Goal: Task Accomplishment & Management: Complete application form

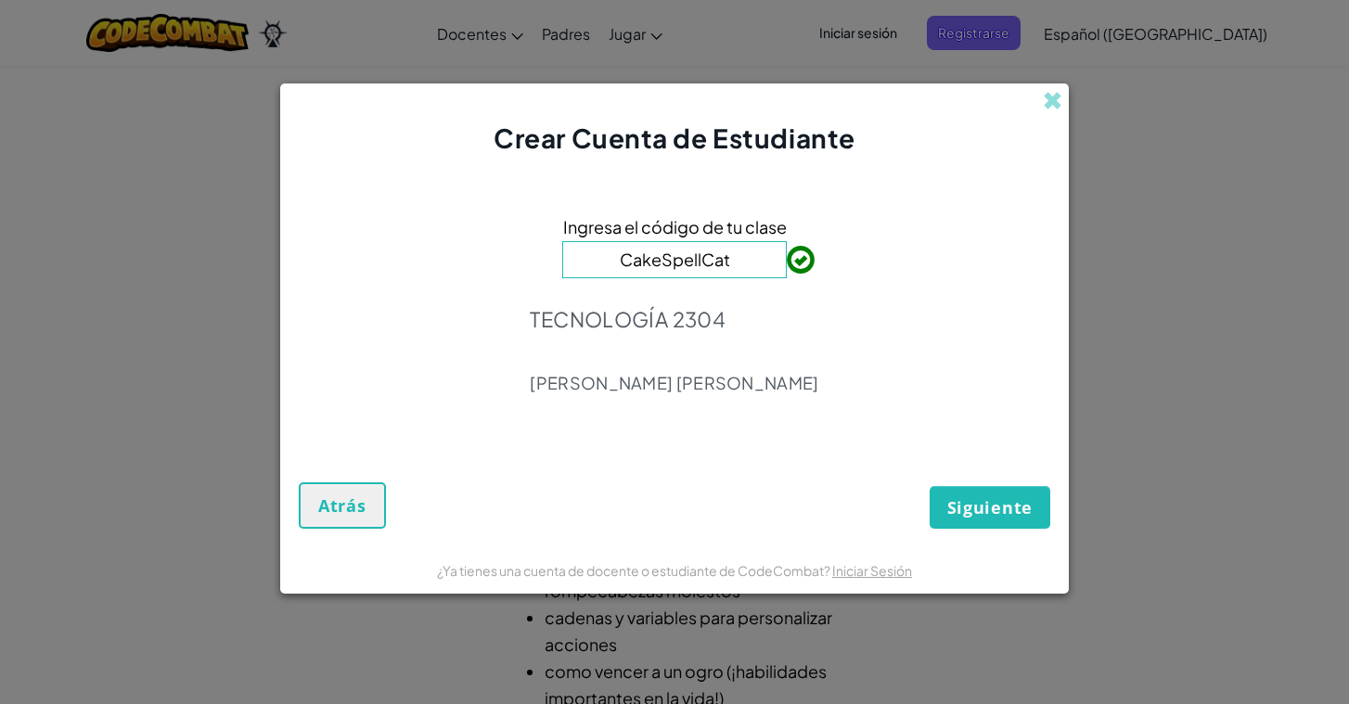
click at [974, 503] on span "Siguiente" at bounding box center [989, 507] width 85 height 22
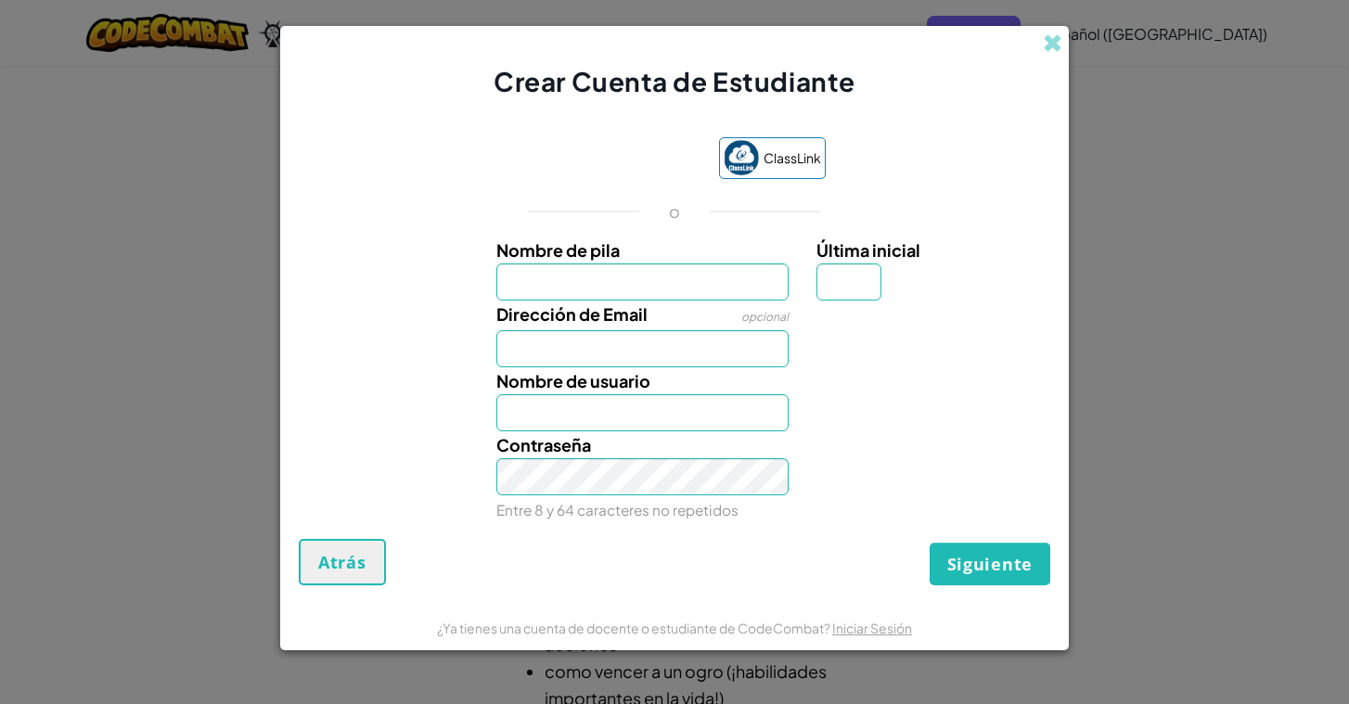
click at [644, 260] on label "Nombre de pila" at bounding box center [642, 250] width 293 height 27
click at [644, 264] on input "Nombre de pila" at bounding box center [642, 282] width 293 height 37
click at [644, 289] on input "Nombre de pila" at bounding box center [642, 282] width 293 height 37
type input "Gerardio"
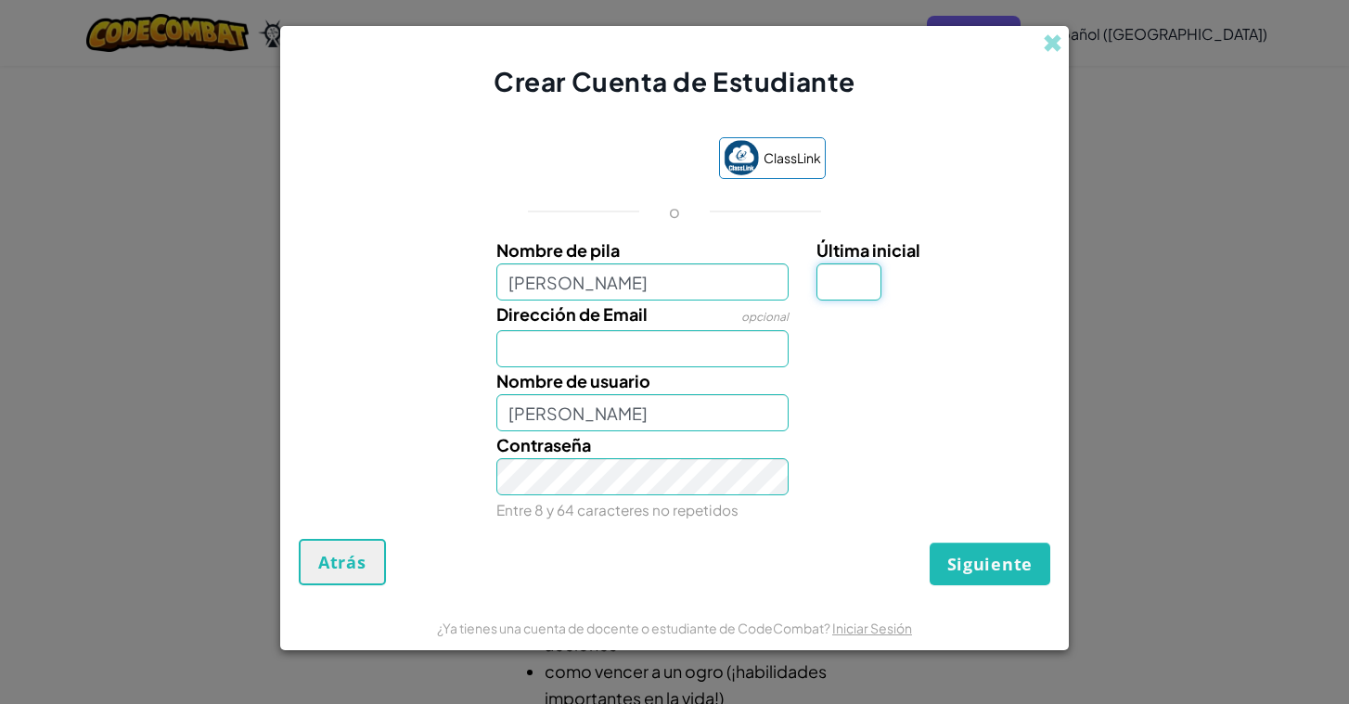
click at [839, 290] on input "Última inicial" at bounding box center [849, 282] width 65 height 37
type input "o"
type input "GerardioO"
click at [617, 282] on input "Gerardio" at bounding box center [642, 282] width 293 height 37
type input "Gerardo"
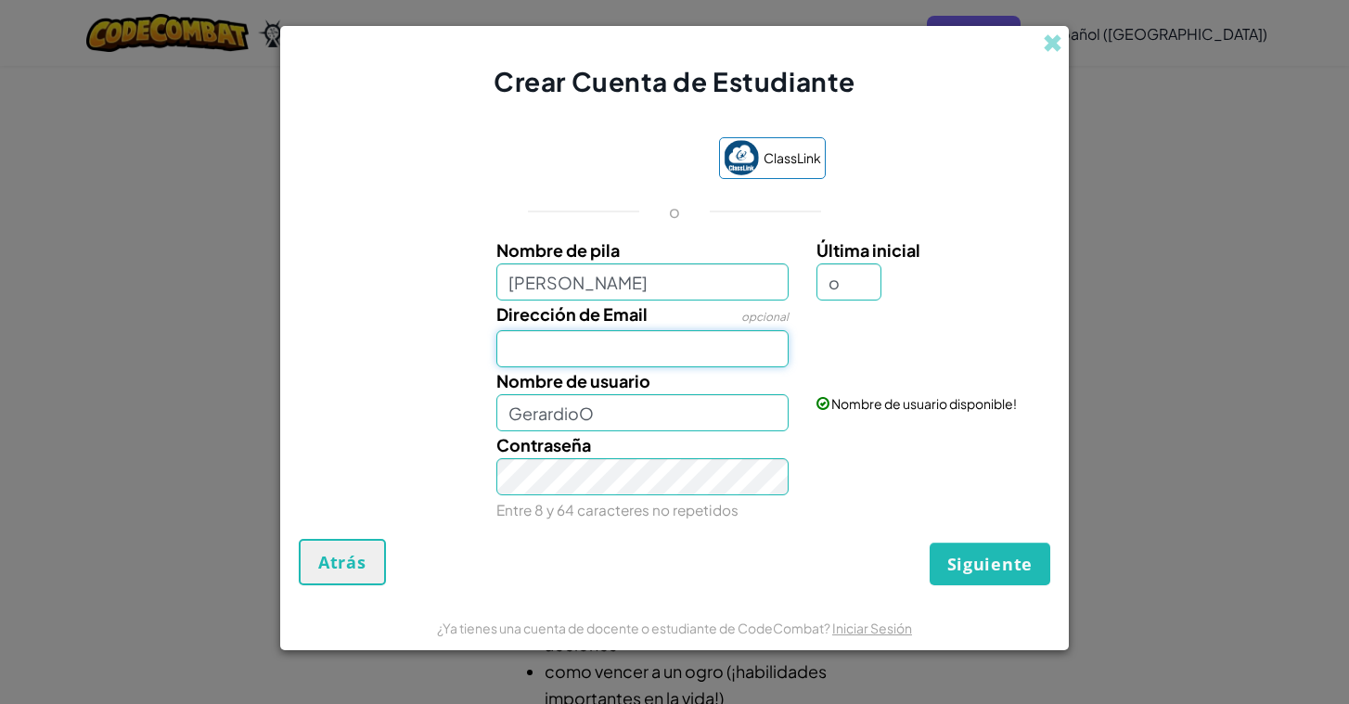
type input "GerardoO"
click at [697, 349] on input "Dirección de Email" at bounding box center [642, 348] width 293 height 37
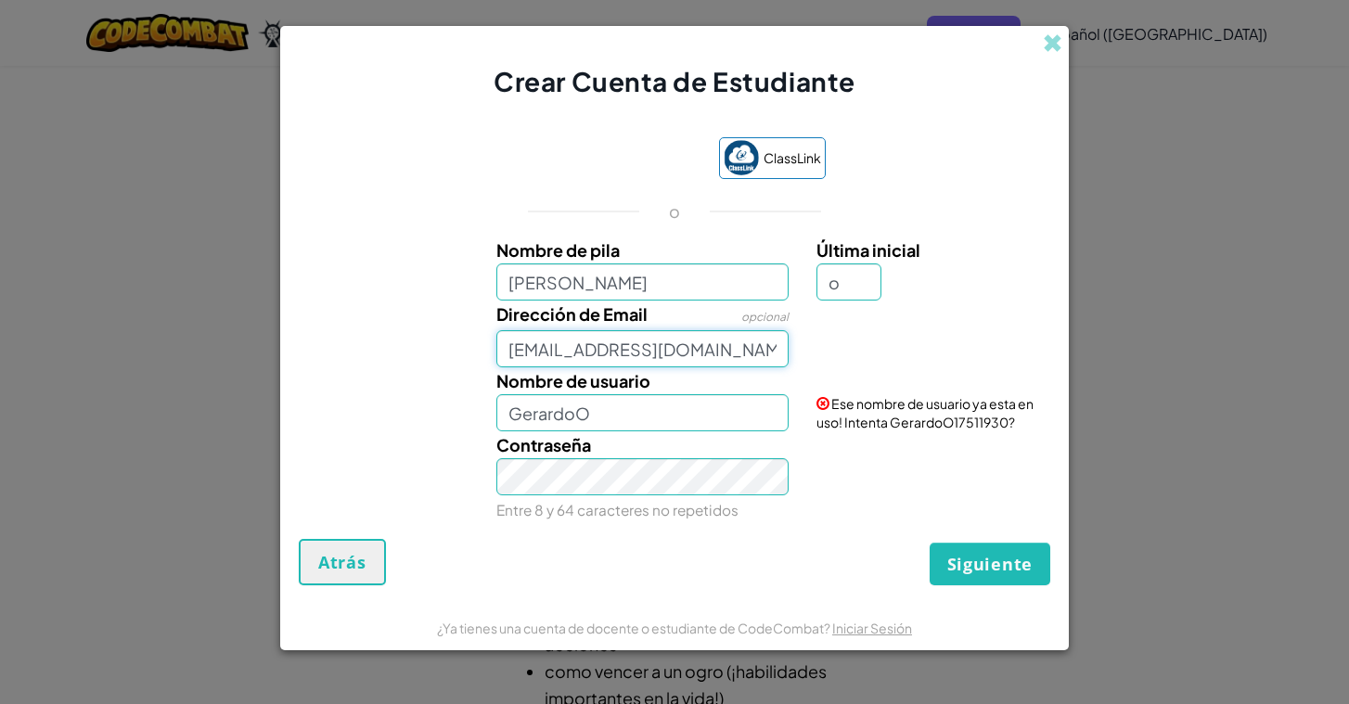
type input "AL07165400@tecmilenio.mx"
click at [684, 426] on input "Gerardoo" at bounding box center [642, 412] width 293 height 37
type input "Gerardoo"
click at [1017, 584] on button "Siguiente" at bounding box center [990, 564] width 121 height 43
click at [857, 288] on input "o" at bounding box center [849, 282] width 65 height 37
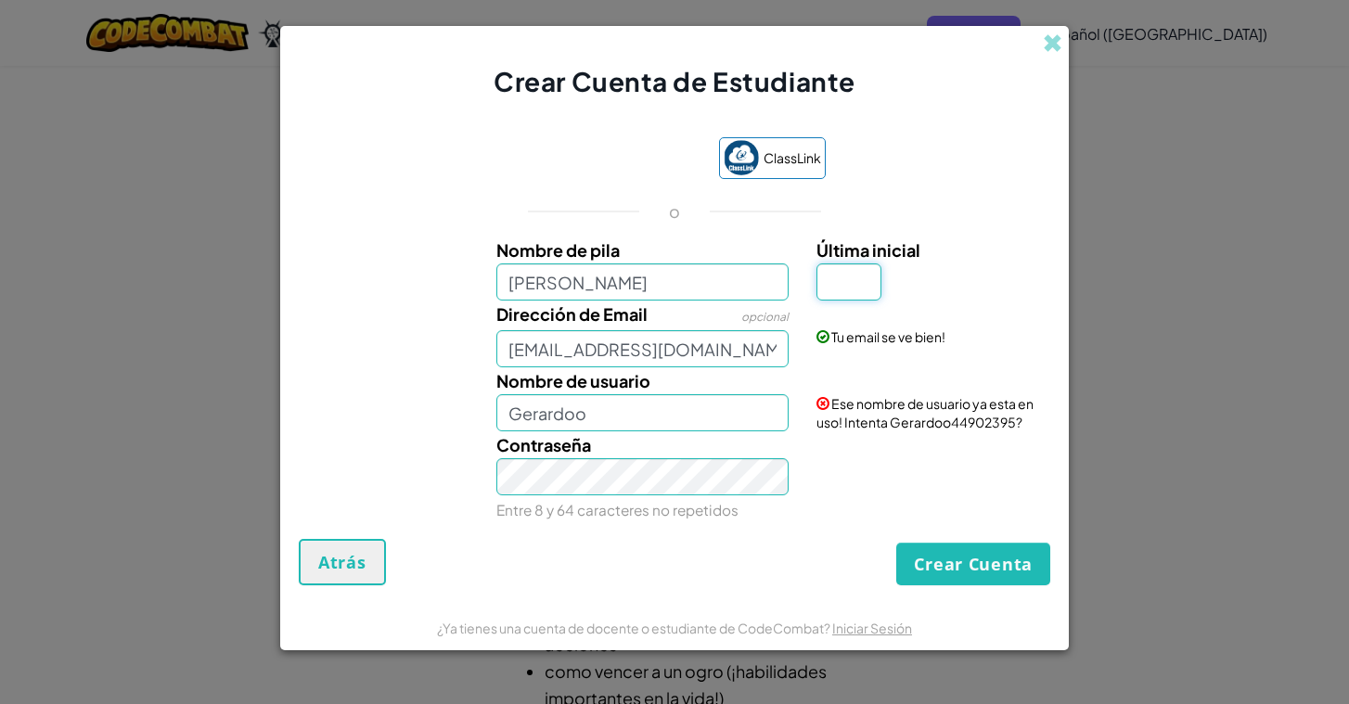
type input "o"
click at [965, 568] on button "Crear Cuenta" at bounding box center [973, 564] width 154 height 43
click at [857, 289] on input "o" at bounding box center [849, 282] width 65 height 37
type input "a"
type input "Gerardo"
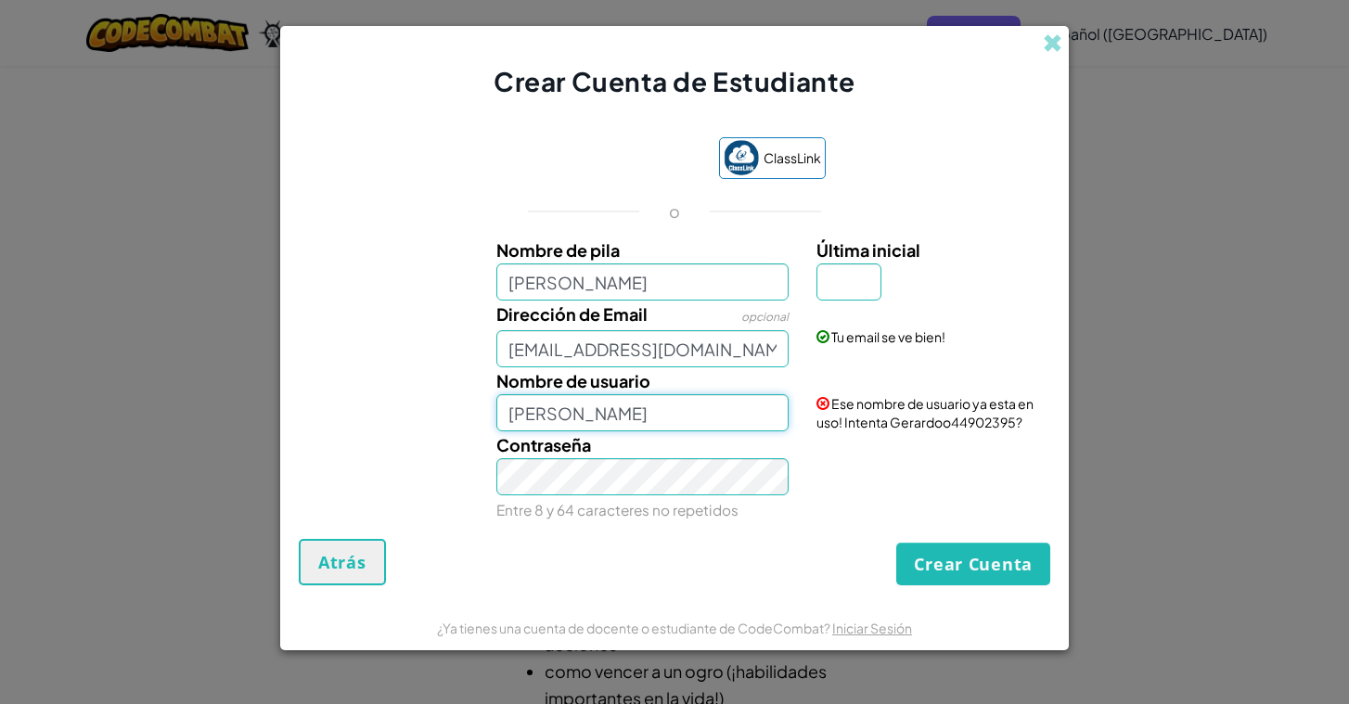
click at [751, 418] on input "Gerardo" at bounding box center [642, 412] width 293 height 37
click at [857, 287] on input "Última inicial" at bounding box center [849, 282] width 65 height 37
type input "o"
type input "GerardoO"
click at [830, 476] on div "Contraseña Entre 8 y 64 caracteres no repetidos" at bounding box center [675, 478] width 770 height 92
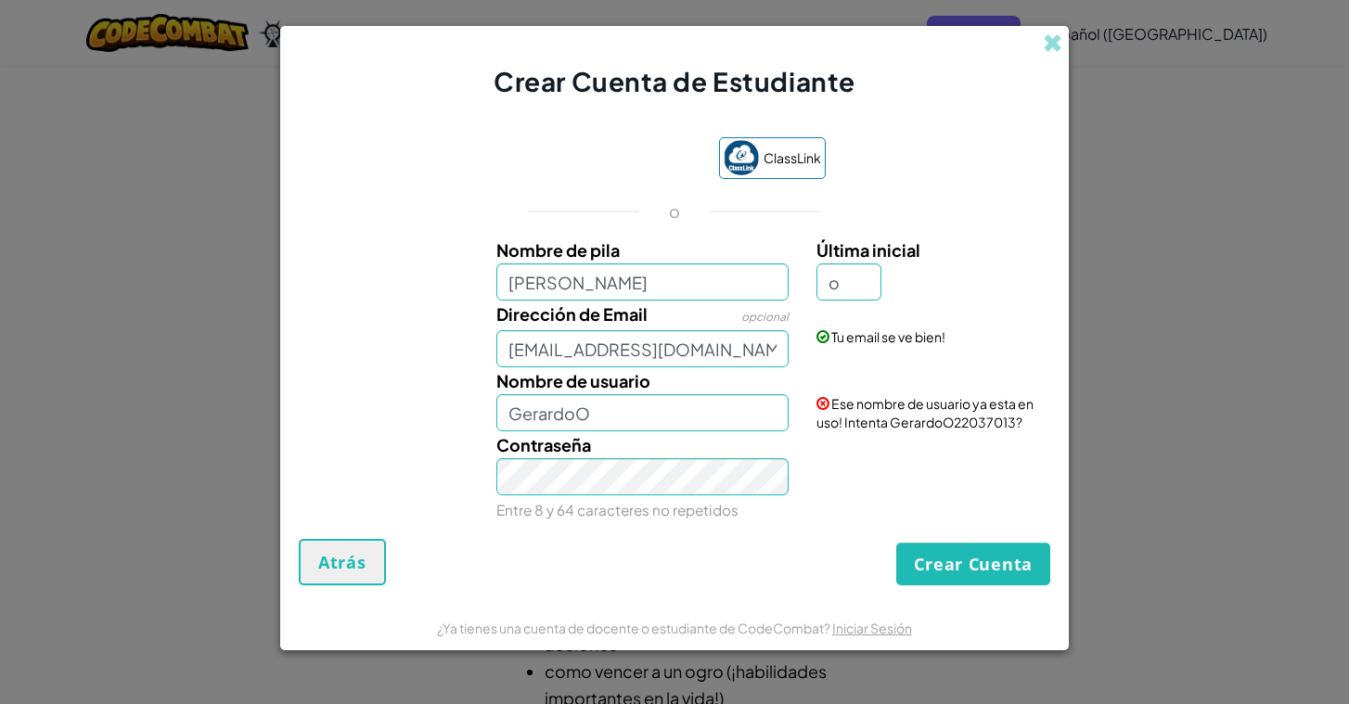
click at [960, 561] on button "Crear Cuenta" at bounding box center [973, 564] width 154 height 43
click at [865, 288] on input "o" at bounding box center [849, 282] width 65 height 37
click at [738, 419] on input "Gerardo" at bounding box center [642, 412] width 293 height 37
type input "G"
click at [538, 414] on input "gerardoo" at bounding box center [642, 412] width 293 height 37
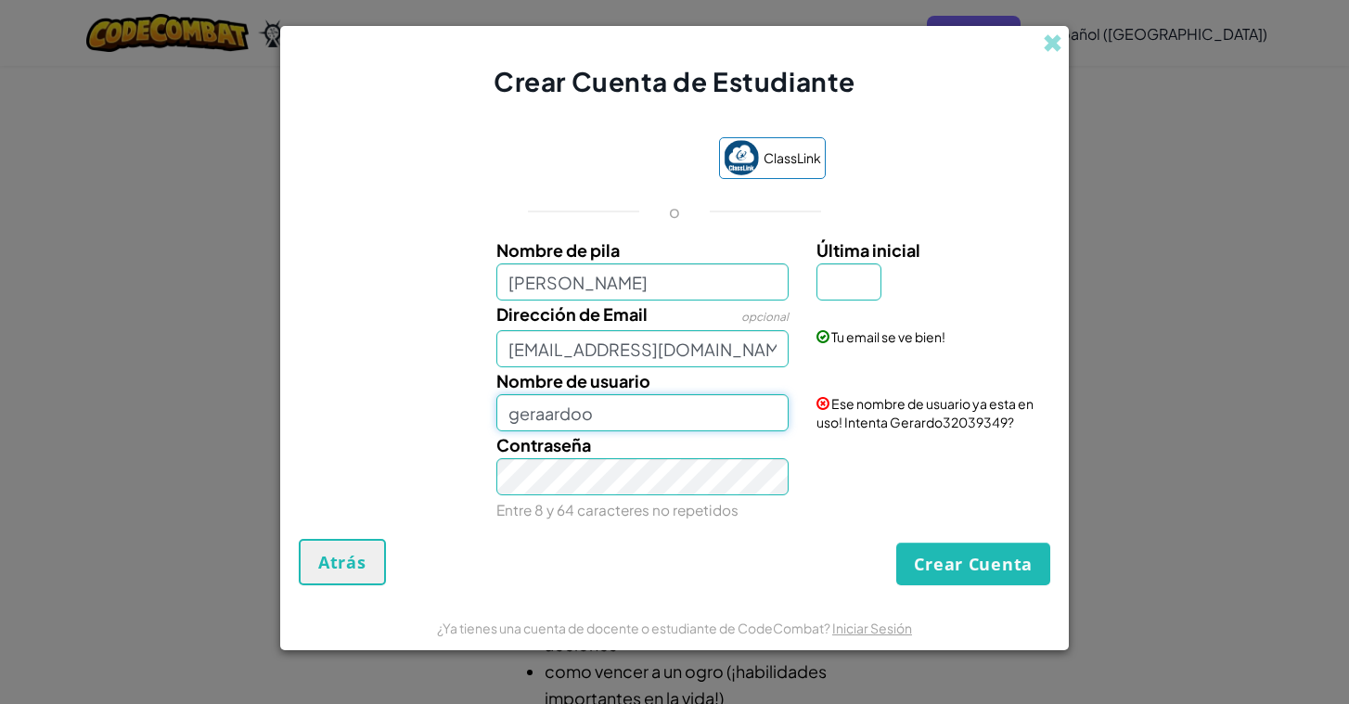
type input "geraardoo"
click at [894, 523] on div "Contraseña Entre 8 y 64 caracteres no repetidos" at bounding box center [675, 478] width 770 height 92
click at [702, 426] on input "geraardoo" at bounding box center [642, 412] width 293 height 37
click at [859, 277] on input "Última inicial" at bounding box center [849, 282] width 65 height 37
type input "o"
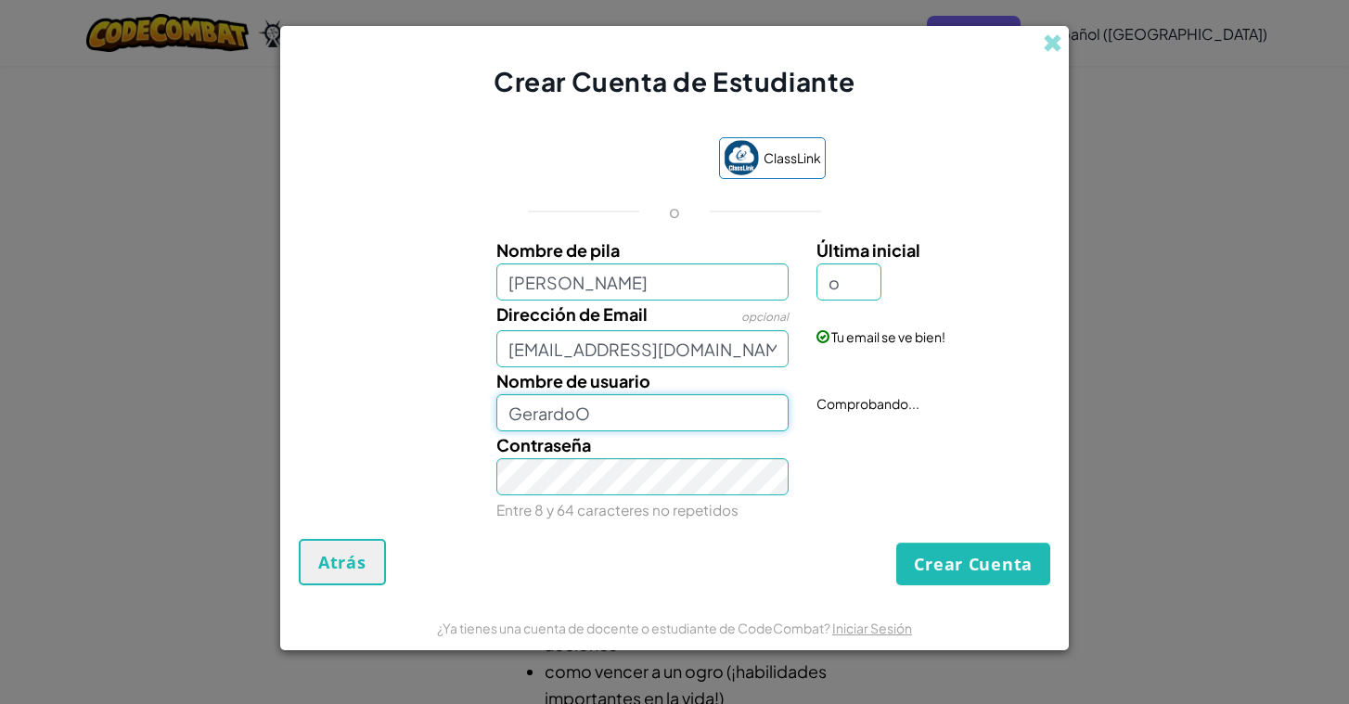
click at [685, 422] on input "GerardoO" at bounding box center [642, 412] width 293 height 37
type input "G"
type input "geraardoo"
click at [929, 487] on div "Contraseña Entre 8 y 64 caracteres no repetidos" at bounding box center [675, 478] width 770 height 92
click at [960, 571] on button "Crear Cuenta" at bounding box center [973, 564] width 154 height 43
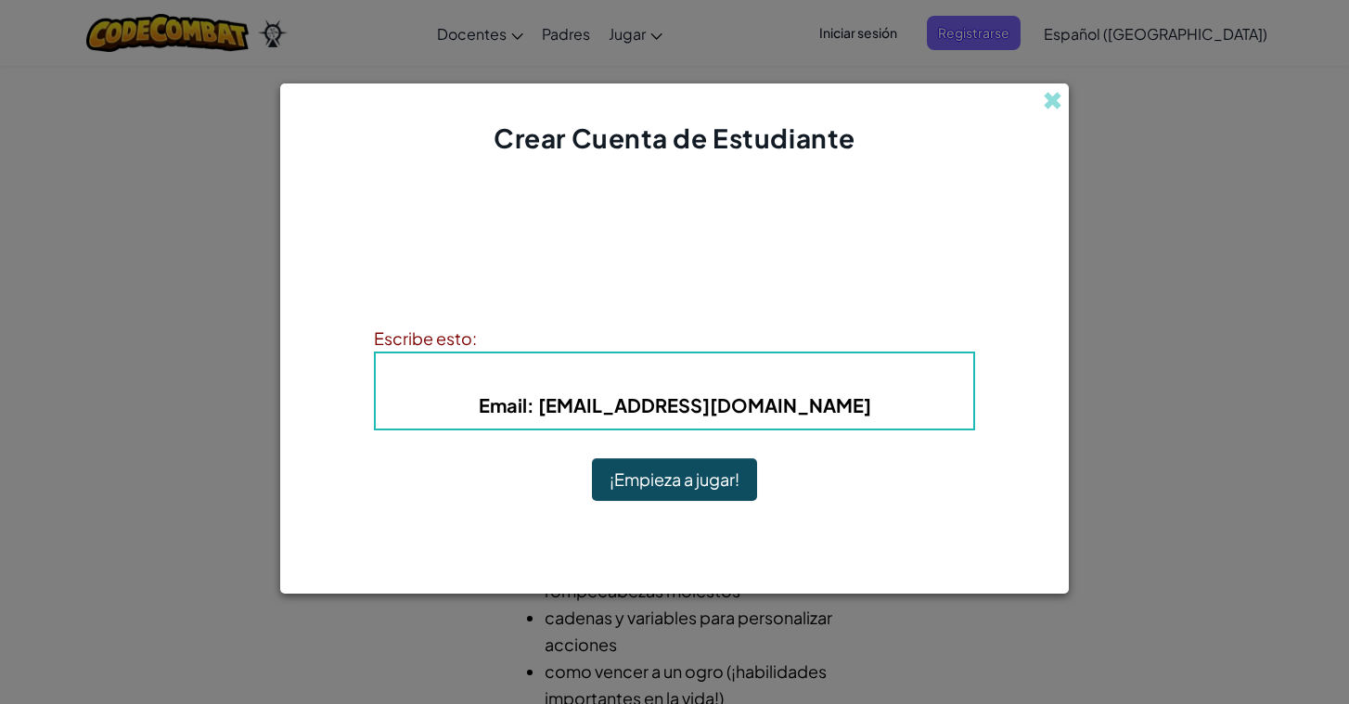
click at [717, 486] on button "¡Empieza a jugar!" at bounding box center [674, 479] width 165 height 43
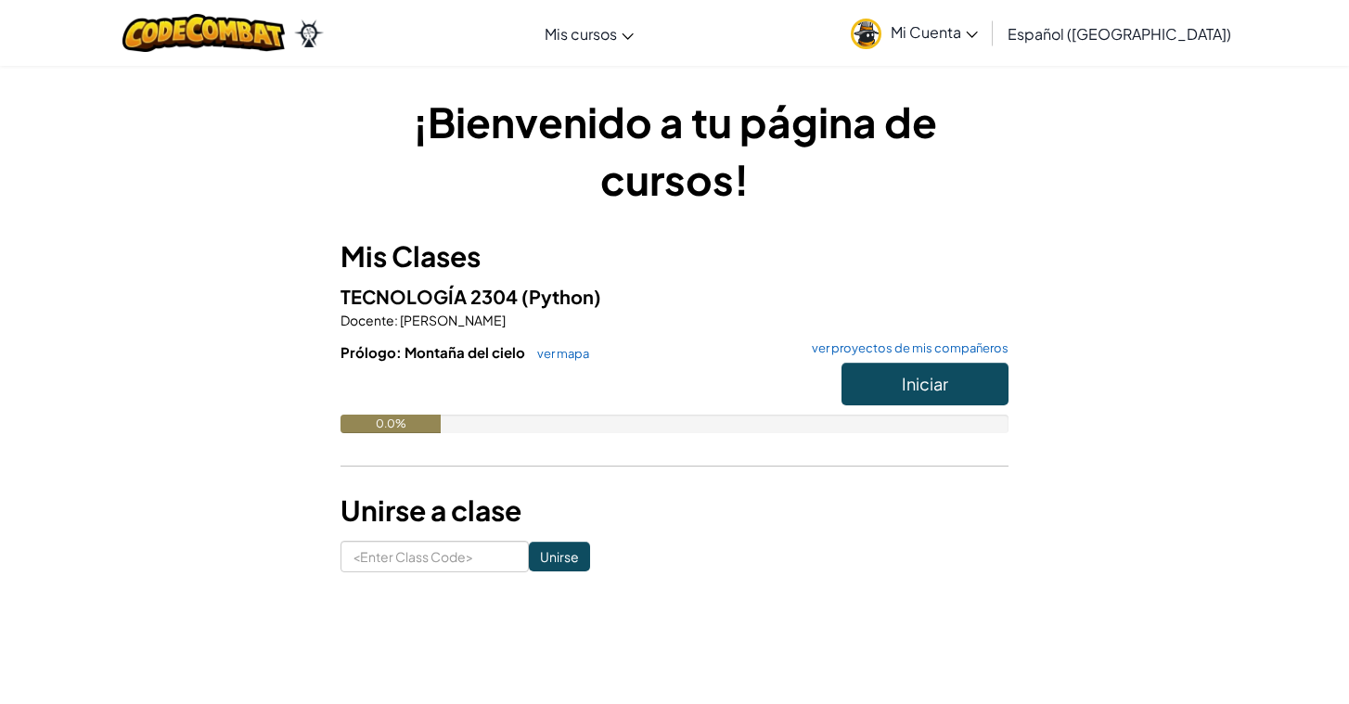
click at [896, 373] on button "Iniciar" at bounding box center [925, 384] width 167 height 43
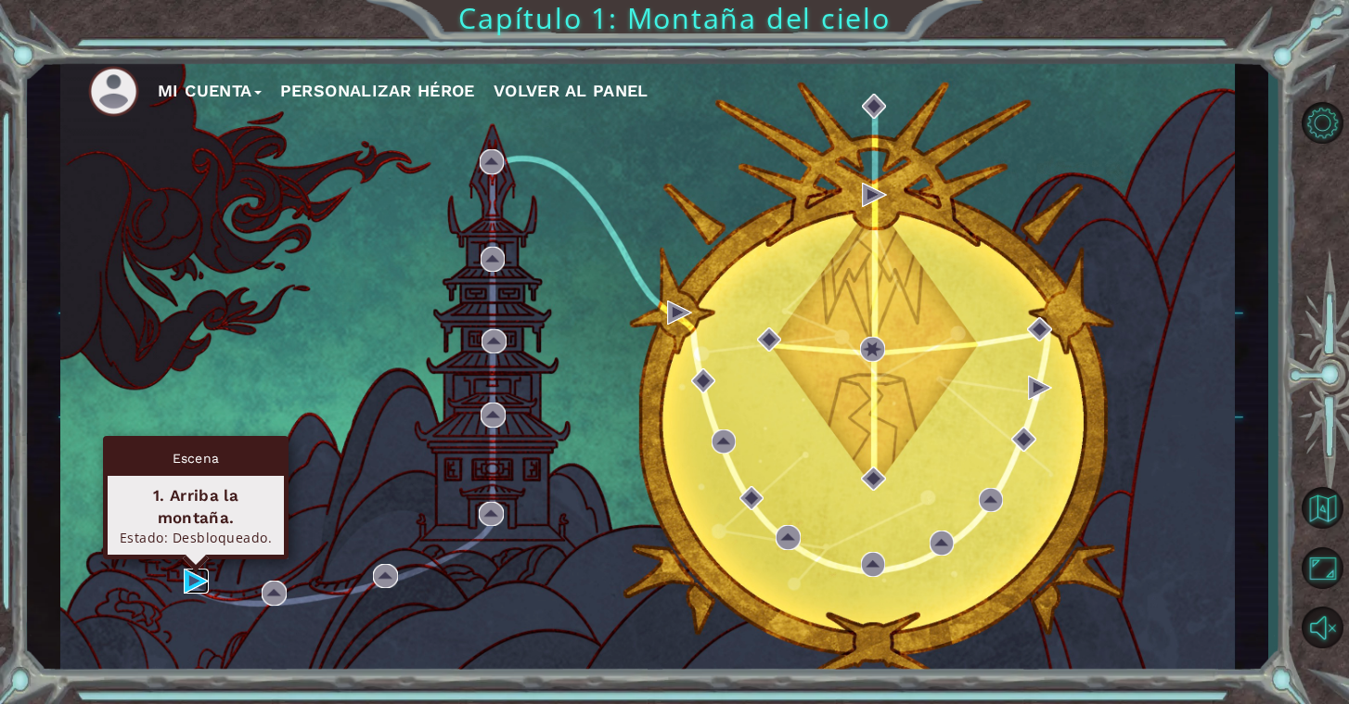
click at [207, 585] on img at bounding box center [196, 581] width 25 height 25
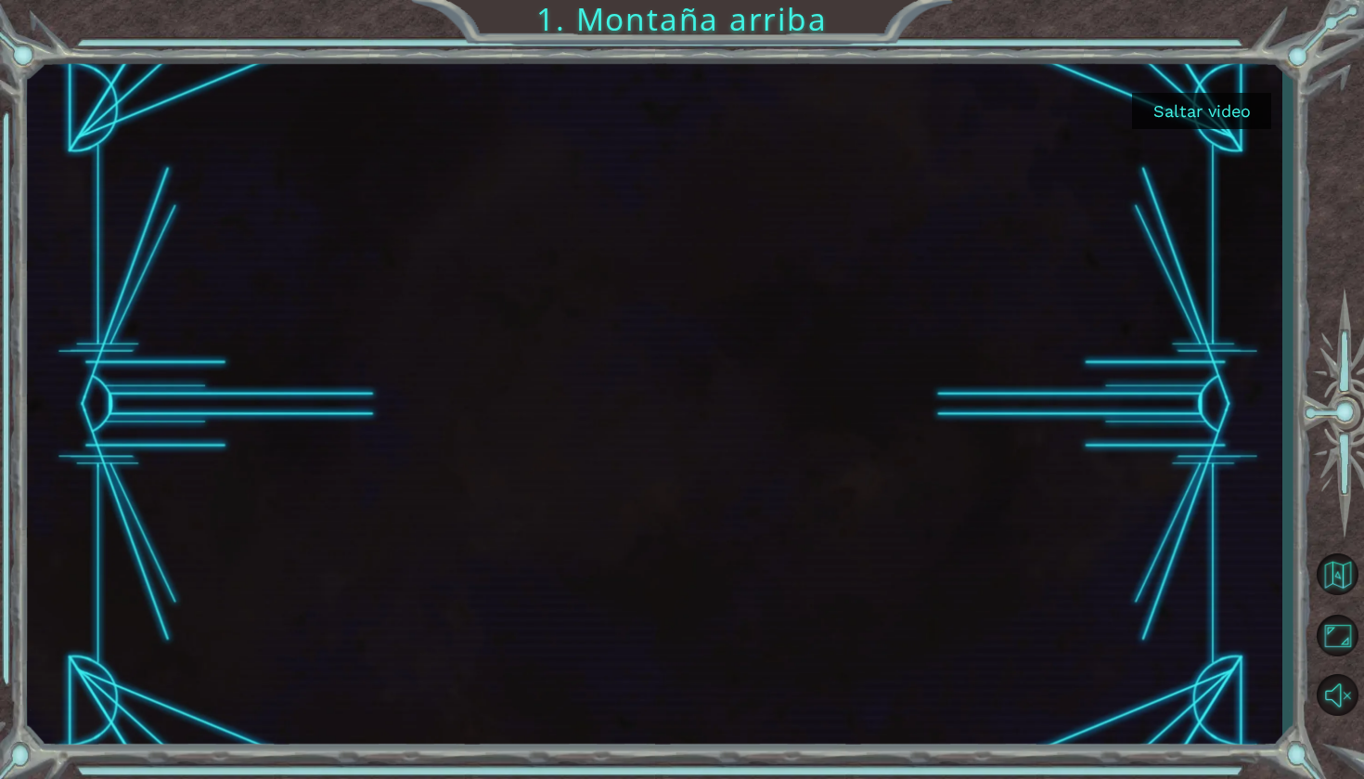
click at [1215, 101] on button "Saltar video" at bounding box center [1201, 111] width 139 height 36
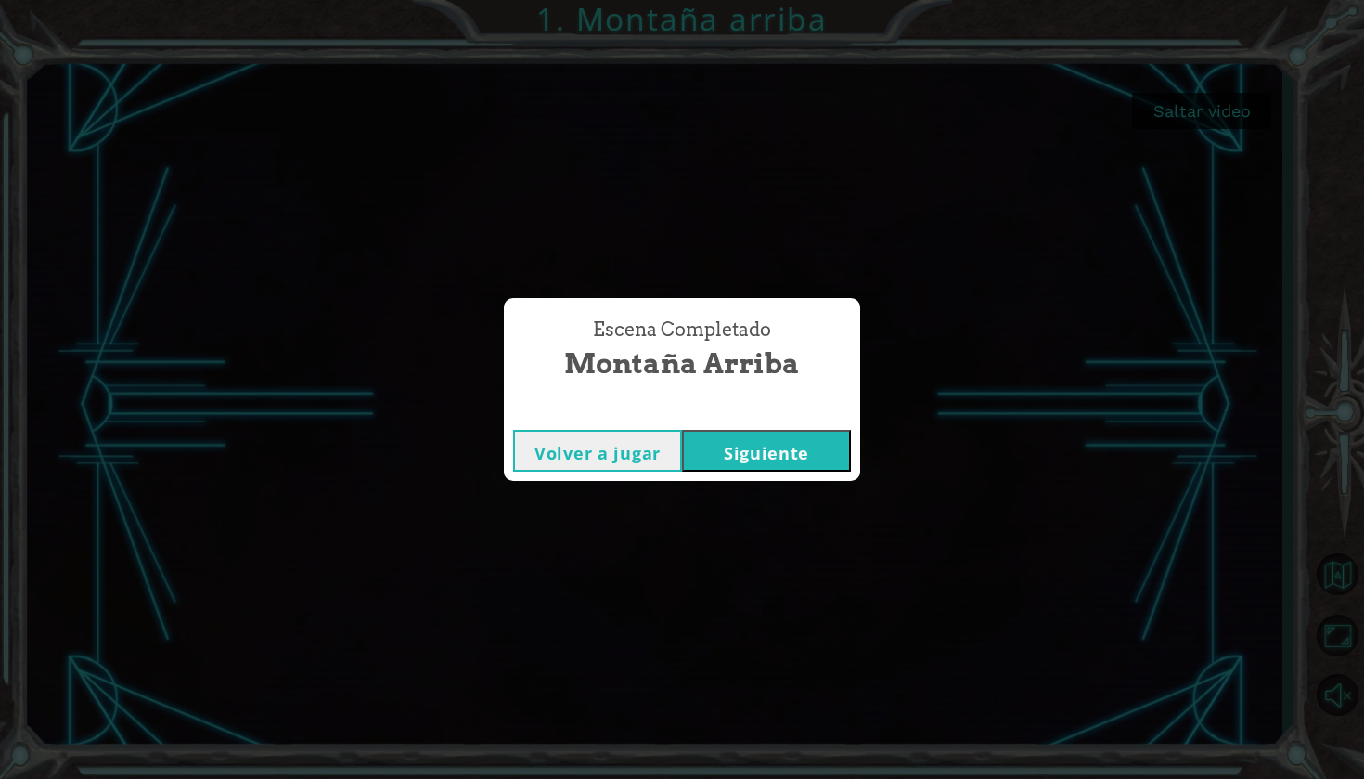
click at [736, 444] on button "Siguiente" at bounding box center [766, 451] width 169 height 42
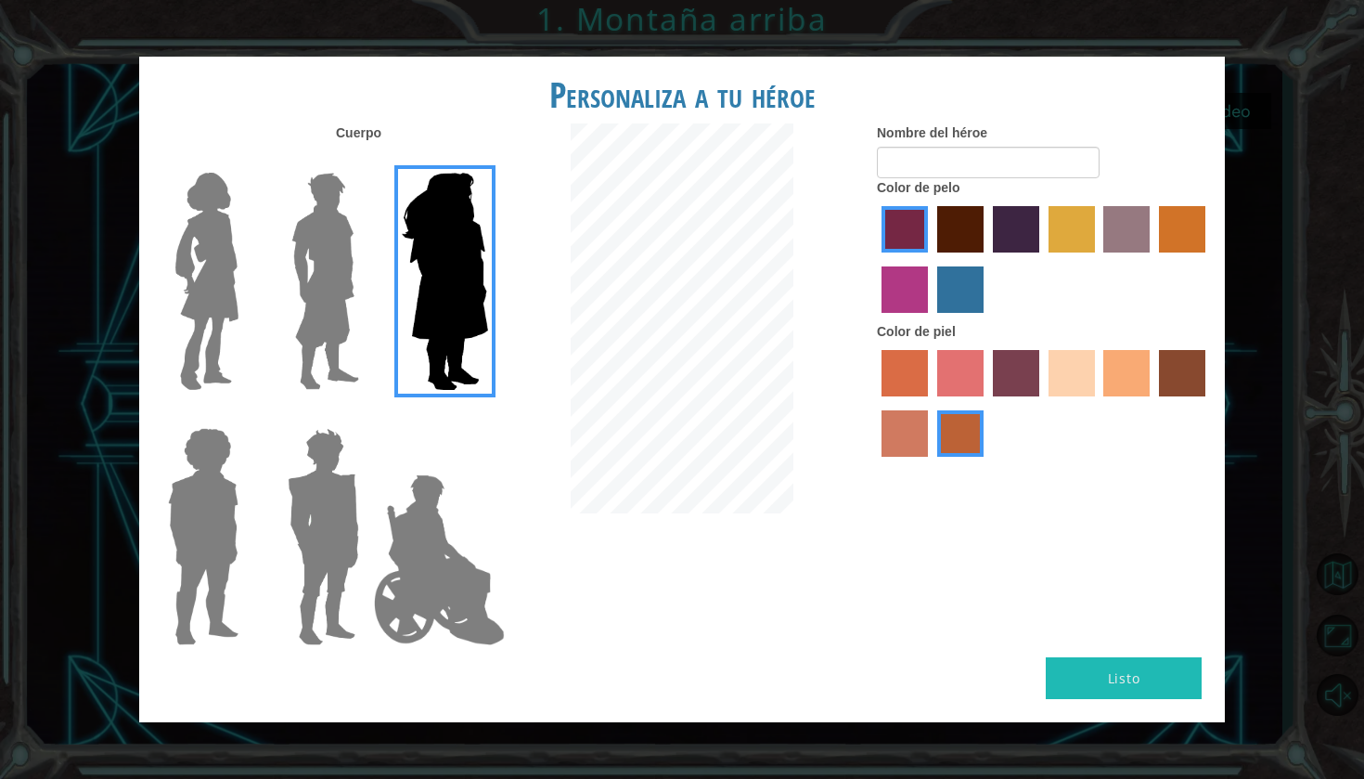
click at [356, 319] on img at bounding box center [325, 281] width 83 height 232
click at [367, 161] on input "Hero Lars" at bounding box center [367, 161] width 0 height 0
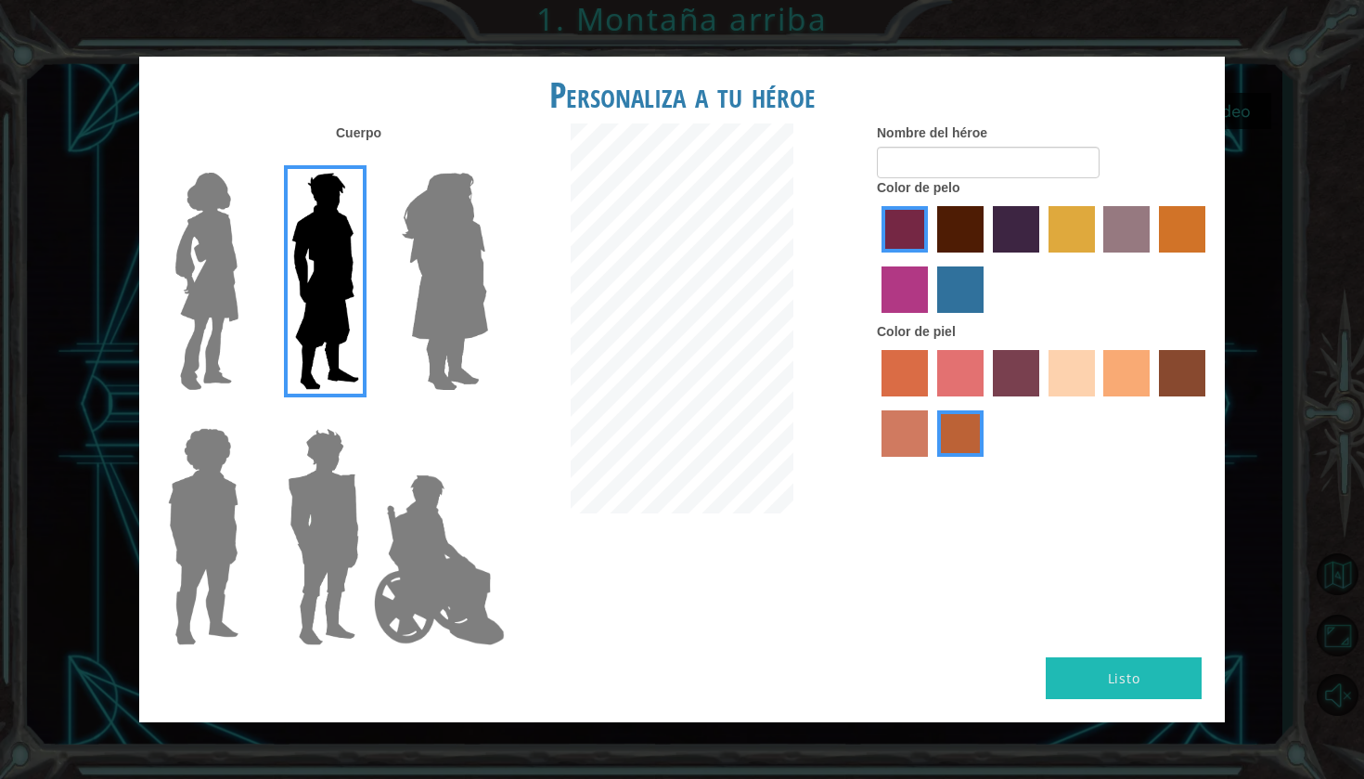
click at [460, 512] on img at bounding box center [440, 560] width 146 height 186
click at [487, 416] on input "Hero Jamie" at bounding box center [487, 416] width 0 height 0
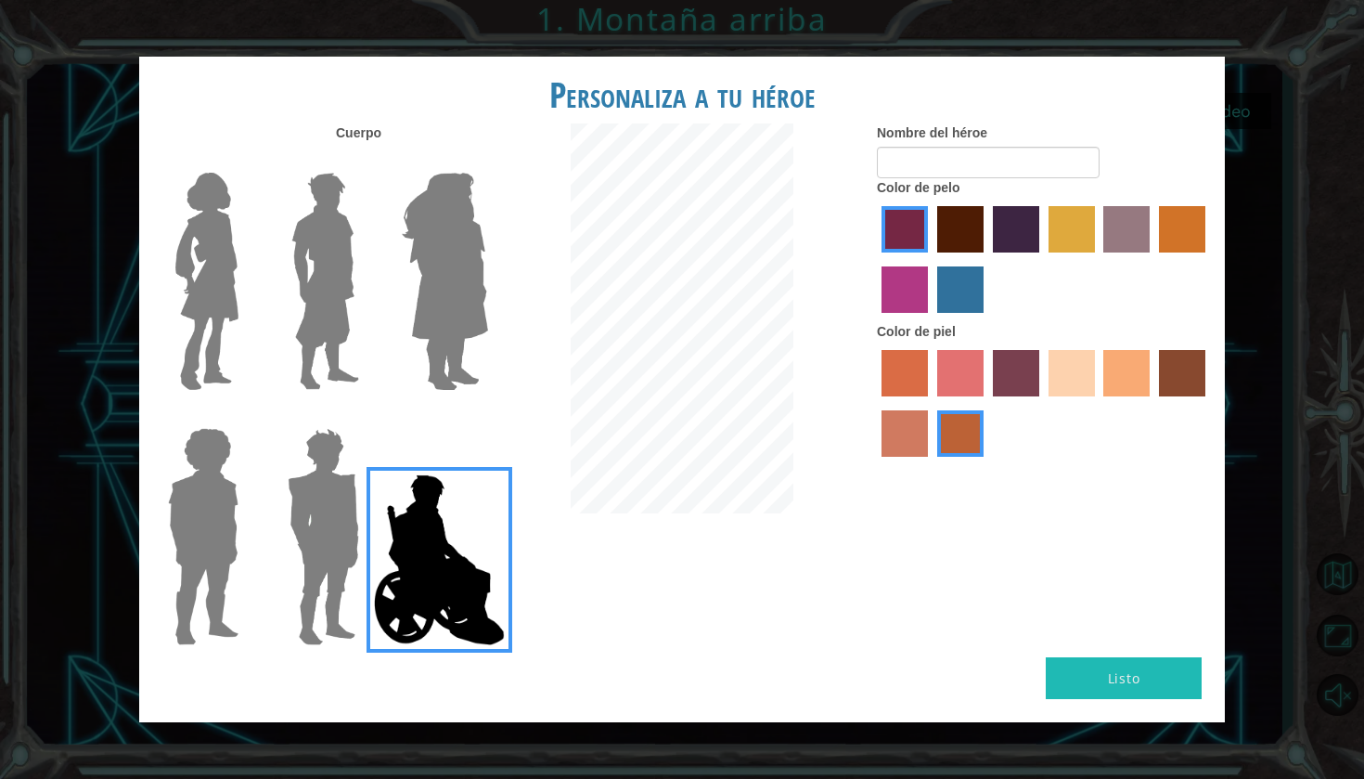
click at [319, 554] on img at bounding box center [323, 536] width 86 height 232
click at [367, 416] on input "Hero Garnet" at bounding box center [367, 416] width 0 height 0
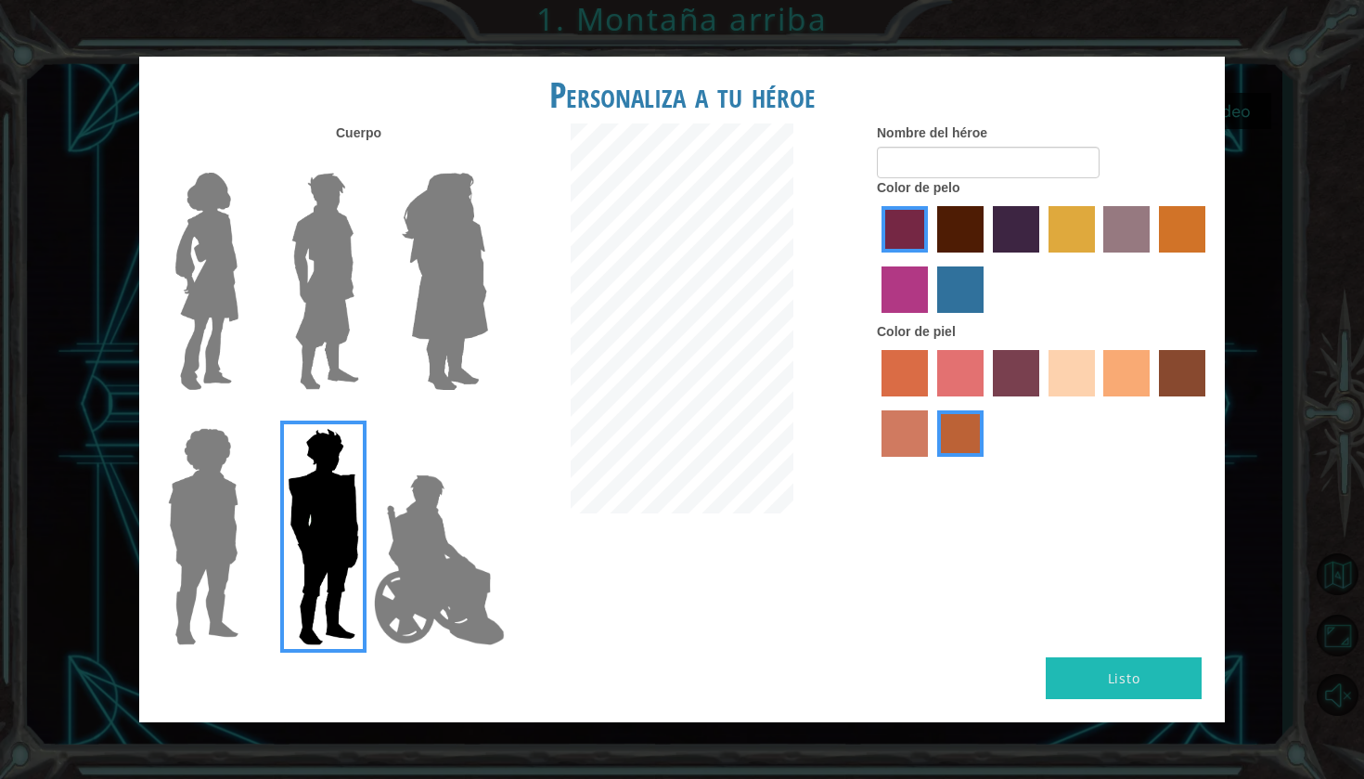
click at [224, 546] on img at bounding box center [203, 536] width 85 height 232
click at [246, 416] on input "Hero Steven" at bounding box center [246, 416] width 0 height 0
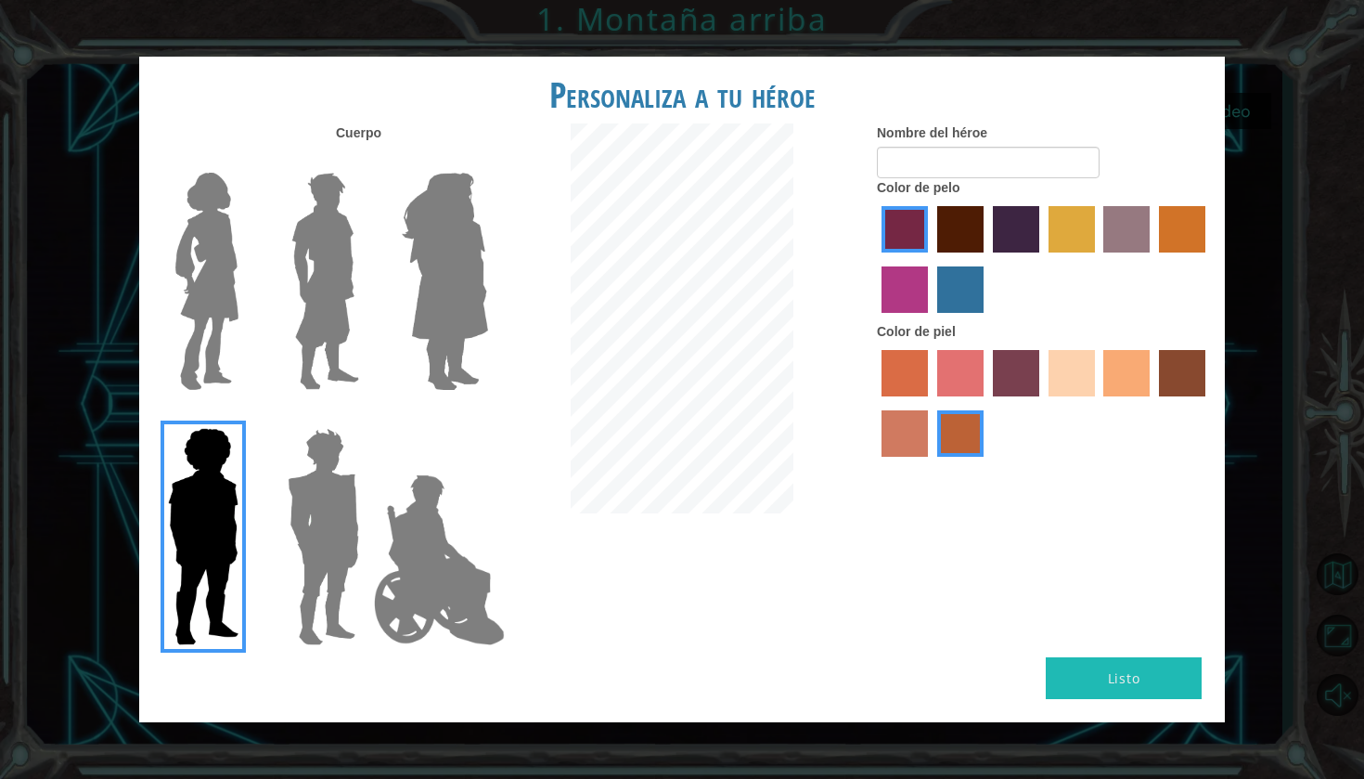
click at [204, 329] on img at bounding box center [207, 281] width 78 height 232
click at [246, 161] on input "Hero Connie" at bounding box center [246, 161] width 0 height 0
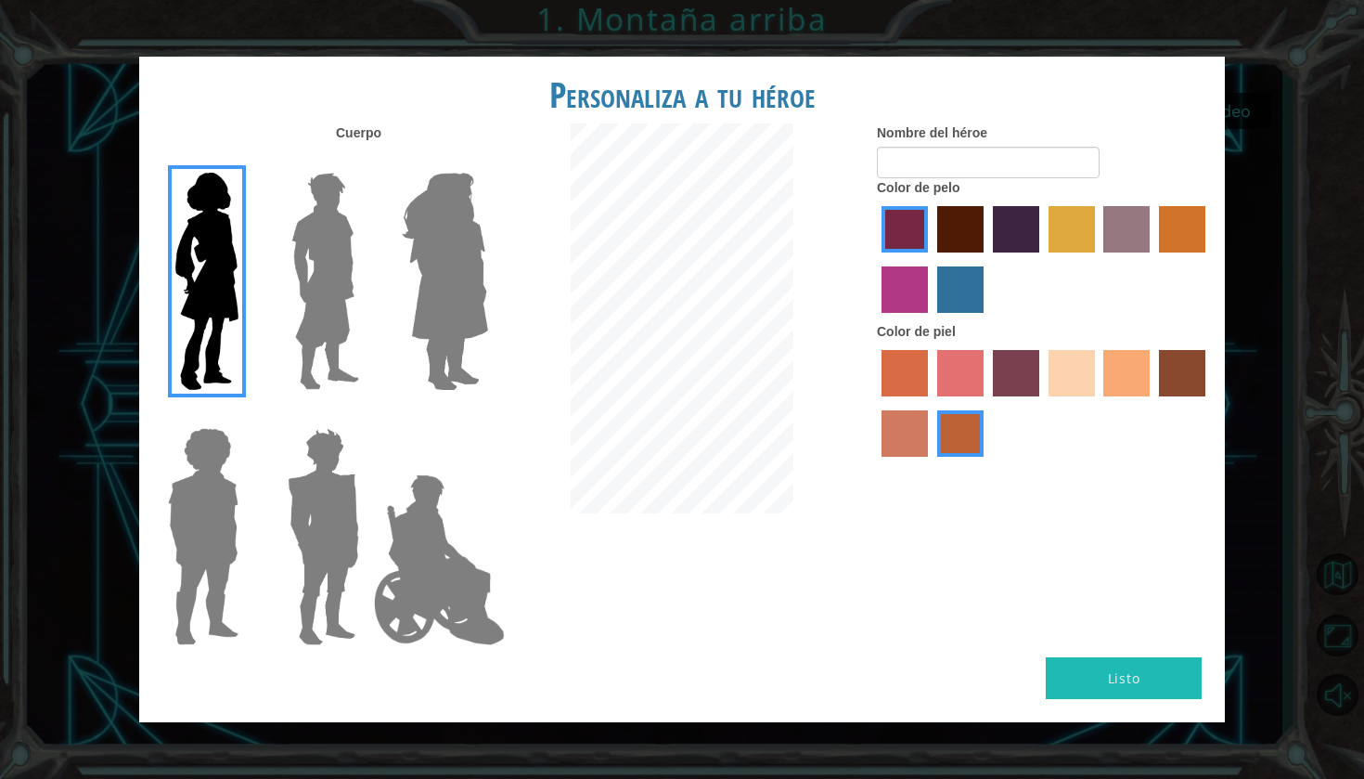
click at [274, 300] on label at bounding box center [320, 281] width 93 height 232
click at [367, 161] on input "Hero Lars" at bounding box center [367, 161] width 0 height 0
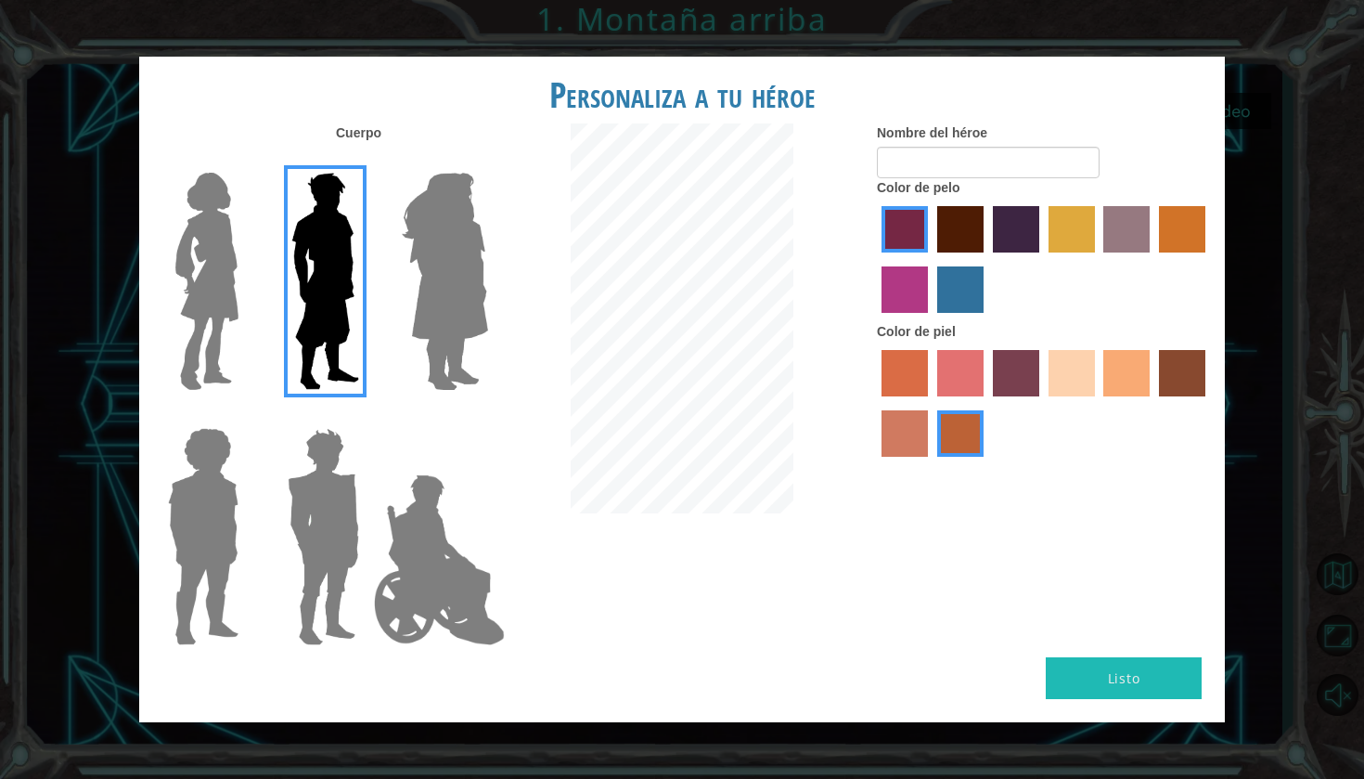
click at [944, 242] on label "maroon hair color" at bounding box center [960, 229] width 46 height 46
click at [931, 259] on input "maroon hair color" at bounding box center [931, 259] width 0 height 0
click at [965, 312] on label "lachmara hair color" at bounding box center [960, 289] width 46 height 46
click at [931, 319] on input "lachmara hair color" at bounding box center [931, 319] width 0 height 0
click at [1075, 396] on label "sandy beach skin color" at bounding box center [1072, 373] width 46 height 46
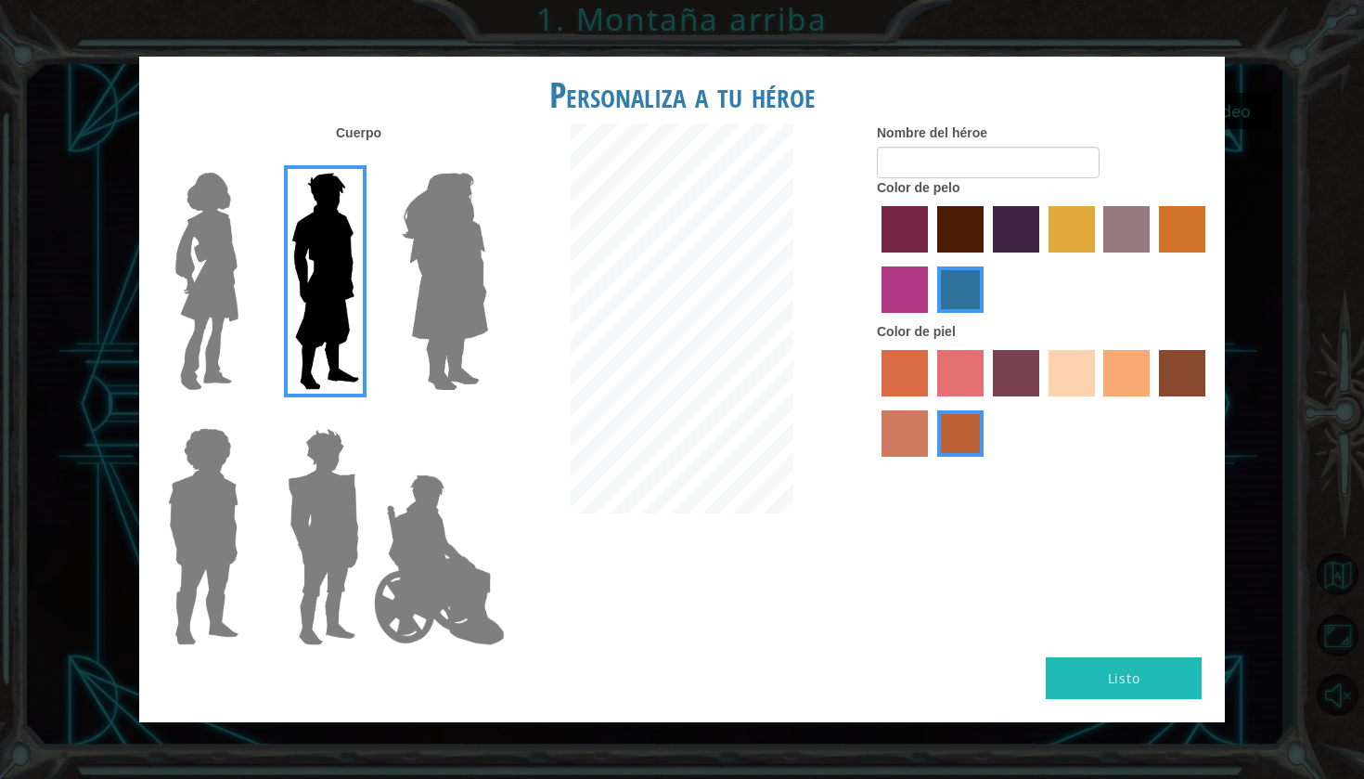
click at [1042, 403] on input "sandy beach skin color" at bounding box center [1042, 403] width 0 height 0
click at [1002, 388] on label "tosca skin color" at bounding box center [1016, 373] width 46 height 46
click at [986, 403] on input "tosca skin color" at bounding box center [986, 403] width 0 height 0
click at [891, 394] on label "sorbus skin color" at bounding box center [905, 373] width 46 height 46
click at [875, 403] on input "sorbus skin color" at bounding box center [875, 403] width 0 height 0
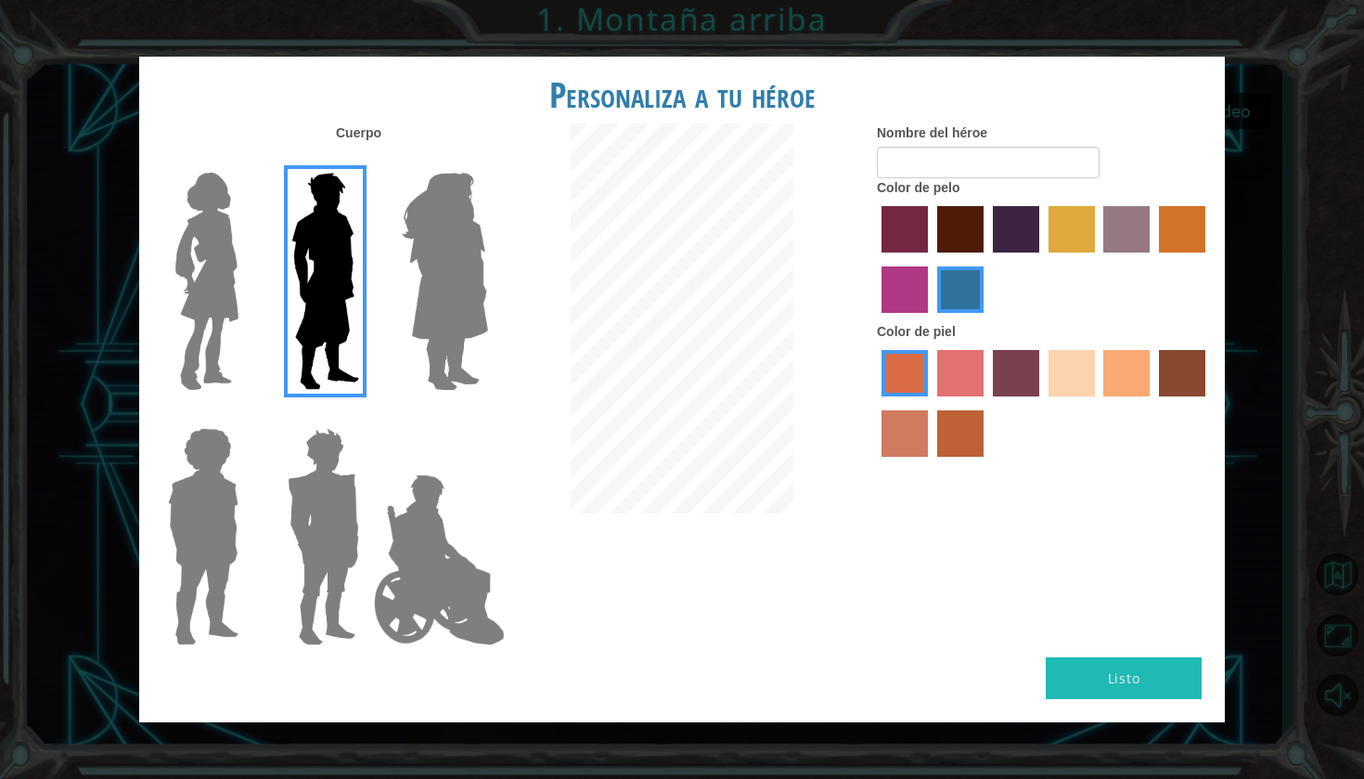
click at [950, 466] on div at bounding box center [1044, 405] width 334 height 121
click at [913, 457] on label "burning sand skin color" at bounding box center [905, 433] width 46 height 46
click at [1208, 403] on input "burning sand skin color" at bounding box center [1208, 403] width 0 height 0
click at [445, 497] on img at bounding box center [440, 560] width 146 height 186
click at [487, 416] on input "Hero Jamie" at bounding box center [487, 416] width 0 height 0
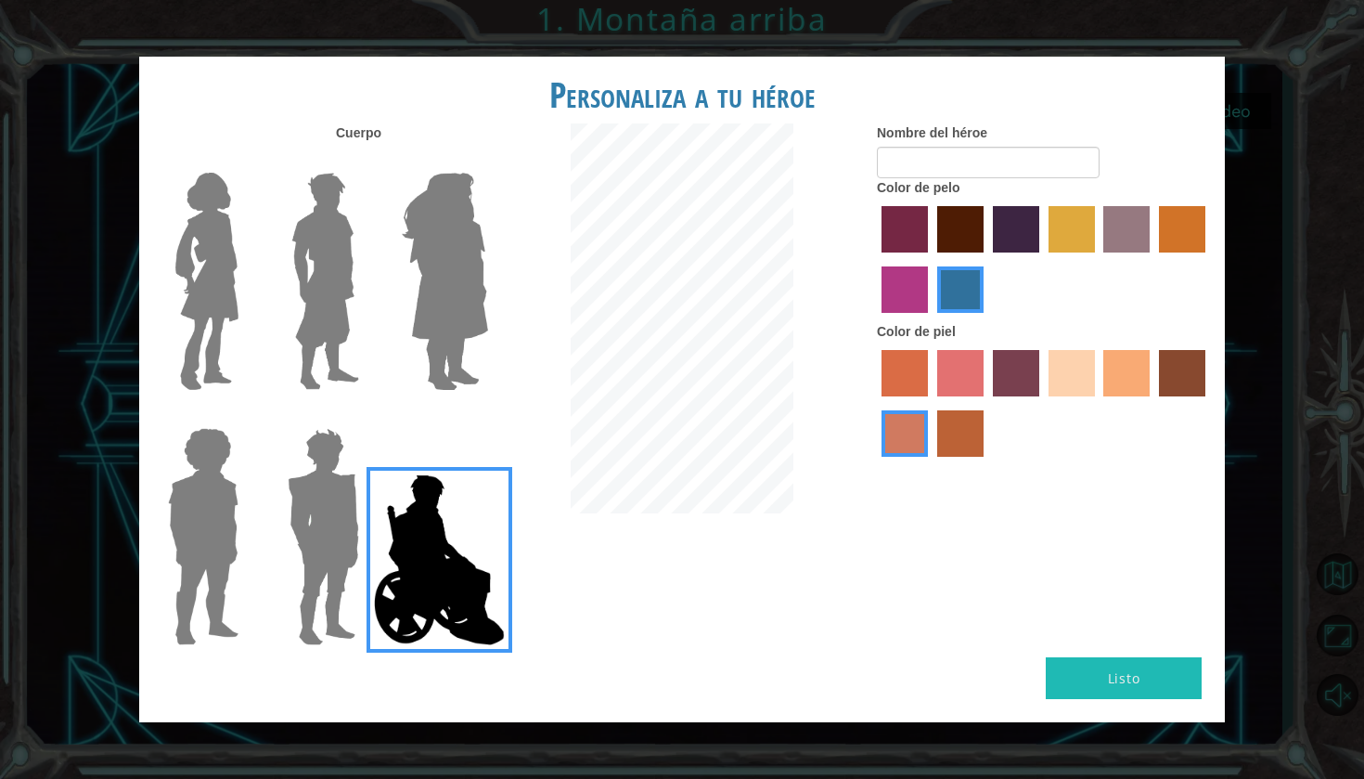
click at [354, 490] on img at bounding box center [323, 536] width 86 height 232
click at [367, 416] on input "Hero Garnet" at bounding box center [367, 416] width 0 height 0
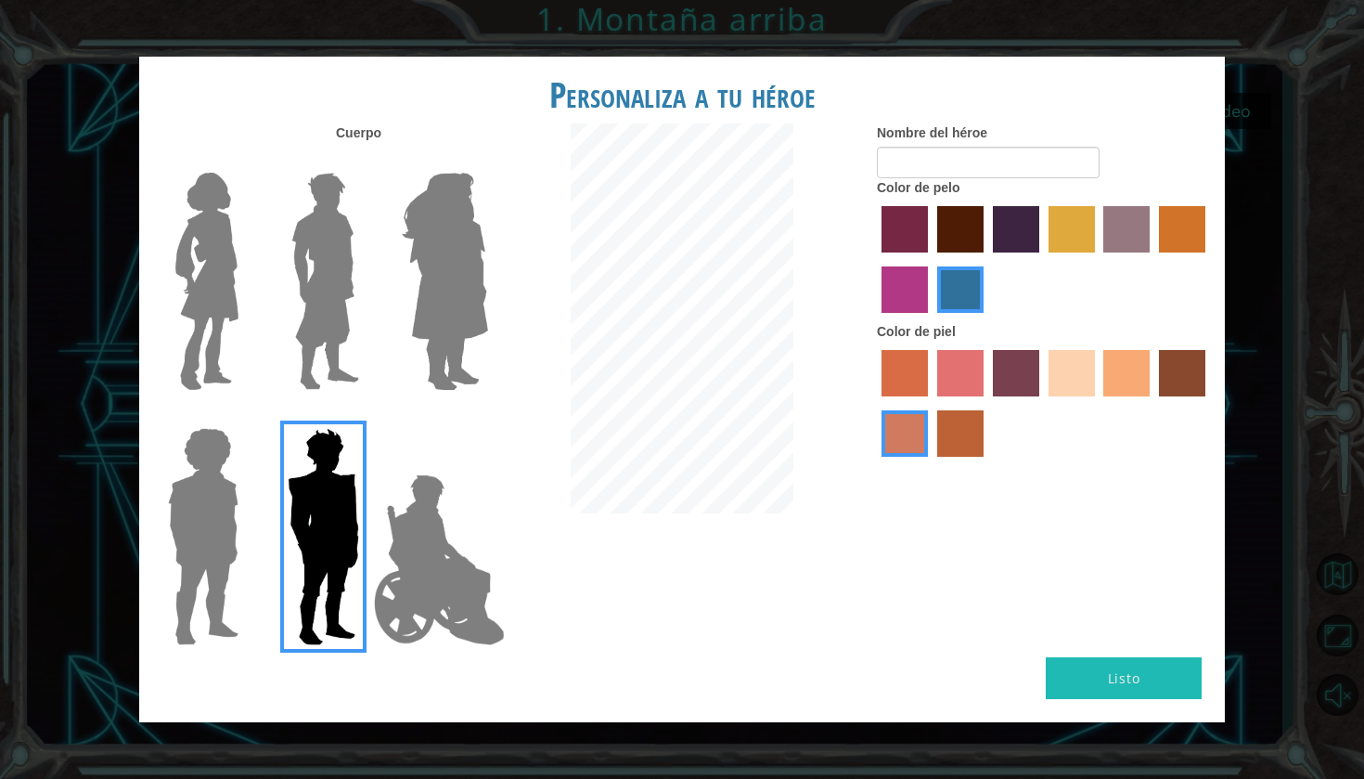
click at [237, 509] on img at bounding box center [203, 536] width 85 height 232
click at [246, 416] on input "Hero Steven" at bounding box center [246, 416] width 0 height 0
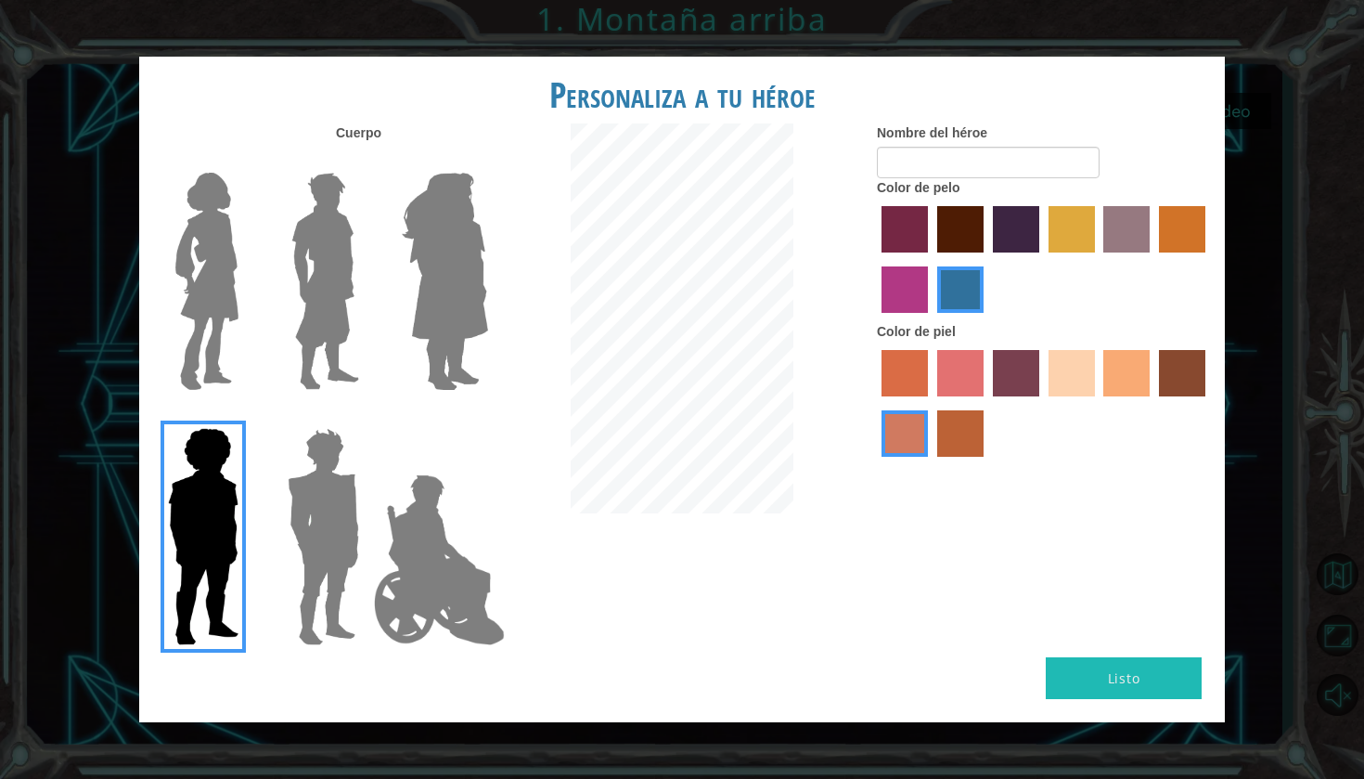
click at [417, 573] on img at bounding box center [440, 560] width 146 height 186
click at [487, 416] on input "Hero Jamie" at bounding box center [487, 416] width 0 height 0
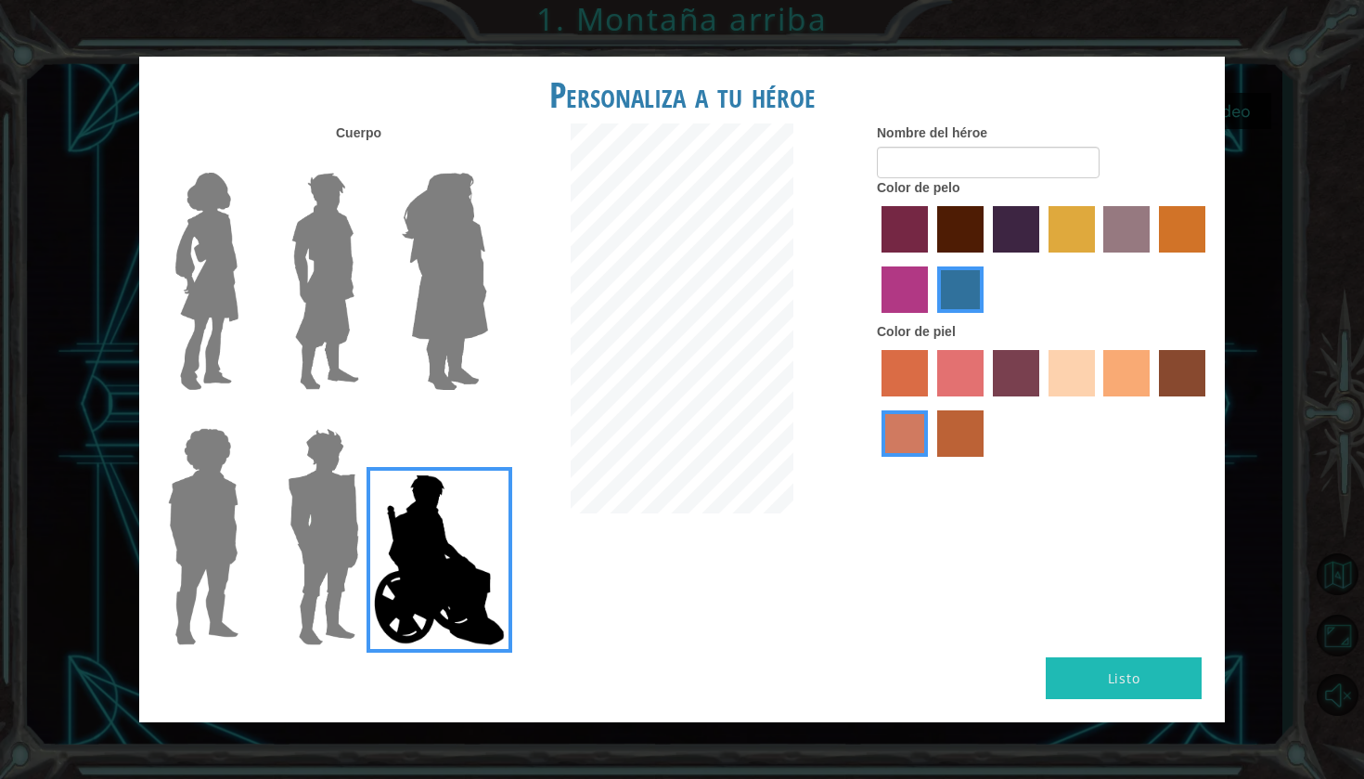
click at [882, 322] on div at bounding box center [1044, 261] width 334 height 121
click at [885, 313] on label "medium red violet hair color" at bounding box center [905, 289] width 46 height 46
click at [1208, 259] on input "medium red violet hair color" at bounding box center [1208, 259] width 0 height 0
click at [984, 397] on div at bounding box center [1044, 405] width 334 height 121
click at [1010, 396] on label "tosca skin color" at bounding box center [1016, 373] width 46 height 46
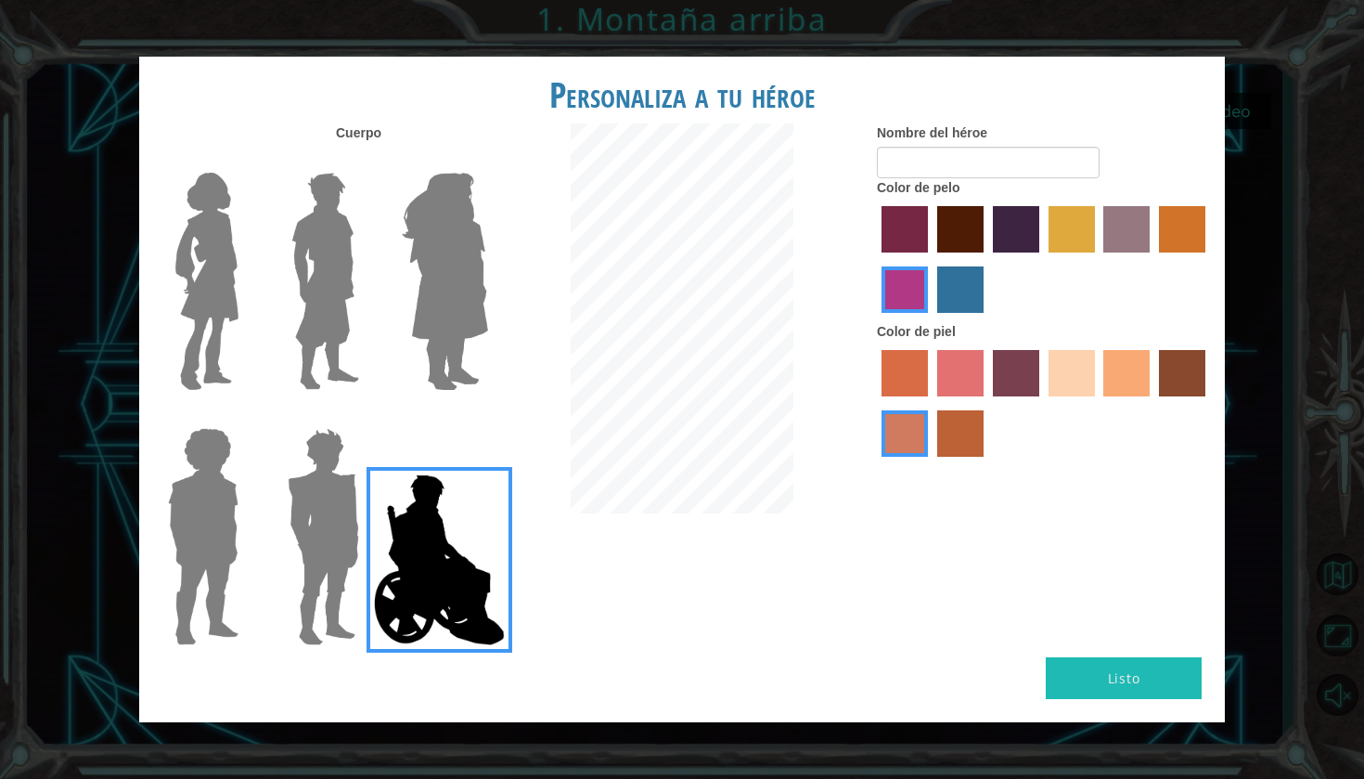
click at [986, 403] on input "tosca skin color" at bounding box center [986, 403] width 0 height 0
click at [1014, 252] on label "hot purple hair color" at bounding box center [1016, 229] width 46 height 46
click at [986, 259] on input "hot purple hair color" at bounding box center [986, 259] width 0 height 0
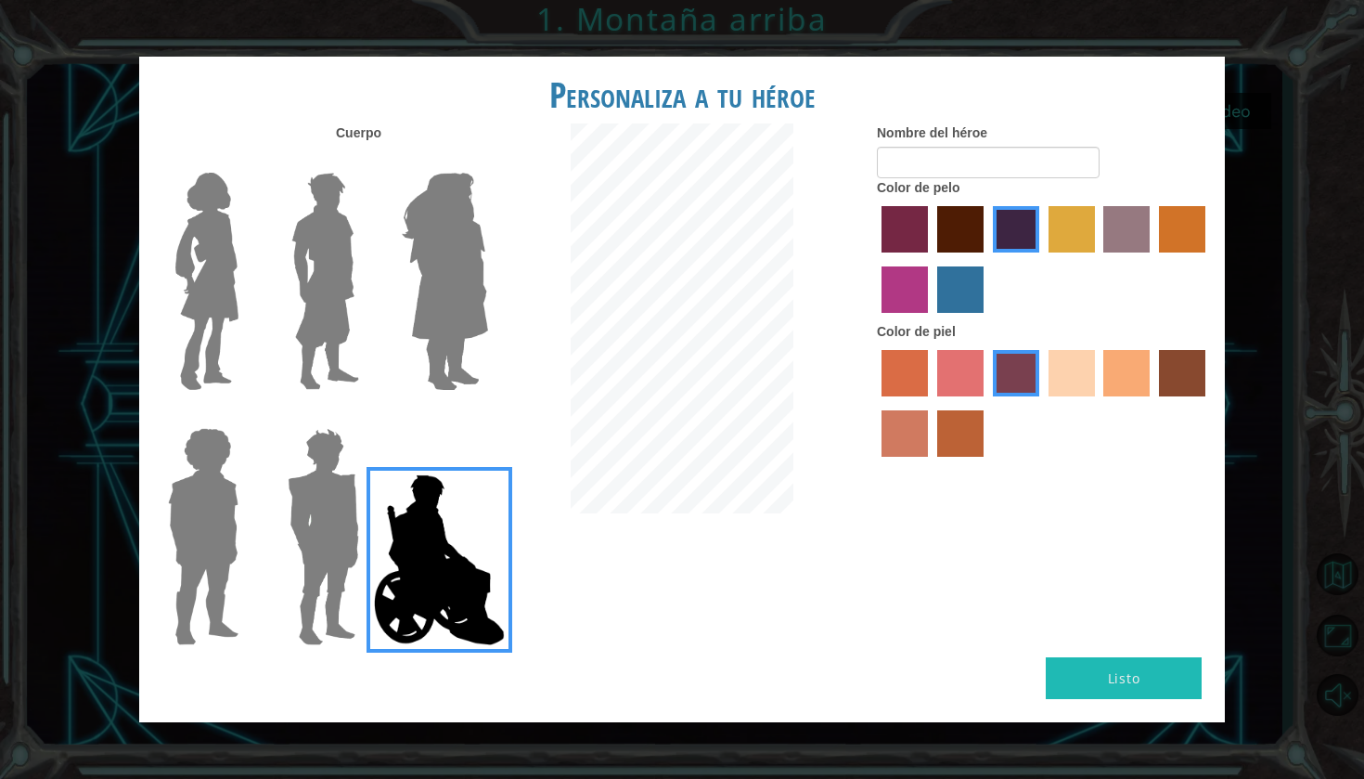
click at [971, 393] on label "froly skin color" at bounding box center [960, 373] width 46 height 46
click at [931, 403] on input "froly skin color" at bounding box center [931, 403] width 0 height 0
click at [959, 429] on label "smoke tree skin color" at bounding box center [960, 433] width 46 height 46
click at [931, 463] on input "smoke tree skin color" at bounding box center [931, 463] width 0 height 0
click at [1060, 394] on label "sandy beach skin color" at bounding box center [1072, 373] width 46 height 46
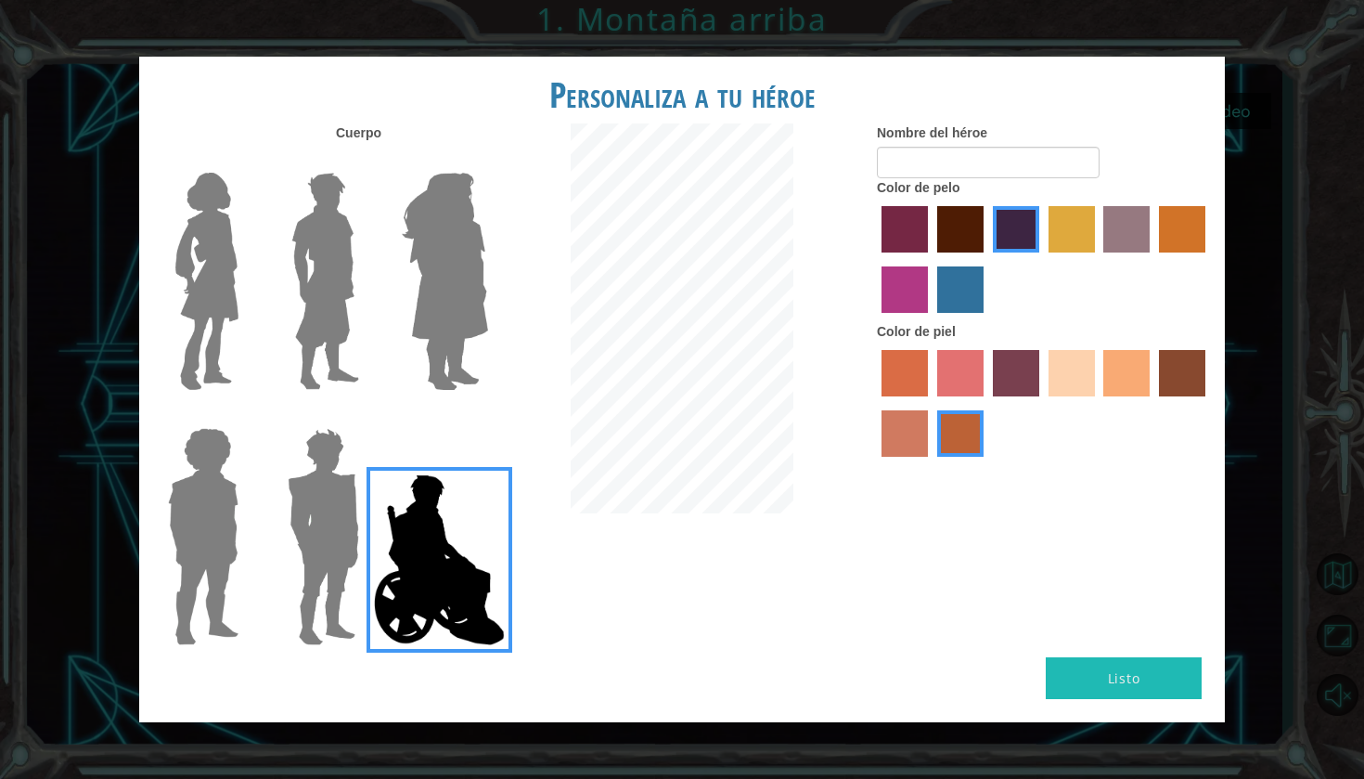
click at [1042, 403] on input "sandy beach skin color" at bounding box center [1042, 403] width 0 height 0
click at [949, 252] on label "maroon hair color" at bounding box center [960, 229] width 46 height 46
click at [931, 259] on input "maroon hair color" at bounding box center [931, 259] width 0 height 0
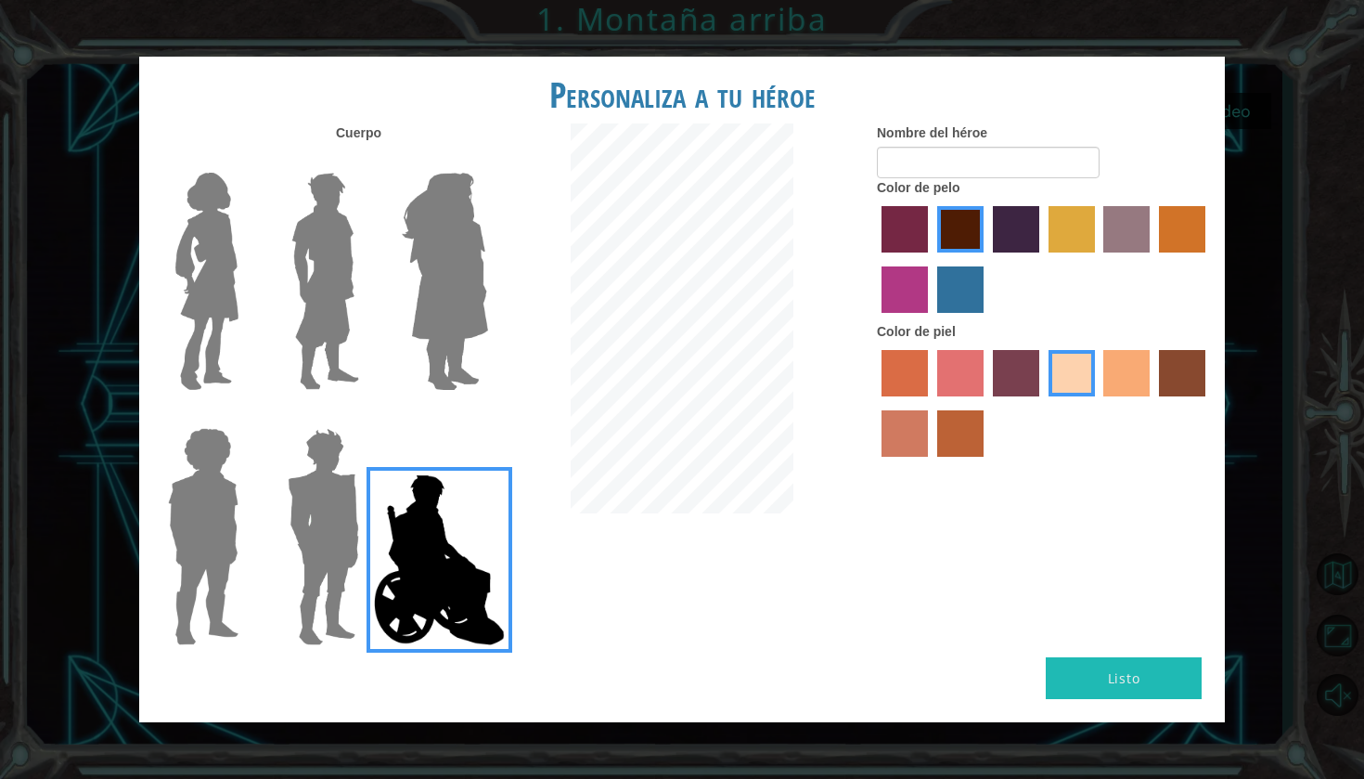
click at [425, 288] on img at bounding box center [444, 281] width 101 height 232
click at [487, 161] on input "Hero Amethyst" at bounding box center [487, 161] width 0 height 0
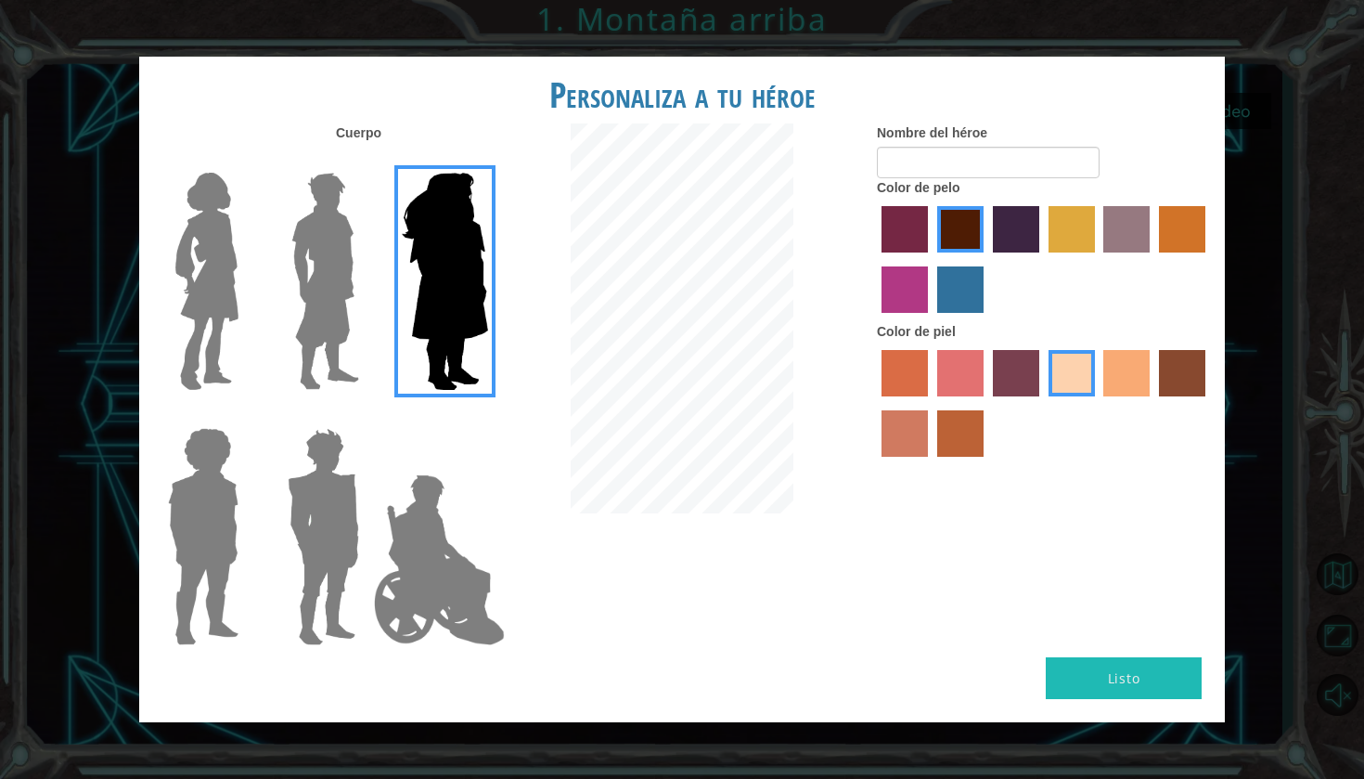
click at [235, 291] on img at bounding box center [207, 281] width 78 height 232
click at [246, 161] on input "Hero Connie" at bounding box center [246, 161] width 0 height 0
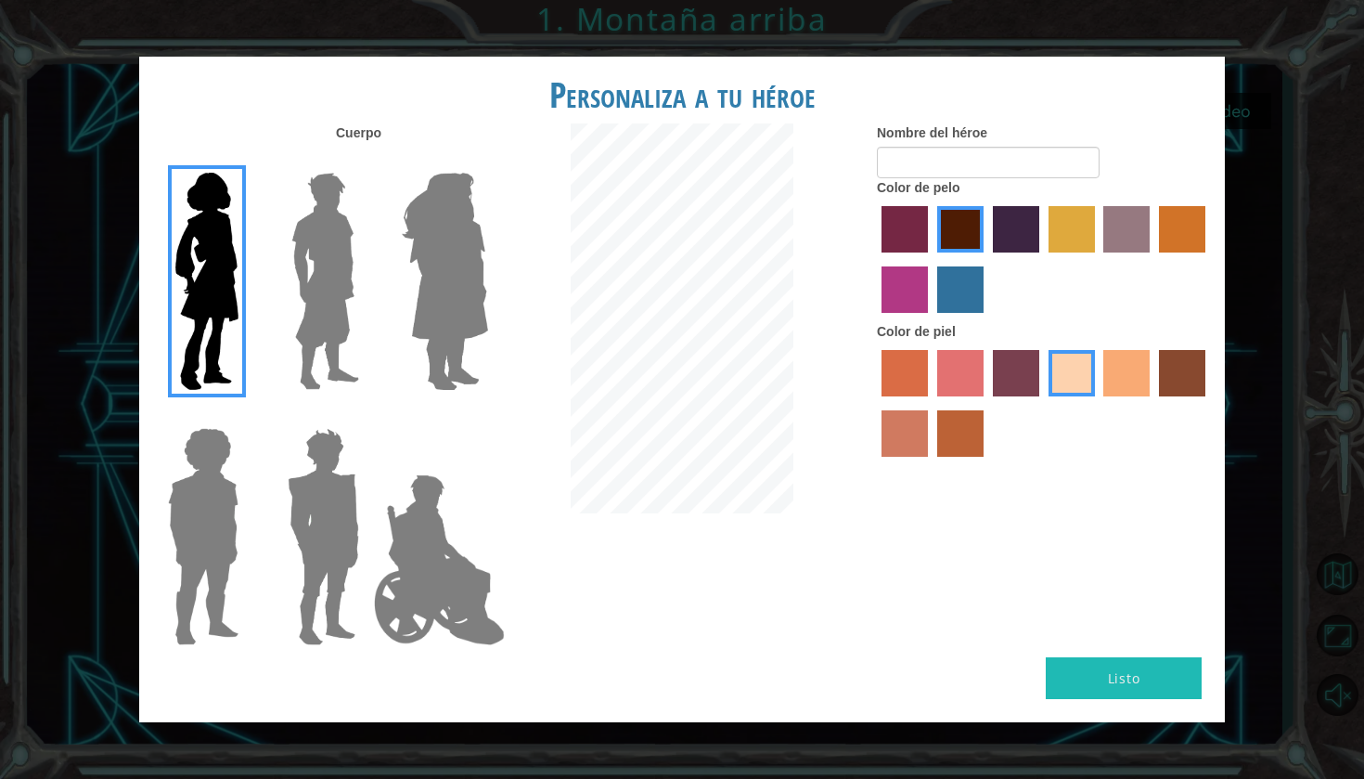
click at [233, 533] on img at bounding box center [203, 536] width 85 height 232
click at [246, 416] on input "Hero Steven" at bounding box center [246, 416] width 0 height 0
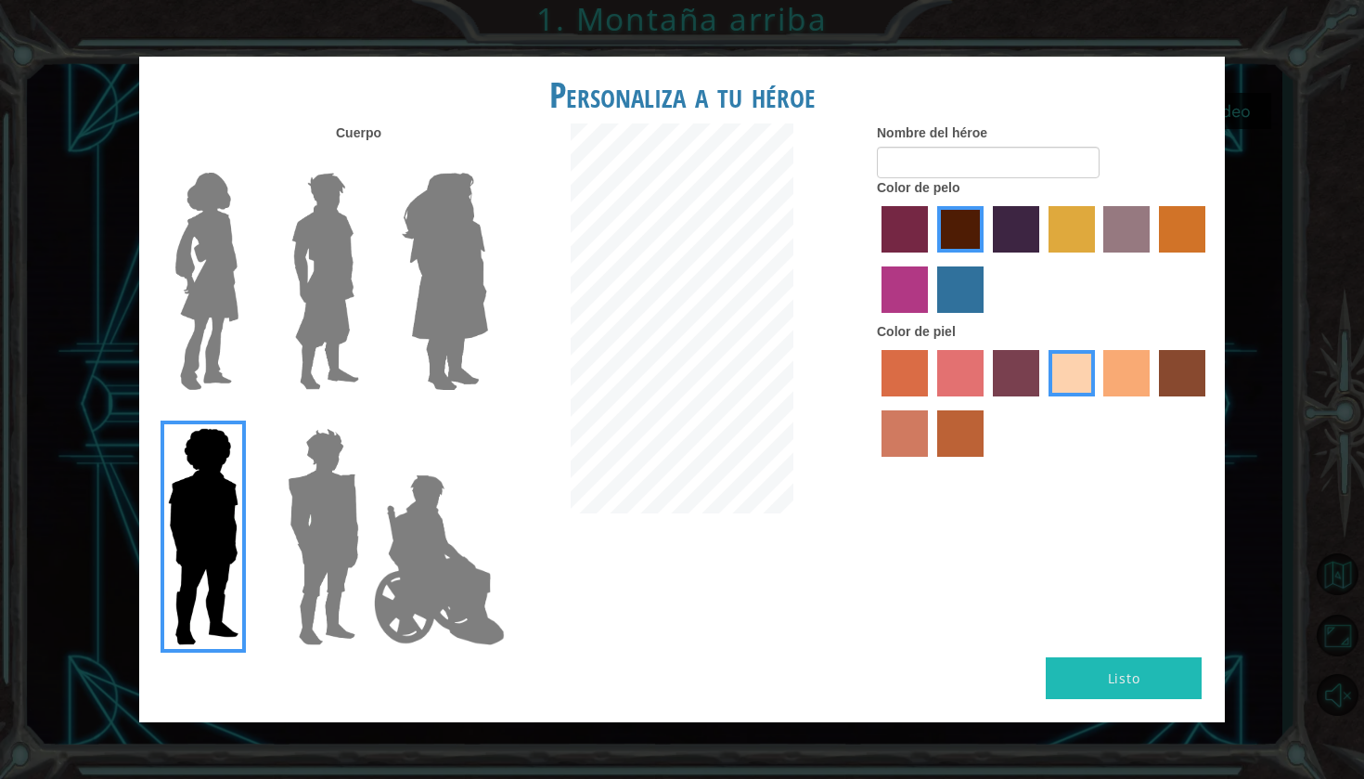
click at [299, 538] on img at bounding box center [323, 536] width 86 height 232
click at [367, 416] on input "Hero Garnet" at bounding box center [367, 416] width 0 height 0
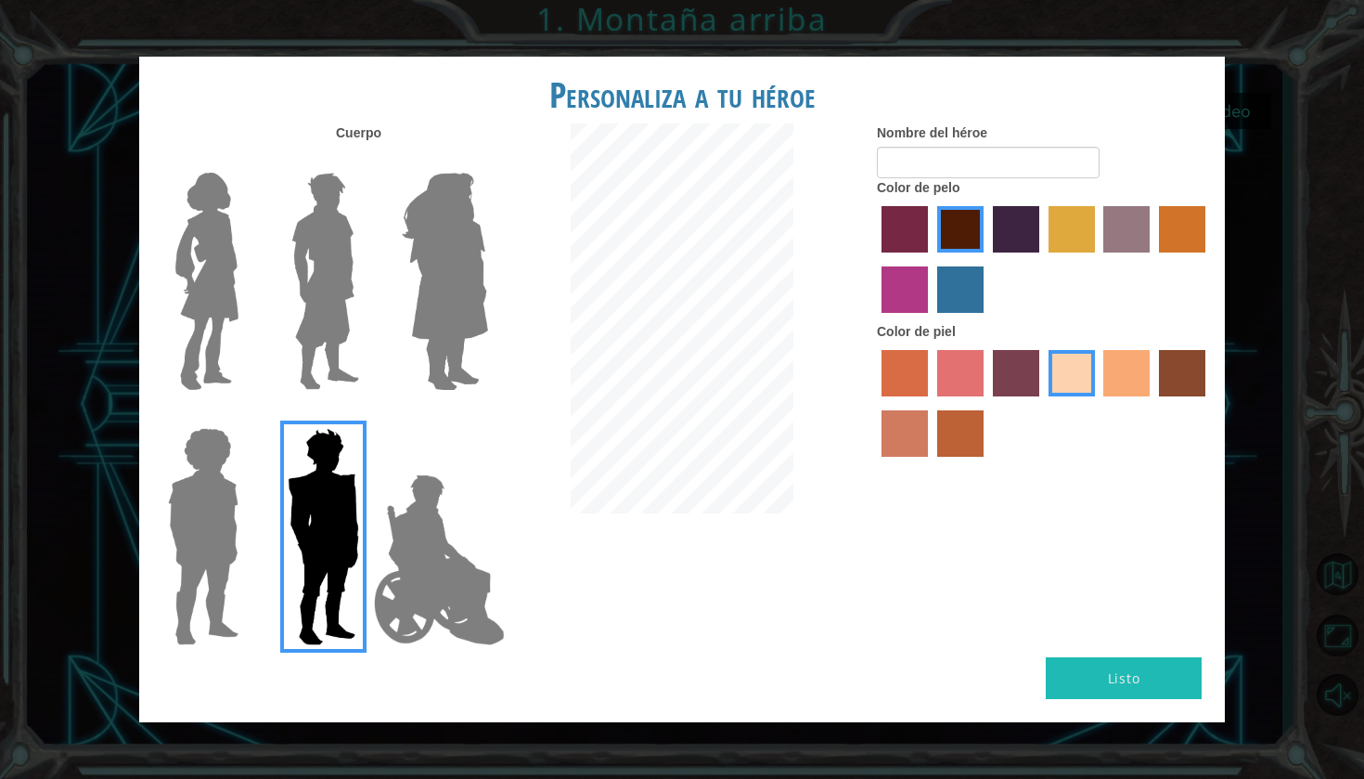
click at [480, 615] on img at bounding box center [440, 560] width 146 height 186
click at [487, 416] on input "Hero Jamie" at bounding box center [487, 416] width 0 height 0
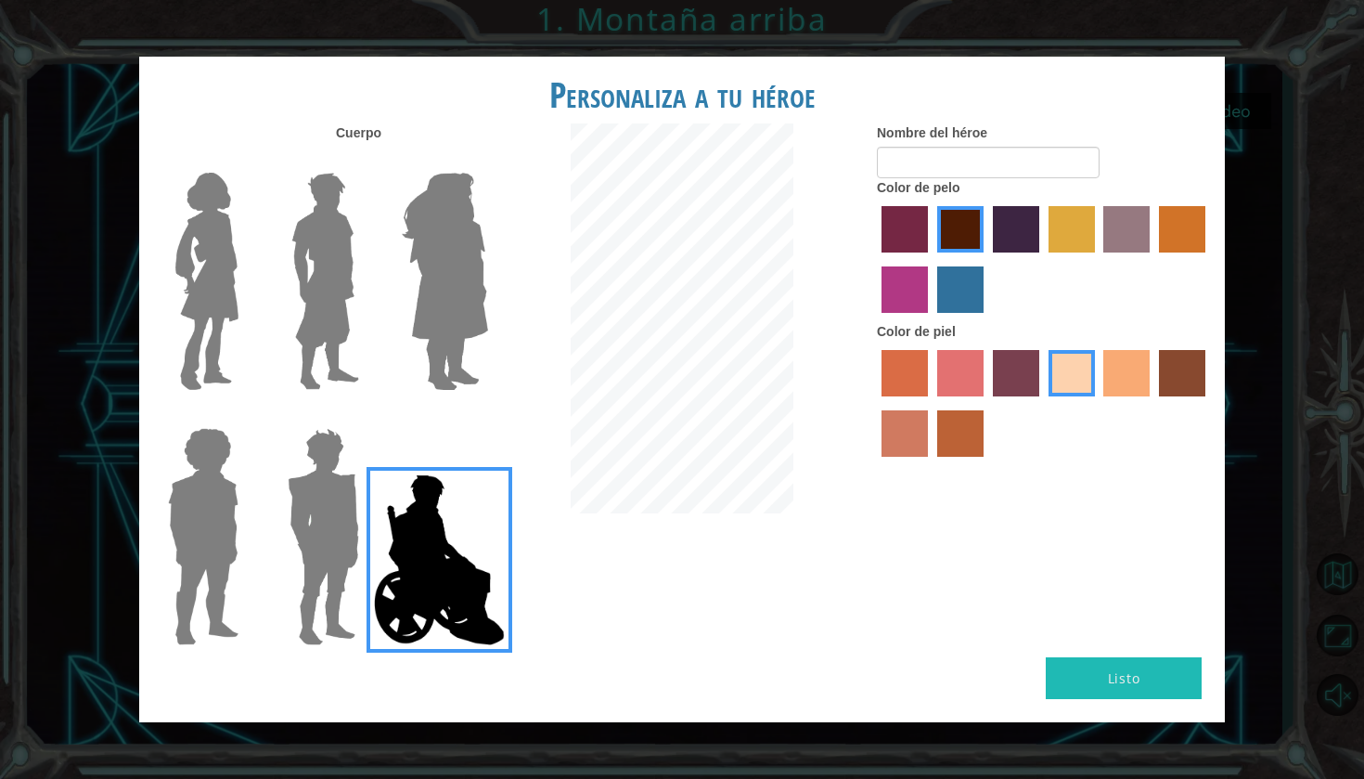
click at [896, 286] on label "medium red violet hair color" at bounding box center [905, 289] width 46 height 46
click at [1208, 259] on input "medium red violet hair color" at bounding box center [1208, 259] width 0 height 0
click at [892, 388] on label "sorbus skin color" at bounding box center [905, 373] width 46 height 46
click at [875, 403] on input "sorbus skin color" at bounding box center [875, 403] width 0 height 0
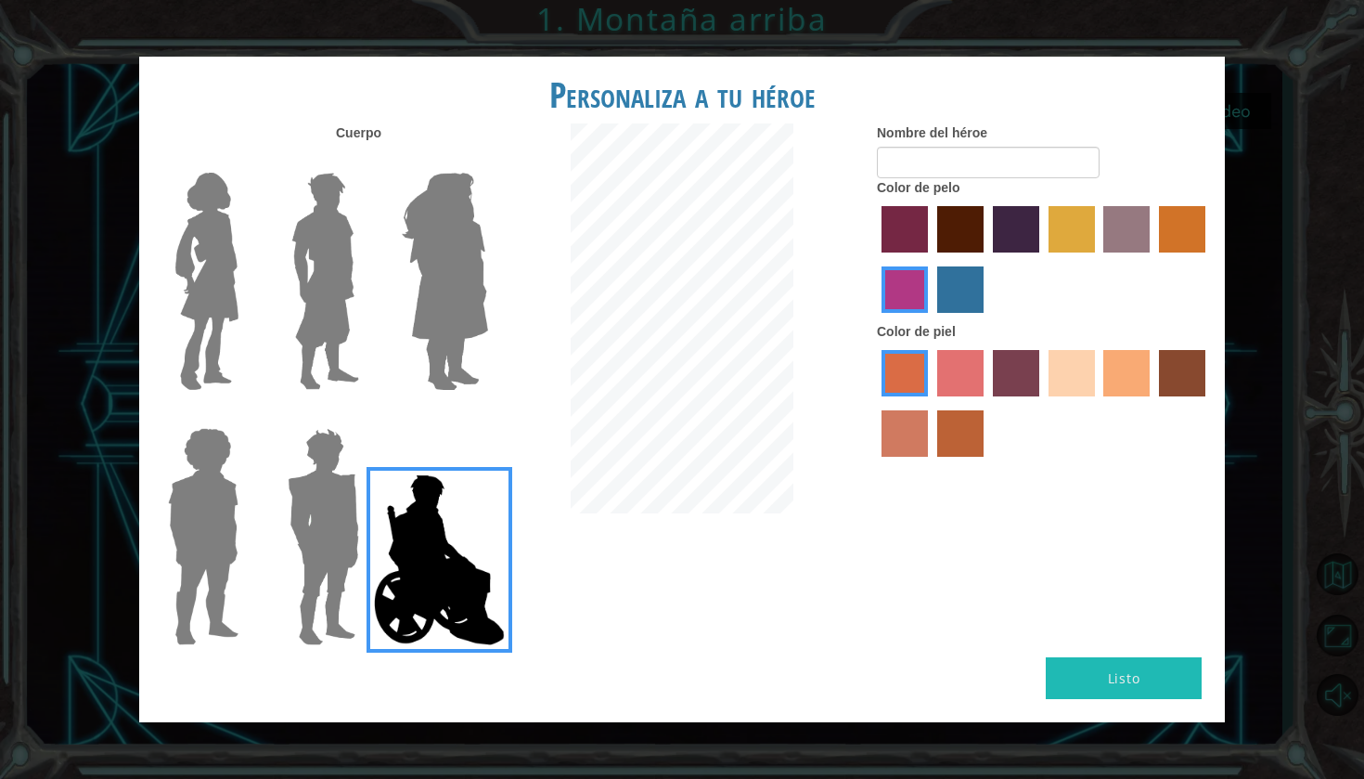
click at [909, 238] on label "paprika hair color" at bounding box center [905, 229] width 46 height 46
click at [875, 259] on input "paprika hair color" at bounding box center [875, 259] width 0 height 0
click at [964, 456] on label "smoke tree skin color" at bounding box center [960, 433] width 46 height 46
click at [931, 463] on input "smoke tree skin color" at bounding box center [931, 463] width 0 height 0
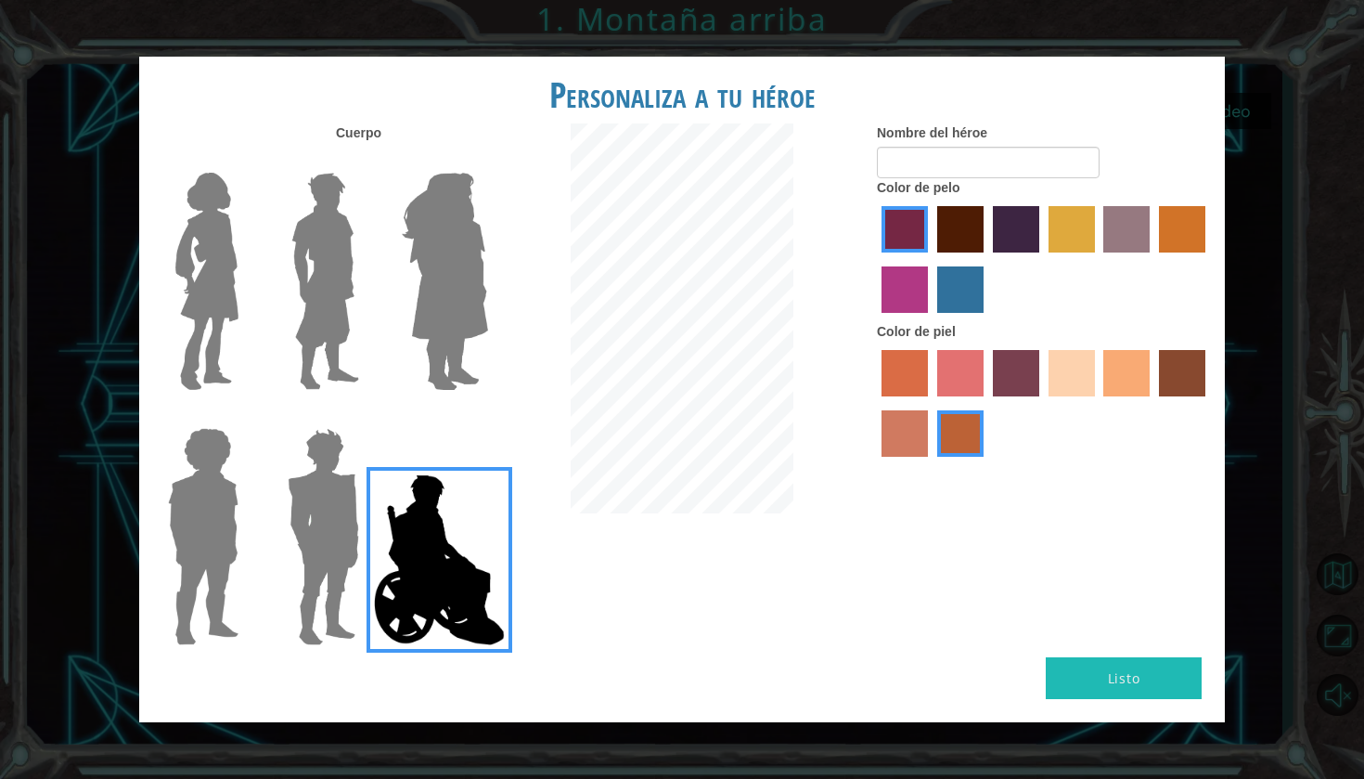
click at [889, 457] on label "burning sand skin color" at bounding box center [905, 433] width 46 height 46
click at [1208, 403] on input "burning sand skin color" at bounding box center [1208, 403] width 0 height 0
click at [1179, 384] on label "karma skin color" at bounding box center [1182, 373] width 46 height 46
click at [1153, 403] on input "karma skin color" at bounding box center [1153, 403] width 0 height 0
click at [1125, 391] on label "tacao skin color" at bounding box center [1126, 373] width 46 height 46
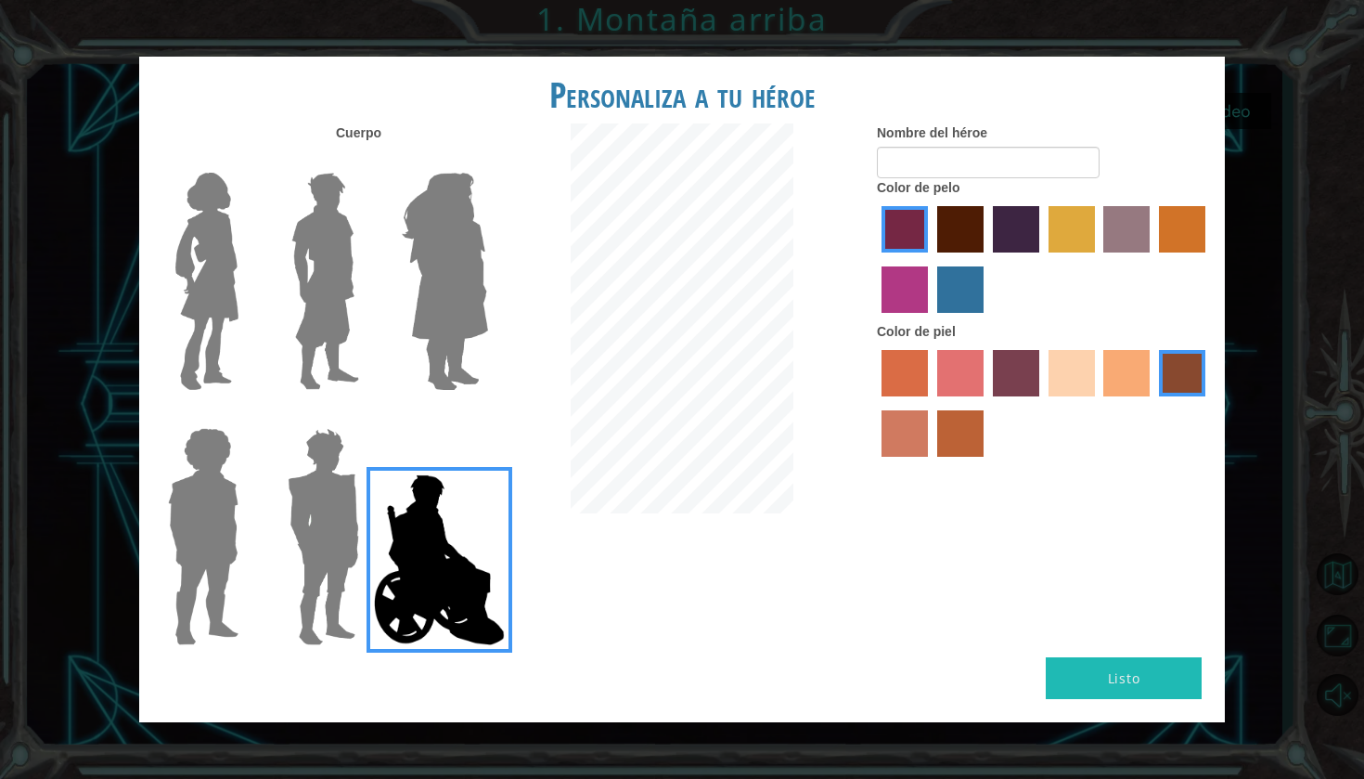
click at [1098, 403] on input "tacao skin color" at bounding box center [1098, 403] width 0 height 0
click at [1198, 394] on label "karma skin color" at bounding box center [1182, 373] width 46 height 46
click at [1153, 403] on input "karma skin color" at bounding box center [1153, 403] width 0 height 0
click at [1124, 394] on label "tacao skin color" at bounding box center [1126, 373] width 46 height 46
click at [1098, 403] on input "tacao skin color" at bounding box center [1098, 403] width 0 height 0
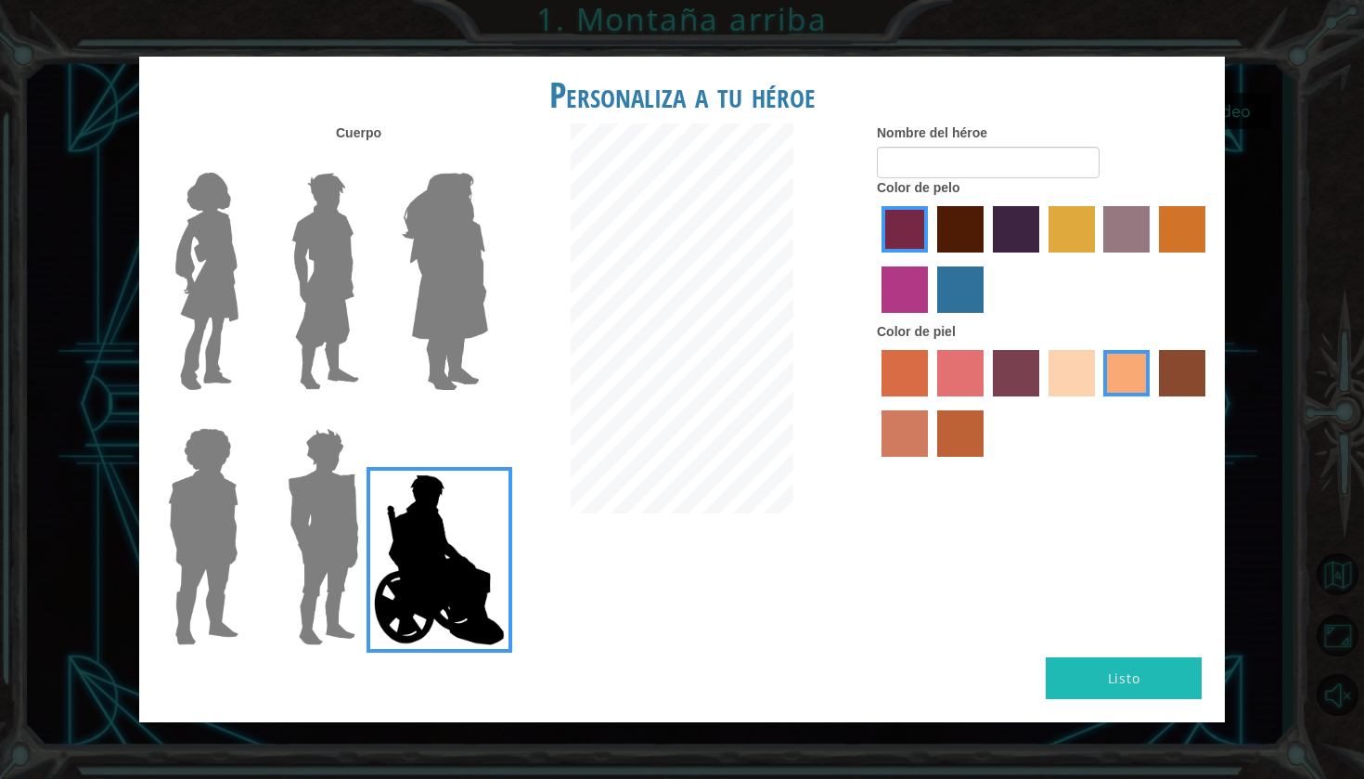
click at [1145, 395] on label "tacao skin color" at bounding box center [1126, 373] width 46 height 46
click at [1098, 403] on input "tacao skin color" at bounding box center [1098, 403] width 0 height 0
click at [1078, 396] on label "sandy beach skin color" at bounding box center [1072, 373] width 46 height 46
click at [1042, 403] on input "sandy beach skin color" at bounding box center [1042, 403] width 0 height 0
click at [1102, 406] on div at bounding box center [1044, 405] width 334 height 121
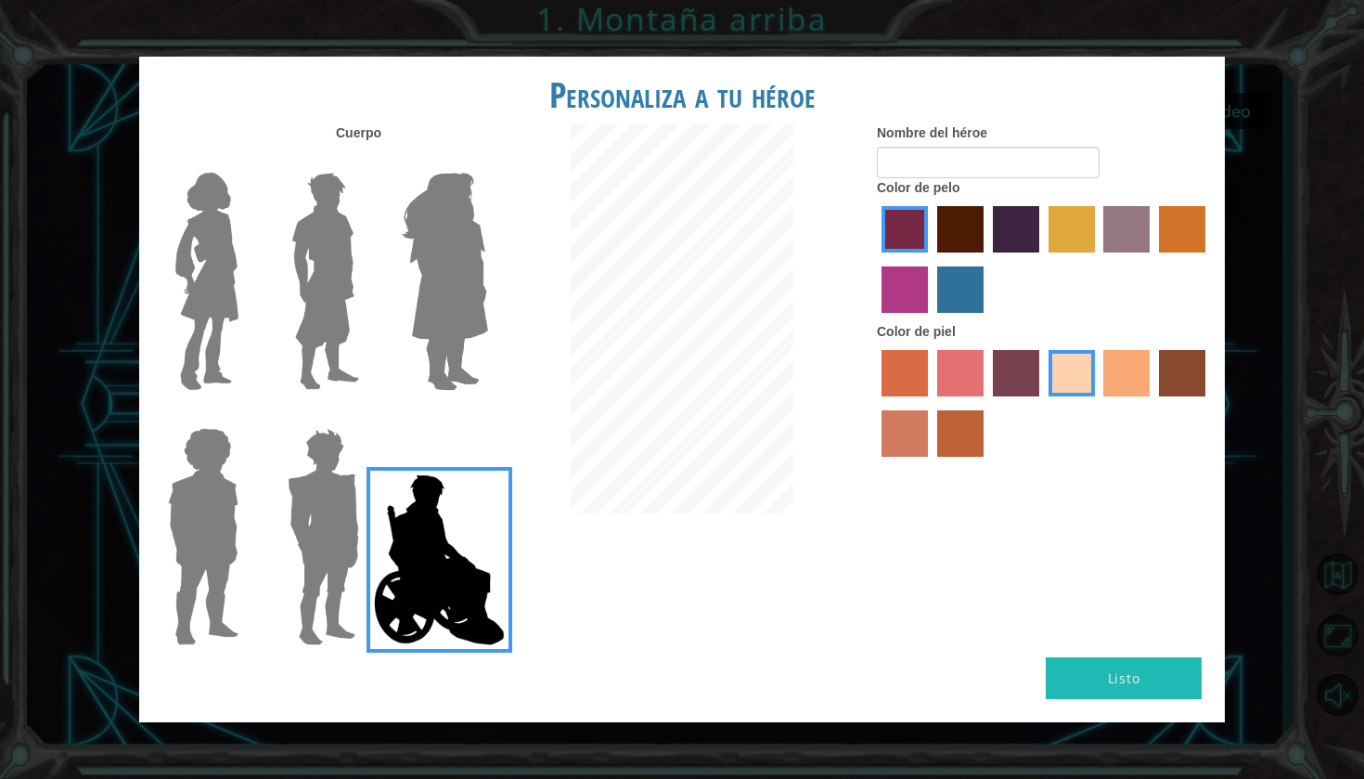
click at [1110, 396] on label "tacao skin color" at bounding box center [1126, 373] width 46 height 46
click at [1098, 403] on input "tacao skin color" at bounding box center [1098, 403] width 0 height 0
click at [962, 240] on label "maroon hair color" at bounding box center [960, 229] width 46 height 46
click at [931, 259] on input "maroon hair color" at bounding box center [931, 259] width 0 height 0
click at [1127, 250] on label "bazaar hair color" at bounding box center [1126, 229] width 46 height 46
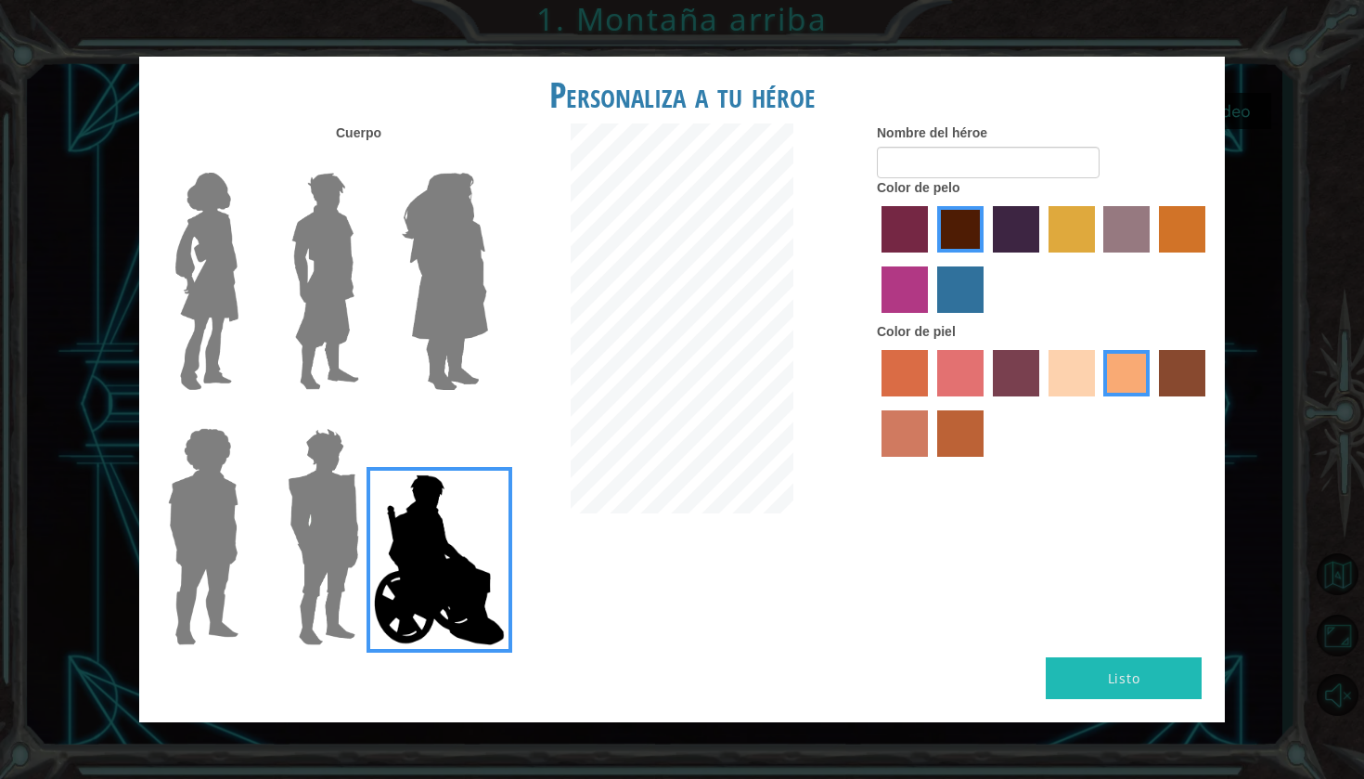
click at [1098, 259] on input "bazaar hair color" at bounding box center [1098, 259] width 0 height 0
click at [1011, 245] on label "hot purple hair color" at bounding box center [1016, 229] width 46 height 46
click at [986, 259] on input "hot purple hair color" at bounding box center [986, 259] width 0 height 0
click at [952, 252] on label "maroon hair color" at bounding box center [960, 229] width 46 height 46
click at [931, 259] on input "maroon hair color" at bounding box center [931, 259] width 0 height 0
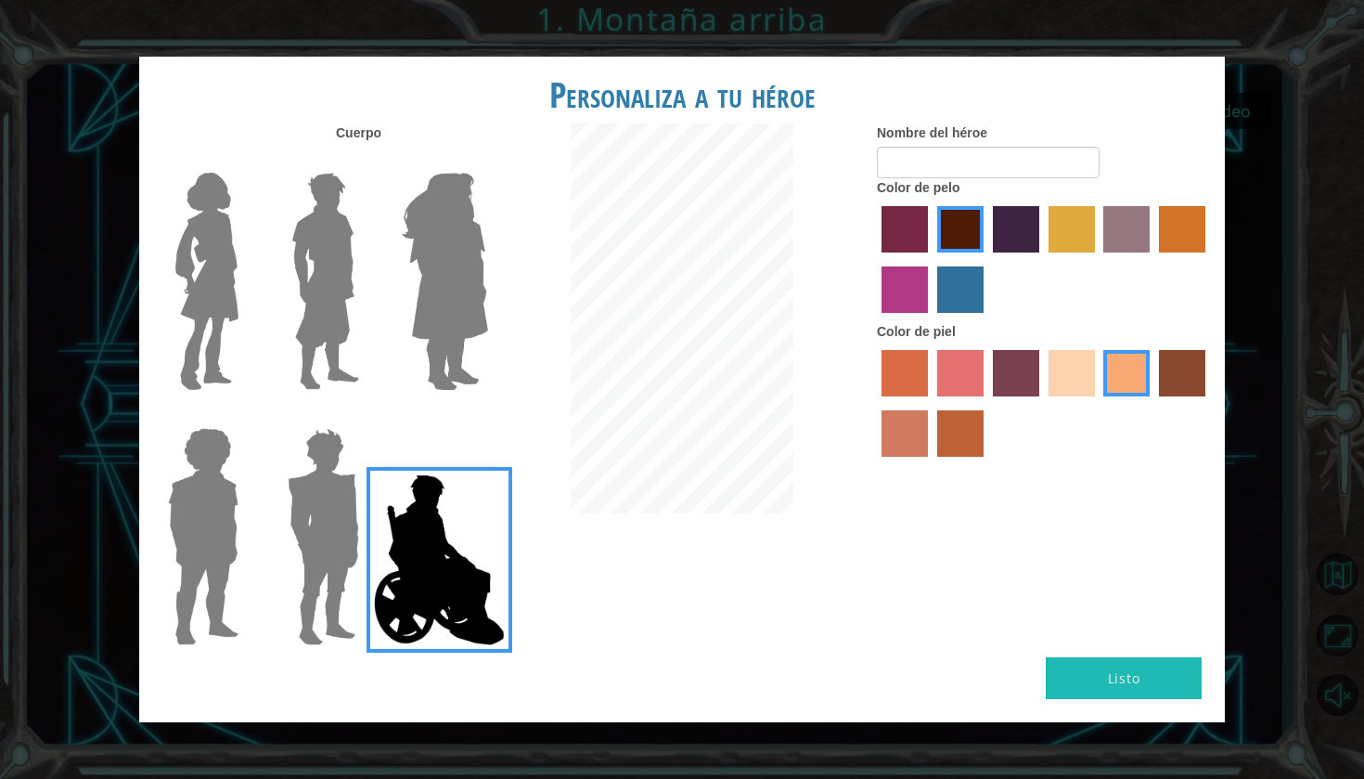
click at [979, 236] on label "maroon hair color" at bounding box center [960, 229] width 46 height 46
click at [931, 259] on input "maroon hair color" at bounding box center [931, 259] width 0 height 0
click at [997, 239] on label "hot purple hair color" at bounding box center [1016, 229] width 46 height 46
click at [986, 259] on input "hot purple hair color" at bounding box center [986, 259] width 0 height 0
click at [465, 290] on img at bounding box center [444, 281] width 101 height 232
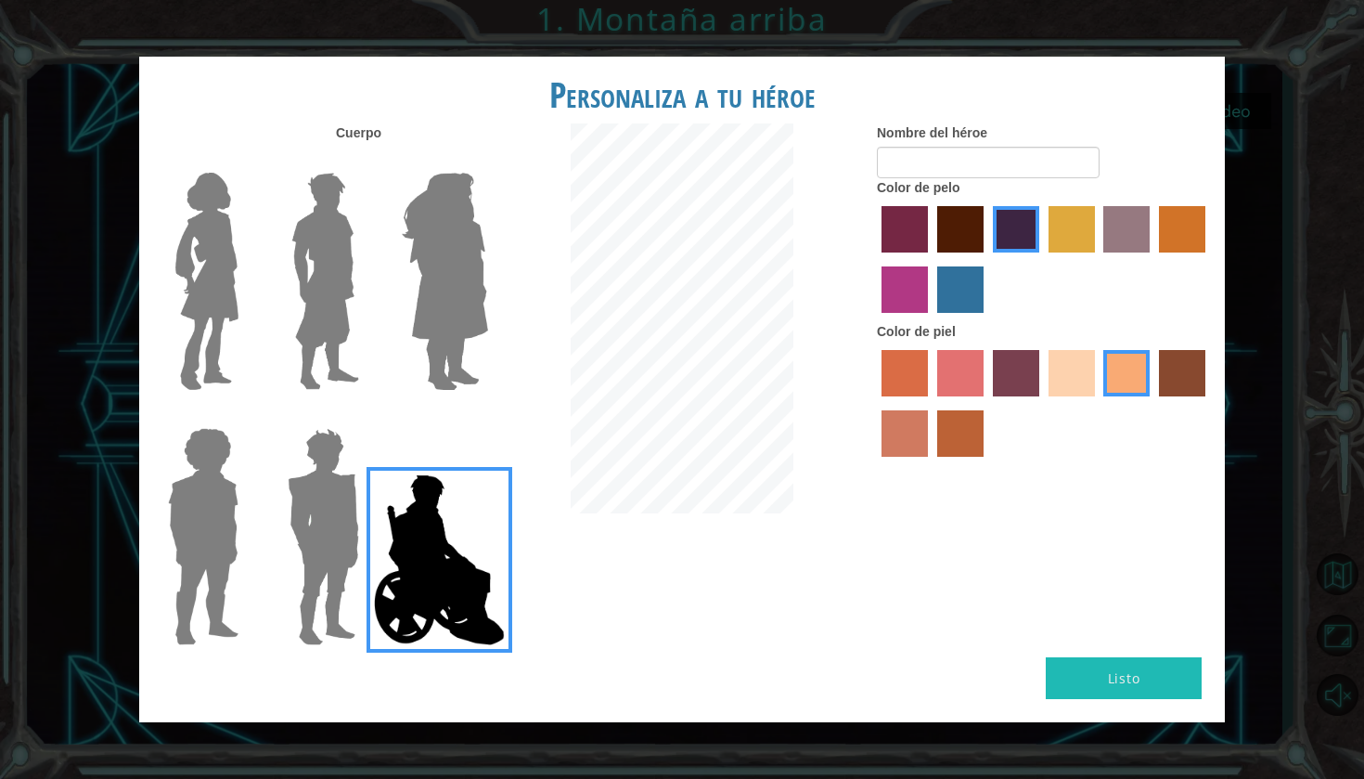
click at [487, 161] on input "Hero Amethyst" at bounding box center [487, 161] width 0 height 0
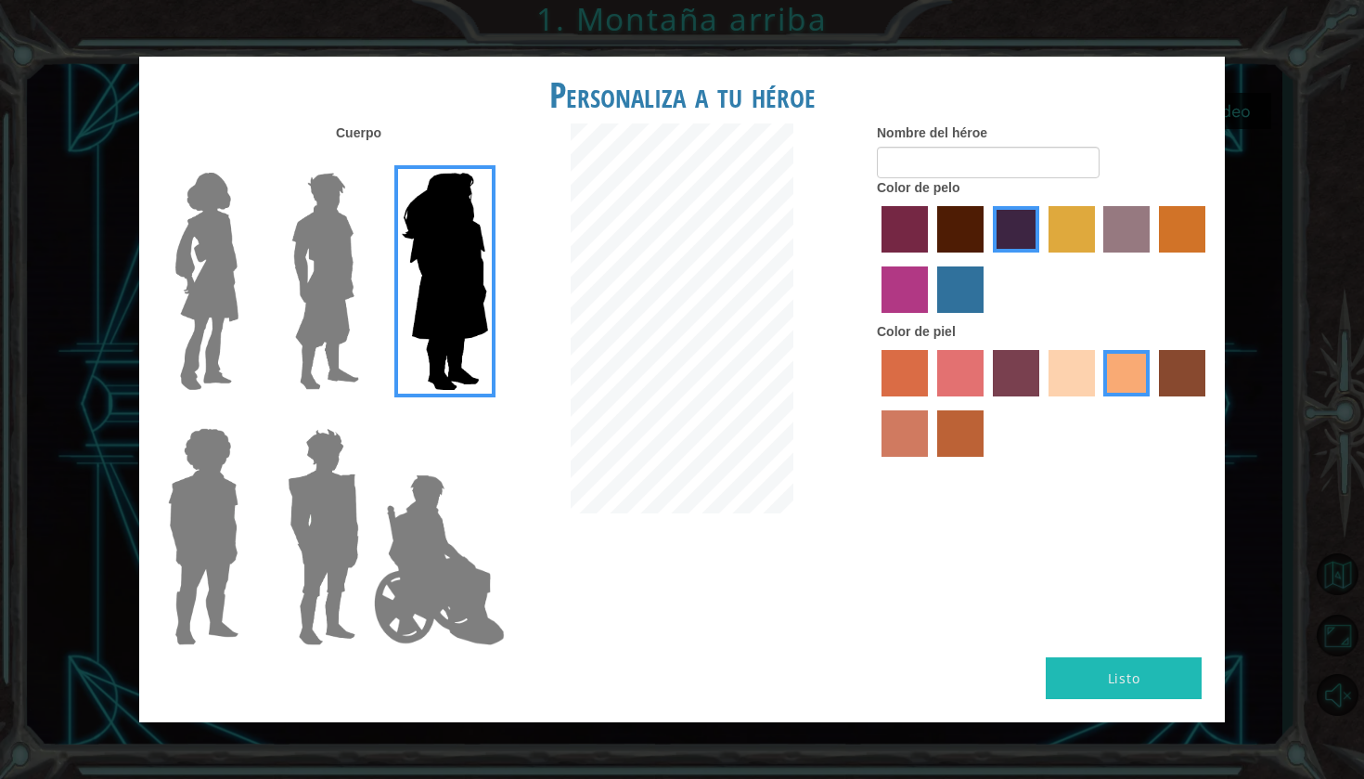
click at [287, 300] on img at bounding box center [325, 281] width 83 height 232
click at [367, 161] on input "Hero Lars" at bounding box center [367, 161] width 0 height 0
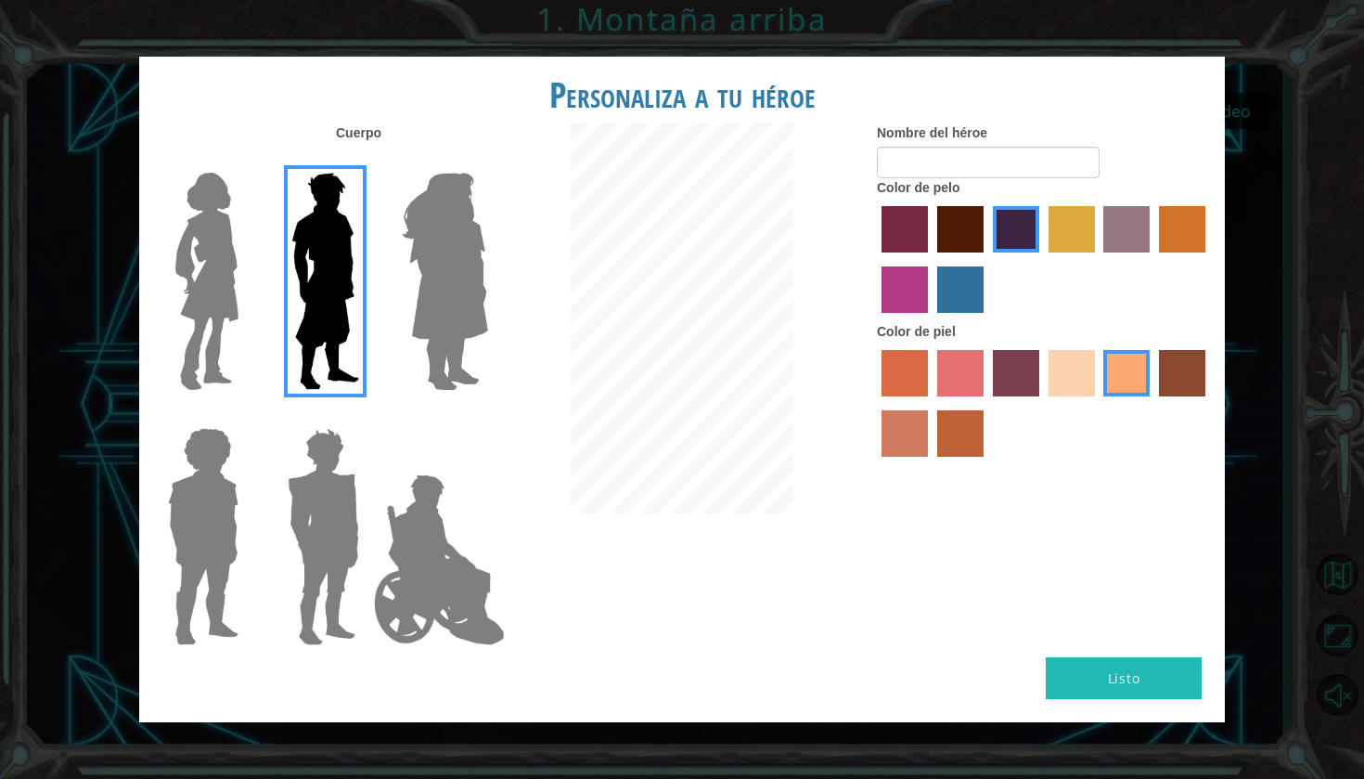
click at [200, 470] on img at bounding box center [203, 536] width 85 height 232
click at [246, 416] on input "Hero Steven" at bounding box center [246, 416] width 0 height 0
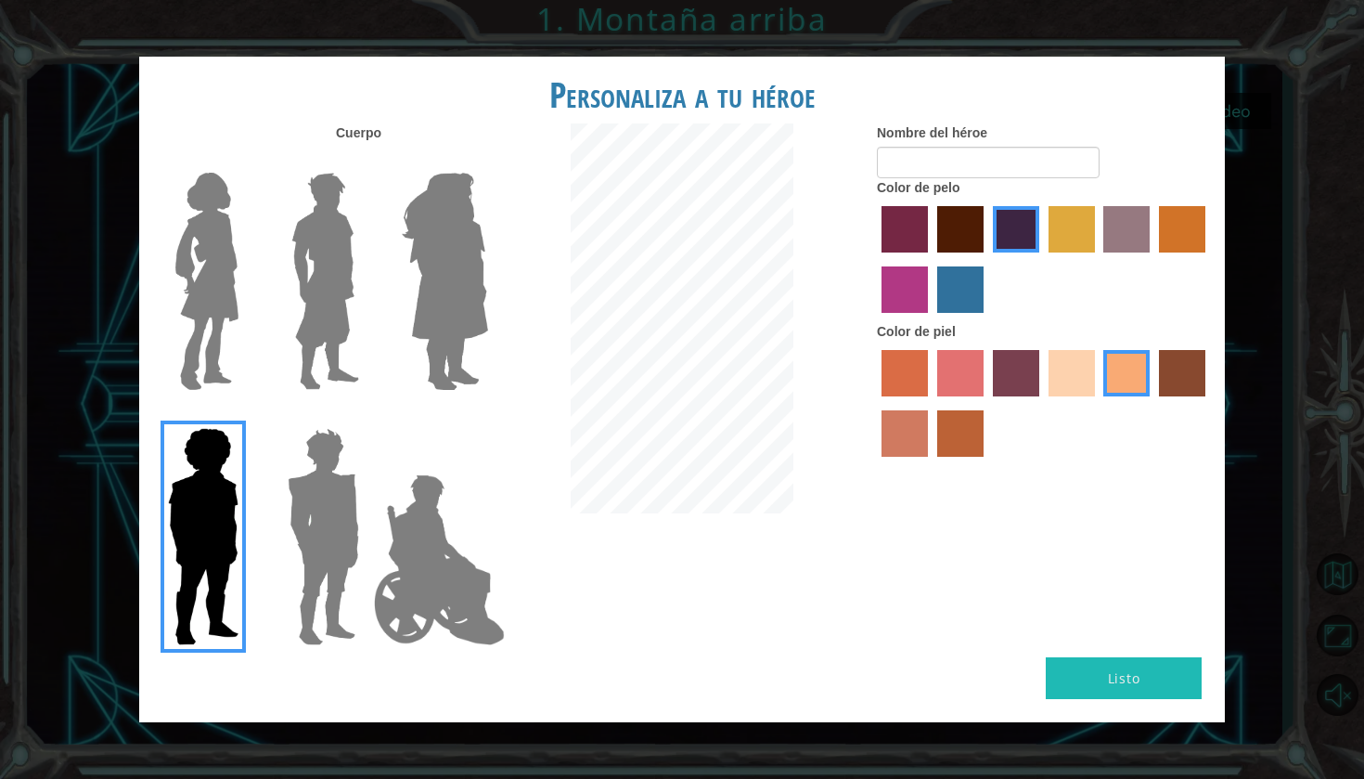
click at [379, 316] on div at bounding box center [320, 274] width 121 height 255
click at [410, 312] on img at bounding box center [444, 281] width 101 height 232
click at [487, 161] on input "Hero Amethyst" at bounding box center [487, 161] width 0 height 0
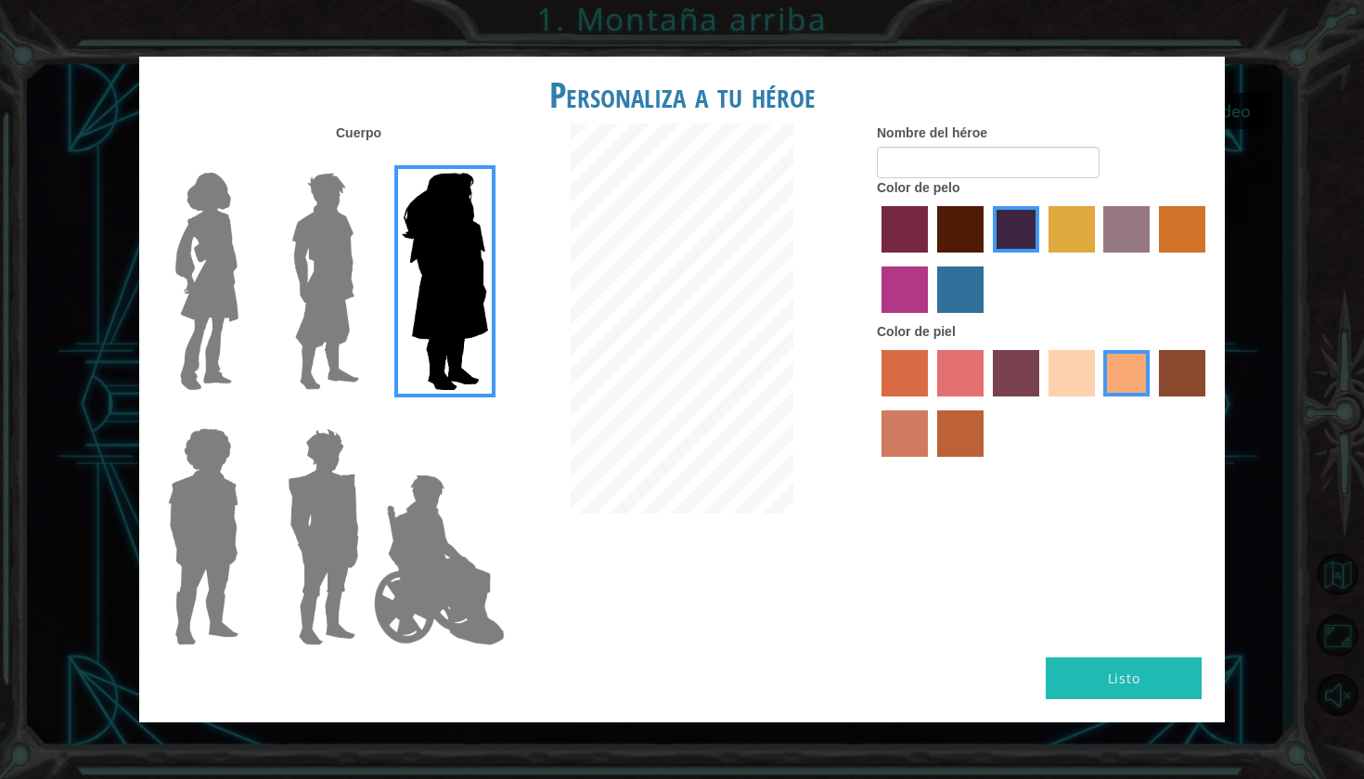
click at [251, 320] on div at bounding box center [199, 274] width 121 height 255
click at [276, 314] on label at bounding box center [320, 281] width 93 height 232
click at [367, 161] on input "Hero Lars" at bounding box center [367, 161] width 0 height 0
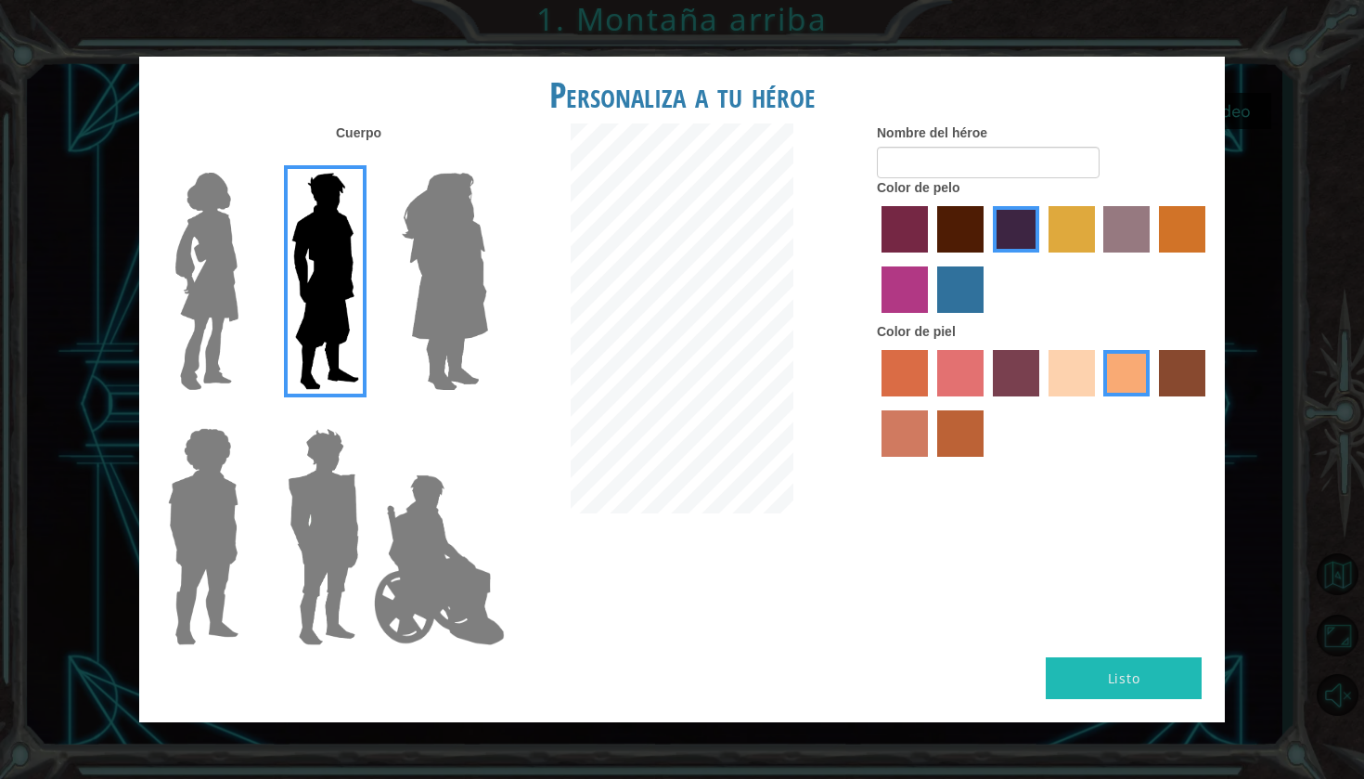
click at [1078, 395] on label "sandy beach skin color" at bounding box center [1072, 373] width 46 height 46
click at [1042, 403] on input "sandy beach skin color" at bounding box center [1042, 403] width 0 height 0
click at [967, 252] on label "maroon hair color" at bounding box center [960, 229] width 46 height 46
click at [931, 259] on input "maroon hair color" at bounding box center [931, 259] width 0 height 0
click at [1015, 251] on label "hot purple hair color" at bounding box center [1016, 229] width 46 height 46
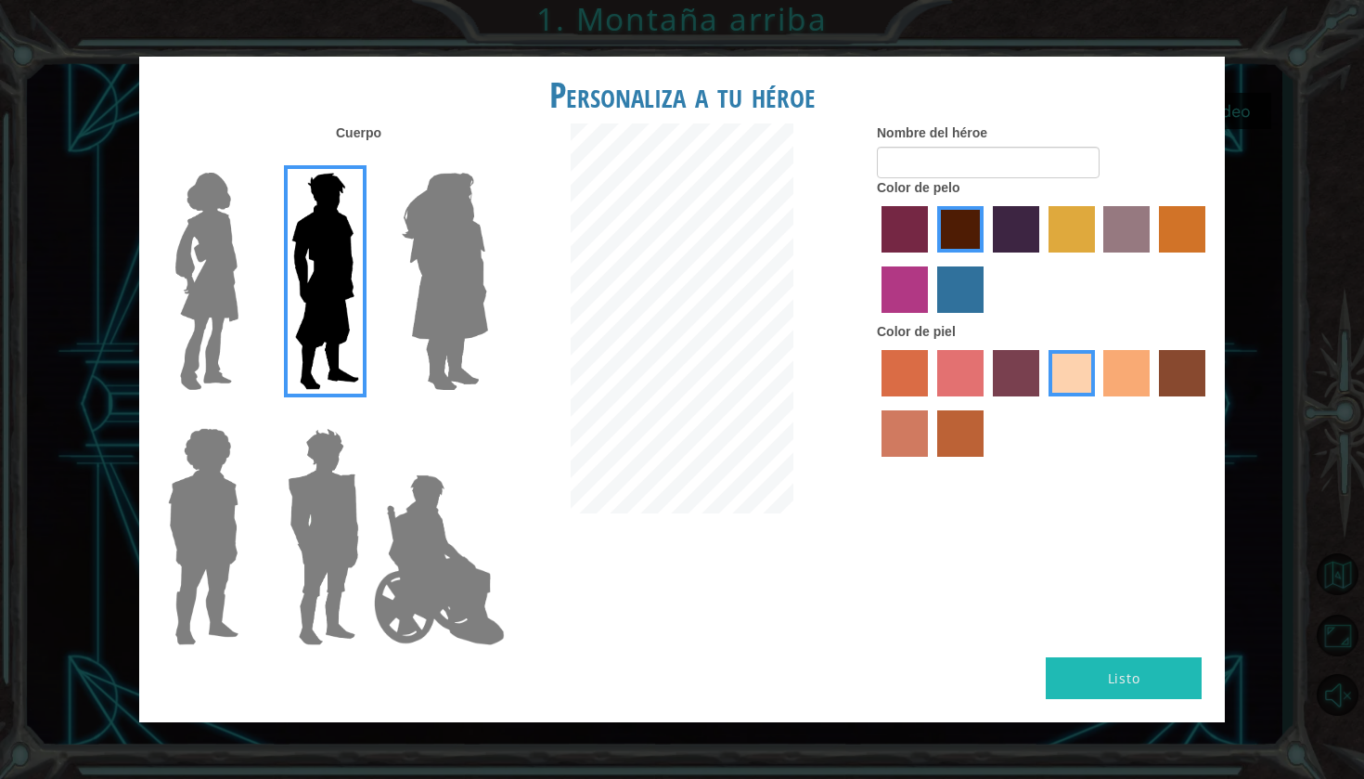
click at [986, 259] on input "hot purple hair color" at bounding box center [986, 259] width 0 height 0
click at [414, 535] on img at bounding box center [440, 560] width 146 height 186
click at [487, 416] on input "Hero Jamie" at bounding box center [487, 416] width 0 height 0
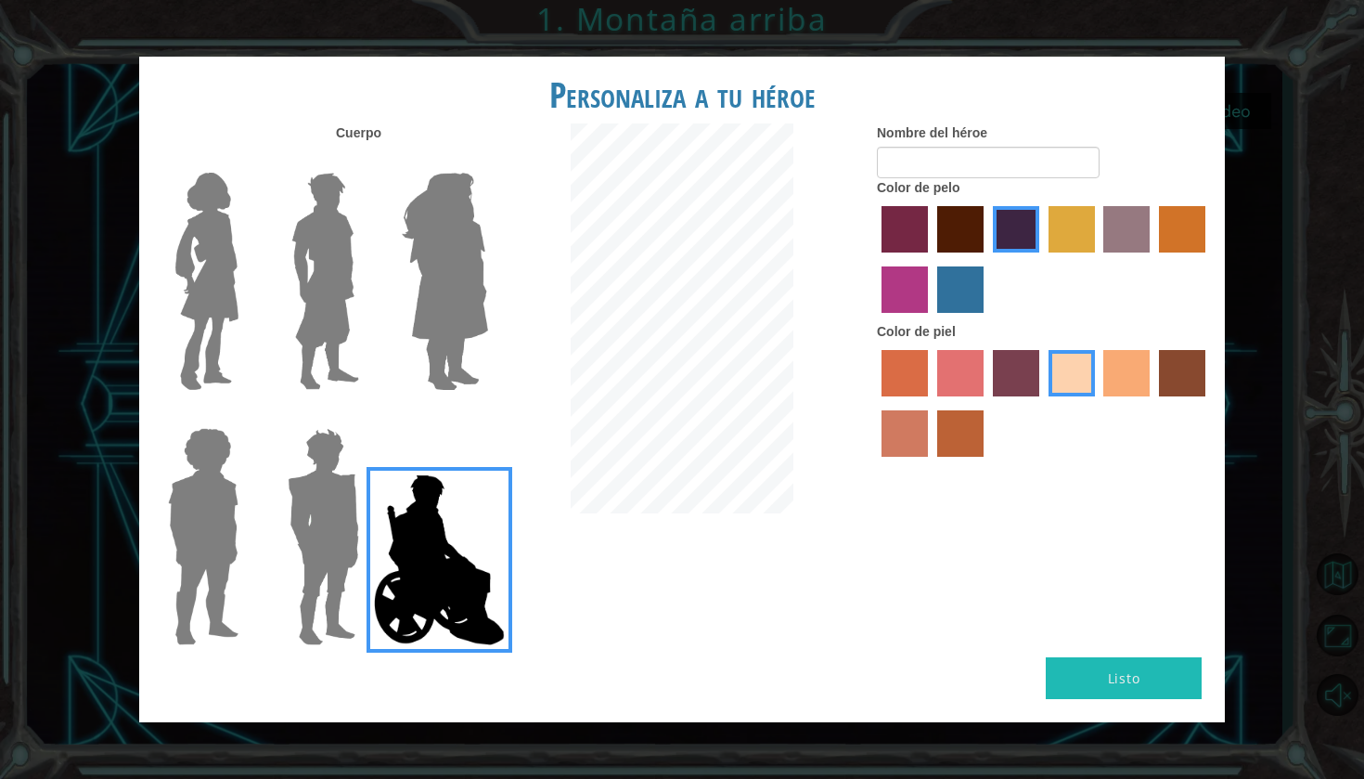
click at [269, 348] on div at bounding box center [320, 274] width 121 height 255
click at [274, 329] on label at bounding box center [320, 281] width 93 height 232
click at [367, 161] on input "Hero Lars" at bounding box center [367, 161] width 0 height 0
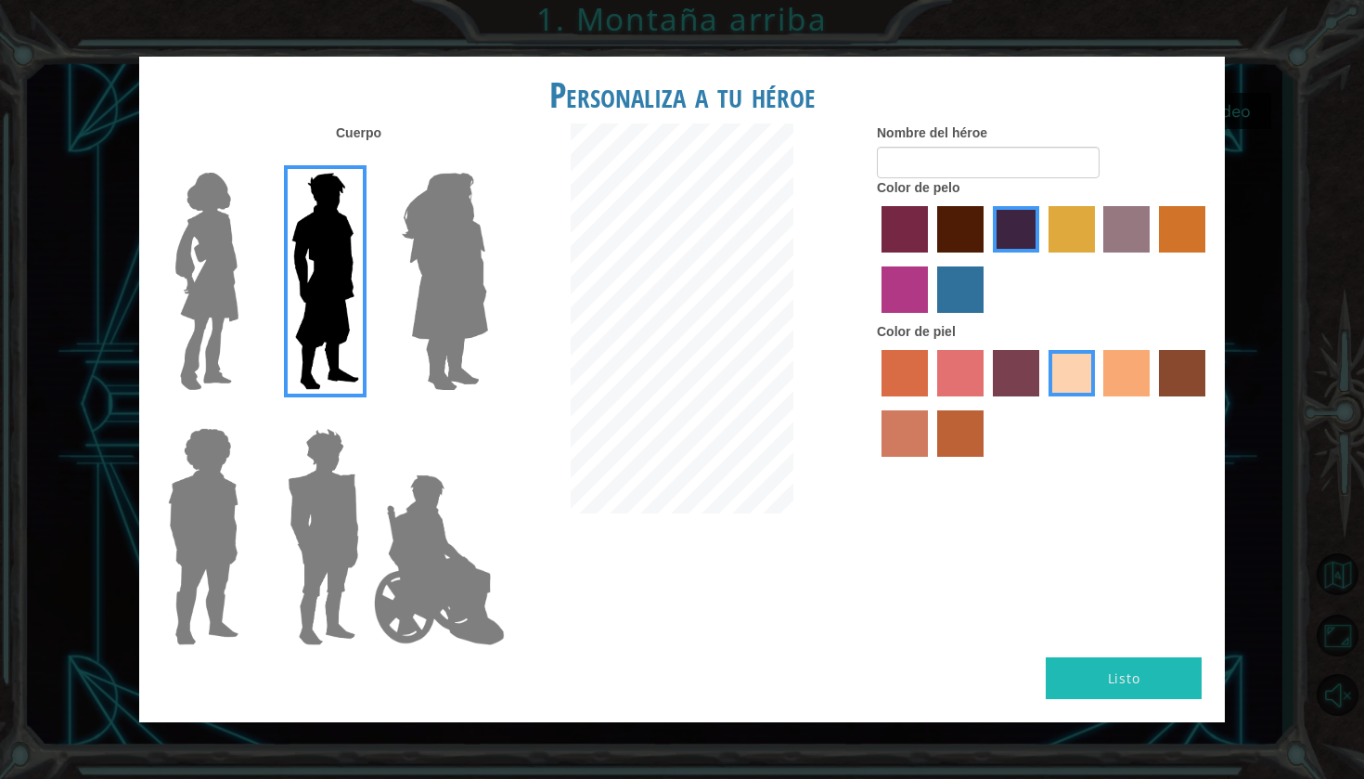
click at [1107, 664] on button "Listo" at bounding box center [1124, 678] width 156 height 42
type input "G"
type input "g"
paste input "Batman"
type input "Batman"
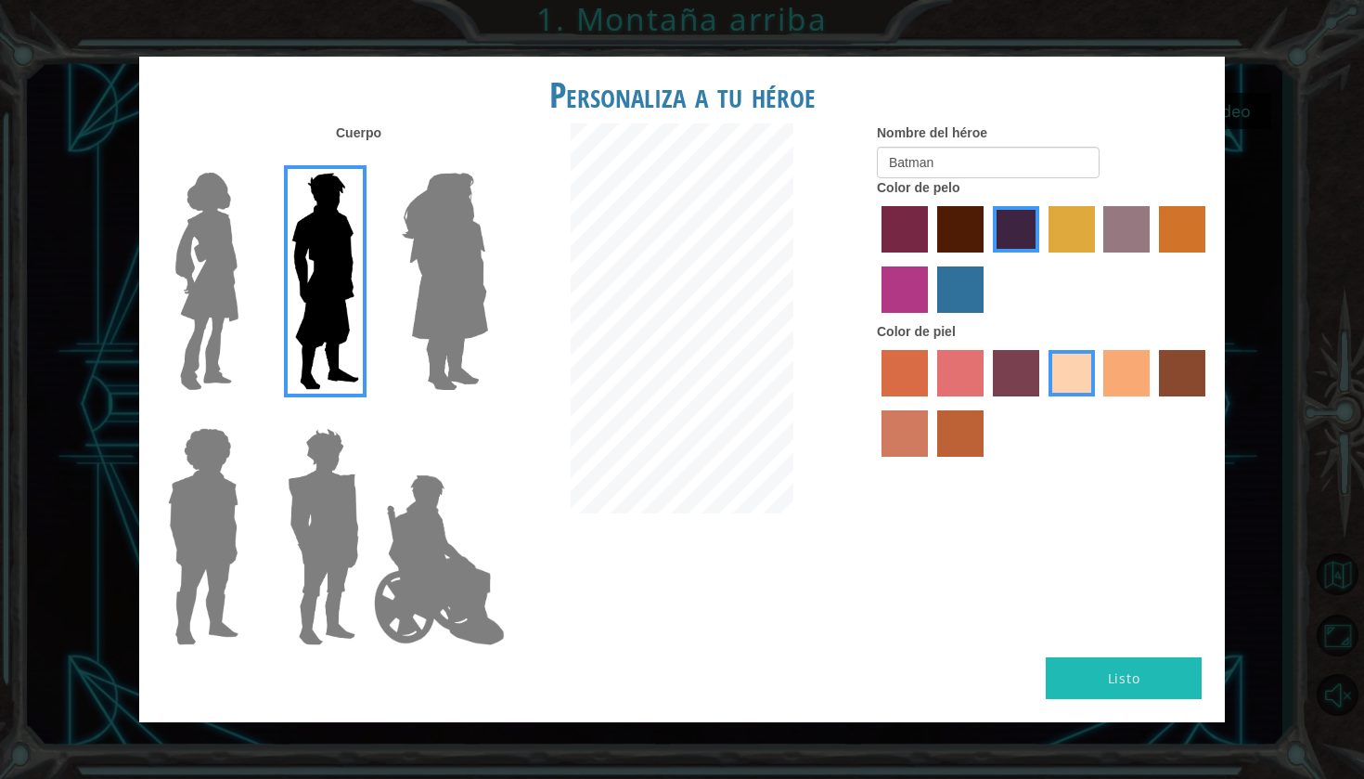
click at [1177, 664] on button "Listo" at bounding box center [1124, 678] width 156 height 42
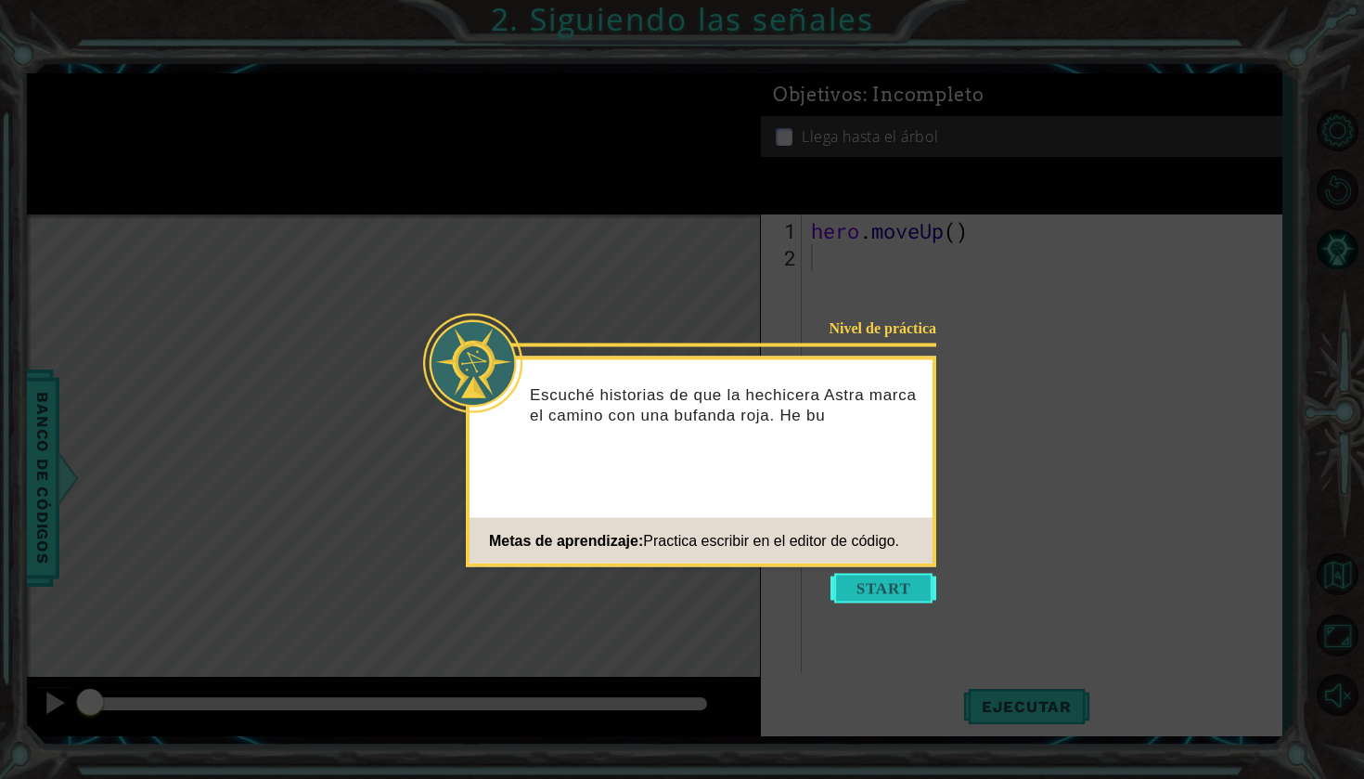
click at [913, 578] on button "Start" at bounding box center [884, 589] width 106 height 30
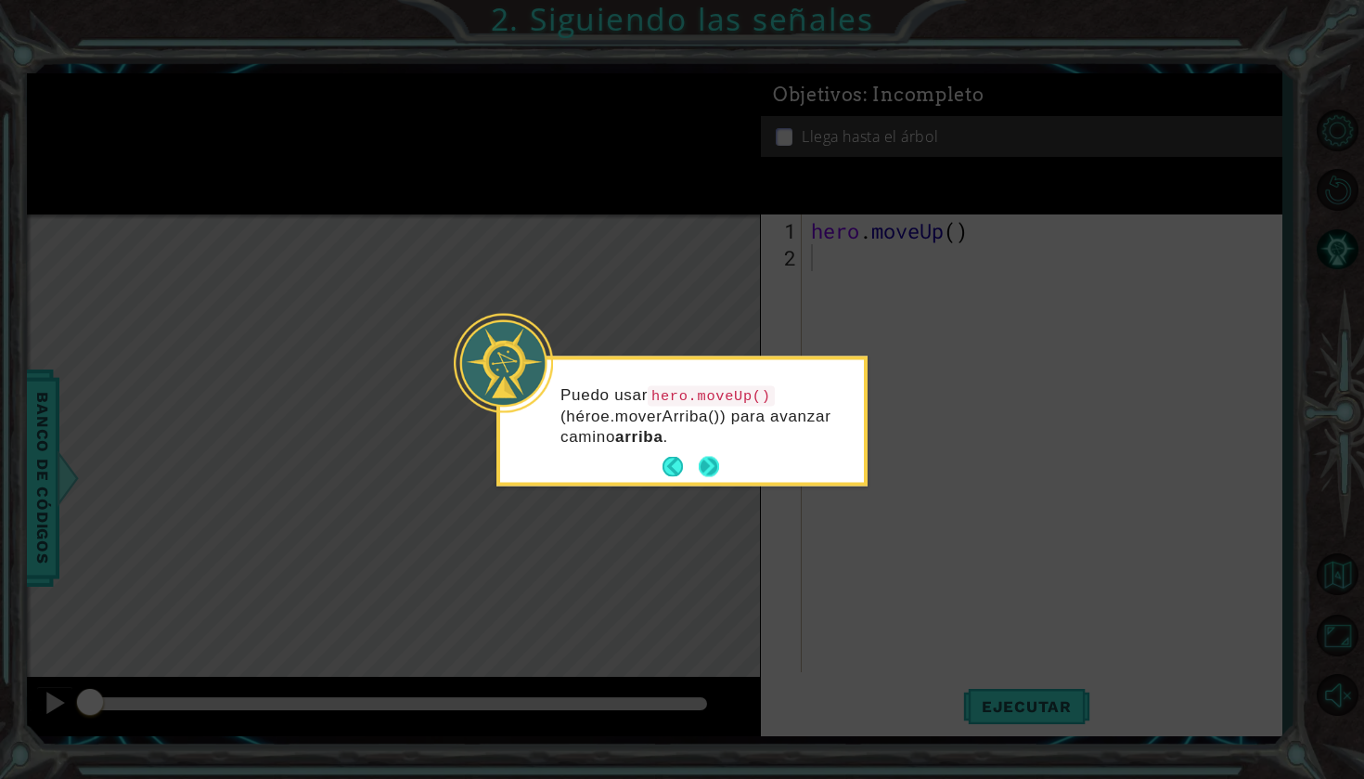
click at [715, 463] on button "Next" at bounding box center [709, 467] width 20 height 20
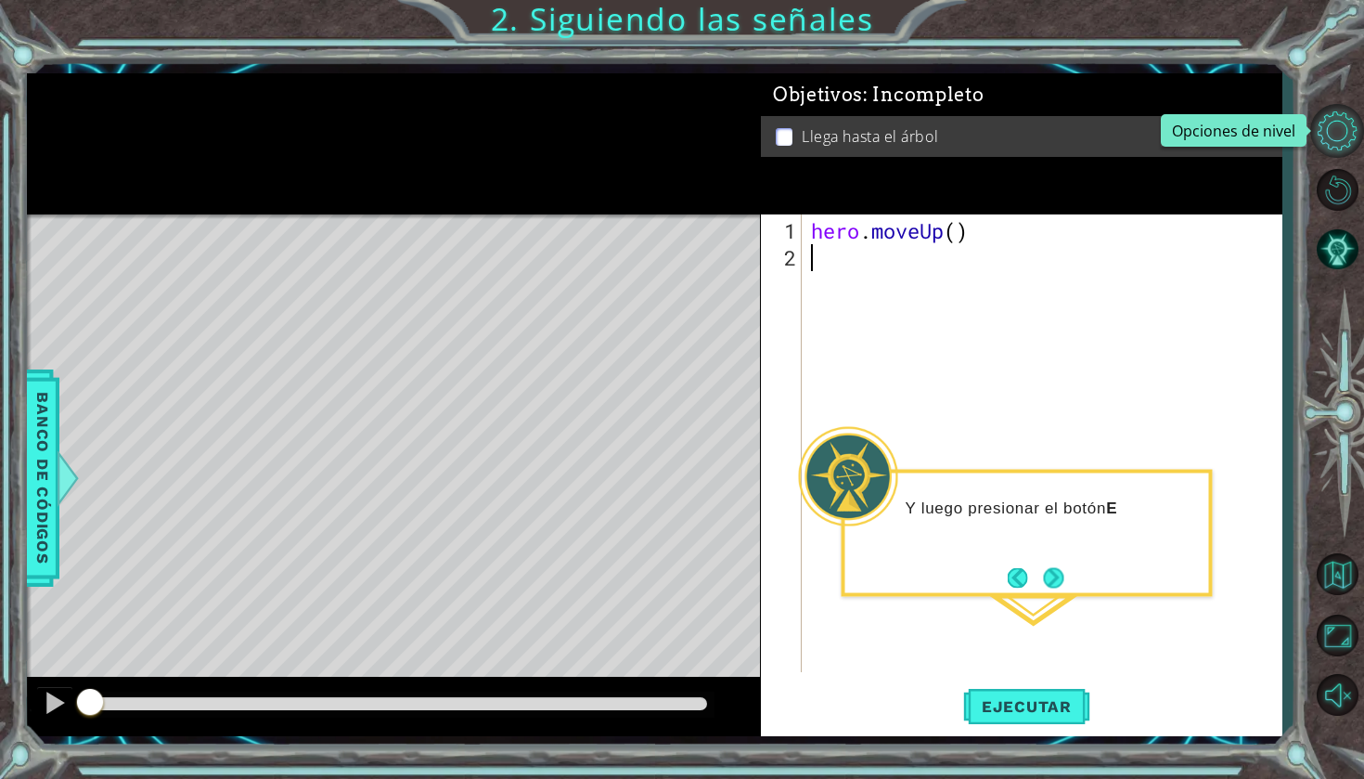
click at [1340, 131] on button "Opciones de nivel" at bounding box center [1337, 131] width 54 height 54
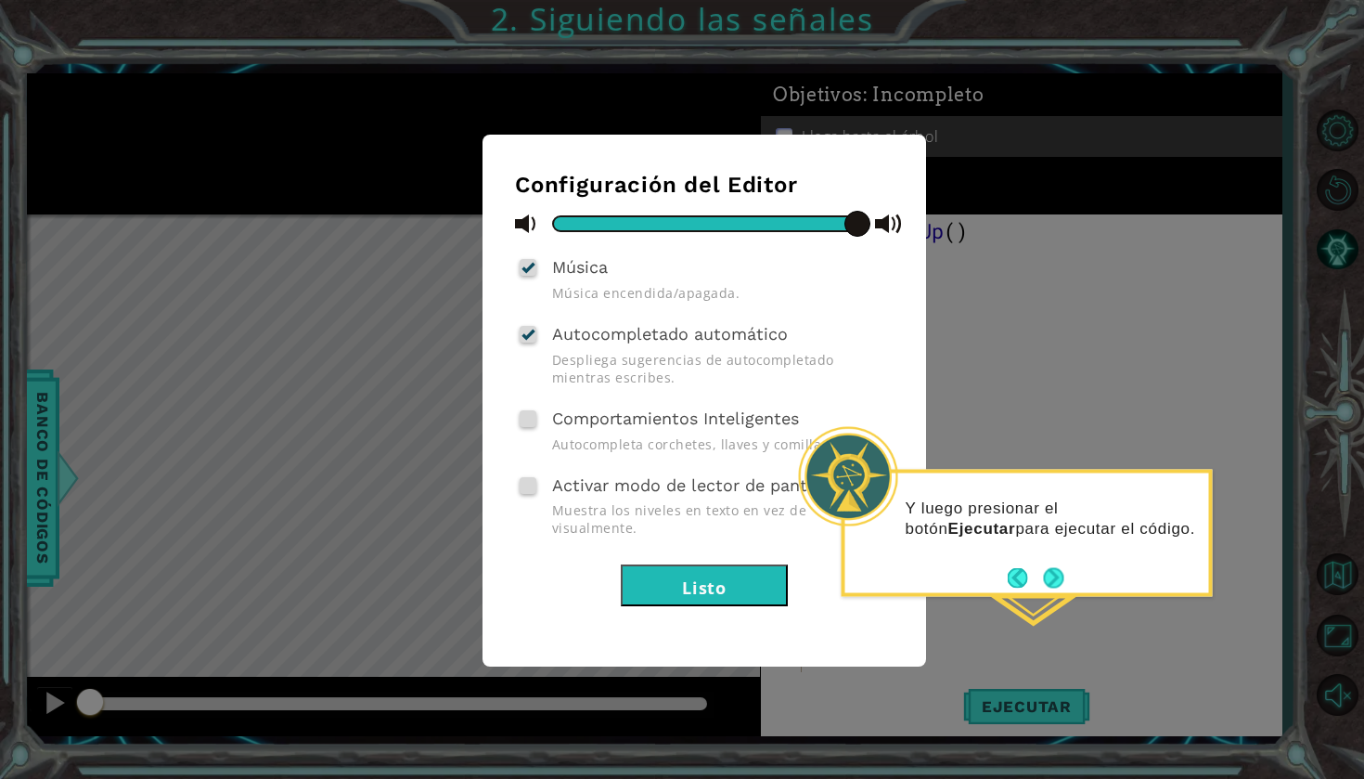
click at [659, 566] on button "Listo" at bounding box center [704, 585] width 167 height 42
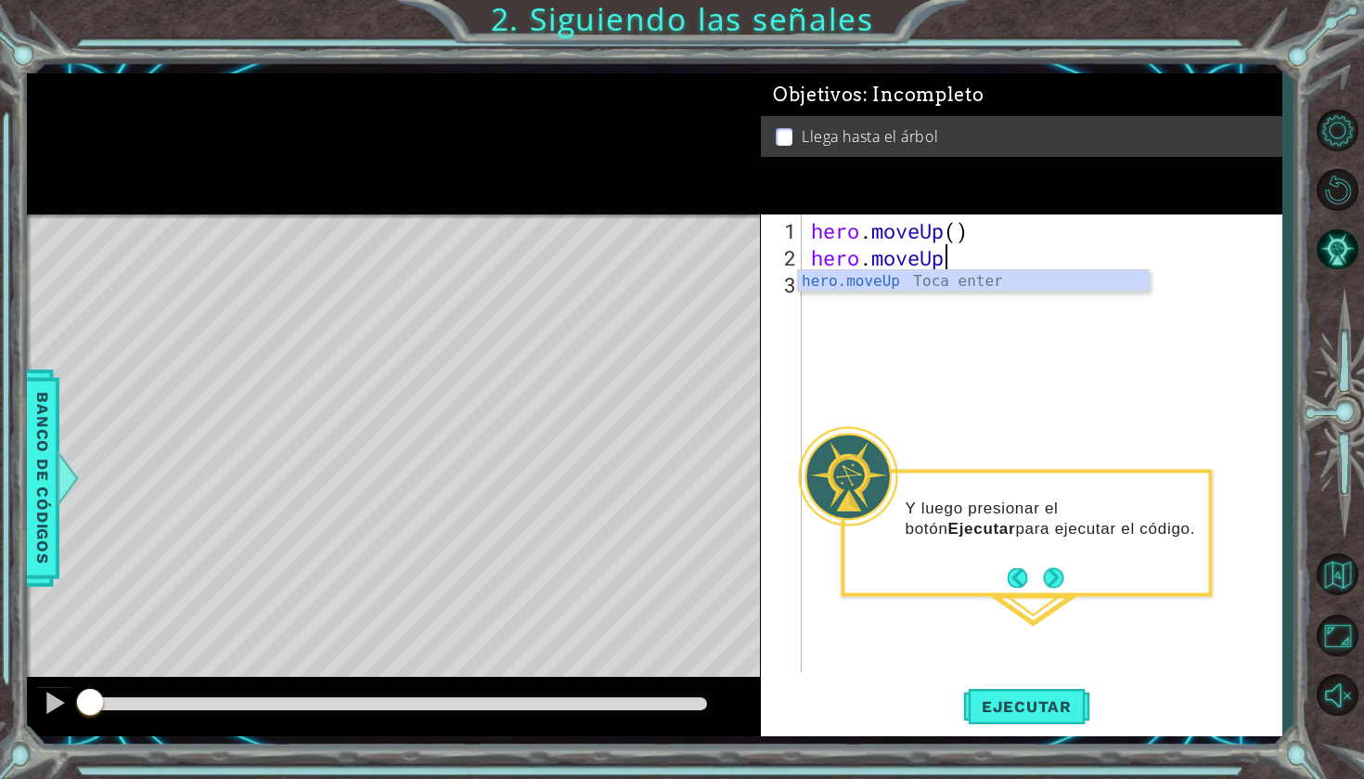
scroll to position [0, 6]
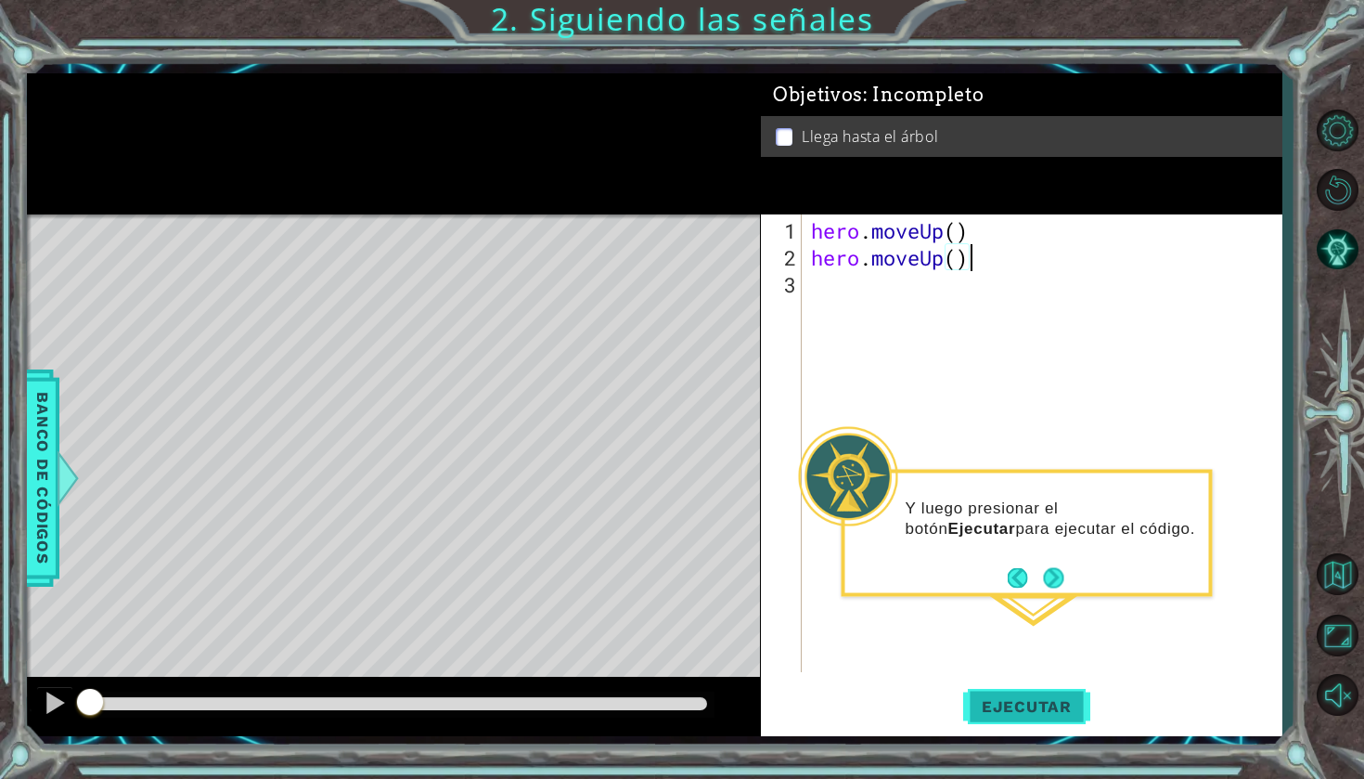
type textarea "hero.moveUp()"
click at [1012, 703] on button "Ejecutar" at bounding box center [1026, 706] width 127 height 52
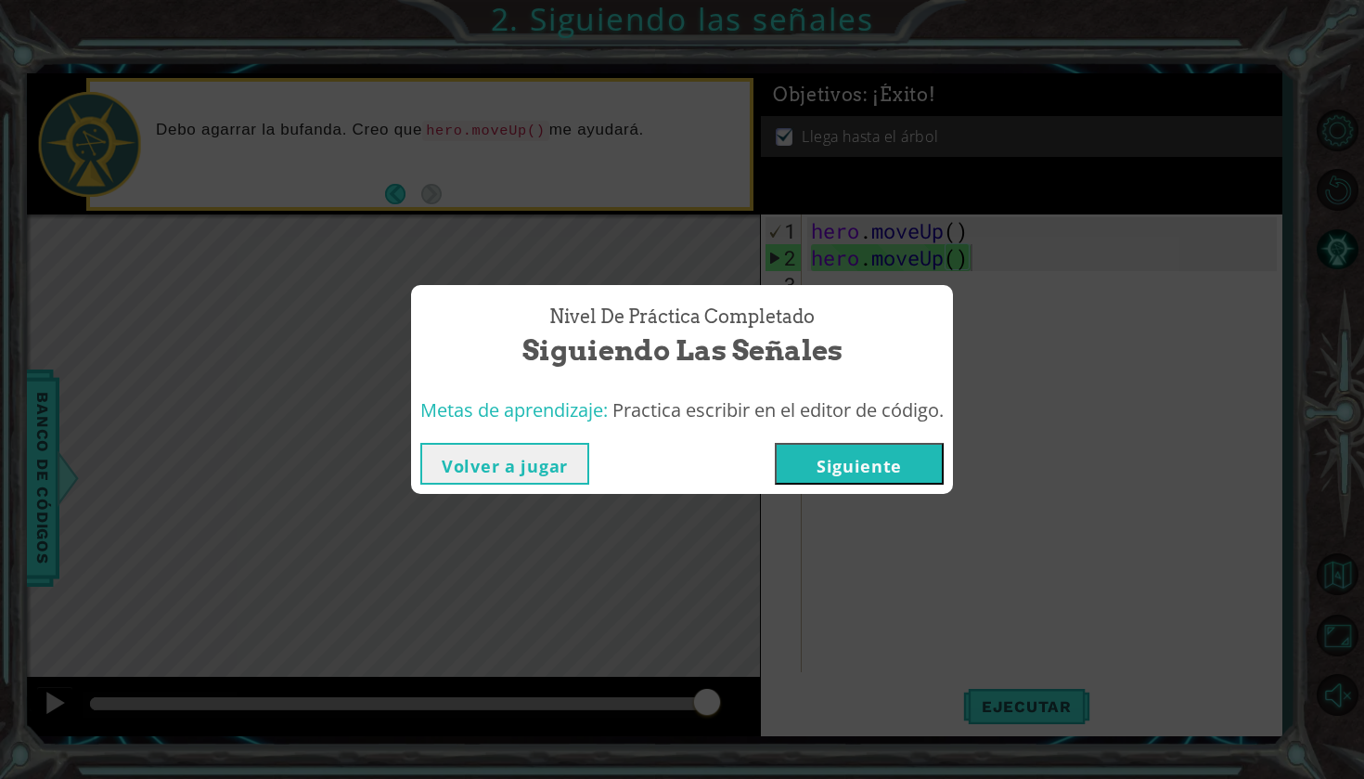
click at [886, 462] on button "Siguiente" at bounding box center [859, 464] width 169 height 42
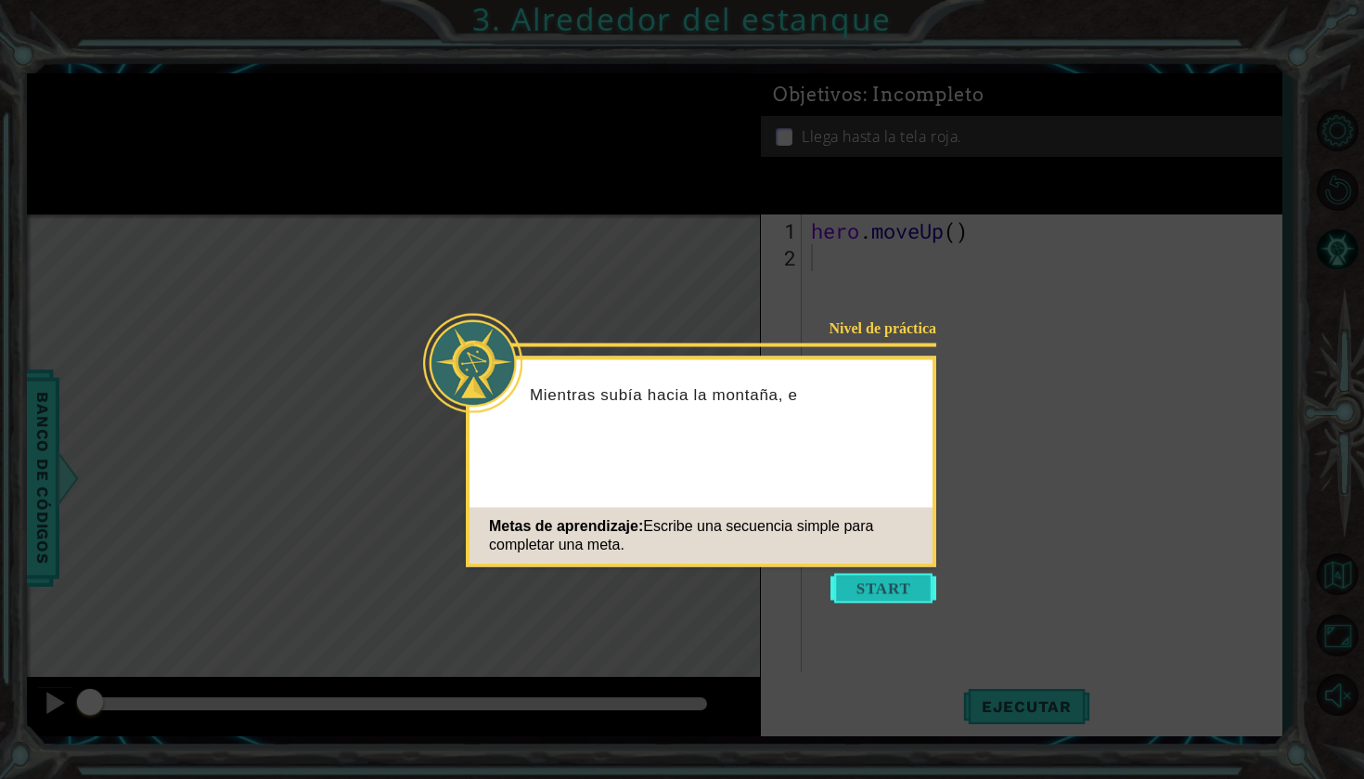
click at [911, 582] on button "Start" at bounding box center [884, 589] width 106 height 30
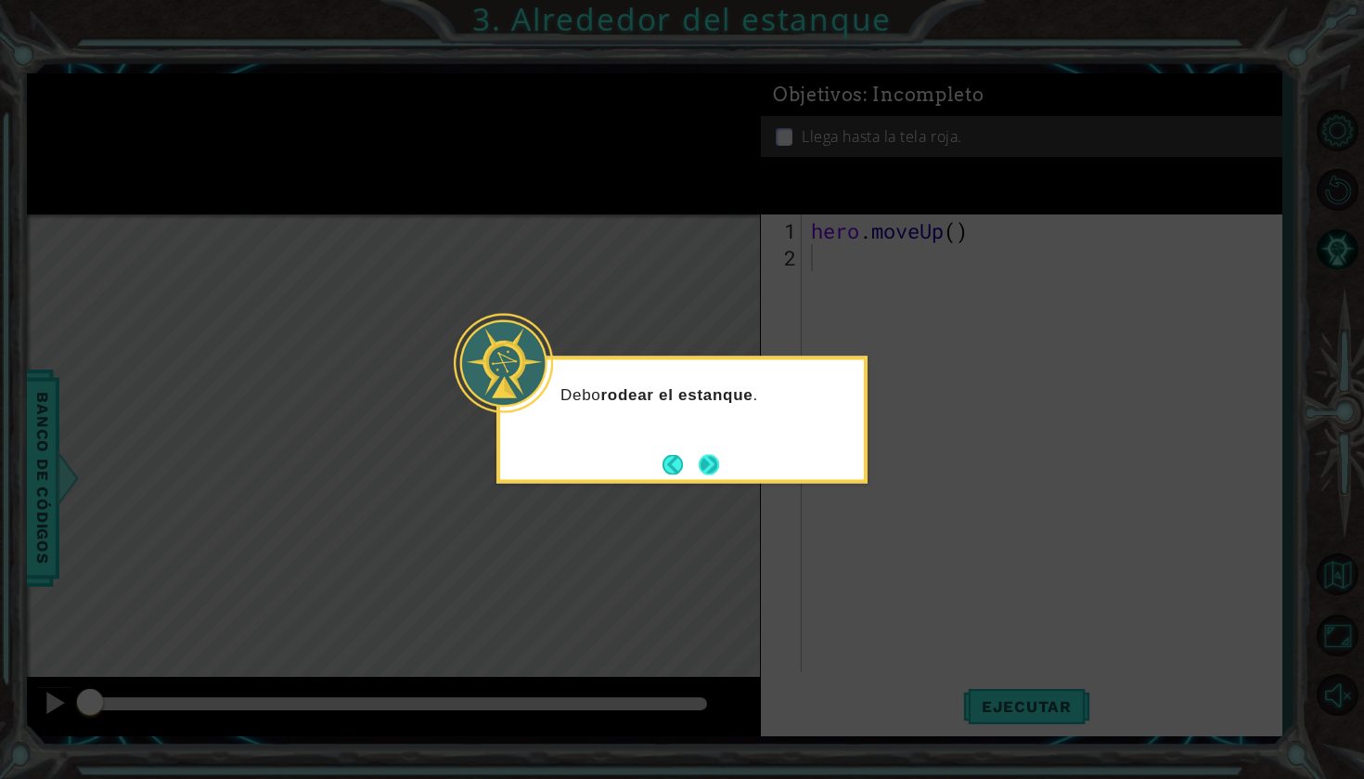
click at [712, 458] on button "Next" at bounding box center [709, 464] width 20 height 20
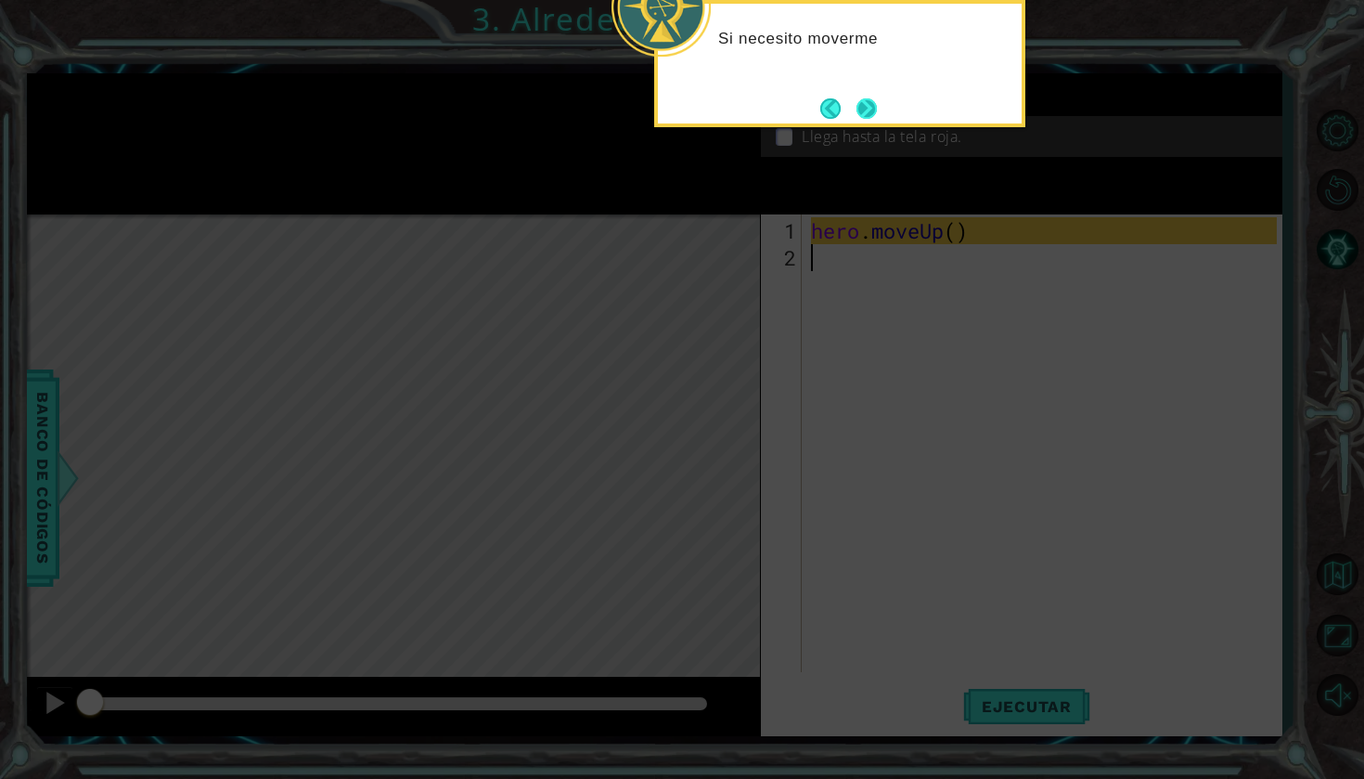
click at [873, 114] on button "Next" at bounding box center [867, 108] width 20 height 20
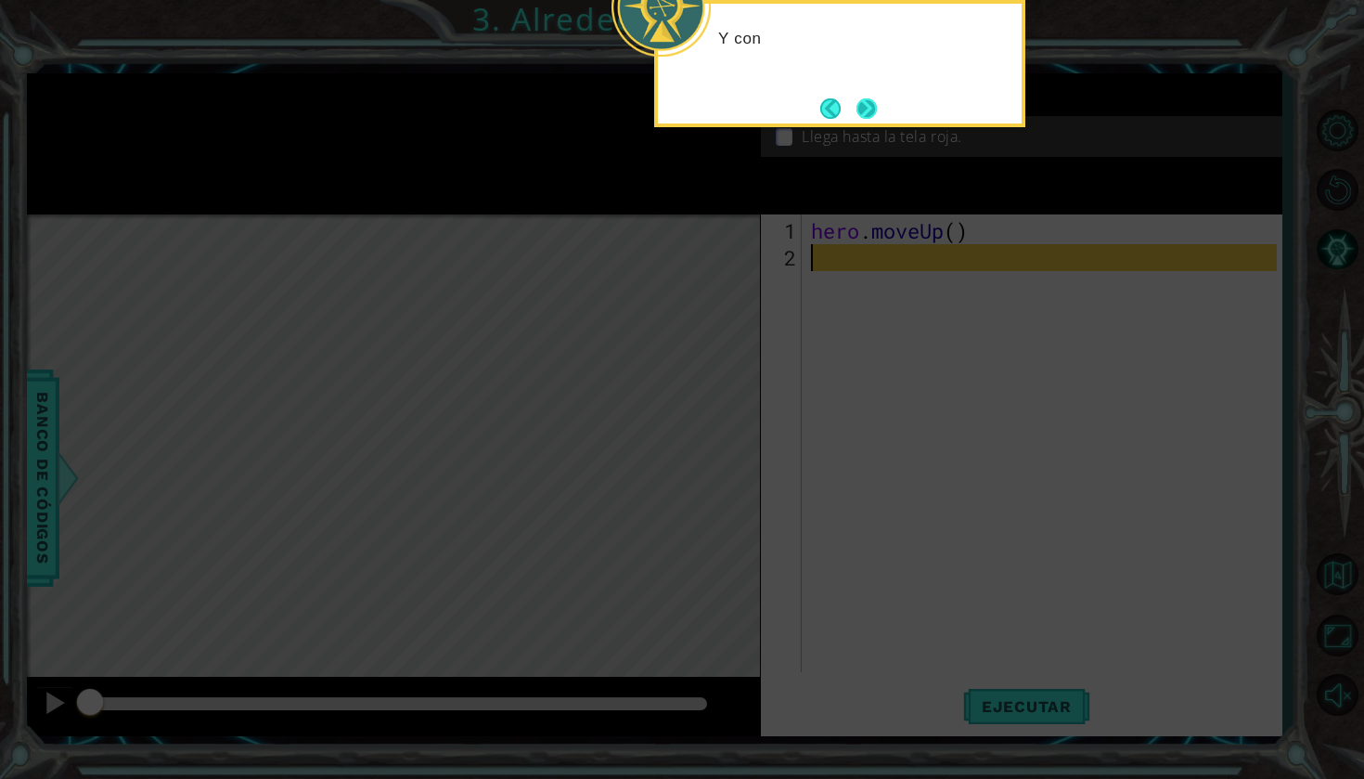
click at [873, 114] on button "Next" at bounding box center [867, 108] width 20 height 20
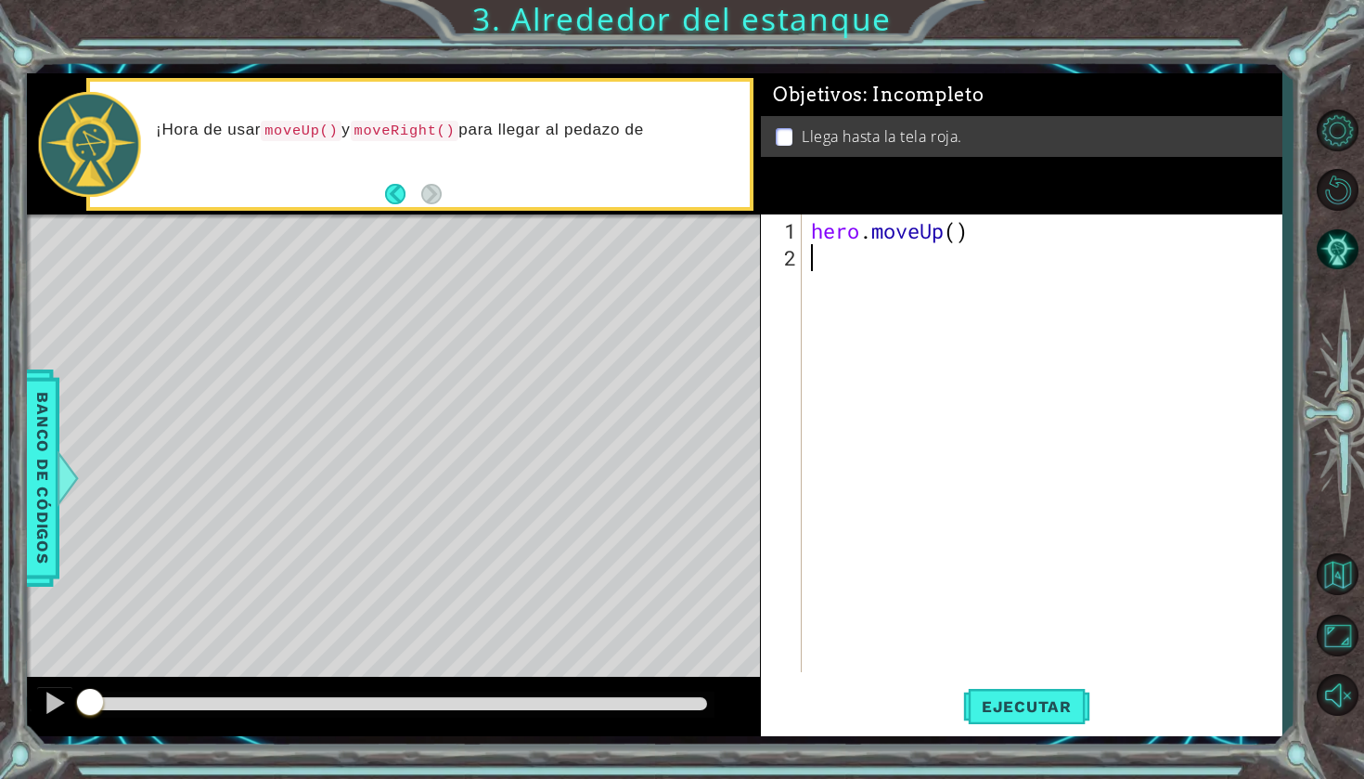
click at [838, 274] on div "hero . moveUp ( )" at bounding box center [1046, 472] width 479 height 511
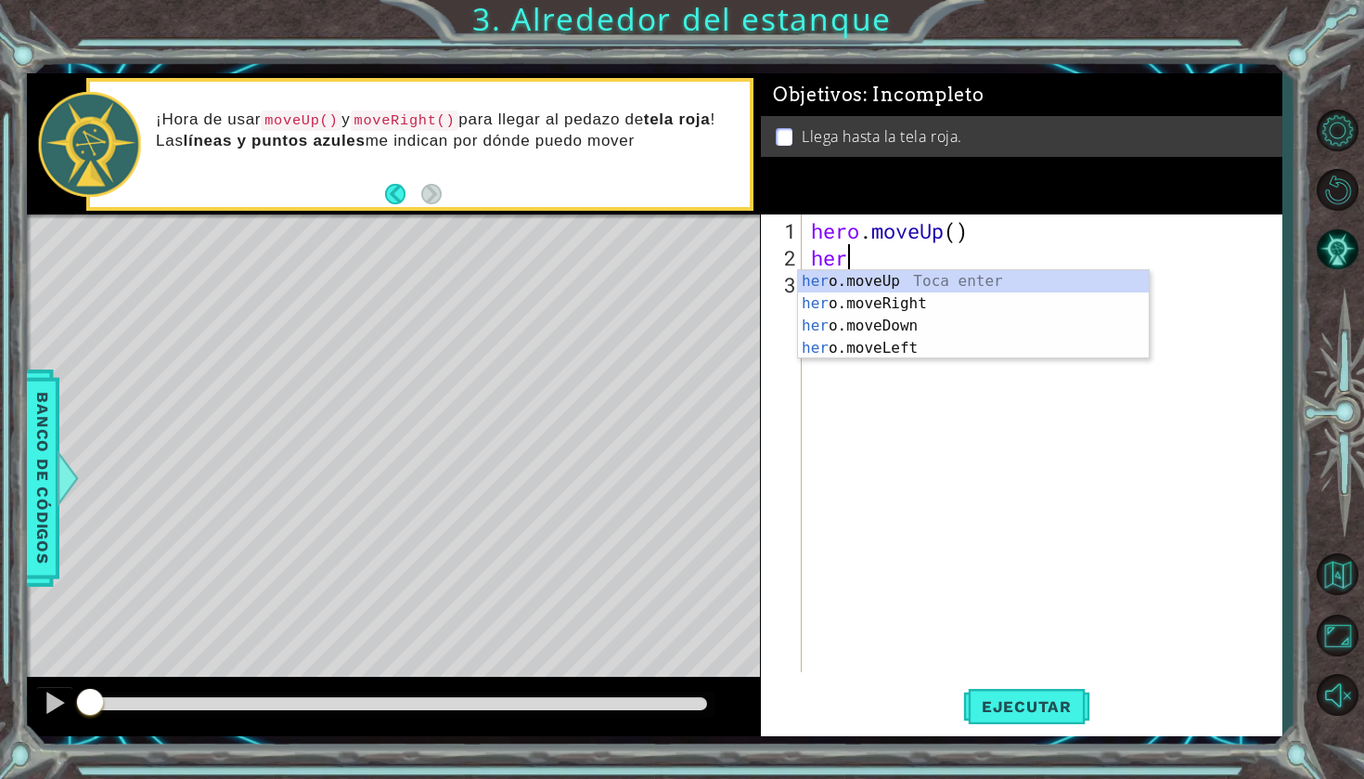
type textarea "hero"
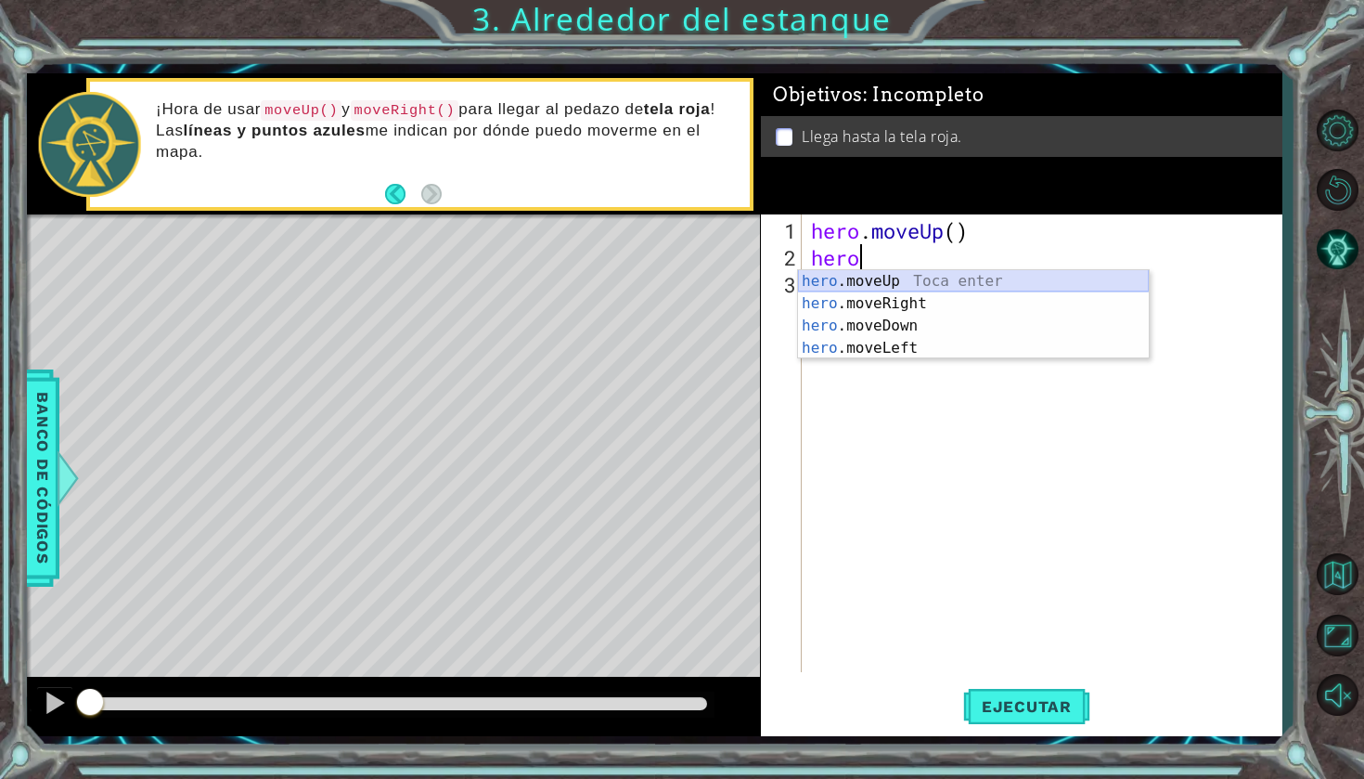
click at [850, 286] on div "hero .moveUp Toca enter hero .moveRight Toca enter hero .moveDown Toca enter he…" at bounding box center [973, 337] width 351 height 134
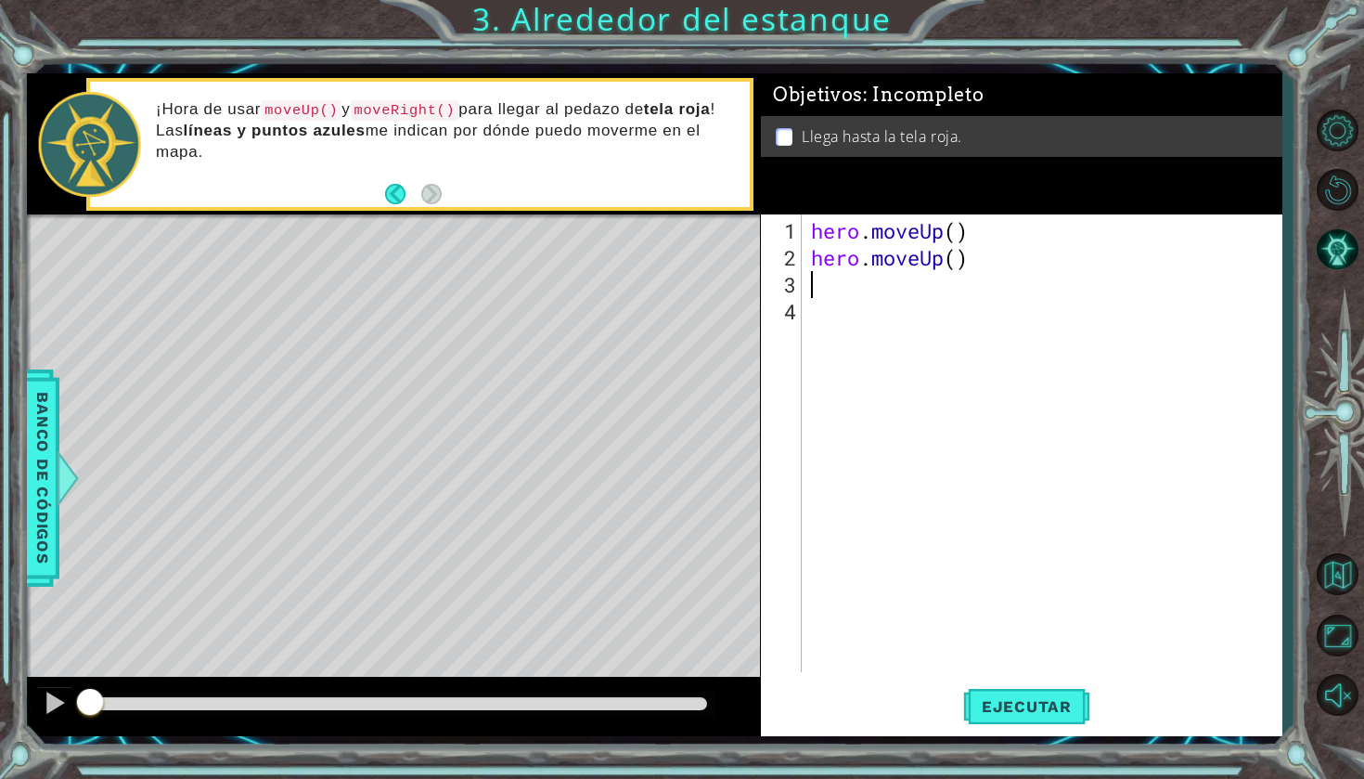
scroll to position [0, 0]
type textarea "h"
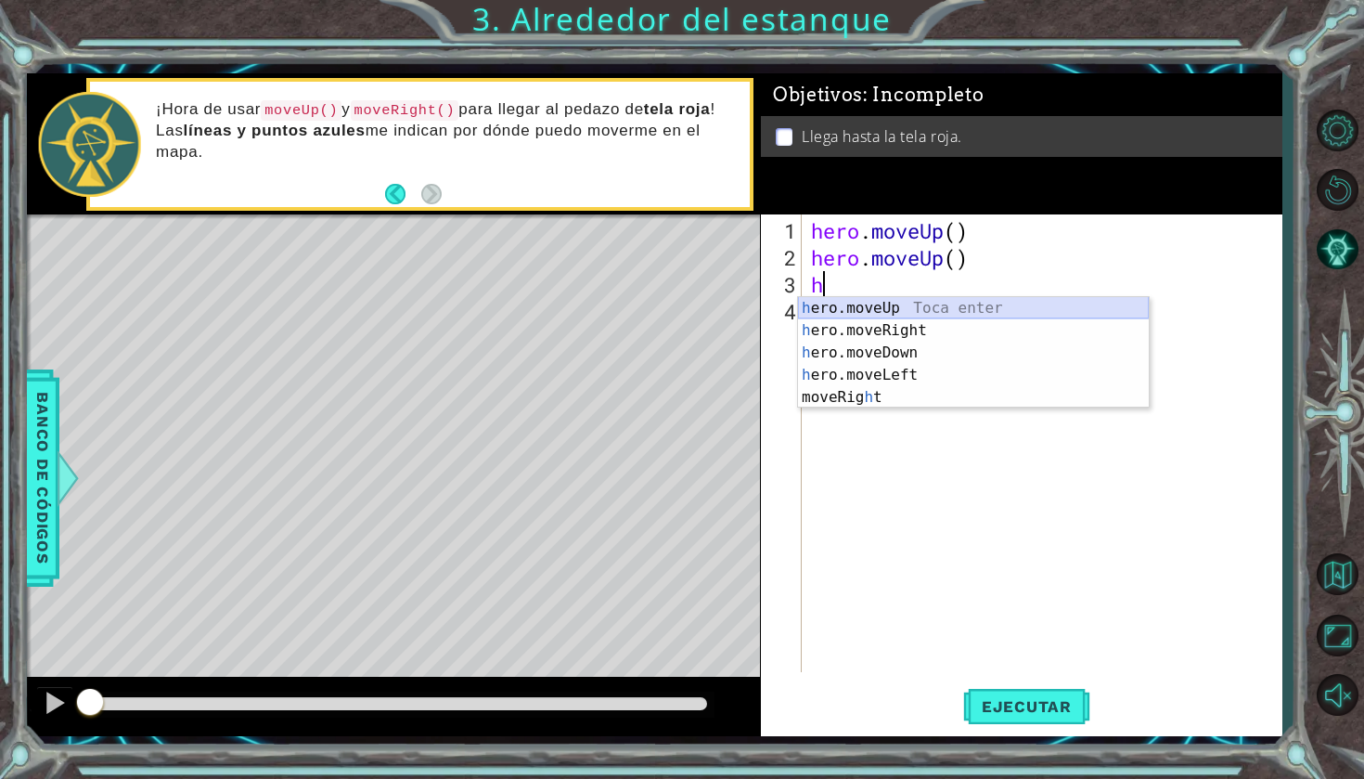
click at [857, 301] on div "h ero.moveUp Toca enter h ero.moveRight Toca enter h ero.moveDown Toca enter h …" at bounding box center [973, 375] width 351 height 156
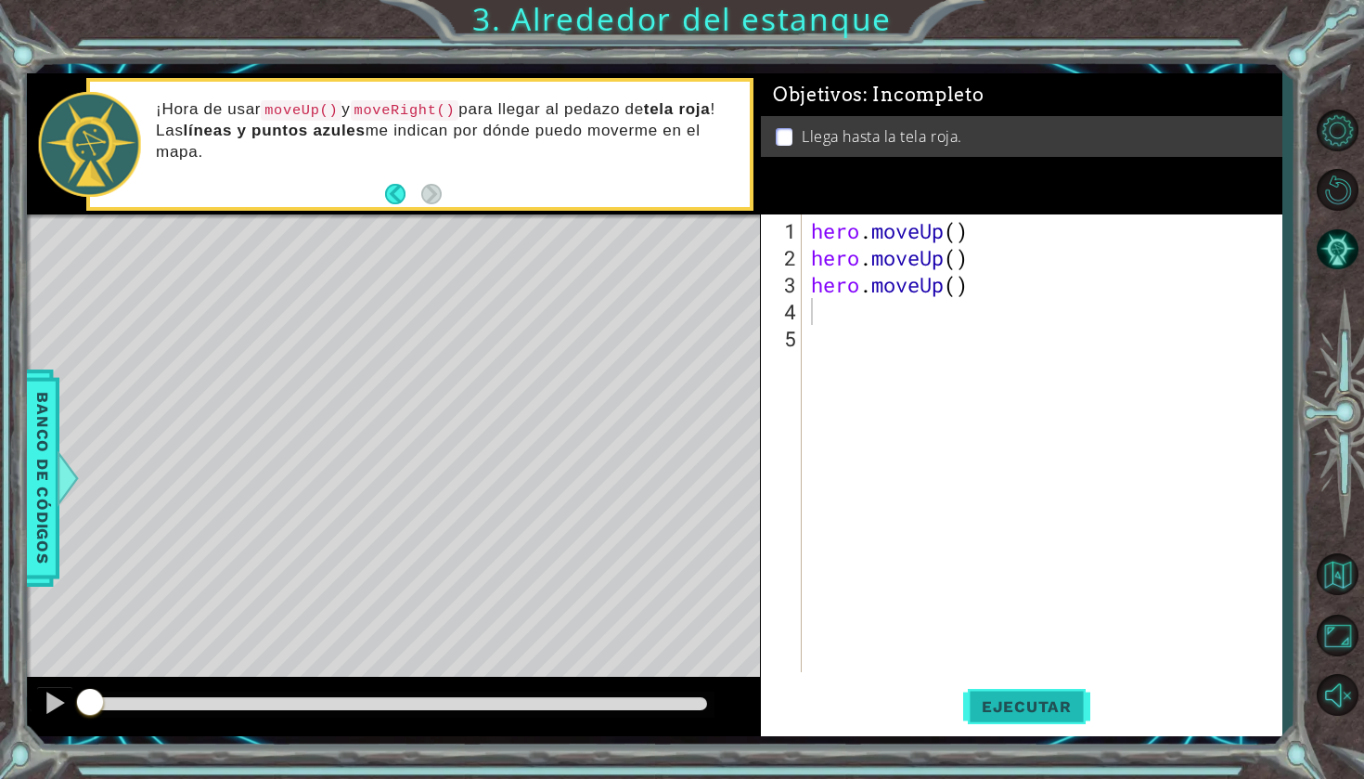
click at [997, 697] on span "Ejecutar" at bounding box center [1026, 706] width 127 height 19
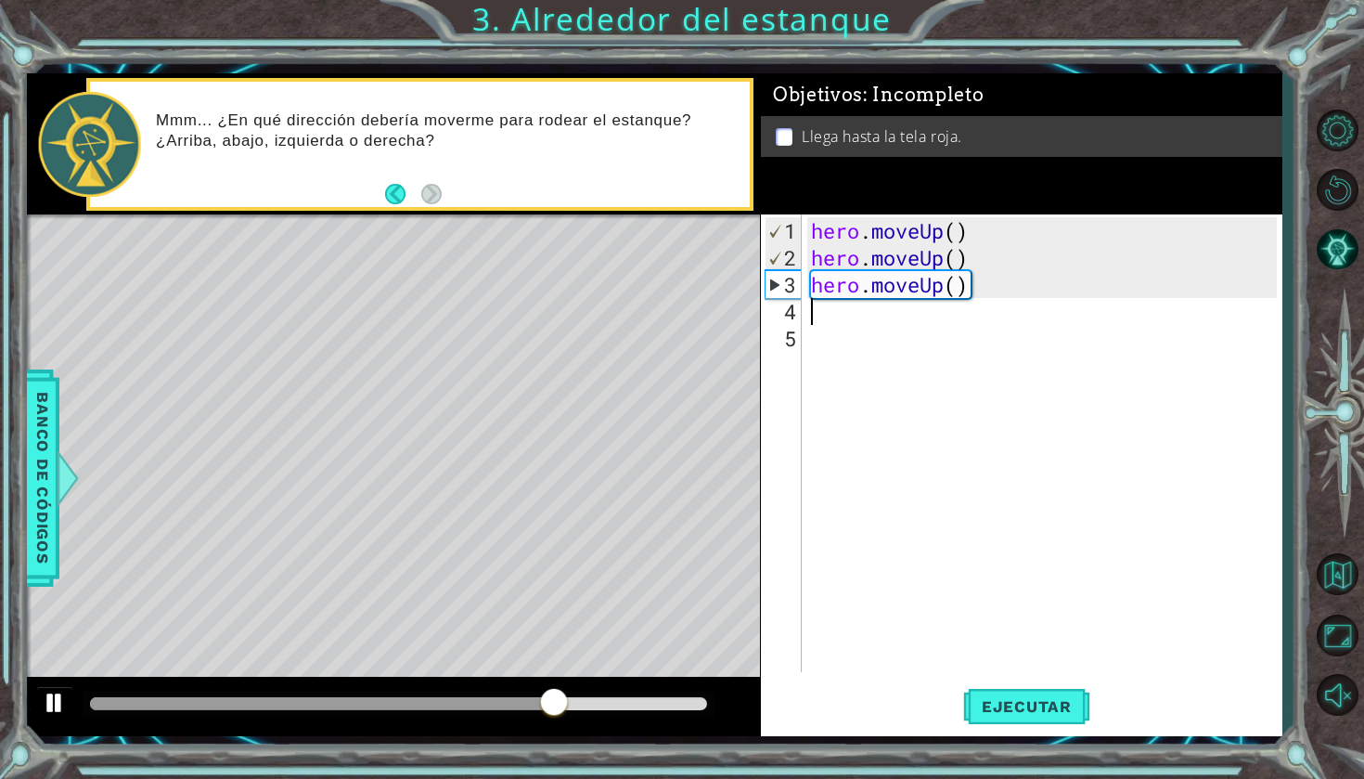
click at [57, 702] on div at bounding box center [55, 702] width 24 height 24
type textarea "h"
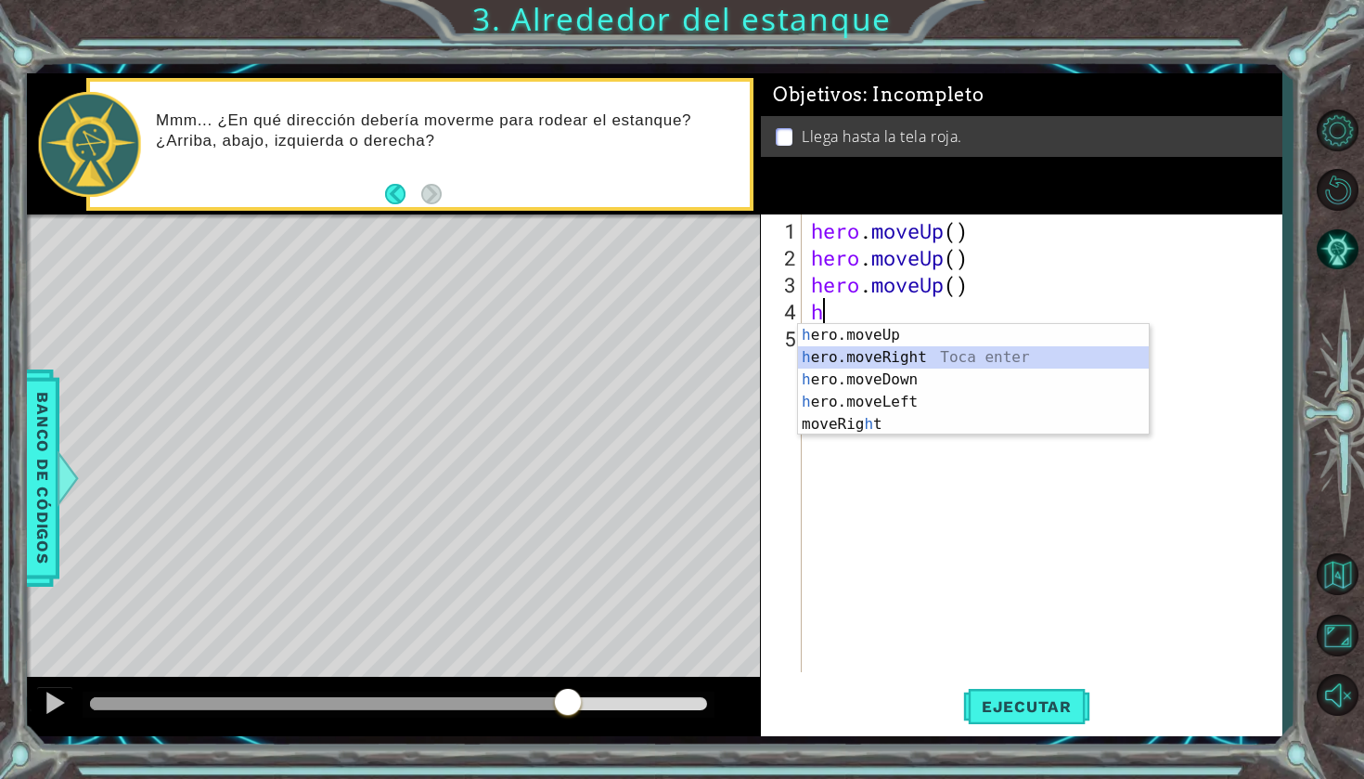
click at [917, 362] on div "h ero.moveUp Toca enter h ero.moveRight Toca enter h ero.moveDown Toca enter h …" at bounding box center [973, 402] width 351 height 156
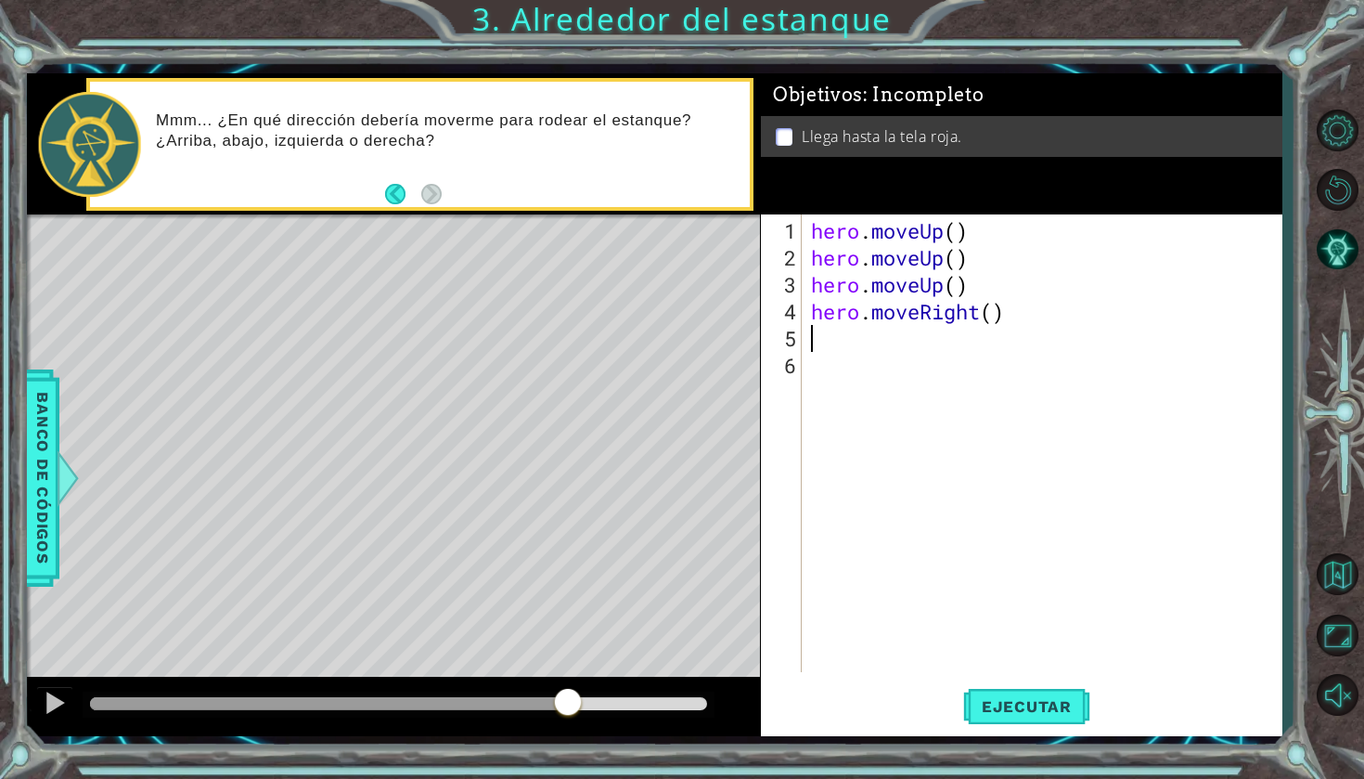
type textarea "h"
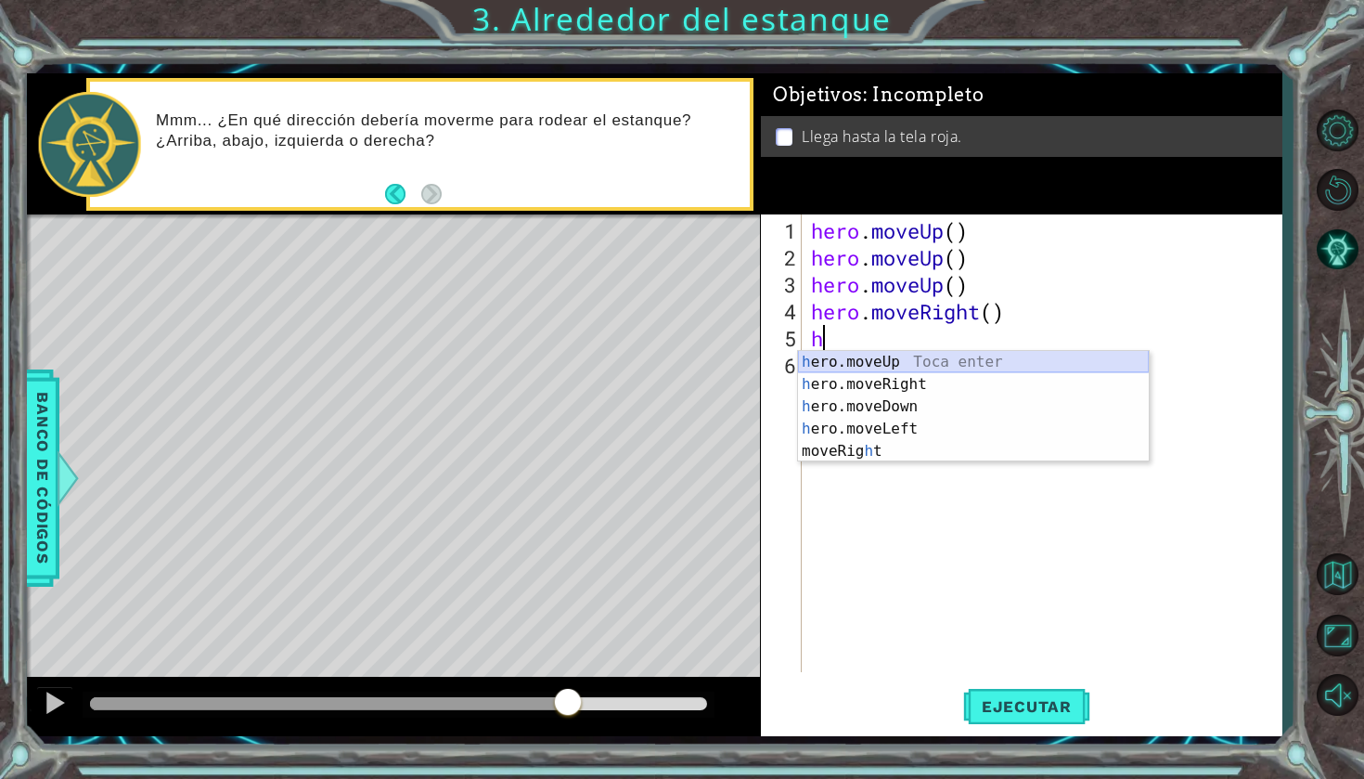
click at [875, 363] on div "h ero.moveUp Toca enter h ero.moveRight Toca enter h ero.moveDown Toca enter h …" at bounding box center [973, 429] width 351 height 156
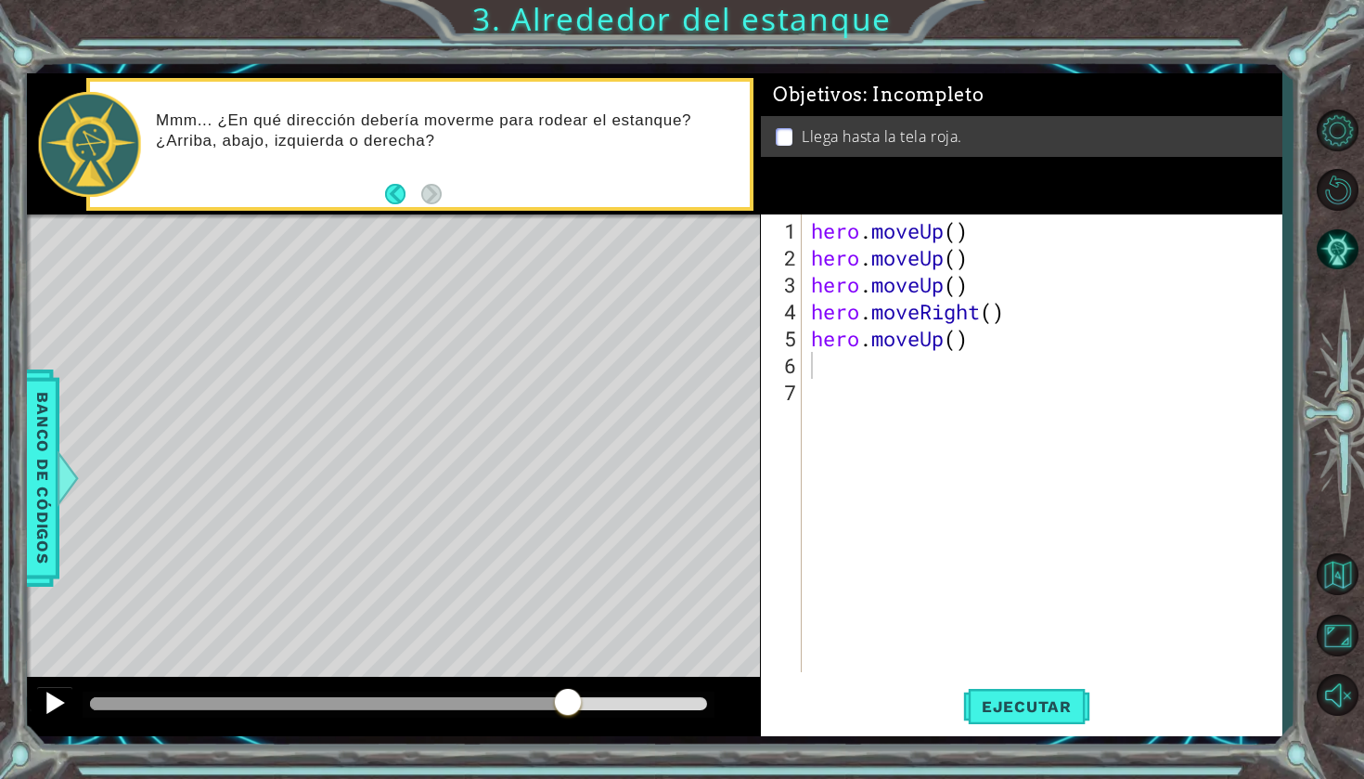
click at [56, 703] on button at bounding box center [54, 705] width 37 height 38
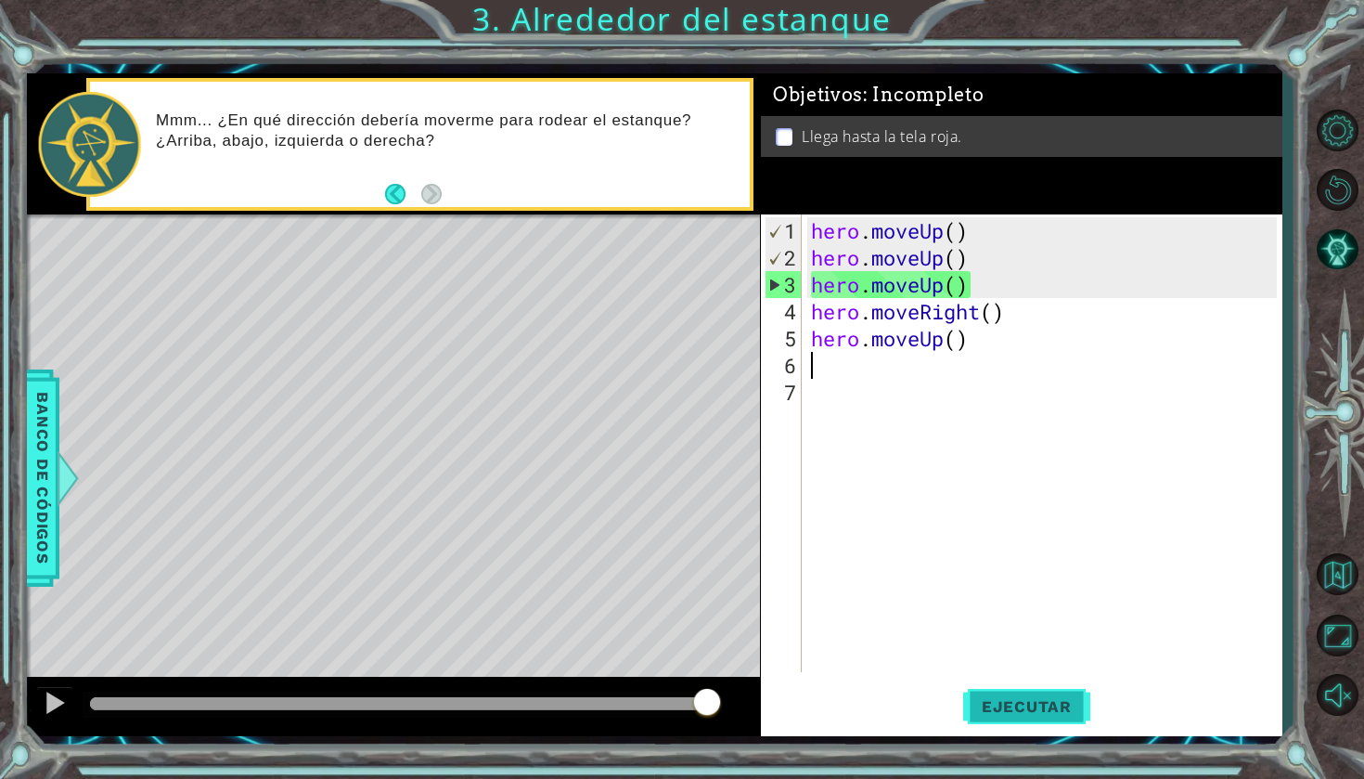
click at [1027, 703] on span "Ejecutar" at bounding box center [1026, 706] width 127 height 19
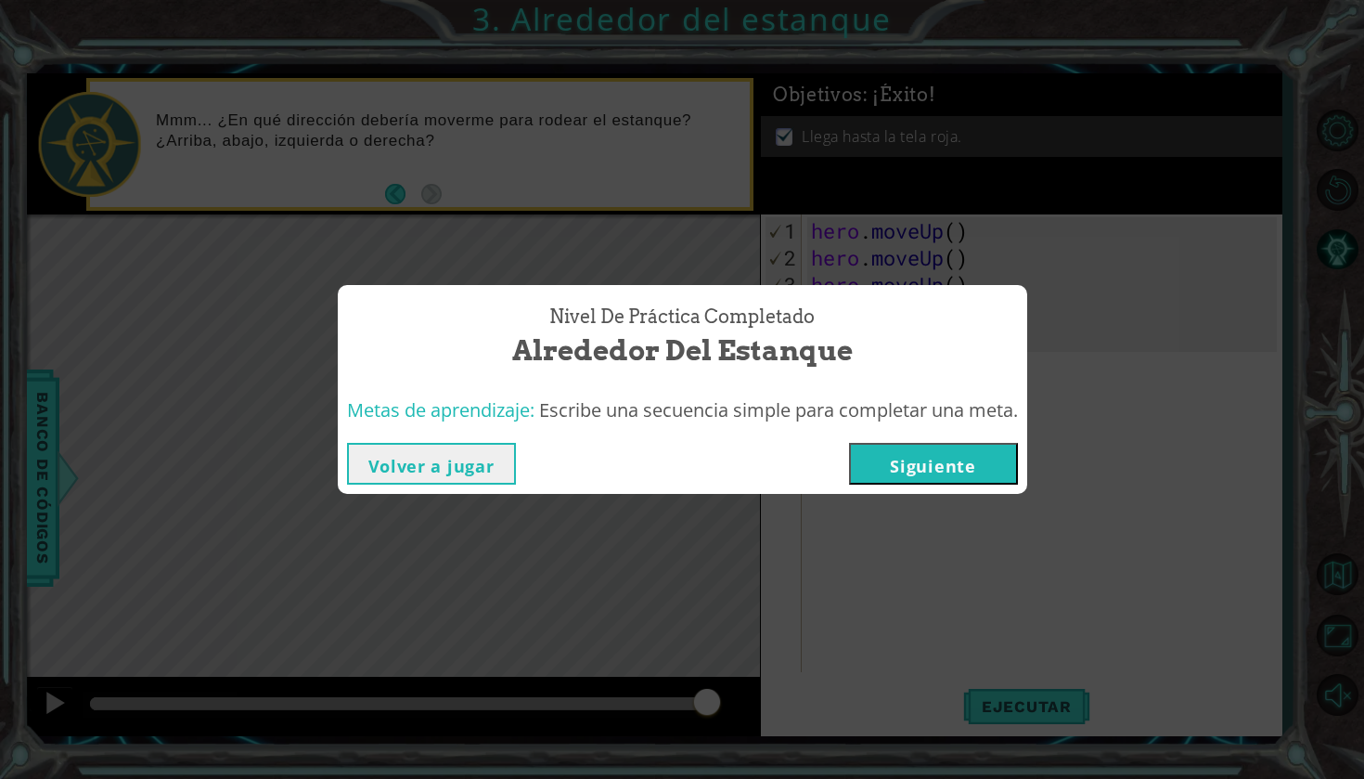
click at [962, 477] on button "Siguiente" at bounding box center [933, 464] width 169 height 42
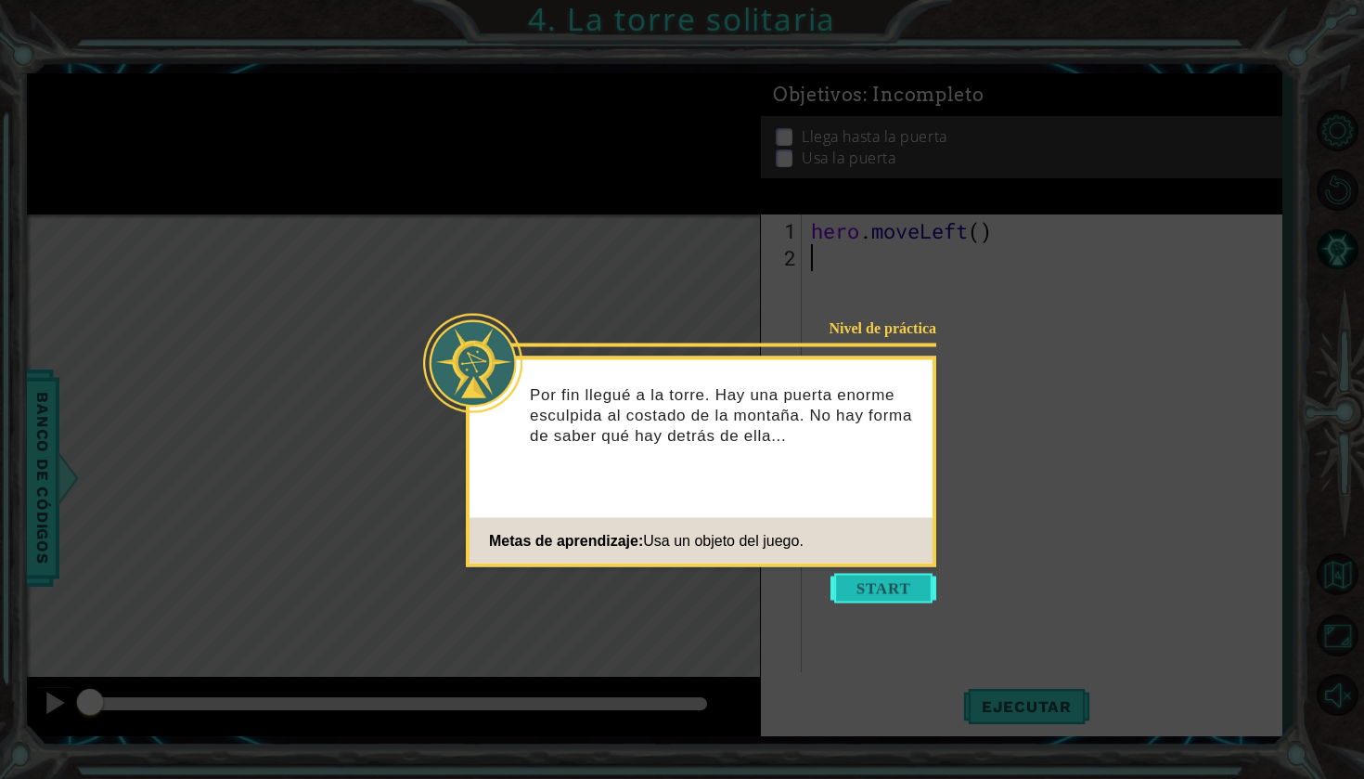
click at [879, 575] on button "Start" at bounding box center [884, 589] width 106 height 30
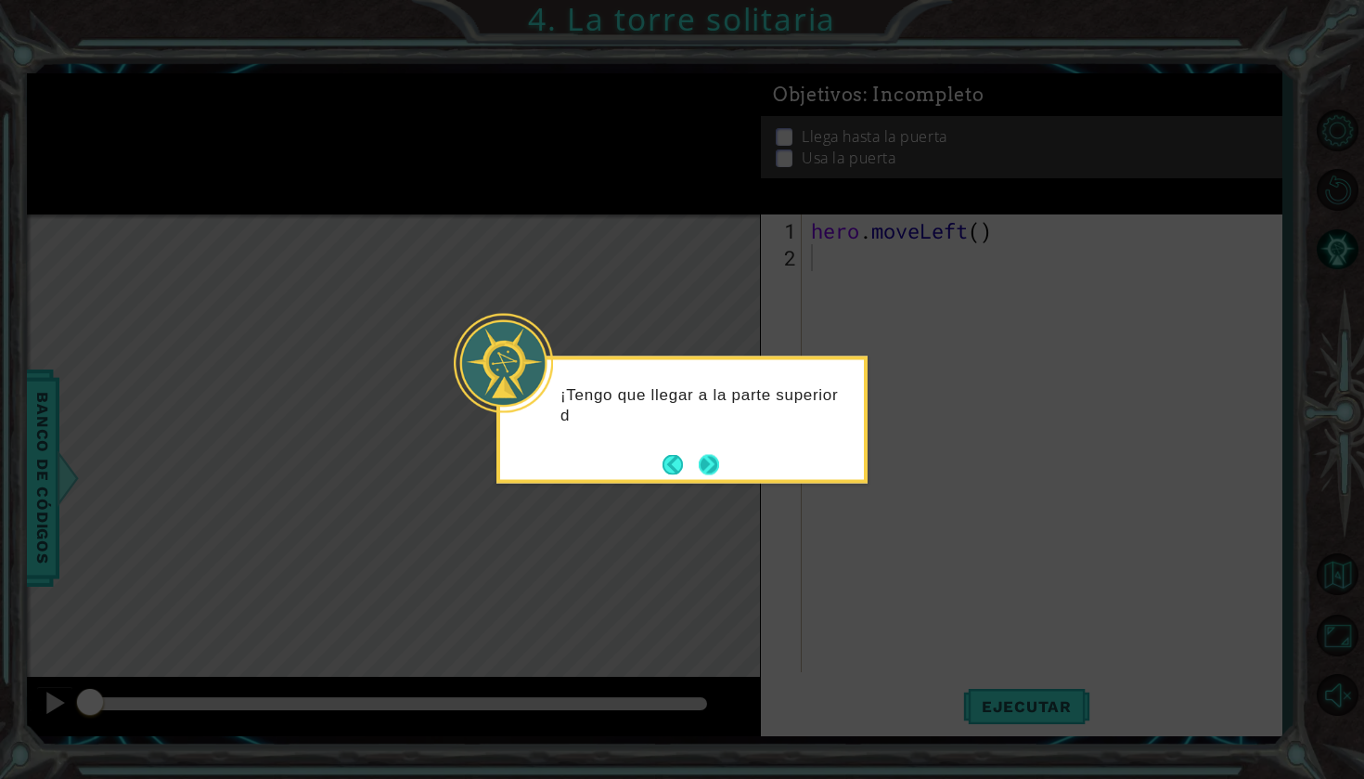
click at [712, 474] on button "Next" at bounding box center [709, 464] width 20 height 20
click at [706, 467] on button "Next" at bounding box center [709, 464] width 20 height 20
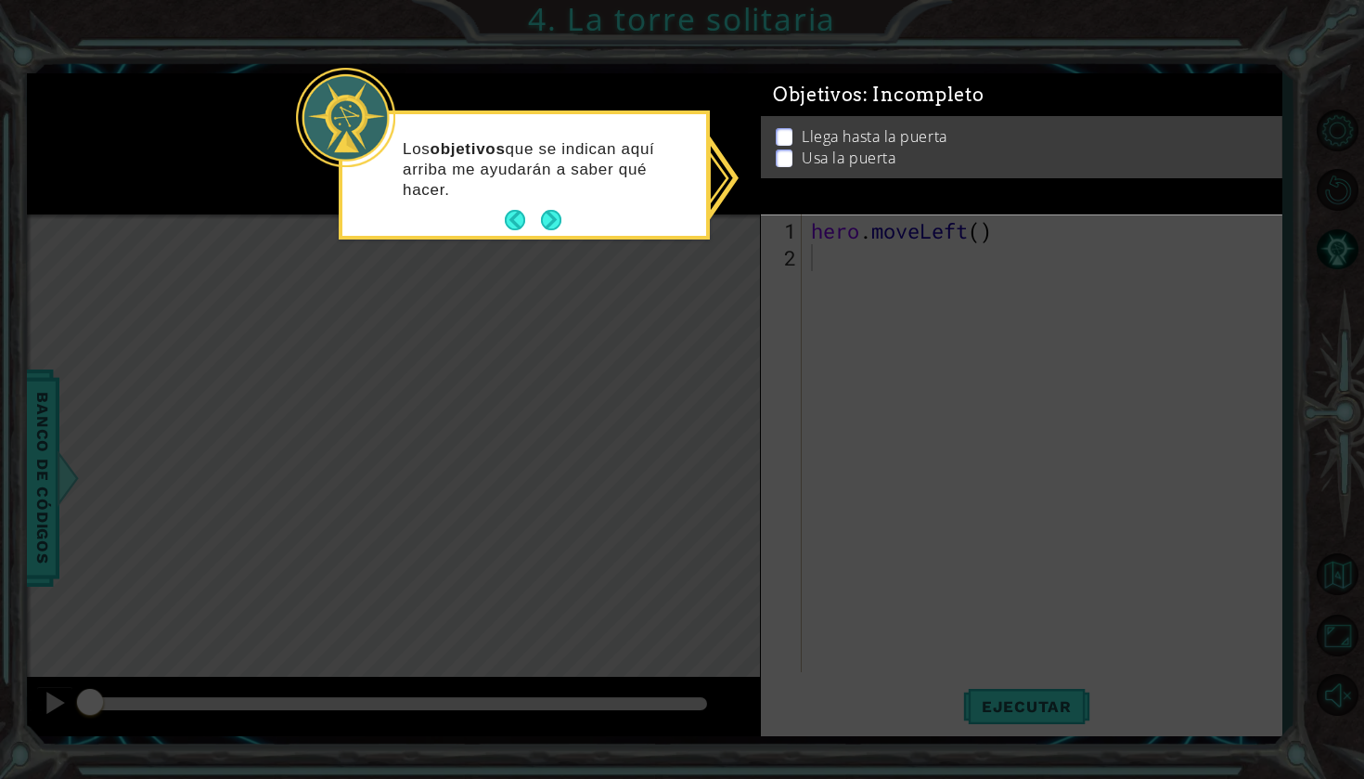
click at [792, 158] on p at bounding box center [784, 167] width 17 height 18
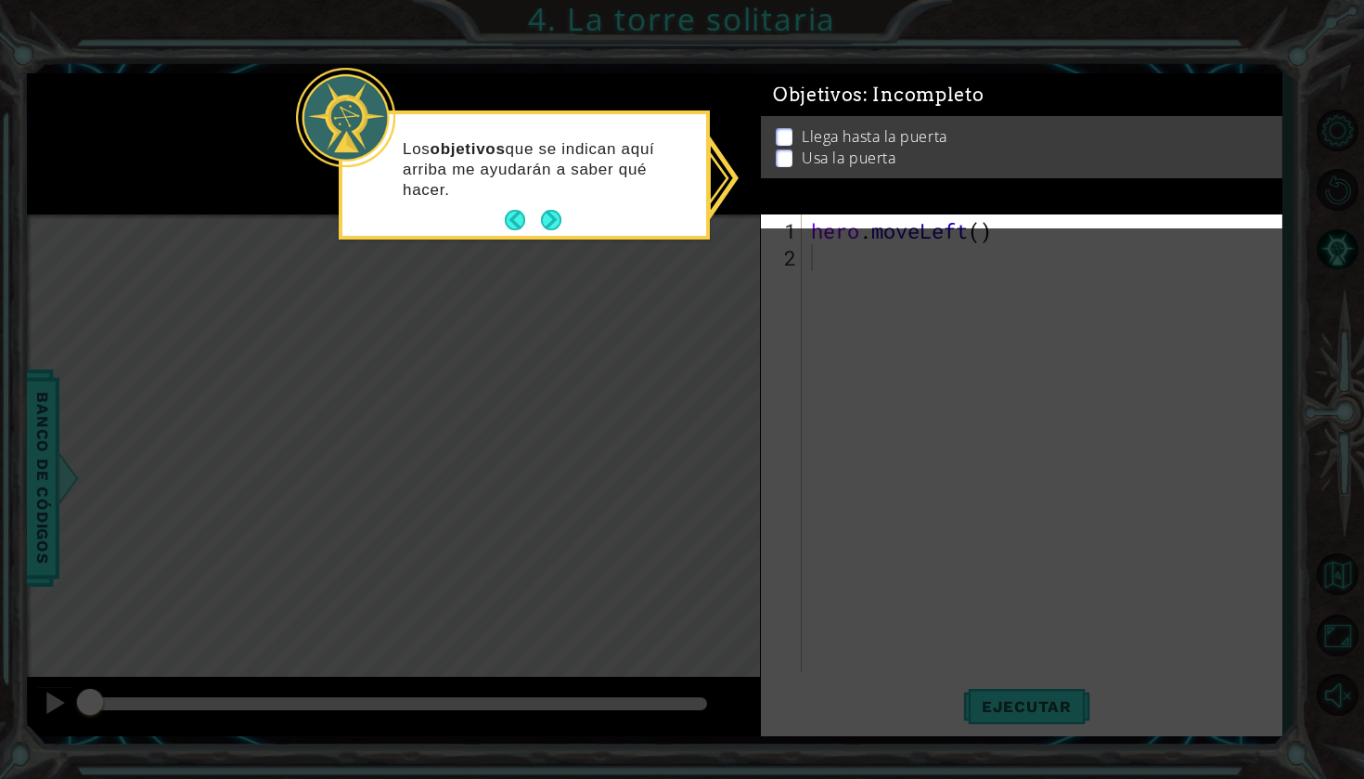
click at [780, 140] on div "Llega hasta la puerta Usa la puerta" at bounding box center [1022, 153] width 522 height 62
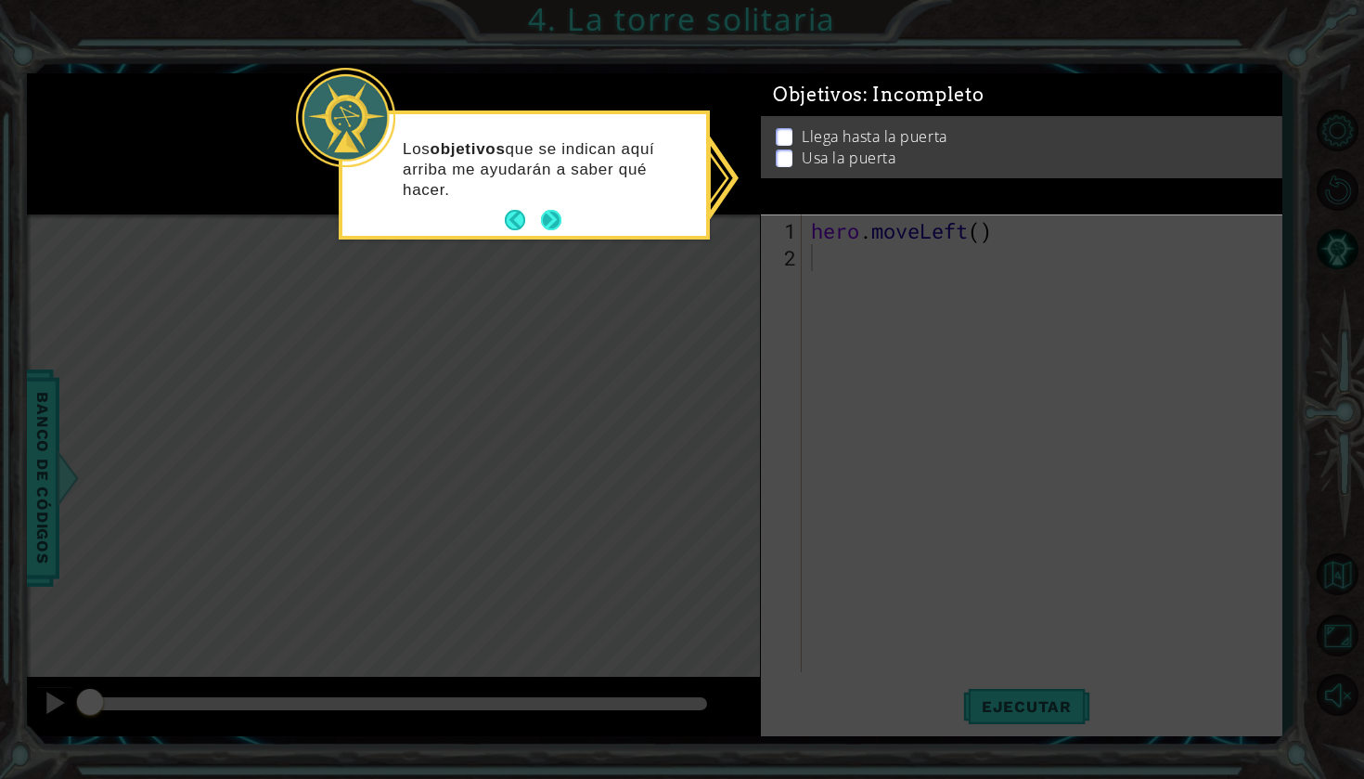
click at [560, 220] on button "Next" at bounding box center [551, 220] width 20 height 20
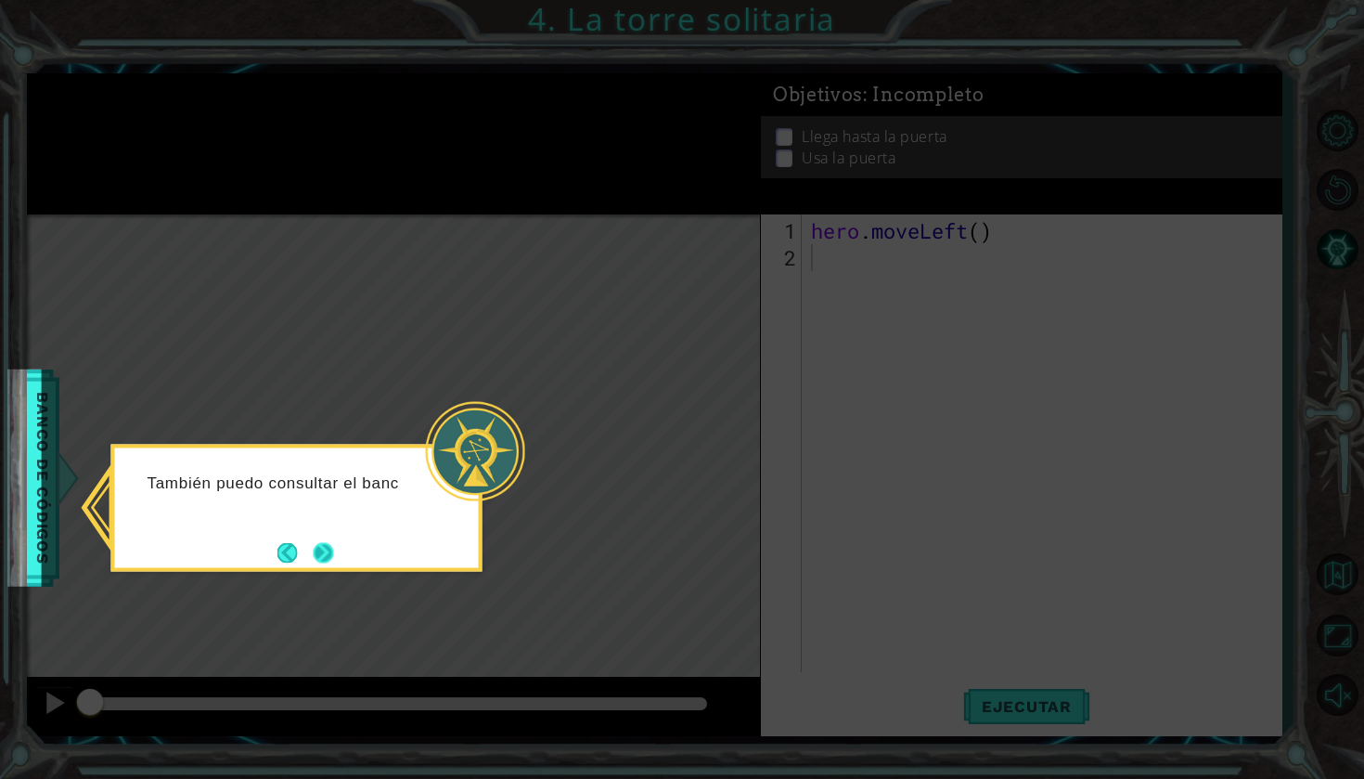
click at [315, 553] on button "Next" at bounding box center [324, 552] width 20 height 20
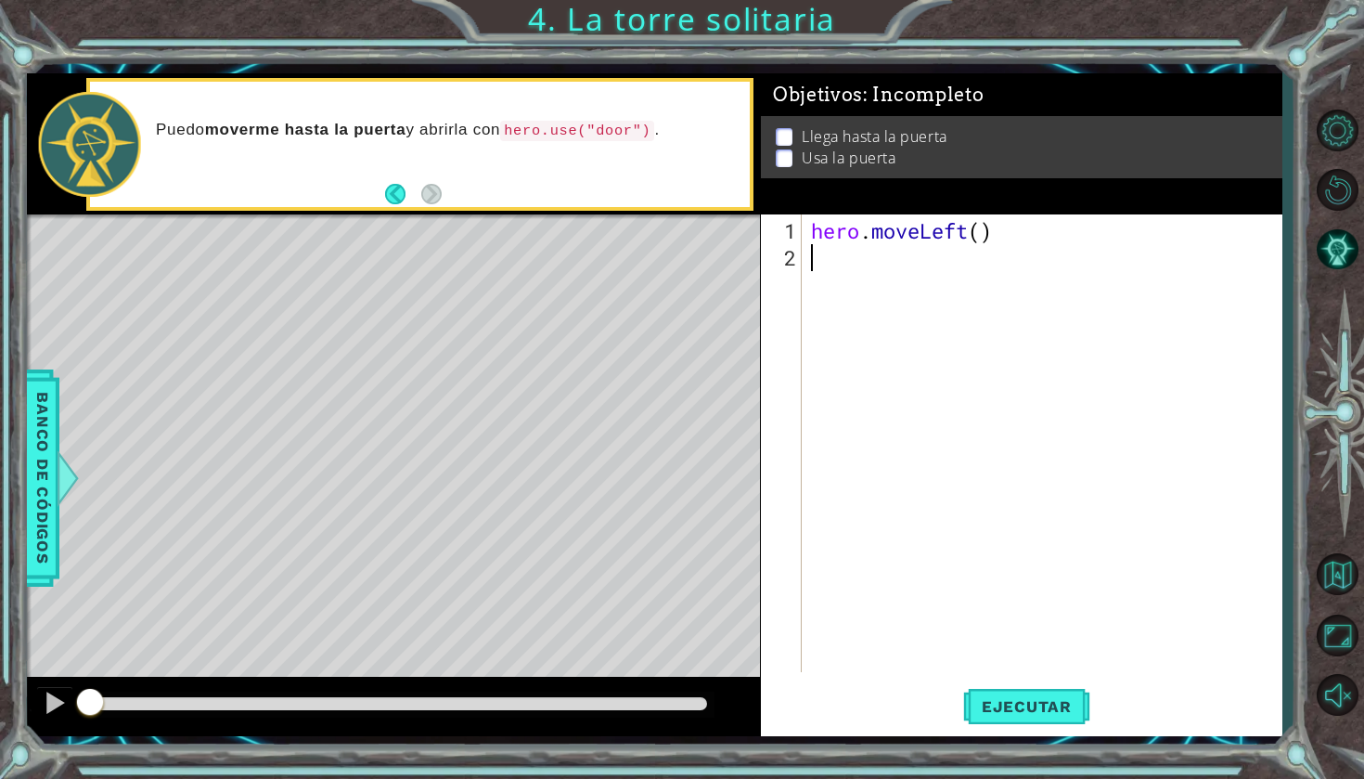
type textarea "h"
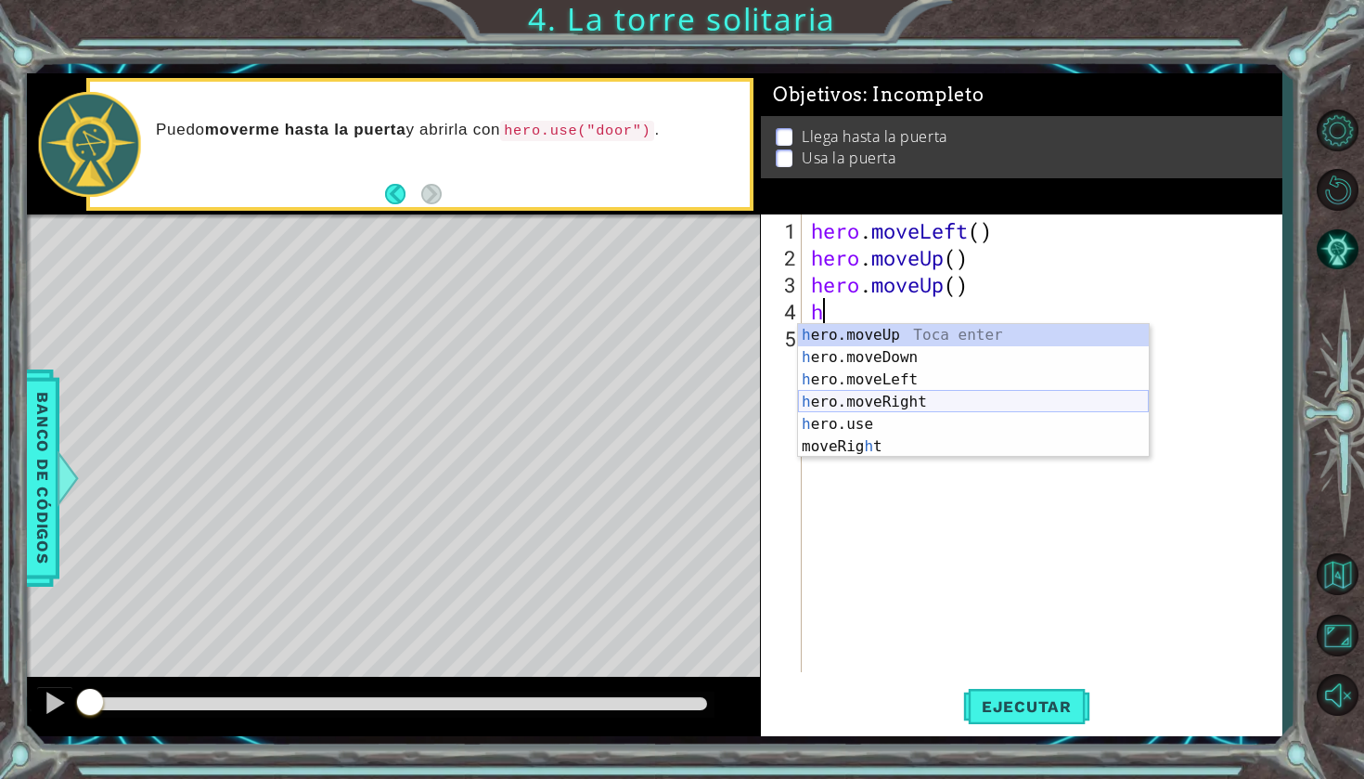
click at [942, 403] on div "h ero.moveUp Toca enter h ero.moveDown Toca enter h ero.moveLeft Toca enter h e…" at bounding box center [973, 413] width 351 height 178
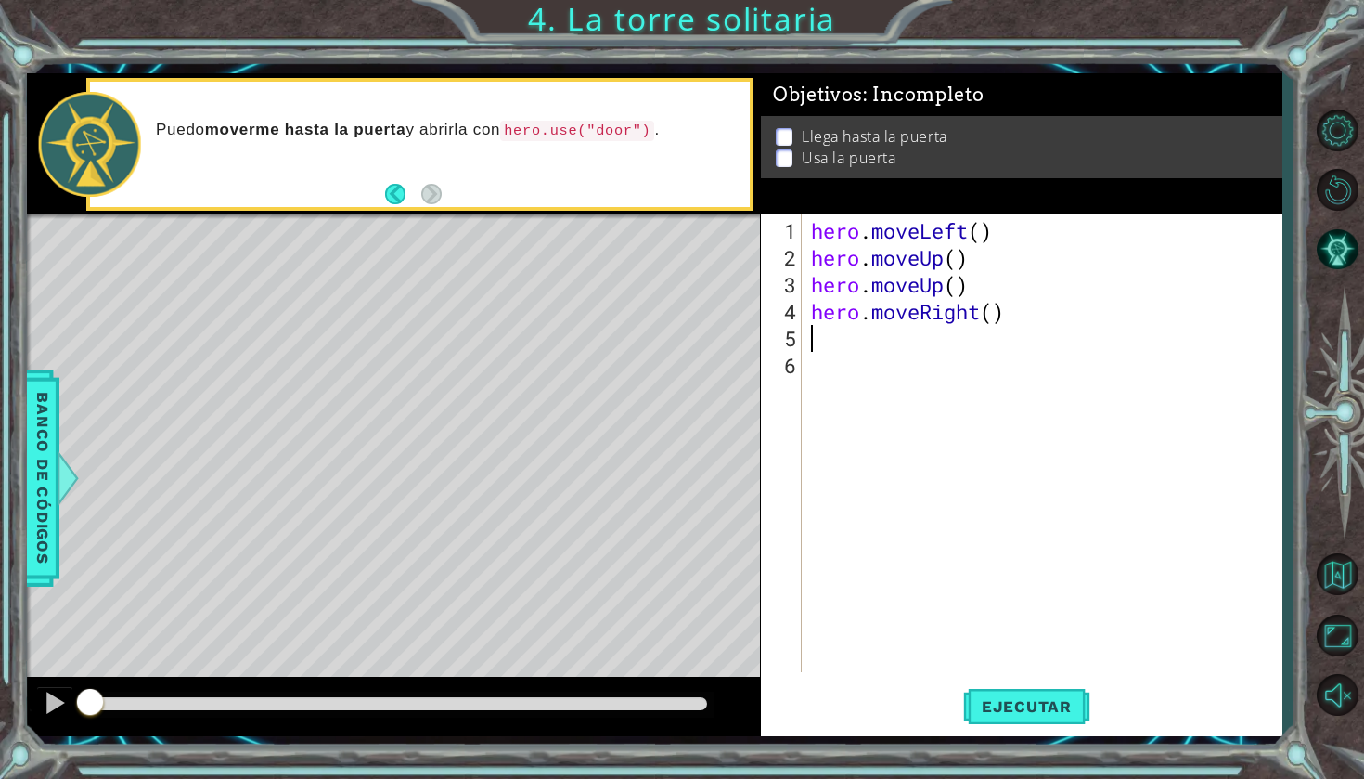
type textarea "h"
click at [65, 703] on div at bounding box center [55, 702] width 24 height 24
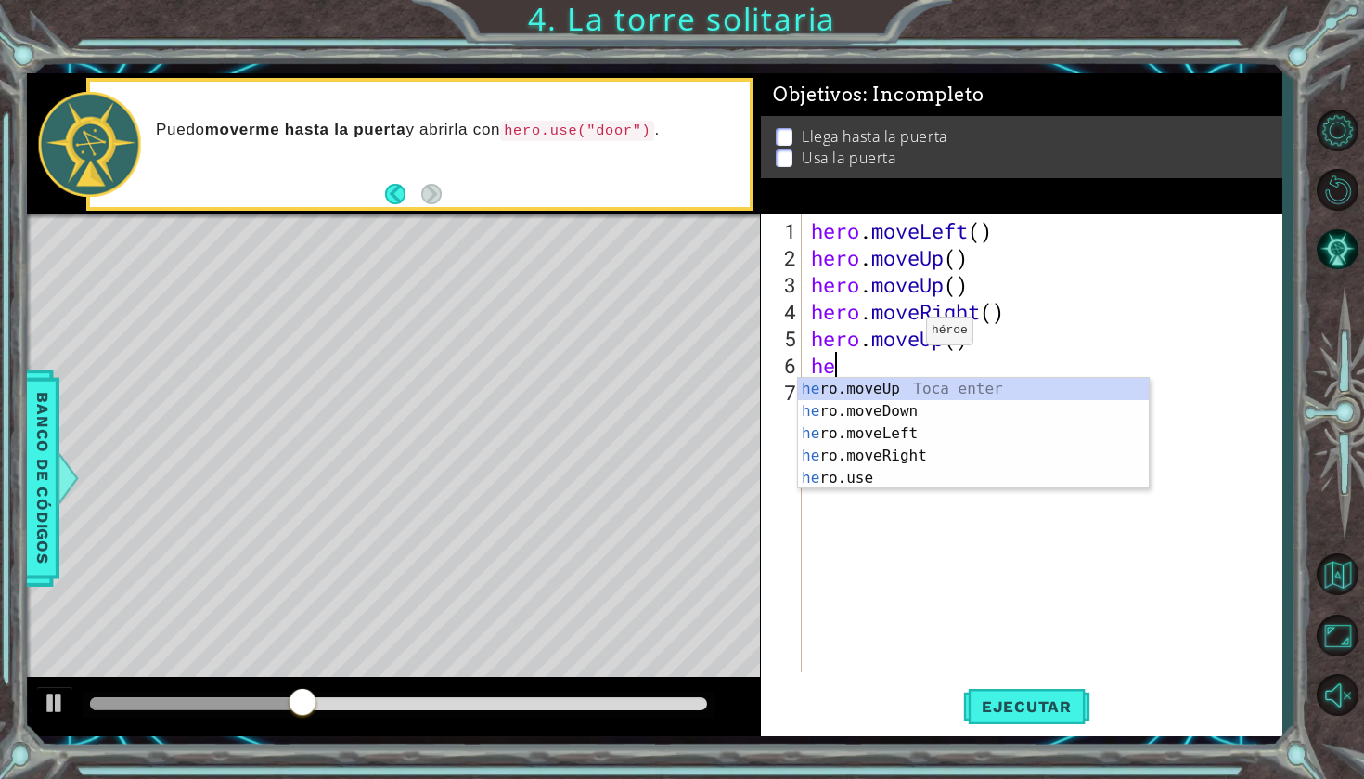
type textarea "h"
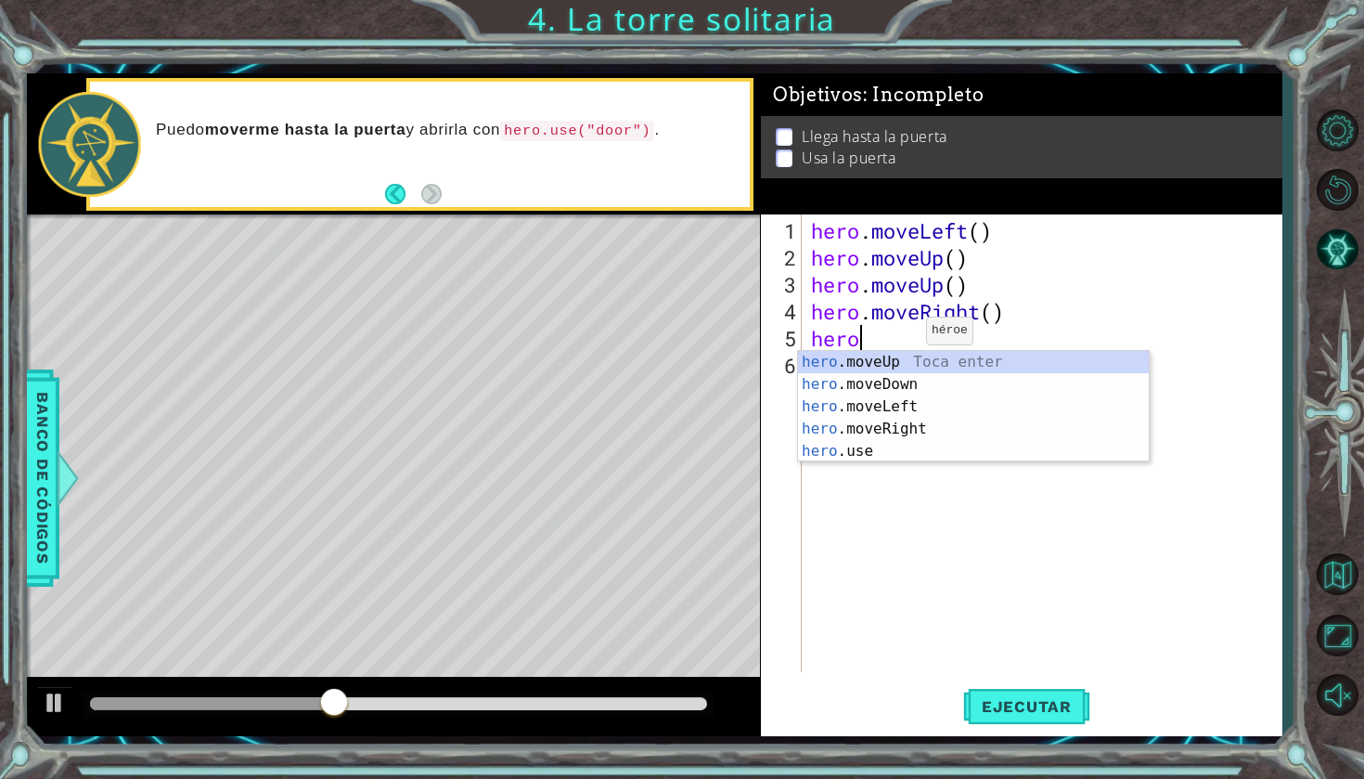
type textarea "h"
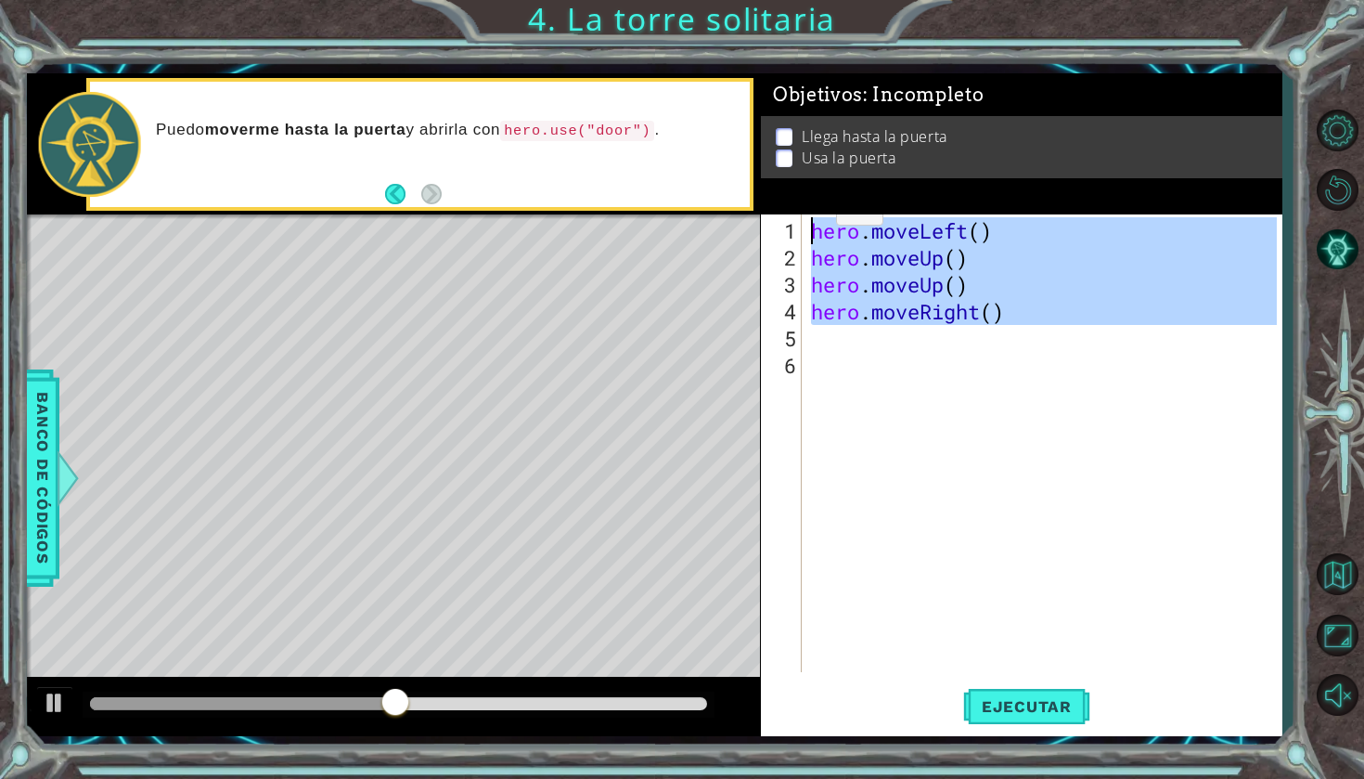
drag, startPoint x: 1006, startPoint y: 333, endPoint x: 805, endPoint y: 215, distance: 233.3
click at [805, 215] on div "1 2 3 4 5 6 hero . moveLeft ( ) hero . moveUp ( ) hero . moveUp ( ) hero . move…" at bounding box center [1019, 443] width 516 height 458
type textarea "hero.moveLeft() hero.moveUp()"
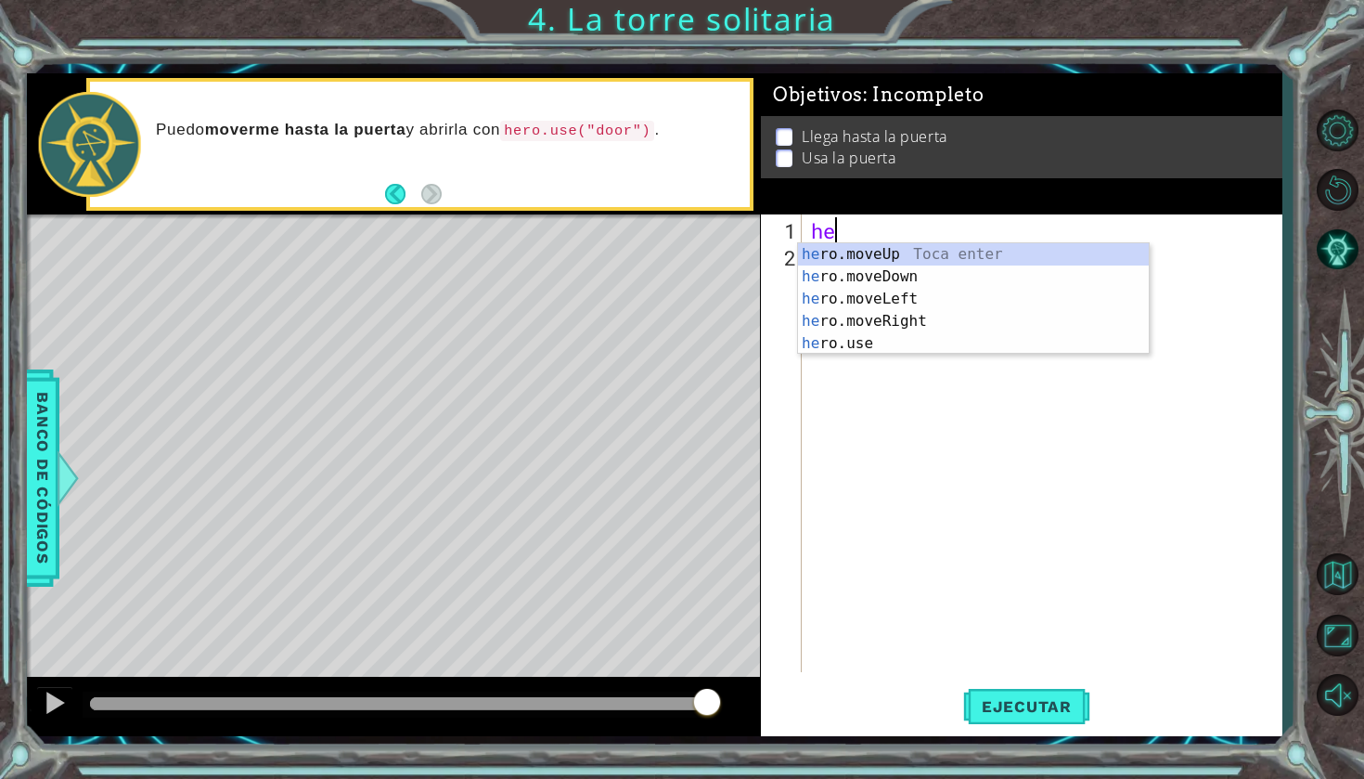
type textarea "her"
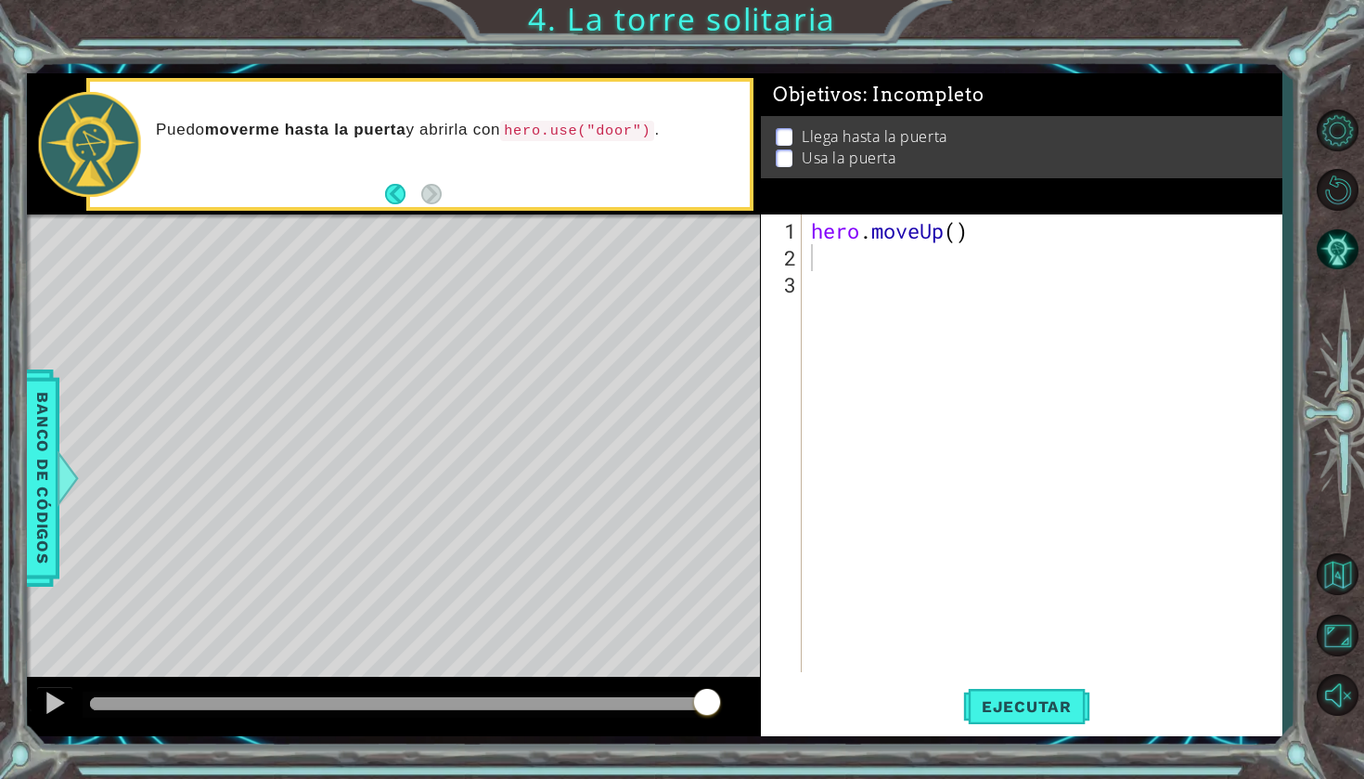
click at [788, 138] on p at bounding box center [784, 145] width 17 height 18
click at [782, 147] on p at bounding box center [784, 156] width 17 height 18
click at [787, 143] on p at bounding box center [784, 143] width 17 height 18
click at [833, 264] on div "hero . moveUp ( )" at bounding box center [1046, 472] width 479 height 511
type textarea "p"
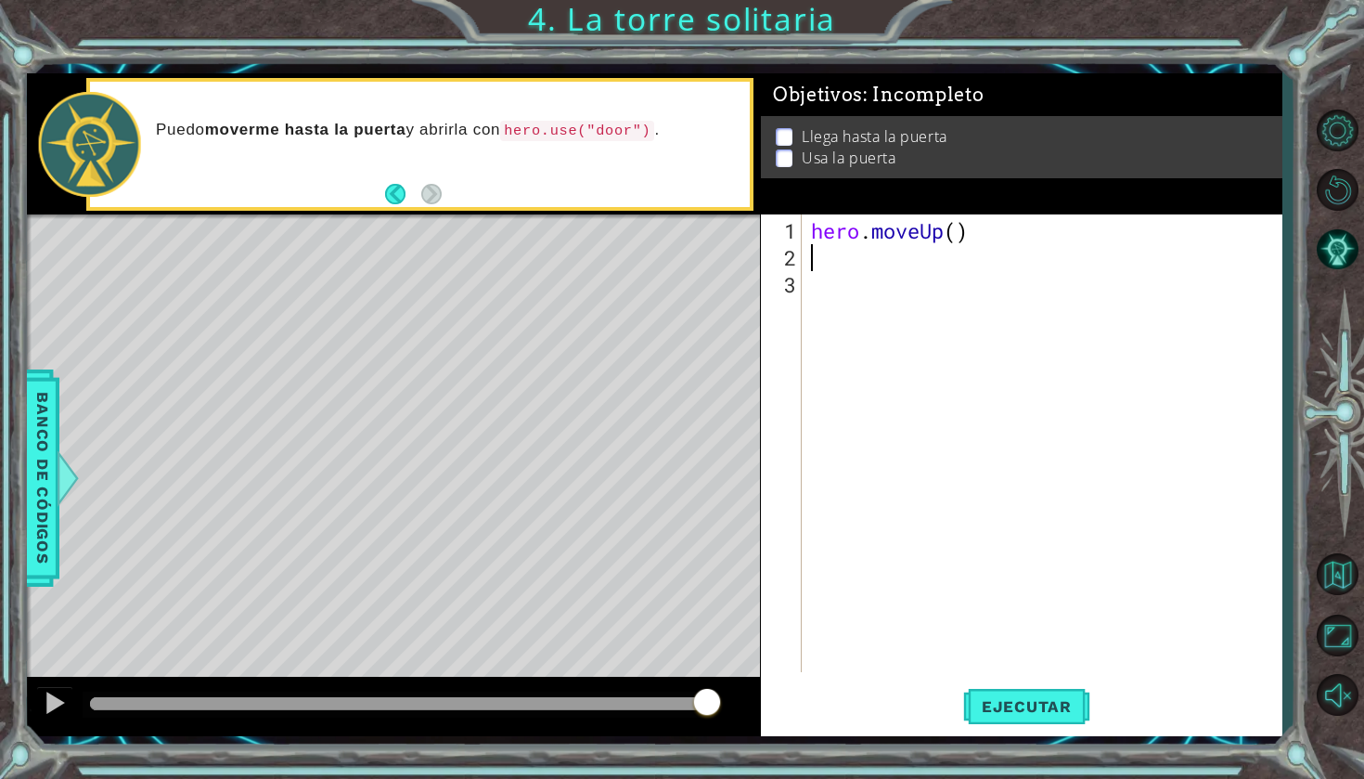
type textarea "l"
type textarea "m"
click at [1041, 688] on button "Ejecutar" at bounding box center [1026, 706] width 127 height 52
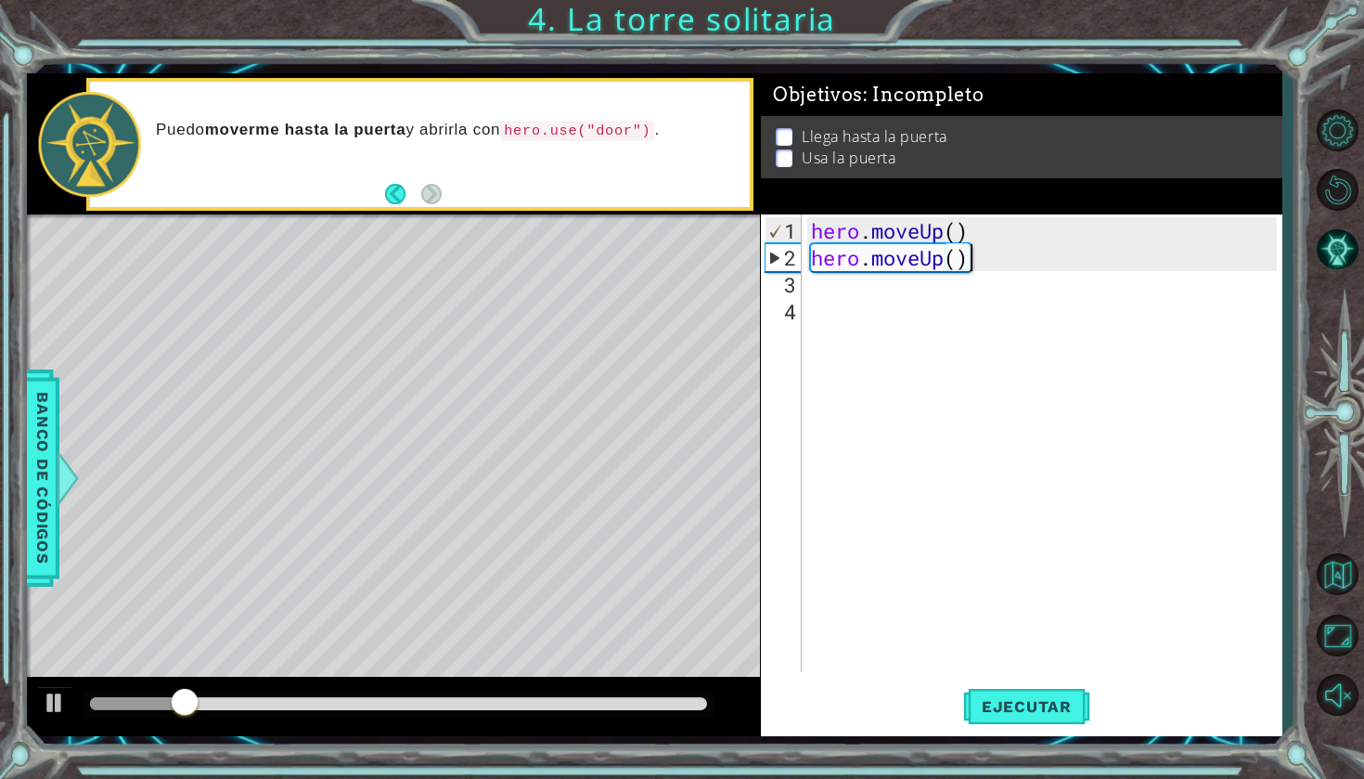
click at [983, 253] on div "hero . moveUp ( ) hero . moveUp ( )" at bounding box center [1046, 472] width 479 height 511
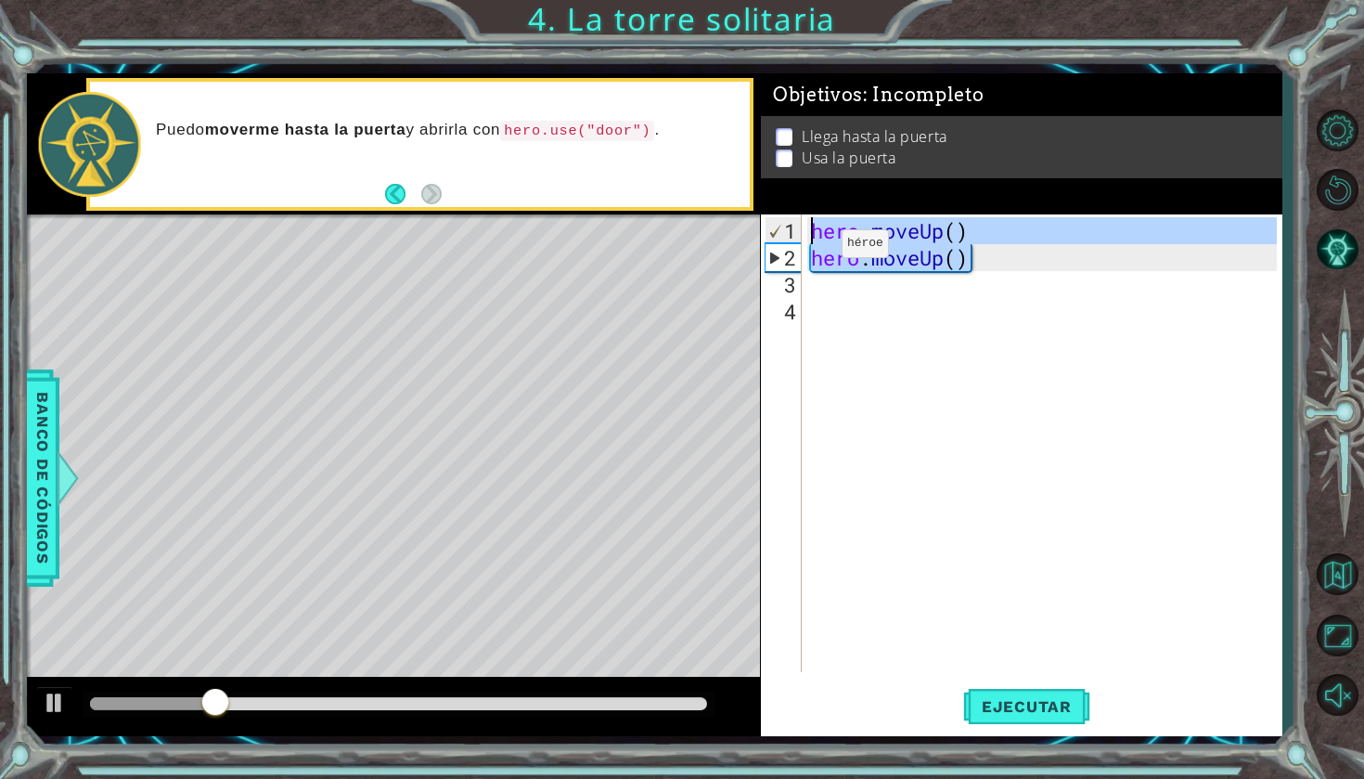
drag, startPoint x: 983, startPoint y: 253, endPoint x: 776, endPoint y: 232, distance: 208.0
click at [776, 232] on div "hero.moveUp() 1 2 3 4 hero . moveUp ( ) hero . moveUp ( ) ההההההההההההההההההההה…" at bounding box center [1019, 443] width 516 height 458
type textarea "hero.moveUp() hero.moveUp()"
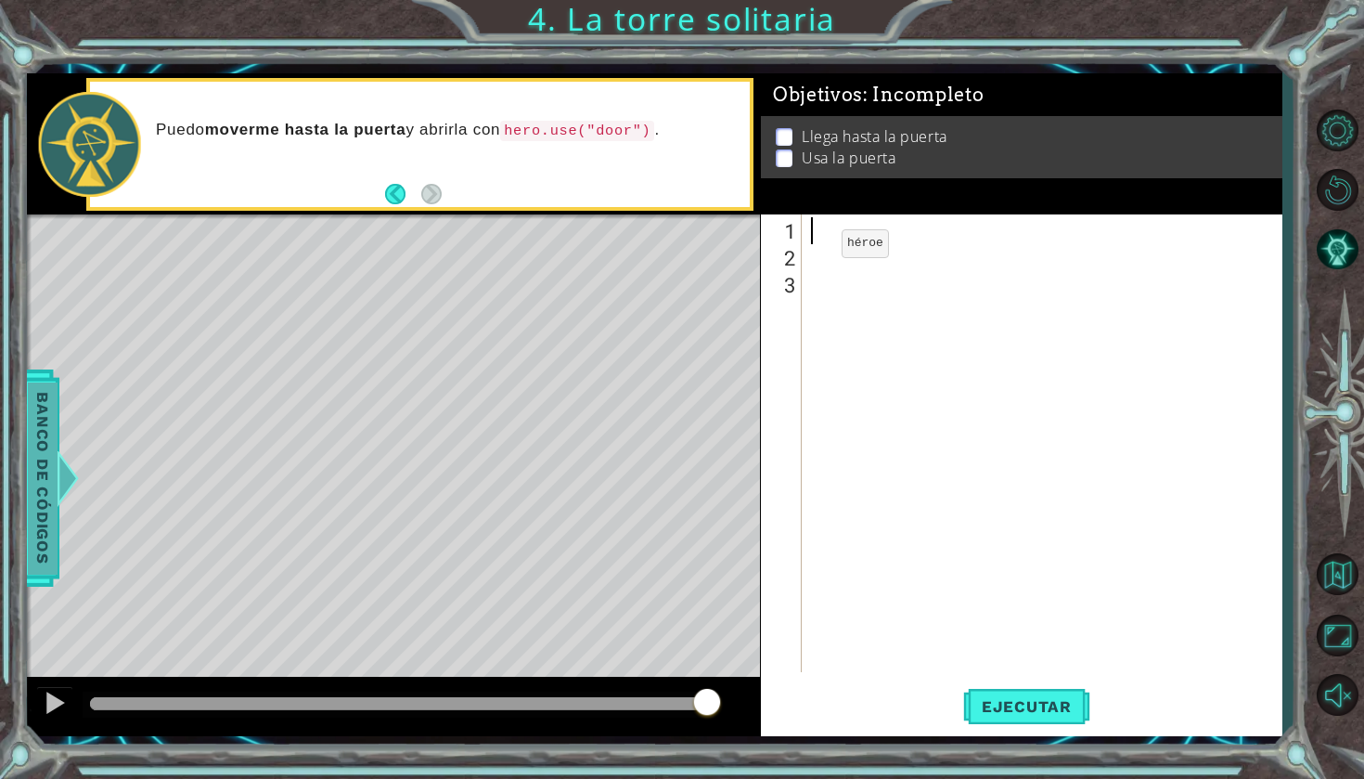
click at [33, 522] on span "Banco de códigos" at bounding box center [42, 477] width 30 height 192
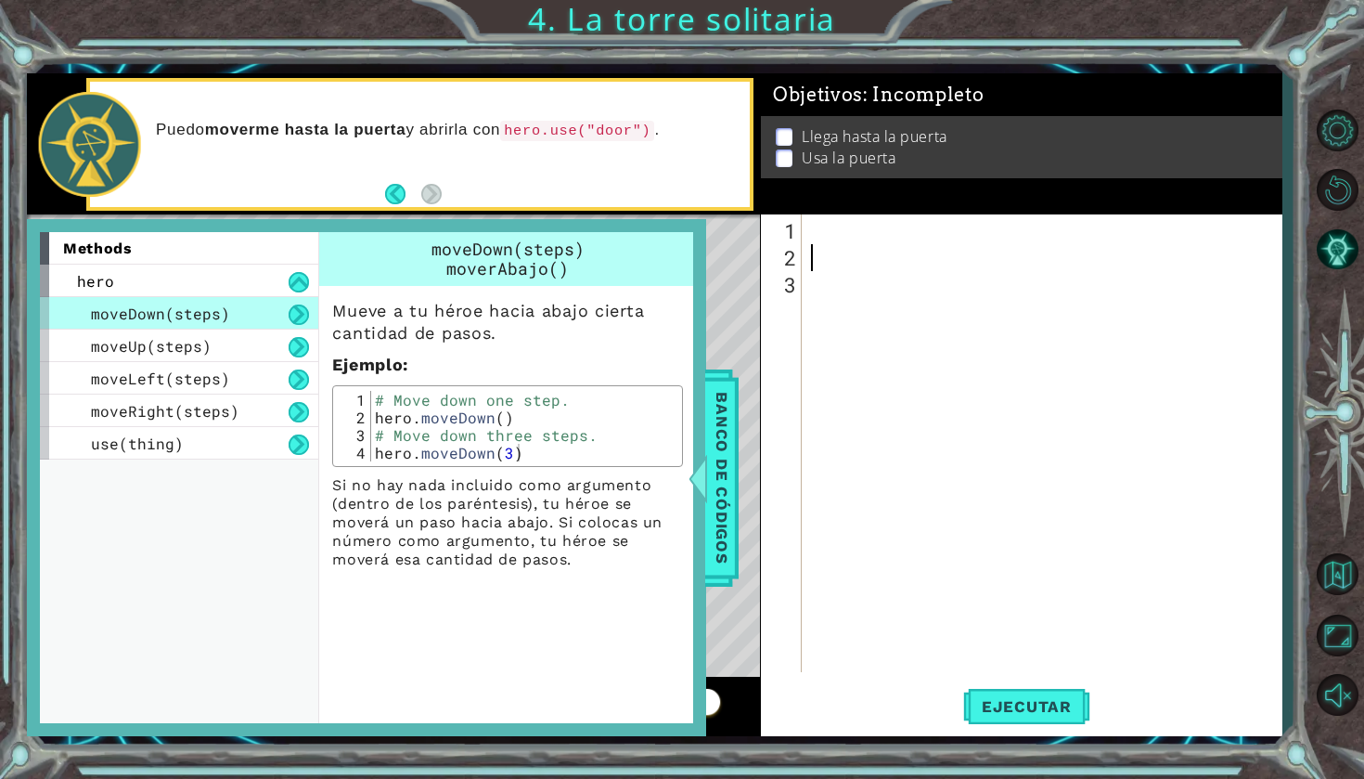
click at [838, 247] on div at bounding box center [1046, 472] width 479 height 511
click at [836, 232] on div at bounding box center [1046, 472] width 479 height 511
click at [392, 197] on button "Back" at bounding box center [403, 194] width 36 height 20
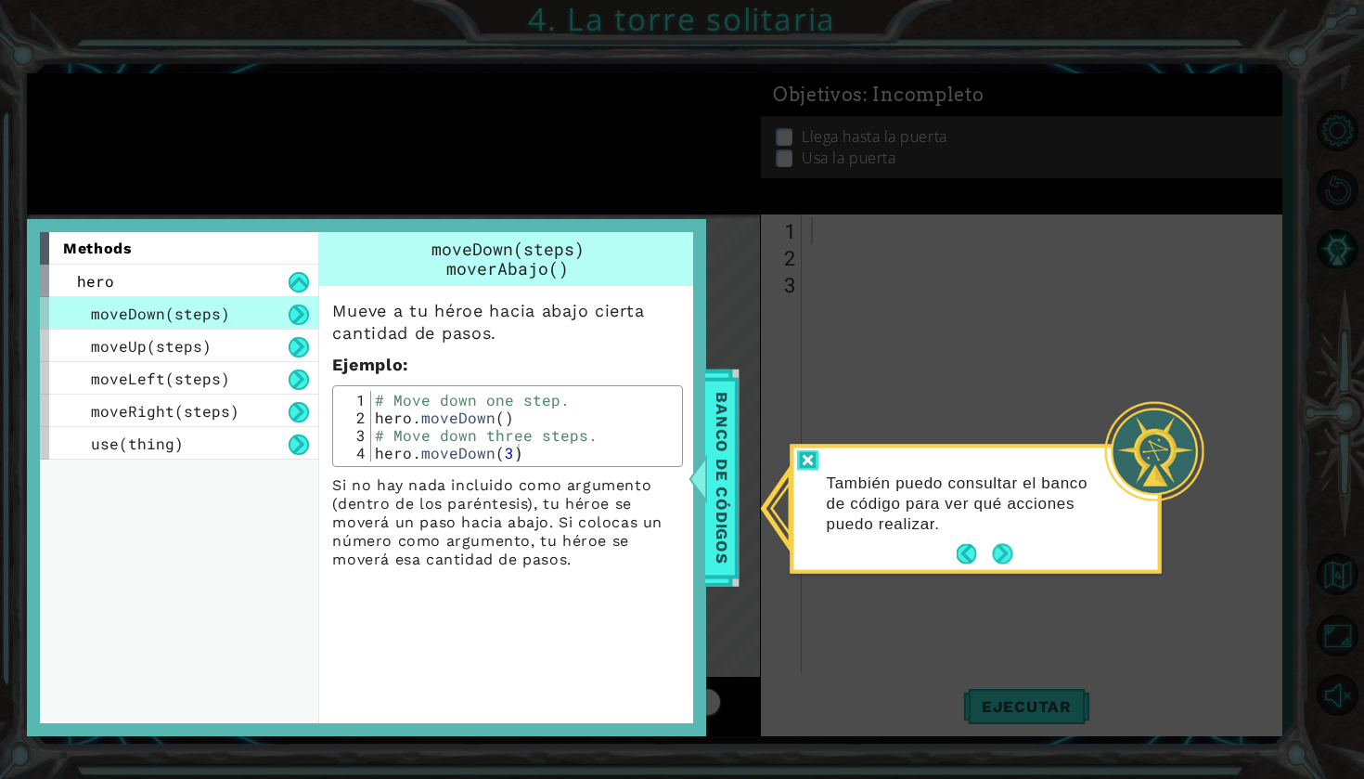
click at [812, 465] on div at bounding box center [808, 460] width 22 height 21
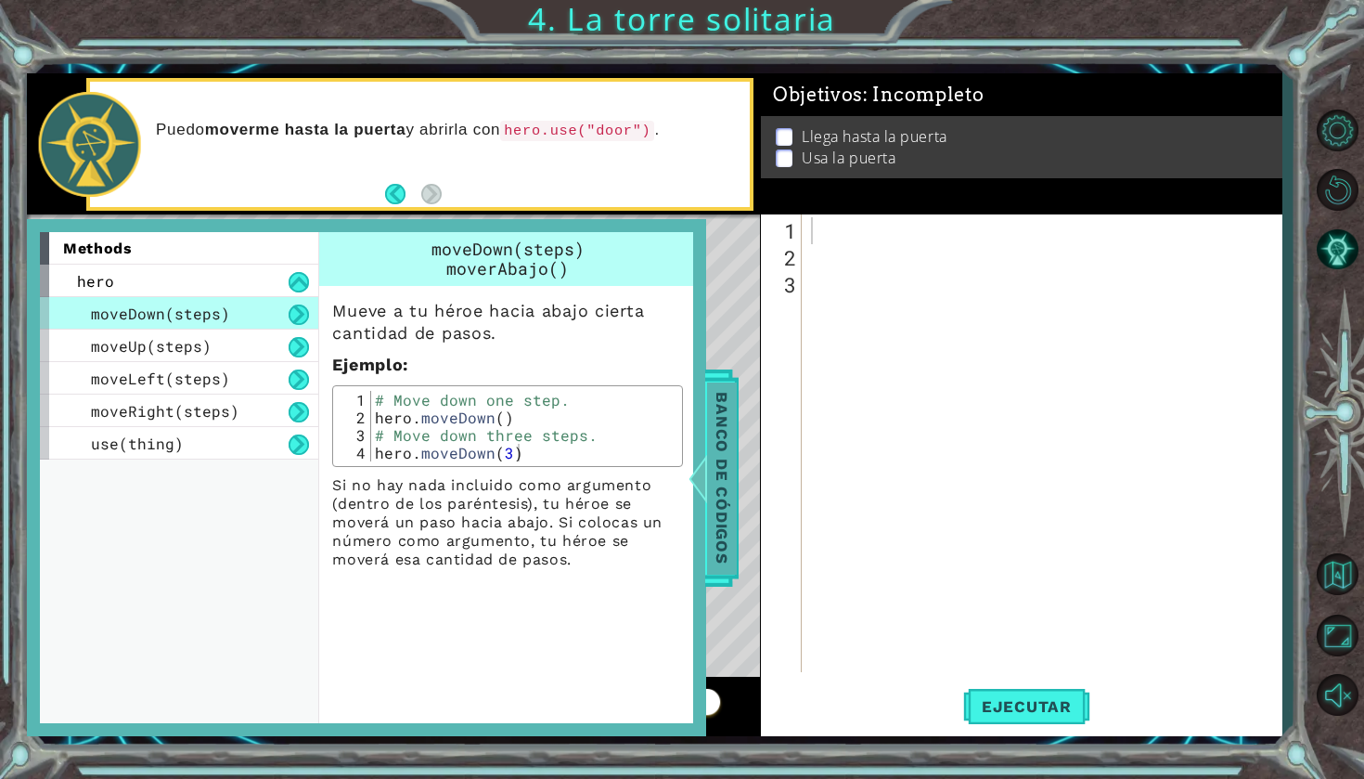
click at [725, 468] on span "Banco de códigos" at bounding box center [712, 477] width 30 height 192
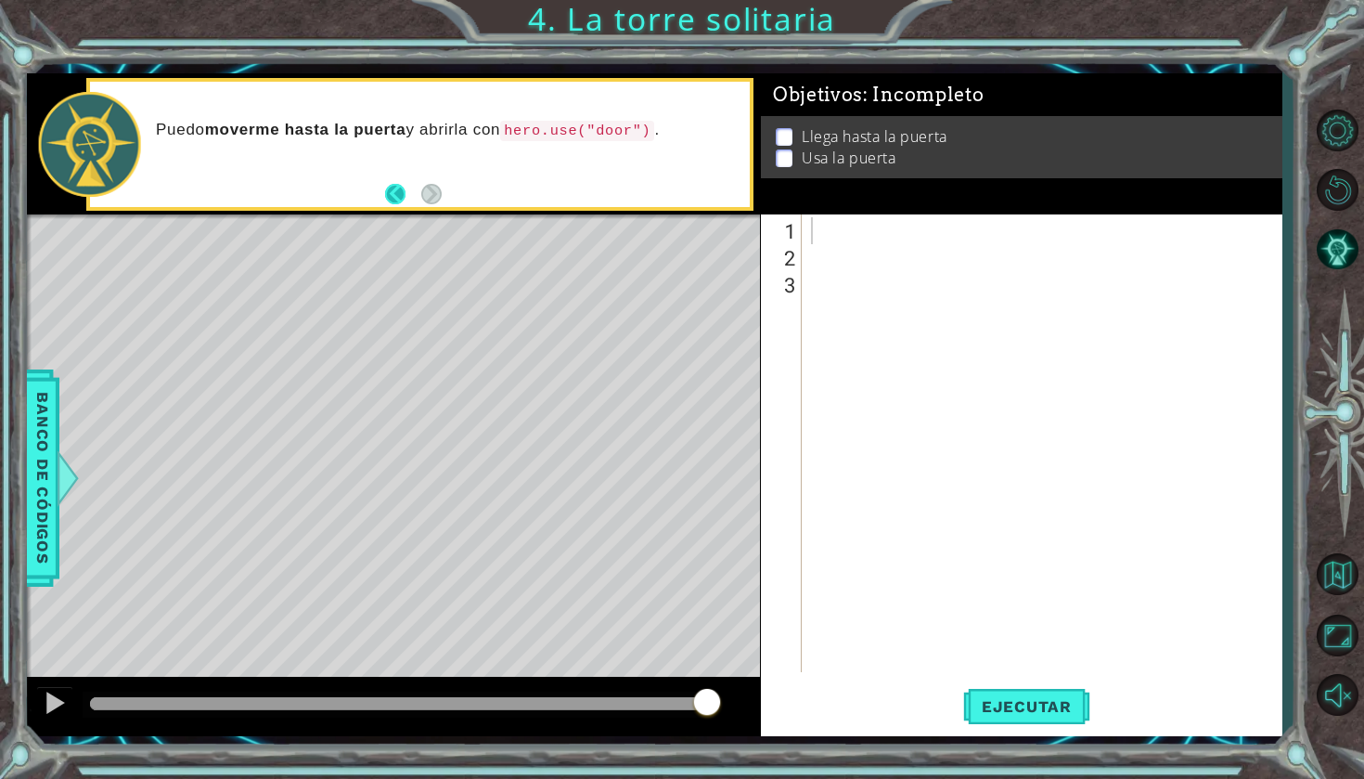
click at [396, 191] on button "Back" at bounding box center [403, 194] width 36 height 20
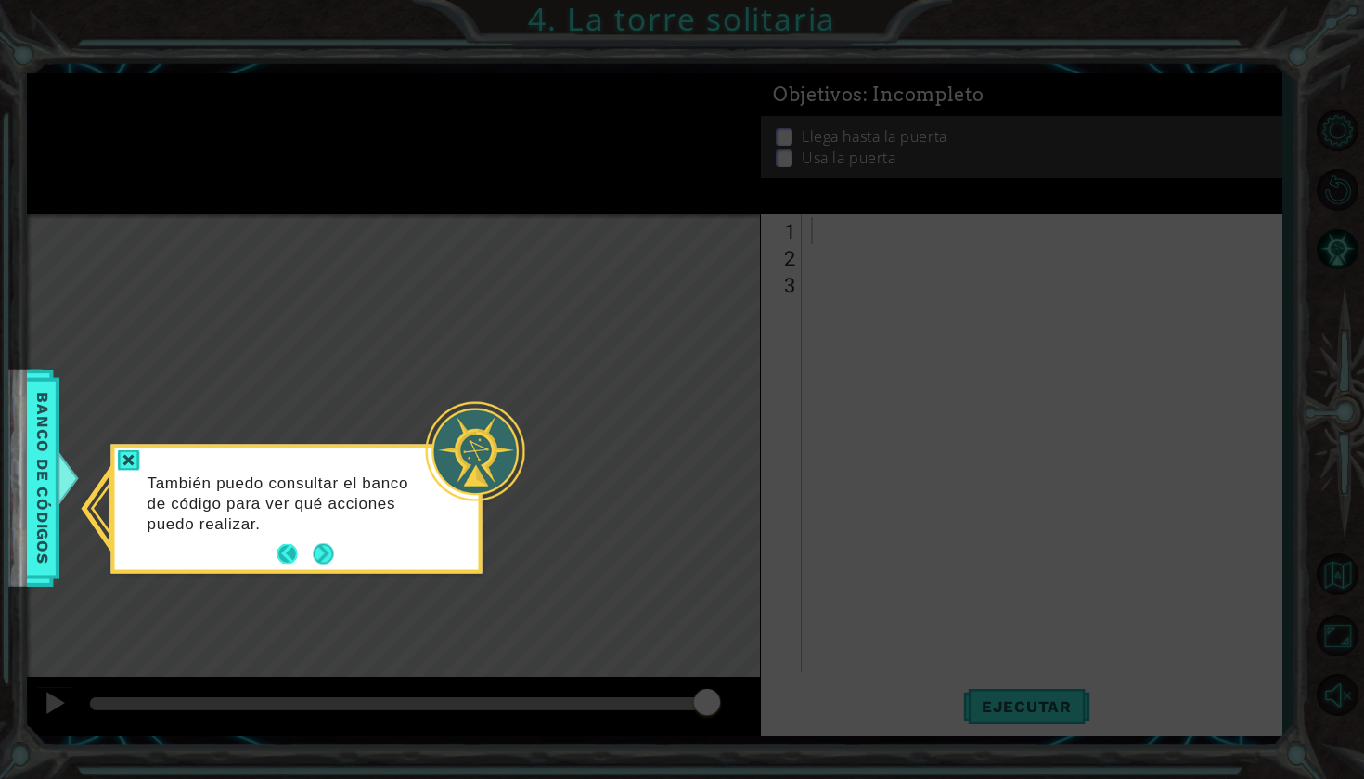
click at [290, 561] on button "Back" at bounding box center [295, 554] width 36 height 20
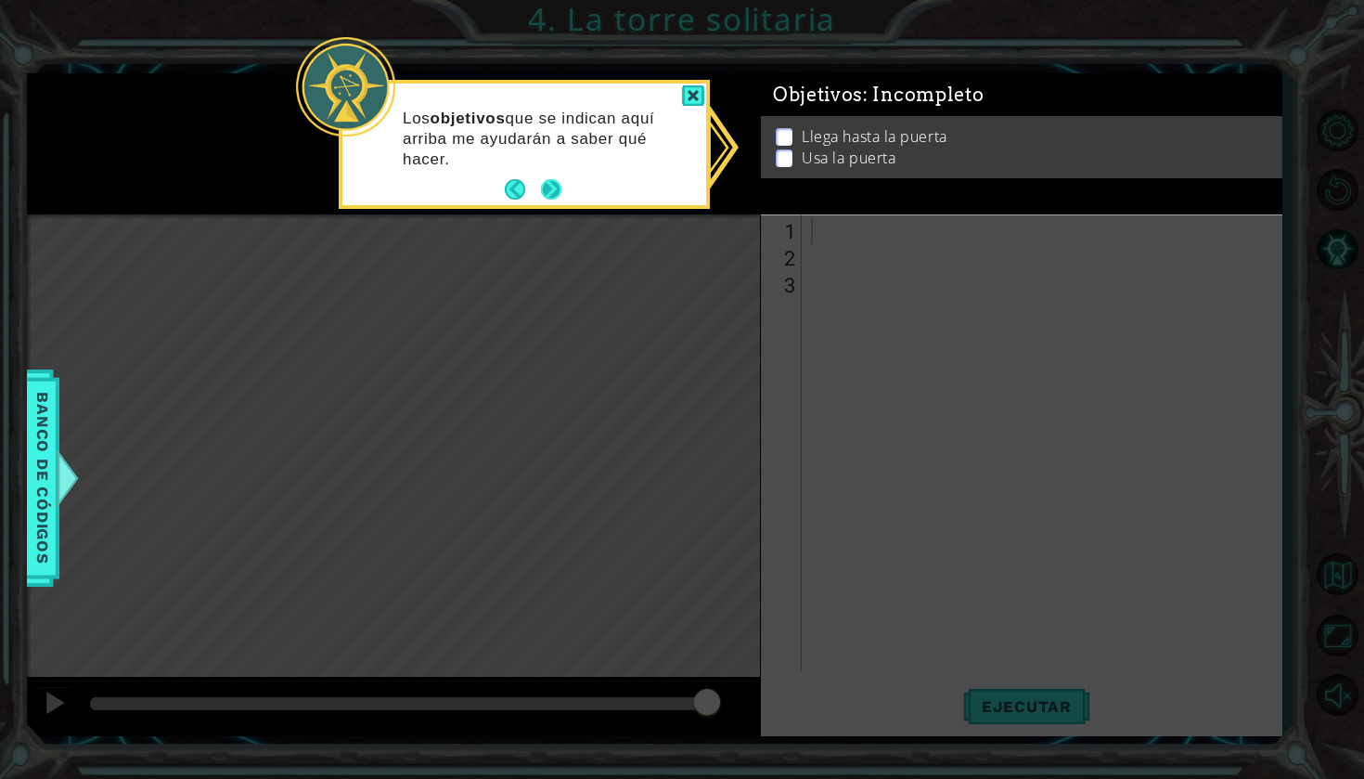
click at [547, 194] on button "Next" at bounding box center [551, 189] width 20 height 20
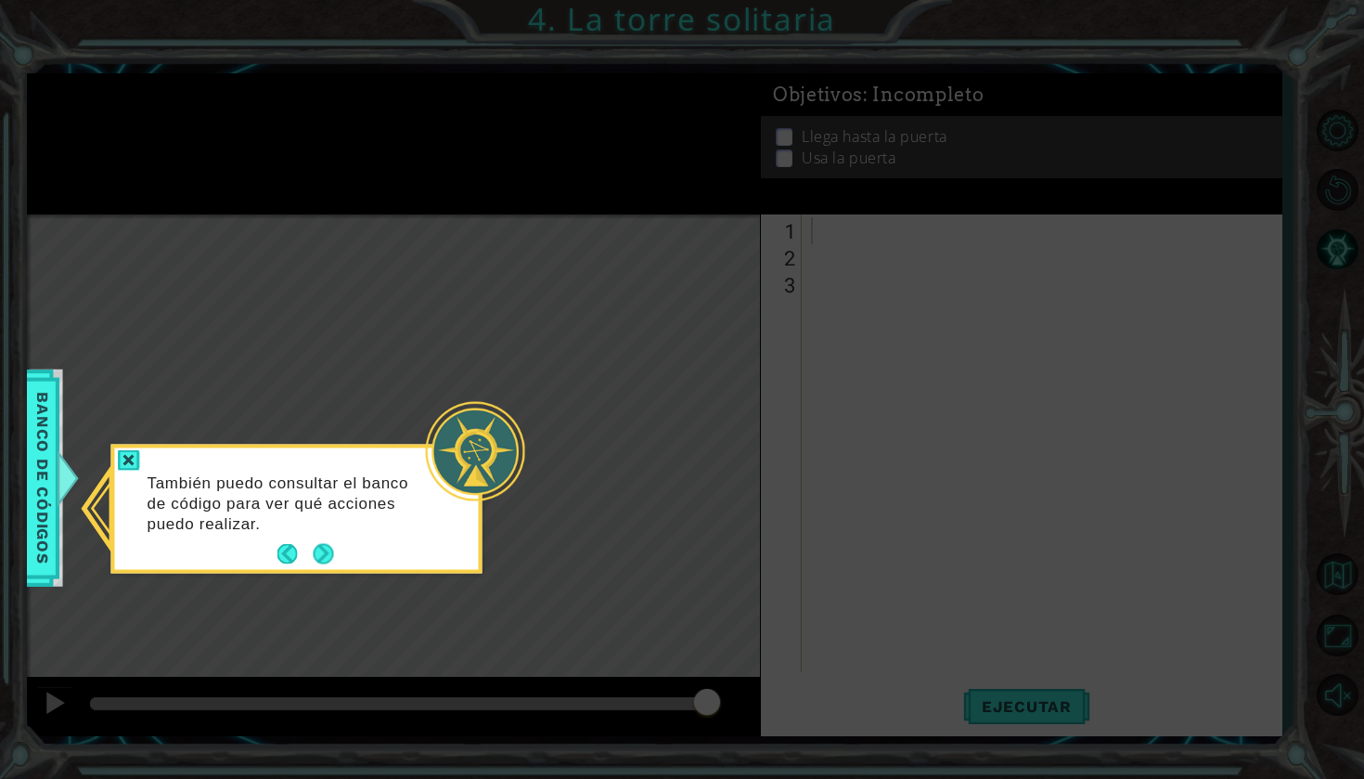
click at [139, 472] on div "También puedo consultar el banco de código para ver qué acciones puedo realizar." at bounding box center [297, 512] width 364 height 114
click at [117, 461] on div "También puedo consultar el banco de código para ver qué acciones puedo realizar." at bounding box center [297, 512] width 364 height 114
click at [141, 459] on div "También puedo consultar el banco de código para ver qué acciones puedo realizar." at bounding box center [297, 512] width 364 height 114
click at [133, 459] on div at bounding box center [129, 460] width 22 height 21
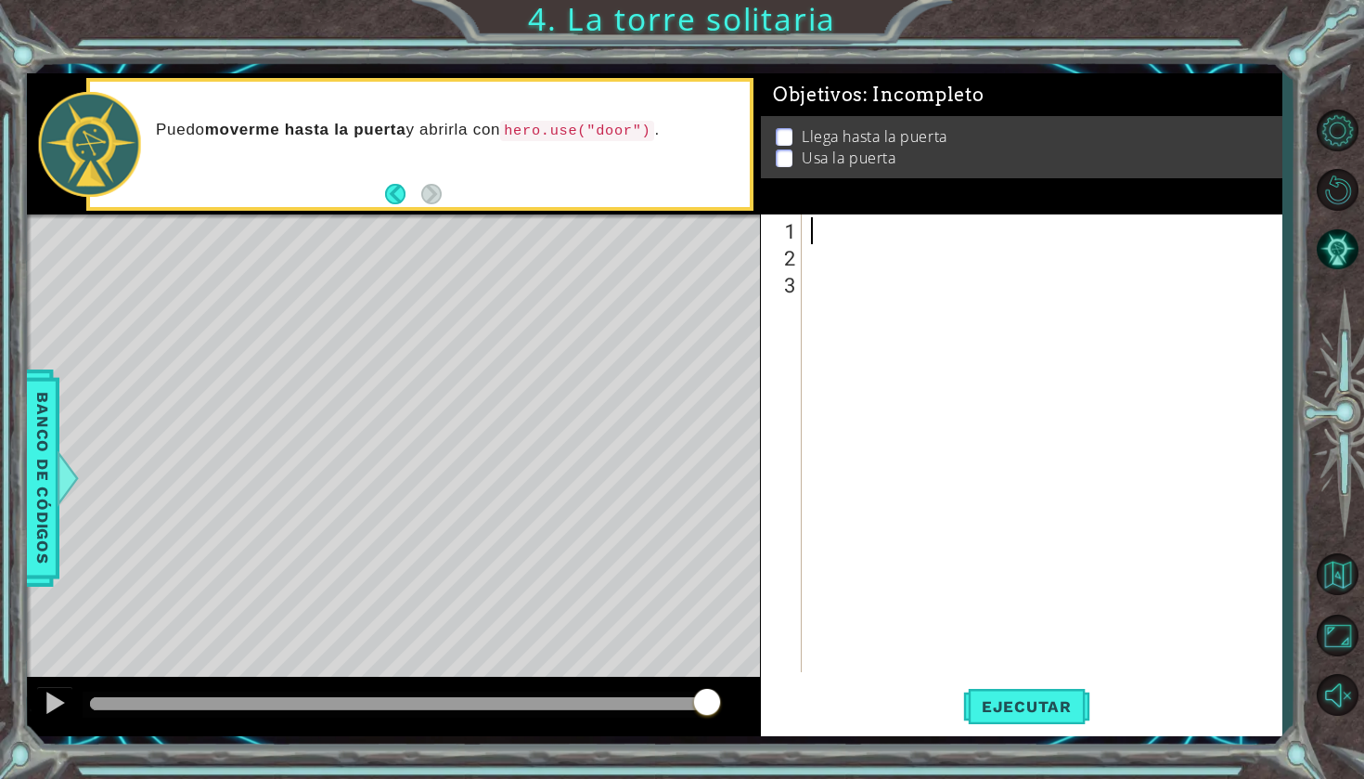
type textarea "h"
click at [960, 229] on div "hero . moveUp ( )" at bounding box center [1046, 472] width 479 height 511
click at [1004, 703] on span "Ejecutar" at bounding box center [1026, 706] width 127 height 19
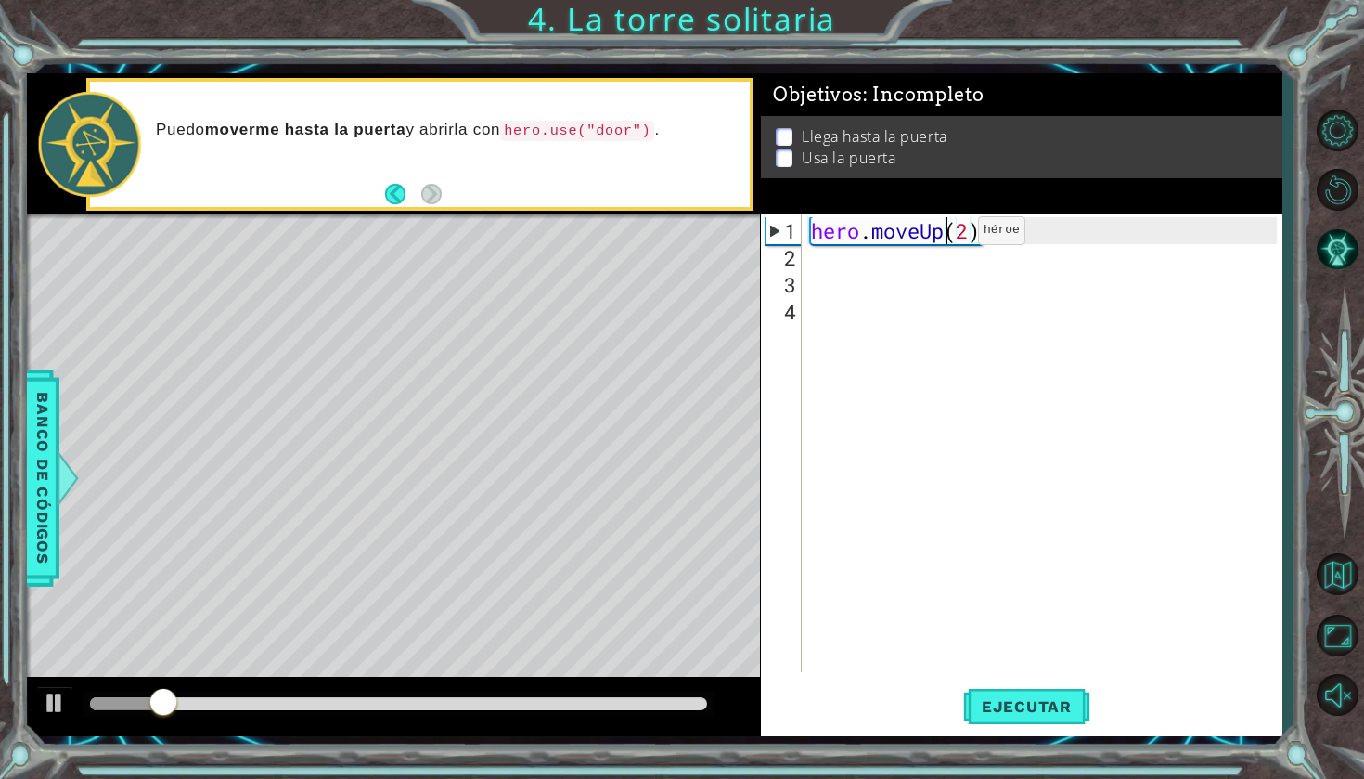
click at [950, 238] on div "hero . moveUp ( 2 )" at bounding box center [1046, 472] width 479 height 511
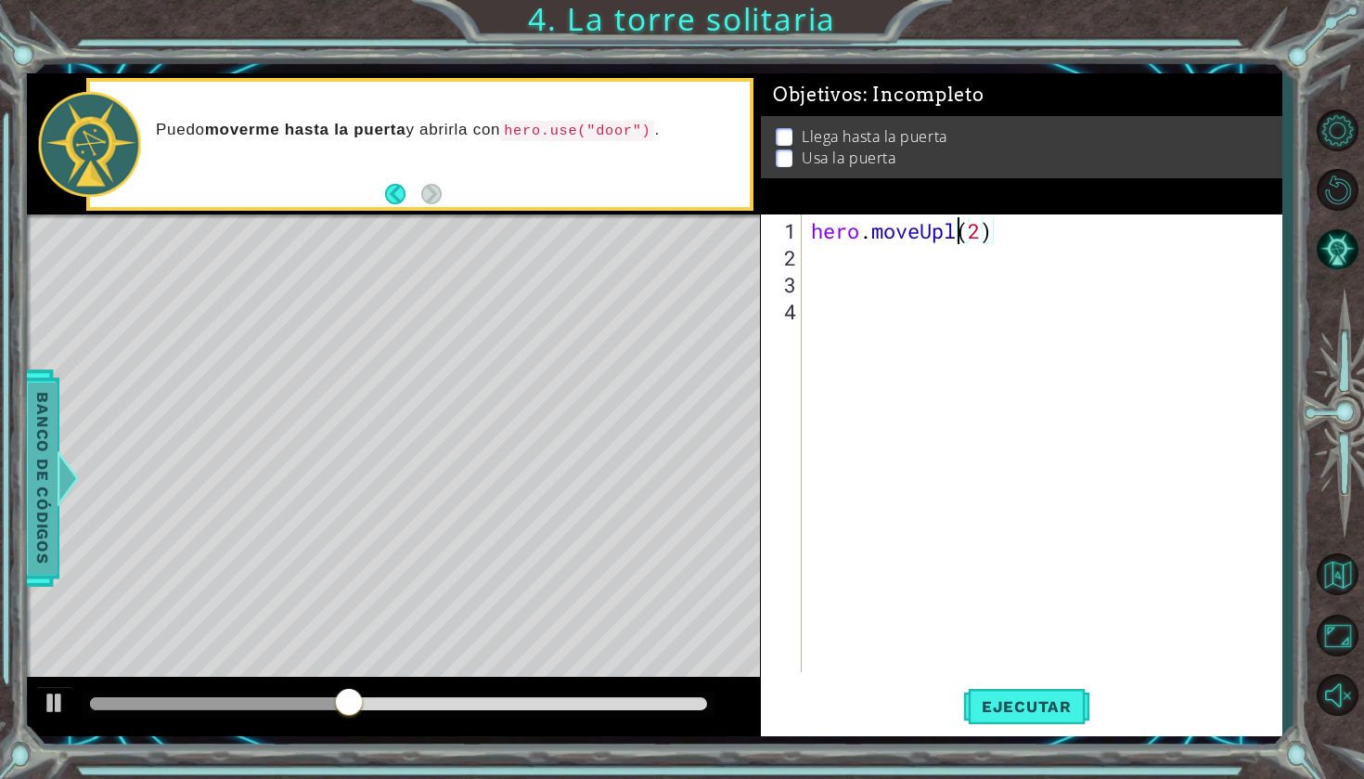
click at [60, 462] on div at bounding box center [50, 478] width 23 height 56
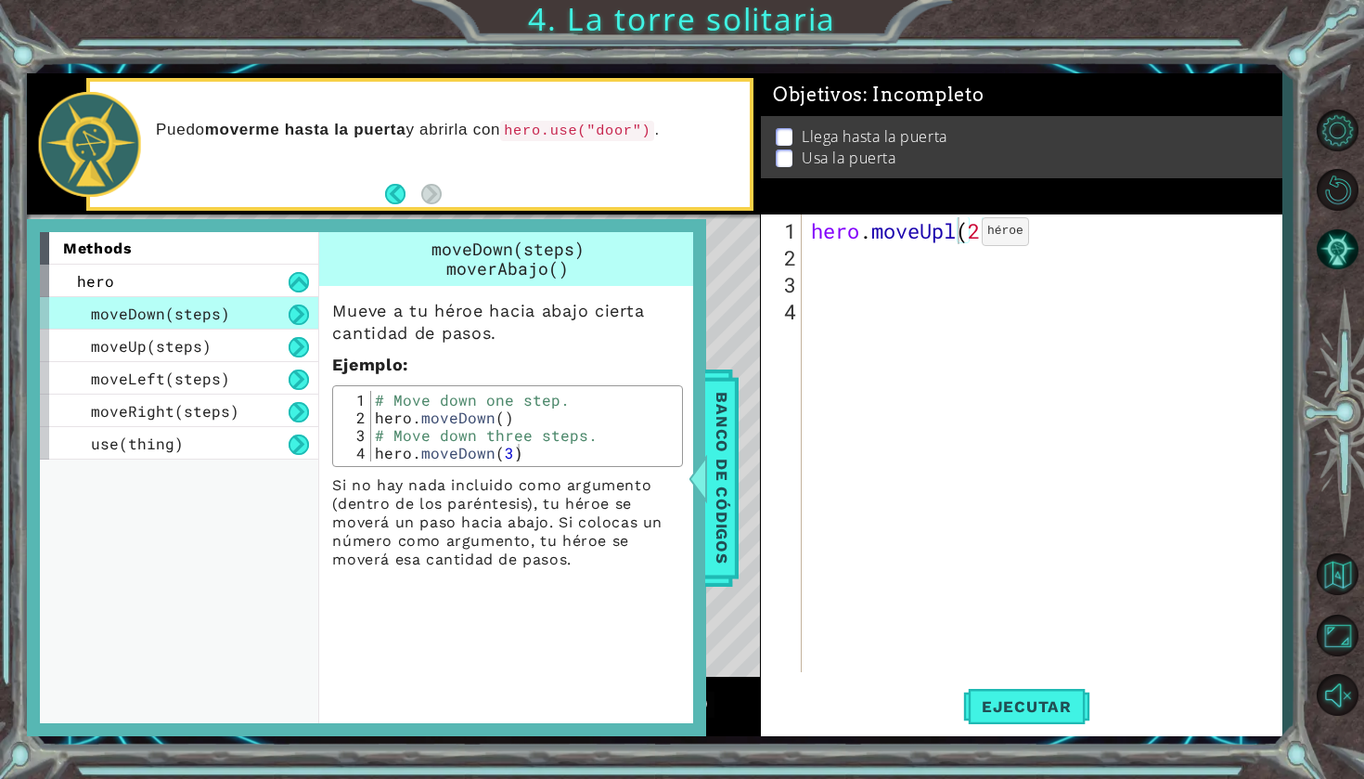
click at [954, 239] on div "hero . moveUpl ( 2 )" at bounding box center [1046, 472] width 479 height 511
drag, startPoint x: 954, startPoint y: 239, endPoint x: 771, endPoint y: 268, distance: 185.1
click at [771, 268] on div "hero.moveUpl(2) 1 2 3 4 hero . moveUpl ( 2 ) הההההההההההההההההההההההההההההההההה…" at bounding box center [1019, 443] width 516 height 458
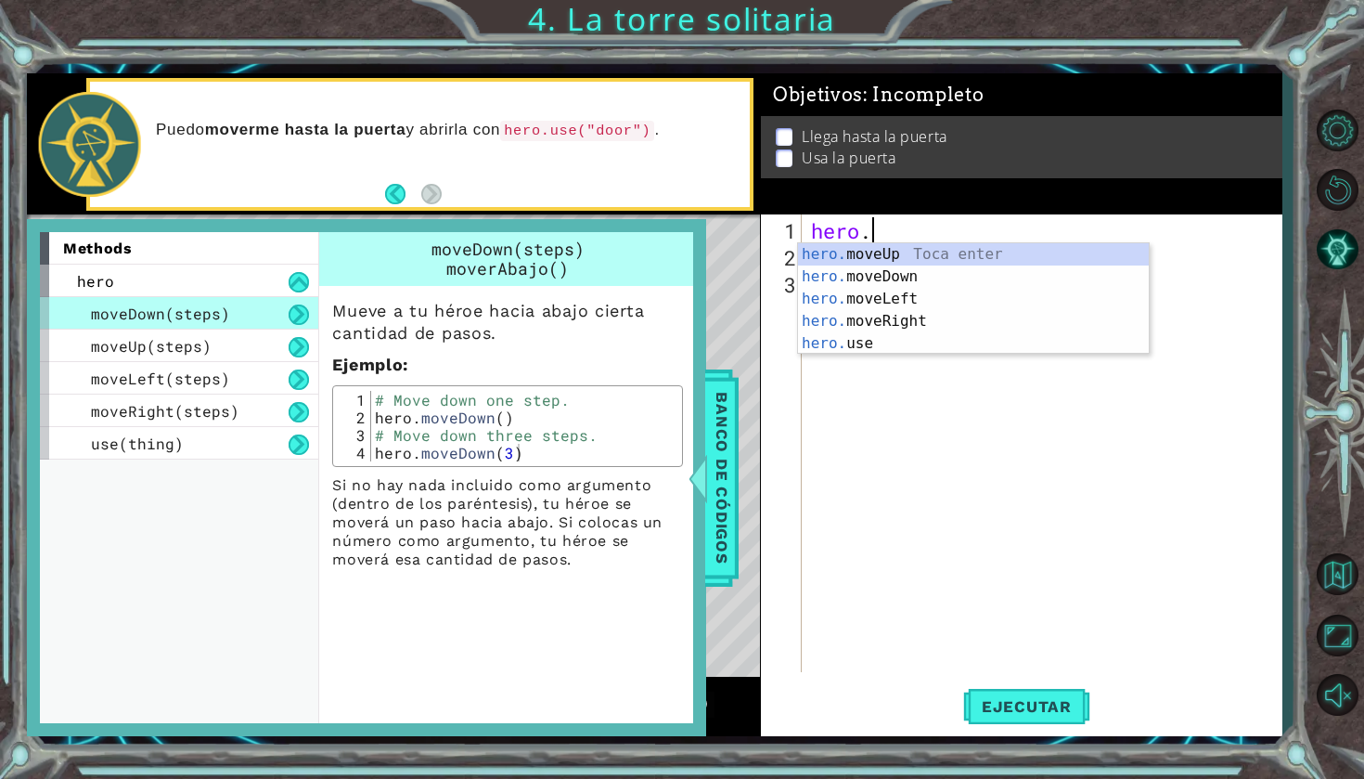
type textarea "hero"
click at [907, 300] on div "hero .moveUp Toca enter hero .moveDown Toca enter hero .moveLeft Toca enter her…" at bounding box center [973, 321] width 351 height 156
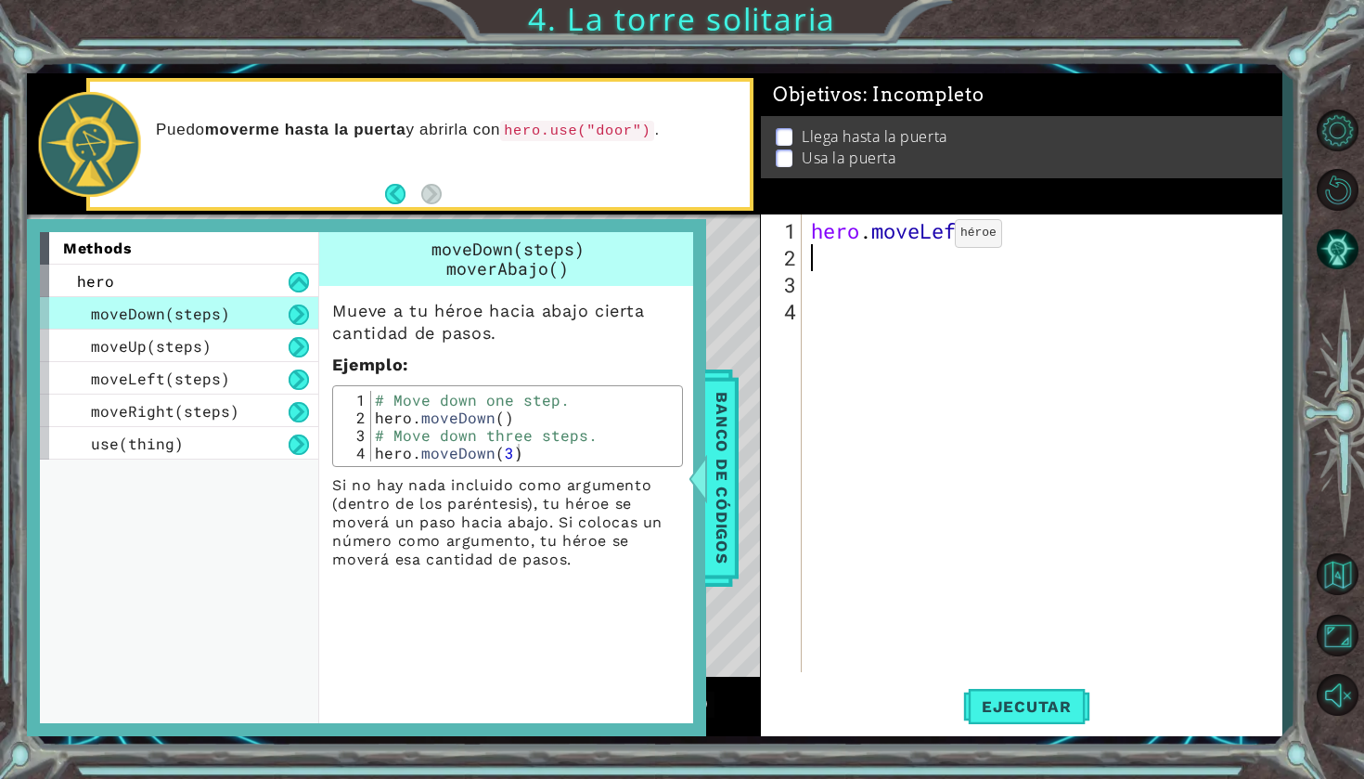
scroll to position [0, 0]
click at [979, 238] on div "hero . moveLeft ( )" at bounding box center [1046, 472] width 479 height 511
type textarea "hero.moveLeft()"
click at [807, 266] on div "hero . moveLeft ( )" at bounding box center [1046, 472] width 479 height 511
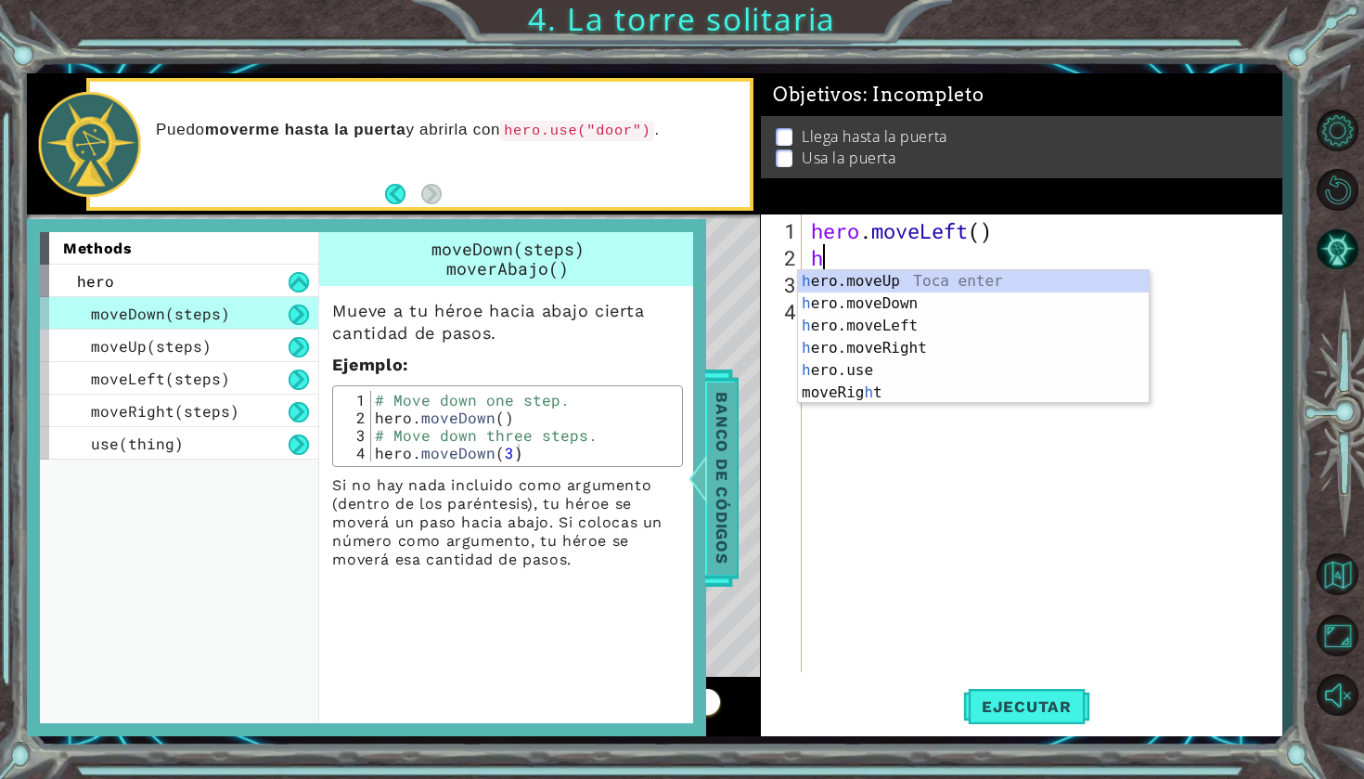
type textarea "h"
click at [718, 446] on span "Banco de códigos" at bounding box center [704, 477] width 30 height 192
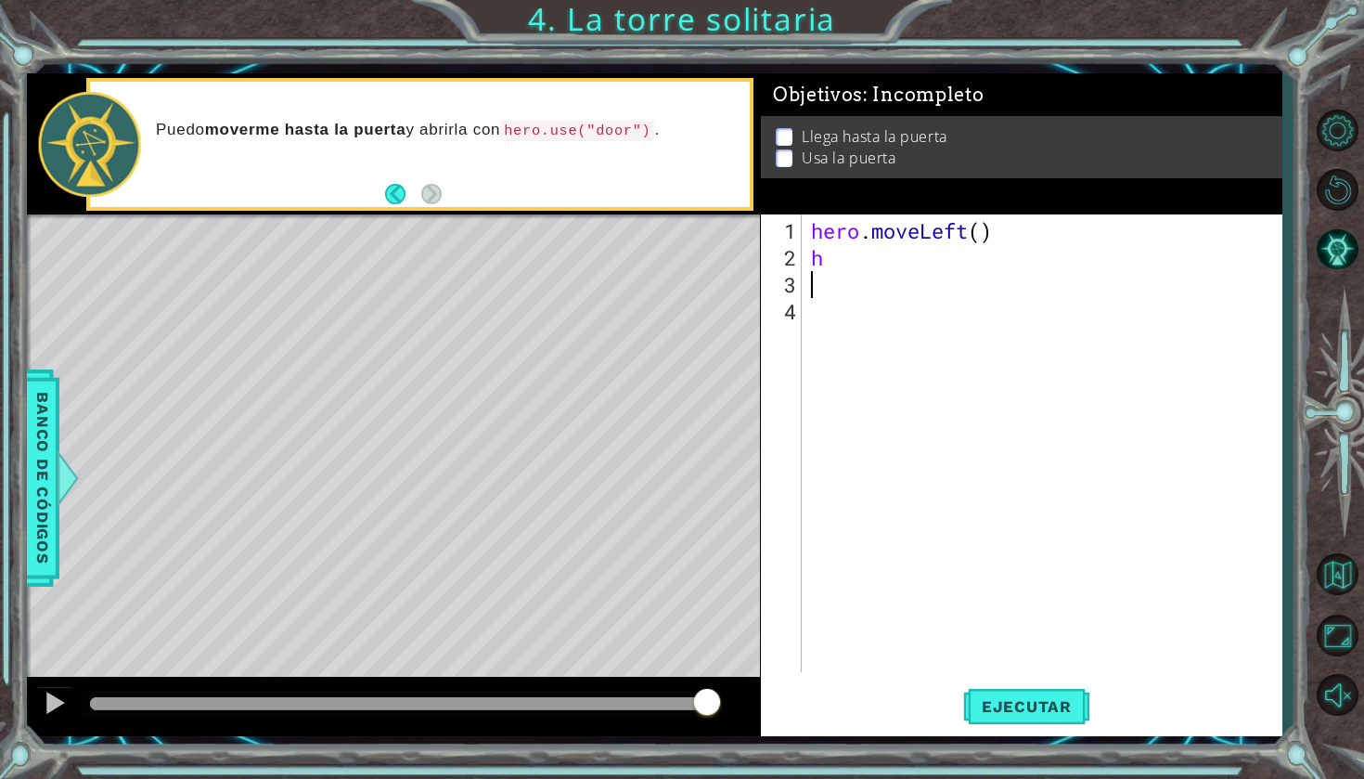
click at [843, 274] on div "hero . moveLeft ( ) h" at bounding box center [1046, 472] width 479 height 511
click at [838, 257] on div "hero . moveLeft ( ) h" at bounding box center [1046, 472] width 479 height 511
type textarea "h"
click at [963, 255] on div "hero . moveLeft ( ) hero . moveUp ( )" at bounding box center [1046, 472] width 479 height 511
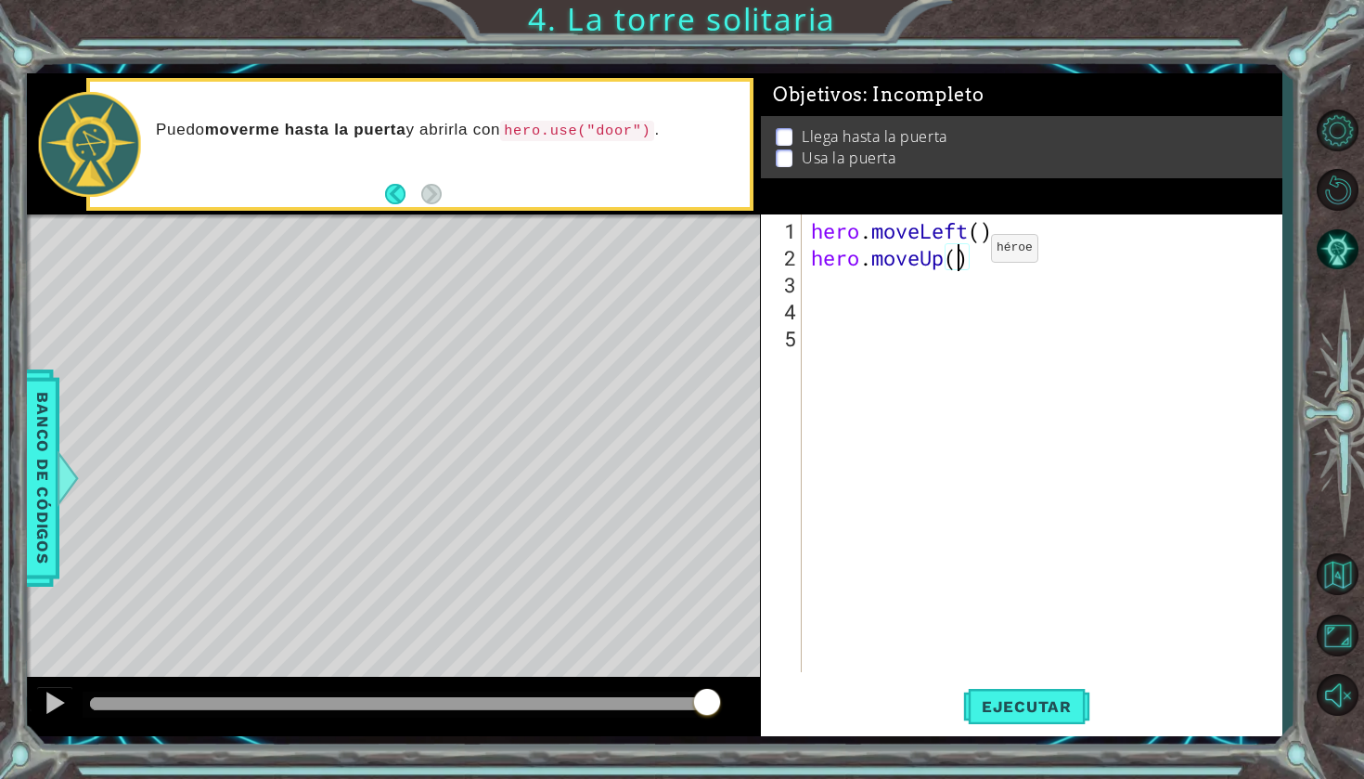
scroll to position [0, 6]
click at [1012, 695] on button "Ejecutar" at bounding box center [1026, 706] width 127 height 52
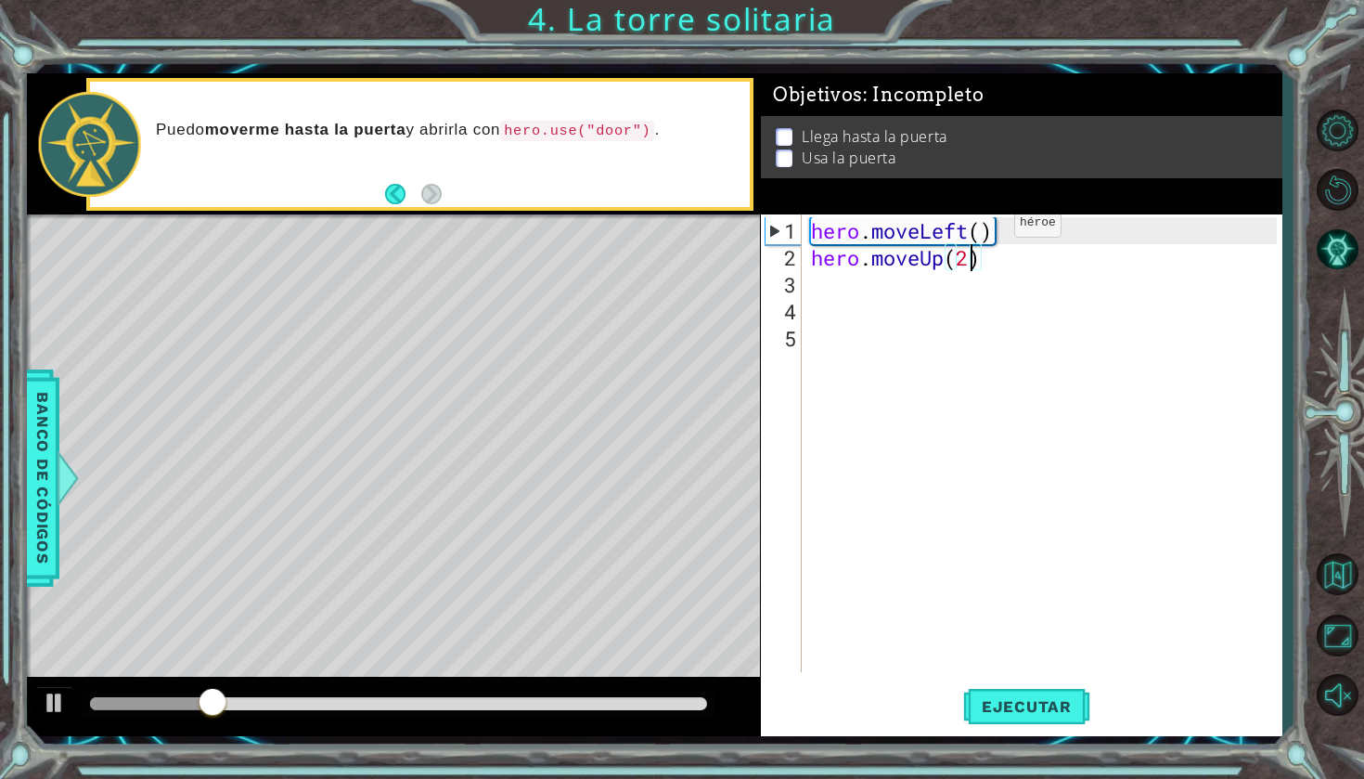
click at [986, 229] on div "hero . moveLeft ( ) hero . moveUp ( 2 )" at bounding box center [1046, 472] width 479 height 511
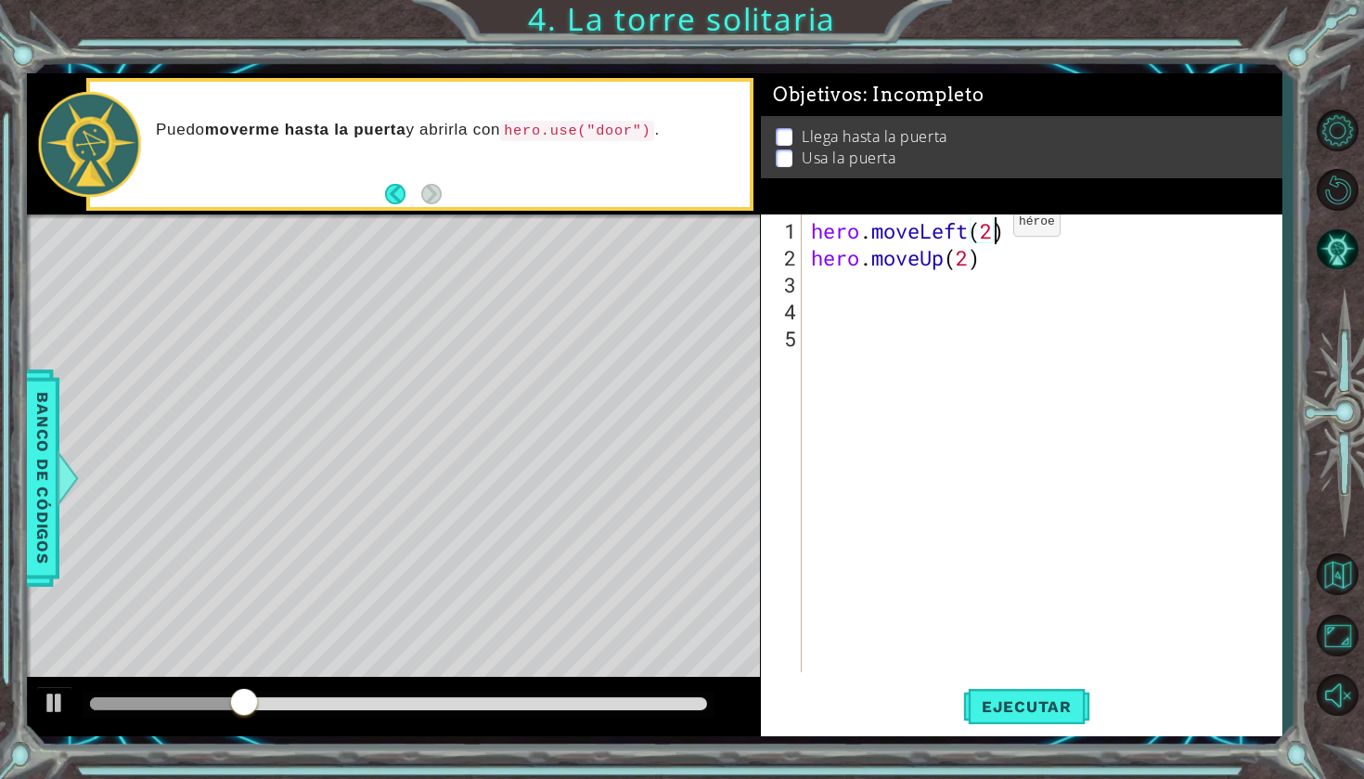
scroll to position [0, 7]
type textarea "hero.moveLeft(2)"
click at [1050, 702] on span "Ejecutar" at bounding box center [1026, 706] width 127 height 19
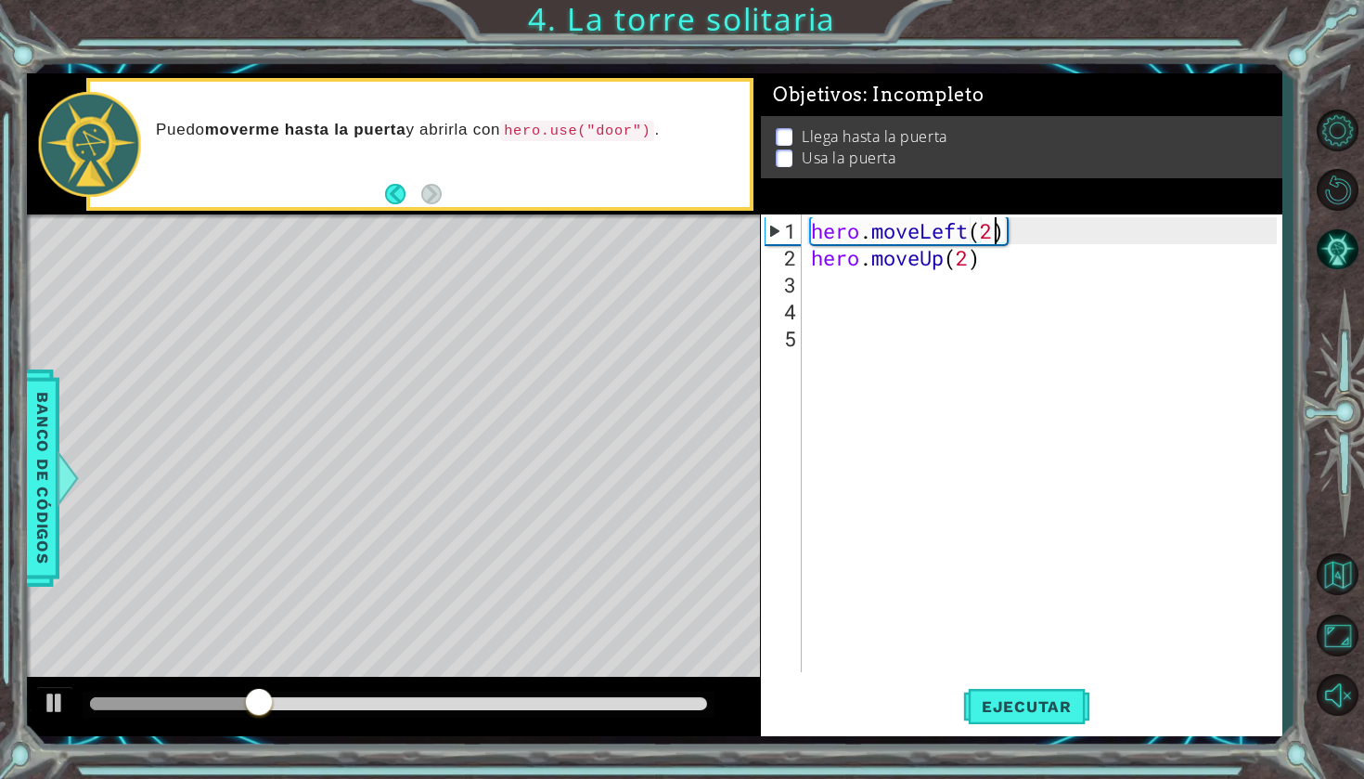
click at [898, 291] on div "hero . moveLeft ( 2 ) hero . moveUp ( 2 )" at bounding box center [1046, 472] width 479 height 511
type textarea "h"
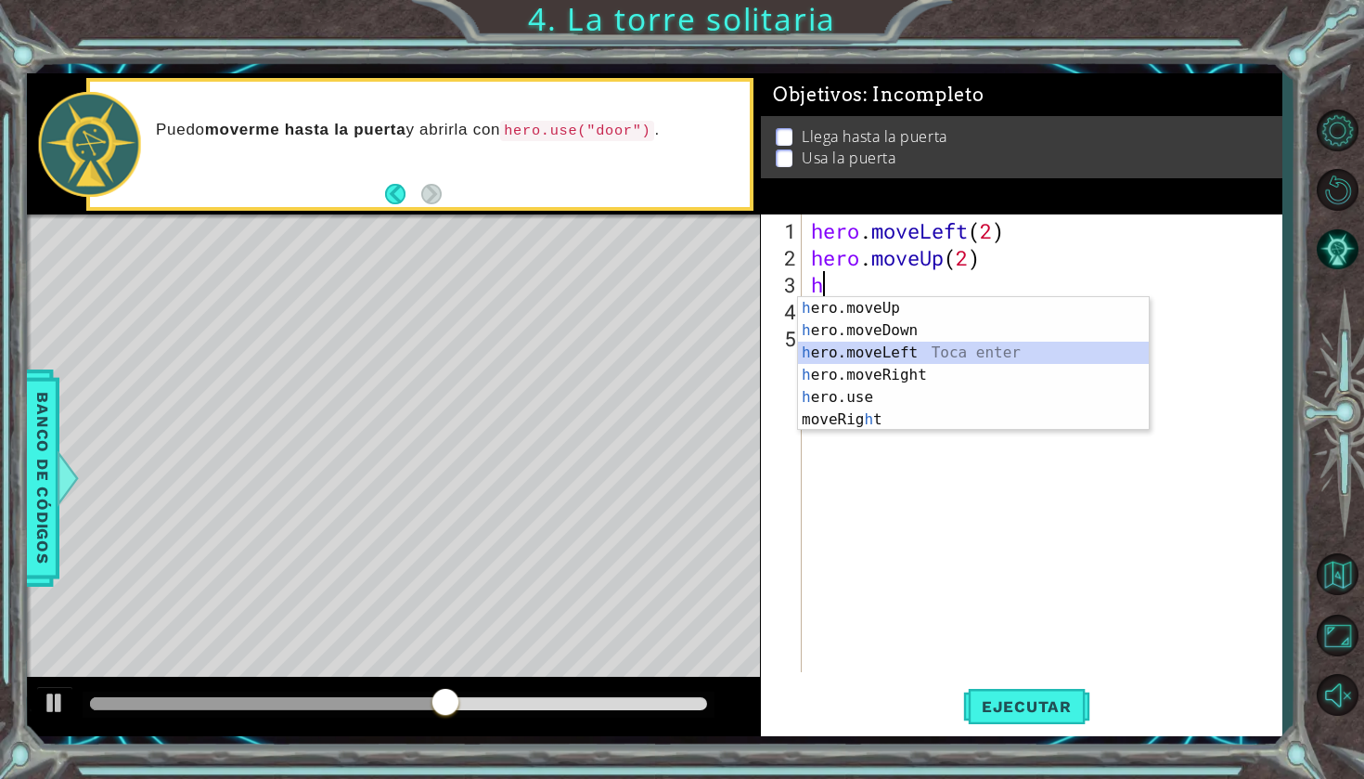
click at [886, 362] on div "h ero.moveUp Toca enter h ero.moveDown Toca enter h ero.moveLeft Toca enter h e…" at bounding box center [973, 386] width 351 height 178
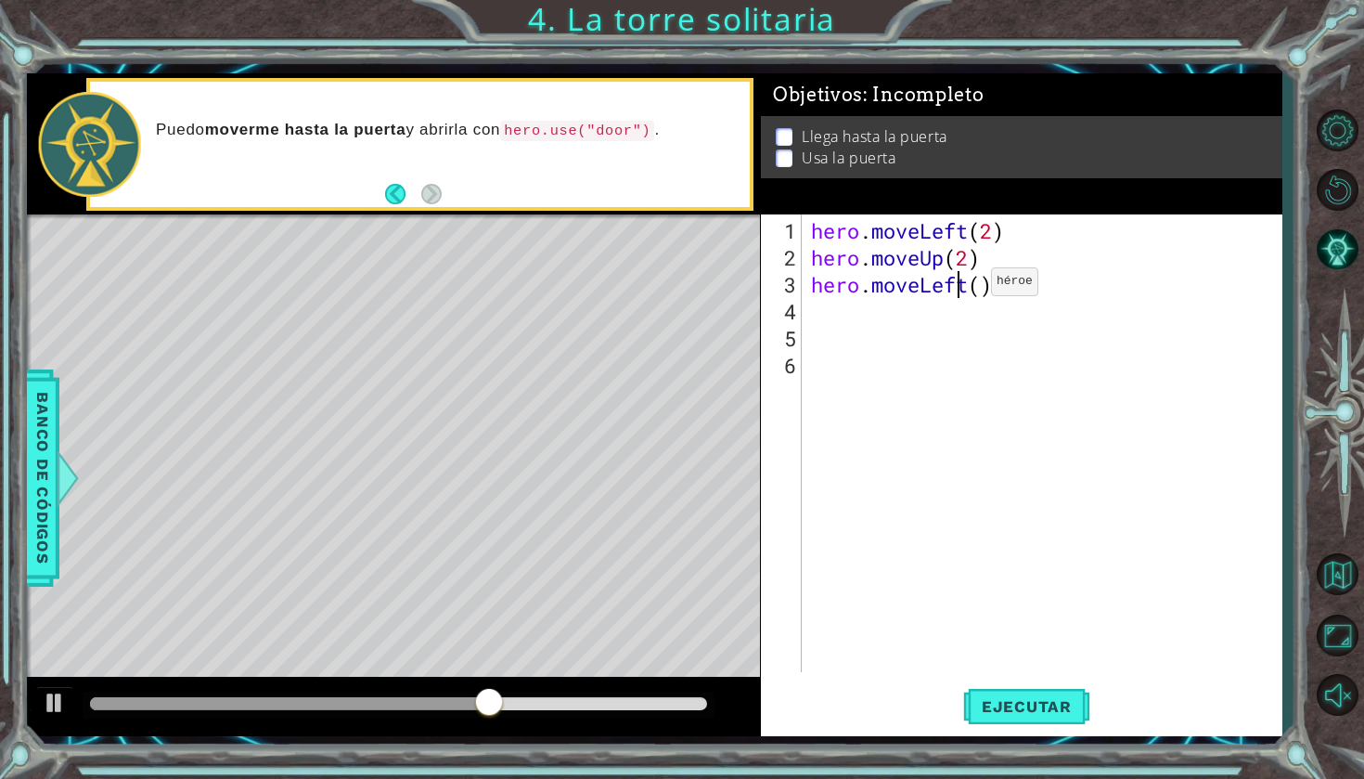
click at [963, 289] on div "hero . moveLeft ( 2 ) hero . moveUp ( 2 ) hero . moveLeft ( )" at bounding box center [1046, 472] width 479 height 511
drag, startPoint x: 999, startPoint y: 290, endPoint x: 799, endPoint y: 296, distance: 200.5
click at [799, 296] on div "hero.moveLeft() 1 2 3 4 5 6 hero . moveLeft ( 2 ) hero . moveUp ( 2 ) hero . mo…" at bounding box center [1019, 443] width 516 height 458
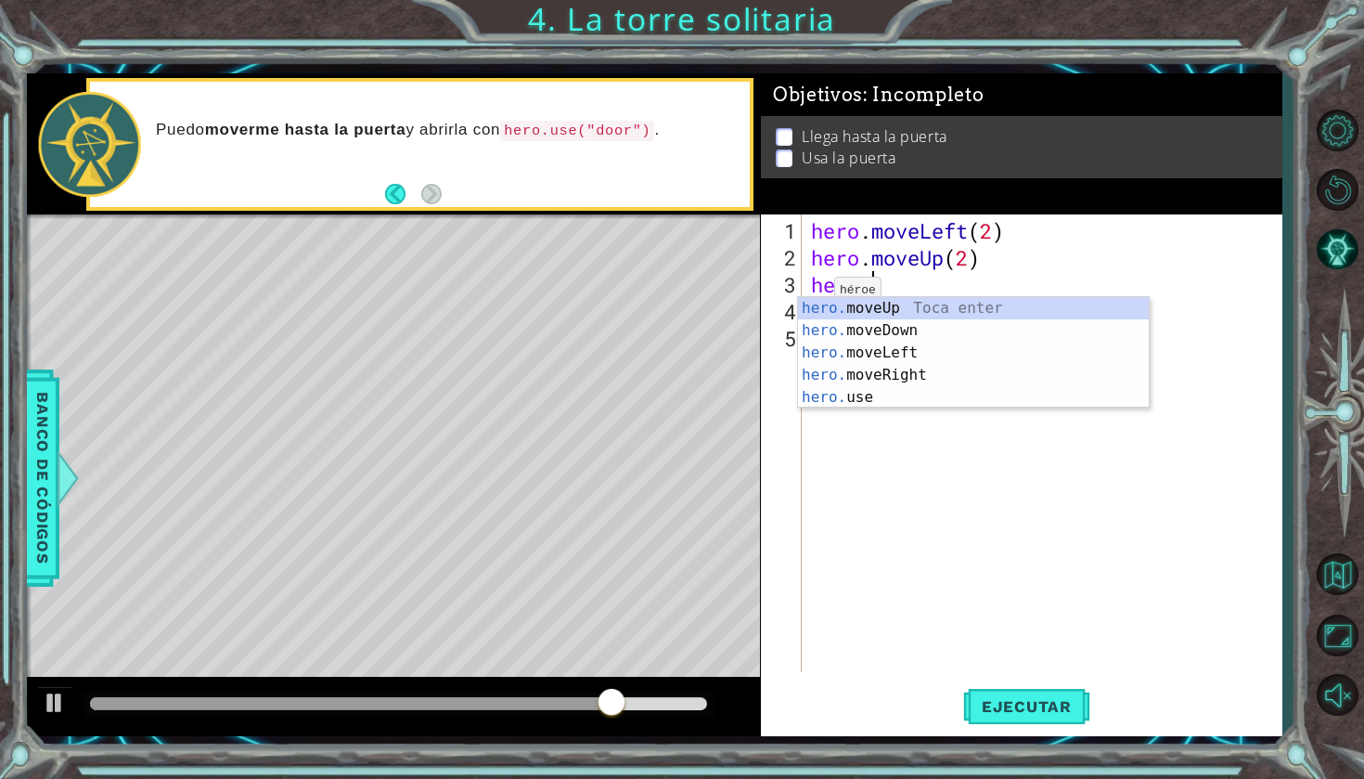
type textarea "her"
click at [943, 372] on div "her o.moveUp Toca enter her o.moveDown Toca enter her o.moveLeft [PERSON_NAME] …" at bounding box center [973, 375] width 351 height 156
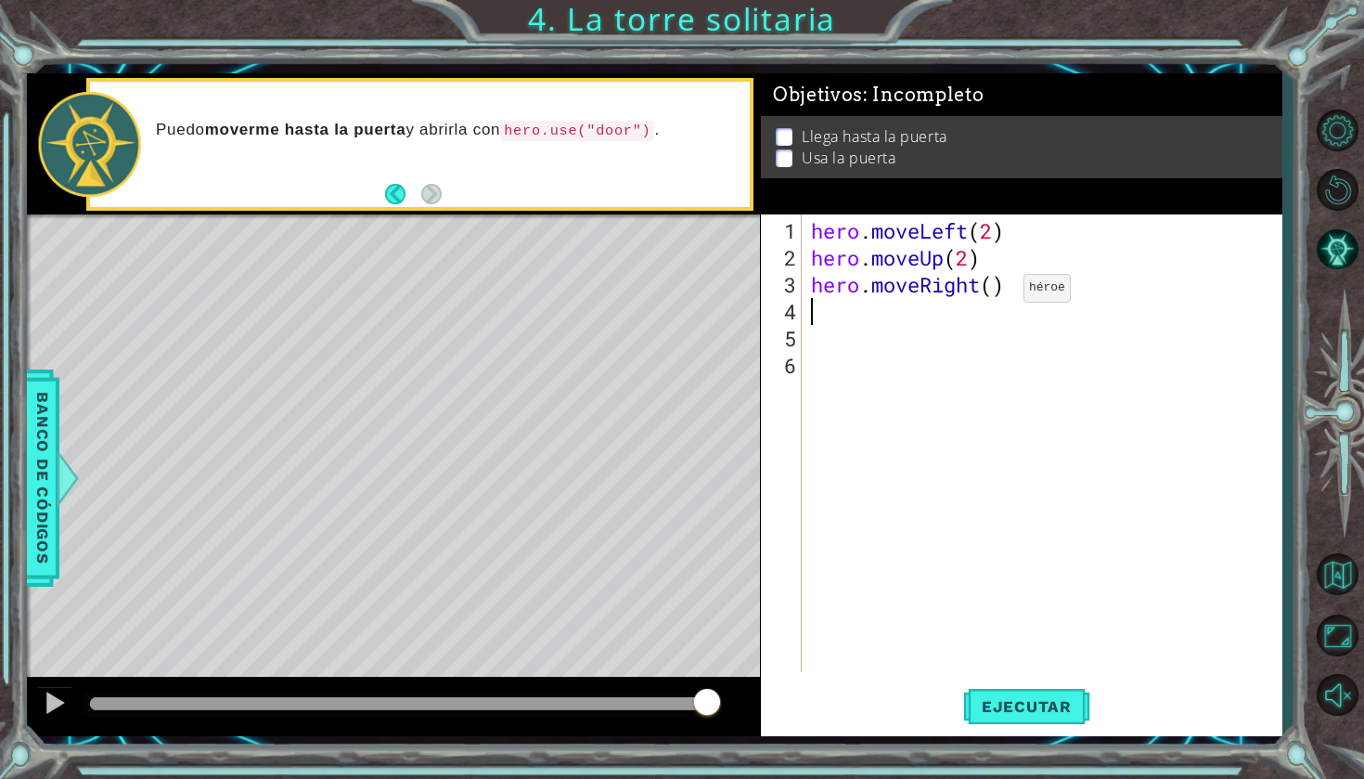
click at [996, 295] on div "hero . moveLeft ( 2 ) hero . moveUp ( 2 ) hero . moveRight ( )" at bounding box center [1046, 472] width 479 height 511
type textarea "hero.moveRight(2)"
click at [1049, 703] on button "Ejecutar" at bounding box center [1026, 706] width 127 height 52
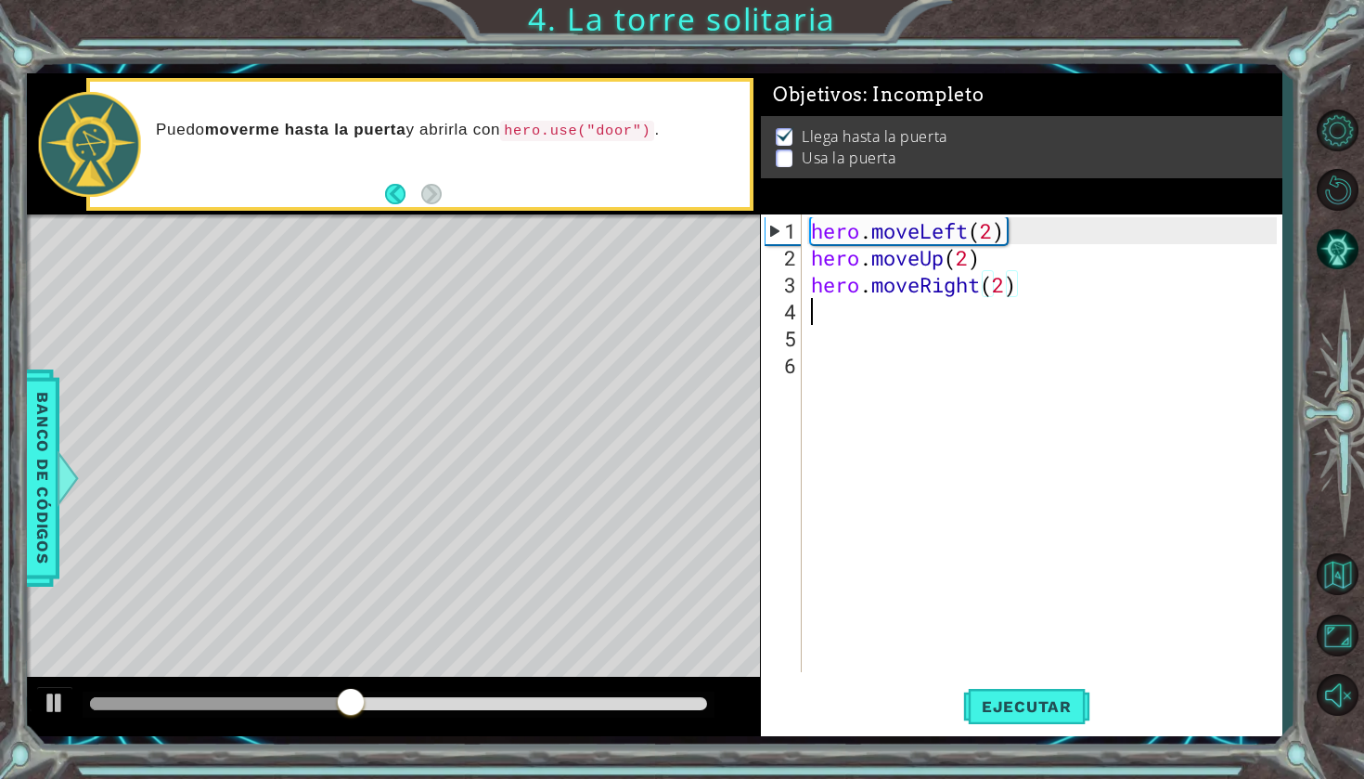
click at [893, 319] on div "hero . moveLeft ( 2 ) hero . moveUp ( 2 ) hero . moveRight ( 2 )" at bounding box center [1046, 472] width 479 height 511
type textarea "h"
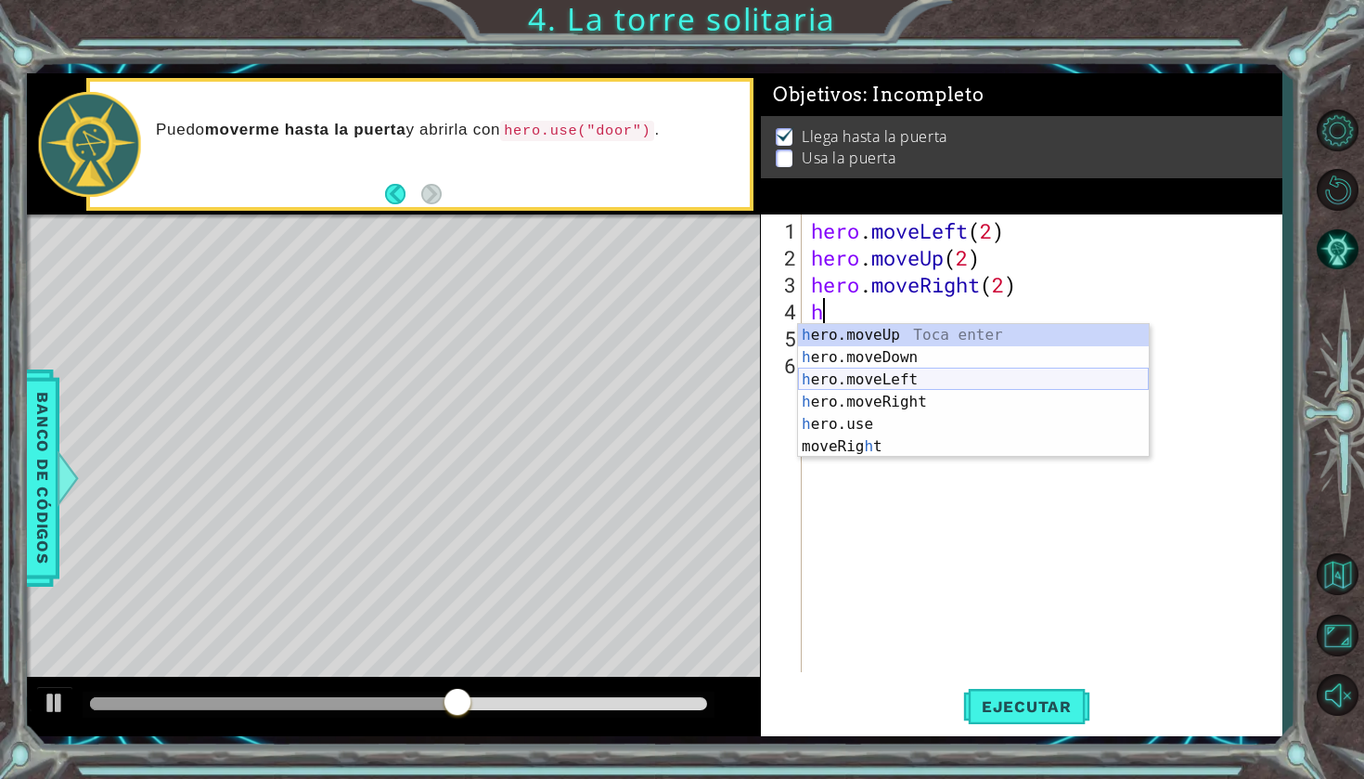
click at [951, 391] on div "h ero.moveUp Toca enter h ero.moveDown Toca enter h ero.moveLeft Toca enter h e…" at bounding box center [973, 413] width 351 height 178
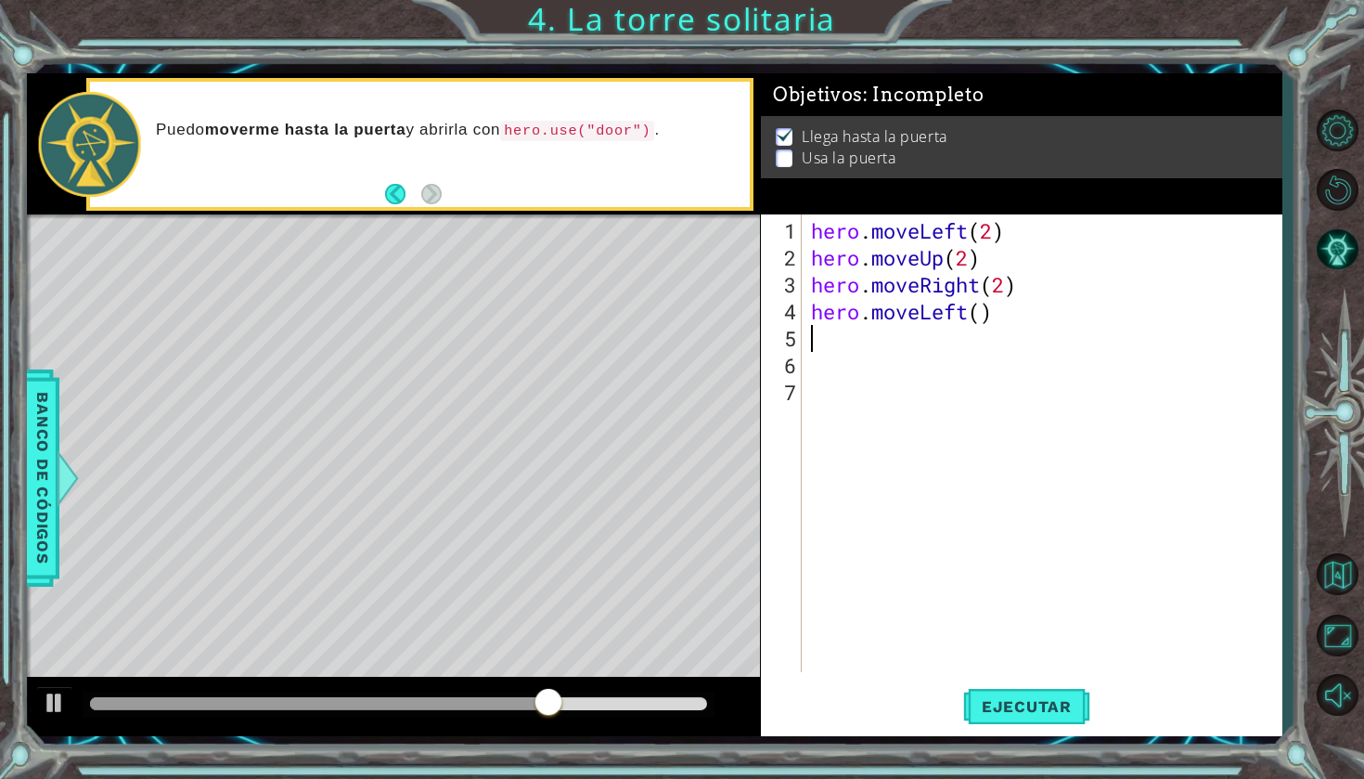
click at [884, 344] on div "hero . moveLeft ( 2 ) hero . moveUp ( 2 ) hero . moveRight ( 2 ) hero . moveLef…" at bounding box center [1046, 472] width 479 height 511
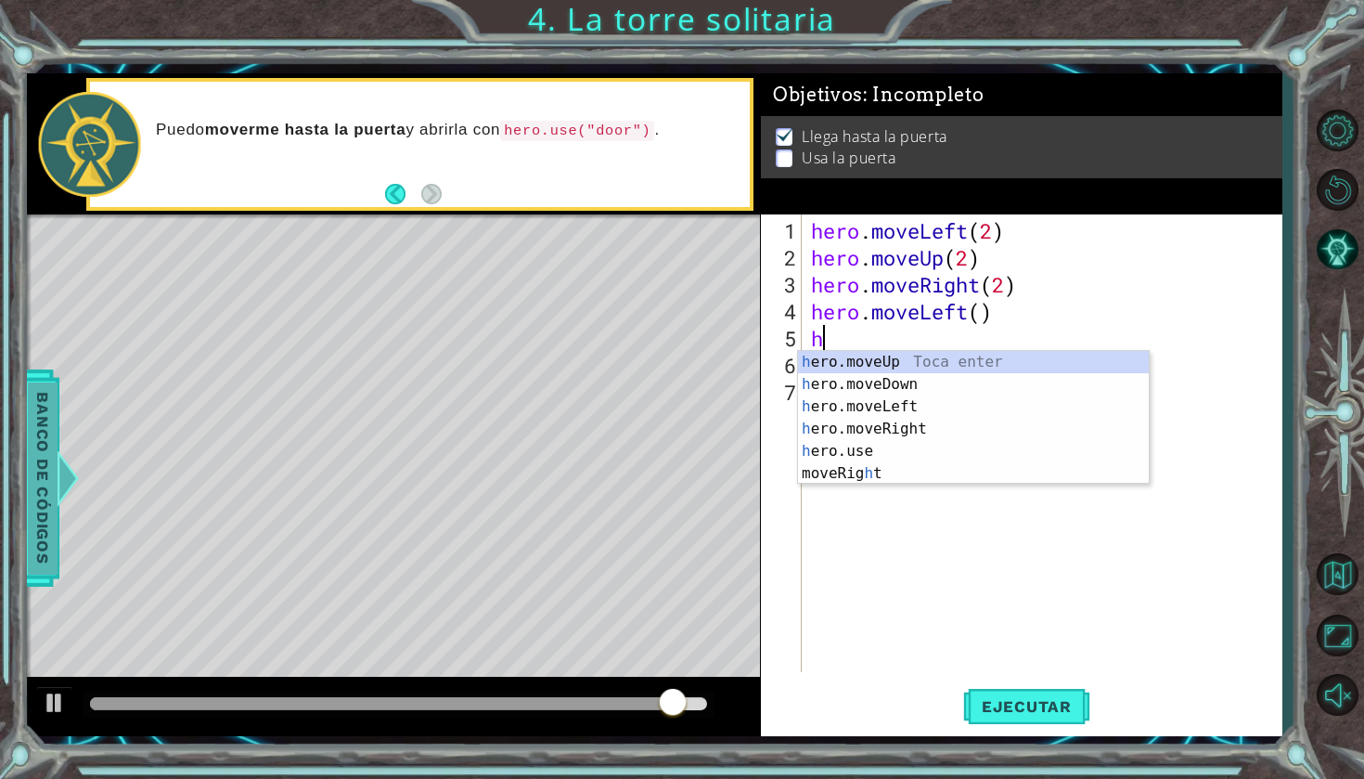
type textarea "h"
click at [66, 468] on div at bounding box center [65, 478] width 23 height 56
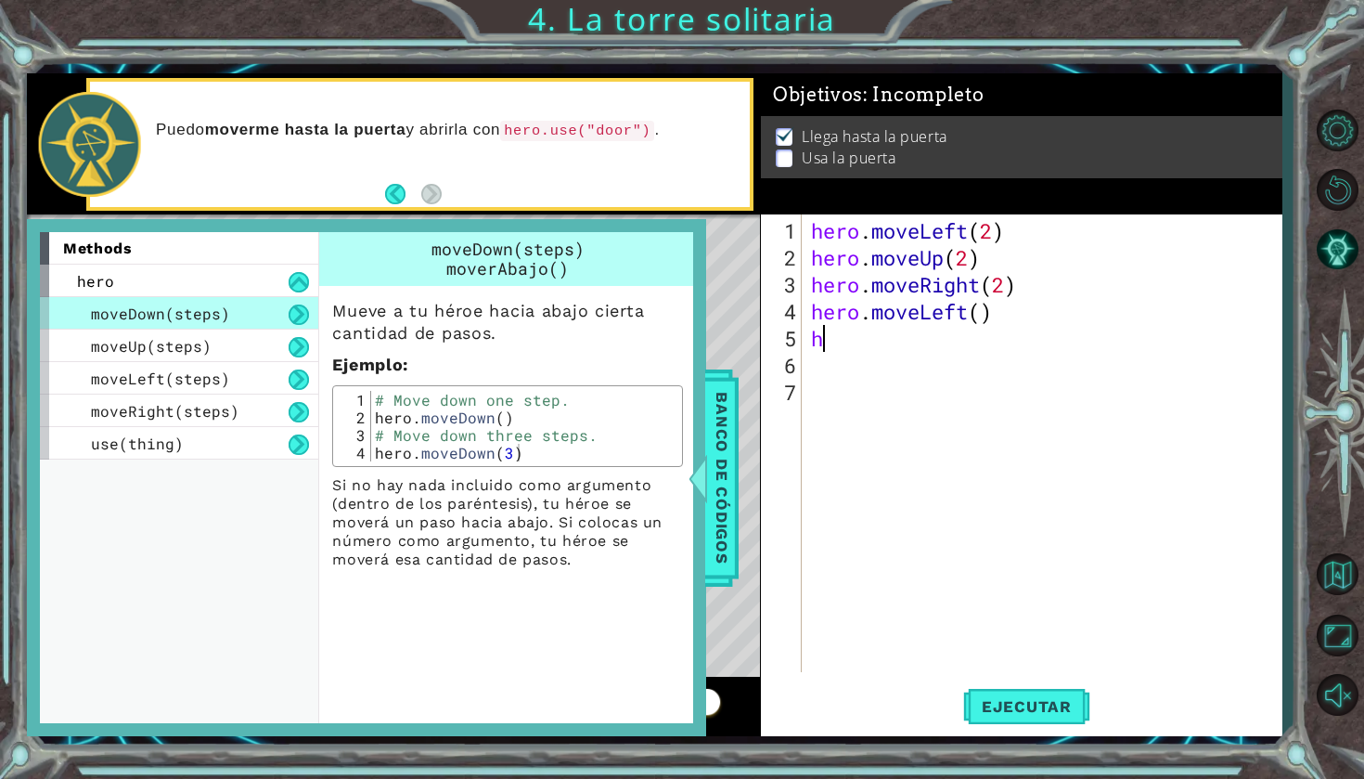
click at [881, 327] on div "hero . moveLeft ( 2 ) hero . moveUp ( 2 ) hero . moveRight ( 2 ) hero . moveLef…" at bounding box center [1046, 472] width 479 height 511
type textarea "m"
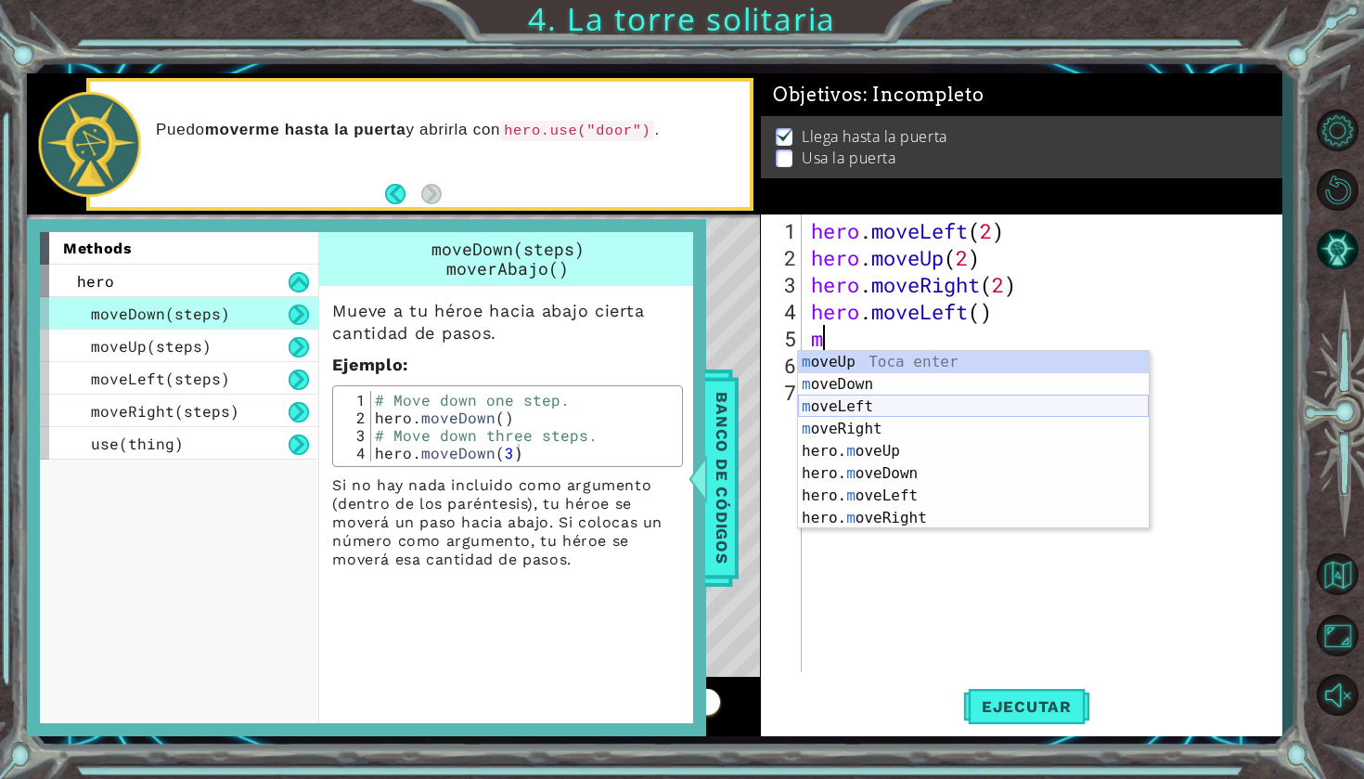
click at [899, 413] on div "m oveUp Toca enter m oveDown Toca enter m oveLeft Toca enter m oveRight Toca en…" at bounding box center [973, 462] width 351 height 223
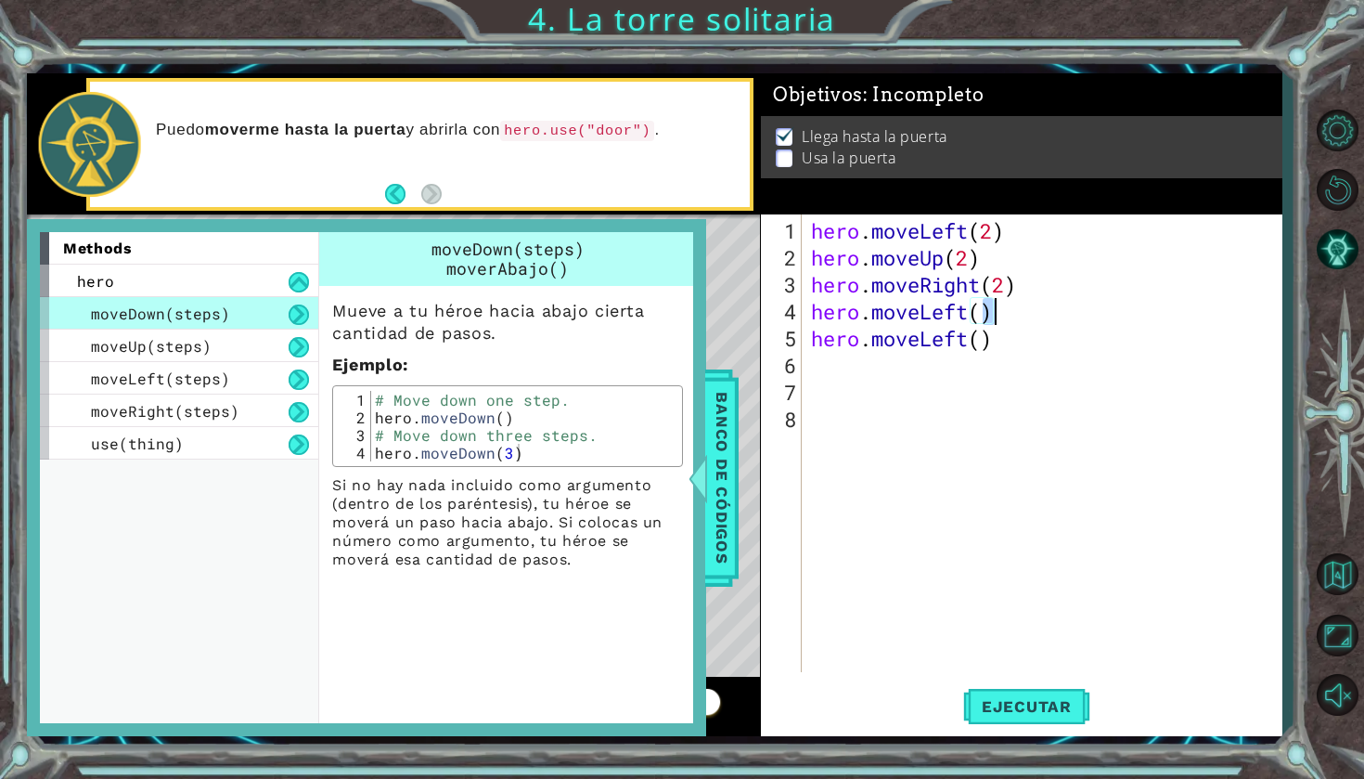
drag, startPoint x: 982, startPoint y: 304, endPoint x: 1098, endPoint y: 319, distance: 116.9
click at [1098, 319] on div "hero . moveLeft ( 2 ) hero . moveUp ( 2 ) hero . moveRight ( 2 ) hero . moveLef…" at bounding box center [1046, 472] width 479 height 511
type textarea "hero.moveLeft()"
click at [1098, 319] on div "hero . moveLeft ( 2 ) hero . moveUp ( 2 ) hero . moveRight ( 2 ) hero . moveLef…" at bounding box center [1046, 472] width 479 height 511
click at [251, 448] on div "use(thing)" at bounding box center [179, 443] width 278 height 32
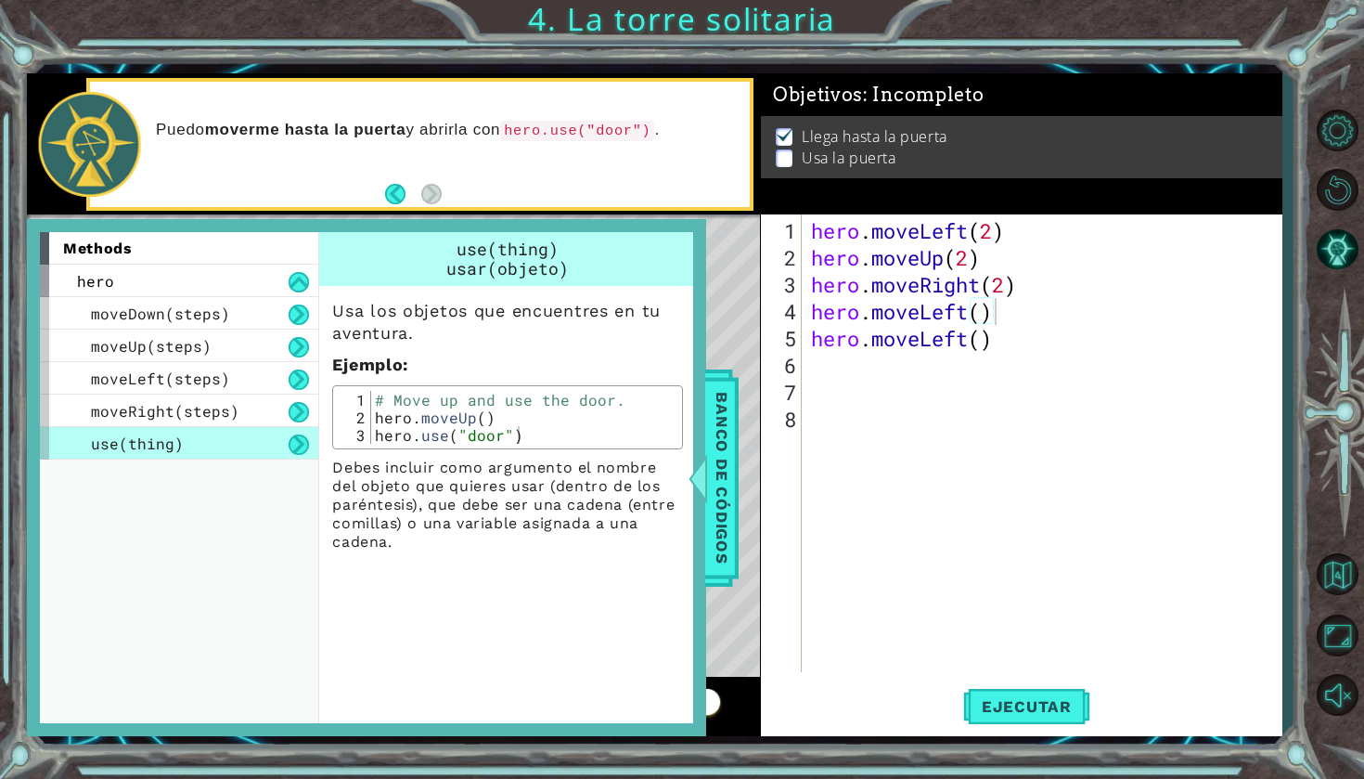
click at [867, 380] on div "hero . moveLeft ( 2 ) hero . moveUp ( 2 ) hero . moveRight ( 2 ) hero . moveLef…" at bounding box center [1046, 472] width 479 height 511
click at [865, 370] on div "hero . moveLeft ( 2 ) hero . moveUp ( 2 ) hero . moveRight ( 2 ) hero . moveLef…" at bounding box center [1046, 472] width 479 height 511
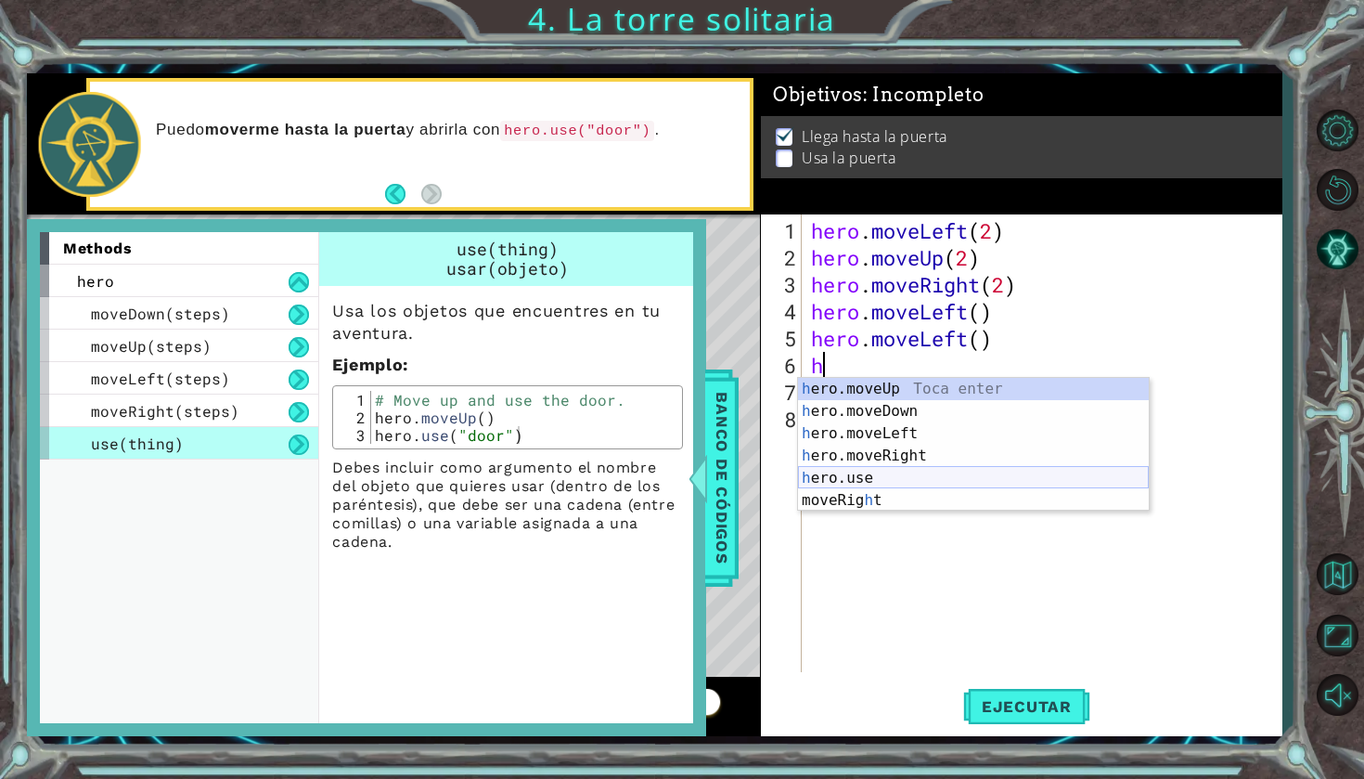
click at [898, 474] on div "h ero.moveUp Toca enter h ero.moveDown Toca enter h ero.moveLeft Toca enter h e…" at bounding box center [973, 467] width 351 height 178
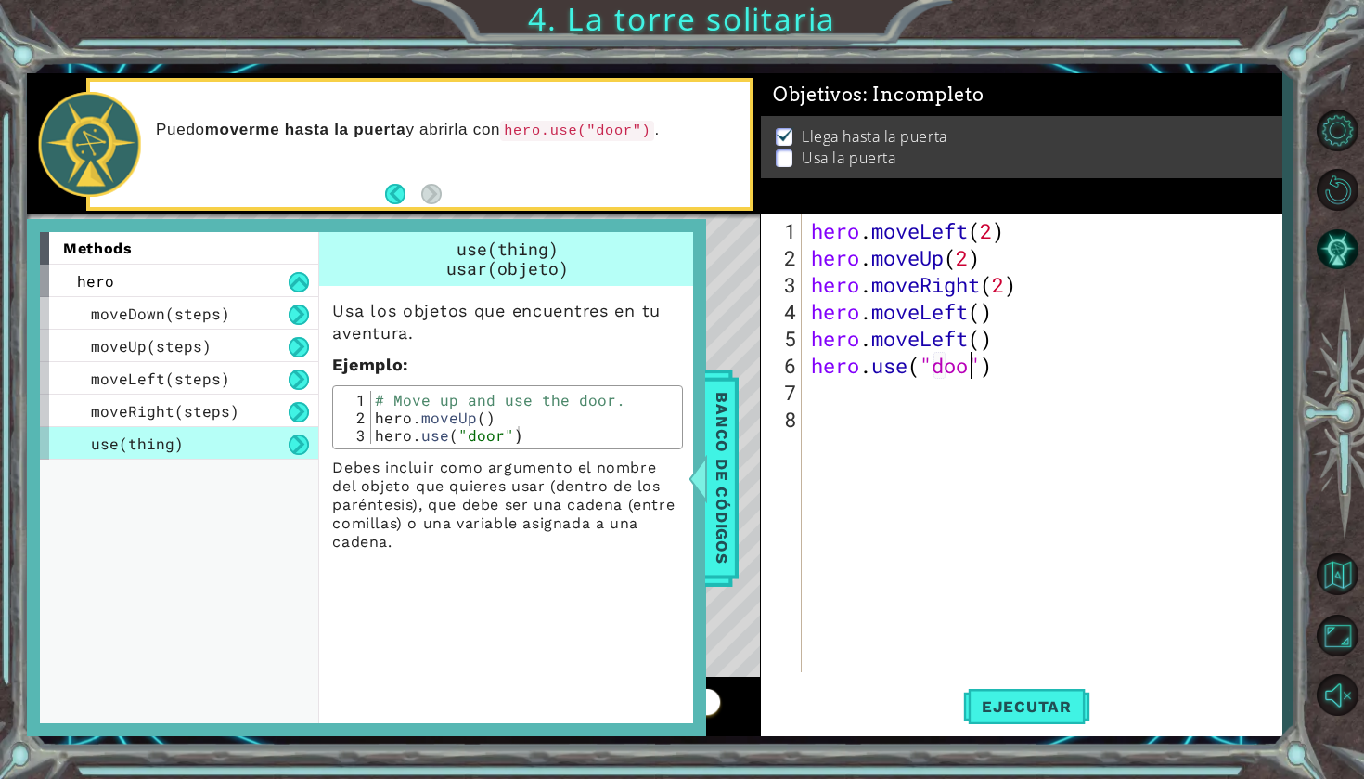
scroll to position [0, 7]
click at [726, 484] on span "Banco de códigos" at bounding box center [712, 477] width 30 height 192
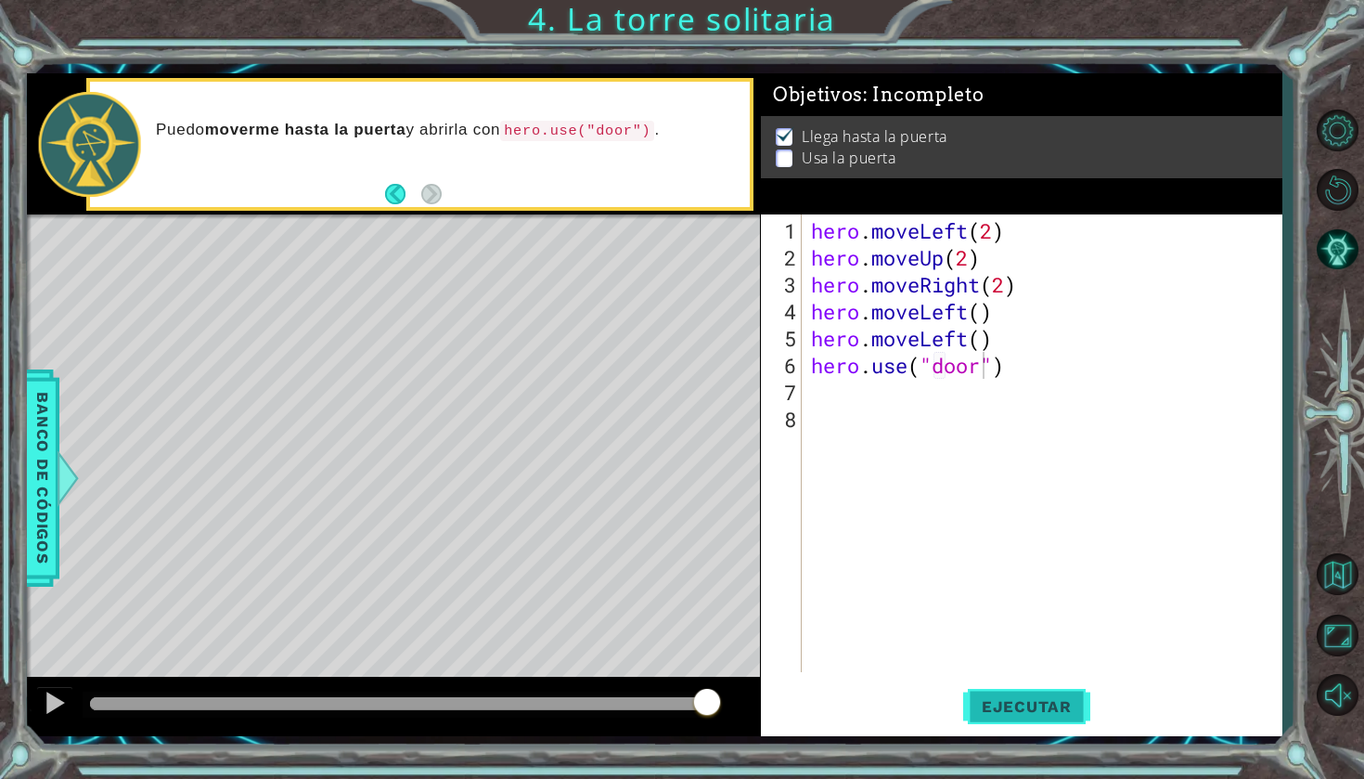
click at [1028, 703] on span "Ejecutar" at bounding box center [1026, 706] width 127 height 19
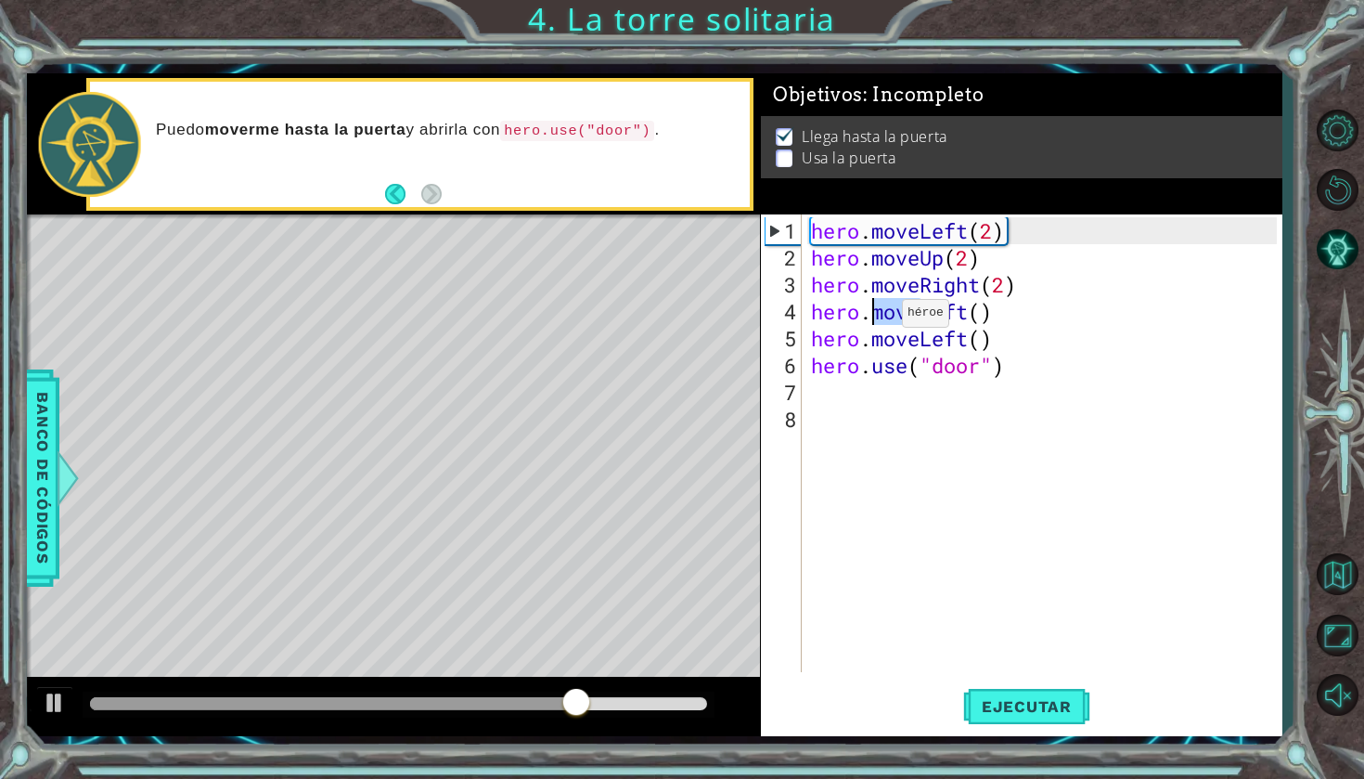
drag, startPoint x: 922, startPoint y: 315, endPoint x: 872, endPoint y: 320, distance: 49.5
click at [872, 320] on div "hero . moveLeft ( 2 ) hero . moveUp ( 2 ) hero . moveRight ( 2 ) hero . moveLef…" at bounding box center [1046, 472] width 479 height 511
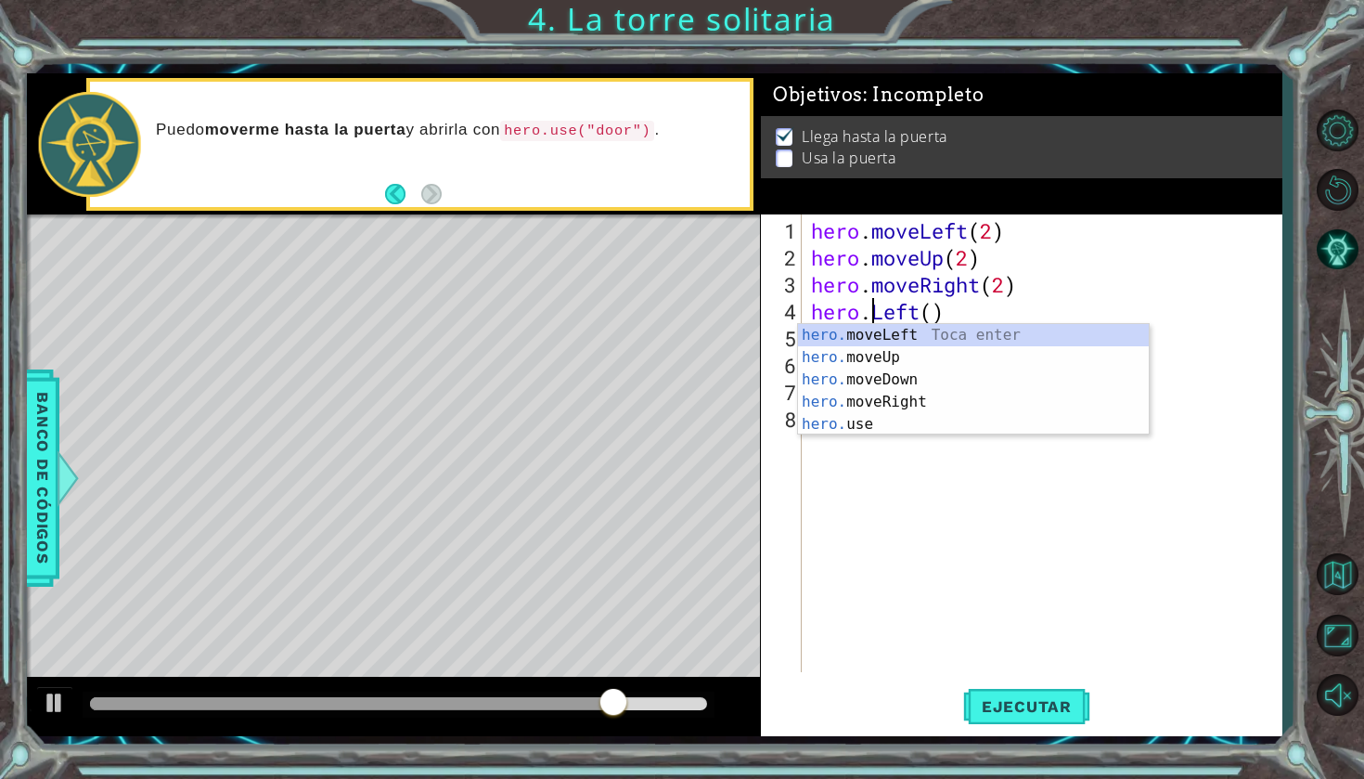
click at [991, 304] on div "hero . moveLeft ( 2 ) hero . moveUp ( 2 ) hero . moveRight ( 2 ) hero . Left ( …" at bounding box center [1046, 472] width 479 height 511
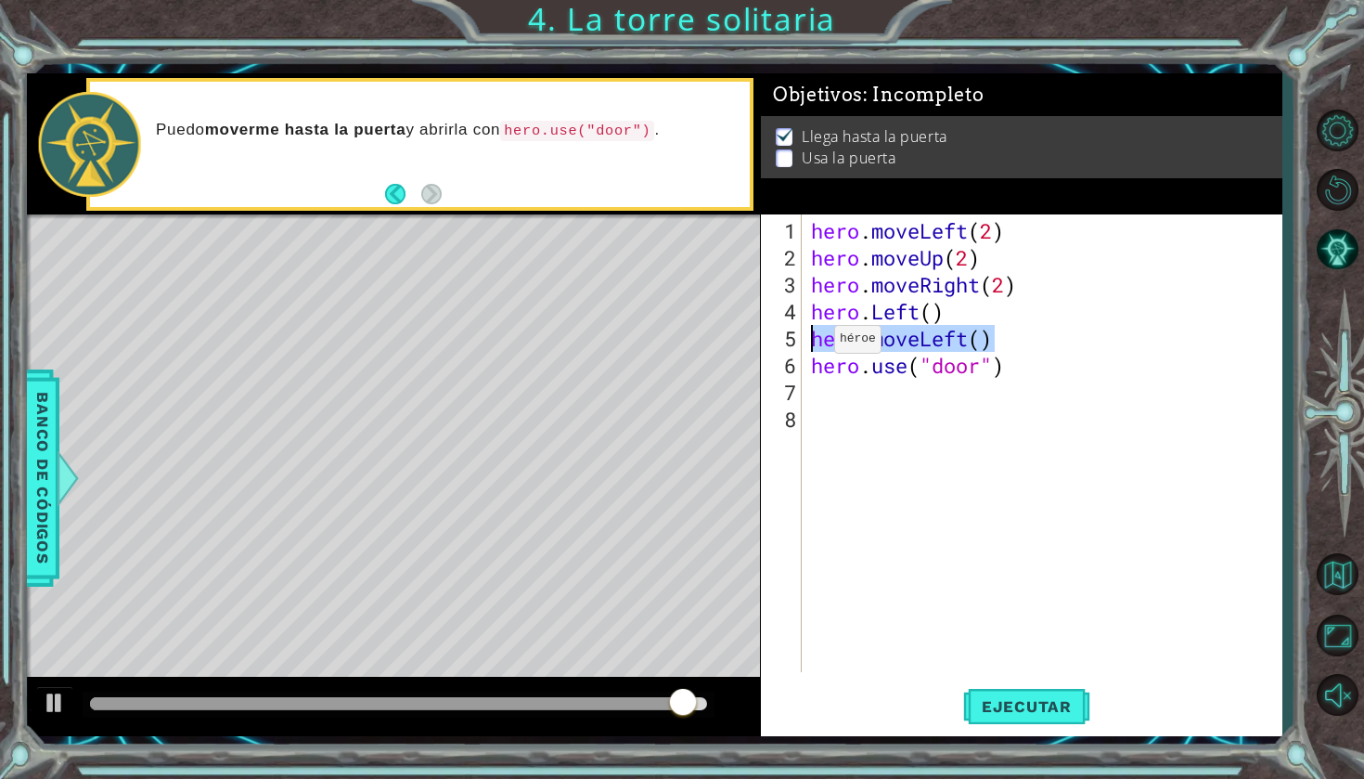
drag, startPoint x: 994, startPoint y: 336, endPoint x: 806, endPoint y: 343, distance: 187.6
click at [807, 343] on div "hero . moveLeft ( 2 ) hero . moveUp ( 2 ) hero . moveRight ( 2 ) hero . Left ( …" at bounding box center [1042, 443] width 470 height 458
type textarea "hero.moveLeft()"
type textarea "hero.Left()"
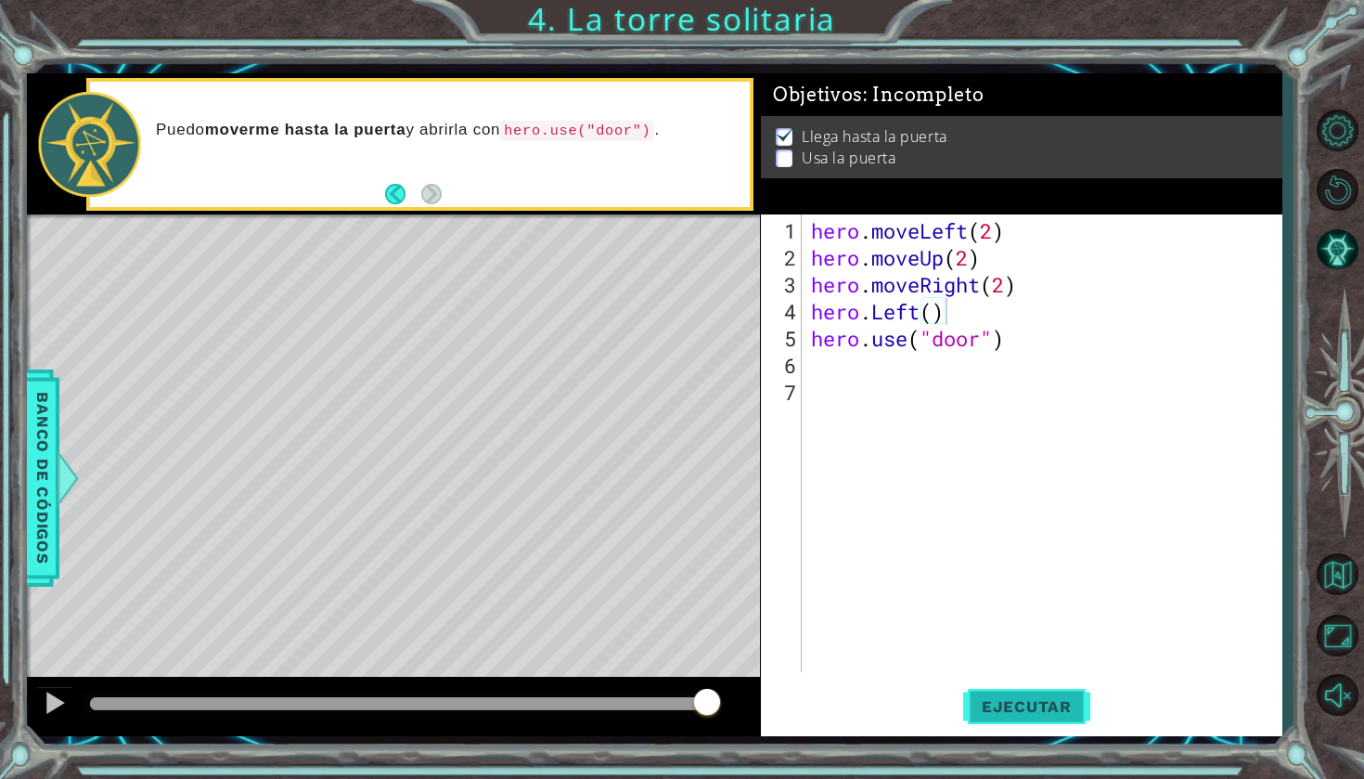
click at [1013, 703] on button "Ejecutar" at bounding box center [1026, 706] width 127 height 52
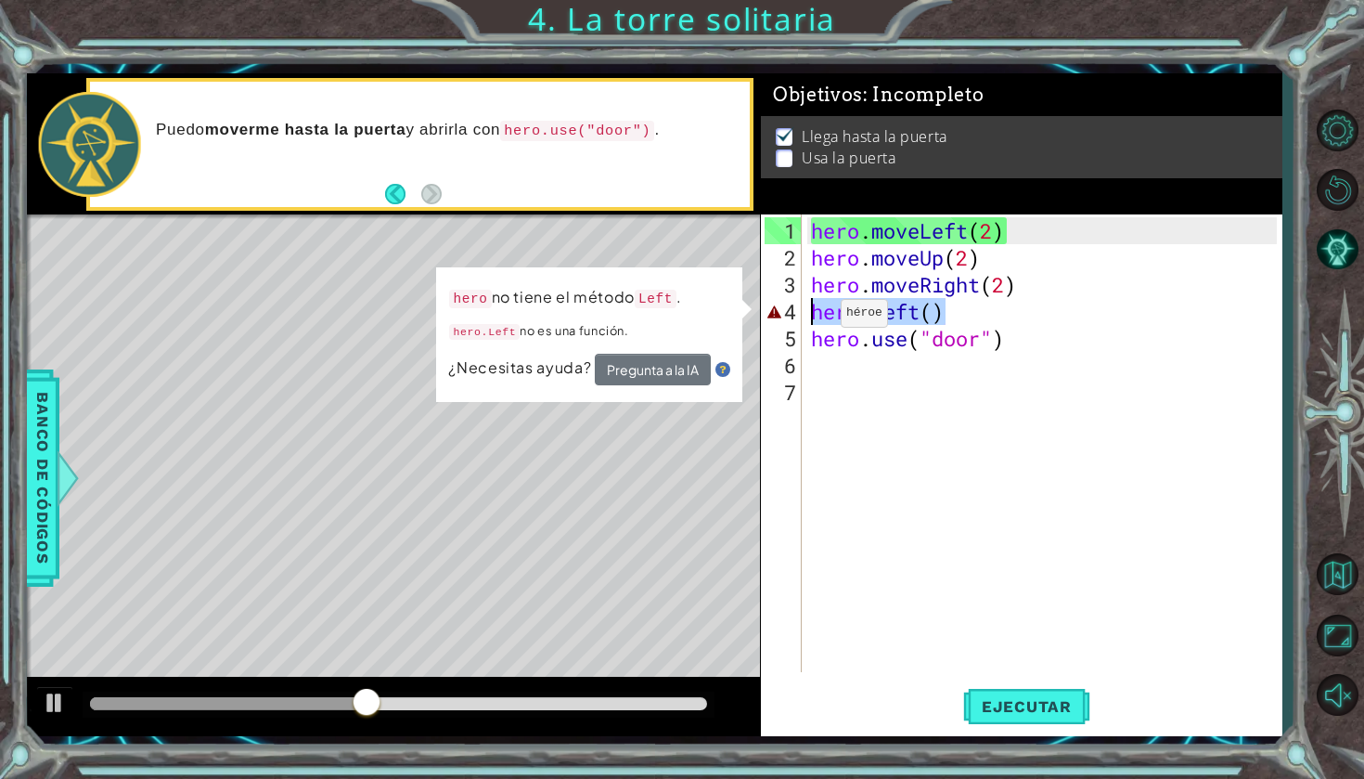
drag, startPoint x: 1018, startPoint y: 305, endPoint x: 813, endPoint y: 320, distance: 205.6
click at [813, 320] on div "hero . moveLeft ( 2 ) hero . moveUp ( 2 ) hero . moveRight ( 2 ) hero . Left ( …" at bounding box center [1046, 472] width 479 height 511
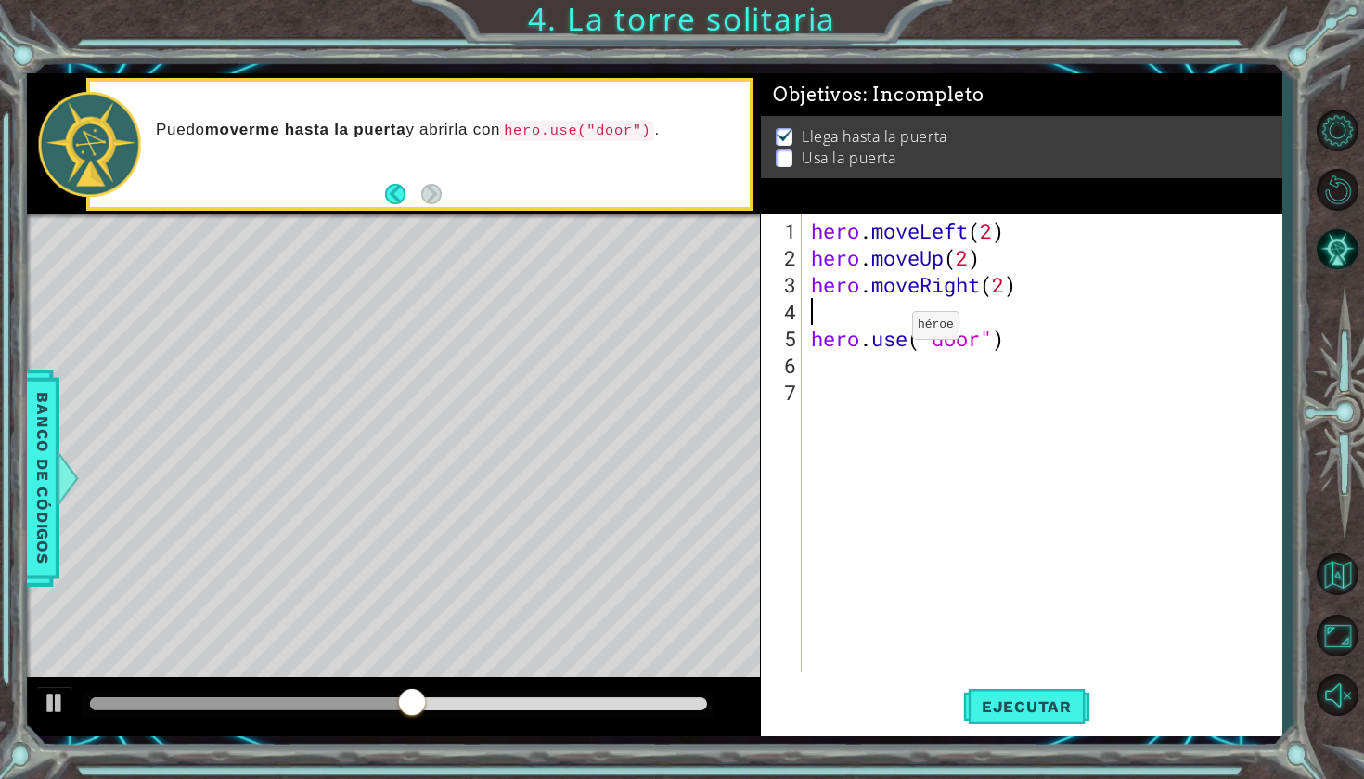
type textarea "hero.moveRight(2)"
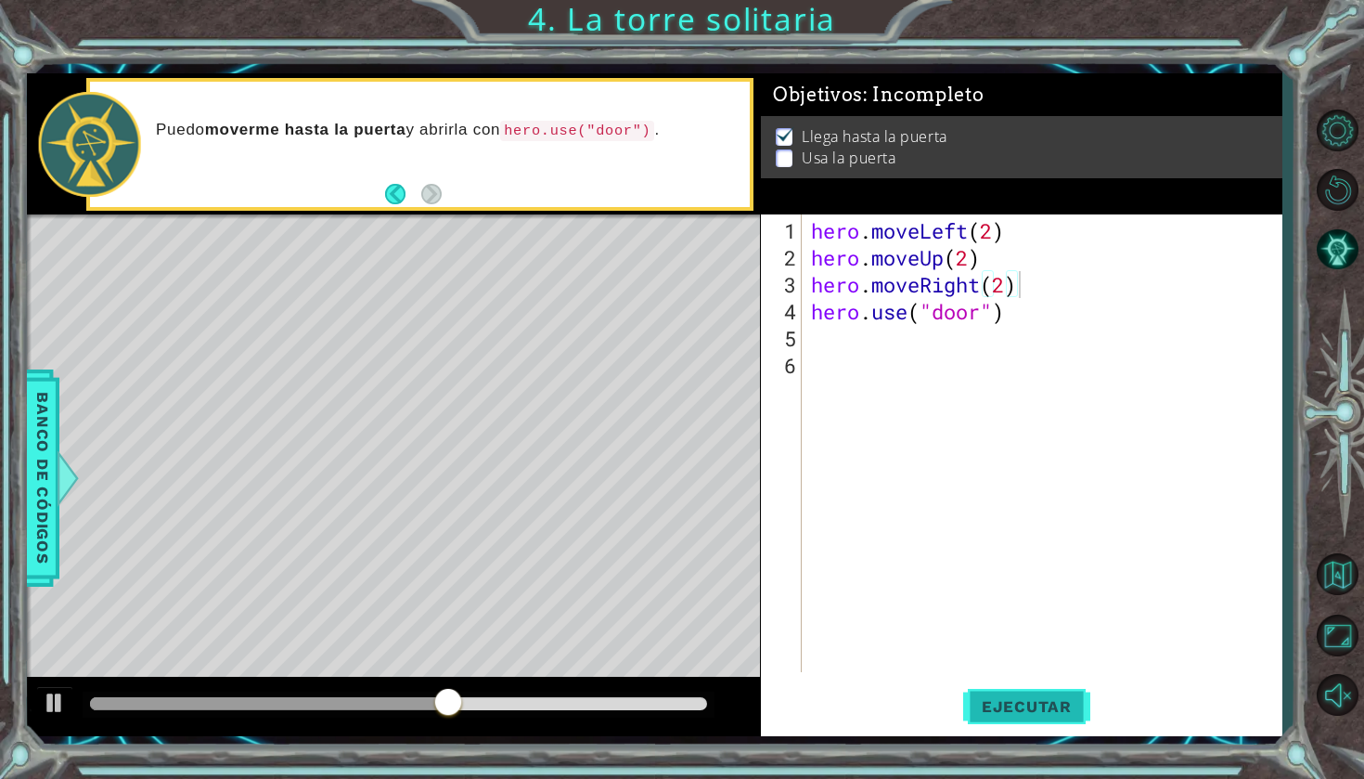
click at [998, 703] on span "Ejecutar" at bounding box center [1026, 706] width 127 height 19
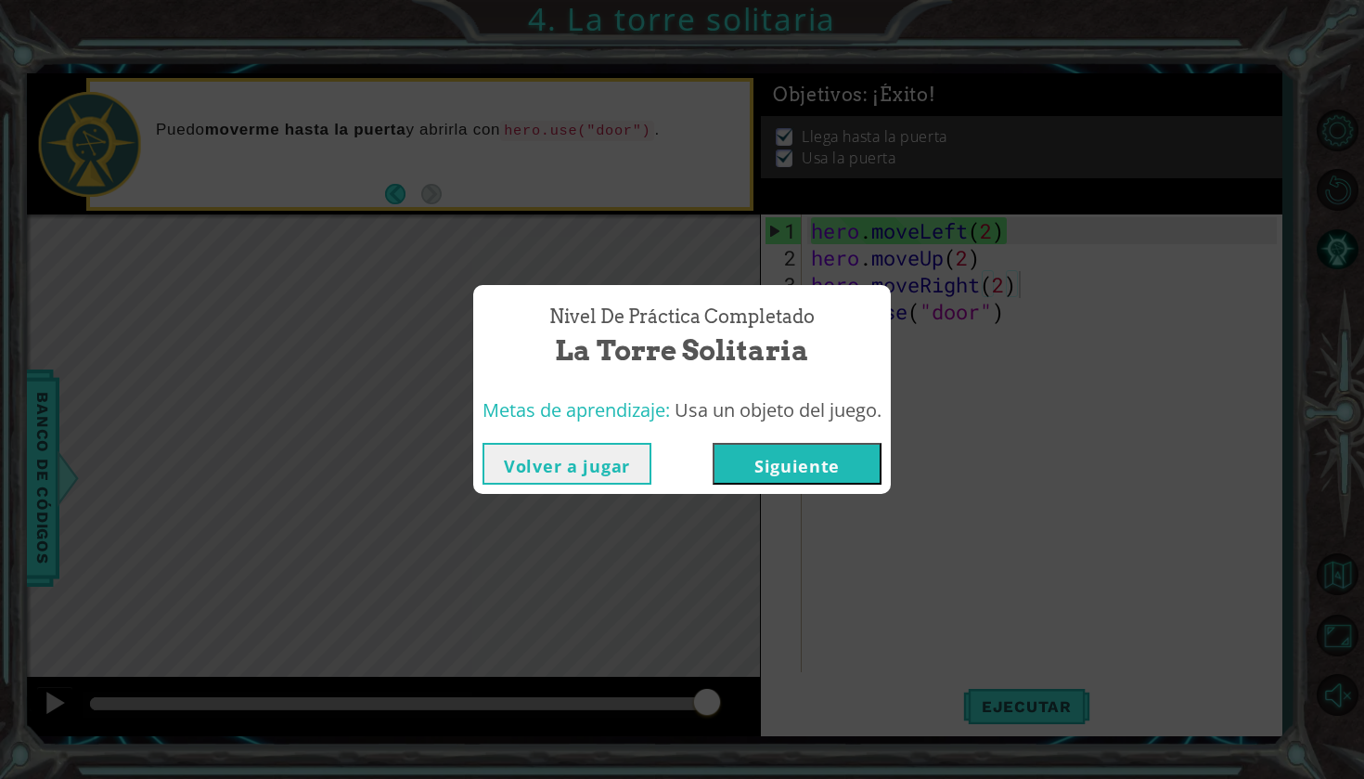
click at [831, 464] on button "Siguiente" at bounding box center [797, 464] width 169 height 42
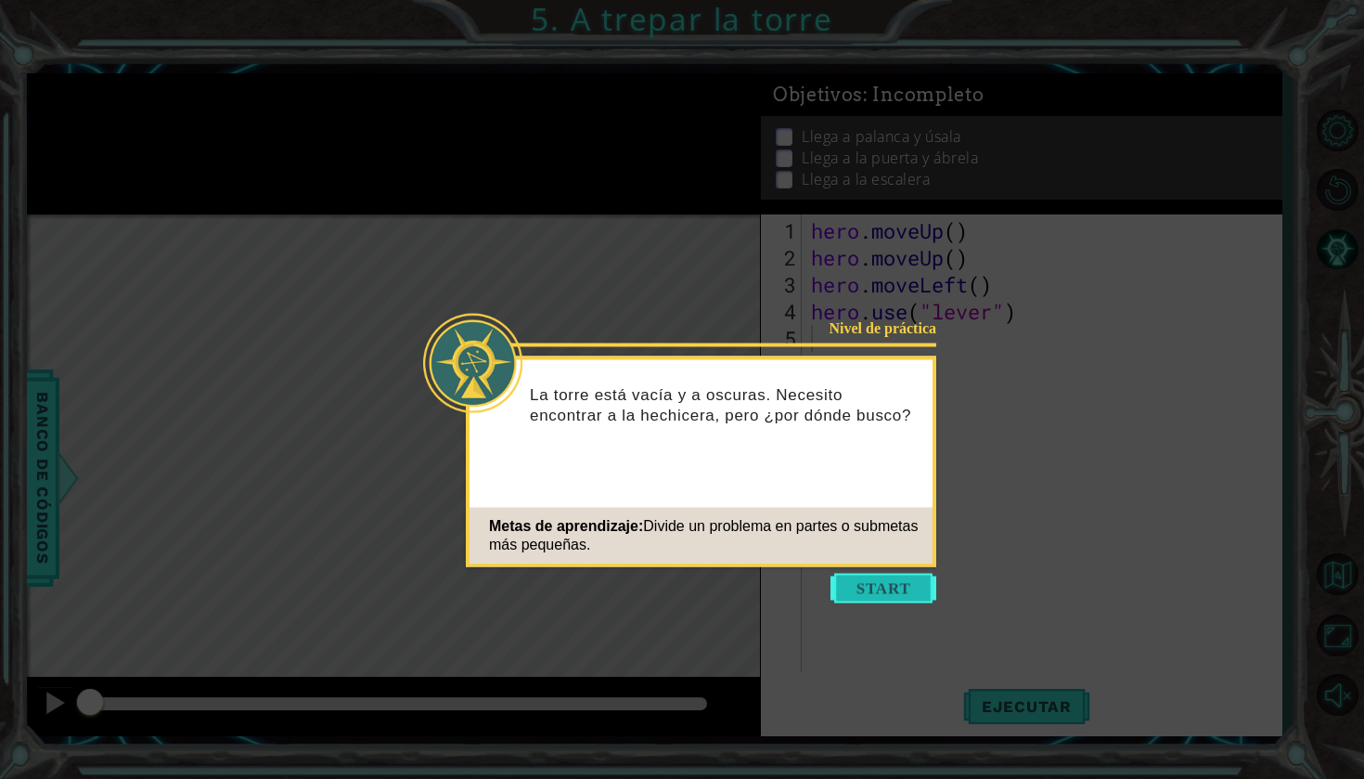
click at [888, 588] on button "Start" at bounding box center [884, 589] width 106 height 30
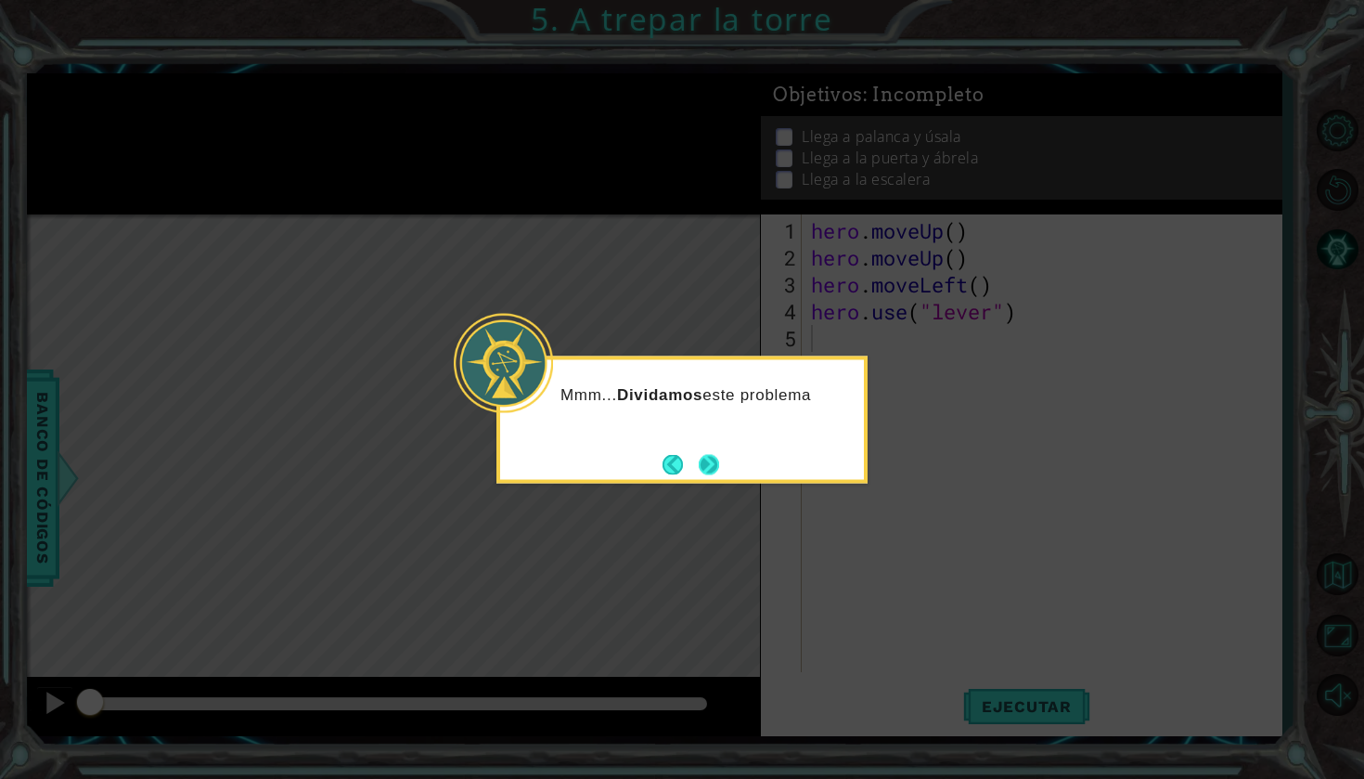
click at [715, 468] on button "Next" at bounding box center [708, 464] width 23 height 23
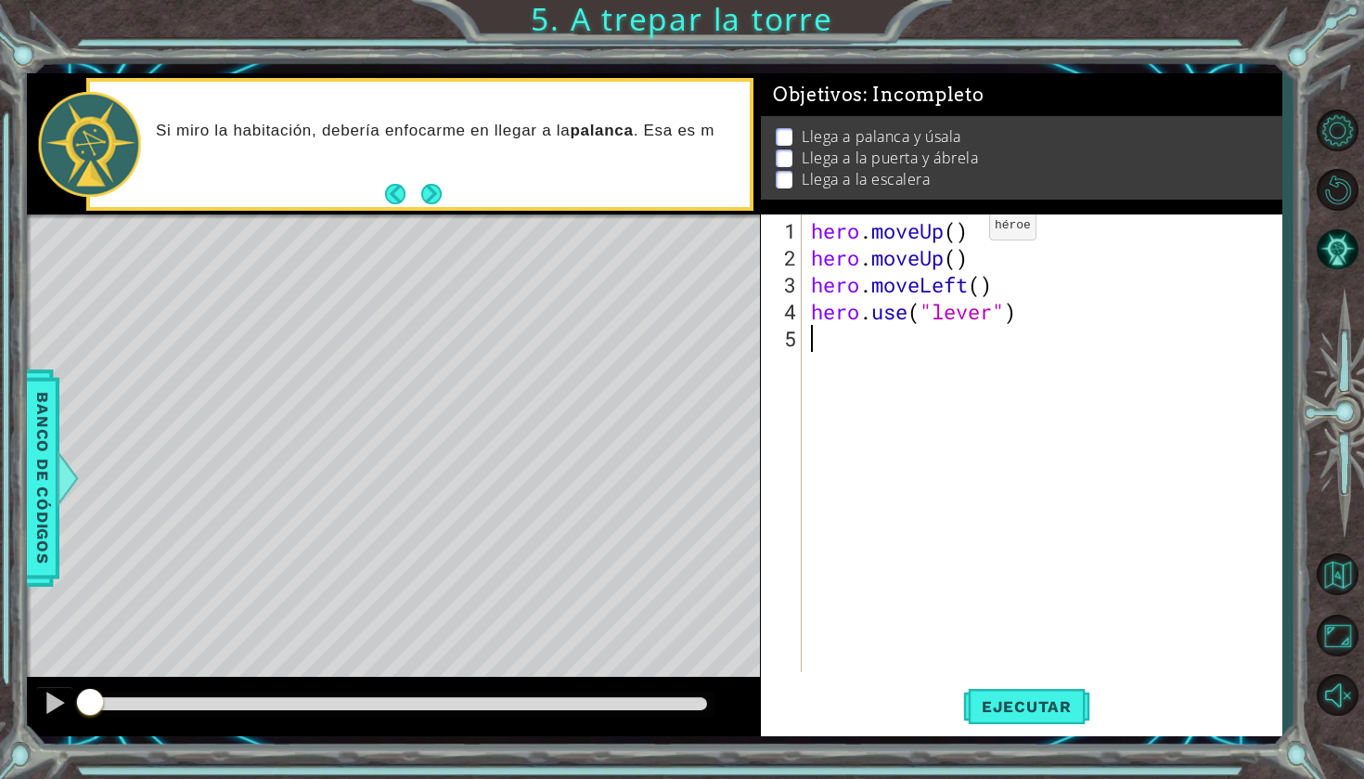
click at [961, 233] on div "hero . moveUp ( ) hero . moveUp ( ) hero . moveLeft ( ) hero . use ( "lever" )" at bounding box center [1046, 472] width 479 height 511
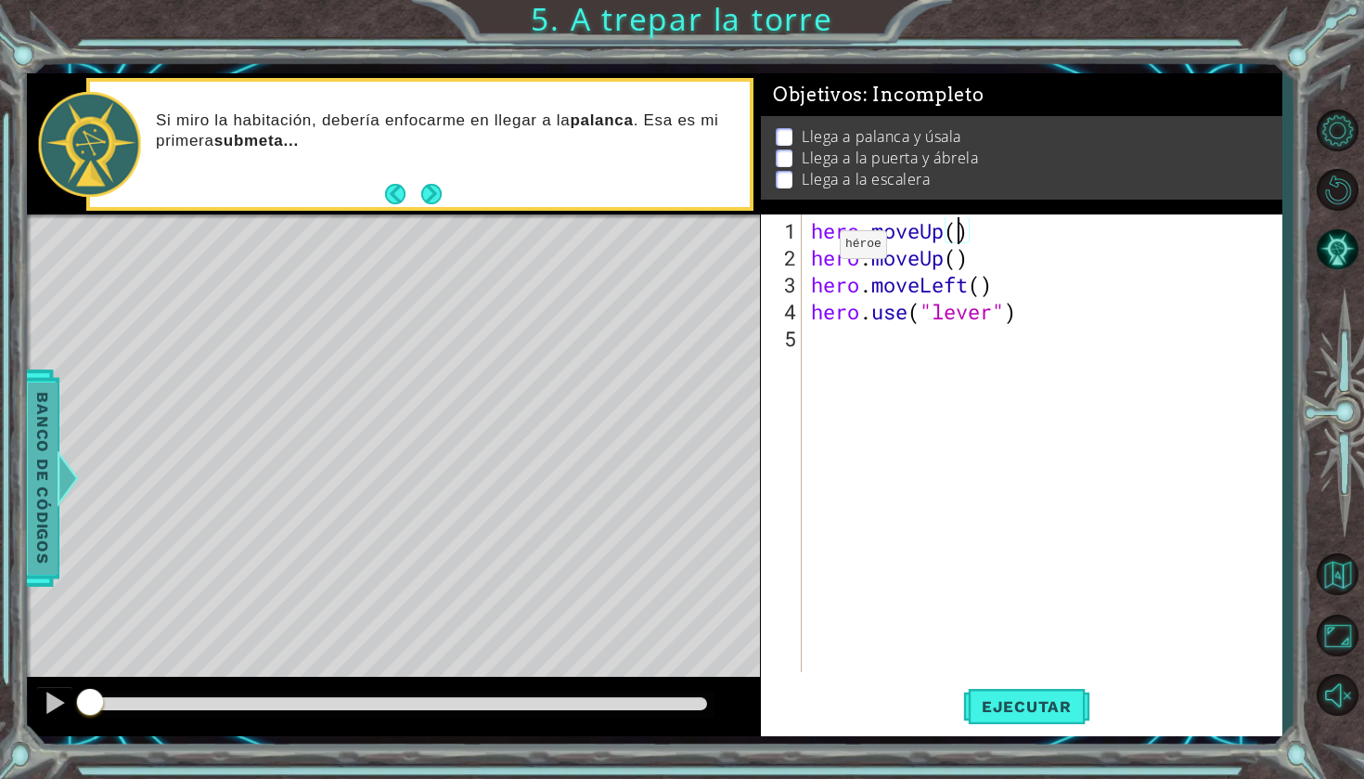
click at [44, 450] on span "Banco de códigos" at bounding box center [43, 477] width 30 height 192
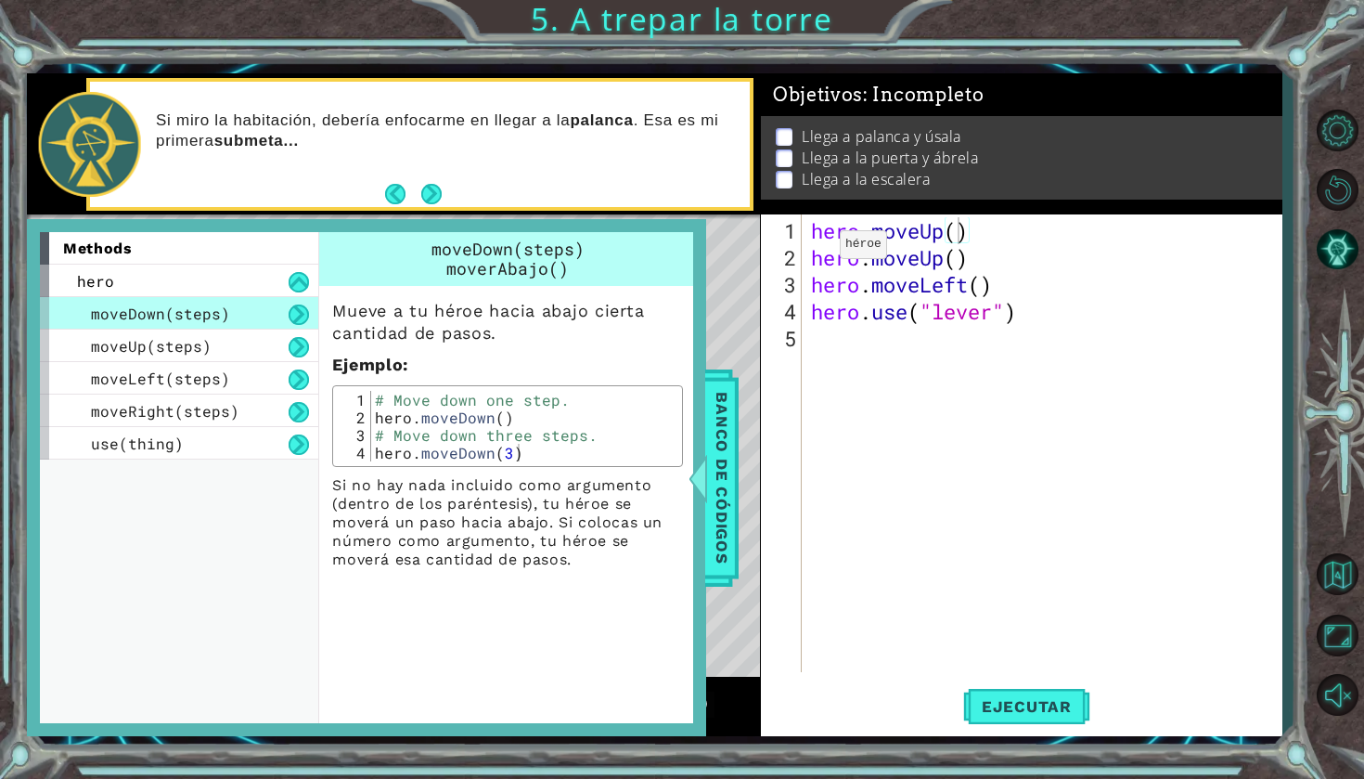
click at [223, 303] on div "moveDown(steps)" at bounding box center [179, 313] width 278 height 32
click at [226, 287] on div "hero" at bounding box center [179, 280] width 278 height 32
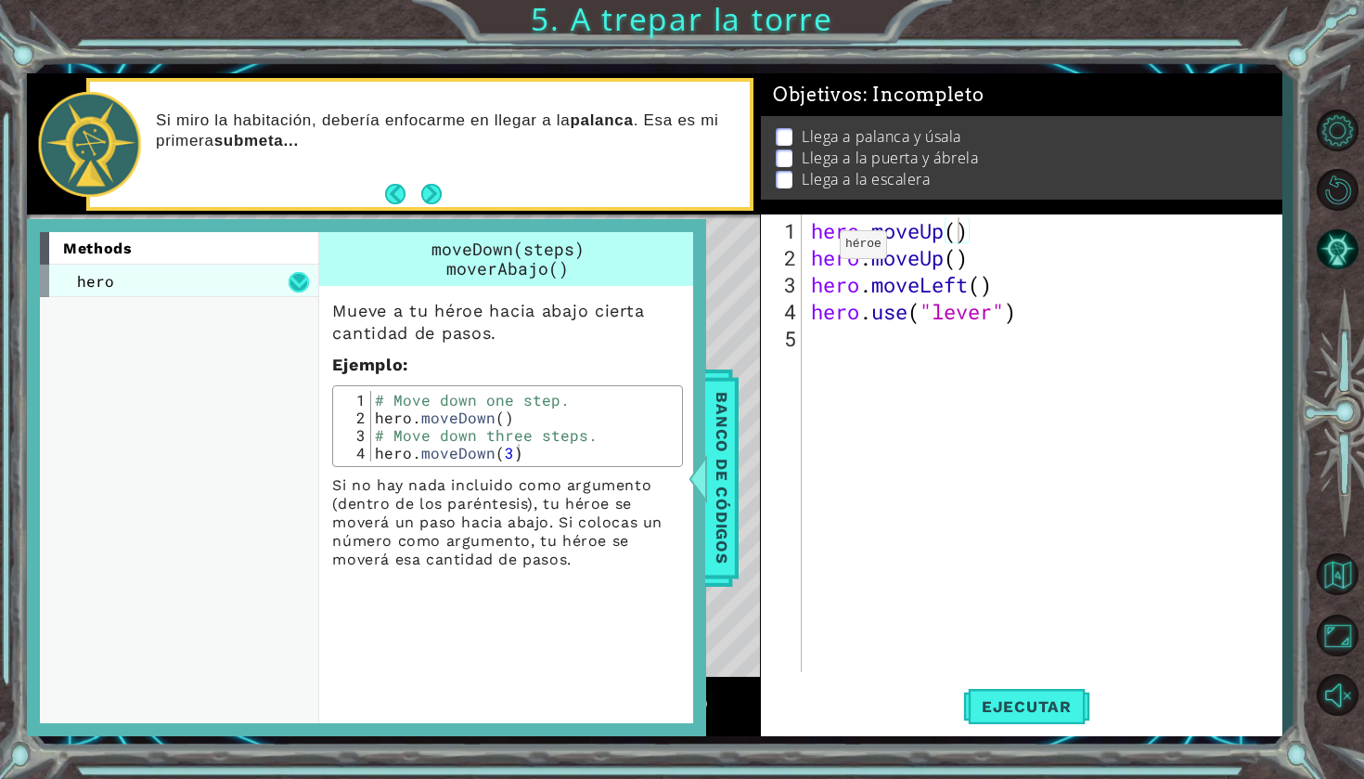
click at [303, 277] on button at bounding box center [299, 282] width 20 height 20
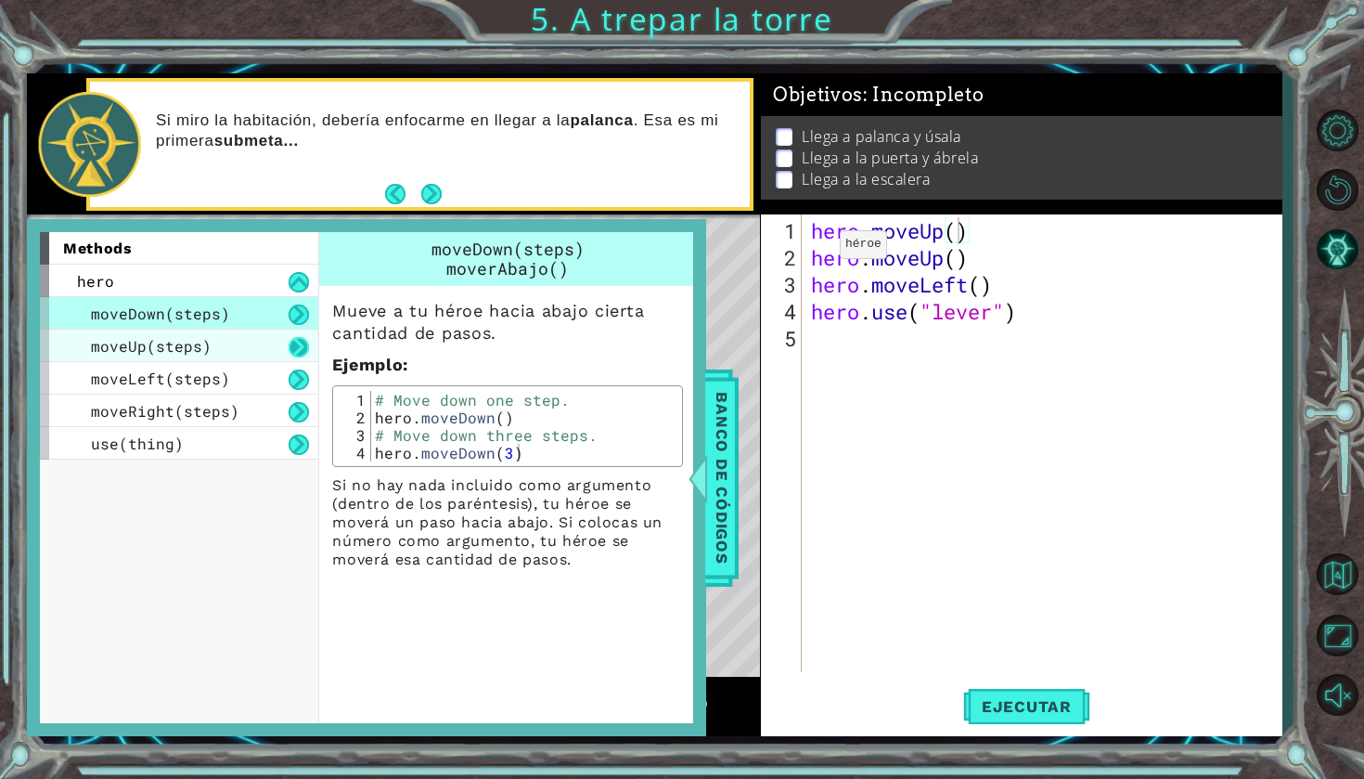
click at [299, 345] on button at bounding box center [299, 347] width 20 height 20
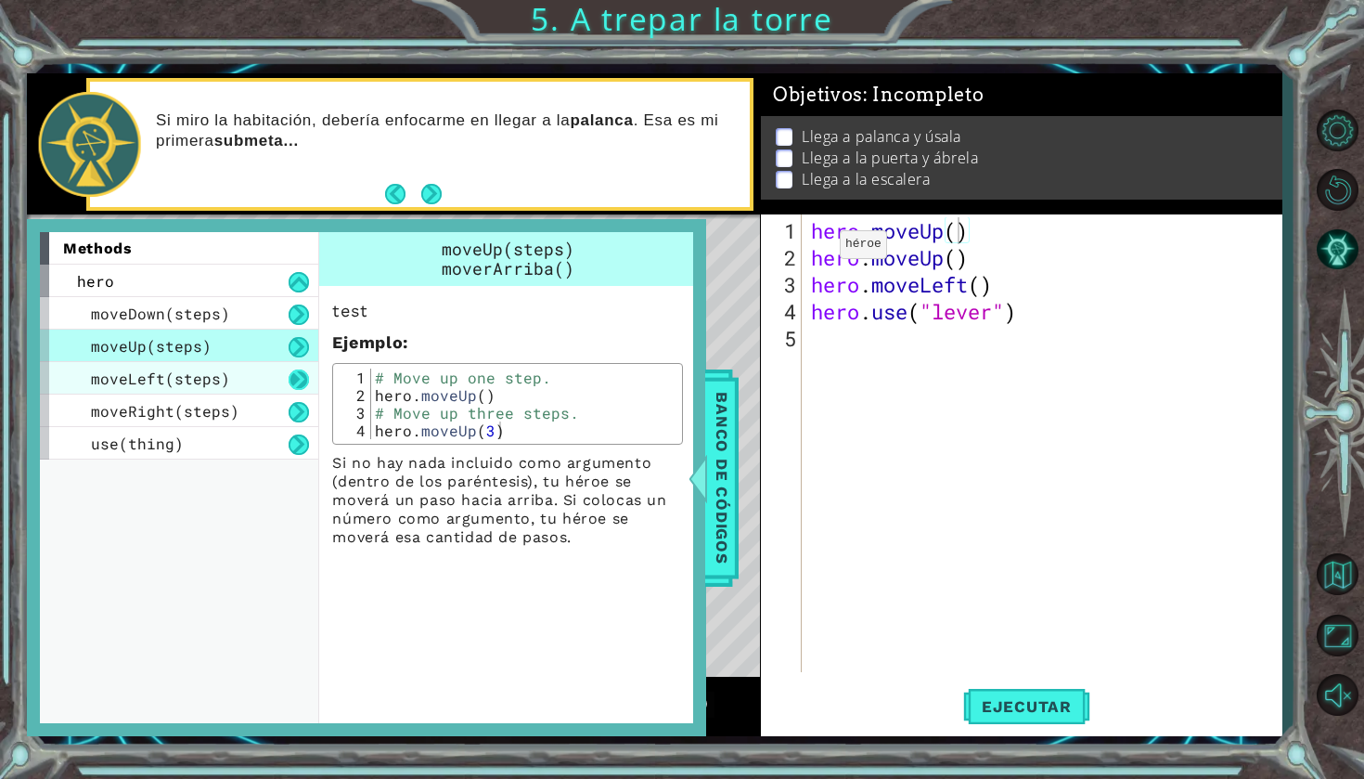
click at [307, 389] on button at bounding box center [299, 379] width 20 height 20
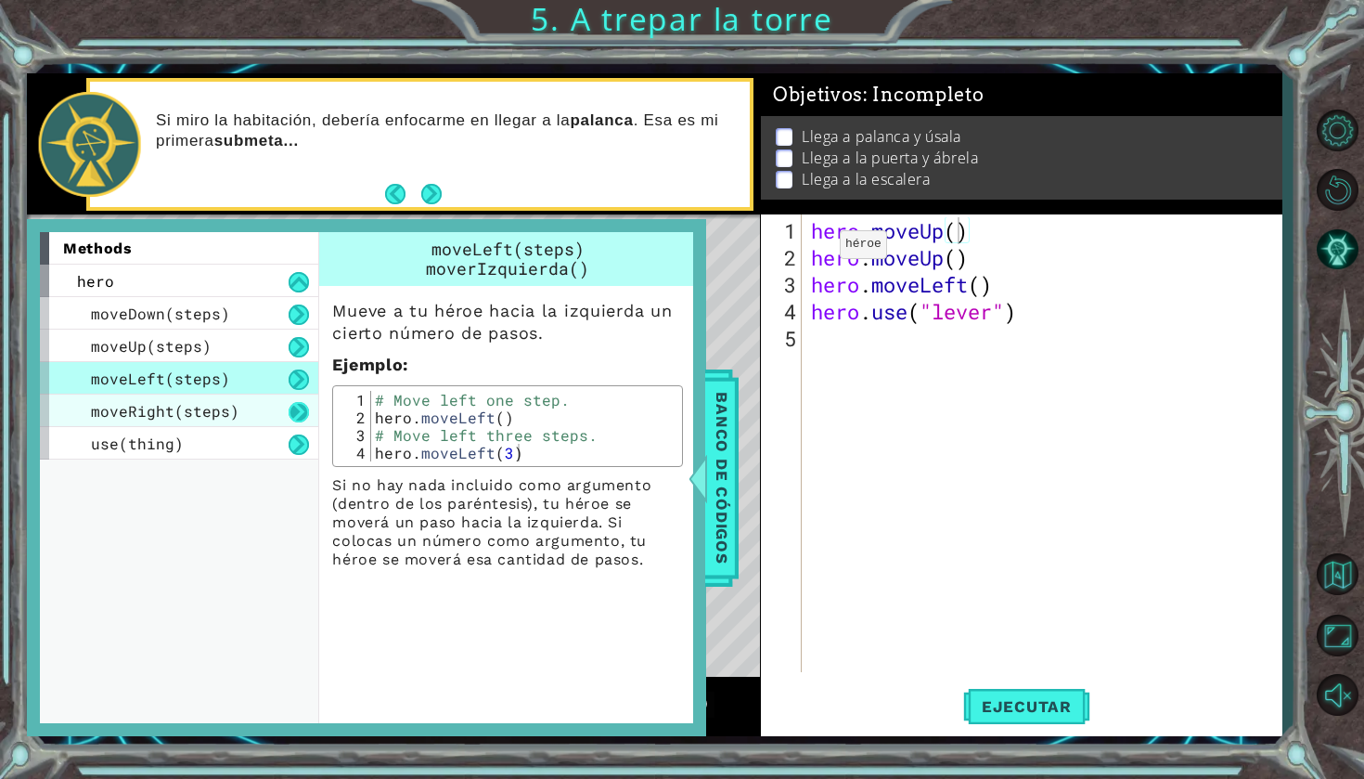
click at [303, 412] on button at bounding box center [299, 412] width 20 height 20
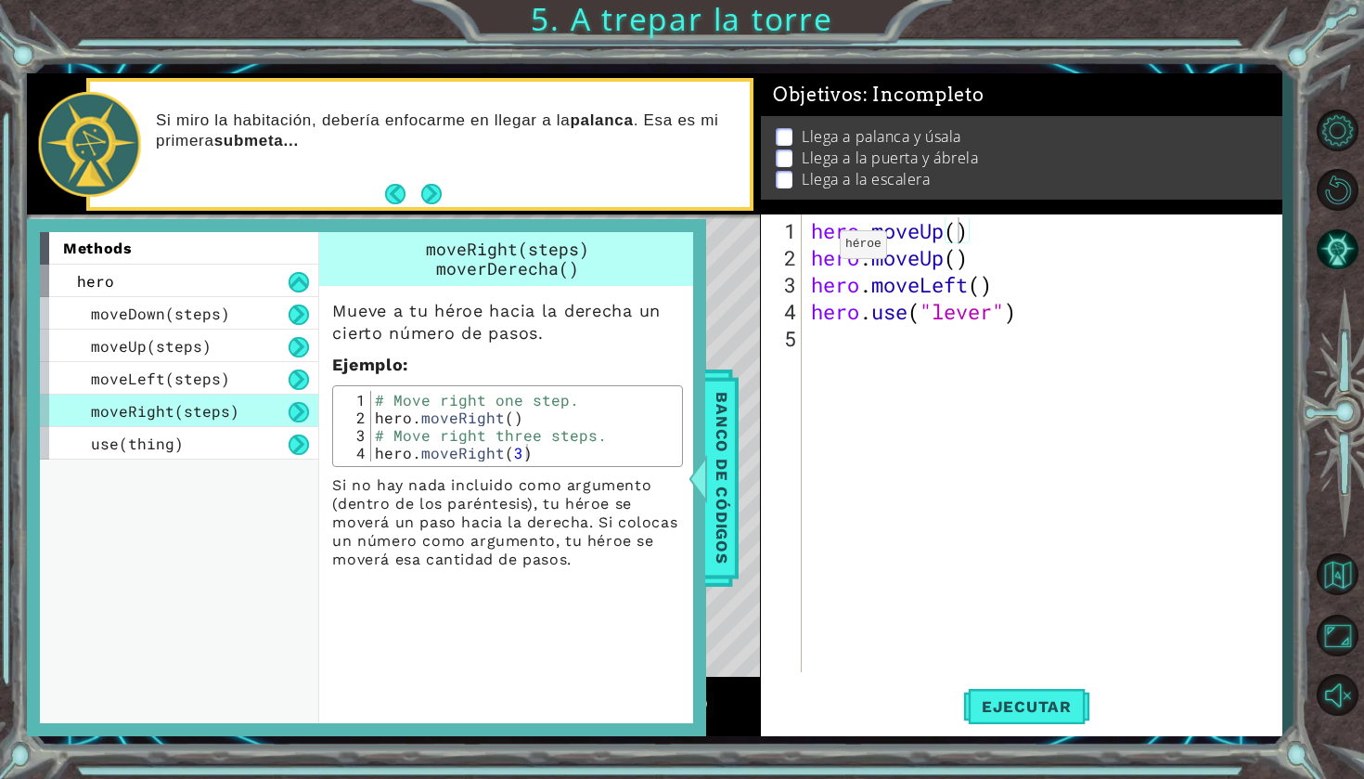
click at [299, 460] on div "methods hero moveDown(steps) moveUp(steps) moveLeft(steps) moveRight(steps) use…" at bounding box center [179, 477] width 278 height 491
click at [299, 454] on button at bounding box center [299, 444] width 20 height 20
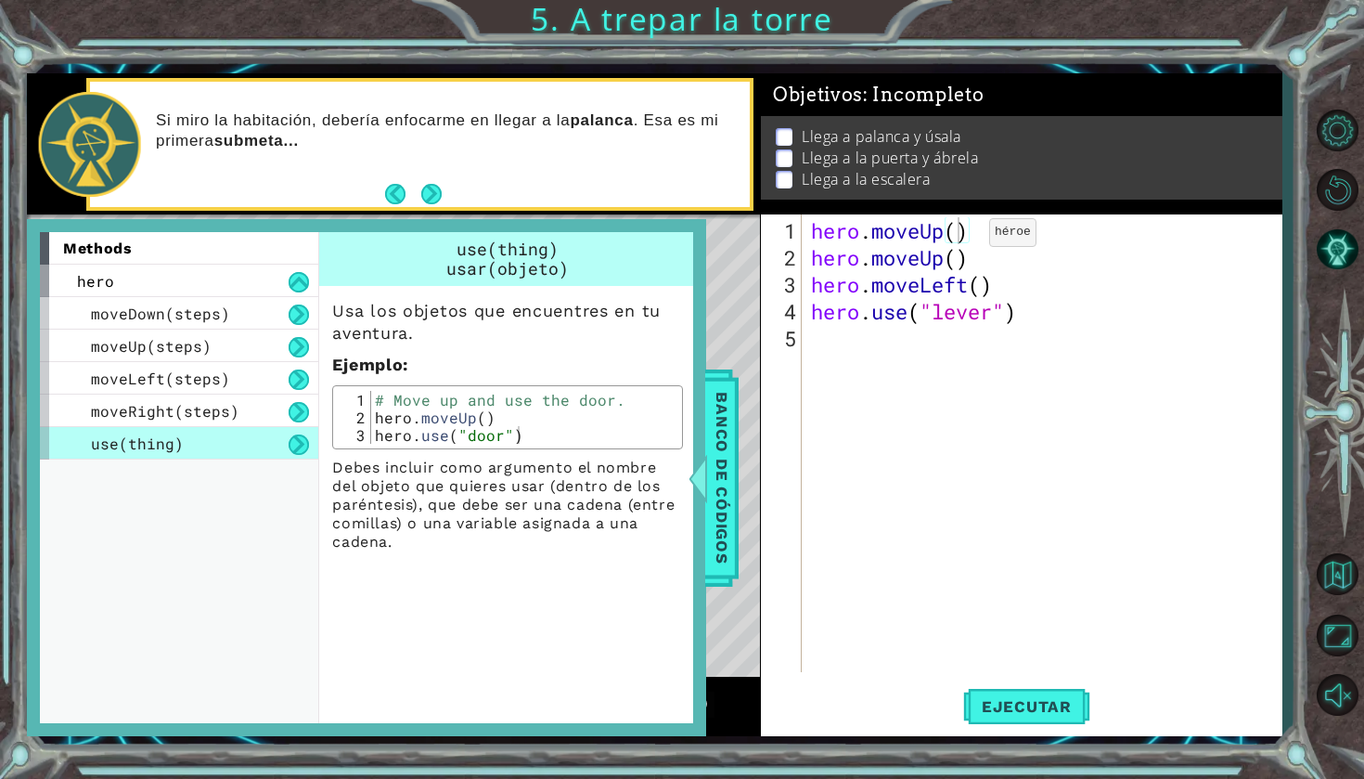
click at [961, 239] on div "hero . moveUp ( ) hero . moveUp ( ) hero . moveLeft ( ) hero . use ( "lever" )" at bounding box center [1046, 472] width 479 height 511
click at [981, 277] on div "hero . moveUp ( lever ) hero . moveUp ( ) hero . moveLeft ( ) hero . use ( "lev…" at bounding box center [1046, 472] width 479 height 511
click at [952, 259] on div "hero . moveUp ( lever ) hero . moveUp ( ) hero . moveLeft ( ) hero . use ( "lev…" at bounding box center [1046, 472] width 479 height 511
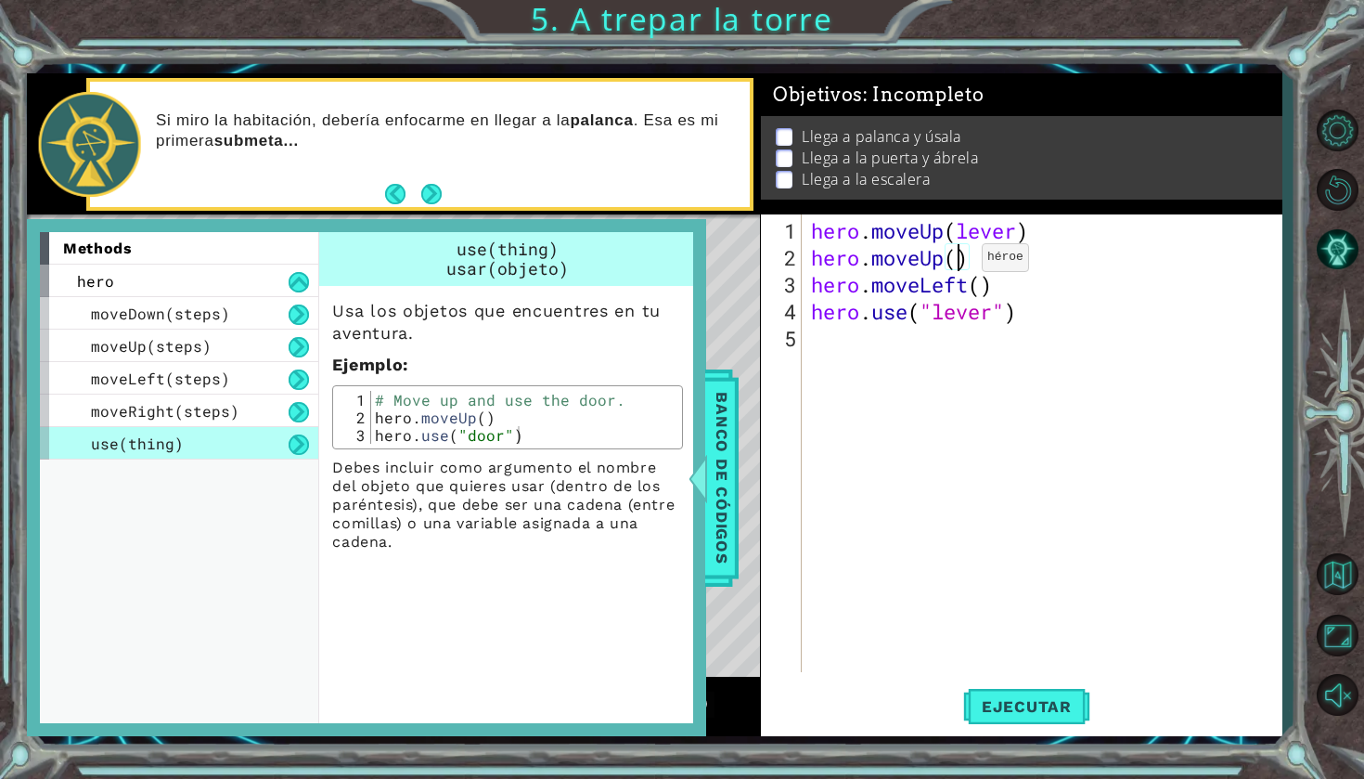
click at [954, 264] on div "hero . moveUp ( lever ) hero . moveUp ( ) hero . moveLeft ( ) hero . use ( "lev…" at bounding box center [1046, 472] width 479 height 511
click at [1071, 275] on div "hero . moveUp ( lever ) hero . moveUp ( ) hero . moveLeft ( ) hero . use ( "lev…" at bounding box center [1046, 472] width 479 height 511
click at [428, 194] on button "Next" at bounding box center [430, 194] width 20 height 20
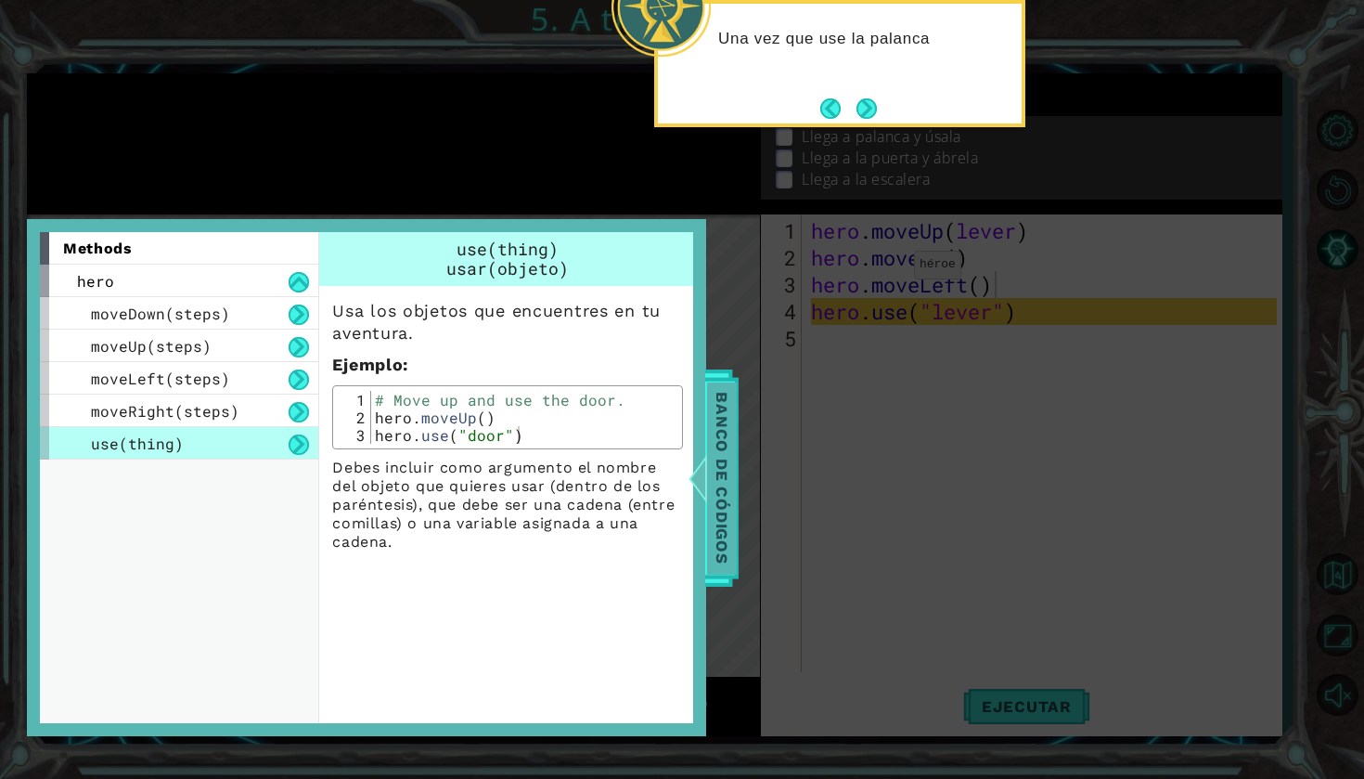
click at [728, 451] on span "Banco de códigos" at bounding box center [722, 477] width 30 height 192
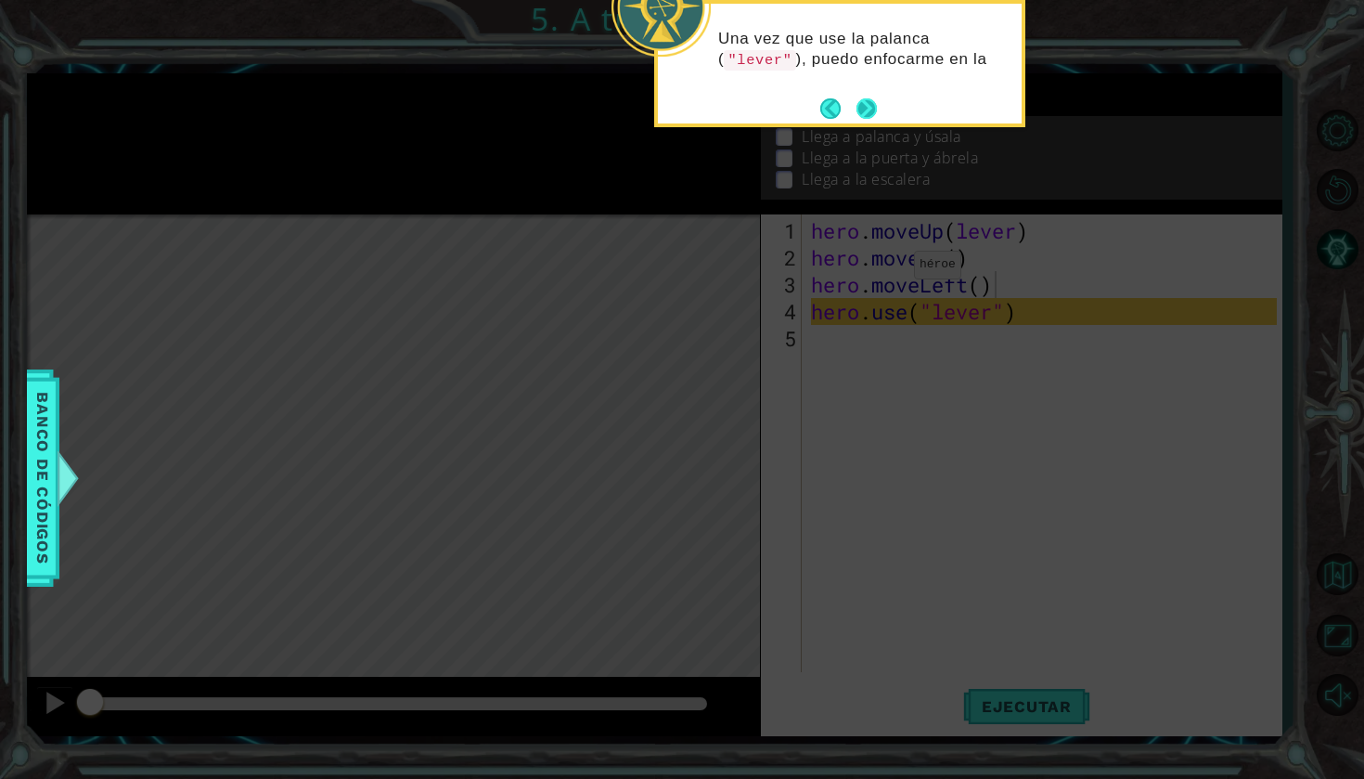
click at [874, 106] on button "Next" at bounding box center [867, 108] width 20 height 20
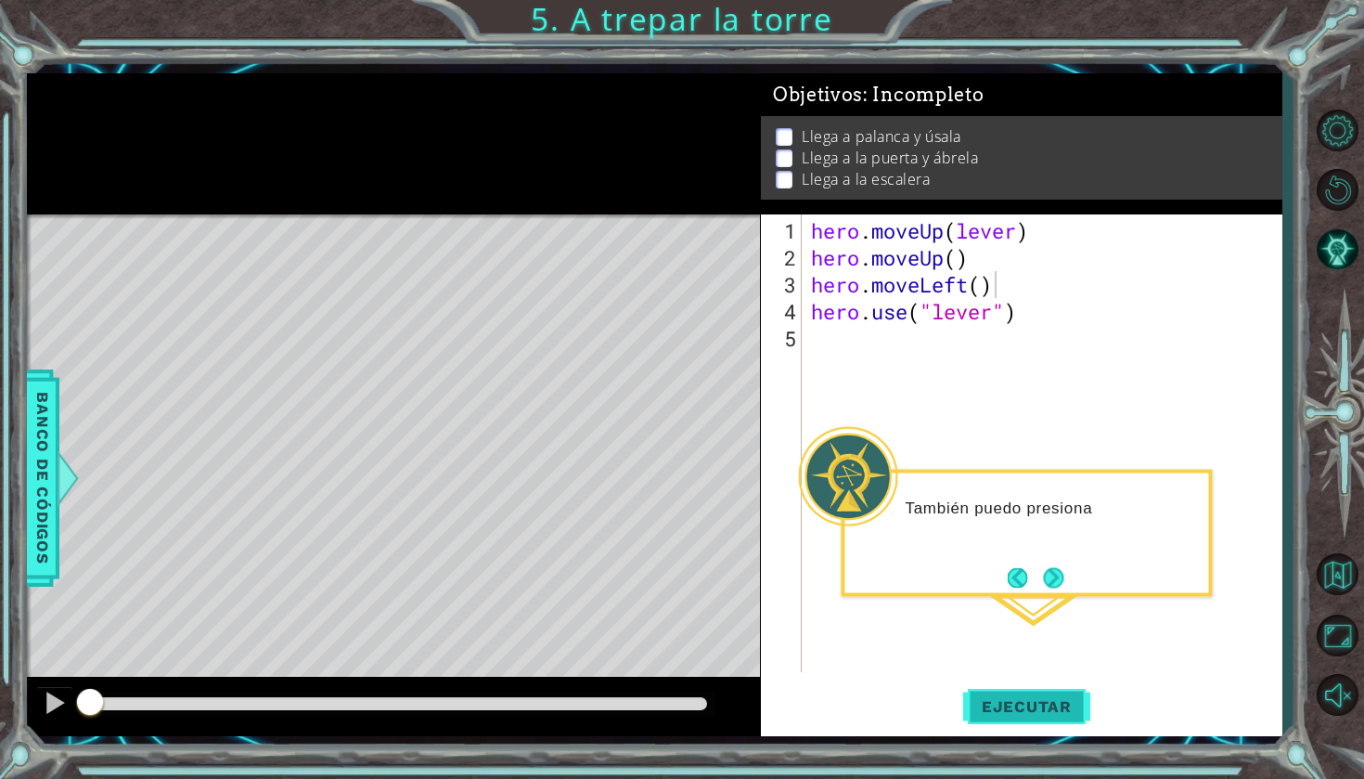
click at [1044, 703] on button "Ejecutar" at bounding box center [1026, 706] width 127 height 52
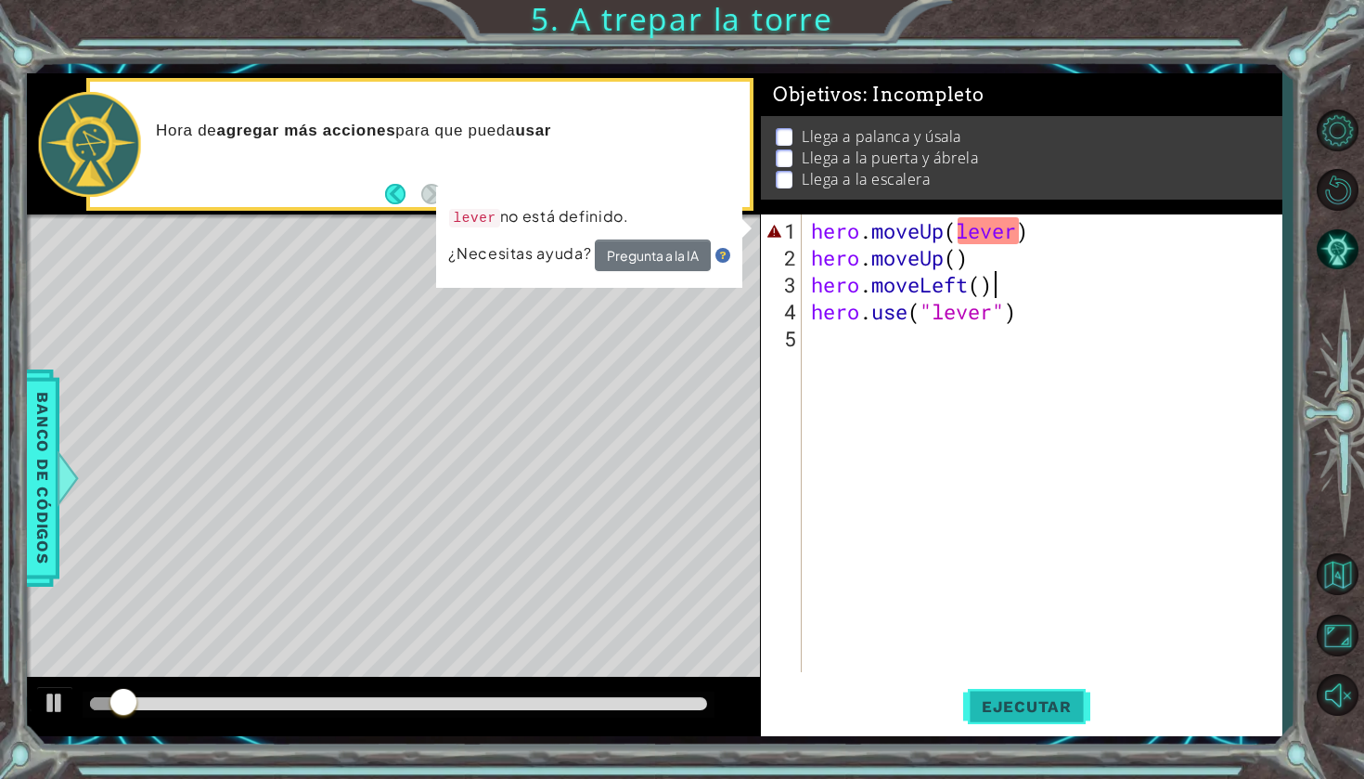
click at [1065, 701] on span "Ejecutar" at bounding box center [1026, 706] width 127 height 19
click at [1051, 703] on span "Ejecutar" at bounding box center [1026, 706] width 127 height 19
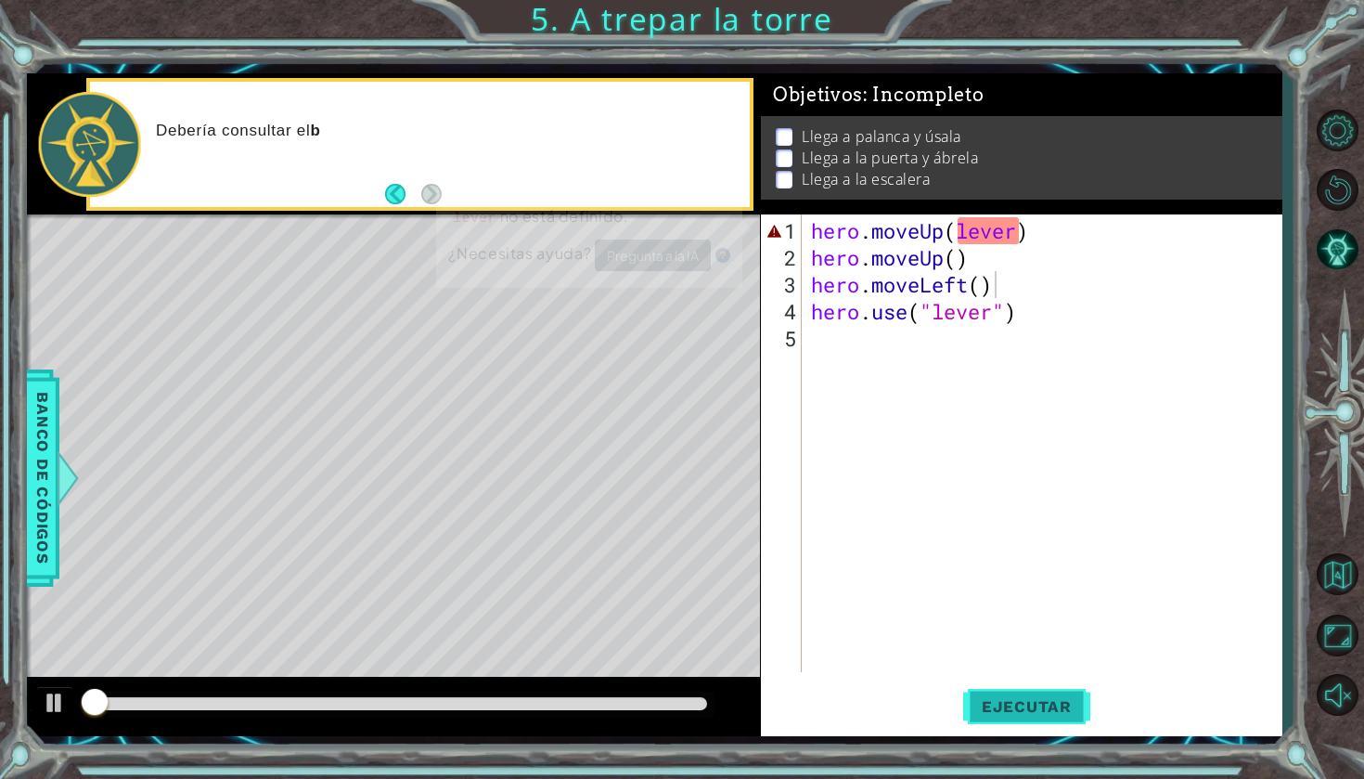
click at [1051, 703] on span "Ejecutar" at bounding box center [1026, 706] width 127 height 19
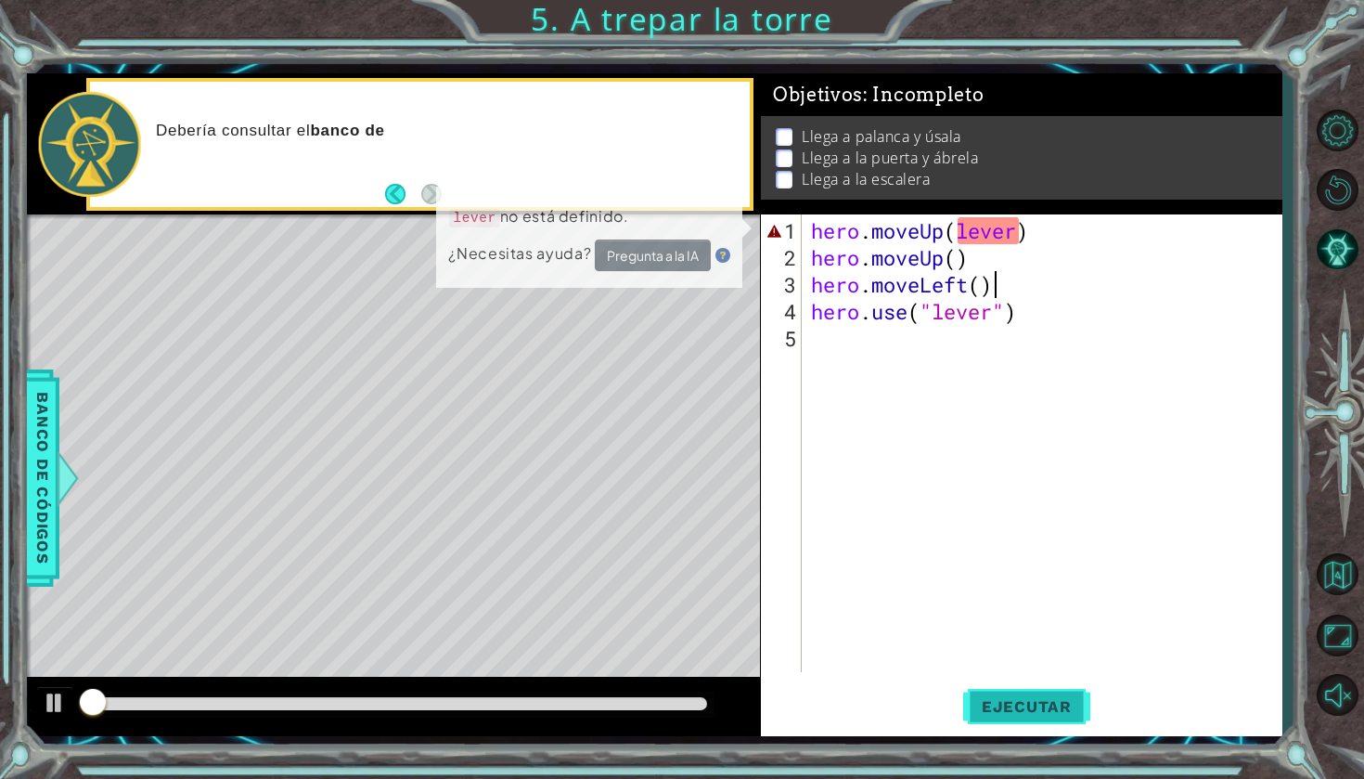
click at [1051, 703] on span "Ejecutar" at bounding box center [1026, 706] width 127 height 19
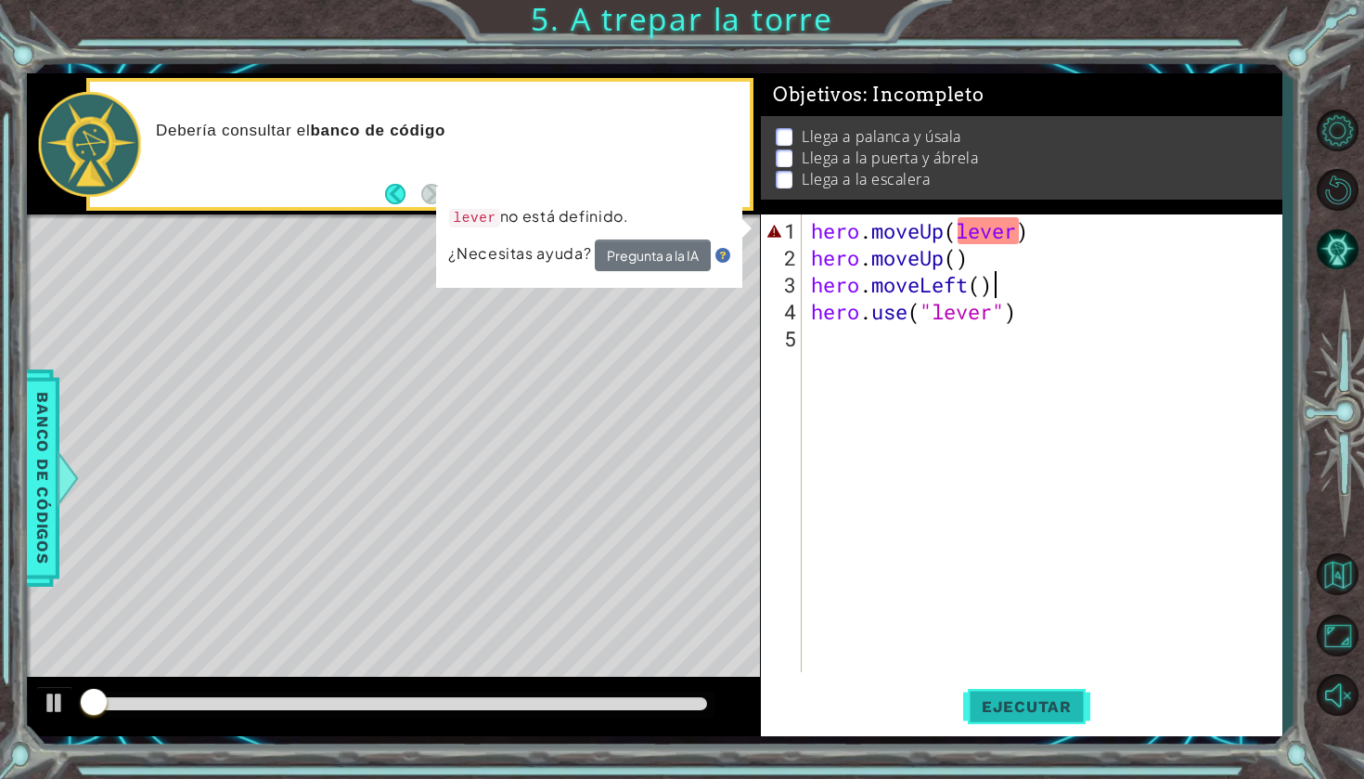
click at [1051, 703] on span "Ejecutar" at bounding box center [1026, 706] width 127 height 19
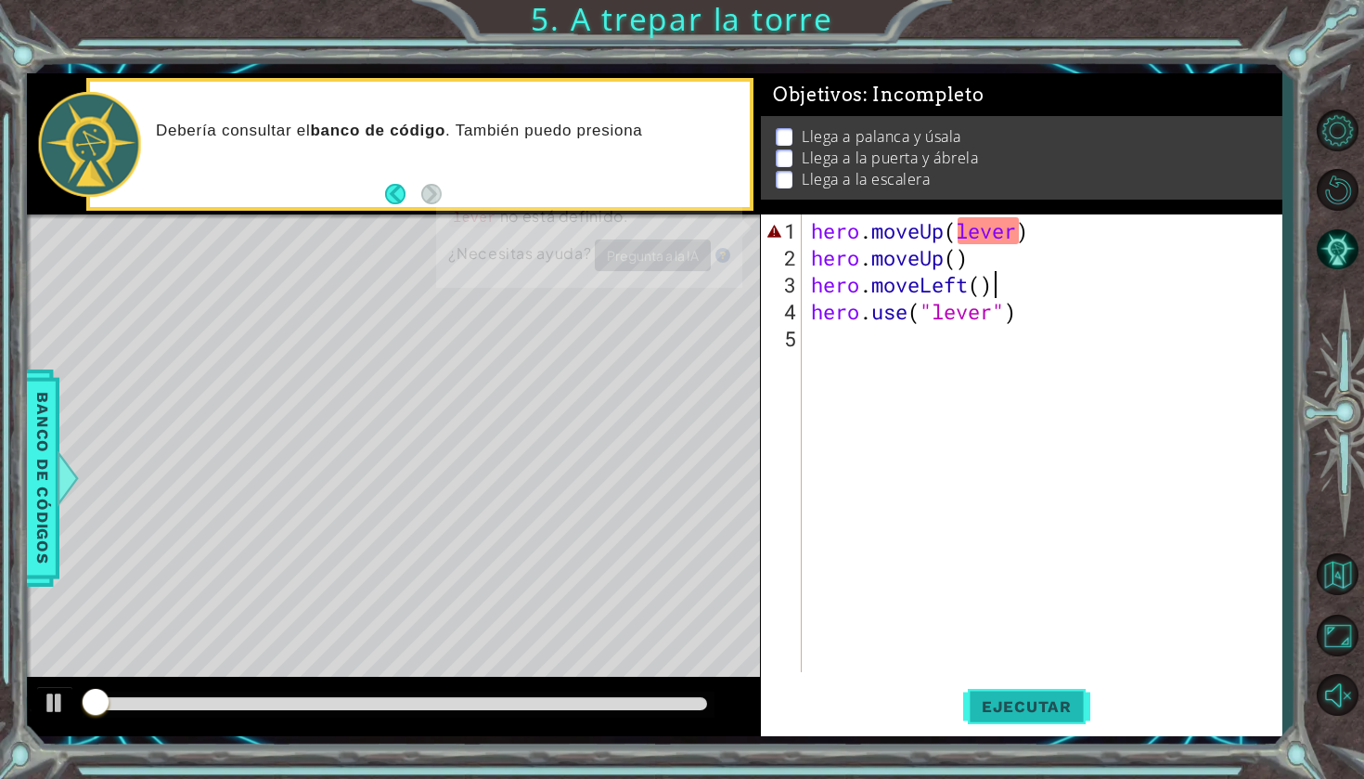
click at [1051, 703] on span "Ejecutar" at bounding box center [1026, 706] width 127 height 19
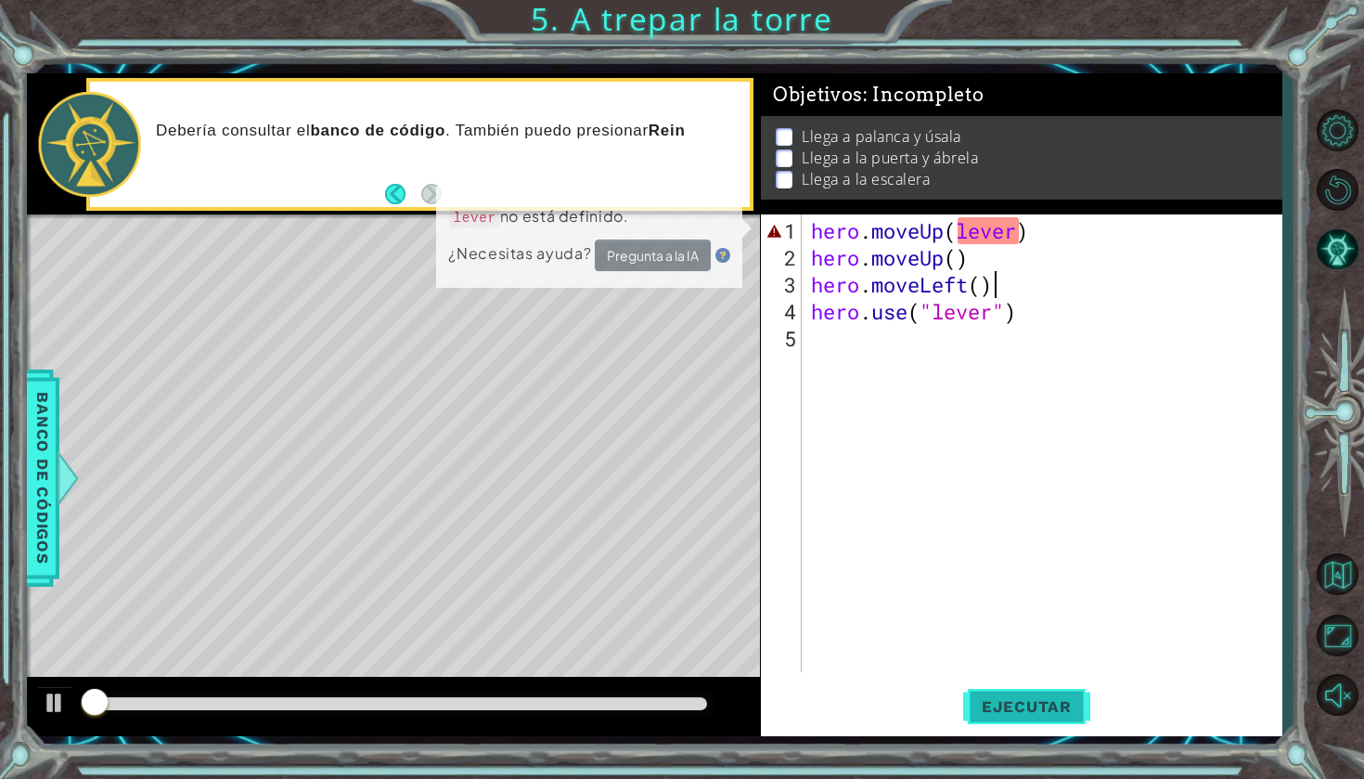
click at [1051, 703] on span "Ejecutar" at bounding box center [1026, 706] width 127 height 19
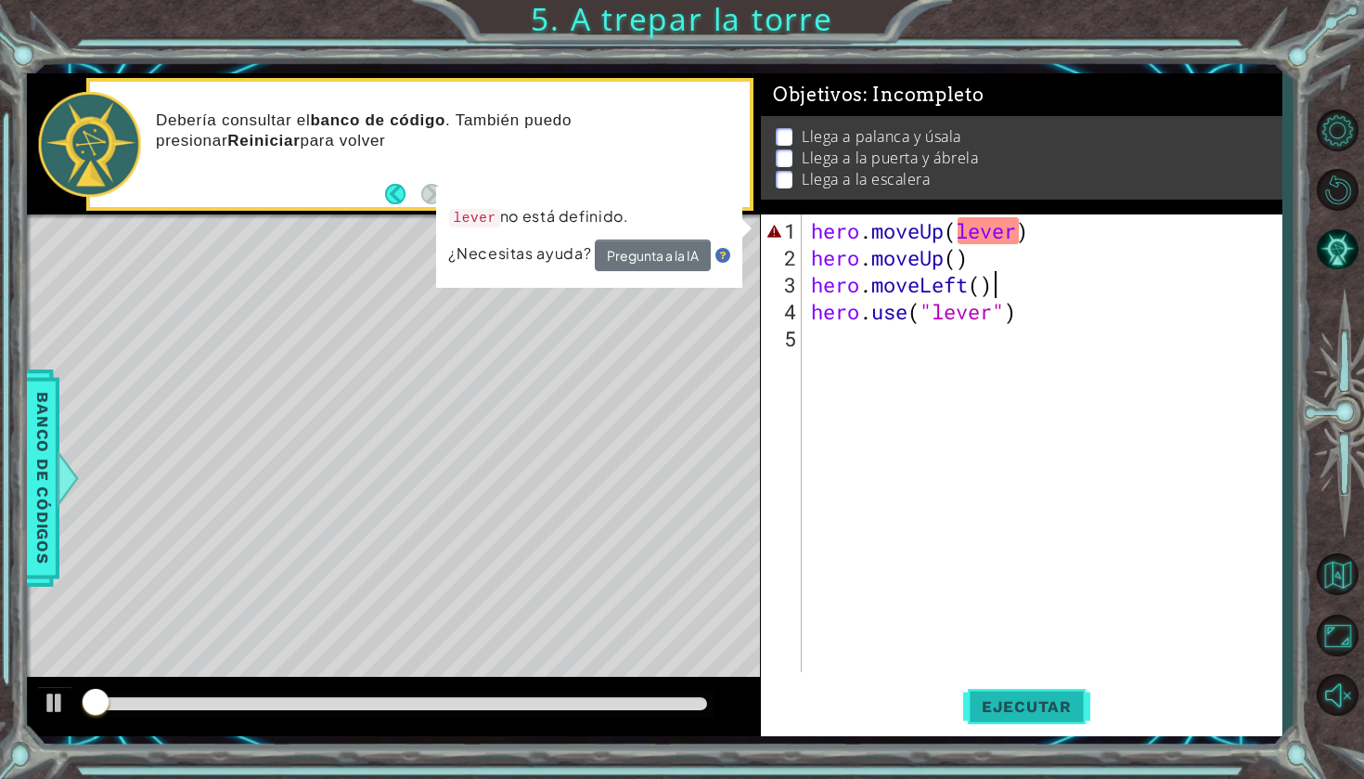
click at [1051, 703] on span "Ejecutar" at bounding box center [1026, 706] width 127 height 19
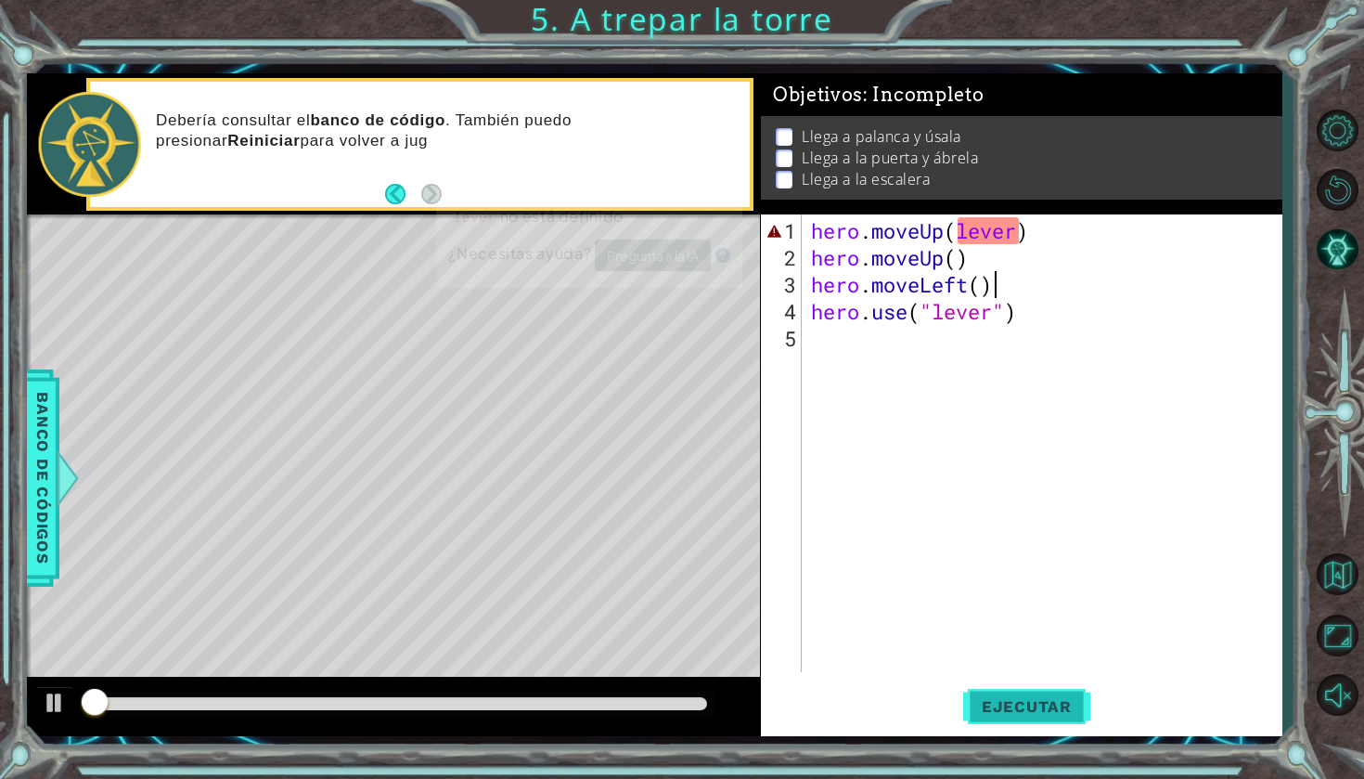
click at [1051, 703] on span "Ejecutar" at bounding box center [1026, 706] width 127 height 19
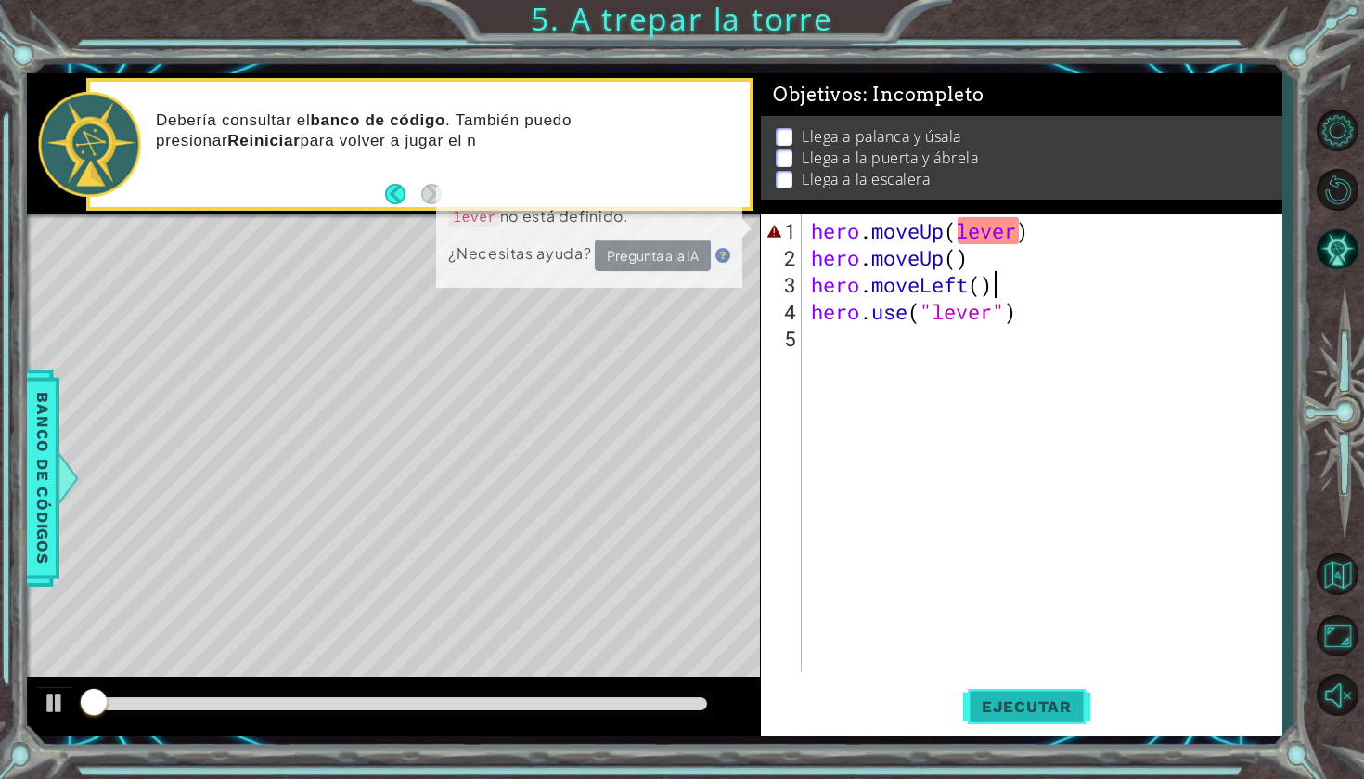
click at [1051, 703] on span "Ejecutar" at bounding box center [1026, 706] width 127 height 19
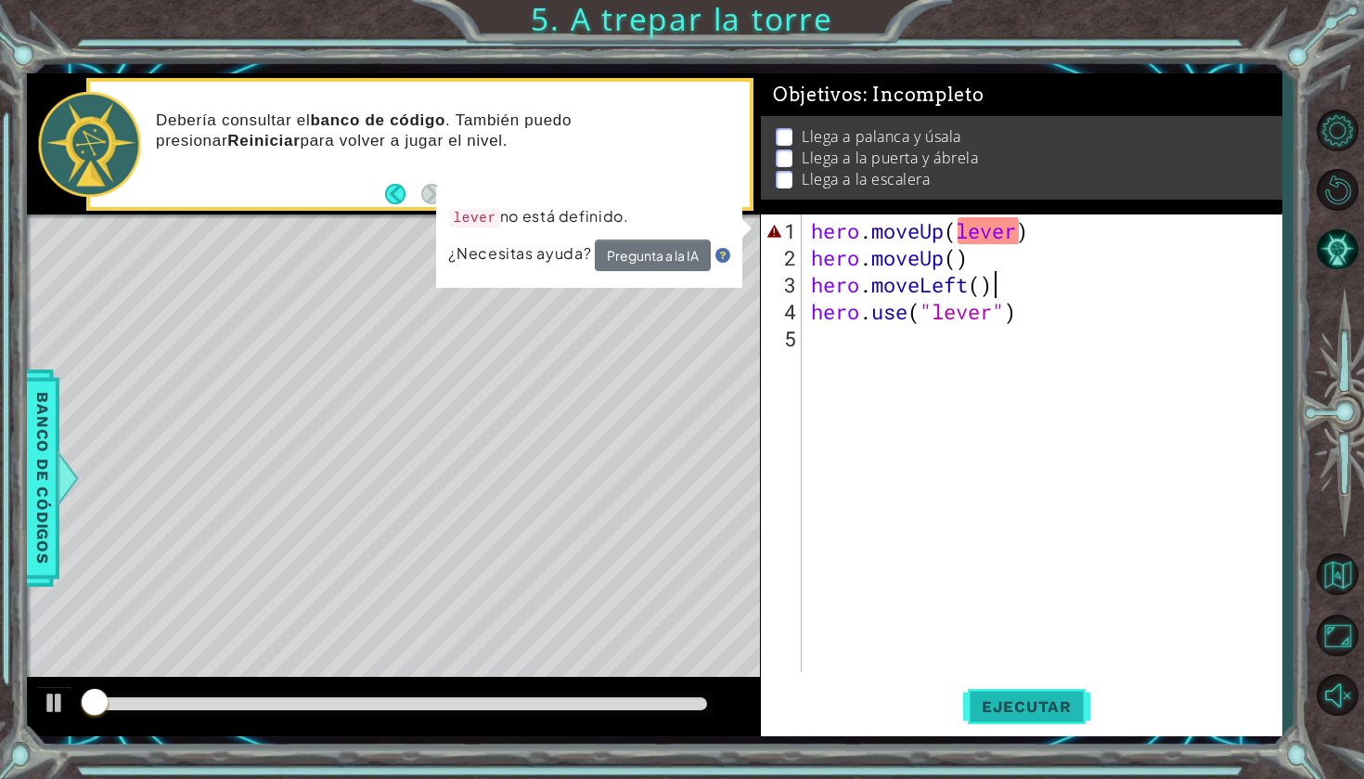
click at [1051, 703] on span "Ejecutar" at bounding box center [1026, 706] width 127 height 19
click at [932, 234] on div "hero . moveUp ( lever ) hero . moveUp ( ) hero . moveLeft ( ) hero . use ( "lev…" at bounding box center [1046, 472] width 479 height 511
drag, startPoint x: 943, startPoint y: 233, endPoint x: 873, endPoint y: 228, distance: 69.8
click at [873, 228] on div "hero . moveUp ( lever ) hero . moveUp ( ) hero . moveLeft ( ) hero . use ( "lev…" at bounding box center [1046, 472] width 479 height 511
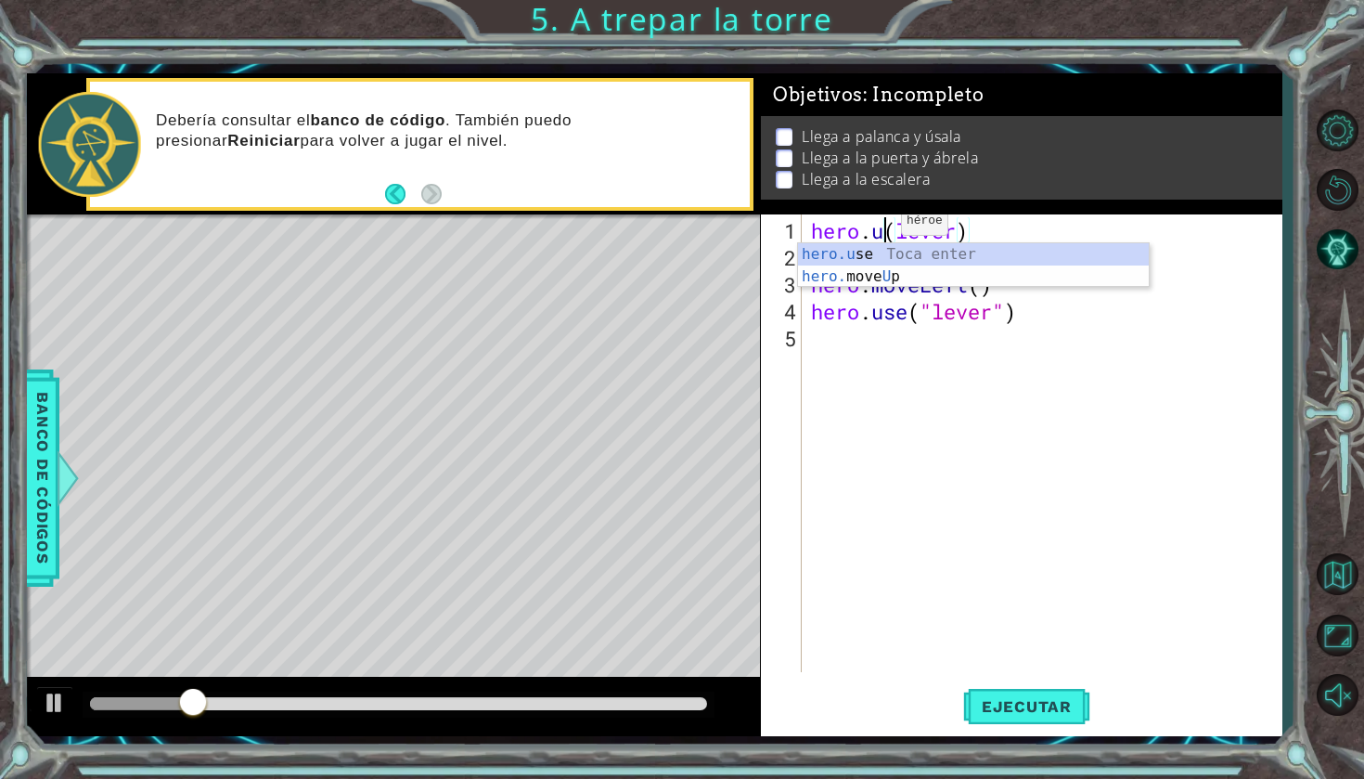
scroll to position [0, 3]
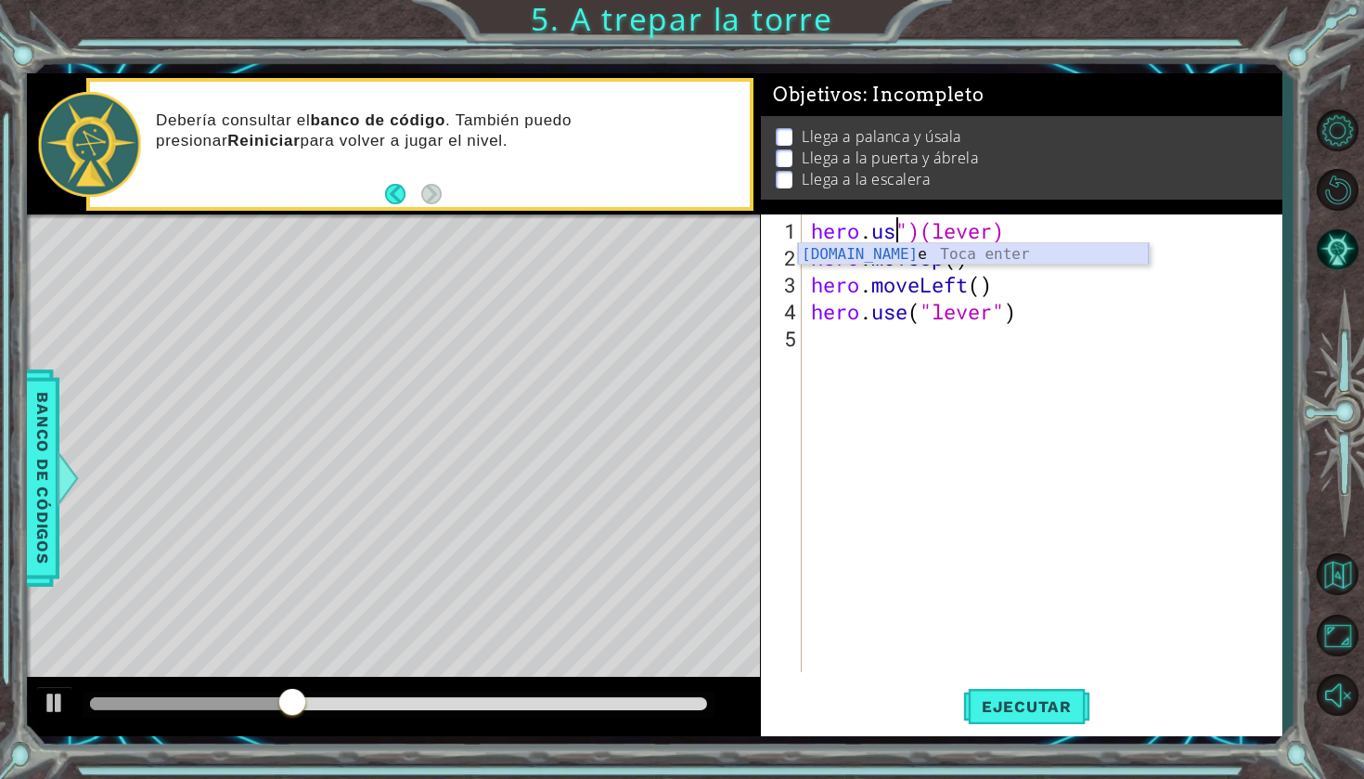
click at [918, 251] on div "[DOMAIN_NAME] e Toca enter" at bounding box center [973, 276] width 351 height 67
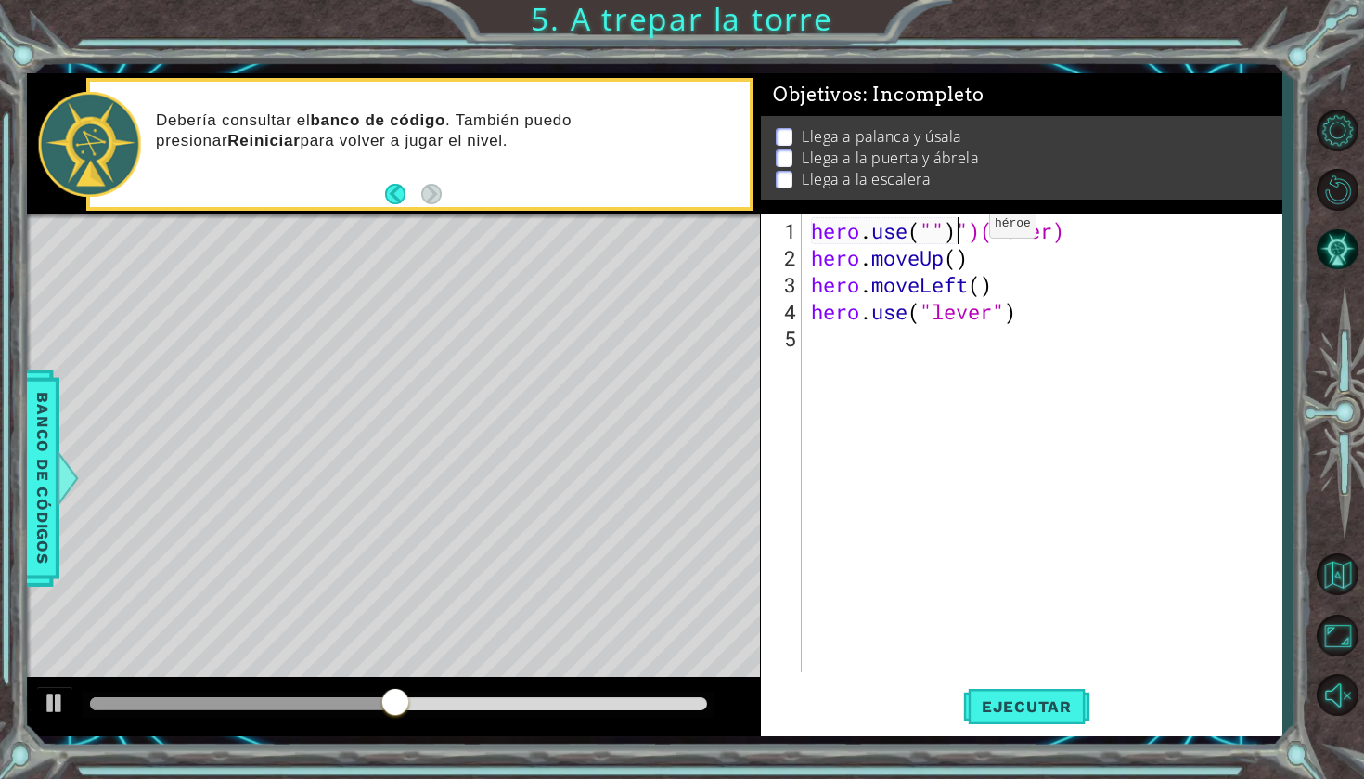
click at [961, 231] on div "hero . use ( "" ) ")(lever) hero . moveUp ( ) hero . moveLeft ( ) hero . use ( …" at bounding box center [1046, 472] width 479 height 511
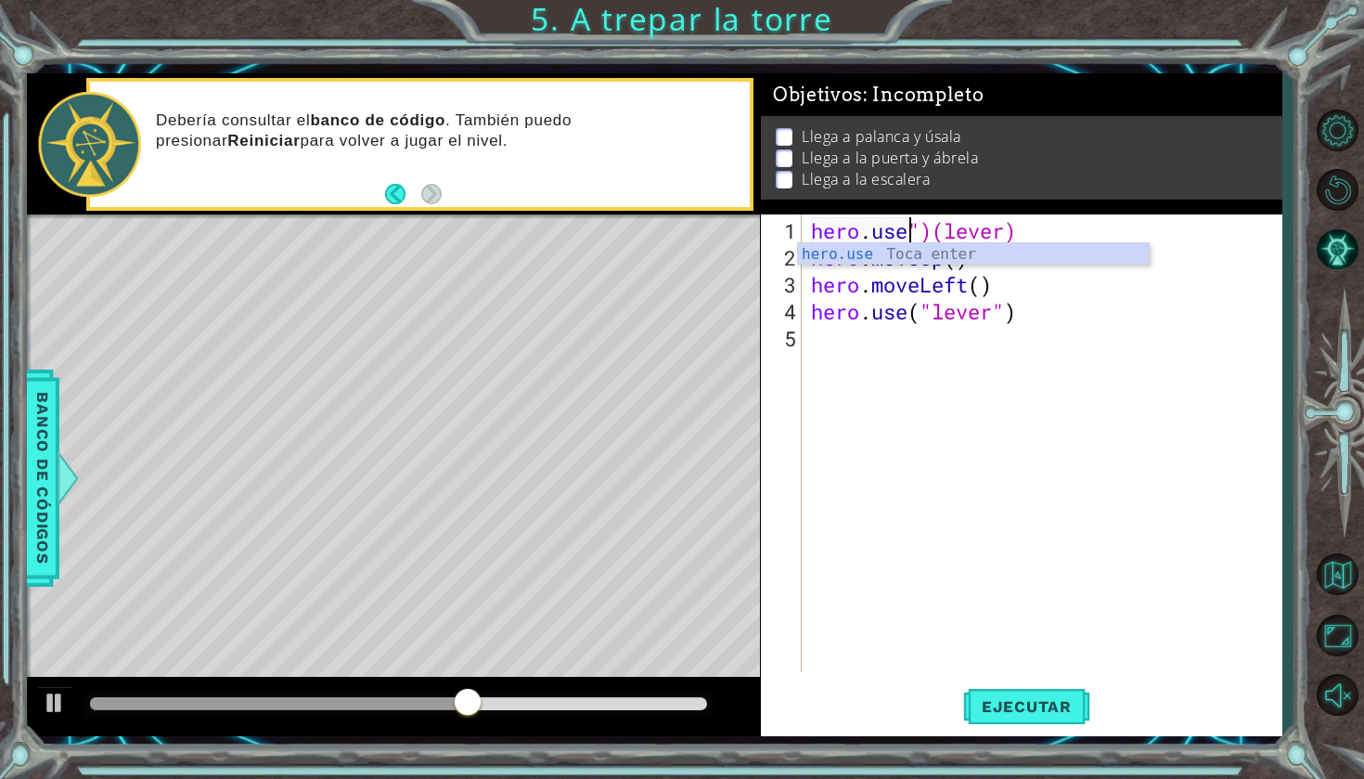
click at [929, 230] on div "hero . use ")(lever) hero . moveUp ( ) hero . moveLeft ( ) hero . use ( "lever"…" at bounding box center [1046, 472] width 479 height 511
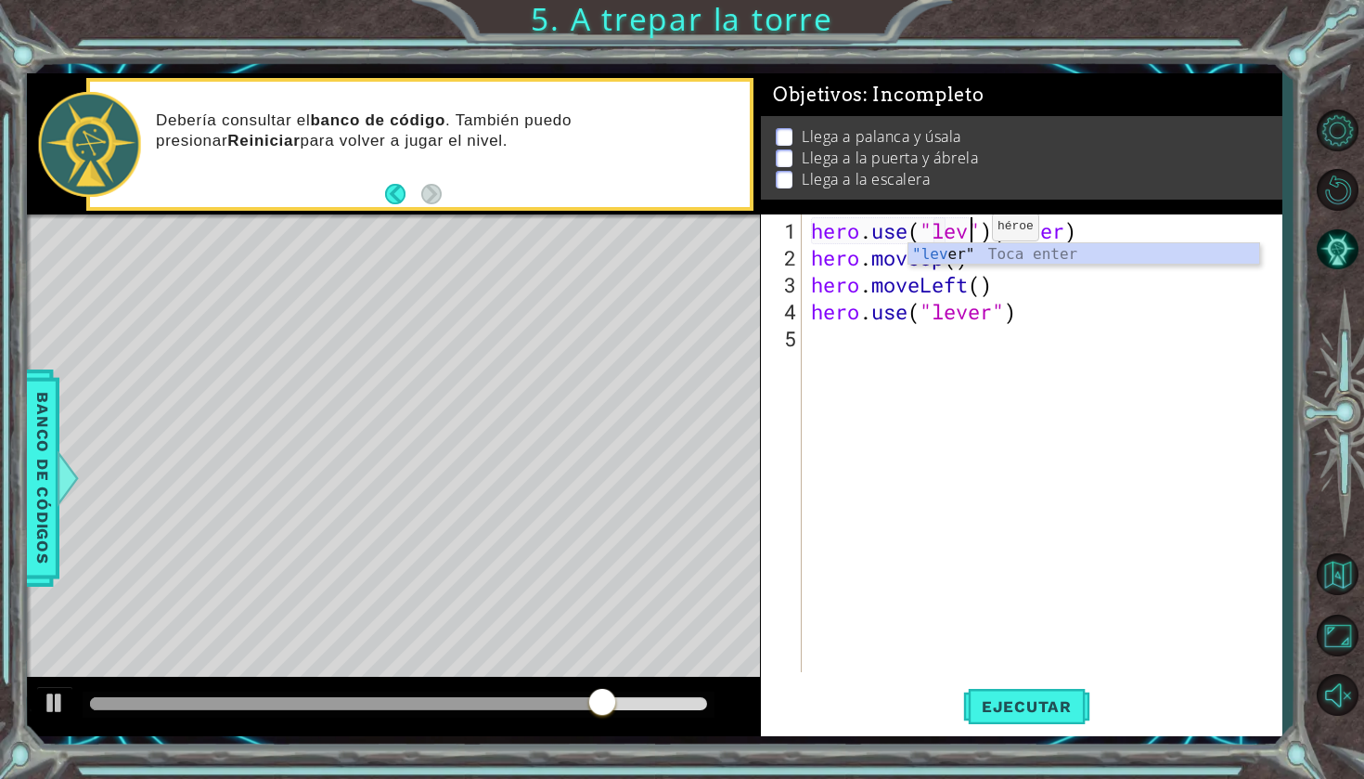
scroll to position [0, 7]
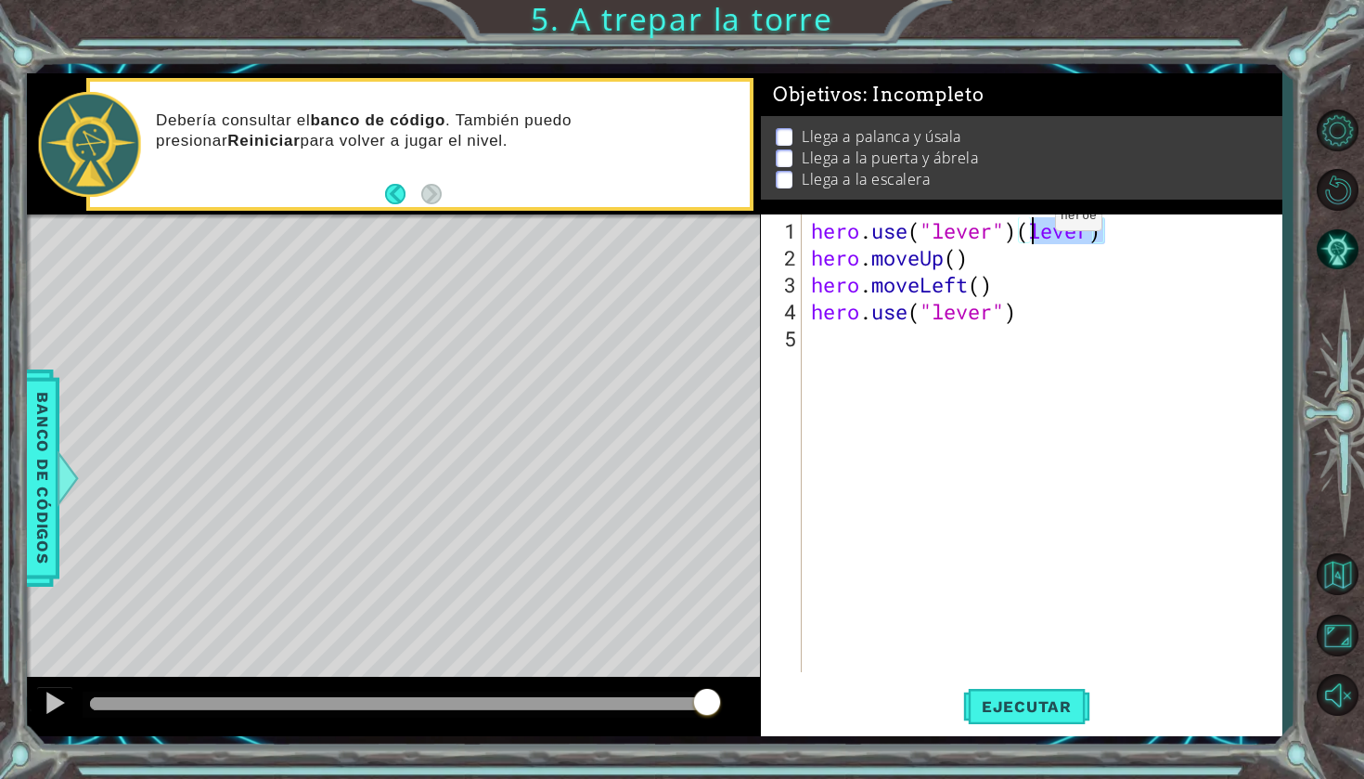
drag, startPoint x: 1130, startPoint y: 226, endPoint x: 1015, endPoint y: 221, distance: 115.2
click at [1015, 221] on div "hero . use ( "lever" ) ( lever ) hero . moveUp ( ) hero . moveLeft ( ) hero . u…" at bounding box center [1046, 472] width 479 height 511
type textarea "hero.use("lever")"
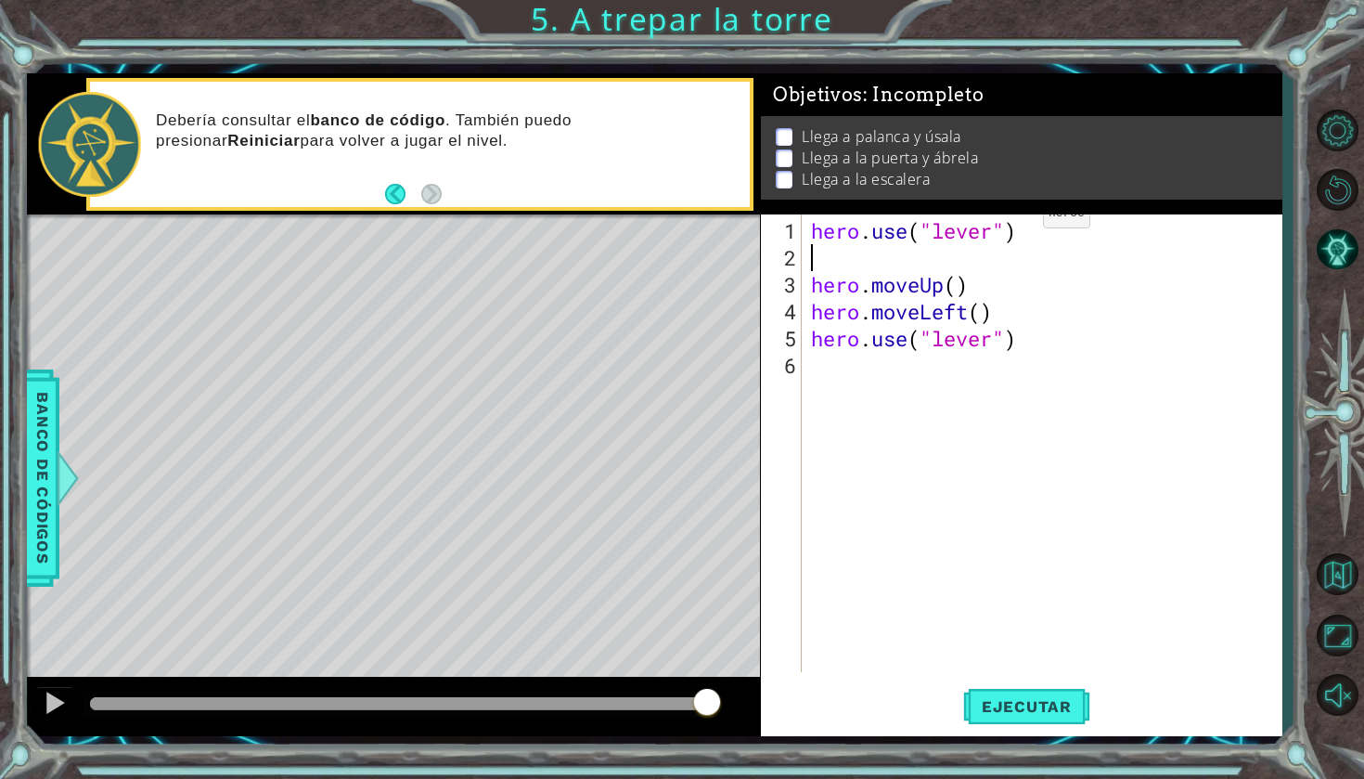
type textarea "hero.use("lever")"
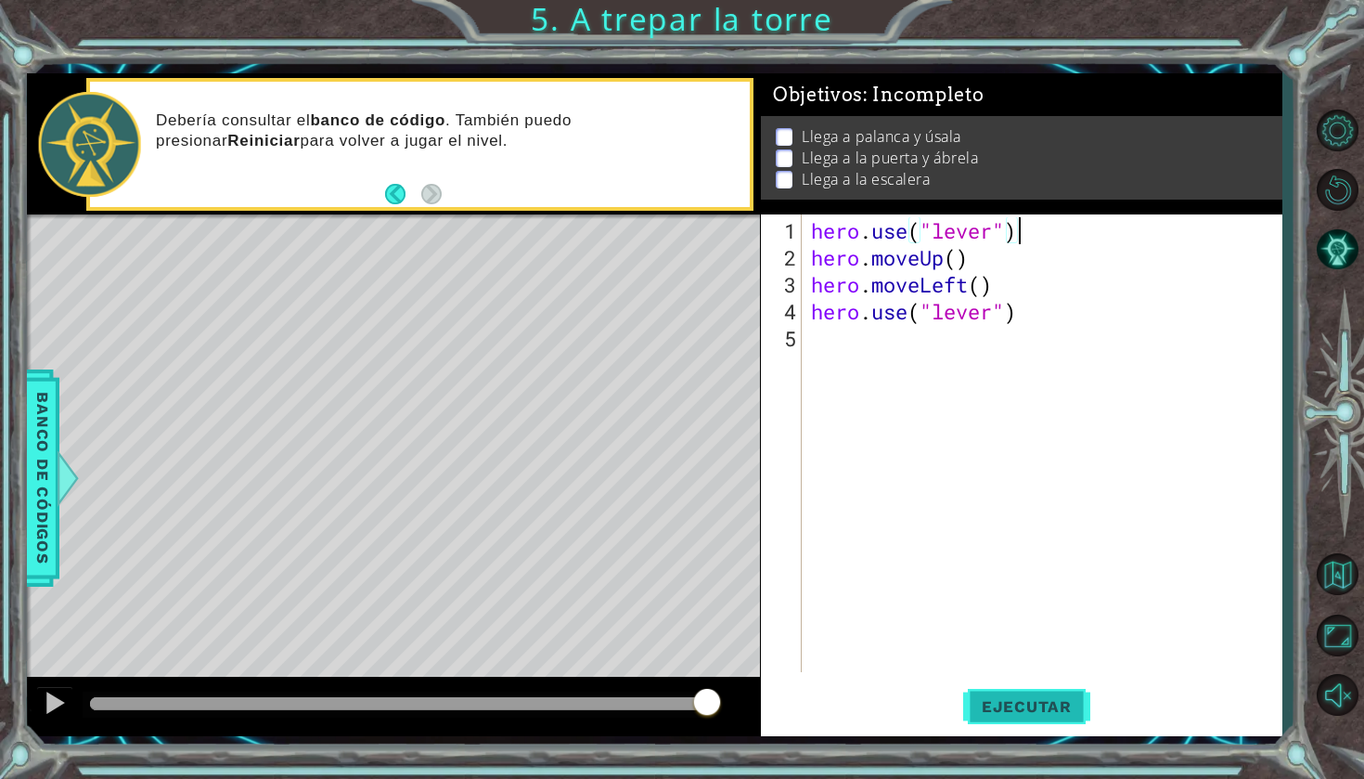
click at [1043, 703] on span "Ejecutar" at bounding box center [1026, 706] width 127 height 19
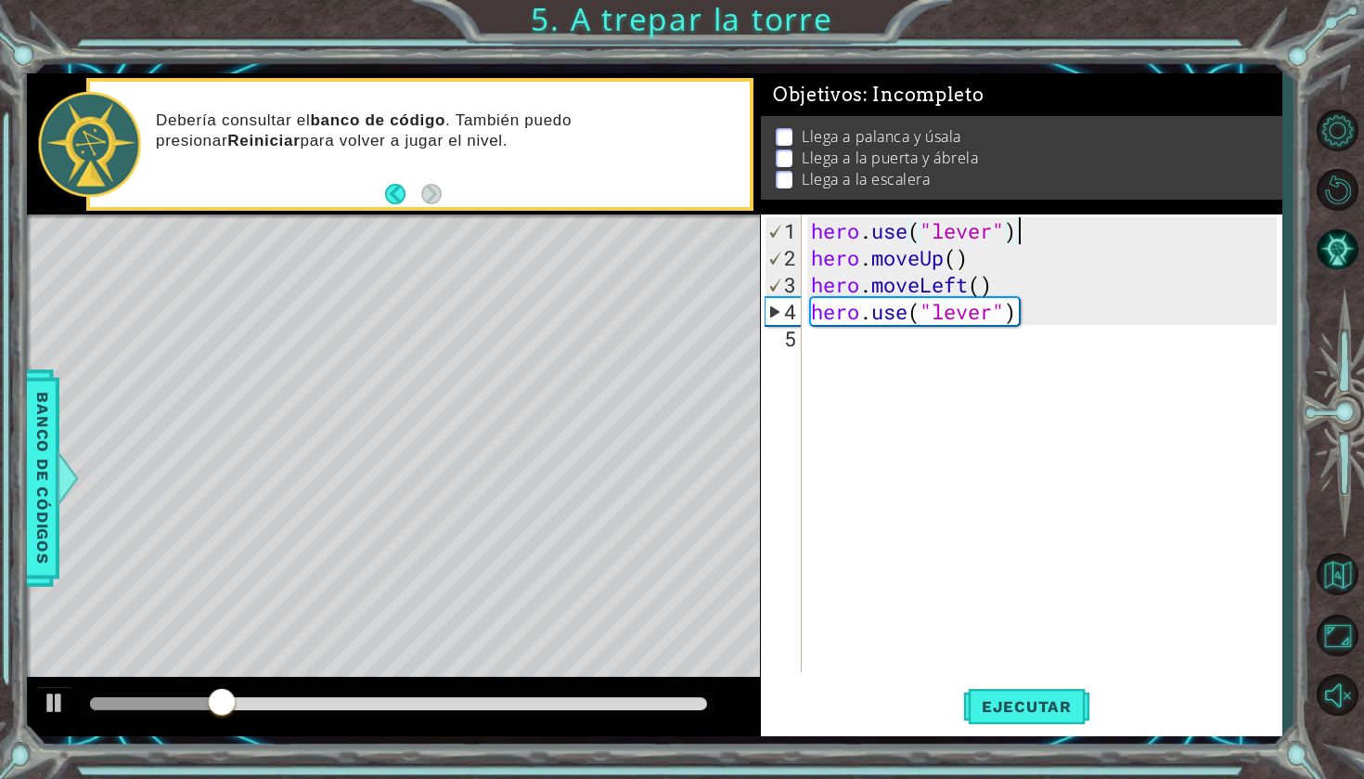
click at [922, 361] on div "hero . use ( "lever" ) hero . moveUp ( ) hero . moveLeft ( ) hero . use ( "leve…" at bounding box center [1046, 472] width 479 height 511
type textarea "h"
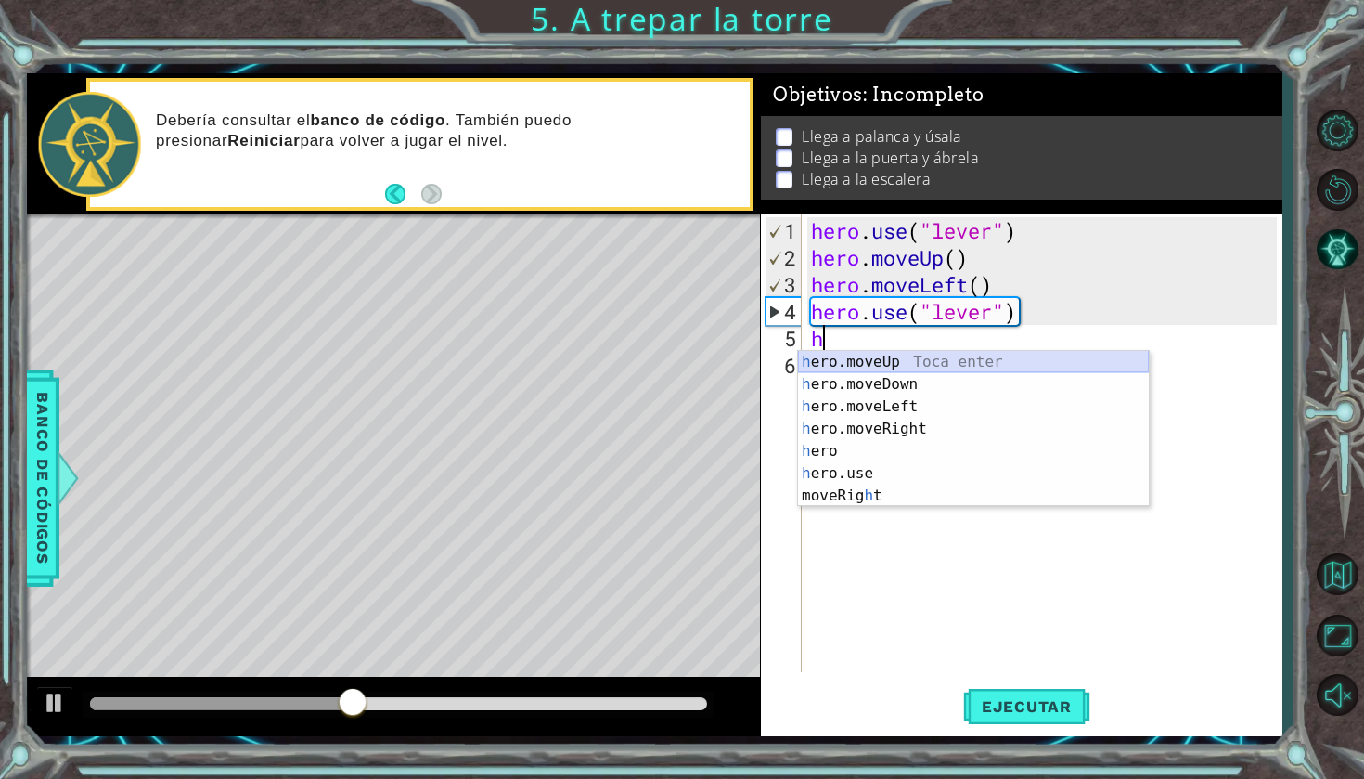
click at [844, 365] on div "h ero.moveUp Toca enter h ero.moveDown Toca enter h ero.moveLeft Toca enter h e…" at bounding box center [973, 451] width 351 height 200
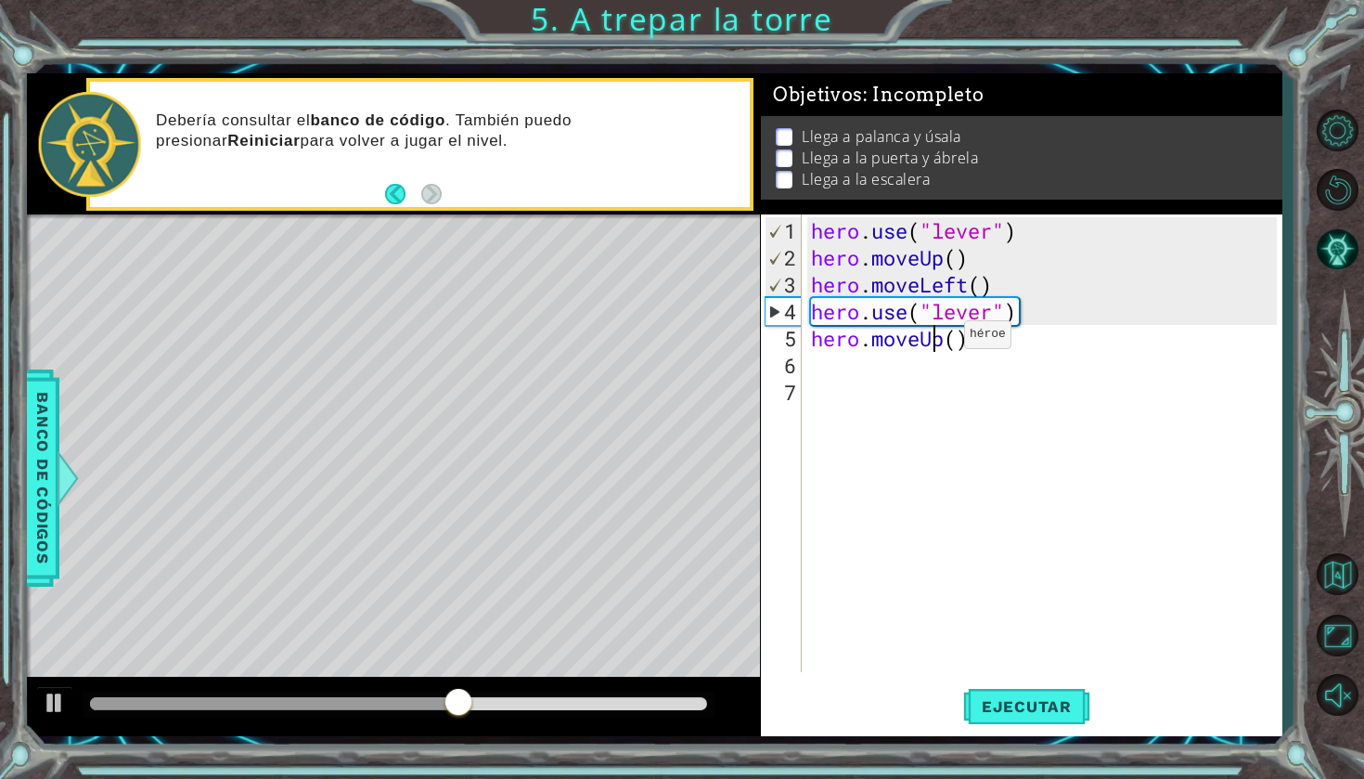
click at [936, 342] on div "hero . use ( "lever" ) hero . moveUp ( ) hero . moveLeft ( ) hero . use ( "leve…" at bounding box center [1046, 472] width 479 height 511
drag, startPoint x: 946, startPoint y: 343, endPoint x: 820, endPoint y: 345, distance: 125.3
click at [820, 345] on div "hero . use ( "lever" ) hero . moveUp ( ) hero . moveLeft ( ) hero . use ( "leve…" at bounding box center [1046, 472] width 479 height 511
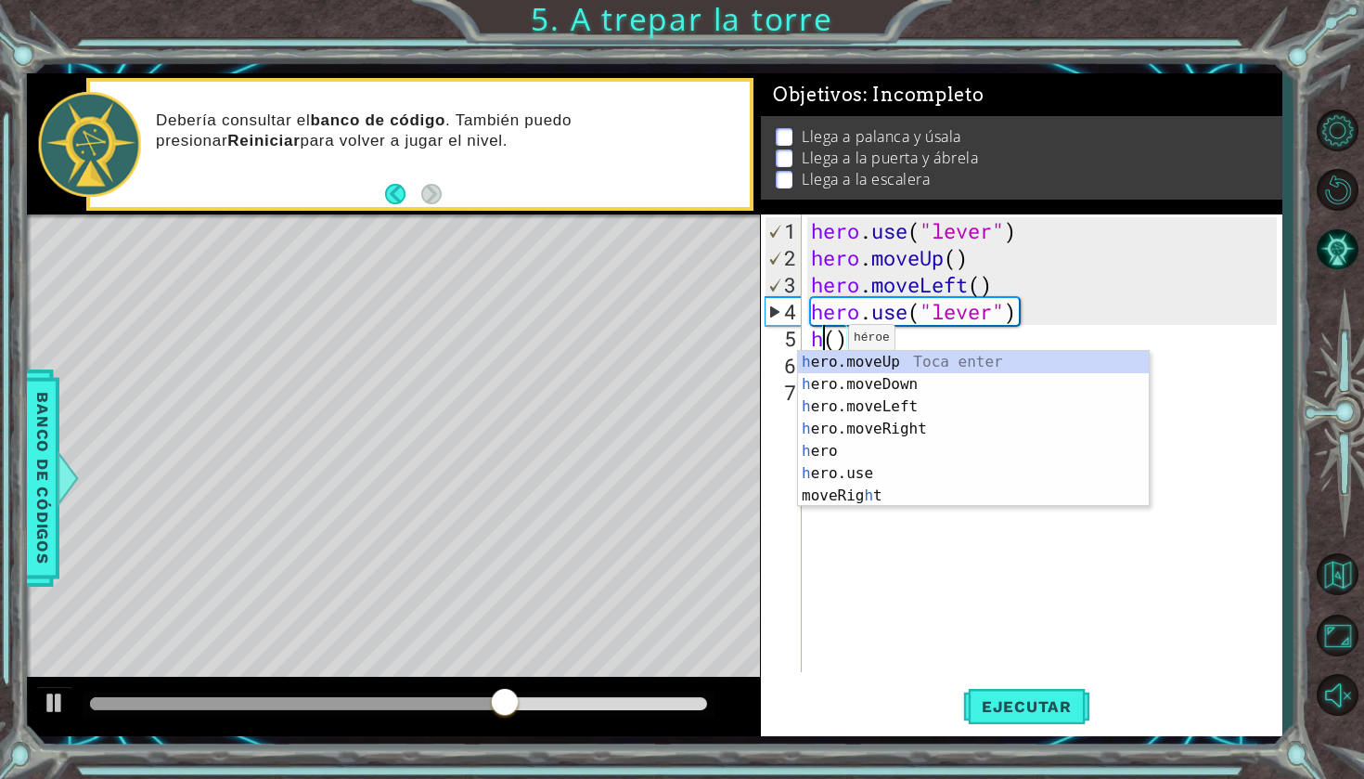
type textarea "()"
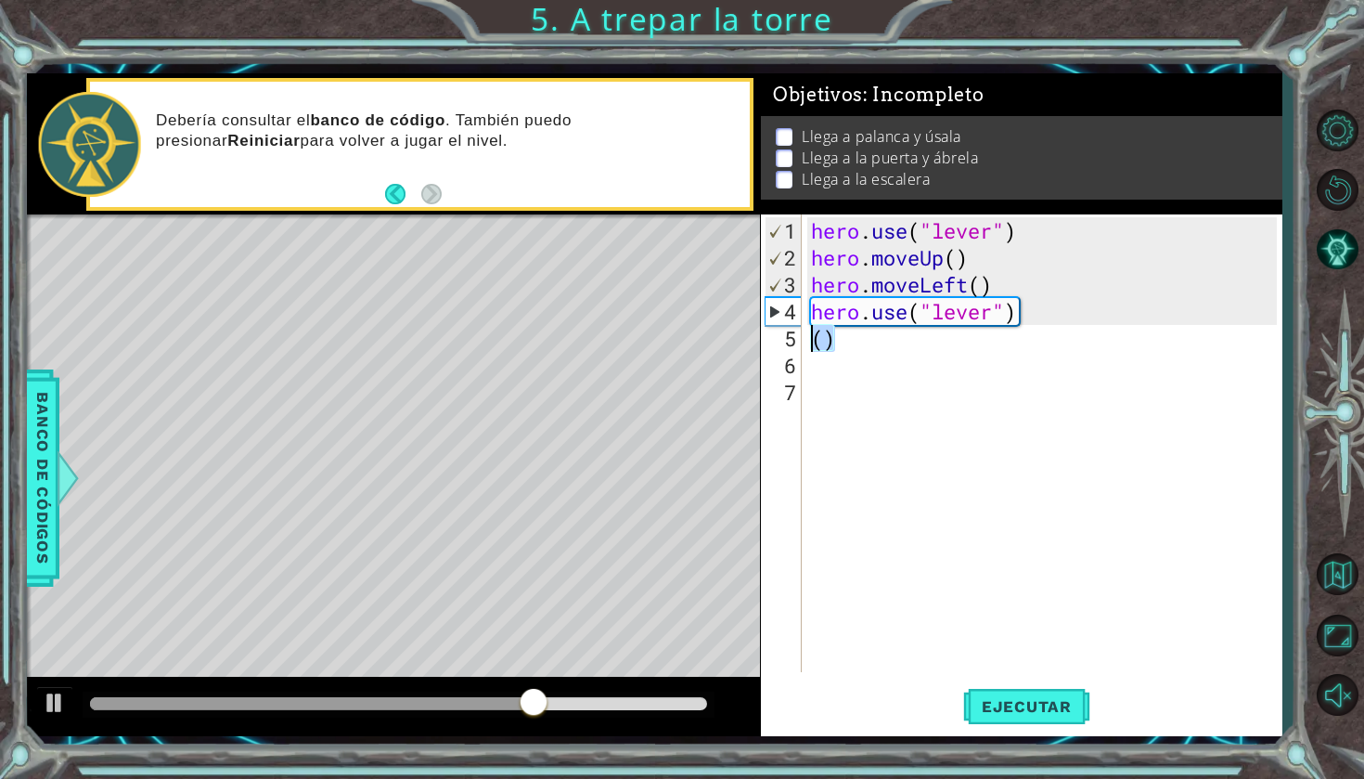
drag, startPoint x: 855, startPoint y: 345, endPoint x: 798, endPoint y: 345, distance: 56.6
click at [798, 345] on div "() 1 2 3 4 5 6 7 hero . use ( "lever" ) hero . moveUp ( ) hero . moveLeft ( ) h…" at bounding box center [1019, 443] width 516 height 458
type textarea "hero.use("lever")"
type textarea "h"
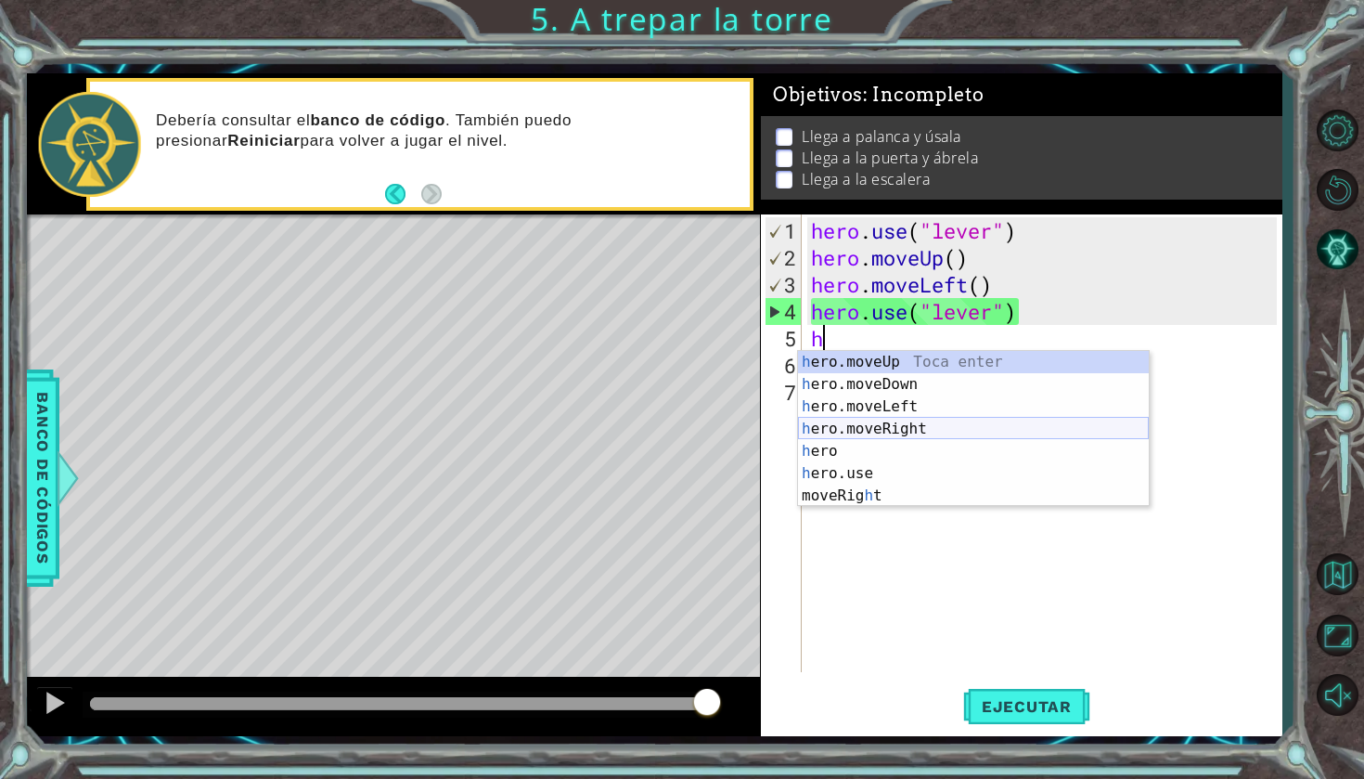
click at [905, 425] on div "h ero.moveUp Toca enter h ero.moveDown Toca enter h ero.moveLeft Toca enter h e…" at bounding box center [973, 451] width 351 height 200
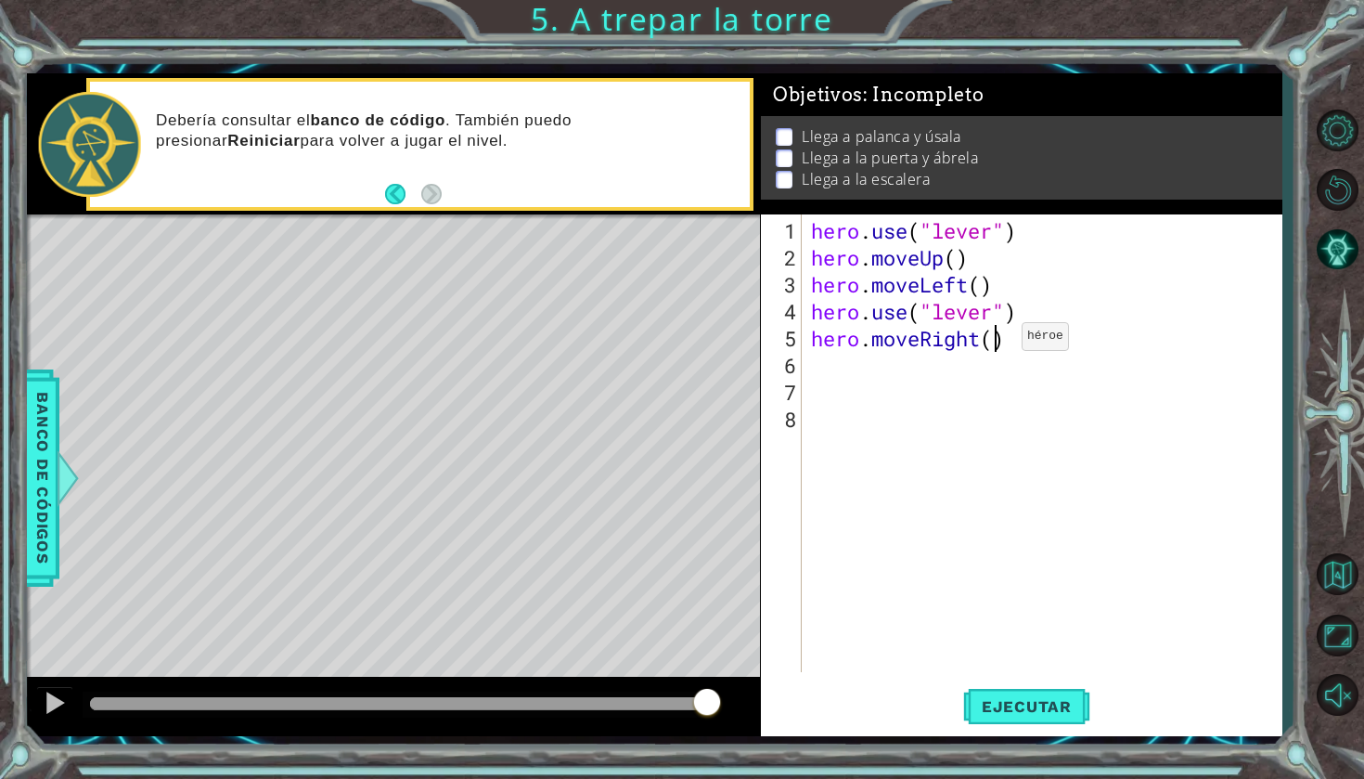
click at [994, 343] on div "hero . use ( "lever" ) hero . moveUp ( ) hero . moveLeft ( ) hero . use ( "leve…" at bounding box center [1046, 472] width 479 height 511
click at [1018, 703] on button "Ejecutar" at bounding box center [1026, 706] width 127 height 52
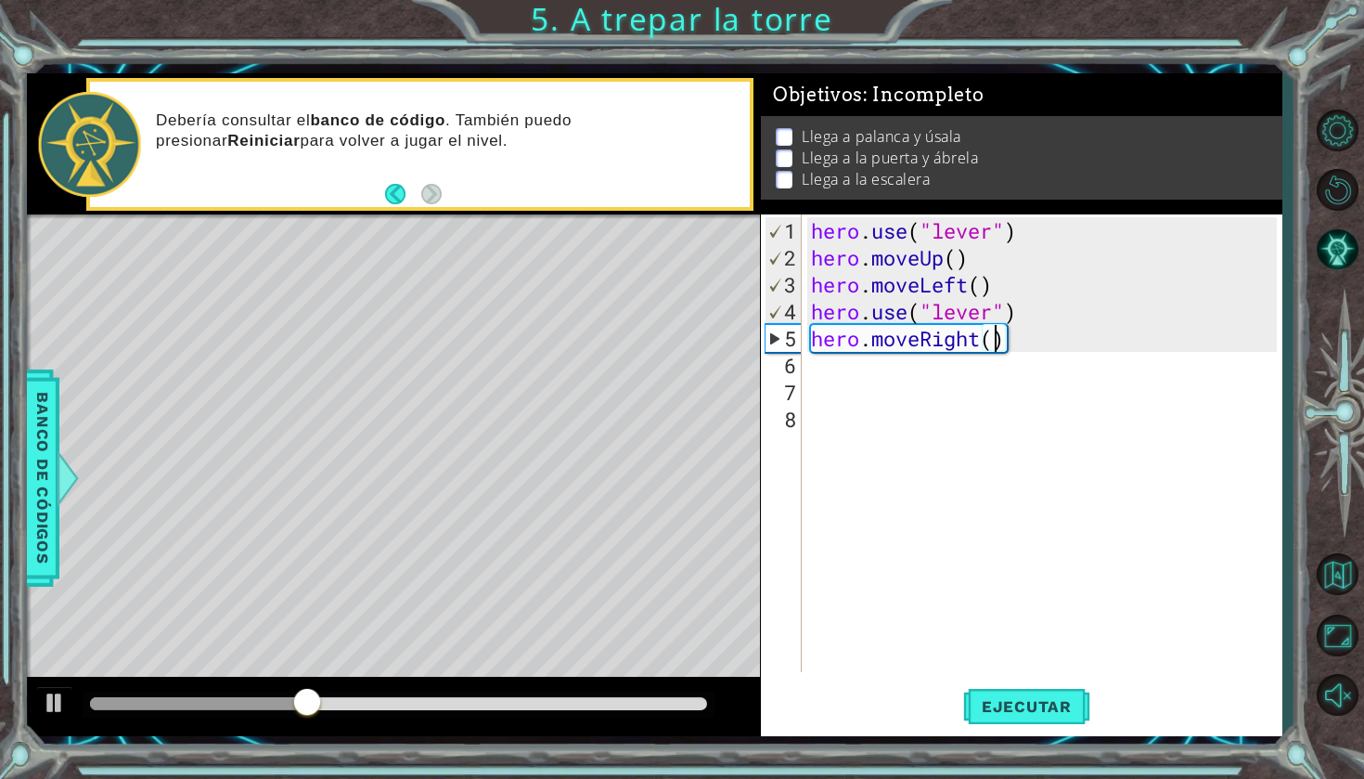
scroll to position [0, 8]
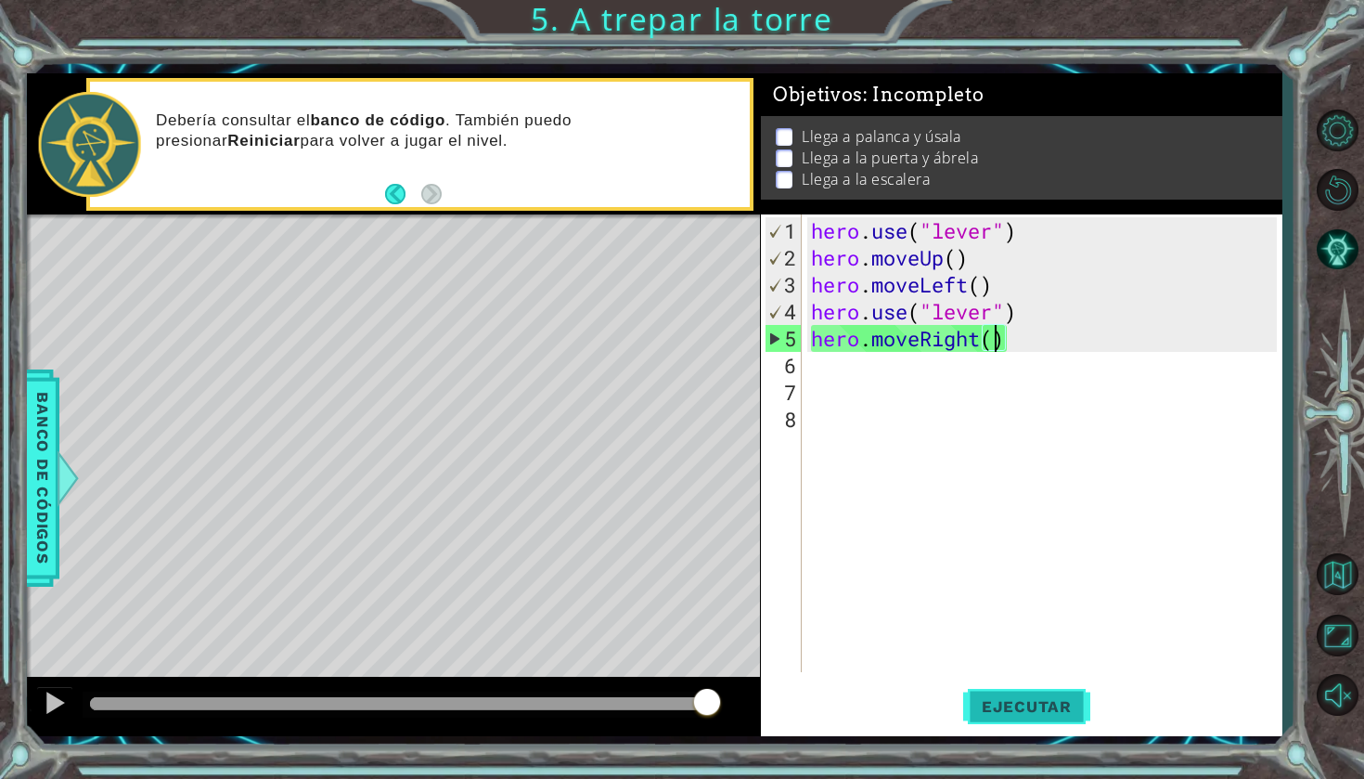
click at [1062, 703] on span "Ejecutar" at bounding box center [1026, 706] width 127 height 19
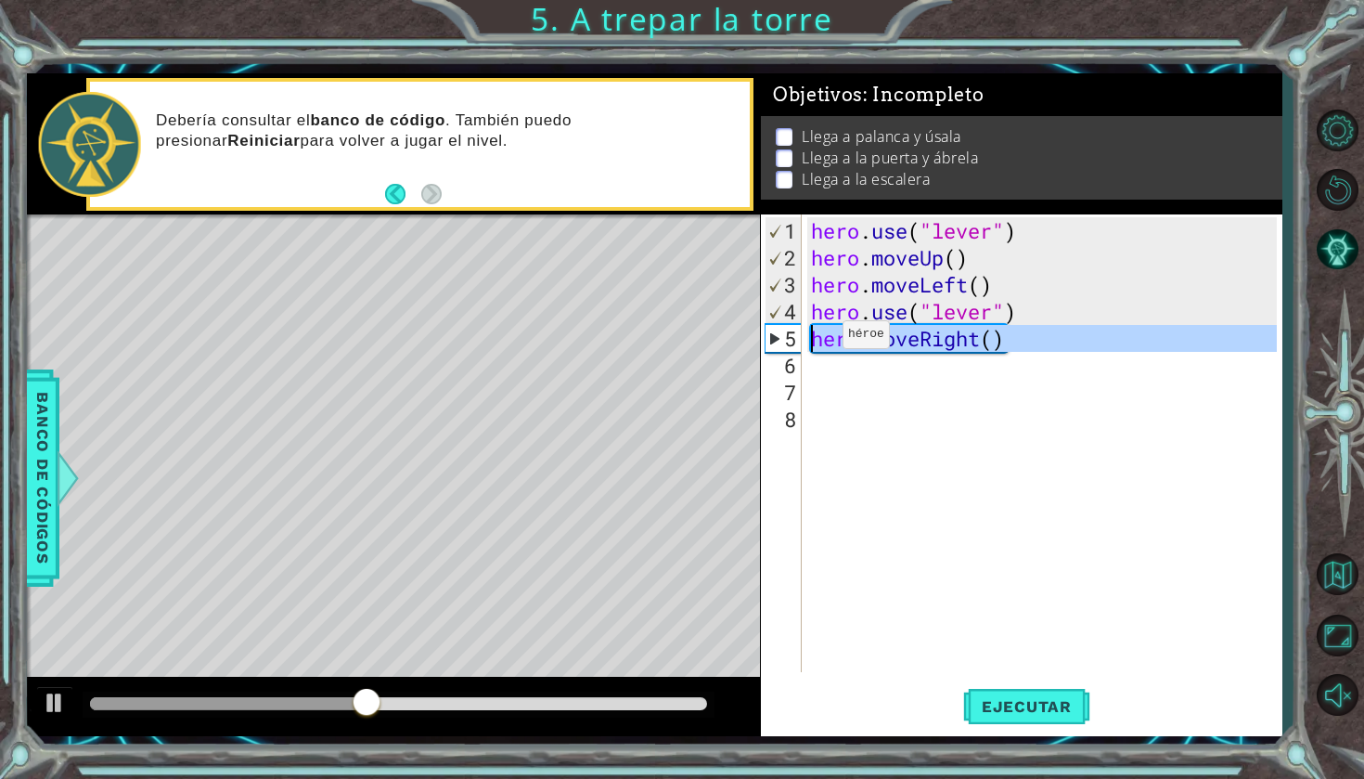
drag, startPoint x: 1027, startPoint y: 353, endPoint x: 815, endPoint y: 341, distance: 212.9
click at [814, 341] on div "hero . use ( "lever" ) hero . moveUp ( ) hero . moveLeft ( ) hero . use ( "leve…" at bounding box center [1046, 472] width 479 height 511
type textarea "hero.moveRight()"
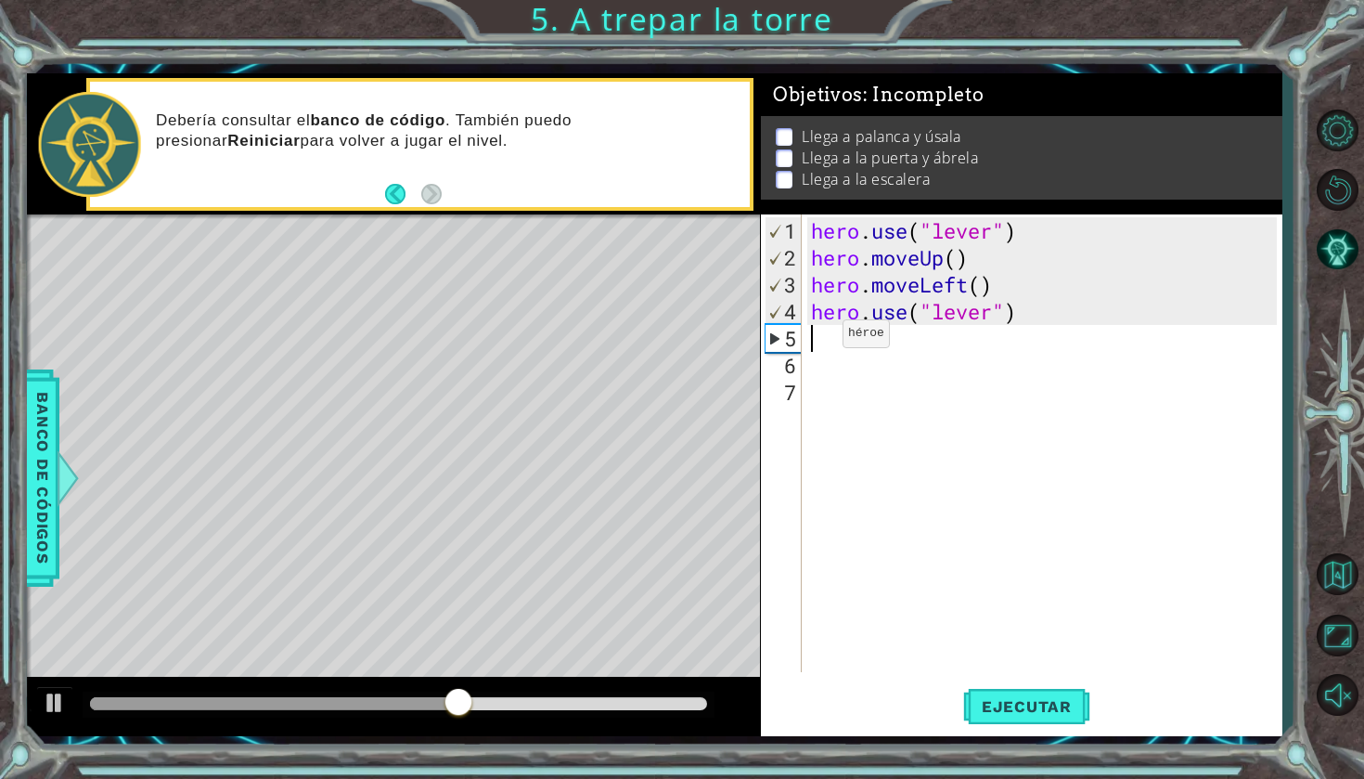
scroll to position [0, 0]
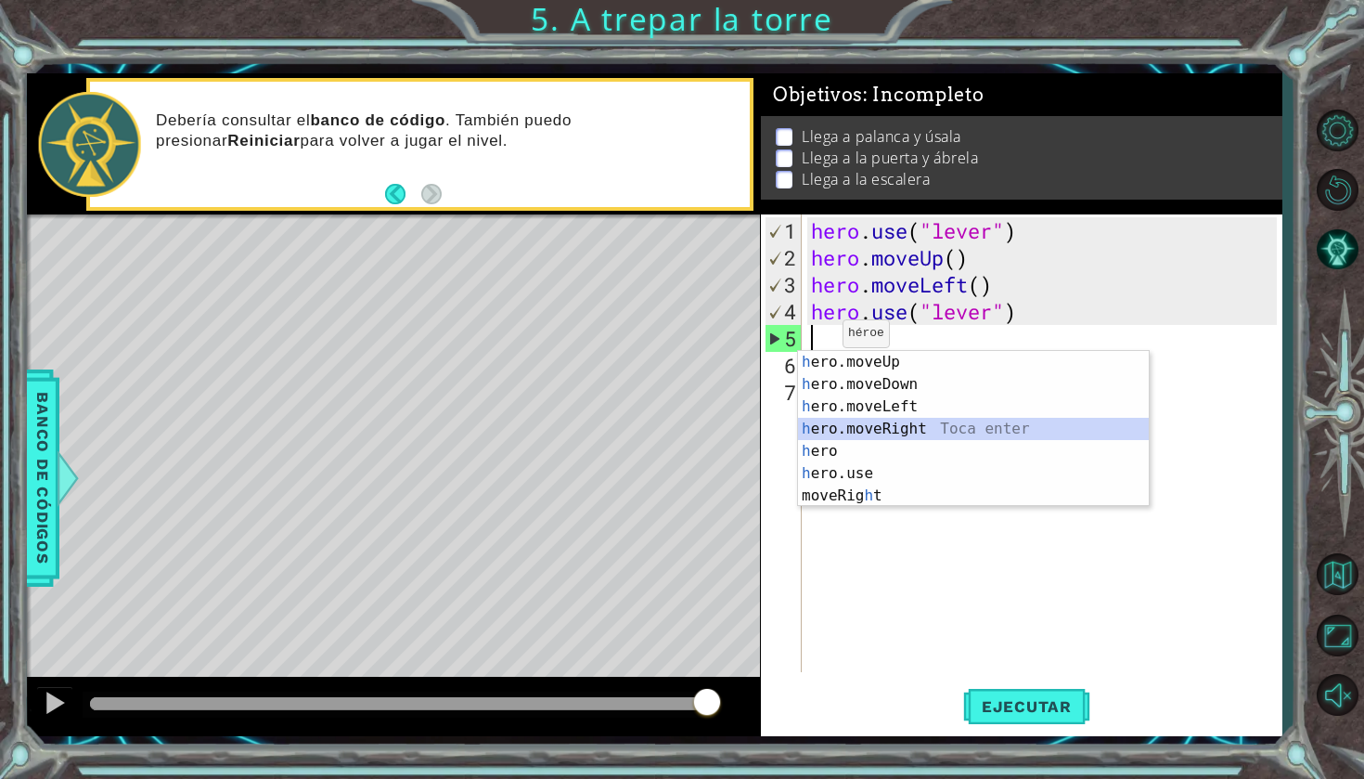
type textarea "h"
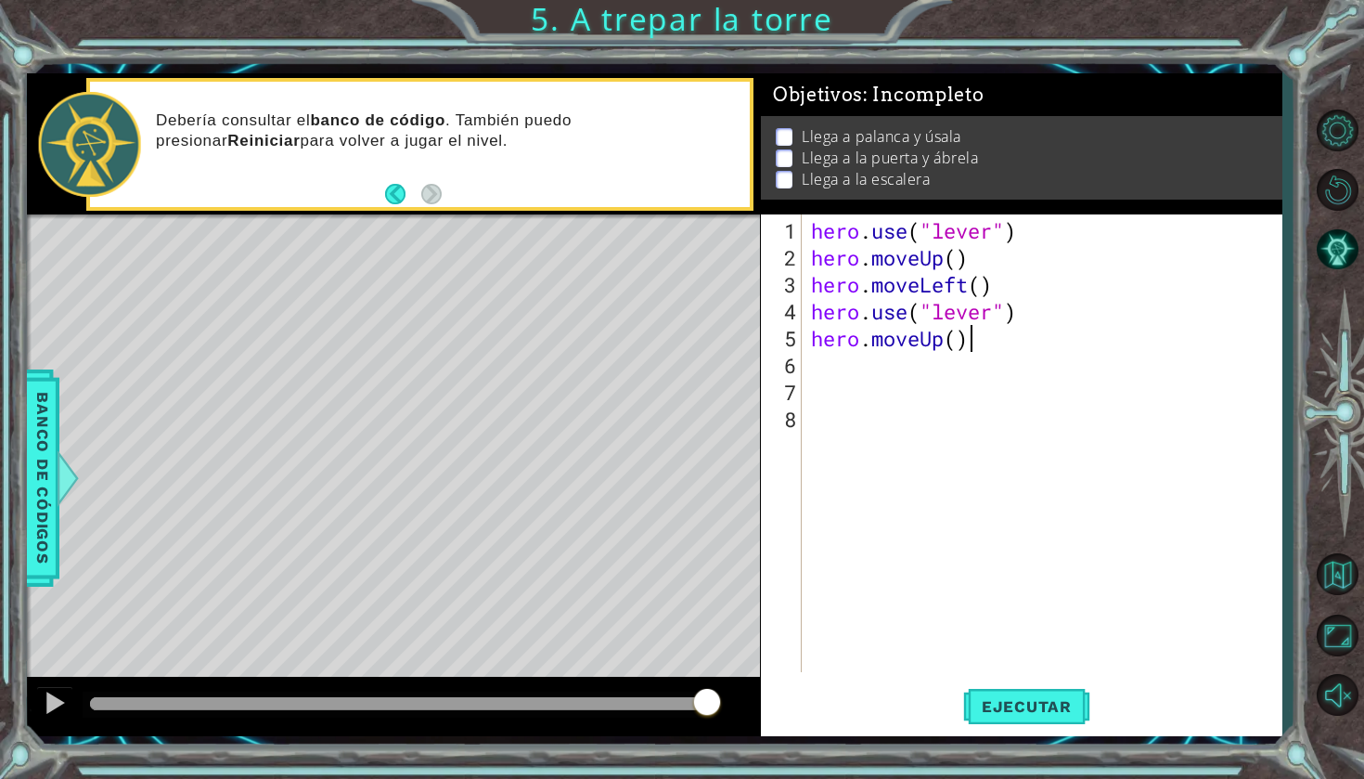
click at [964, 336] on div "hero . use ( "lever" ) hero . moveUp ( ) hero . moveLeft ( ) hero . use ( "leve…" at bounding box center [1046, 472] width 479 height 511
click at [960, 335] on div "hero . use ( "lever" ) hero . moveUp ( ) hero . moveLeft ( ) hero . use ( "leve…" at bounding box center [1046, 472] width 479 height 511
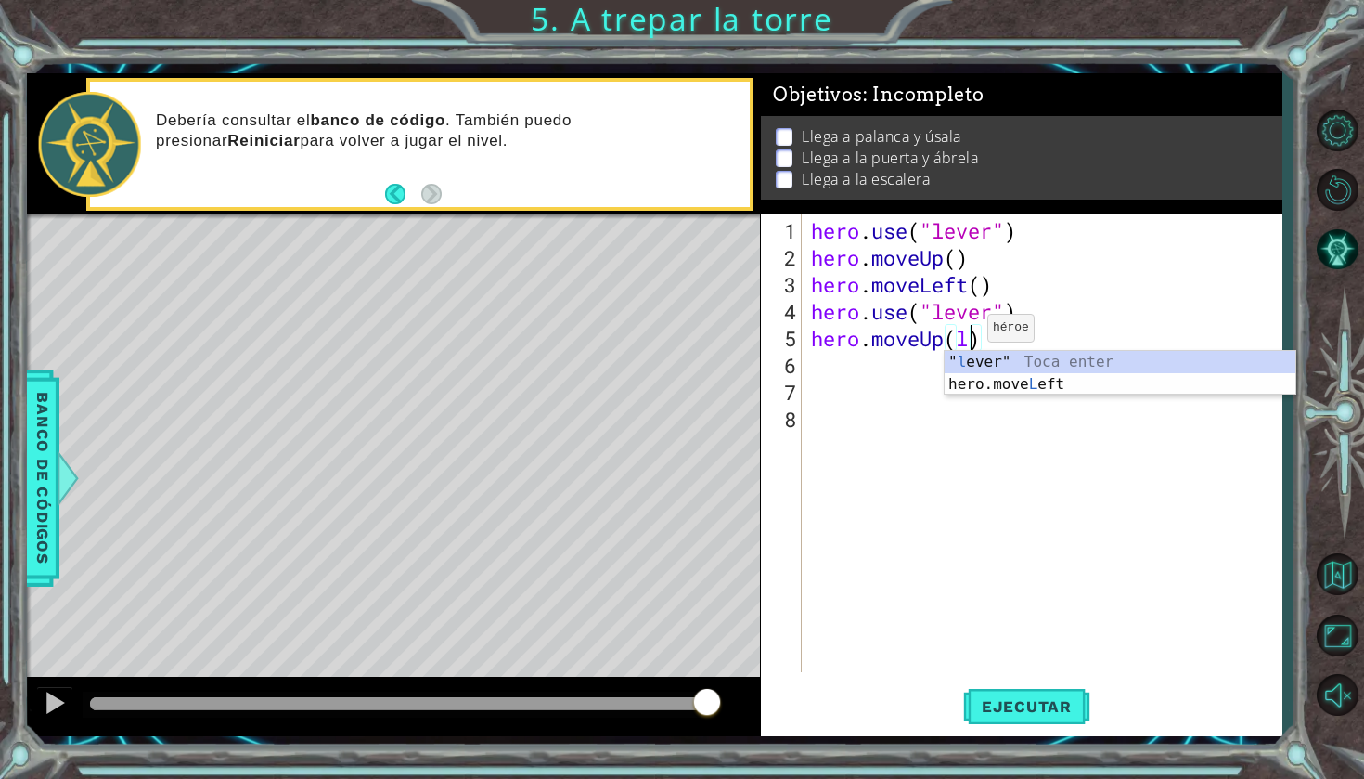
type textarea "hero.moveUp("lever)"
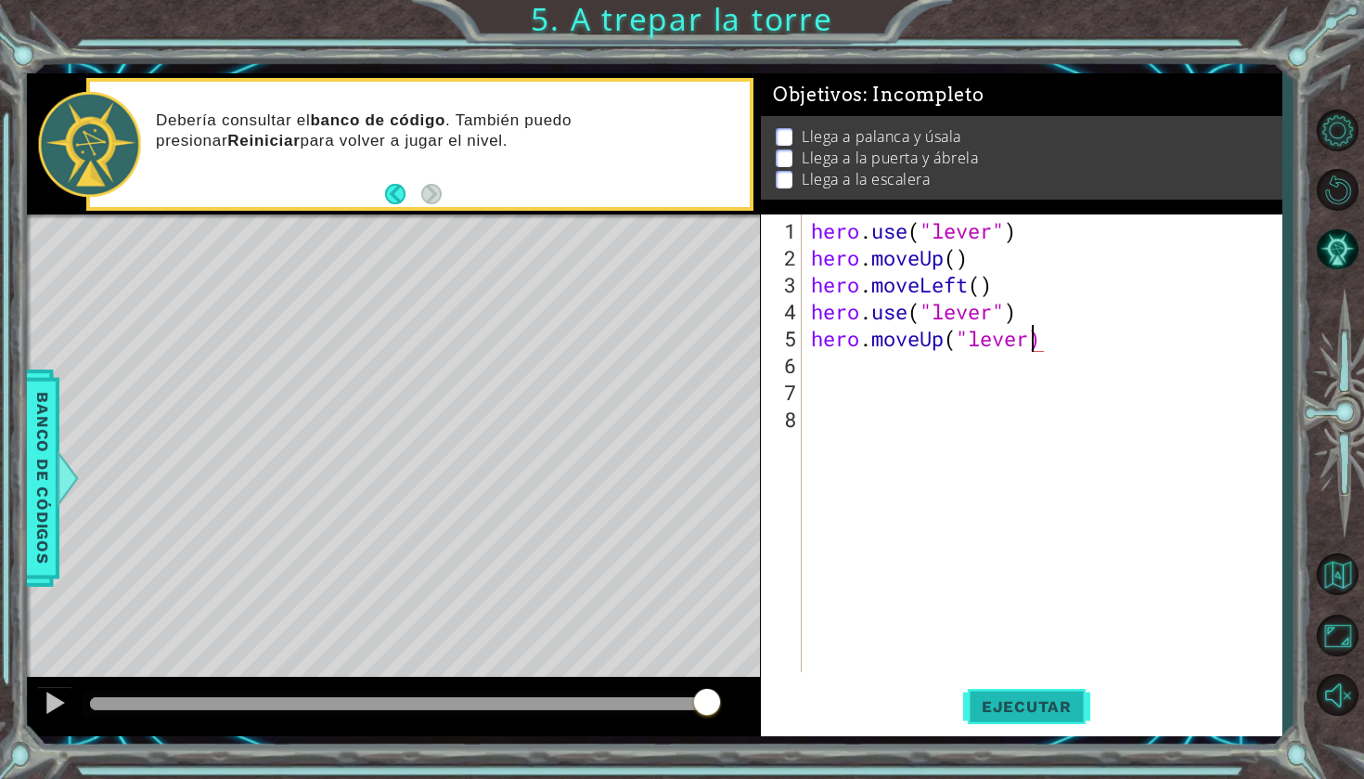
click at [1001, 701] on span "Ejecutar" at bounding box center [1026, 706] width 127 height 19
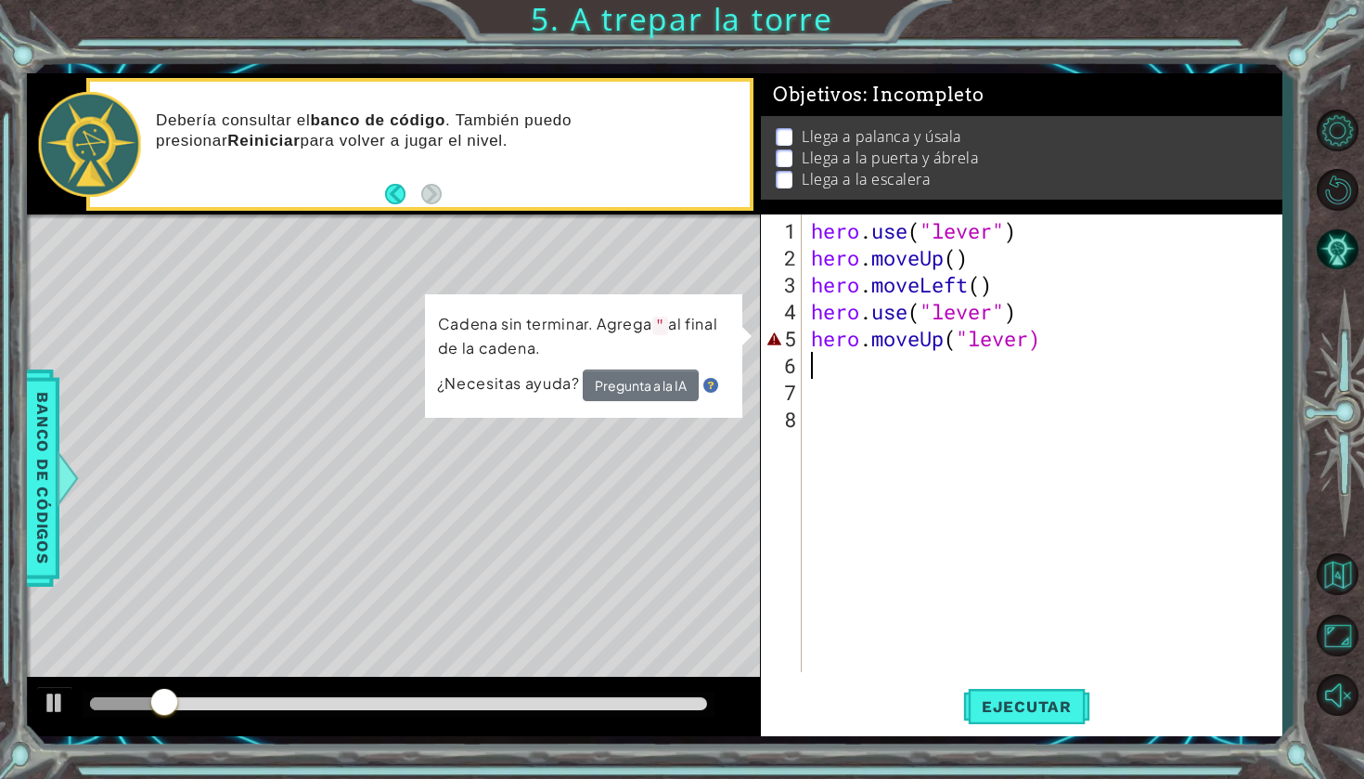
click at [1070, 353] on div "hero . use ( "lever" ) hero . moveUp ( ) hero . moveLeft ( ) hero . use ( "leve…" at bounding box center [1046, 472] width 479 height 511
click at [640, 381] on button "Pregunta a la IA" at bounding box center [640, 385] width 117 height 33
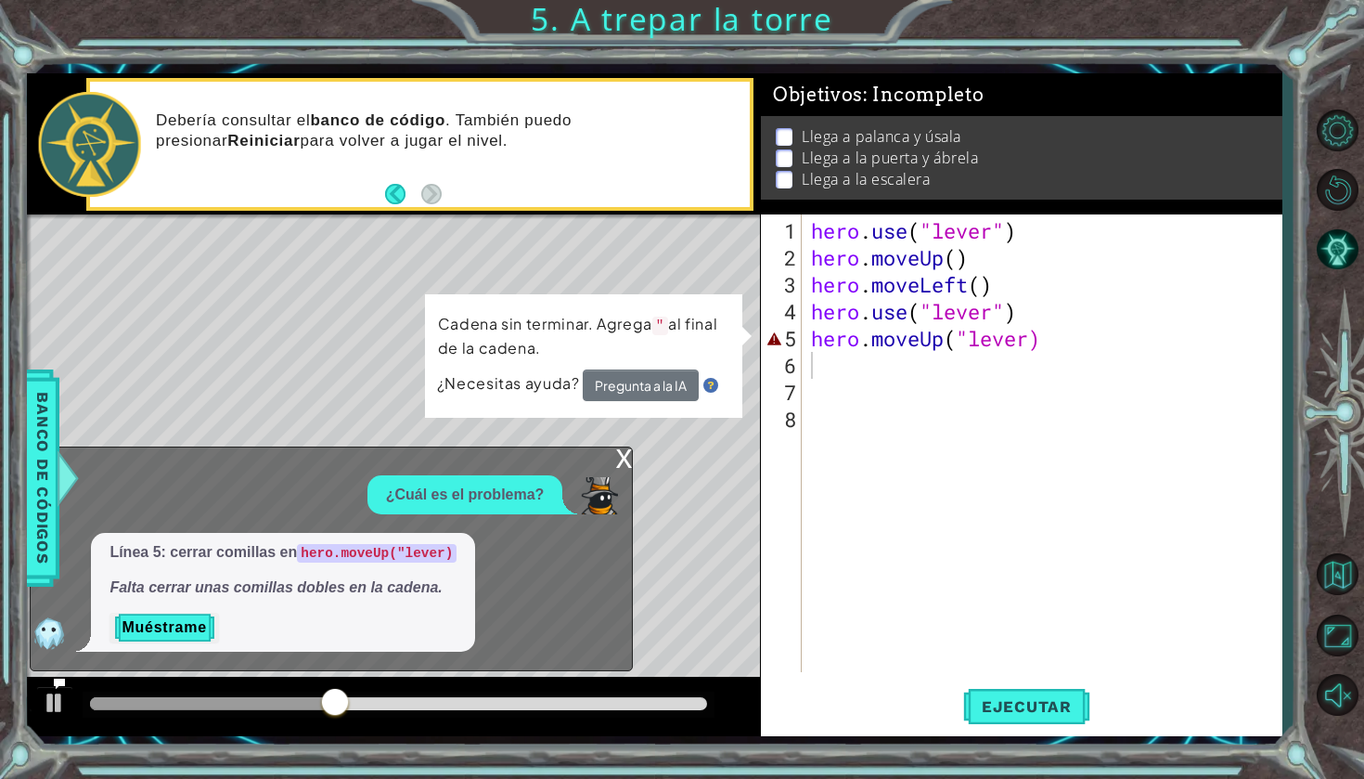
click at [612, 468] on div "x ¿Cuál es el problema? Línea 5: cerrar comillas en hero.moveUp("lever) Falta c…" at bounding box center [331, 559] width 603 height 226
click at [621, 466] on div "x" at bounding box center [623, 456] width 17 height 19
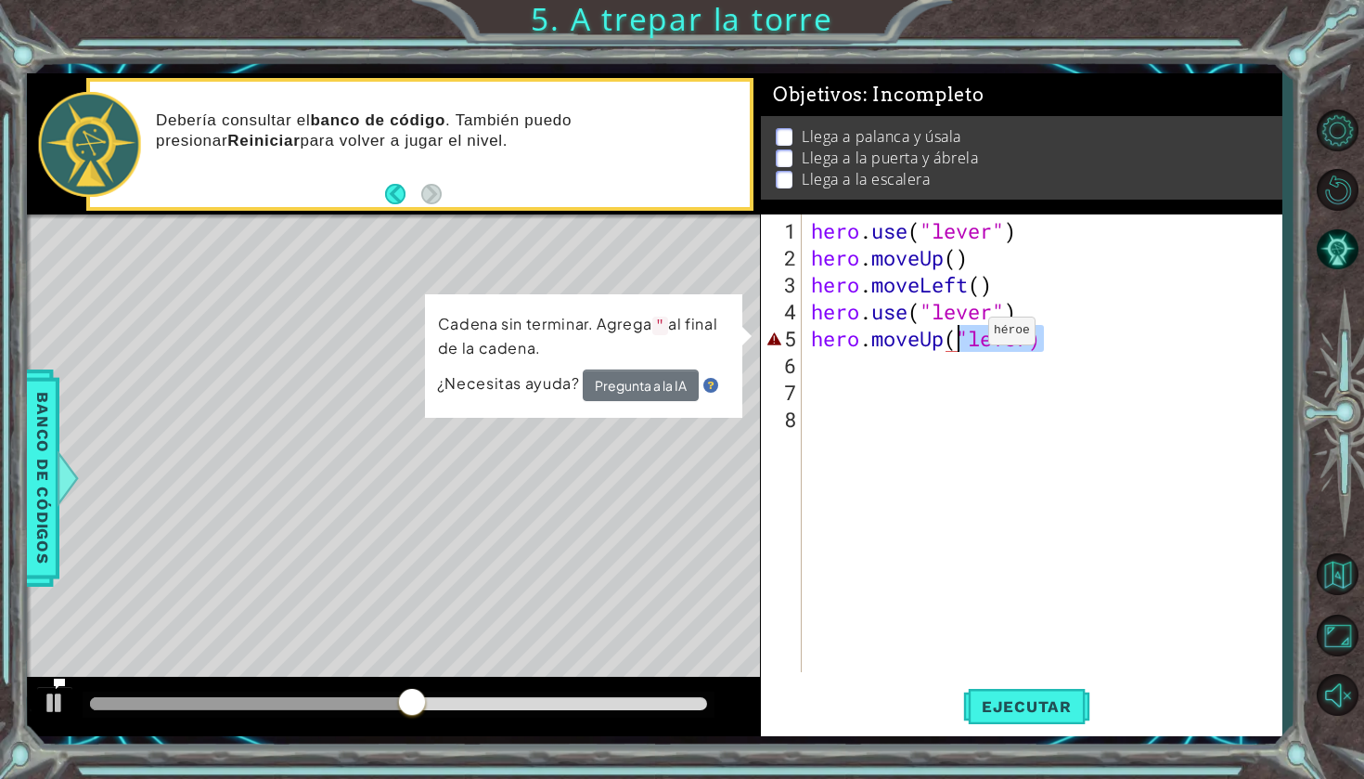
drag, startPoint x: 1046, startPoint y: 348, endPoint x: 960, endPoint y: 338, distance: 86.0
click at [960, 338] on div "hero . use ( "lever" ) hero . moveUp ( ) hero . moveLeft ( ) hero . use ( "leve…" at bounding box center [1046, 472] width 479 height 511
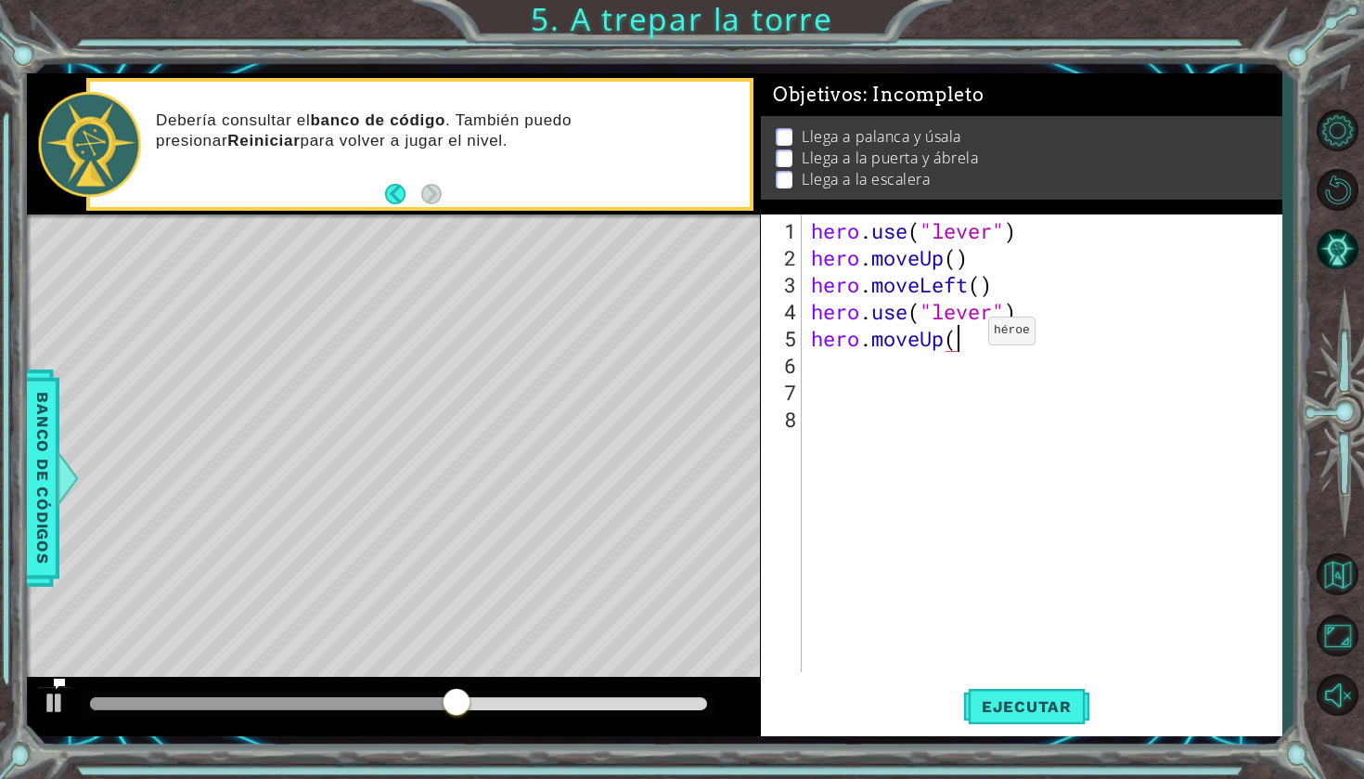
type textarea "hero.moveUp()"
click at [1053, 703] on span "Ejecutar" at bounding box center [1026, 706] width 127 height 19
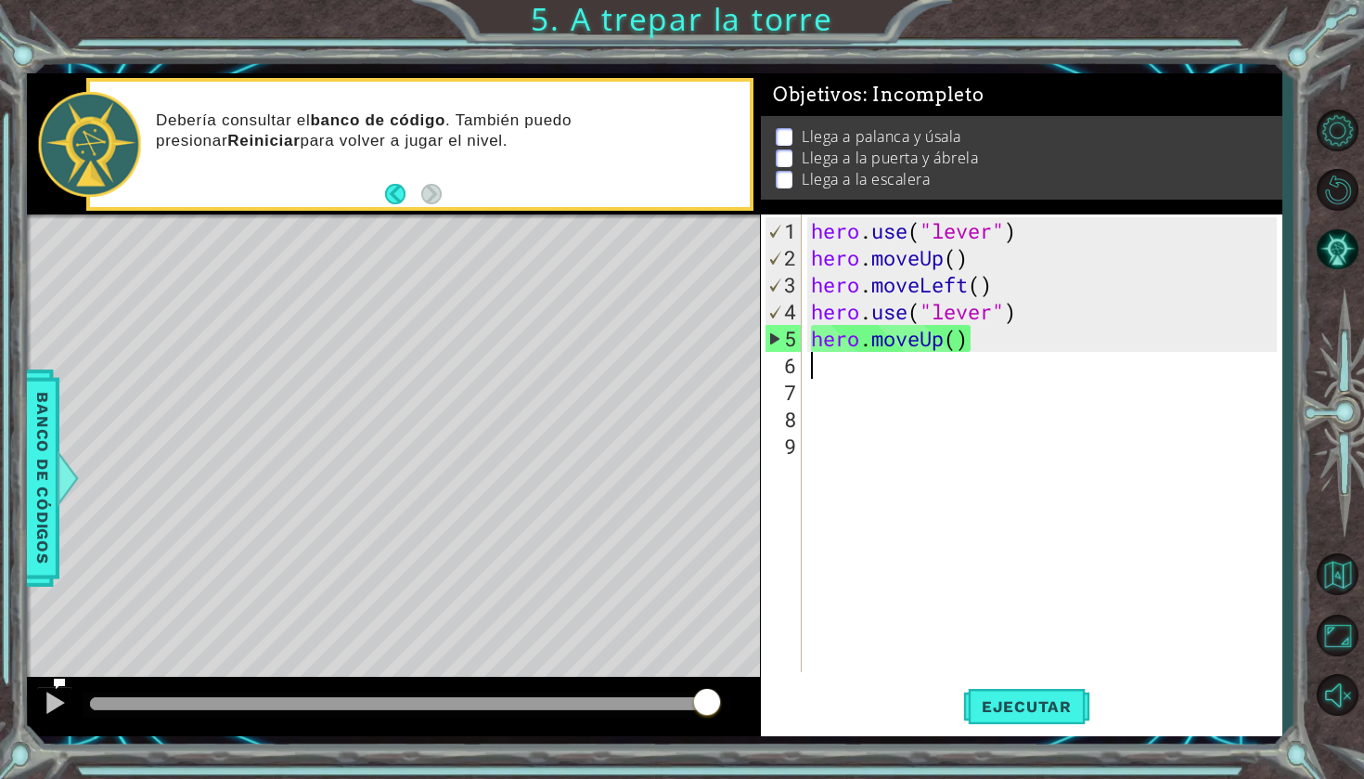
click at [962, 380] on div "hero . use ( "lever" ) hero . moveUp ( ) hero . moveLeft ( ) hero . use ( "leve…" at bounding box center [1046, 472] width 479 height 511
type textarea "l"
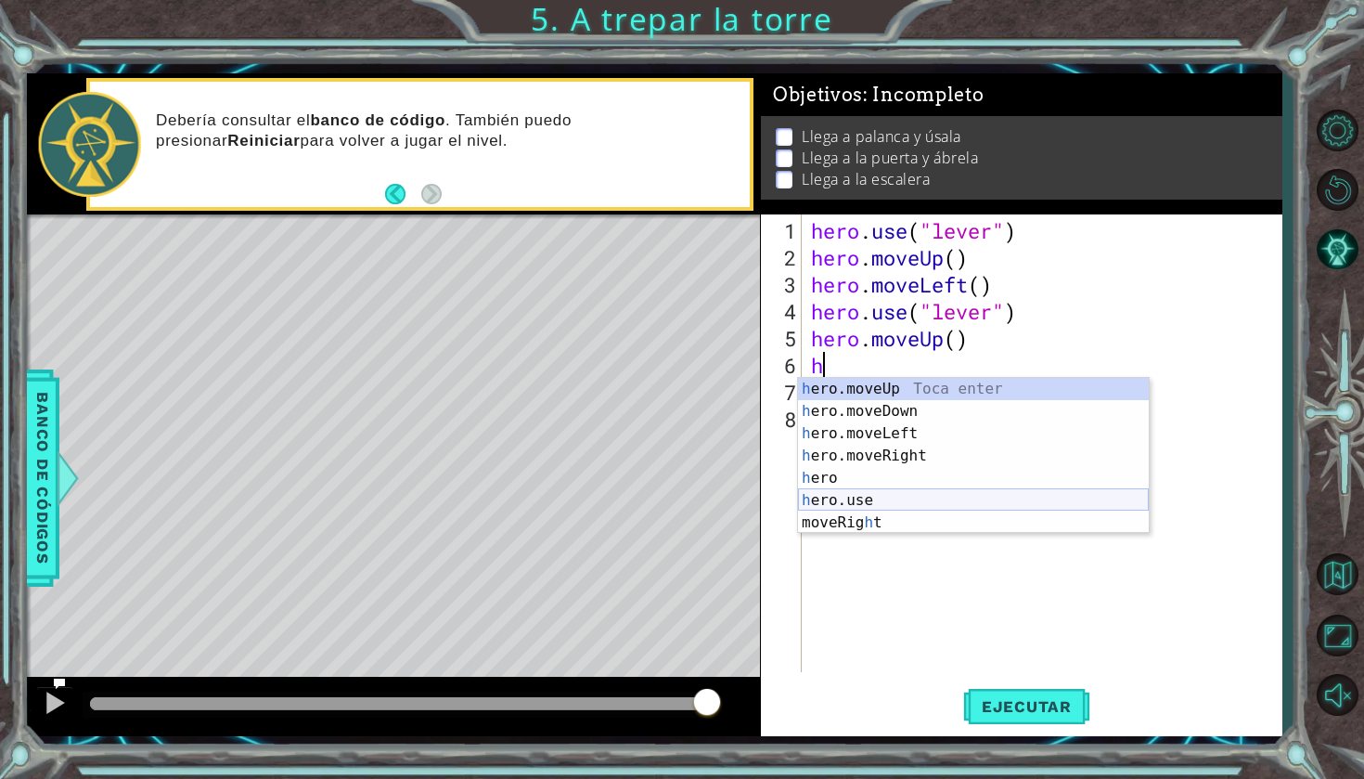
click at [886, 495] on div "h ero.moveUp Toca enter h ero.moveDown Toca enter h ero.moveLeft Toca enter h e…" at bounding box center [973, 478] width 351 height 200
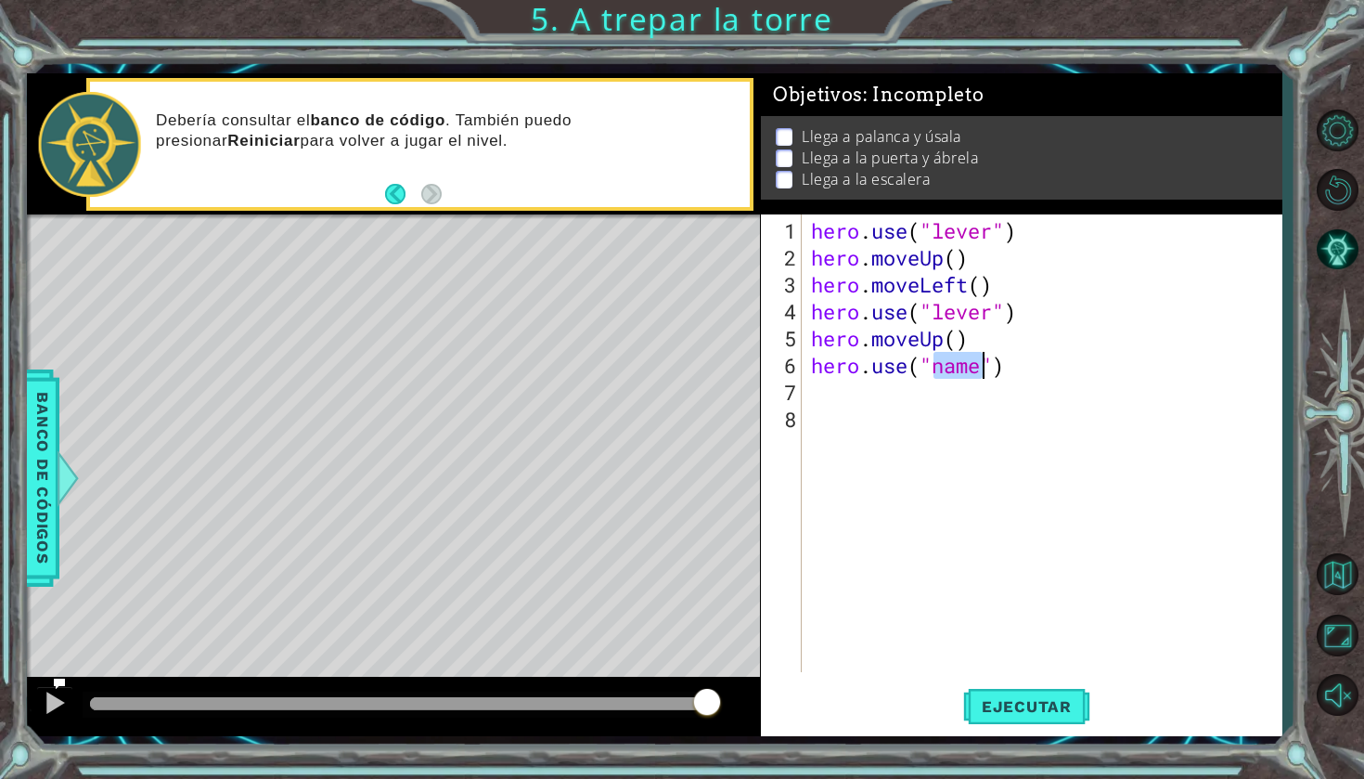
scroll to position [0, 6]
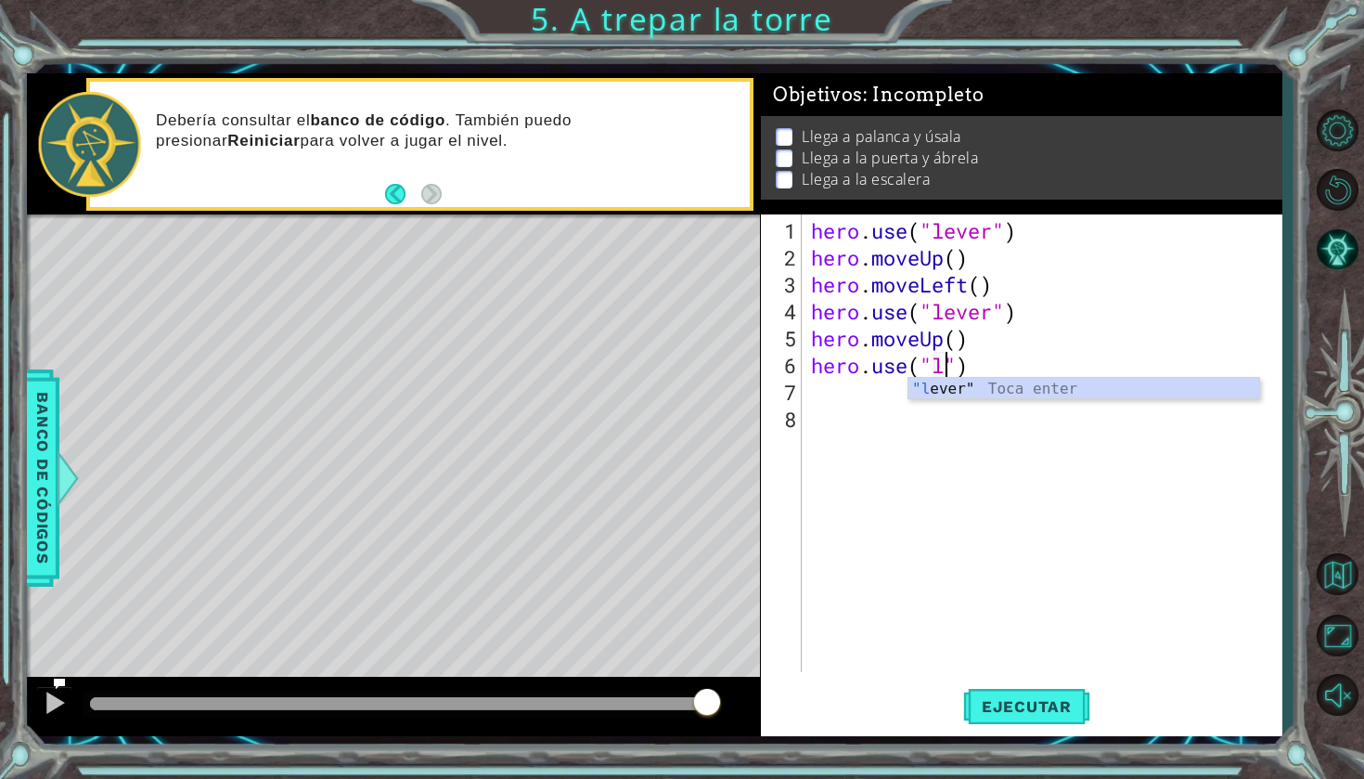
type textarea "hero.use("lever")"
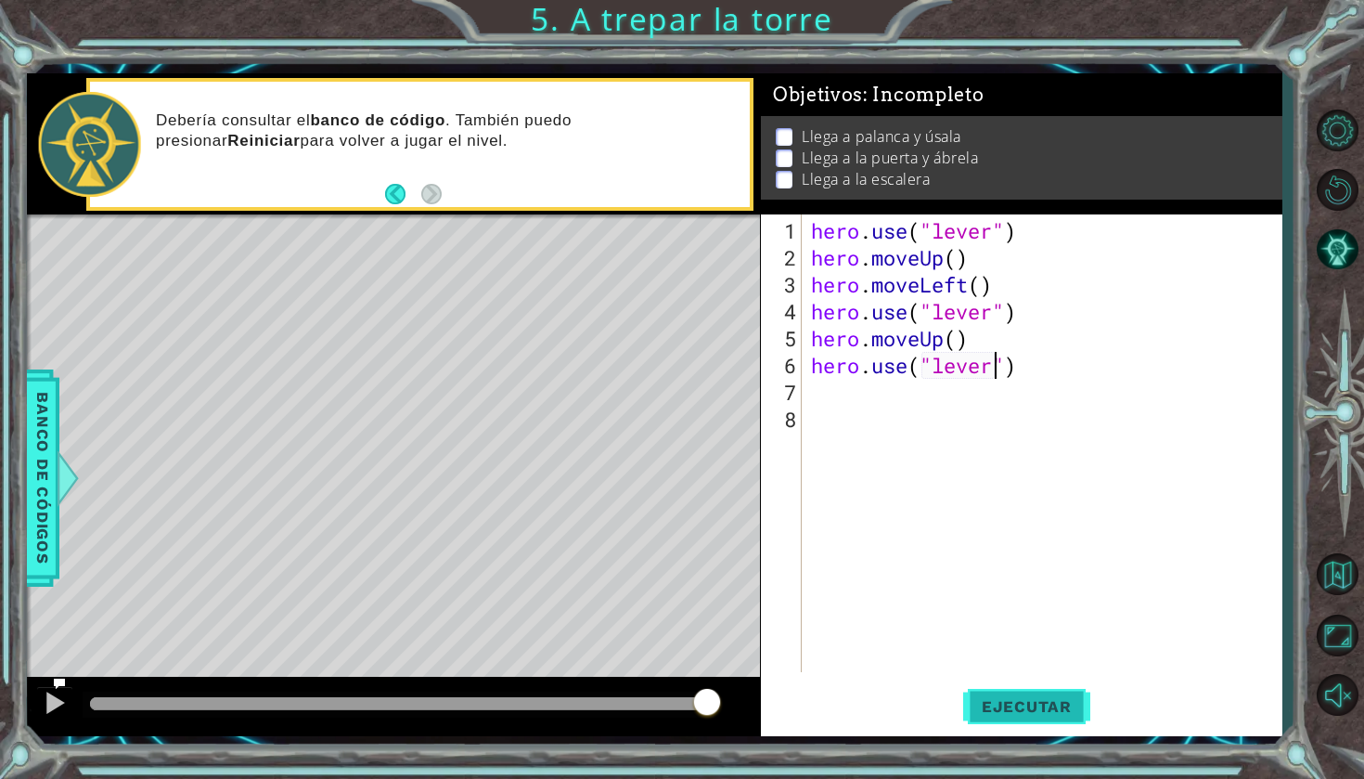
click at [1052, 703] on span "Ejecutar" at bounding box center [1026, 706] width 127 height 19
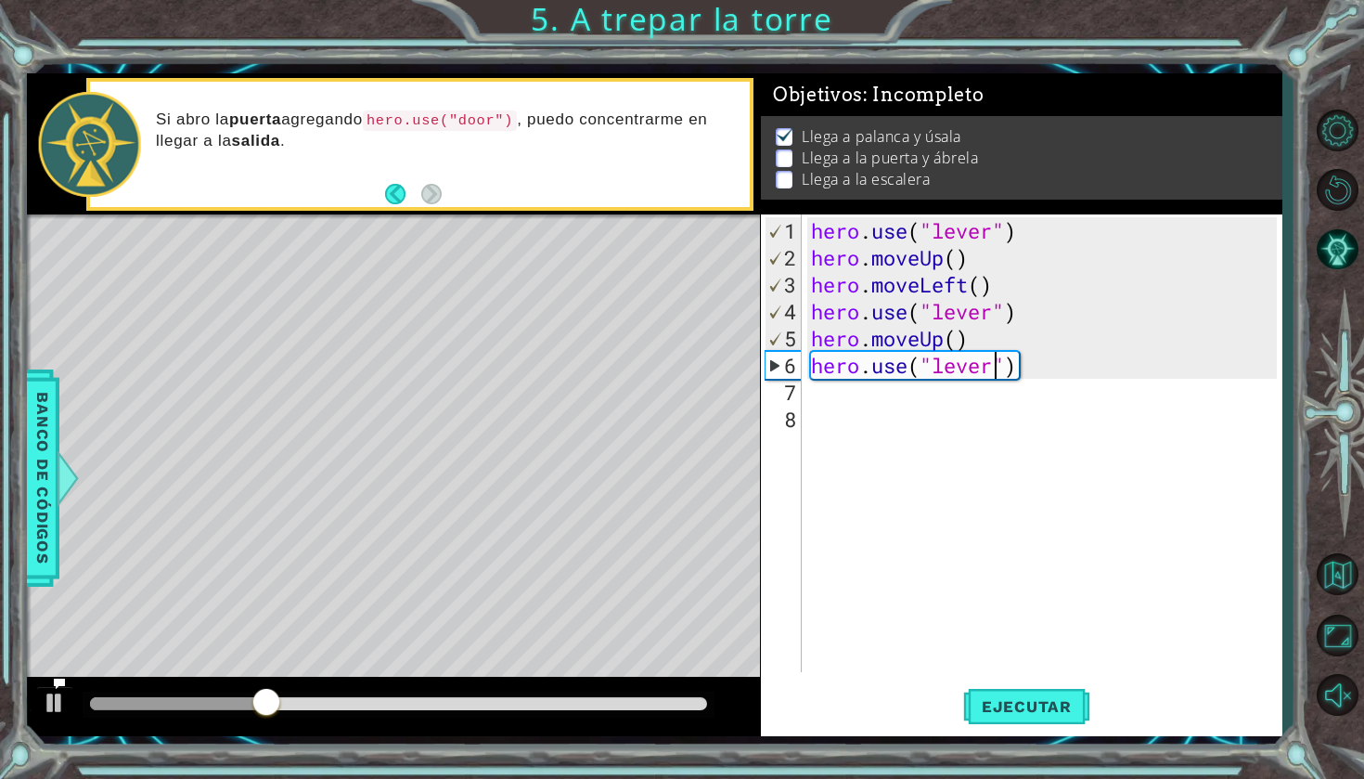
click at [902, 423] on div "hero . use ( "lever" ) hero . moveUp ( ) hero . moveLeft ( ) hero . use ( "leve…" at bounding box center [1046, 472] width 479 height 511
click at [871, 385] on div "hero . use ( "lever" ) hero . moveUp ( ) hero . moveLeft ( ) hero . use ( "leve…" at bounding box center [1046, 472] width 479 height 511
type textarea "h"
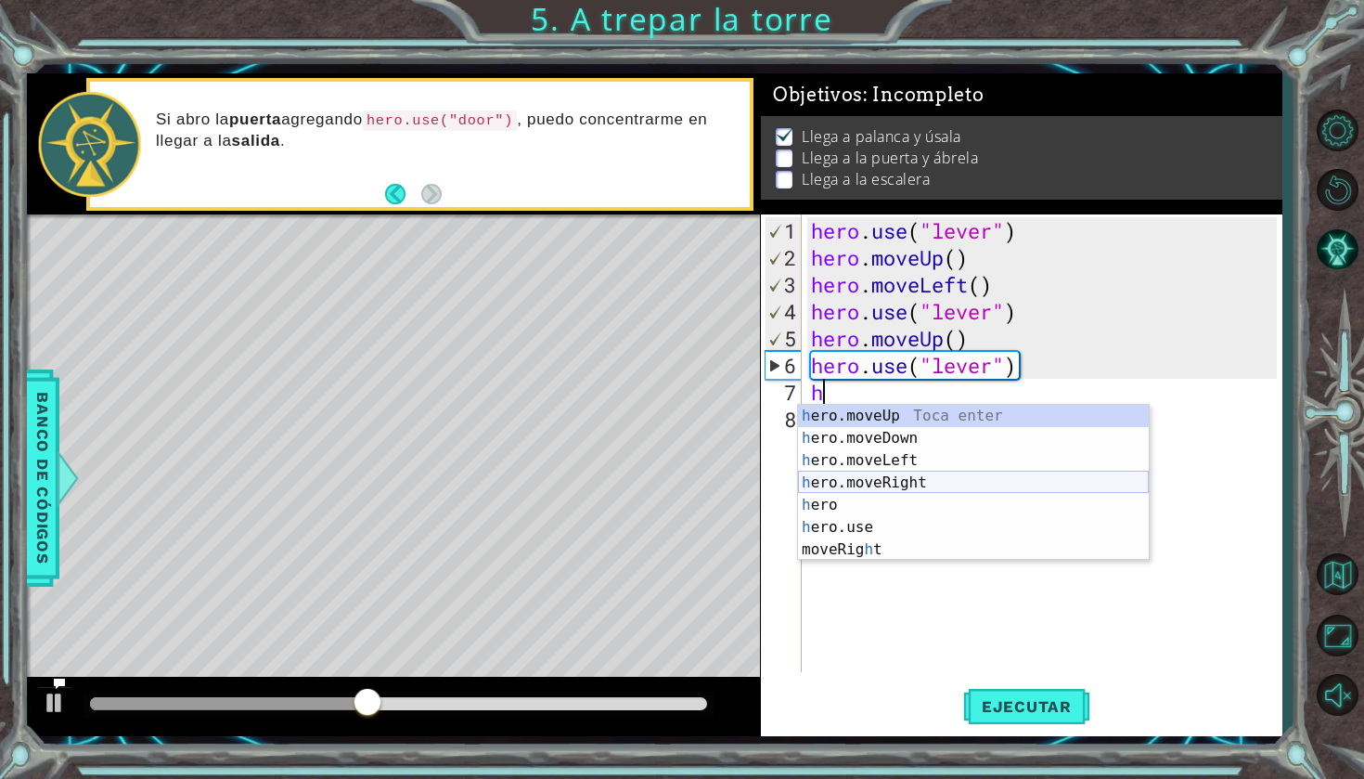
click at [912, 489] on div "h ero.moveUp Toca enter h ero.moveDown Toca enter h ero.moveLeft Toca enter h e…" at bounding box center [973, 505] width 351 height 200
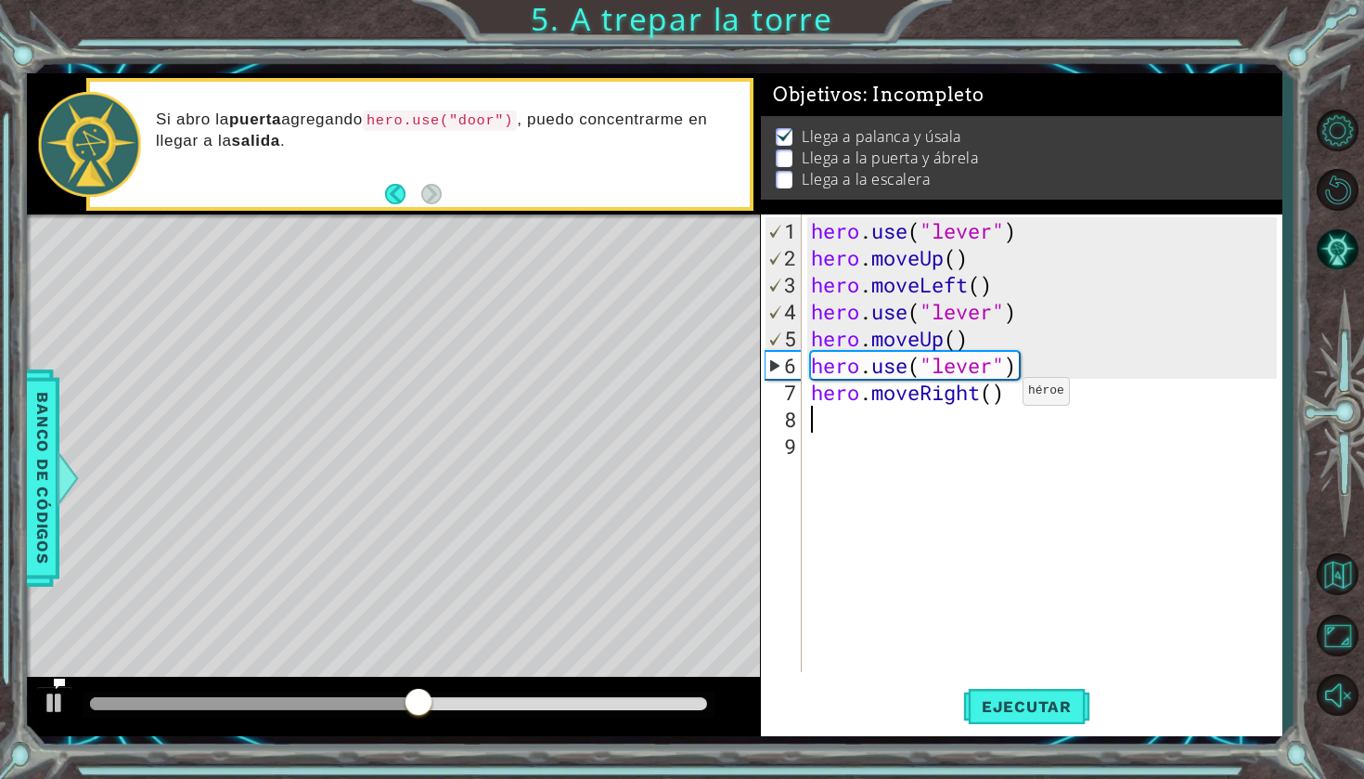
click at [997, 403] on div "hero . use ( "lever" ) hero . moveUp ( ) hero . moveLeft ( ) hero . use ( "leve…" at bounding box center [1046, 472] width 479 height 511
type textarea "hero.moveRight(2)"
click at [1065, 702] on span "Ejecutar" at bounding box center [1026, 706] width 127 height 19
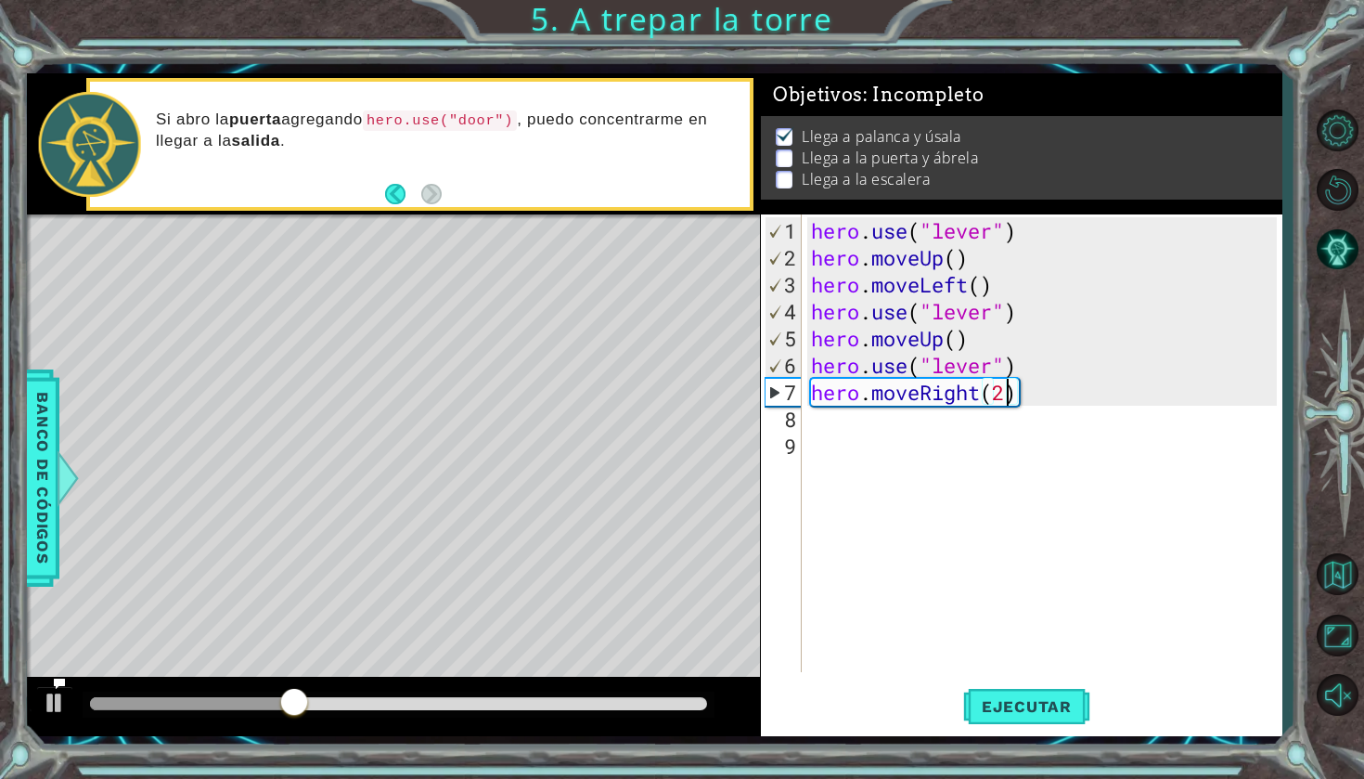
click at [889, 428] on div "hero . use ( "lever" ) hero . moveUp ( ) hero . moveLeft ( ) hero . use ( "leve…" at bounding box center [1046, 472] width 479 height 511
click at [1001, 398] on div "hero . use ( "lever" ) hero . moveUp ( ) hero . moveLeft ( ) hero . use ( "leve…" at bounding box center [1046, 472] width 479 height 511
type textarea "hero.moveRight(3)"
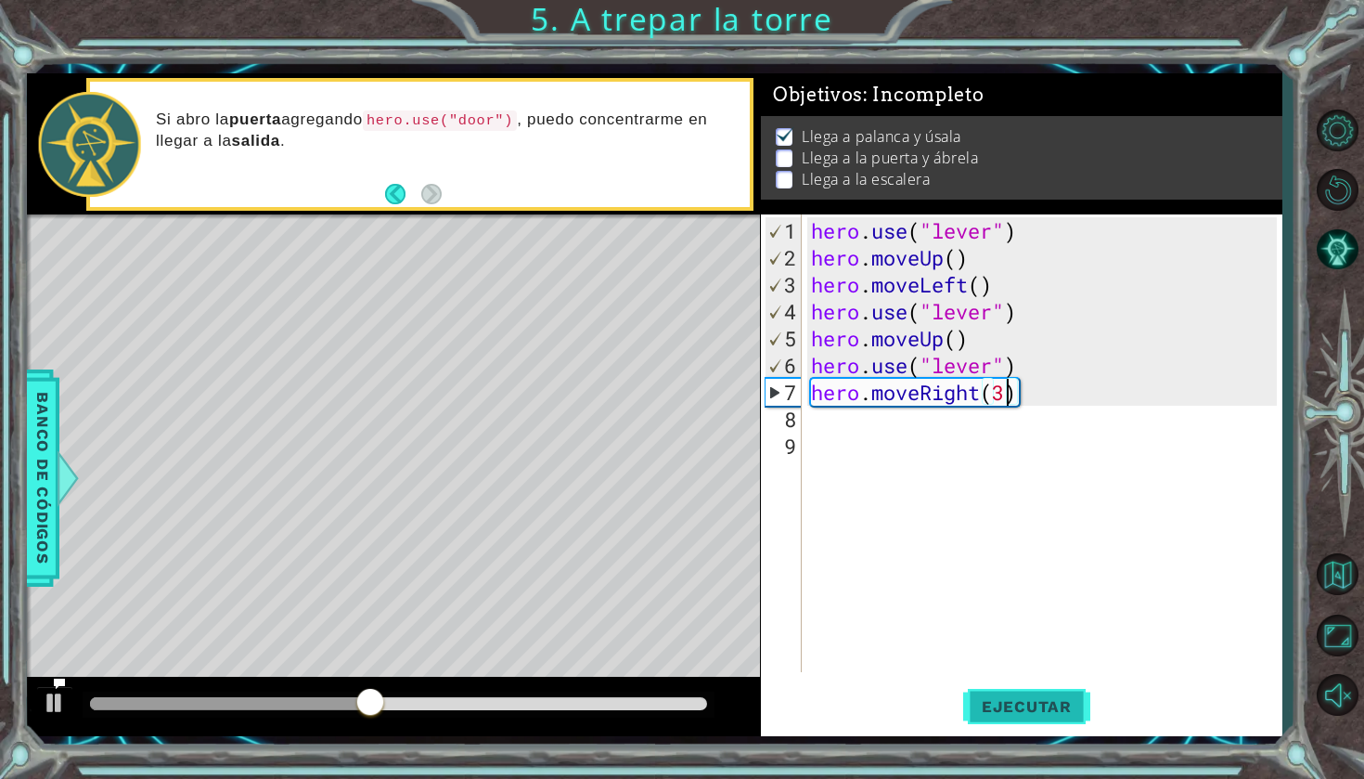
click at [1007, 703] on span "Ejecutar" at bounding box center [1026, 706] width 127 height 19
click at [913, 447] on div "hero . use ( "lever" ) hero . moveUp ( ) hero . moveLeft ( ) hero . use ( "leve…" at bounding box center [1046, 472] width 479 height 511
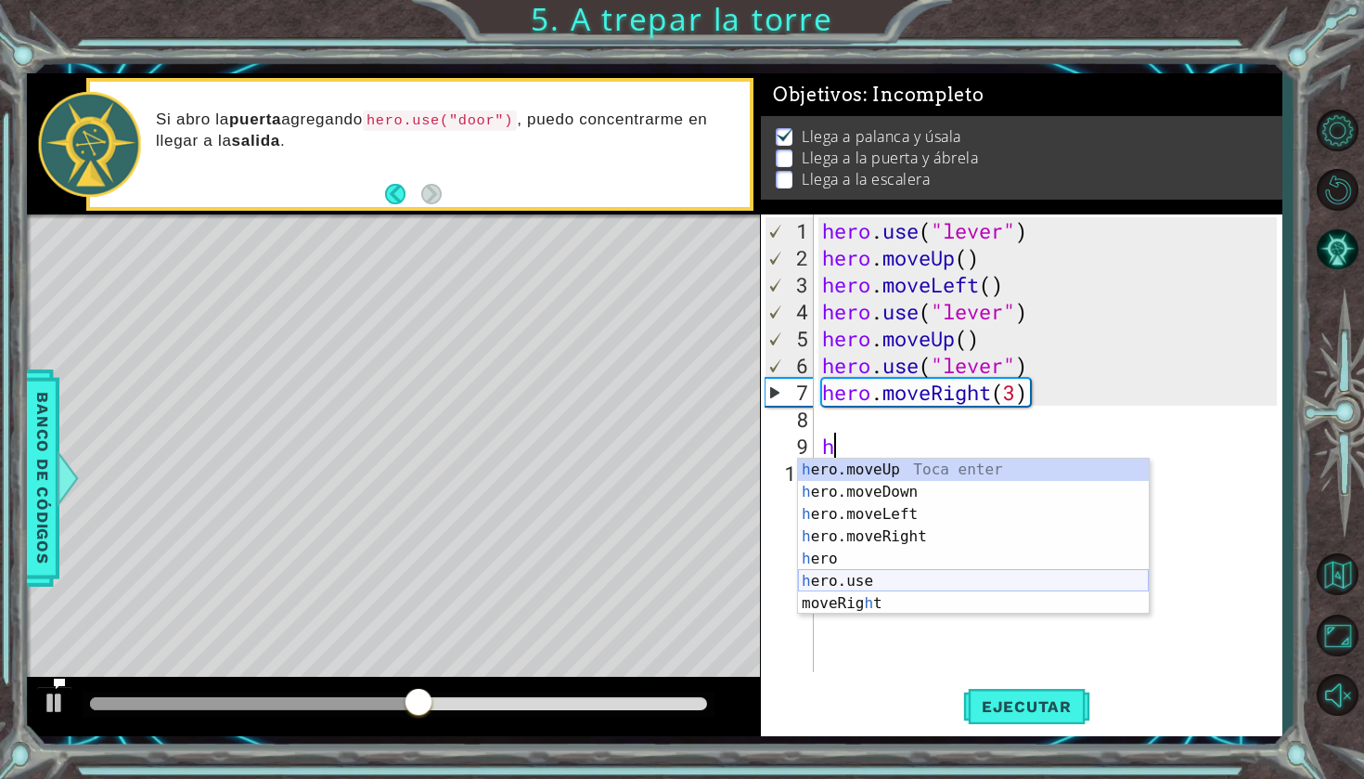
click at [914, 587] on div "h ero.moveUp Toca enter h ero.moveDown Toca enter h ero.moveLeft Toca enter h e…" at bounding box center [973, 558] width 351 height 200
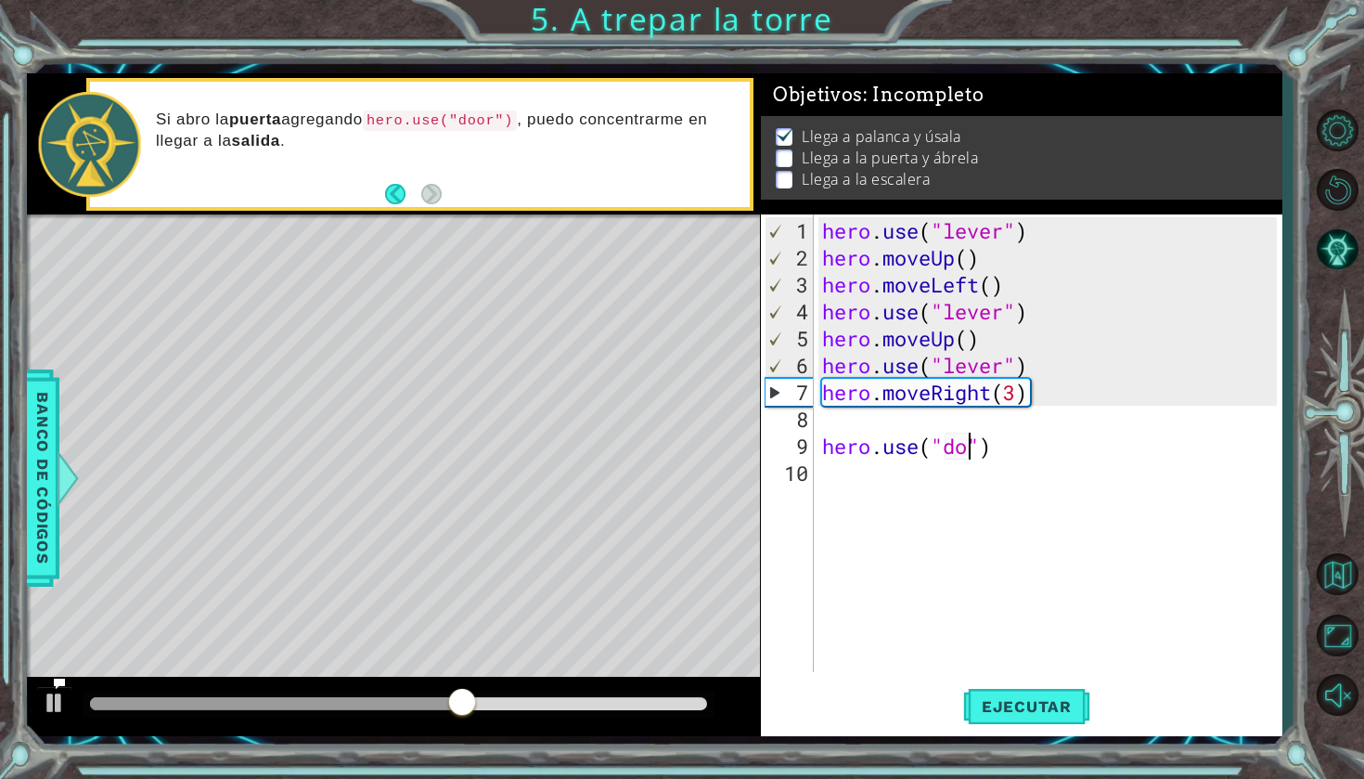
type textarea "hero.use("door")"
click at [1042, 424] on div "hero . use ( "lever" ) hero . moveUp ( ) hero . moveLeft ( ) hero . use ( "leve…" at bounding box center [1052, 472] width 468 height 511
type textarea "hero.moveRight(3)"
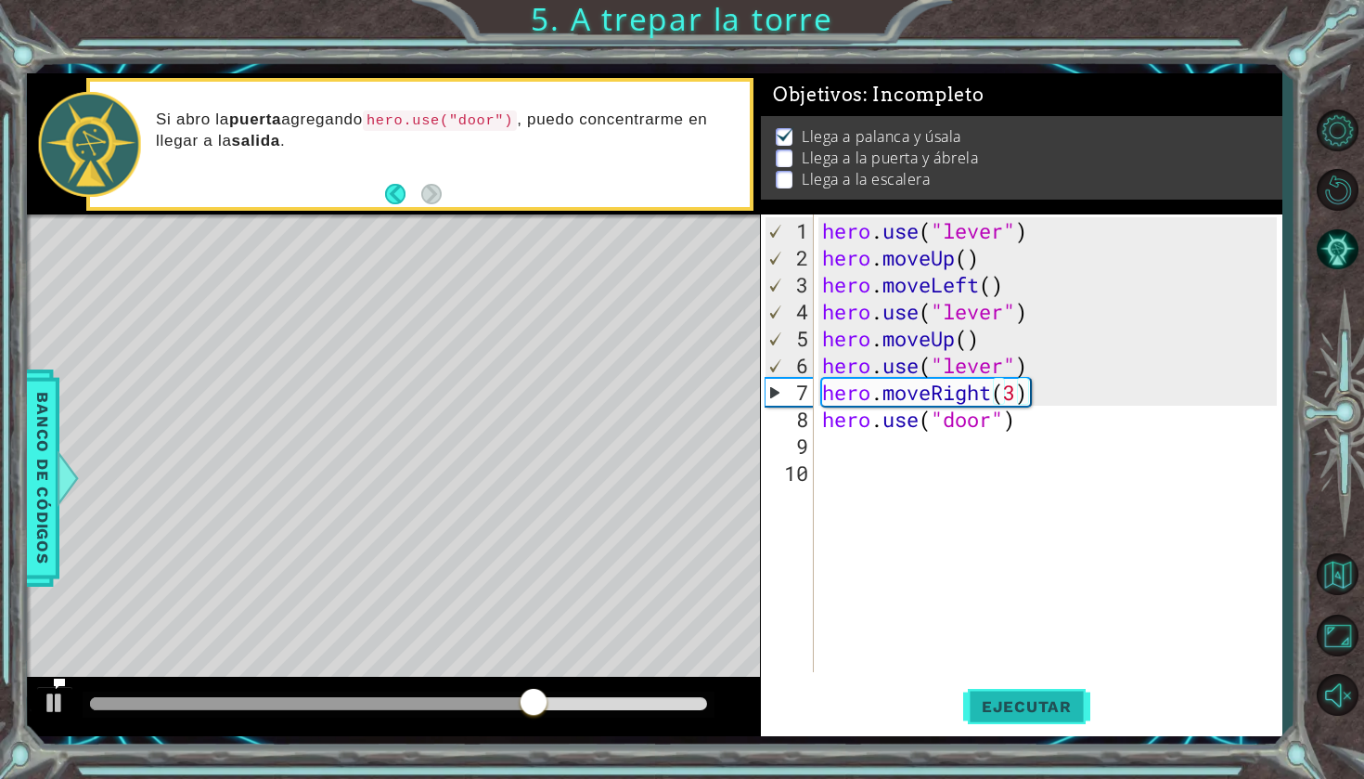
click at [1024, 700] on span "Ejecutar" at bounding box center [1026, 706] width 127 height 19
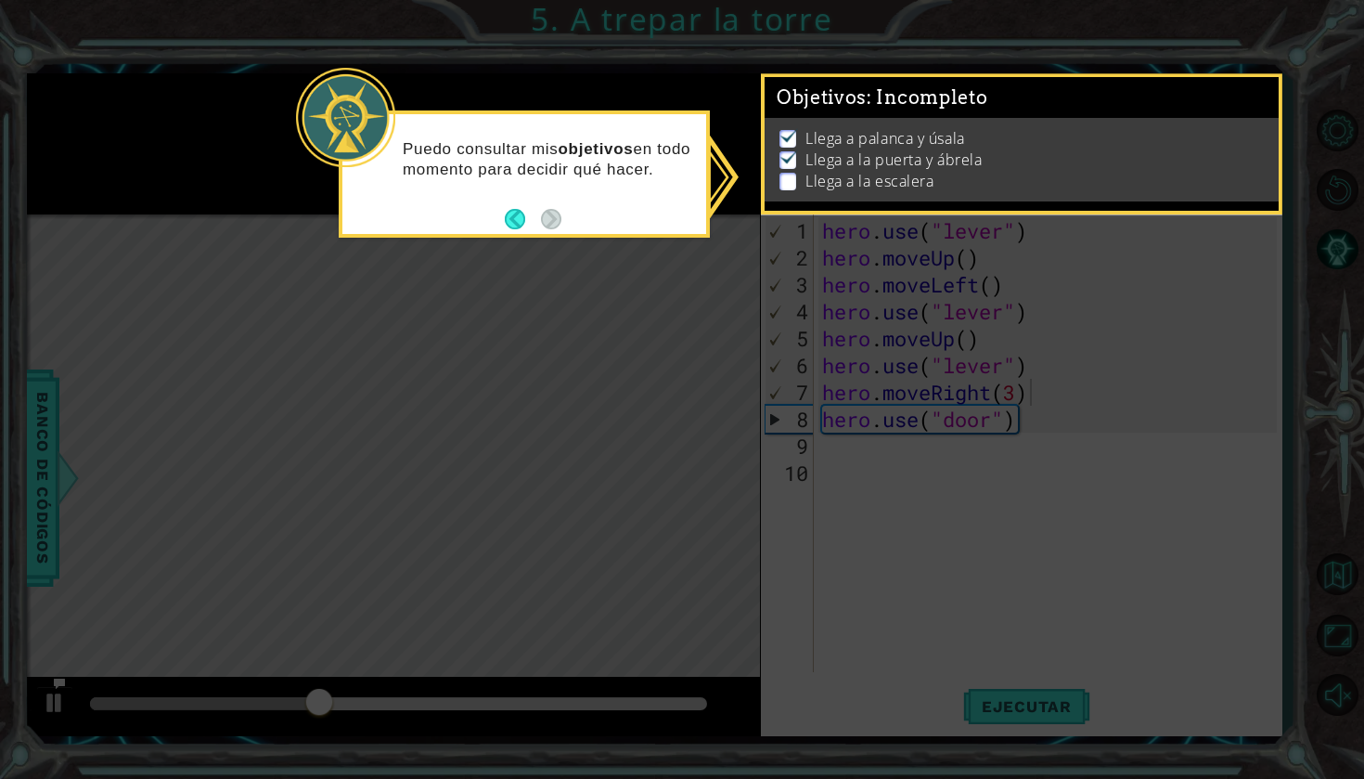
click at [571, 222] on div "Puedo consultar mis objetivos en todo momento para decidir qué hacer." at bounding box center [524, 173] width 371 height 127
click at [602, 232] on div "Puedo consultar mis objetivos en todo momento para decidir qué hacer." at bounding box center [524, 173] width 371 height 127
click at [715, 465] on icon at bounding box center [682, 389] width 1364 height 779
click at [844, 161] on p "Llega a la puerta y ábrela" at bounding box center [894, 159] width 176 height 20
click at [521, 225] on button "Back" at bounding box center [523, 219] width 36 height 20
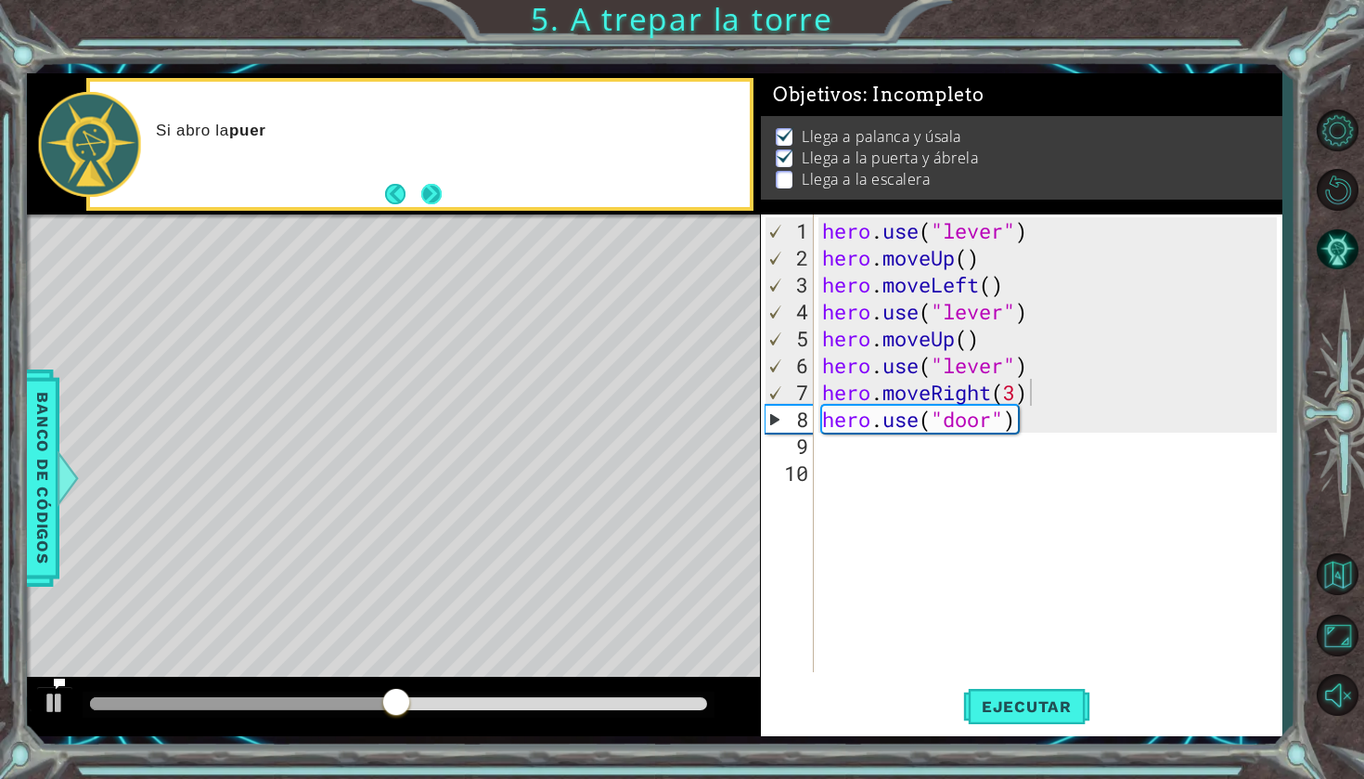
click at [441, 198] on button "Next" at bounding box center [431, 194] width 20 height 20
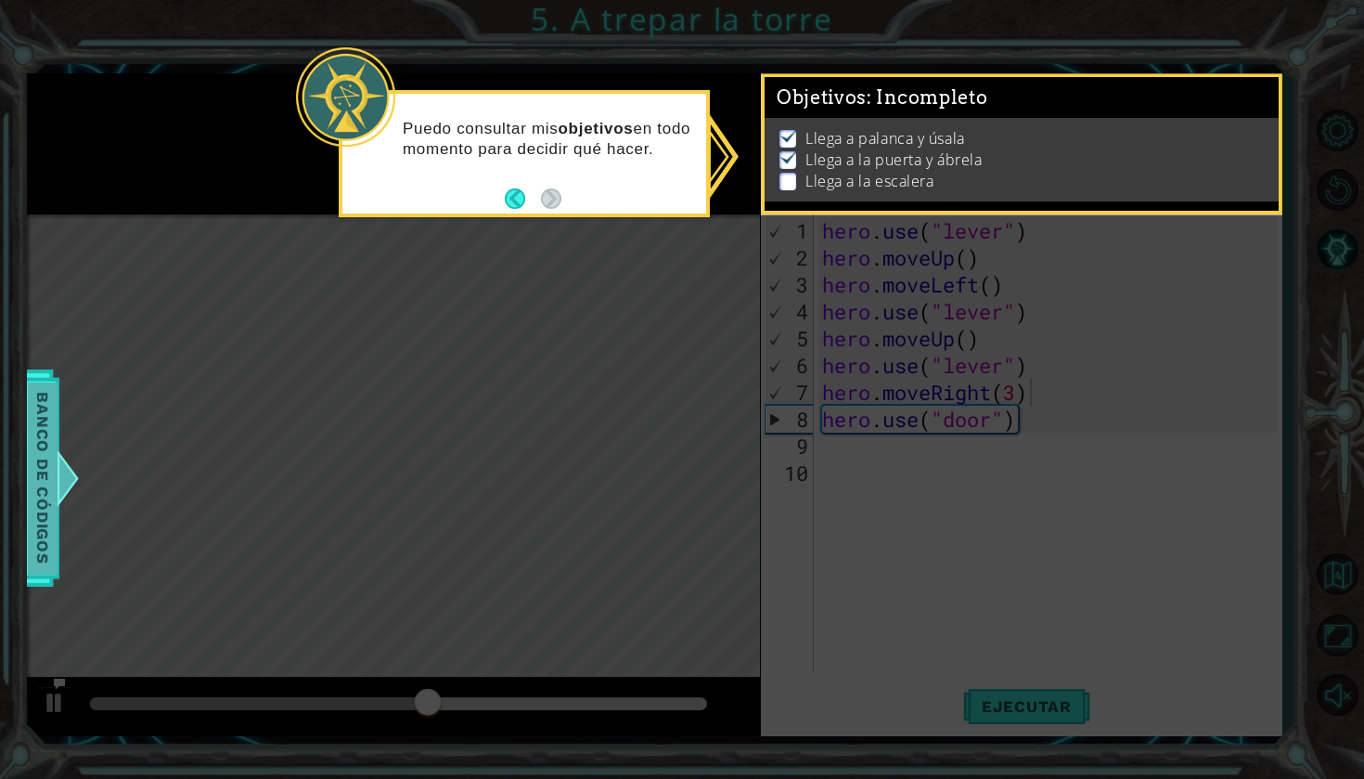
click at [41, 486] on span "Banco de códigos" at bounding box center [43, 477] width 30 height 192
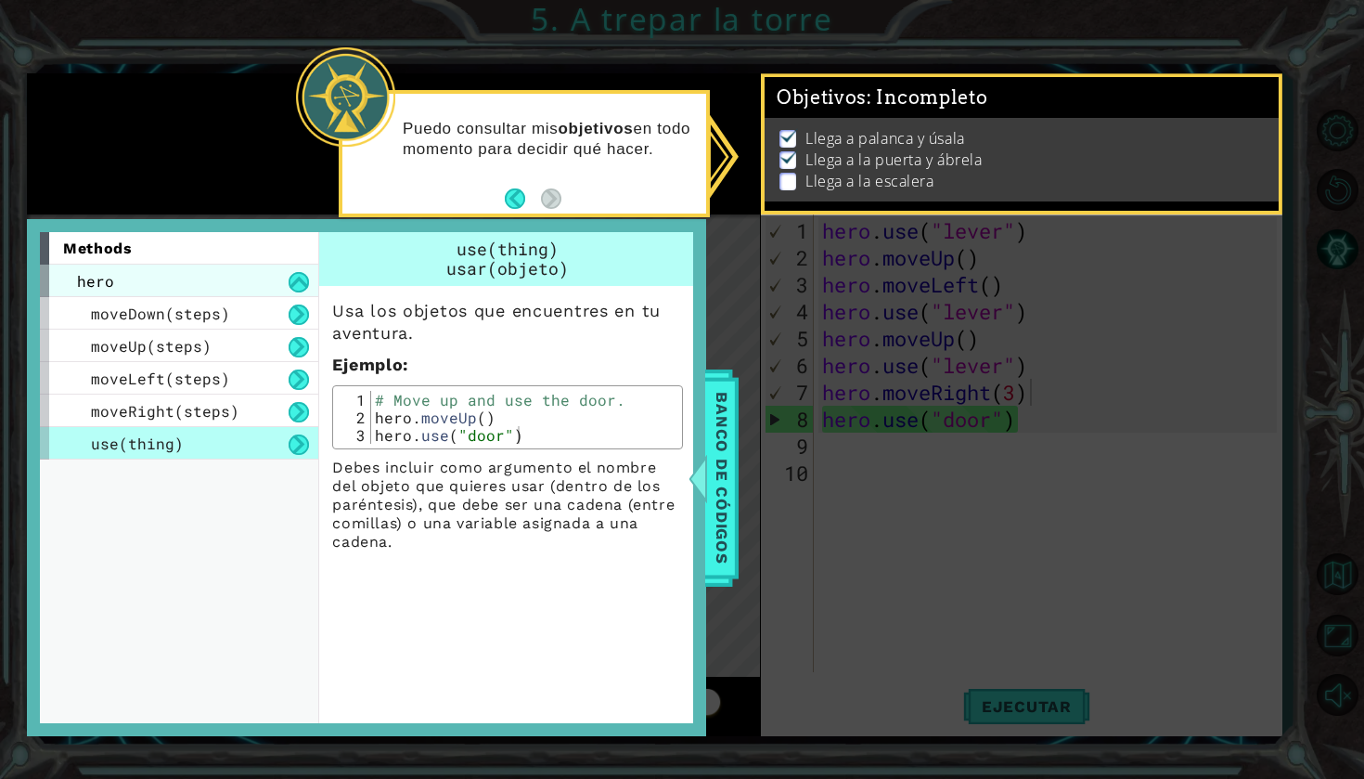
click at [247, 289] on div "hero" at bounding box center [179, 280] width 278 height 32
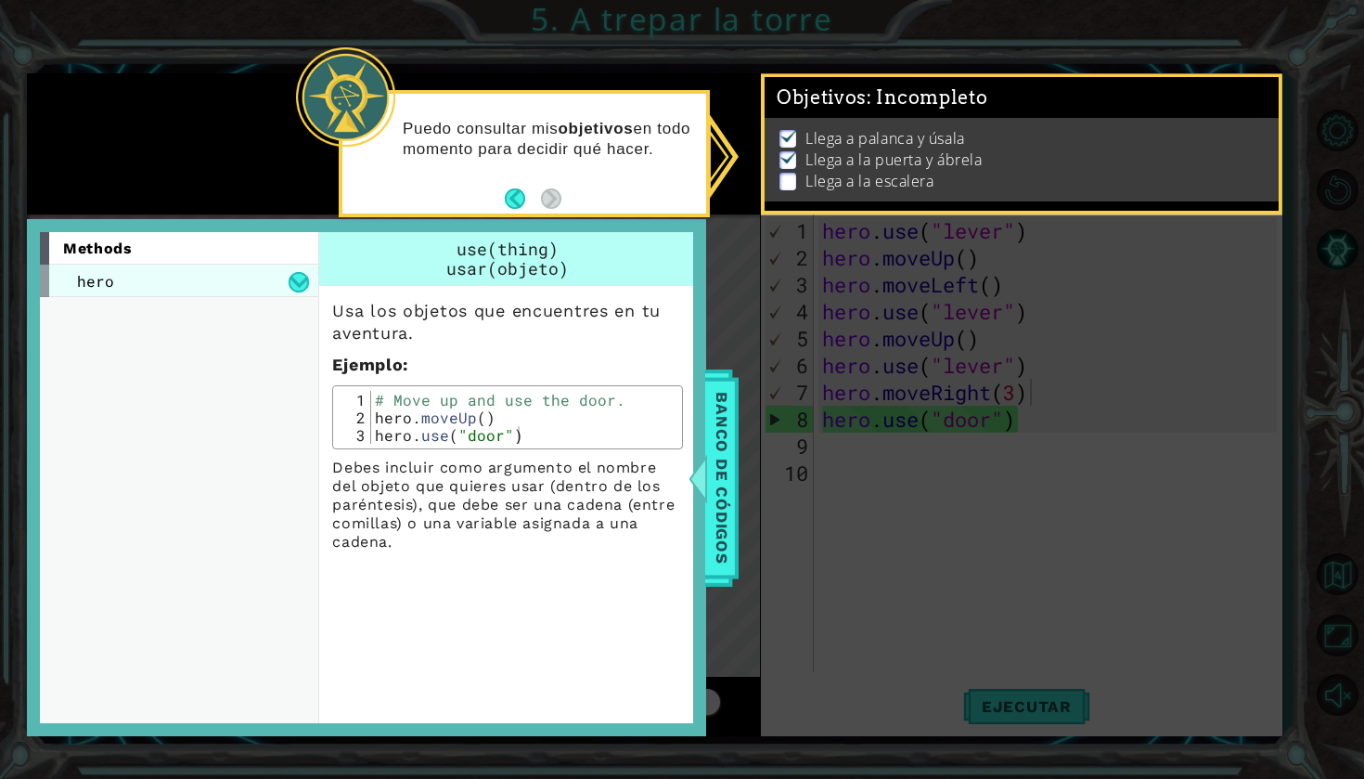
click at [284, 284] on div "hero" at bounding box center [179, 280] width 278 height 32
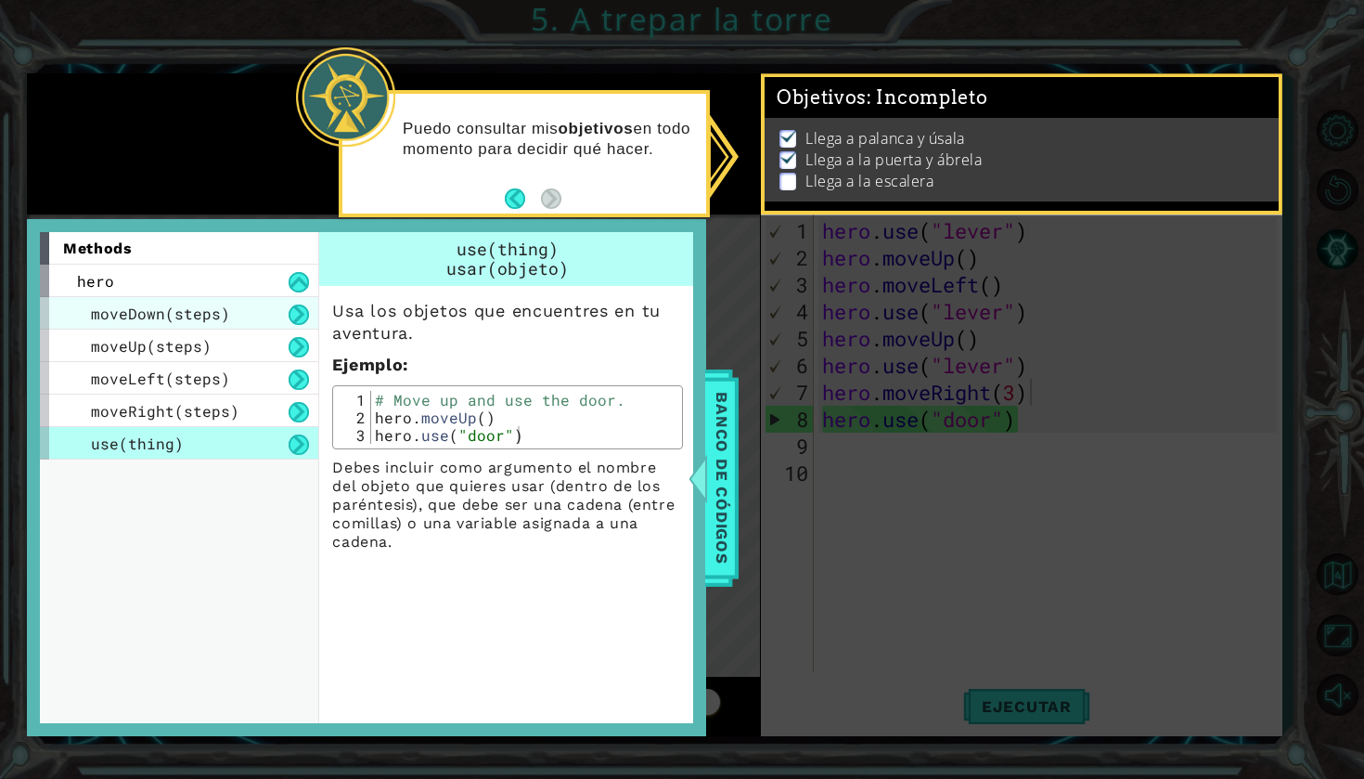
click at [285, 316] on div "moveDown(steps)" at bounding box center [179, 313] width 278 height 32
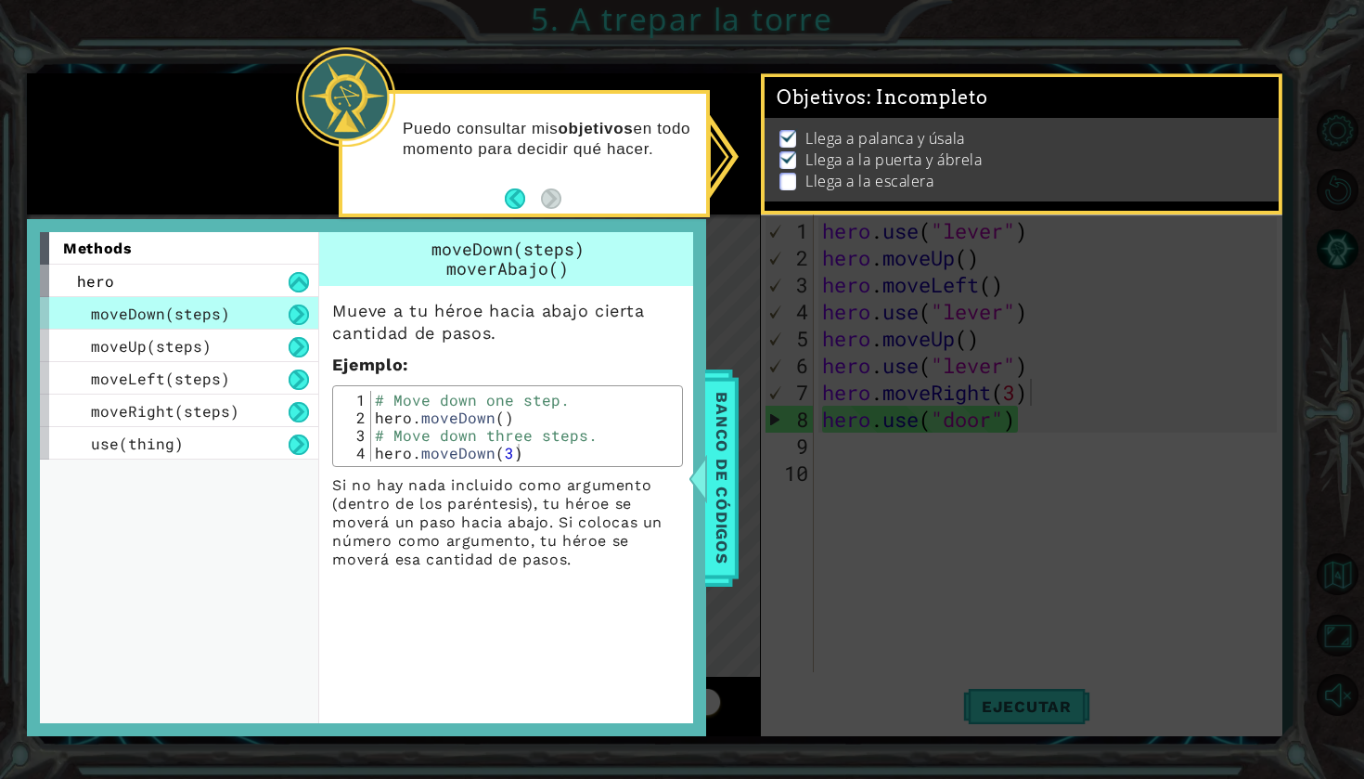
click at [573, 190] on div "Puedo consultar mis objetivos en todo momento para decidir qué hacer." at bounding box center [524, 148] width 364 height 94
click at [794, 99] on span "Objetivos : Incompleto" at bounding box center [883, 97] width 212 height 23
click at [724, 460] on span "Banco de códigos" at bounding box center [722, 477] width 30 height 192
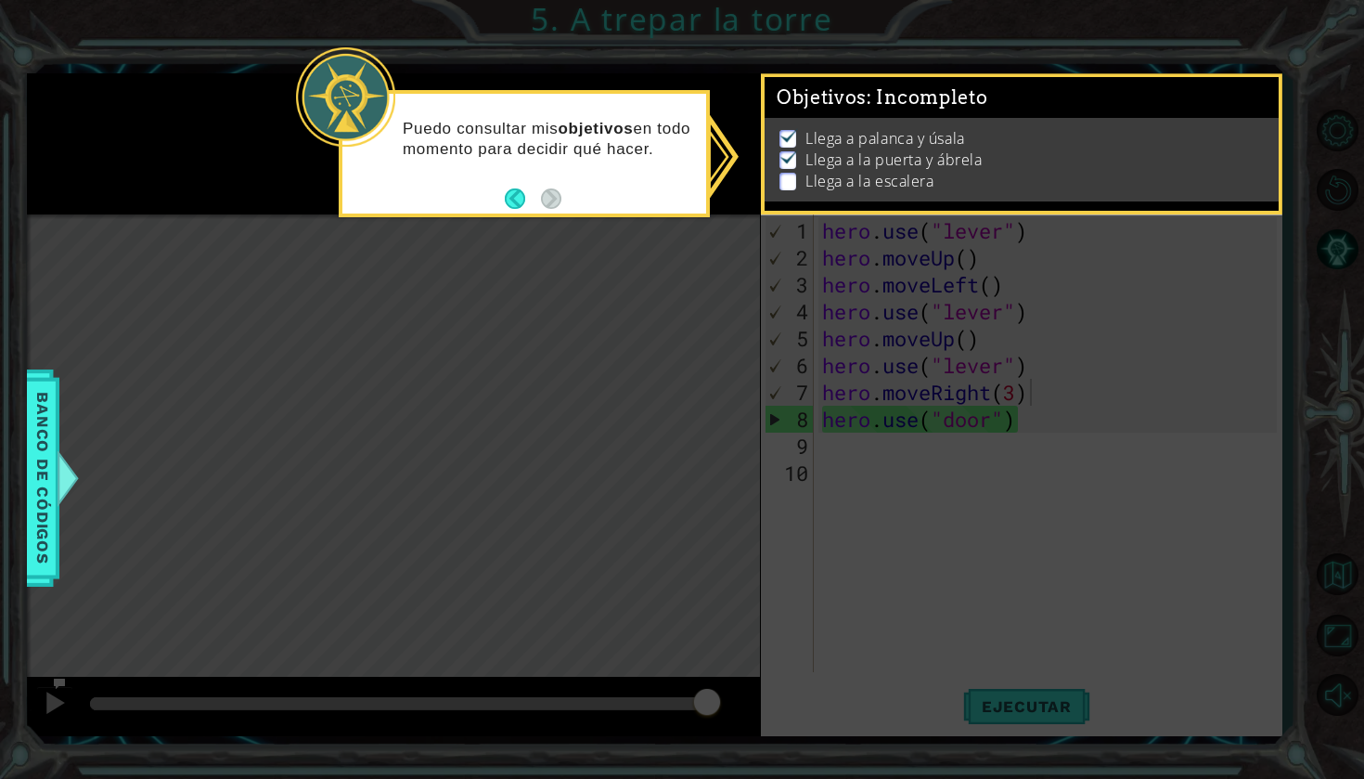
click at [857, 161] on p "Llega a la puerta y ábrela" at bounding box center [894, 159] width 176 height 20
click at [794, 145] on p at bounding box center [788, 139] width 17 height 18
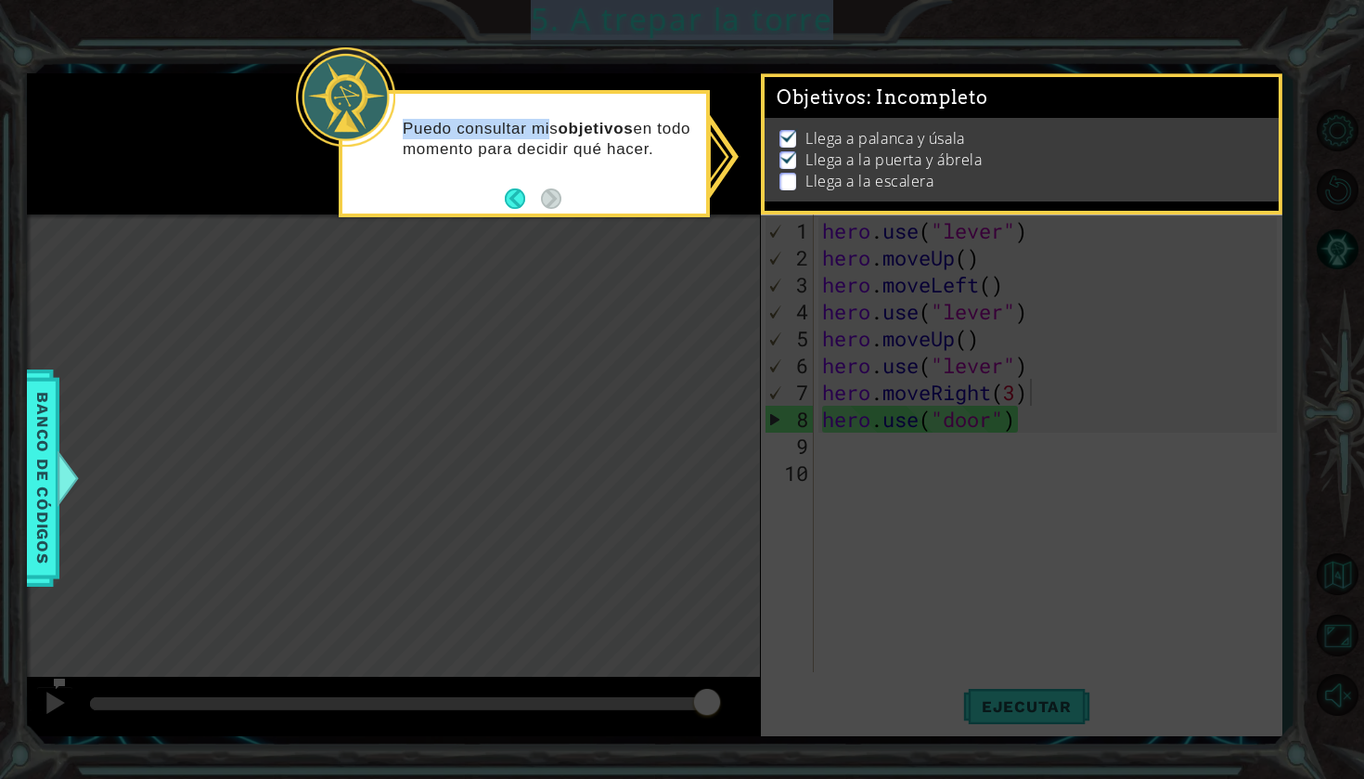
drag, startPoint x: 550, startPoint y: 130, endPoint x: 1083, endPoint y: 148, distance: 533.0
click at [1083, 148] on body "1 2 3 4 5 6 hero . use ( "lever" ) hero . moveUp ( ) hero . moveLeft ( ) hero .…" at bounding box center [682, 389] width 1364 height 779
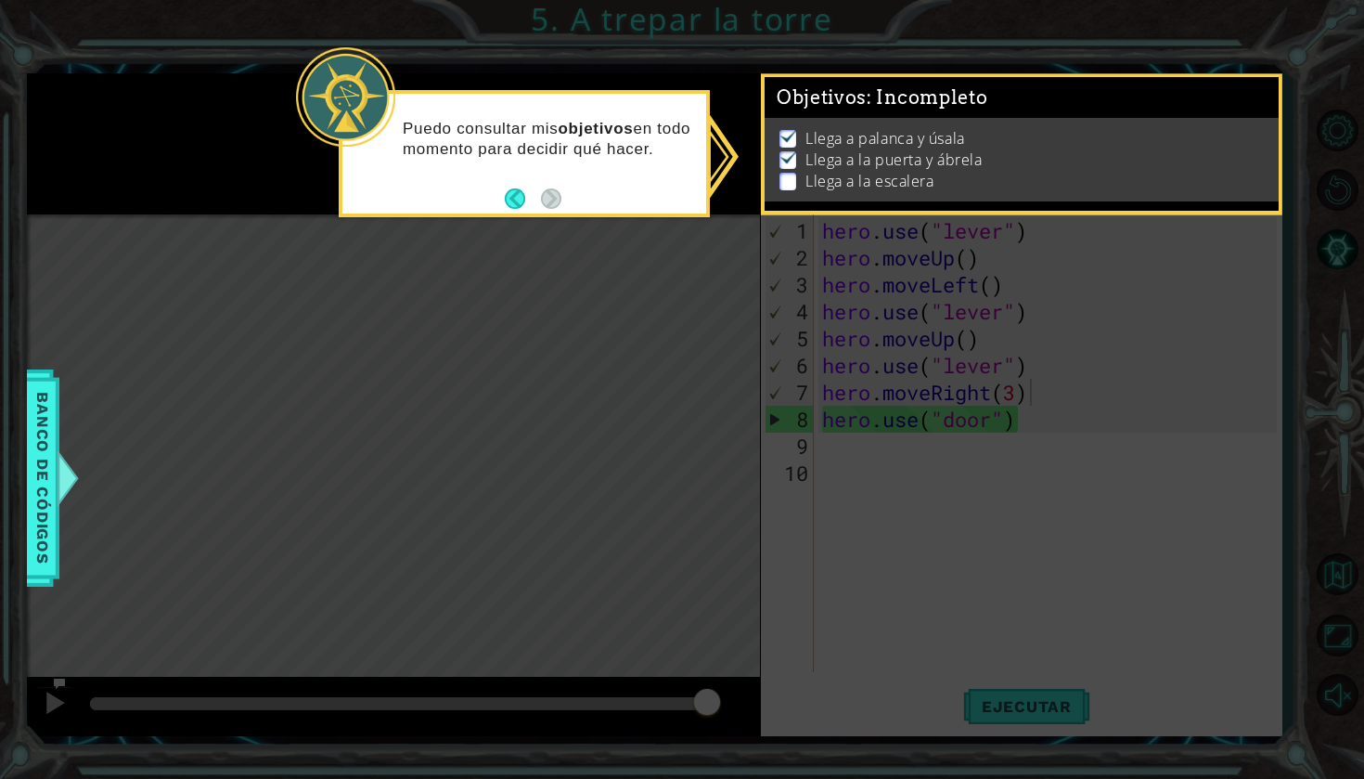
click at [1083, 148] on li "Llega a palanca y úsala" at bounding box center [1024, 138] width 489 height 21
click at [597, 127] on strong "objetivos" at bounding box center [596, 129] width 75 height 18
click at [362, 84] on div at bounding box center [345, 96] width 99 height 99
click at [506, 204] on button "Back" at bounding box center [523, 198] width 36 height 20
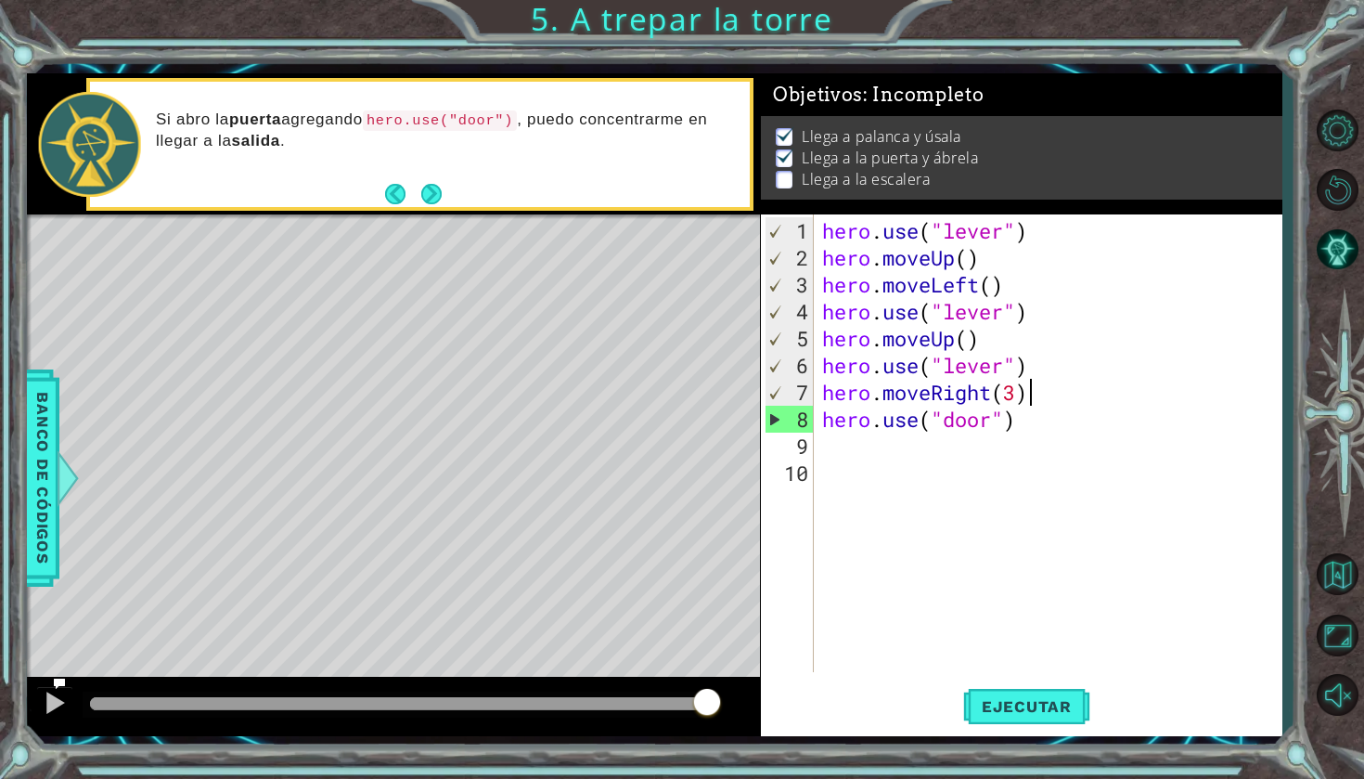
click at [981, 476] on div "hero . use ( "lever" ) hero . moveUp ( ) hero . moveLeft ( ) hero . use ( "leve…" at bounding box center [1052, 472] width 468 height 511
click at [1034, 701] on span "Ejecutar" at bounding box center [1026, 706] width 127 height 19
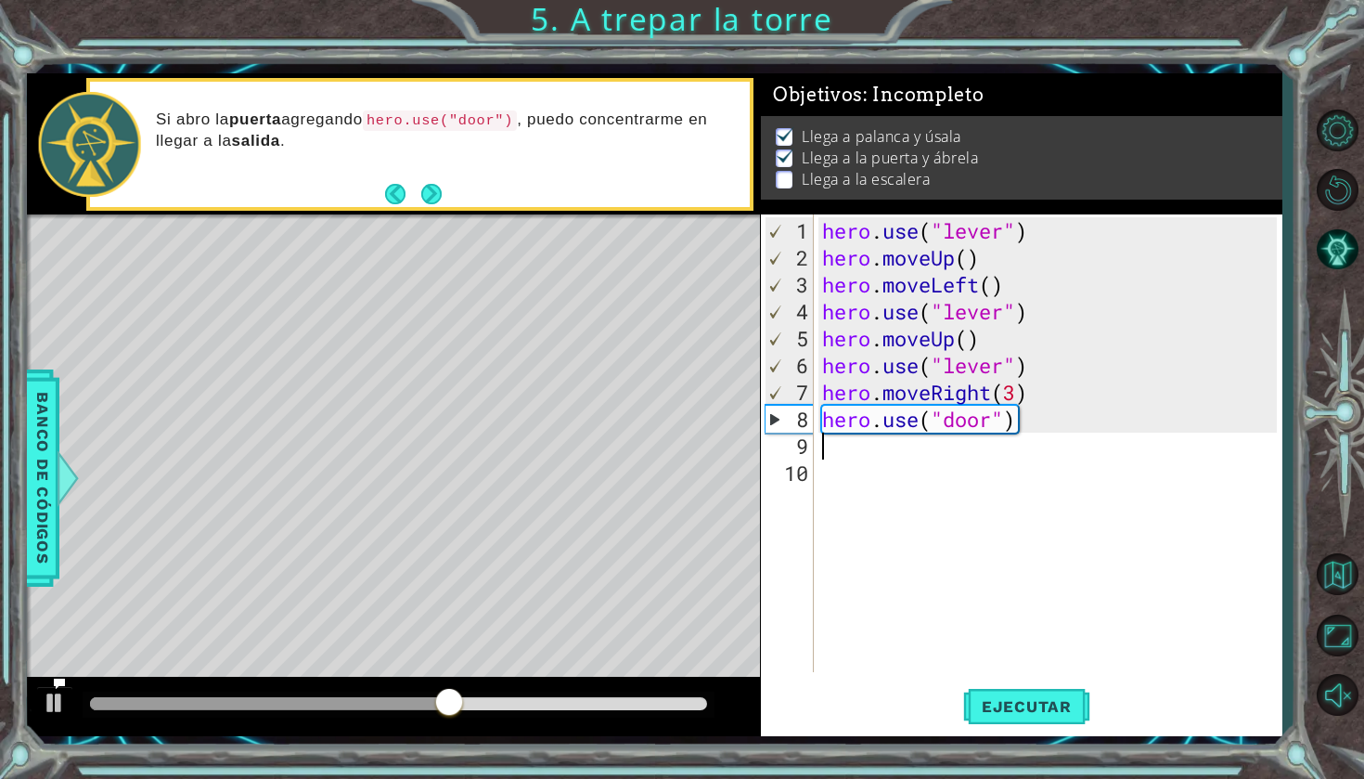
click at [835, 448] on div "hero . use ( "lever" ) hero . moveUp ( ) hero . moveLeft ( ) hero . use ( "leve…" at bounding box center [1052, 472] width 468 height 511
type textarea "h"
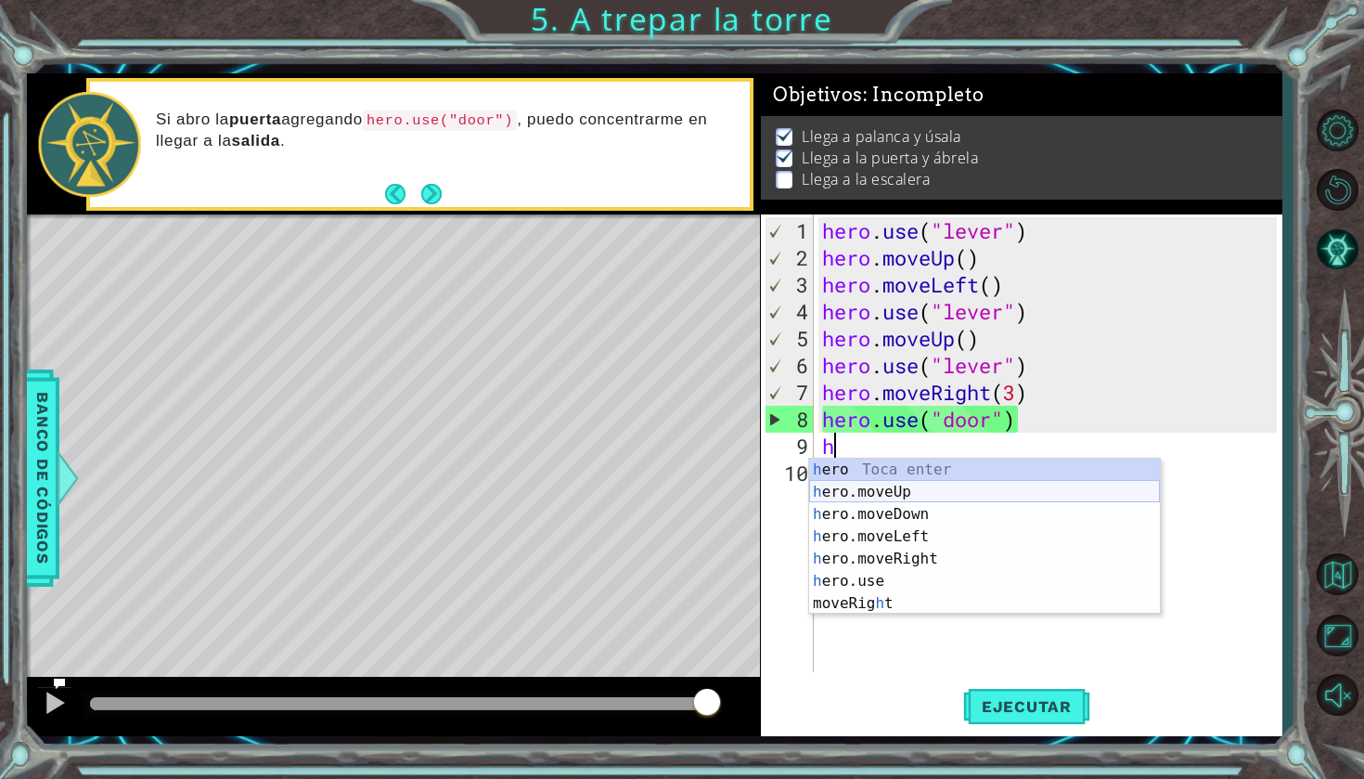
click at [960, 495] on div "h ero Toca enter h ero.moveUp Toca enter h ero.moveDown Toca enter h ero.moveLe…" at bounding box center [984, 558] width 351 height 200
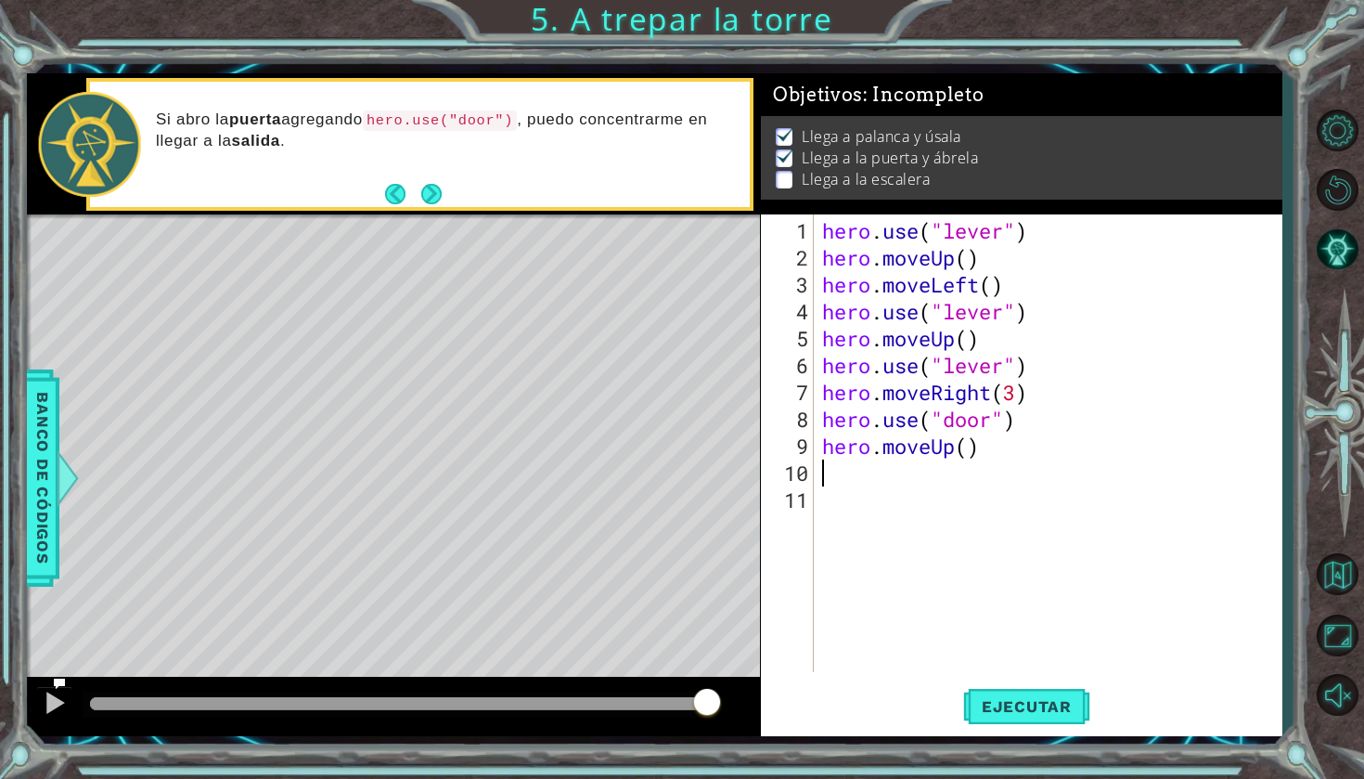
type textarea "h"
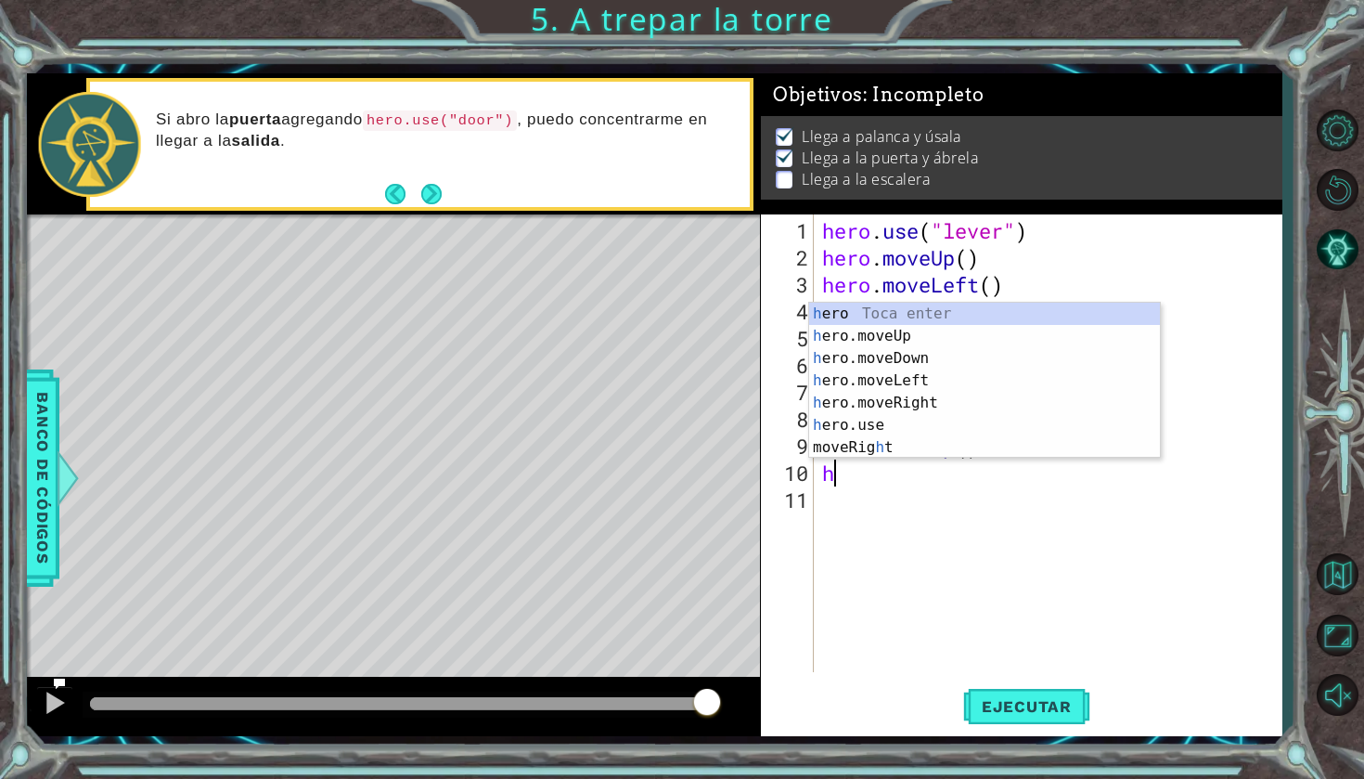
click at [971, 590] on div "hero . use ( "lever" ) hero . moveUp ( ) hero . moveLeft ( ) hero . use ( "leve…" at bounding box center [1052, 472] width 468 height 511
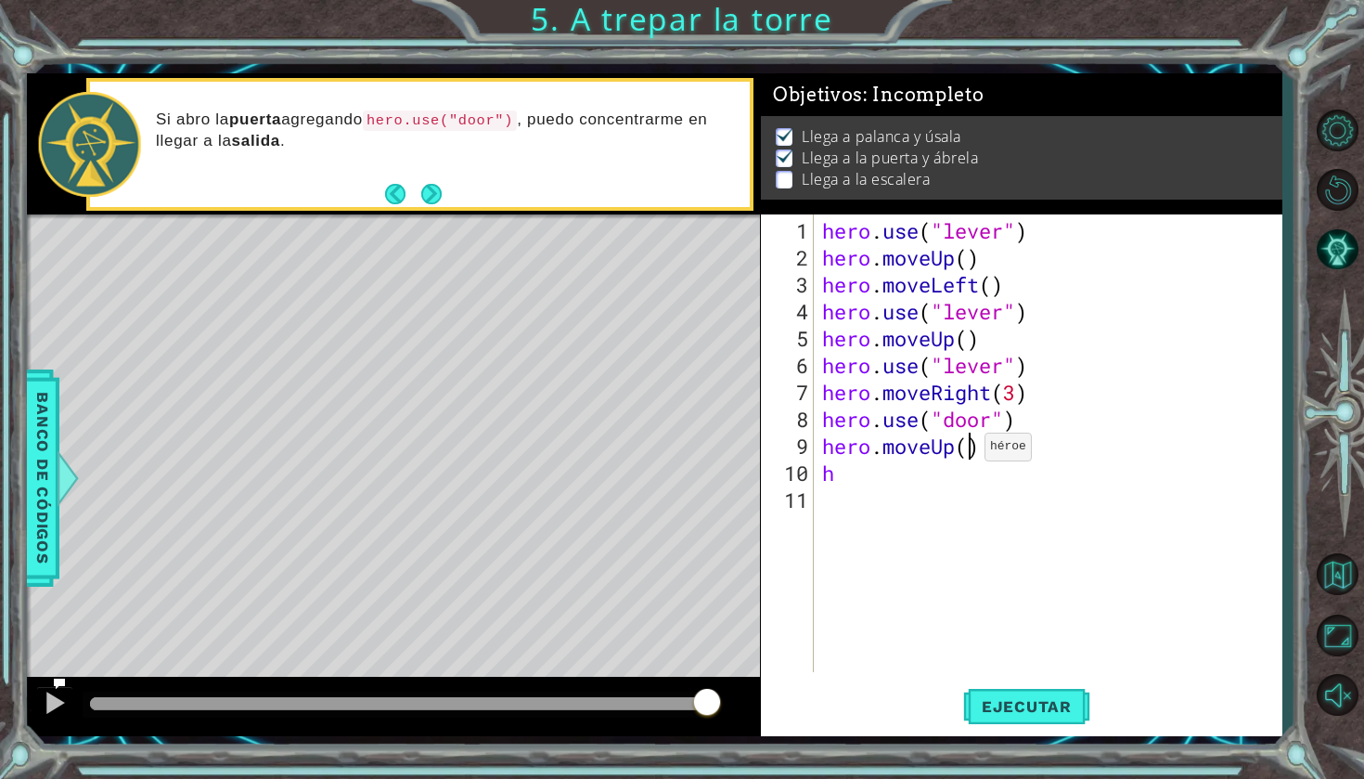
click at [968, 454] on div "hero . use ( "lever" ) hero . moveUp ( ) hero . moveLeft ( ) hero . use ( "leve…" at bounding box center [1052, 472] width 468 height 511
click at [1043, 703] on span "Ejecutar" at bounding box center [1026, 706] width 127 height 19
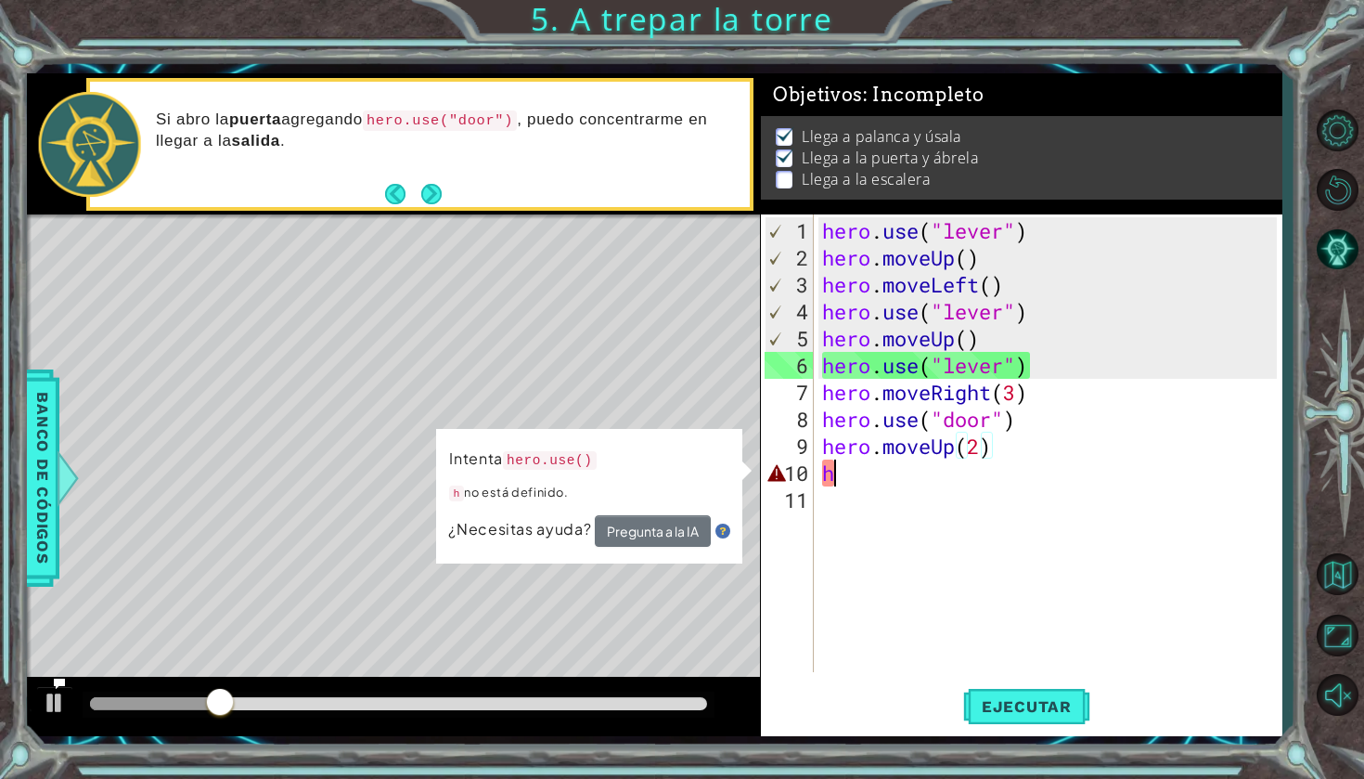
click at [881, 478] on div "hero . use ( "lever" ) hero . moveUp ( ) hero . moveLeft ( ) hero . use ( "leve…" at bounding box center [1052, 472] width 468 height 511
type textarea "h"
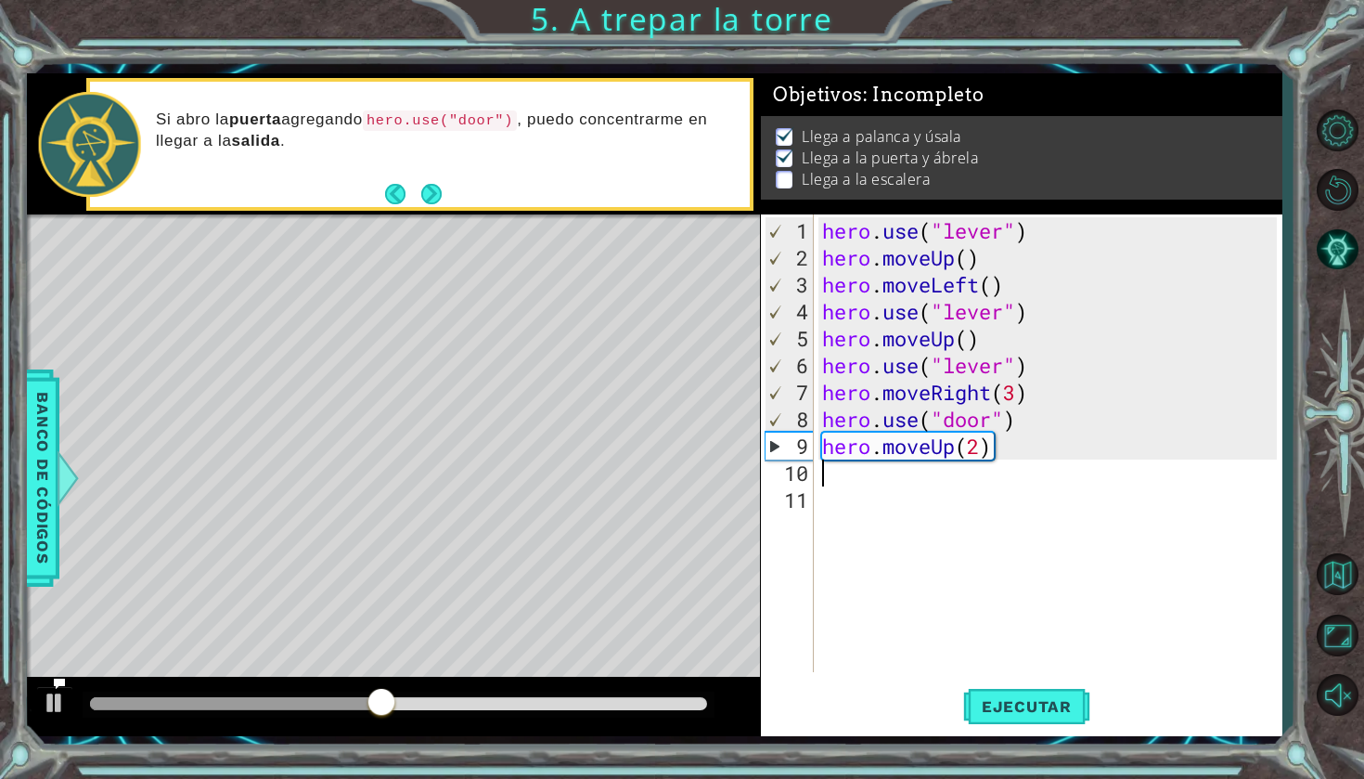
click at [869, 479] on div "hero . use ( "lever" ) hero . moveUp ( ) hero . moveLeft ( ) hero . use ( "leve…" at bounding box center [1052, 472] width 468 height 511
type textarea "h"
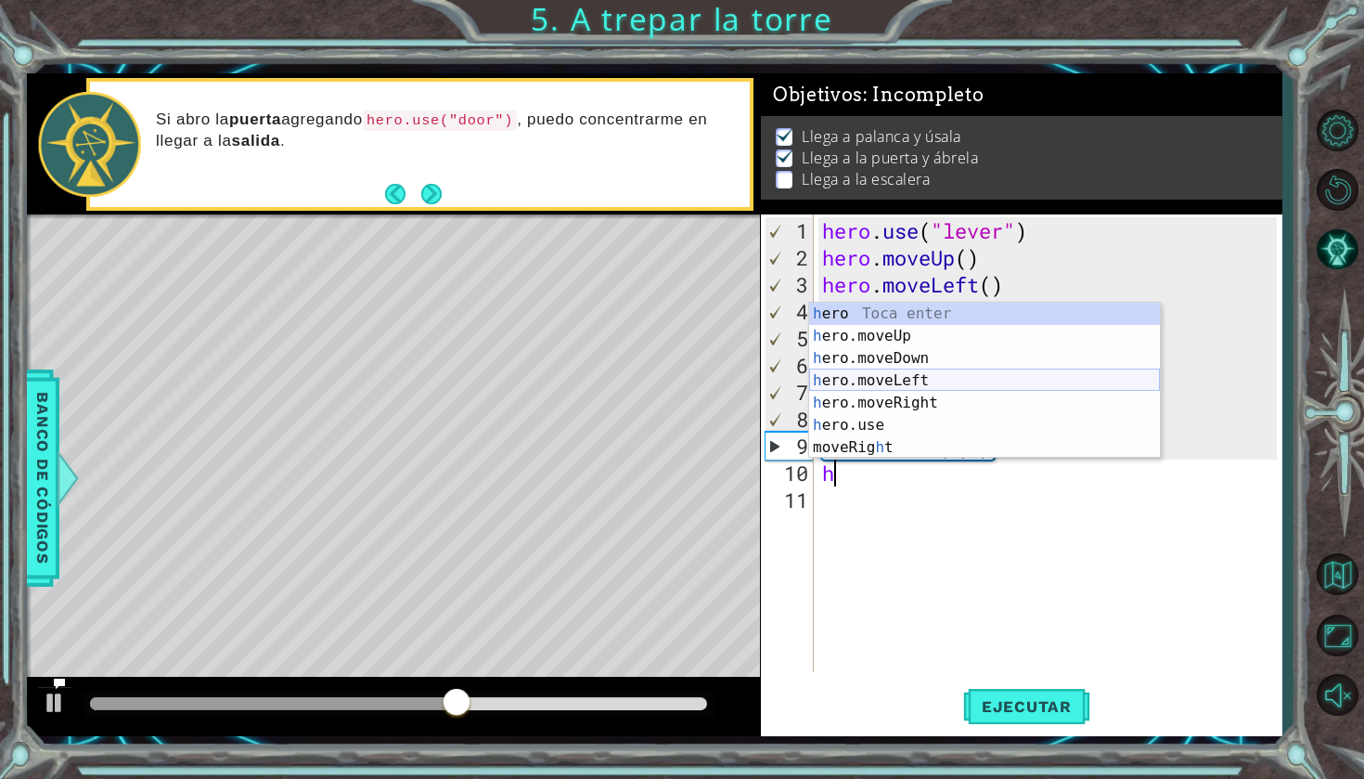
click at [925, 374] on div "h ero Toca enter h ero.moveUp Toca enter h ero.moveDown Toca enter h ero.moveLe…" at bounding box center [984, 403] width 351 height 200
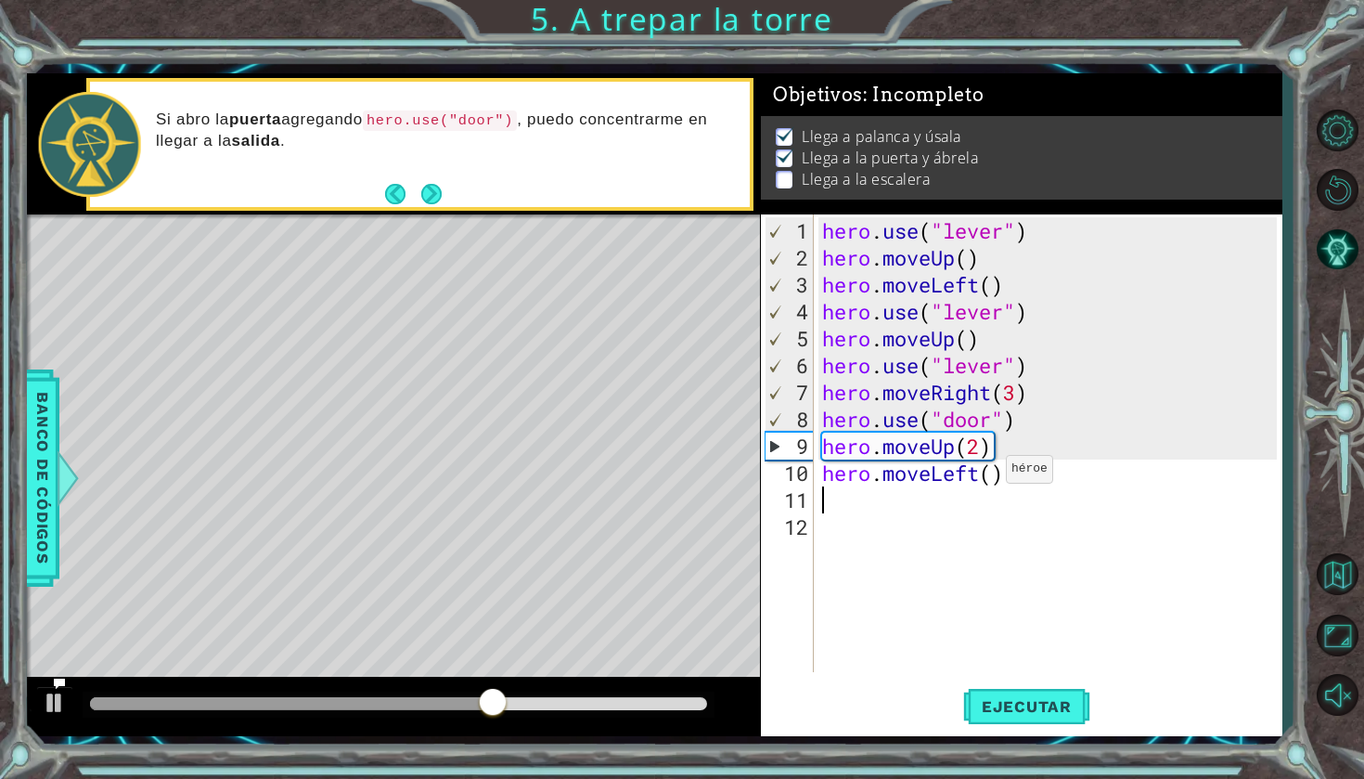
click at [989, 476] on div "hero . use ( "lever" ) hero . moveUp ( ) hero . moveLeft ( ) hero . use ( "leve…" at bounding box center [1052, 472] width 468 height 511
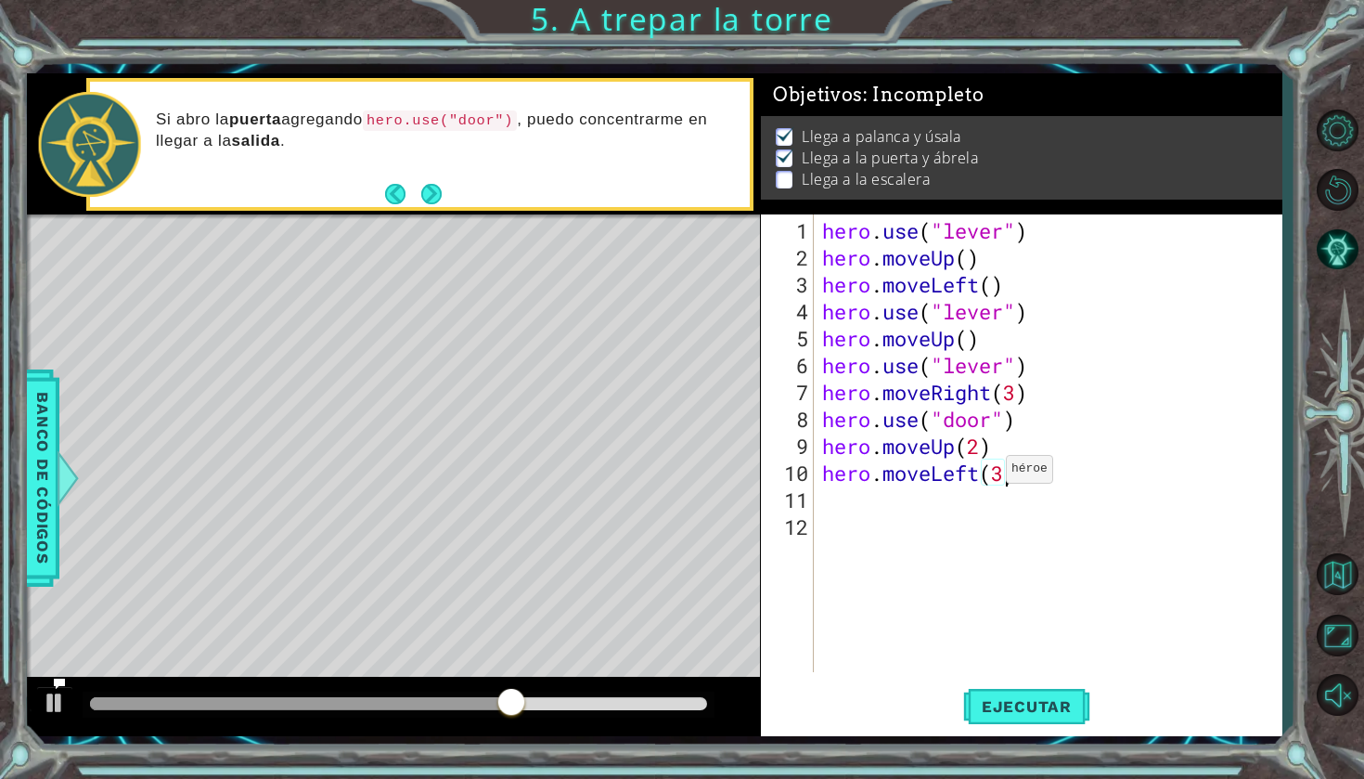
scroll to position [0, 8]
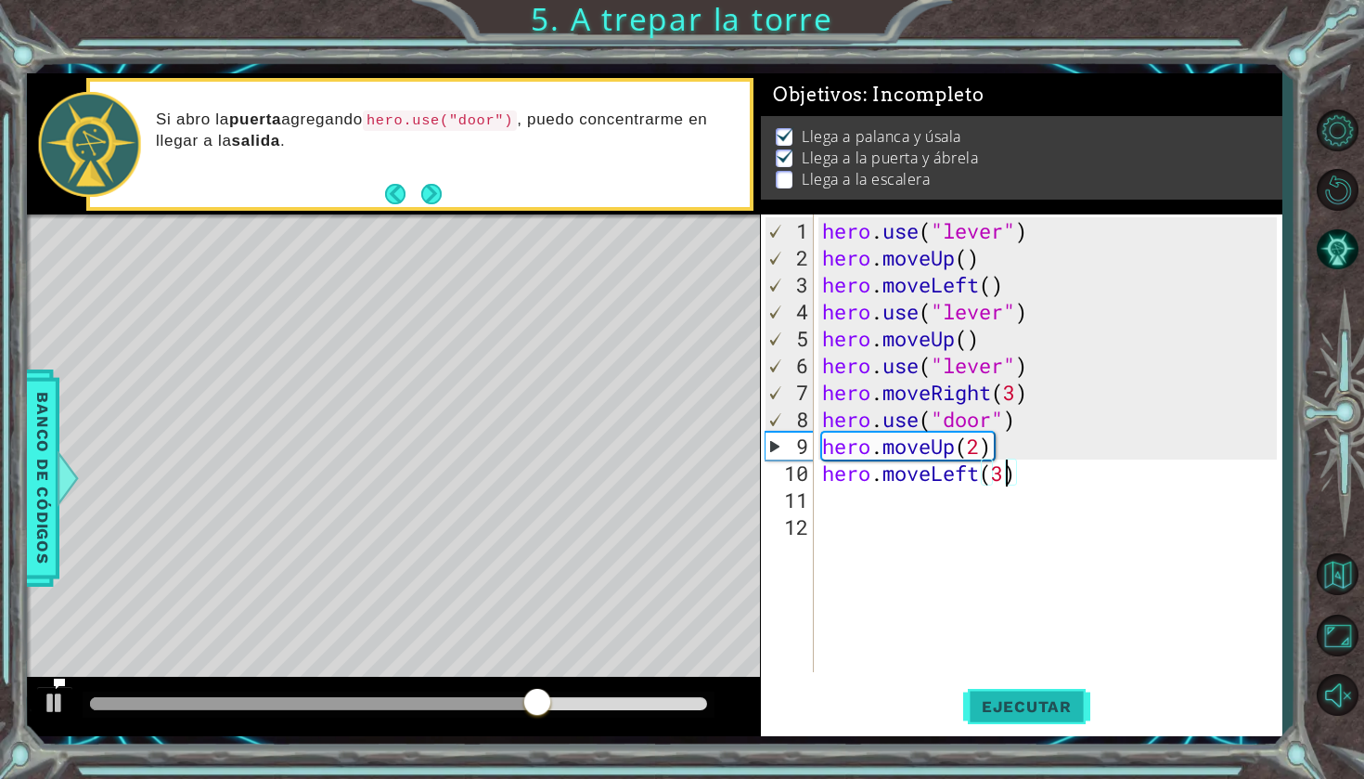
type textarea "hero.moveLeft(3)"
click at [999, 698] on span "Ejecutar" at bounding box center [1026, 706] width 127 height 19
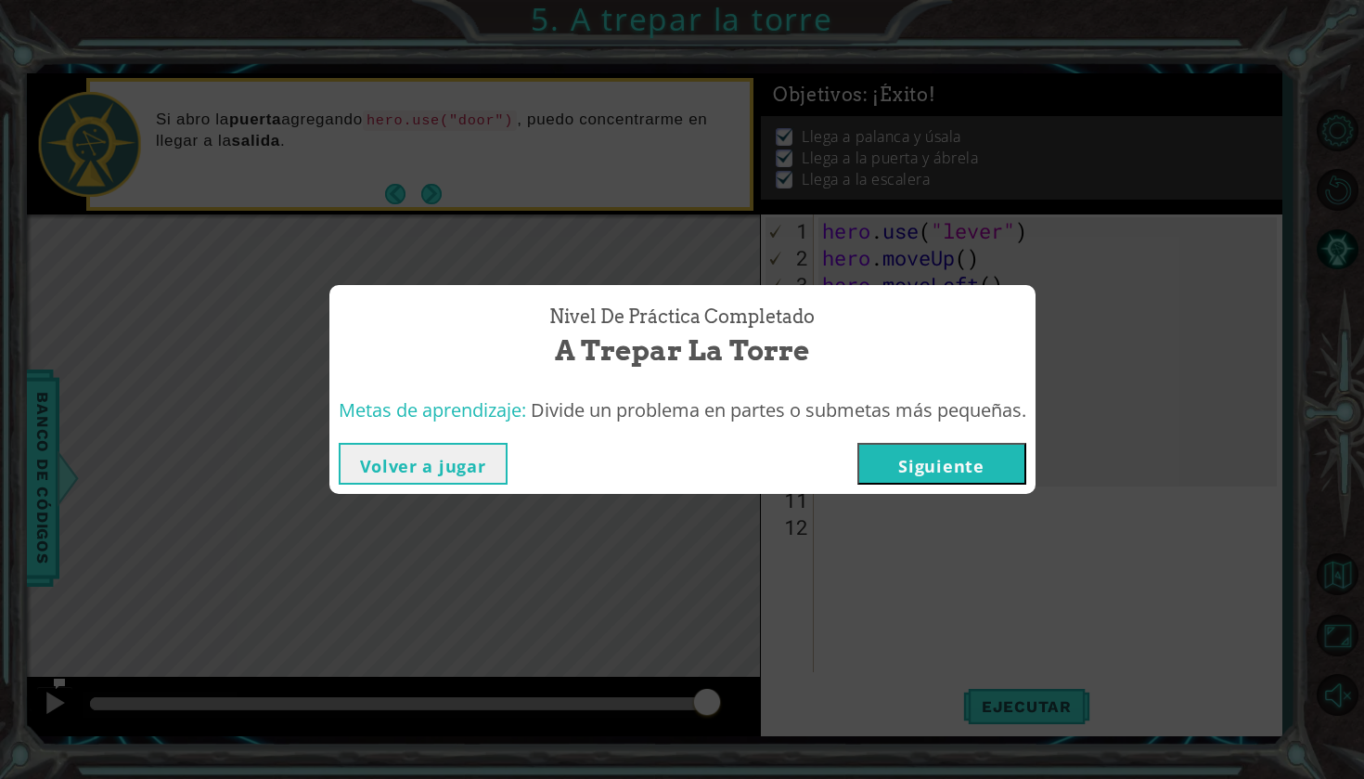
click at [1000, 459] on button "Siguiente" at bounding box center [941, 464] width 169 height 42
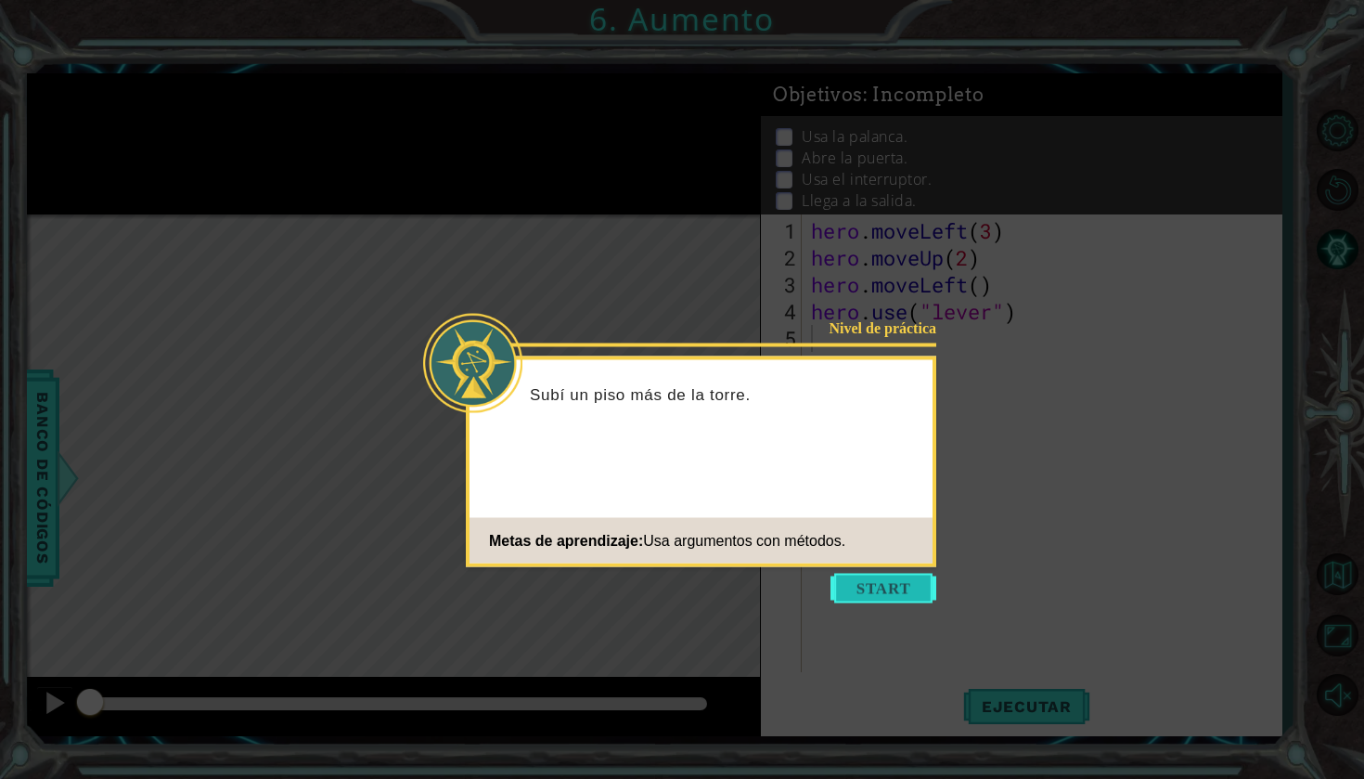
click at [876, 585] on button "Start" at bounding box center [884, 589] width 106 height 30
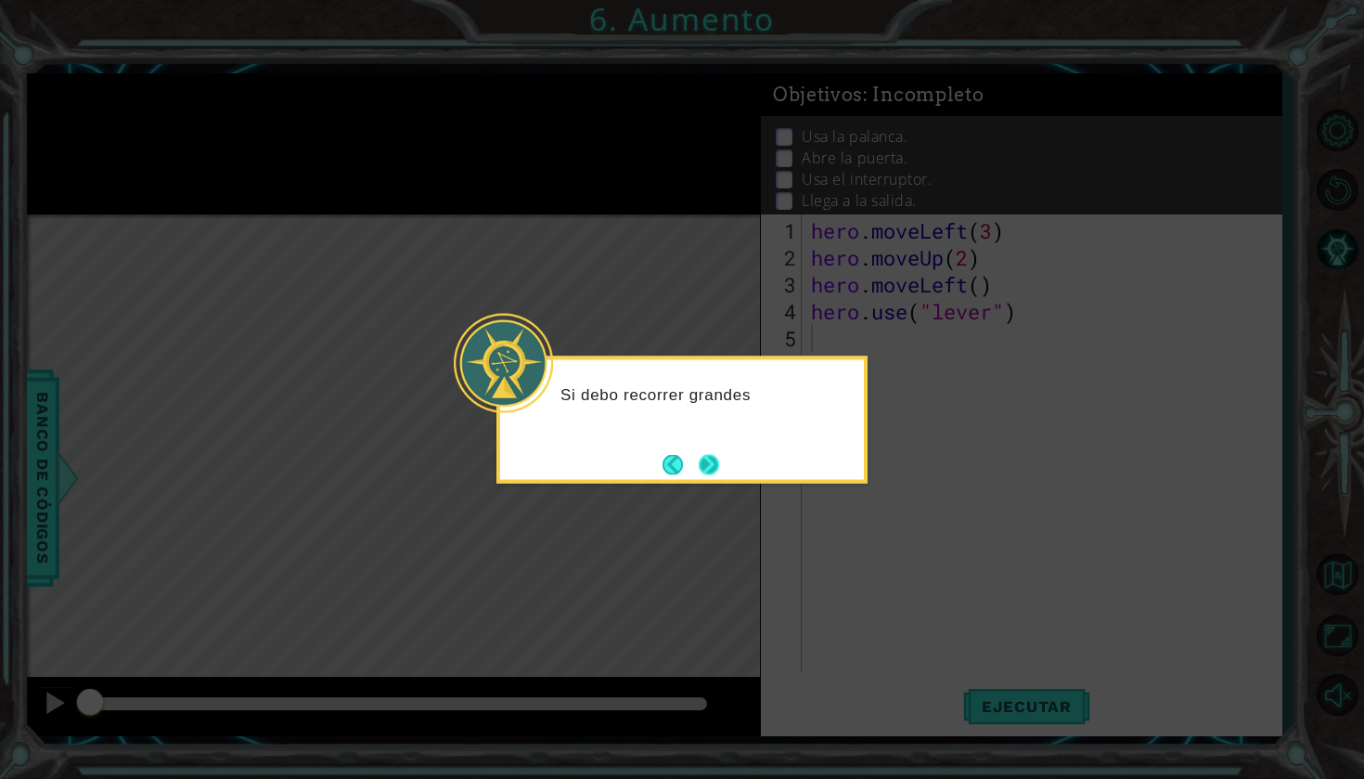
click at [720, 464] on button "Next" at bounding box center [709, 464] width 21 height 21
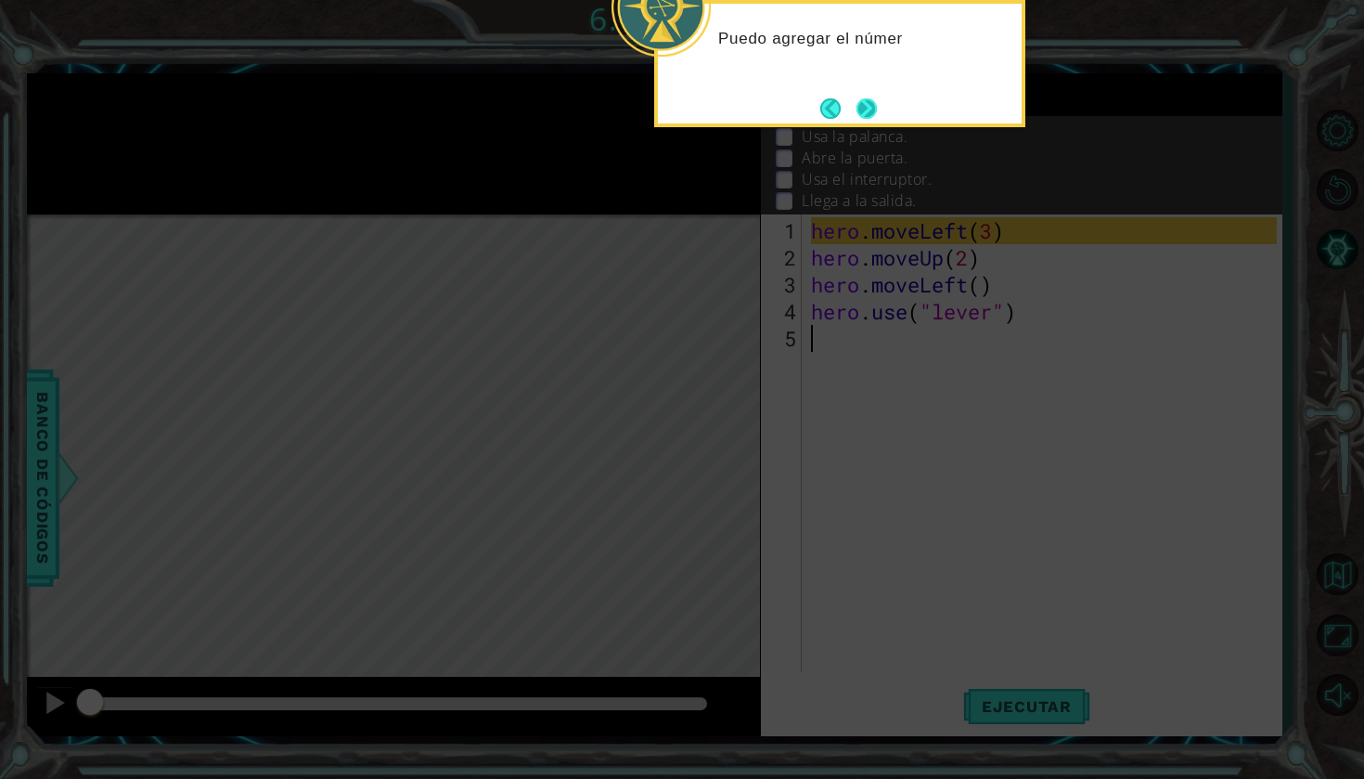
click at [867, 112] on button "Next" at bounding box center [867, 107] width 21 height 21
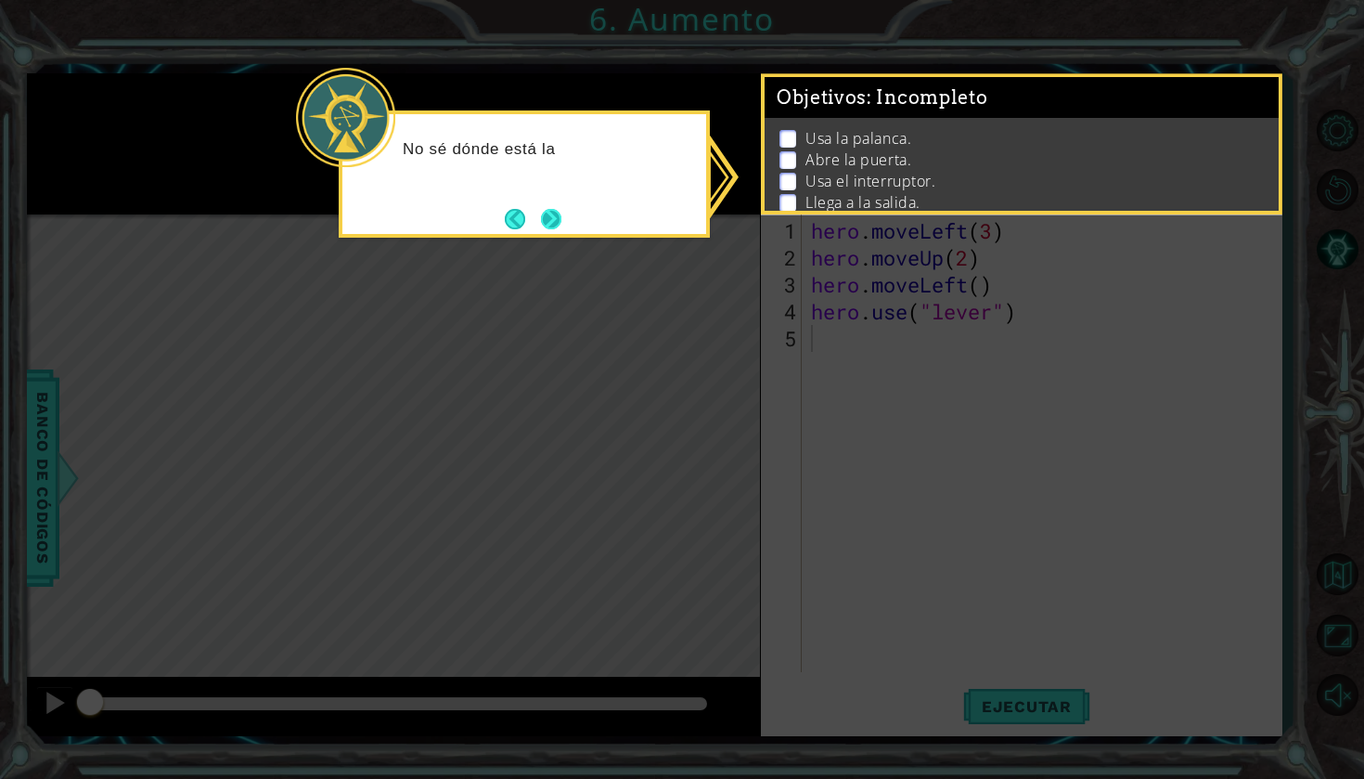
click at [554, 211] on button "Next" at bounding box center [551, 218] width 21 height 21
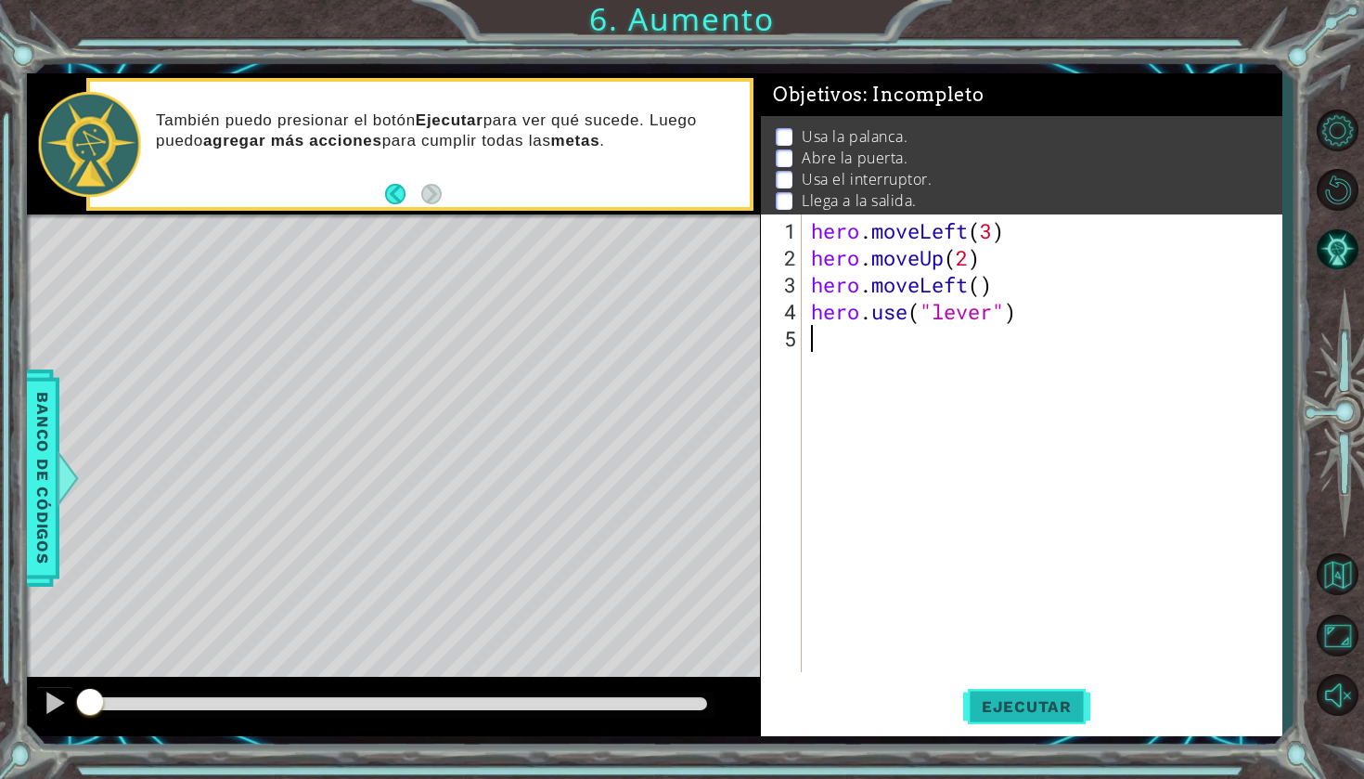
click at [1039, 695] on button "Ejecutar" at bounding box center [1026, 706] width 127 height 52
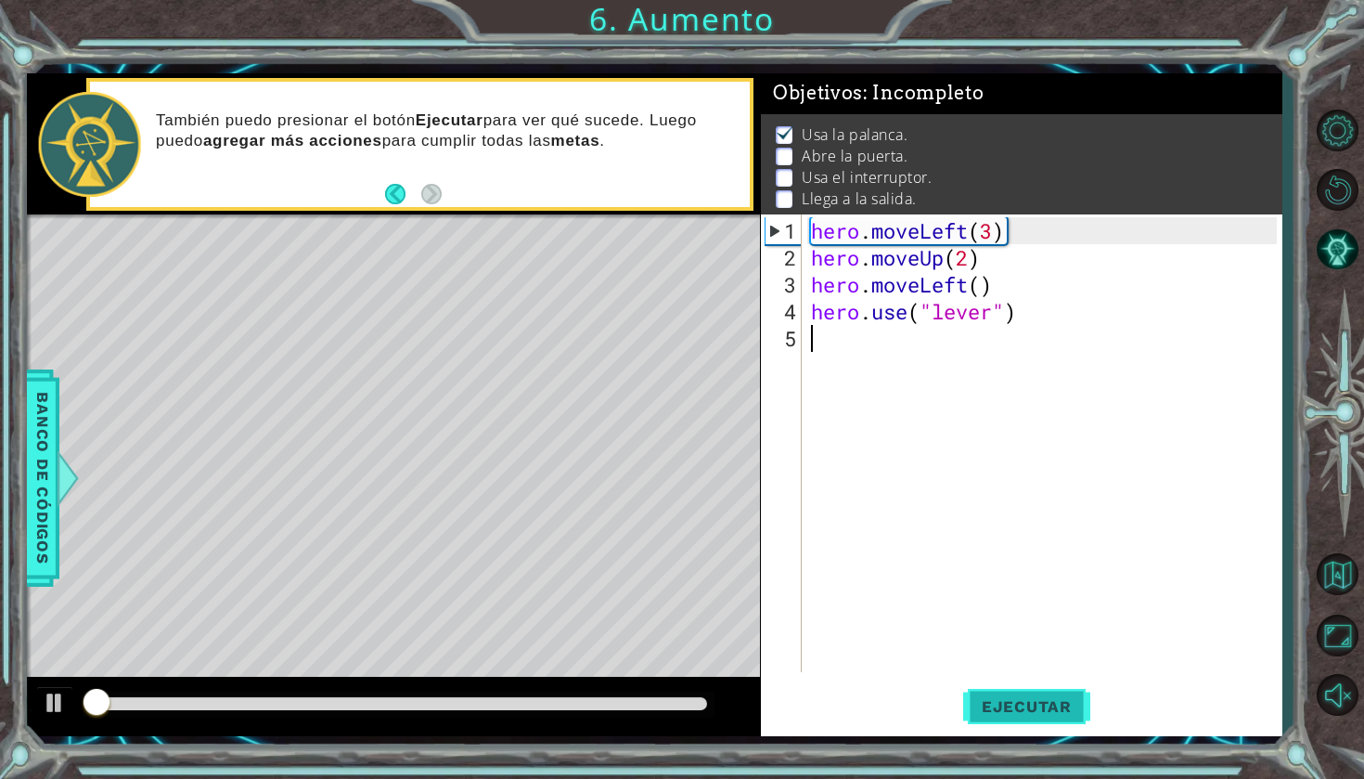
scroll to position [3, 0]
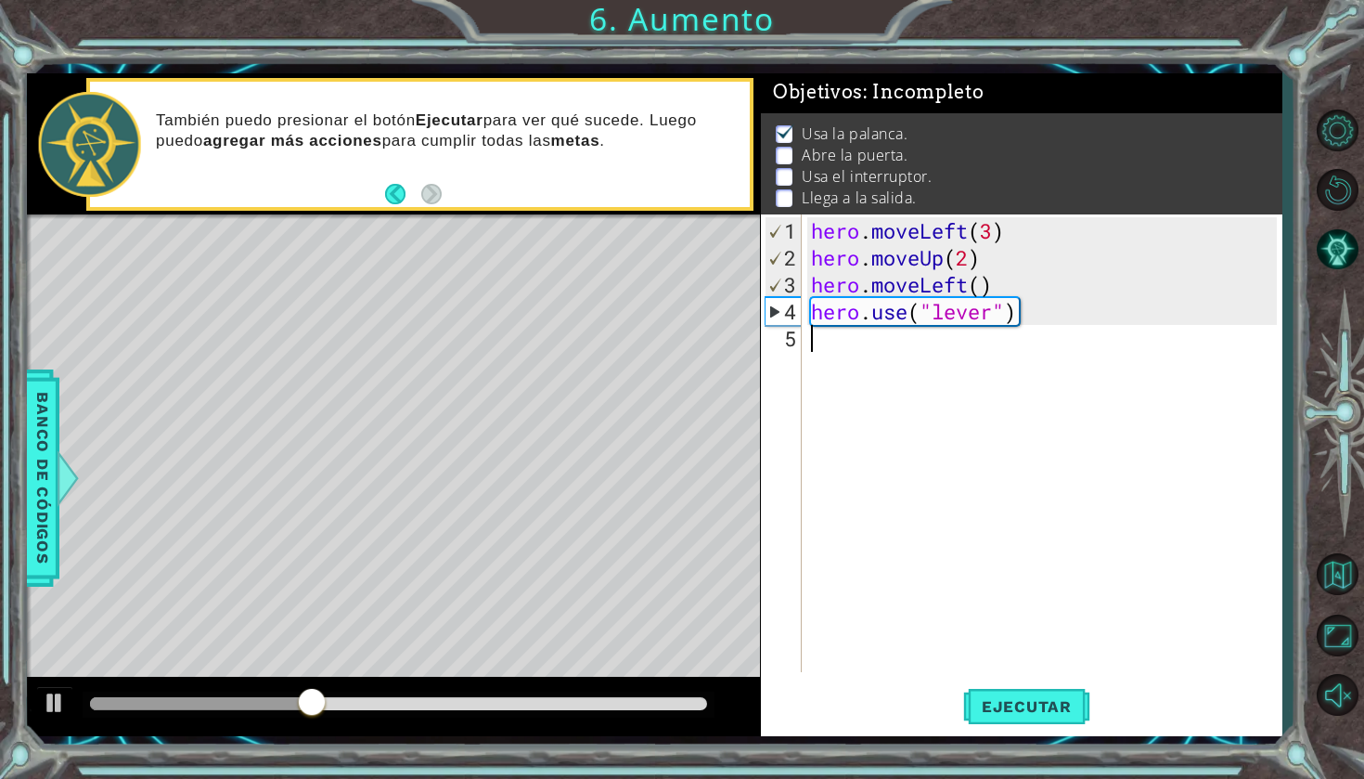
click at [922, 360] on div "hero . moveLeft ( 3 ) hero . moveUp ( 2 ) hero . moveLeft ( ) hero . use ( "lev…" at bounding box center [1046, 472] width 479 height 511
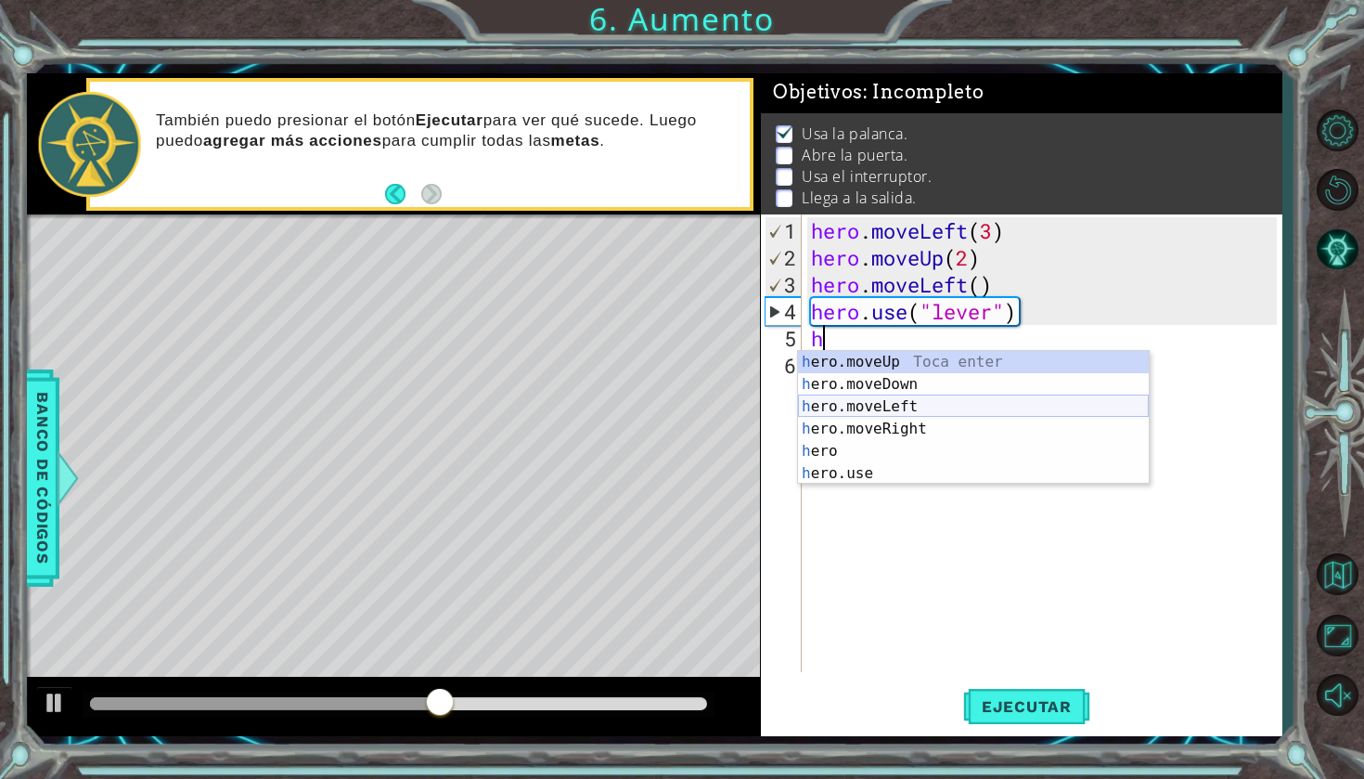
click at [925, 402] on div "h ero.moveUp Toca enter h ero.moveDown Toca enter h ero.moveLeft Toca enter h e…" at bounding box center [973, 440] width 351 height 178
type textarea "hero.moveLeft(1)"
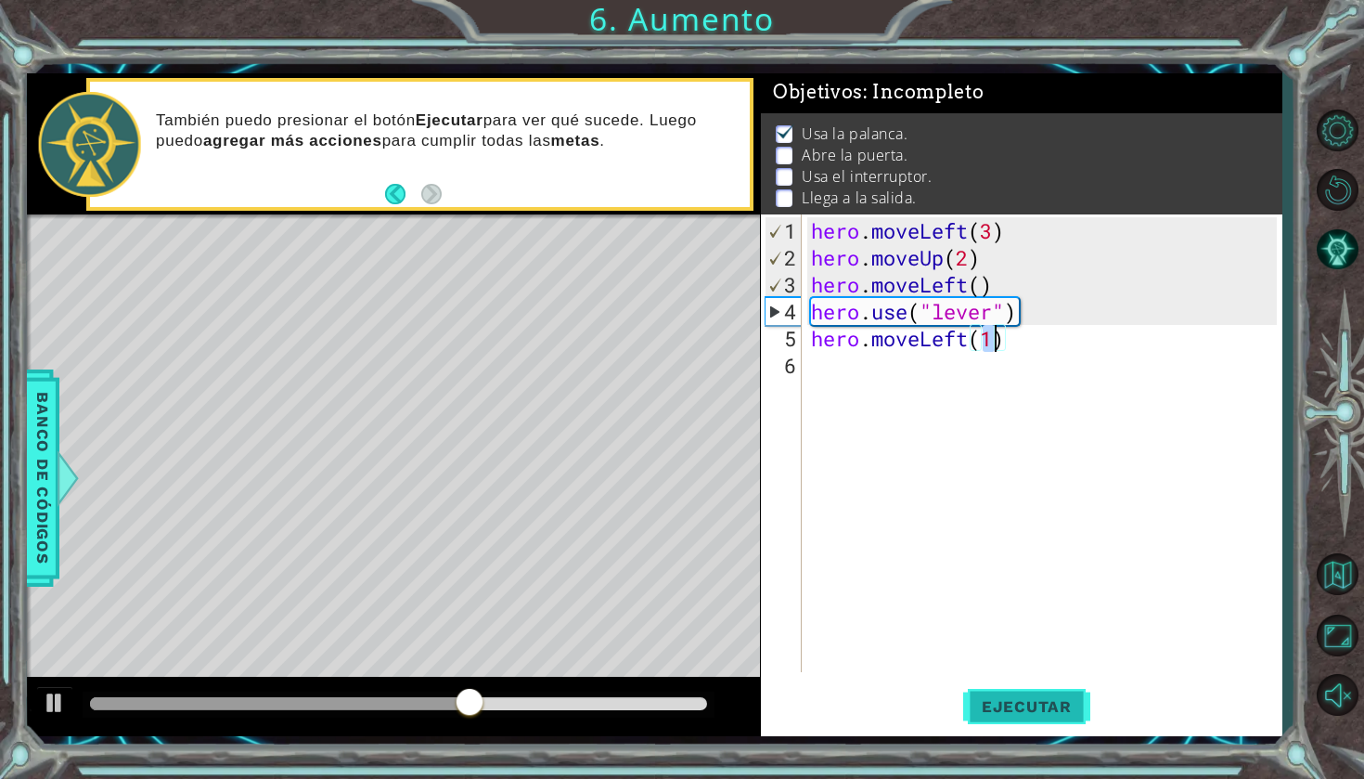
click at [1026, 703] on span "Ejecutar" at bounding box center [1026, 706] width 127 height 19
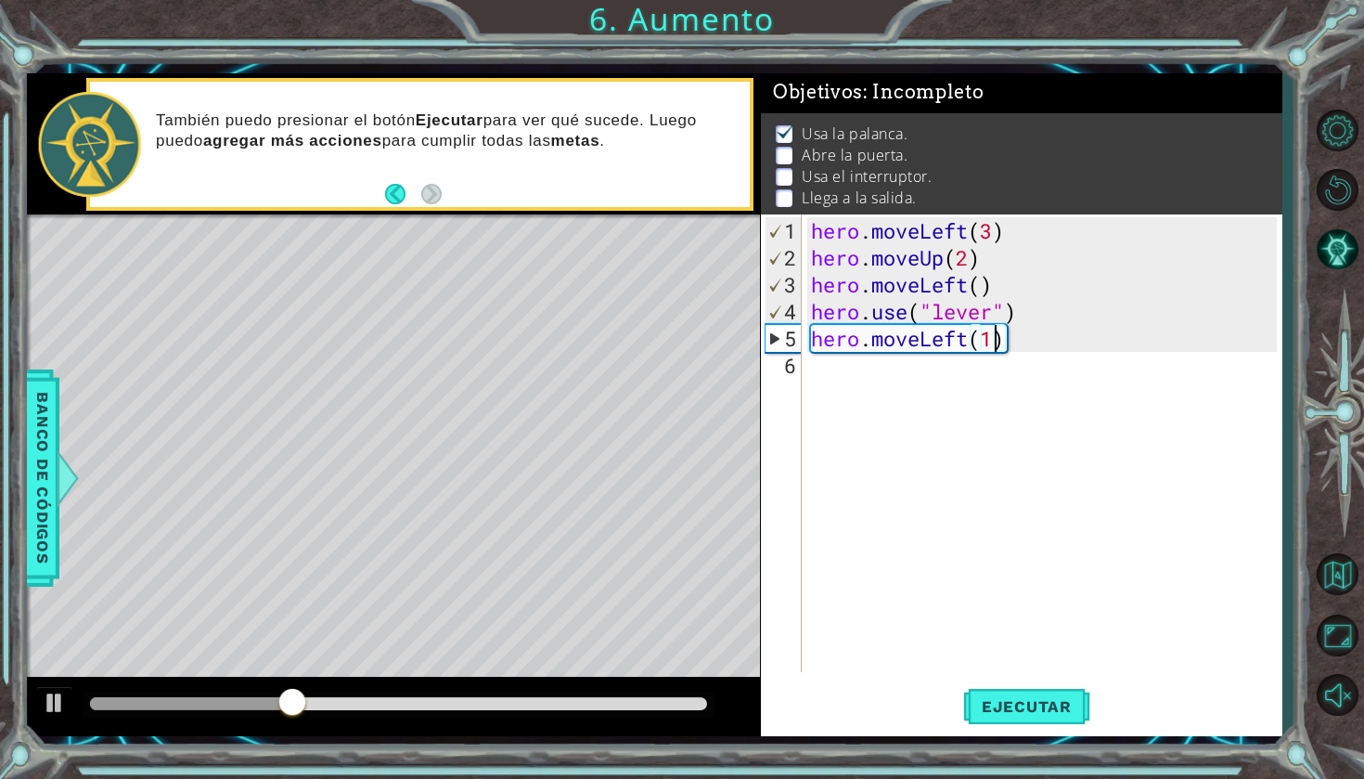
click at [943, 384] on div "hero . moveLeft ( 3 ) hero . moveUp ( 2 ) hero . moveLeft ( ) hero . use ( "lev…" at bounding box center [1046, 472] width 479 height 511
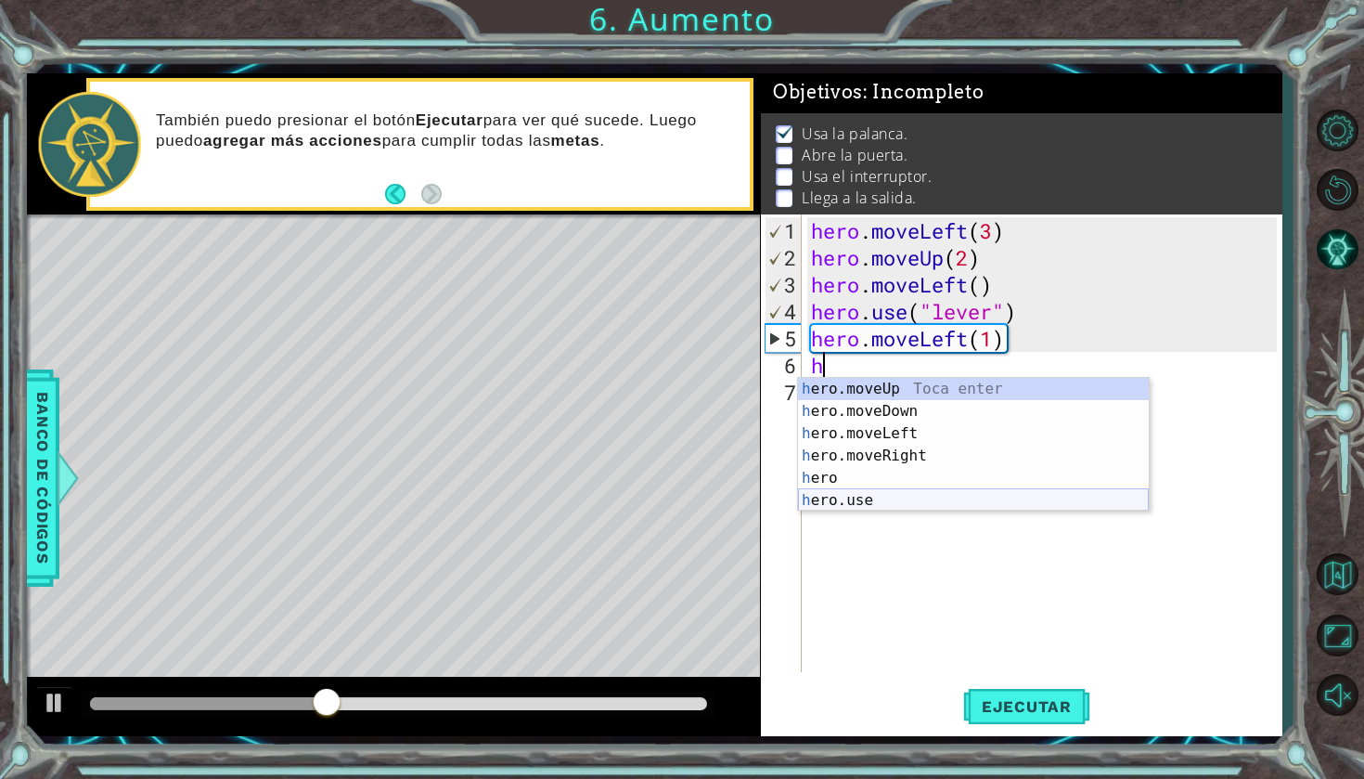
click at [886, 498] on div "h ero.moveUp Toca enter h ero.moveDown Toca enter h ero.moveLeft Toca enter h e…" at bounding box center [973, 467] width 351 height 178
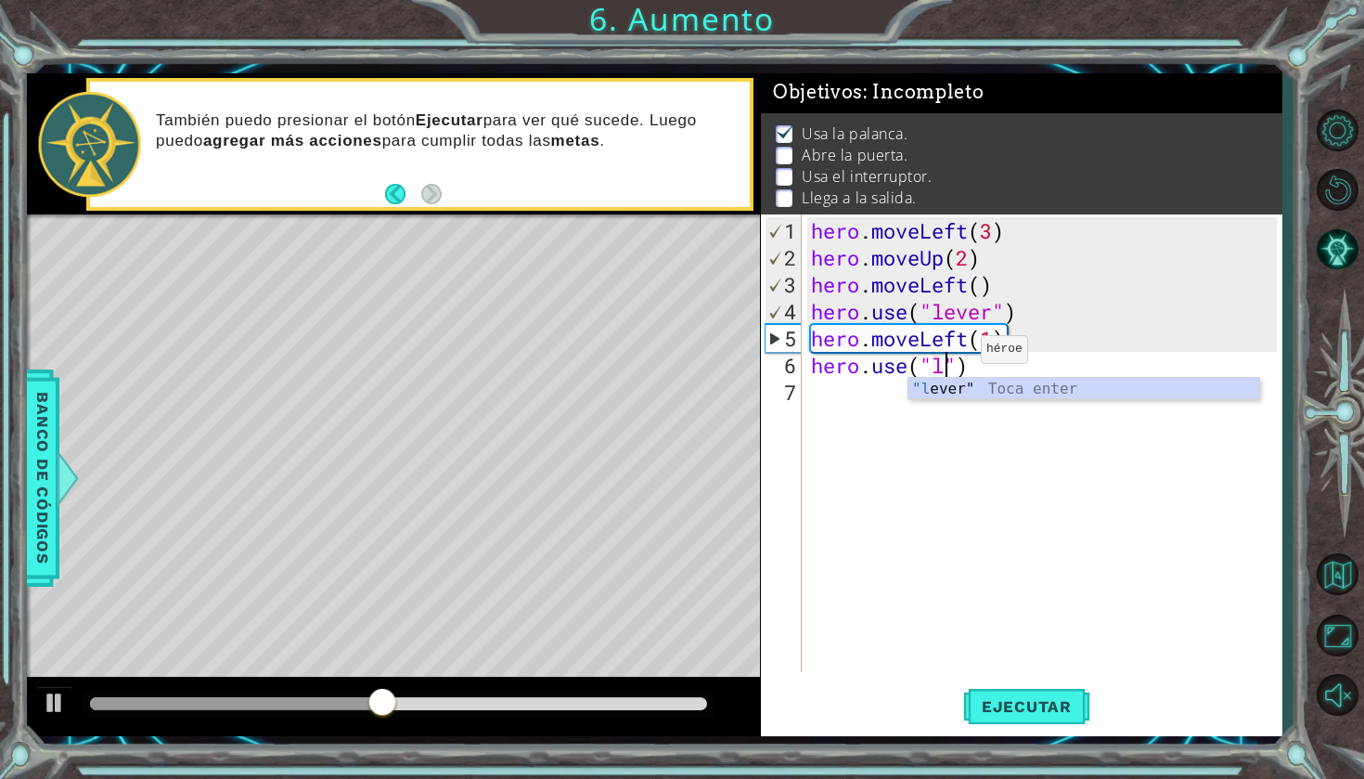
scroll to position [0, 6]
type textarea "hero.use("lever")"
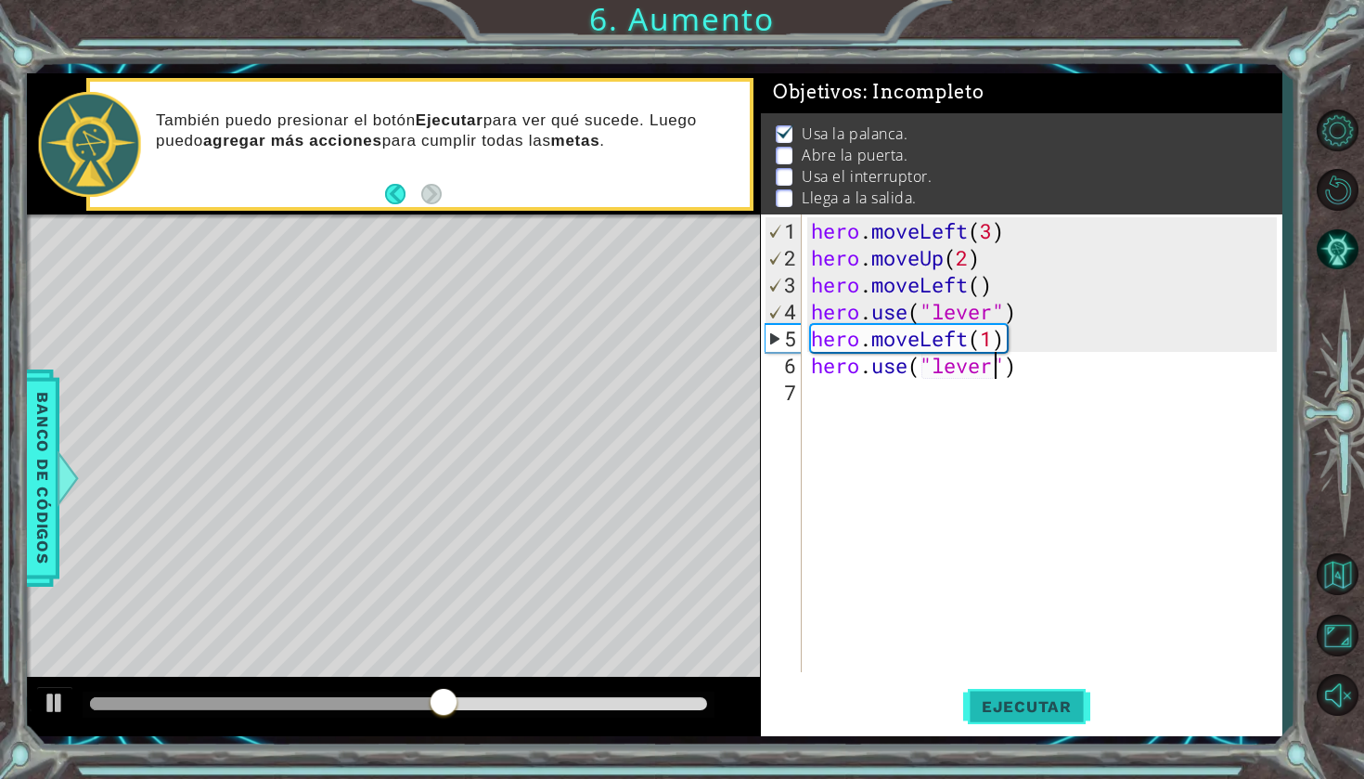
click at [1032, 688] on button "Ejecutar" at bounding box center [1026, 706] width 127 height 52
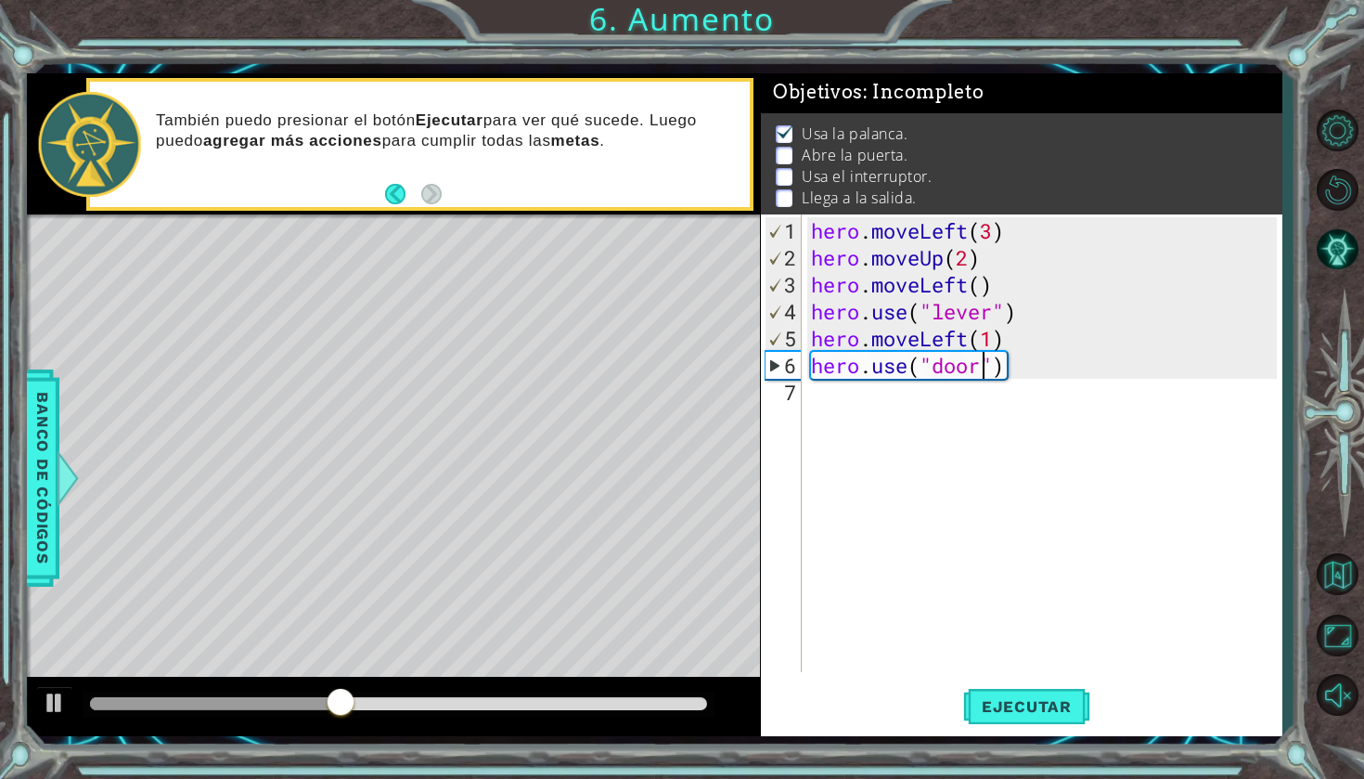
scroll to position [0, 7]
type textarea "hero.use("door")"
click at [1043, 703] on button "Ejecutar" at bounding box center [1026, 706] width 127 height 52
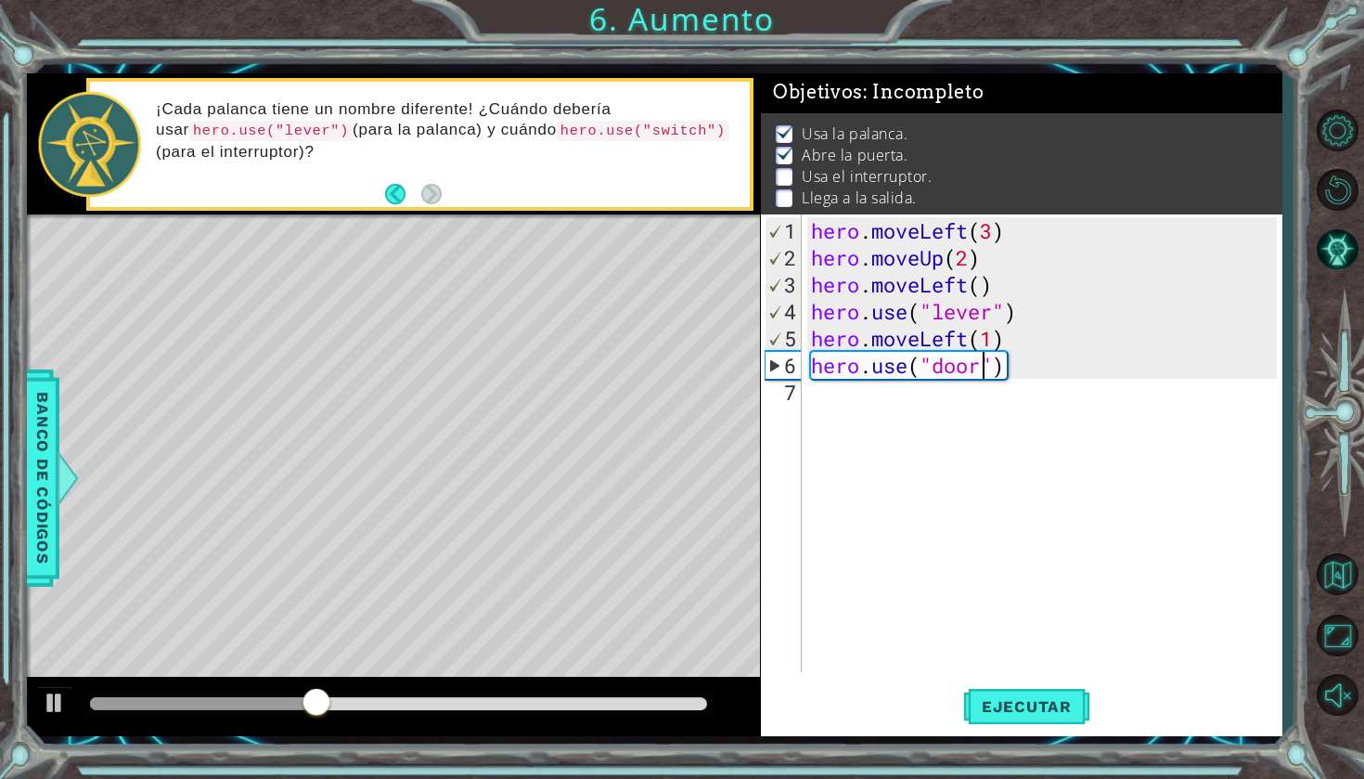
click at [873, 401] on div "hero . moveLeft ( 3 ) hero . moveUp ( 2 ) hero . moveLeft ( ) hero . use ( "lev…" at bounding box center [1046, 472] width 479 height 511
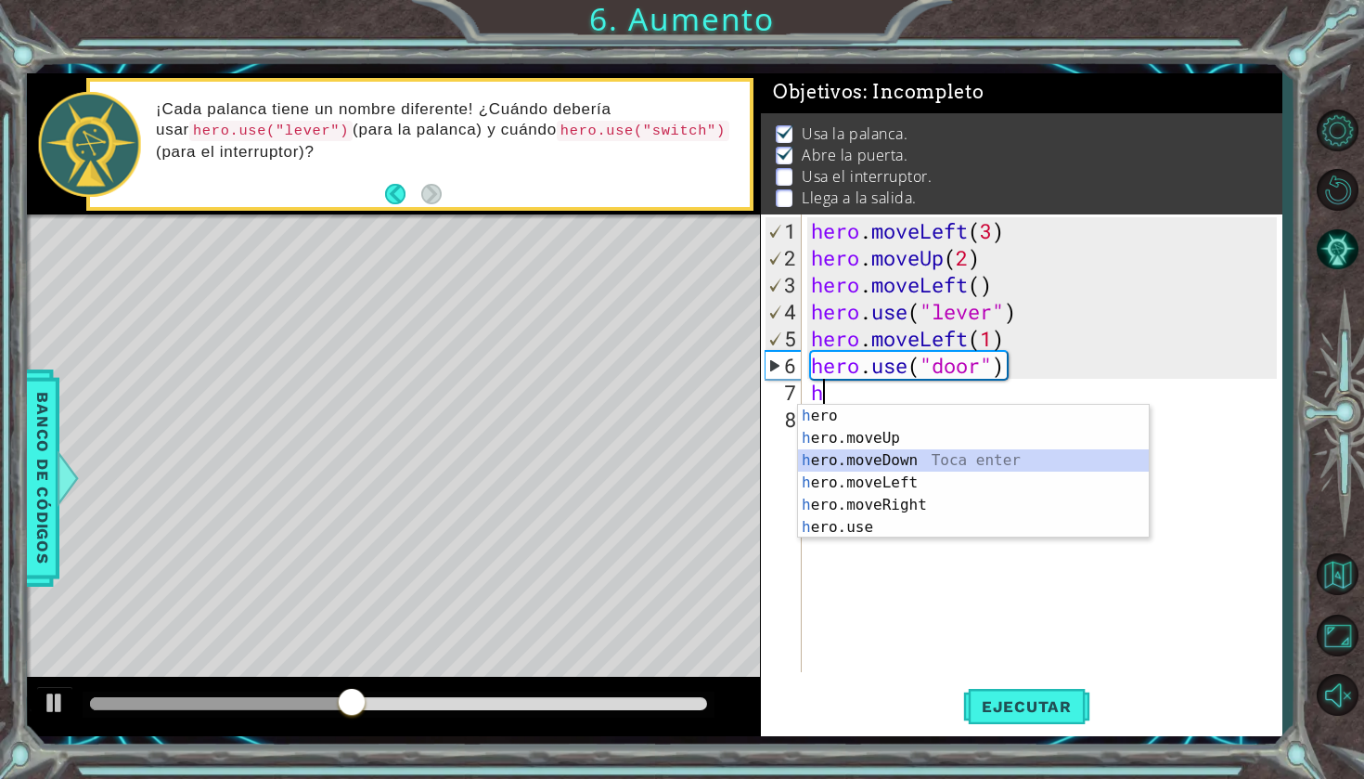
click at [938, 452] on div "h ero Toca enter h ero.moveUp Toca enter h ero.moveDown Toca enter h ero.moveLe…" at bounding box center [973, 494] width 351 height 178
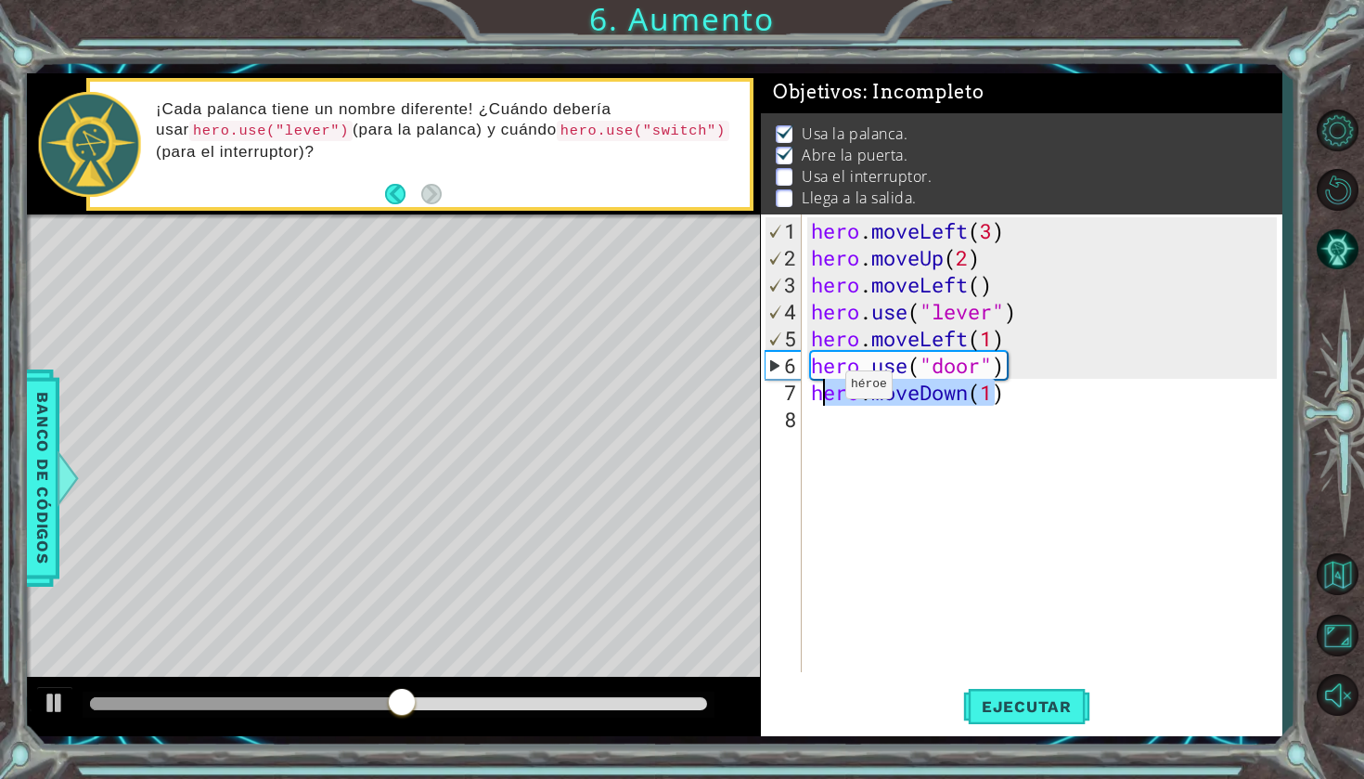
drag, startPoint x: 994, startPoint y: 391, endPoint x: 808, endPoint y: 394, distance: 185.6
click at [809, 393] on div "hero . moveLeft ( 3 ) hero . moveUp ( 2 ) hero . moveLeft ( ) hero . use ( "lev…" at bounding box center [1046, 472] width 479 height 511
type textarea ")"
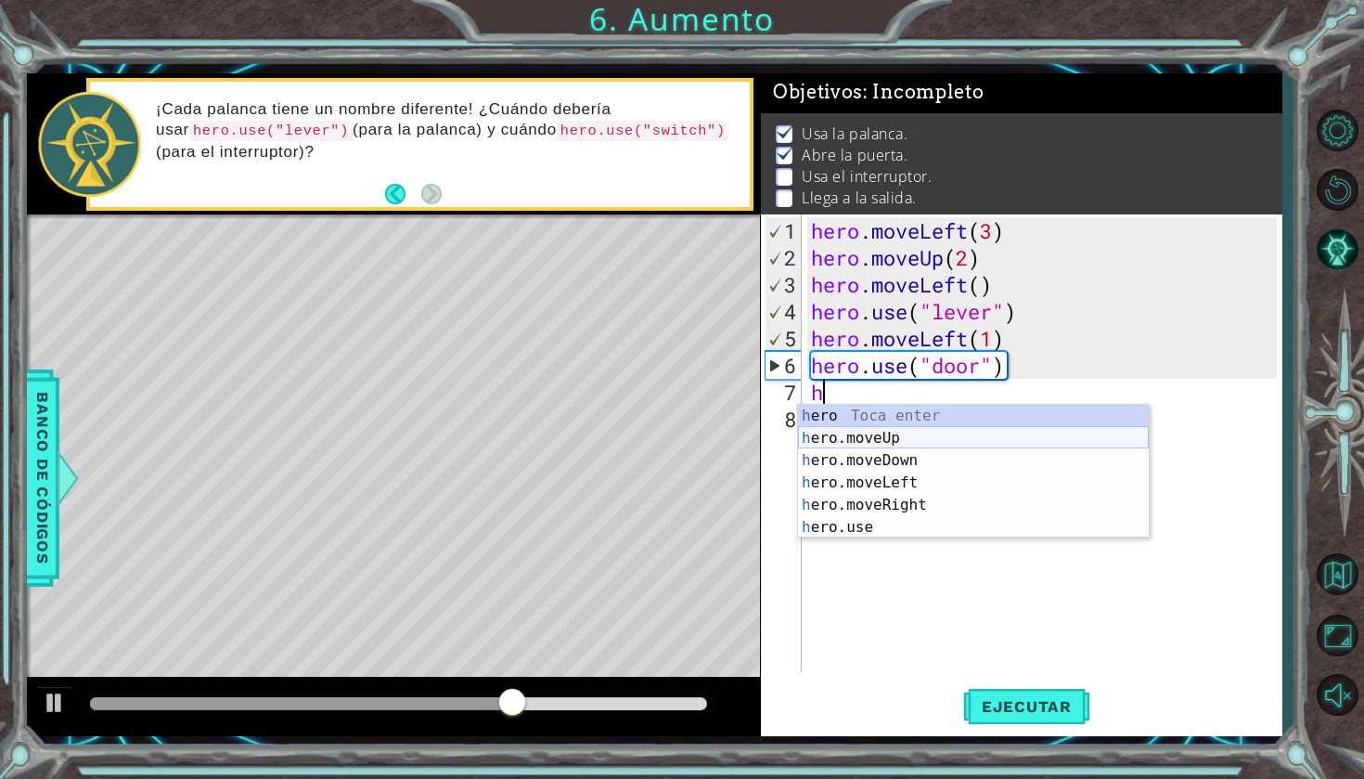
click at [870, 441] on div "h ero Toca enter h ero.moveUp Toca enter h ero.moveDown Toca enter h ero.moveLe…" at bounding box center [973, 494] width 351 height 178
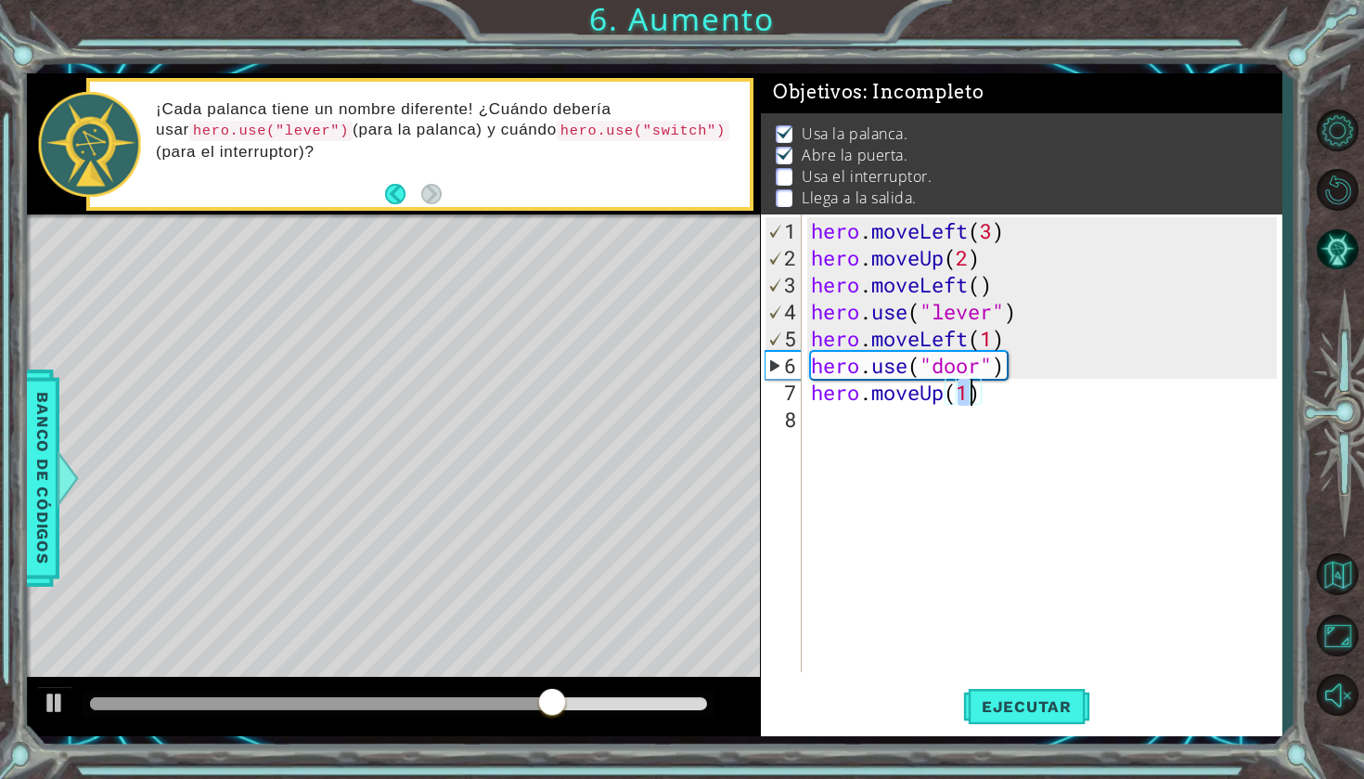
type textarea "hero.moveUp(2)"
click at [1046, 390] on div "hero . moveLeft ( 3 ) hero . moveUp ( 2 ) hero . moveLeft ( ) hero . use ( "lev…" at bounding box center [1046, 472] width 479 height 511
click at [879, 420] on div "hero . moveLeft ( 3 ) hero . moveUp ( 2 ) hero . moveLeft ( ) hero . use ( "lev…" at bounding box center [1046, 472] width 479 height 511
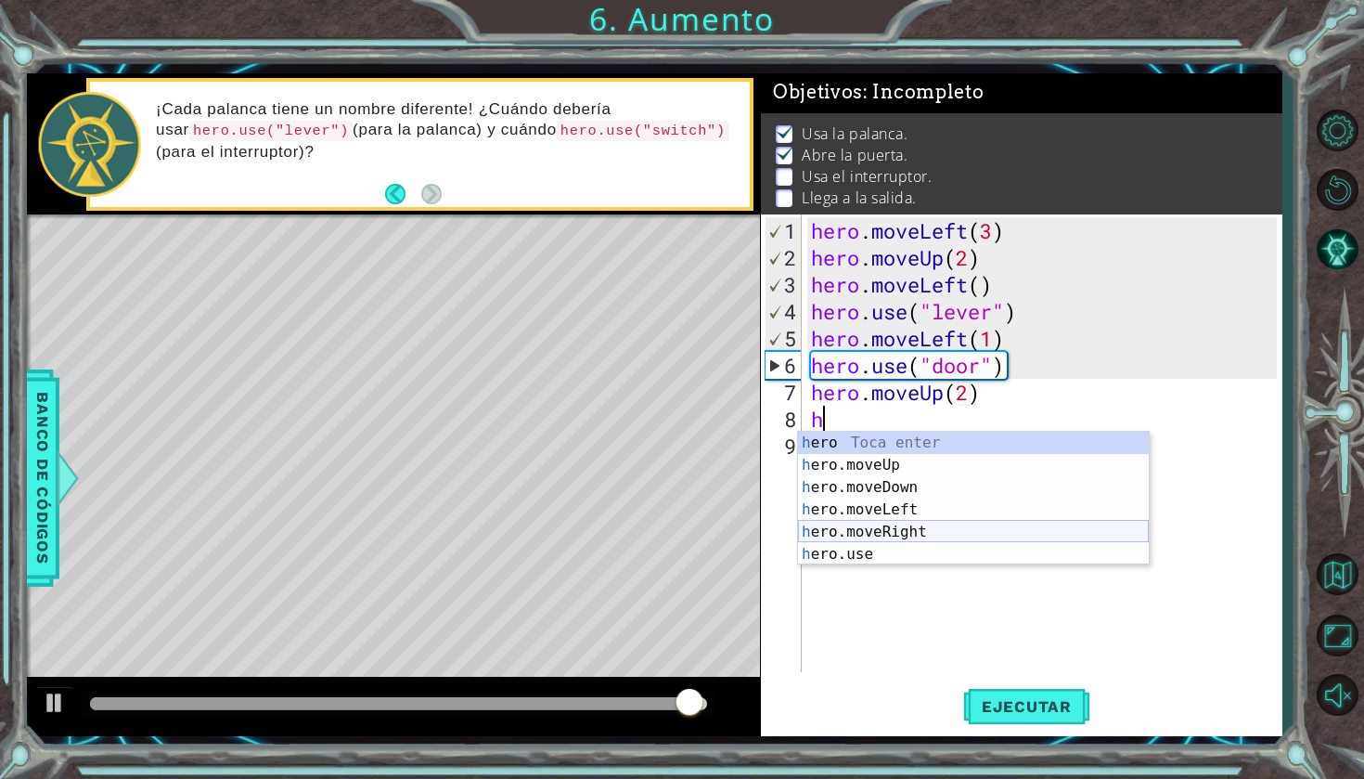
click at [938, 530] on div "h ero Toca enter h ero.moveUp Toca enter h ero.moveDown Toca enter h ero.moveLe…" at bounding box center [973, 521] width 351 height 178
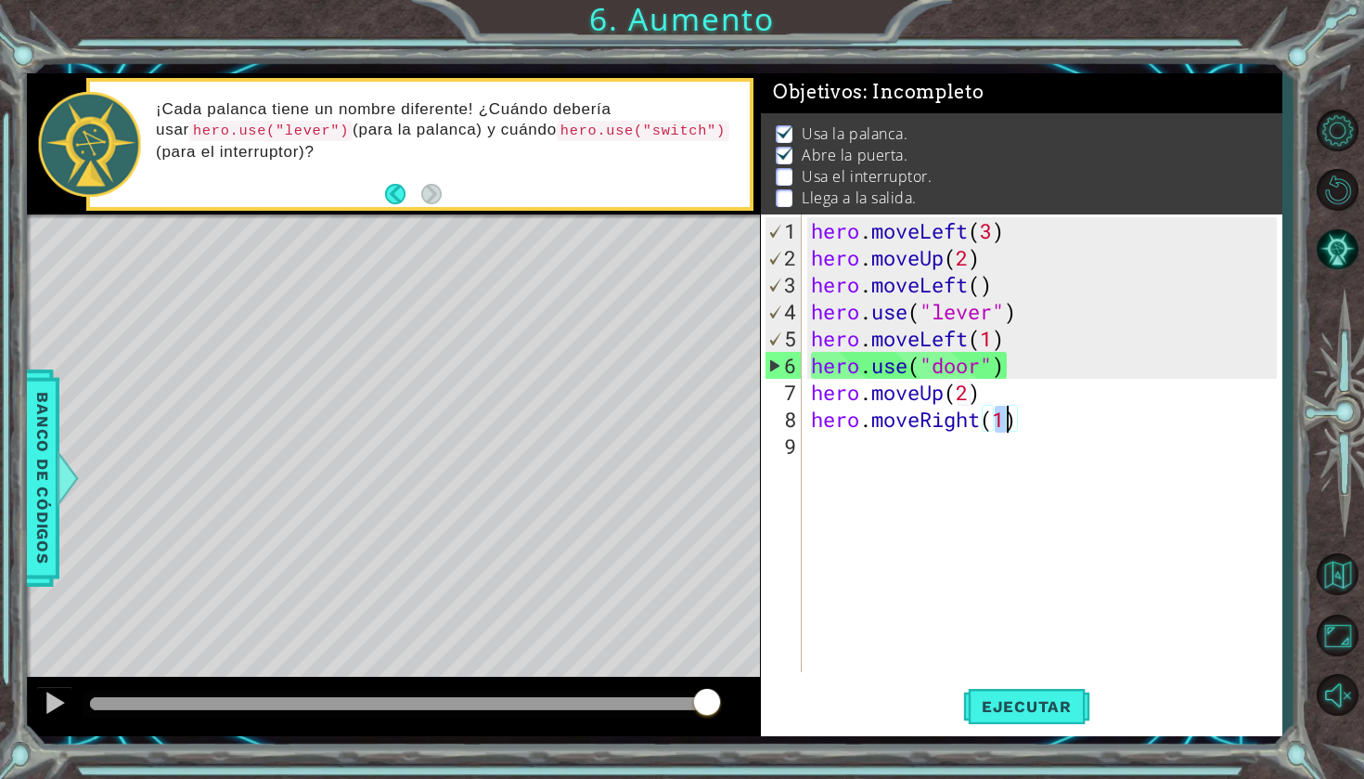
type textarea "hero.moveRight(3)"
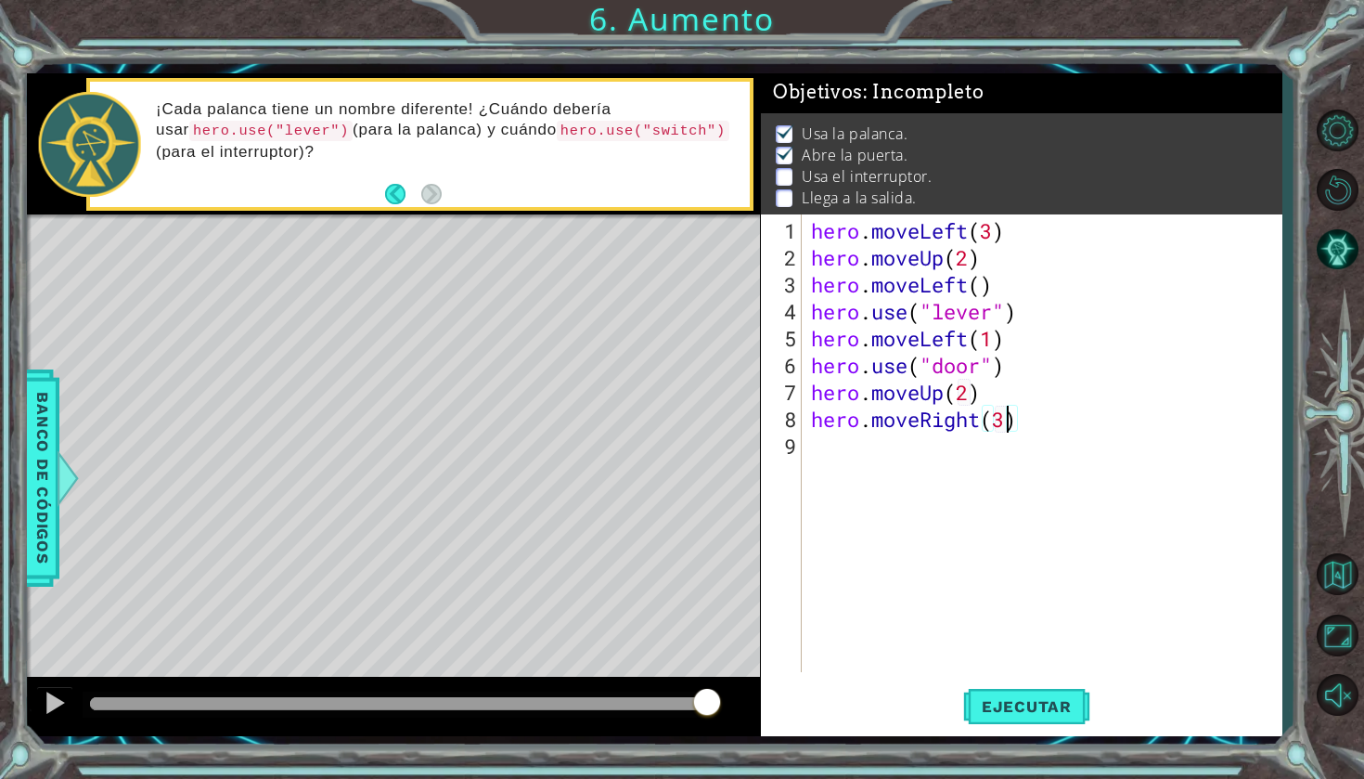
click at [1039, 416] on div "hero . moveLeft ( 3 ) hero . moveUp ( 2 ) hero . moveLeft ( ) hero . use ( "lev…" at bounding box center [1046, 472] width 479 height 511
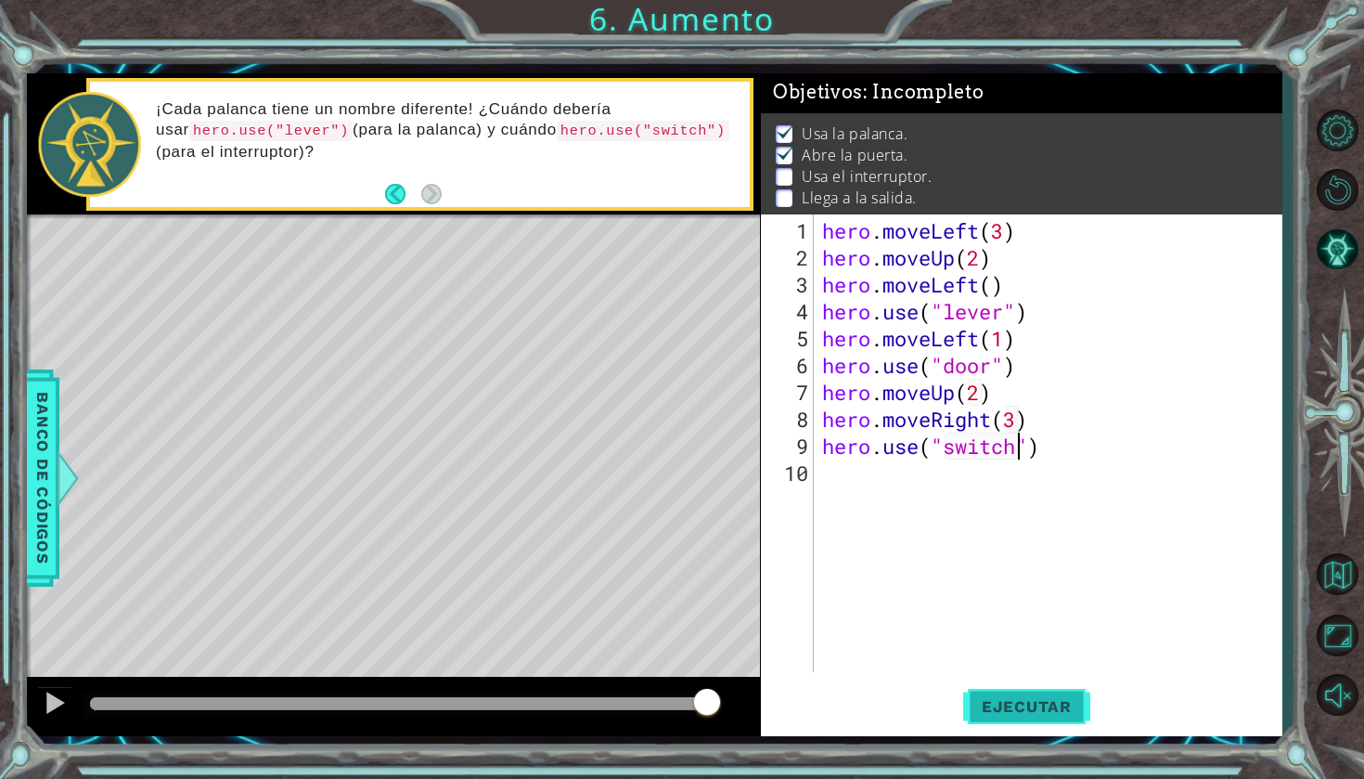
click at [1012, 697] on span "Ejecutar" at bounding box center [1026, 706] width 127 height 19
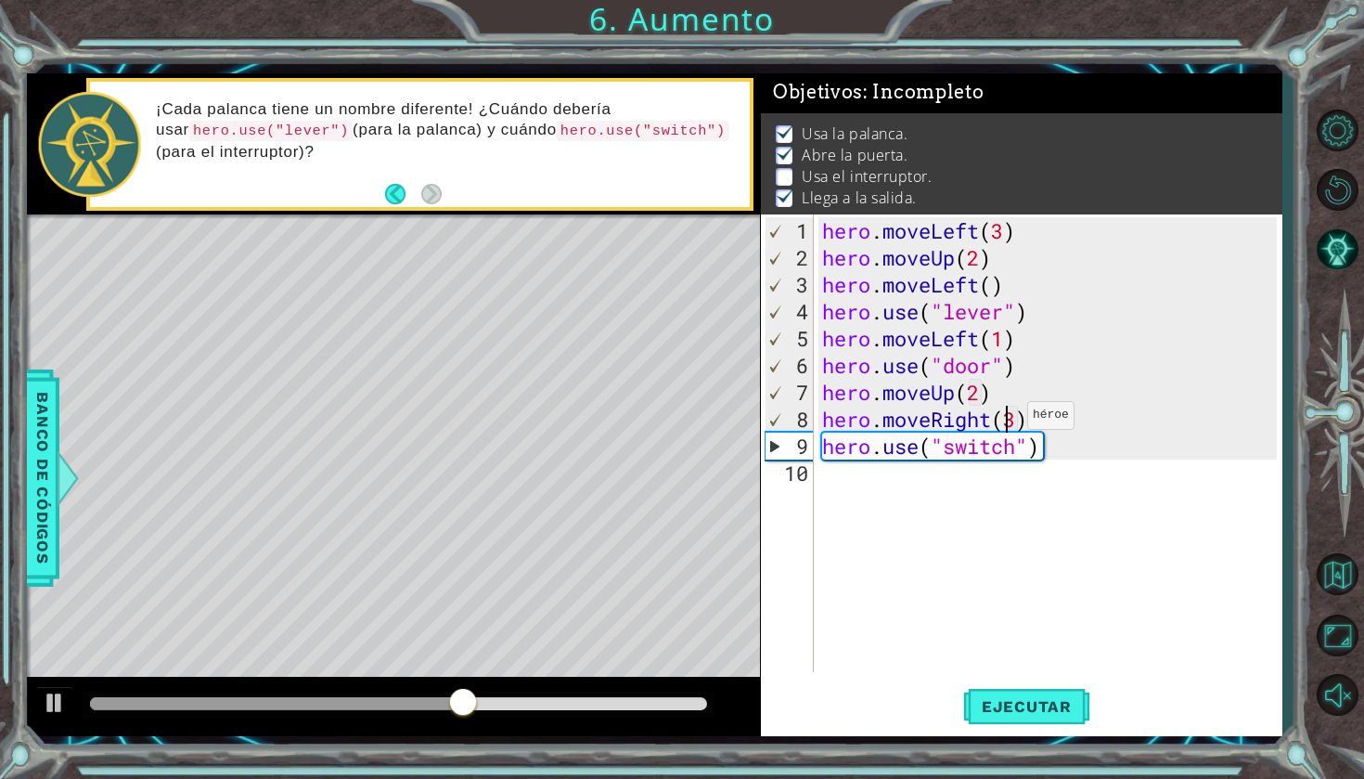
click at [1011, 422] on div "hero . moveLeft ( 3 ) hero . moveUp ( 2 ) hero . moveLeft ( ) hero . use ( "lev…" at bounding box center [1052, 472] width 468 height 511
click at [1019, 419] on div "hero . moveLeft ( 3 ) hero . moveUp ( 2 ) hero . moveLeft ( ) hero . use ( "lev…" at bounding box center [1052, 472] width 468 height 511
type textarea "hero.moveRight(2)"
click at [1035, 701] on span "Ejecutar" at bounding box center [1026, 706] width 127 height 19
click at [910, 492] on div "hero . moveLeft ( 3 ) hero . moveUp ( 2 ) hero . moveLeft ( ) hero . use ( "lev…" at bounding box center [1052, 472] width 468 height 511
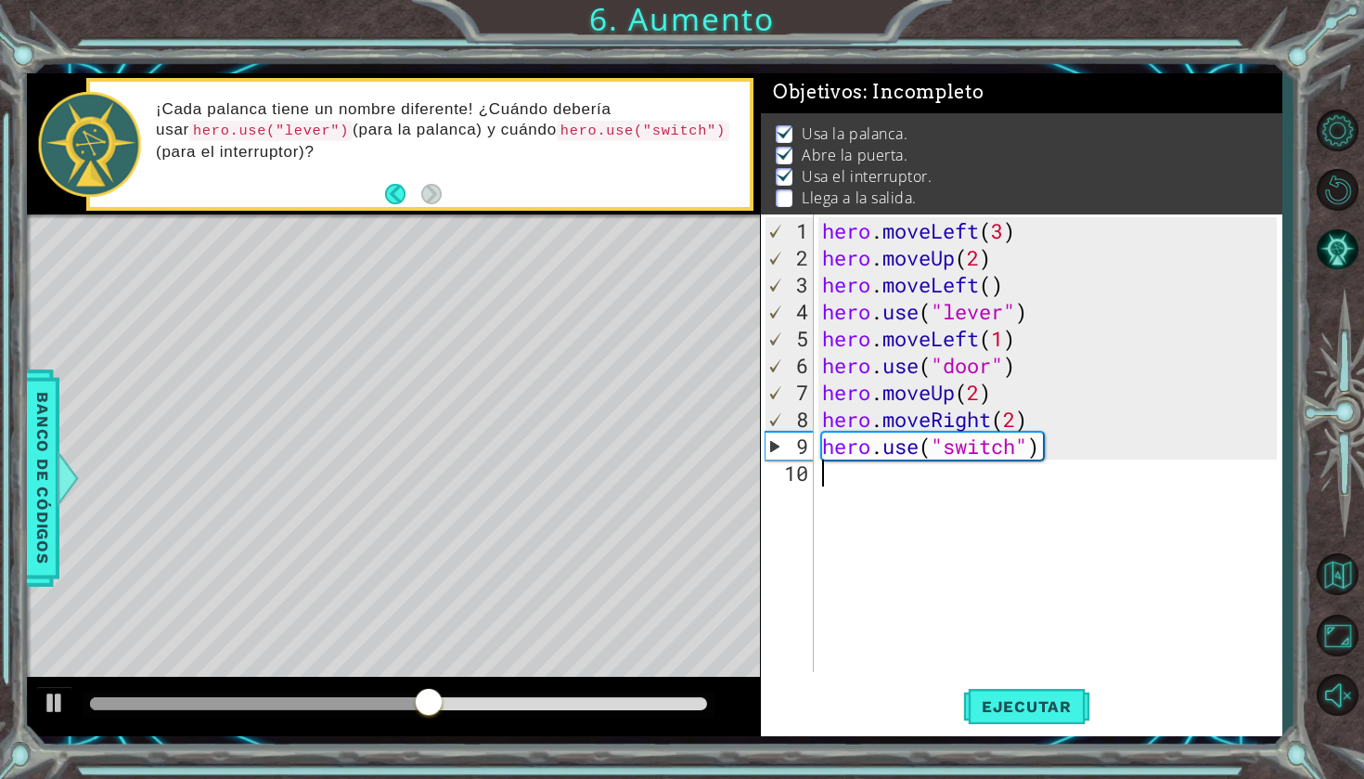
scroll to position [0, 0]
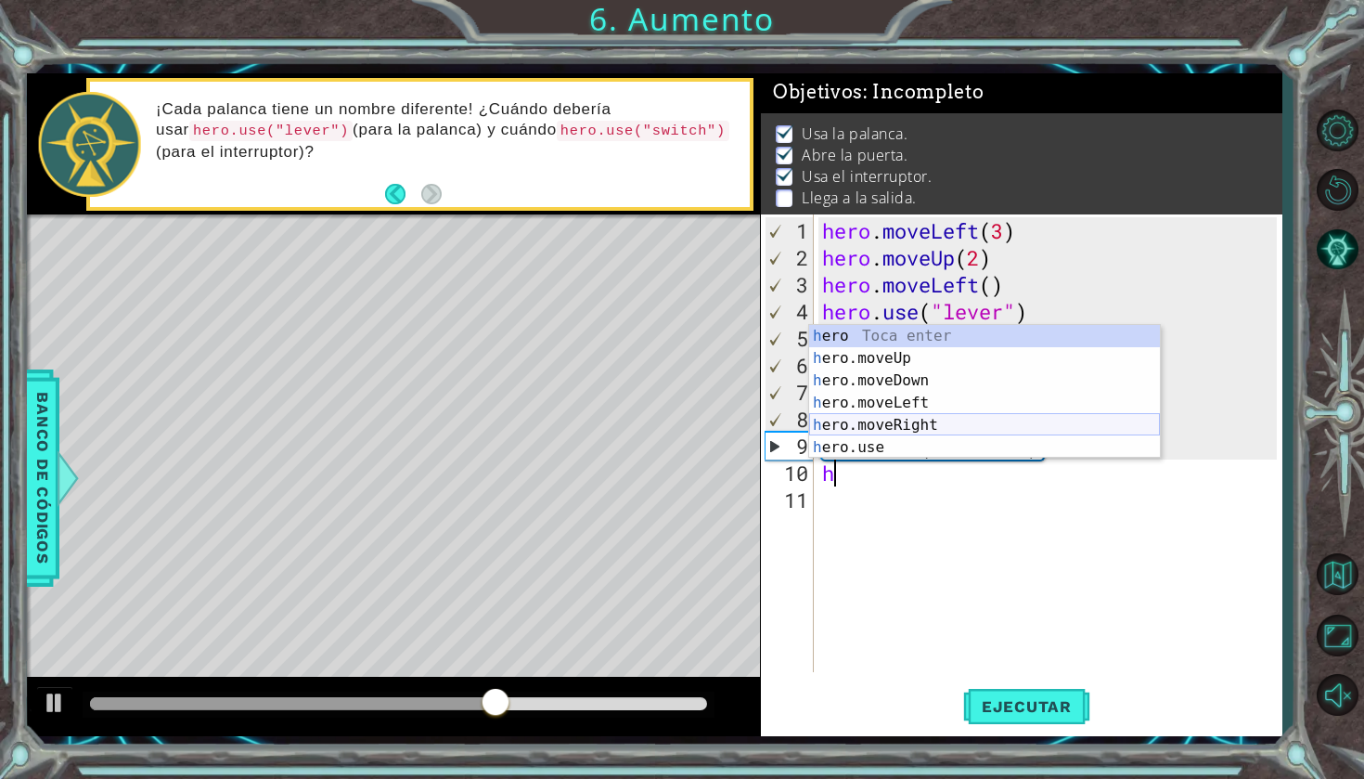
click at [988, 421] on div "h ero Toca enter h ero.moveUp Toca enter h ero.moveDown Toca enter h ero.moveLe…" at bounding box center [984, 414] width 351 height 178
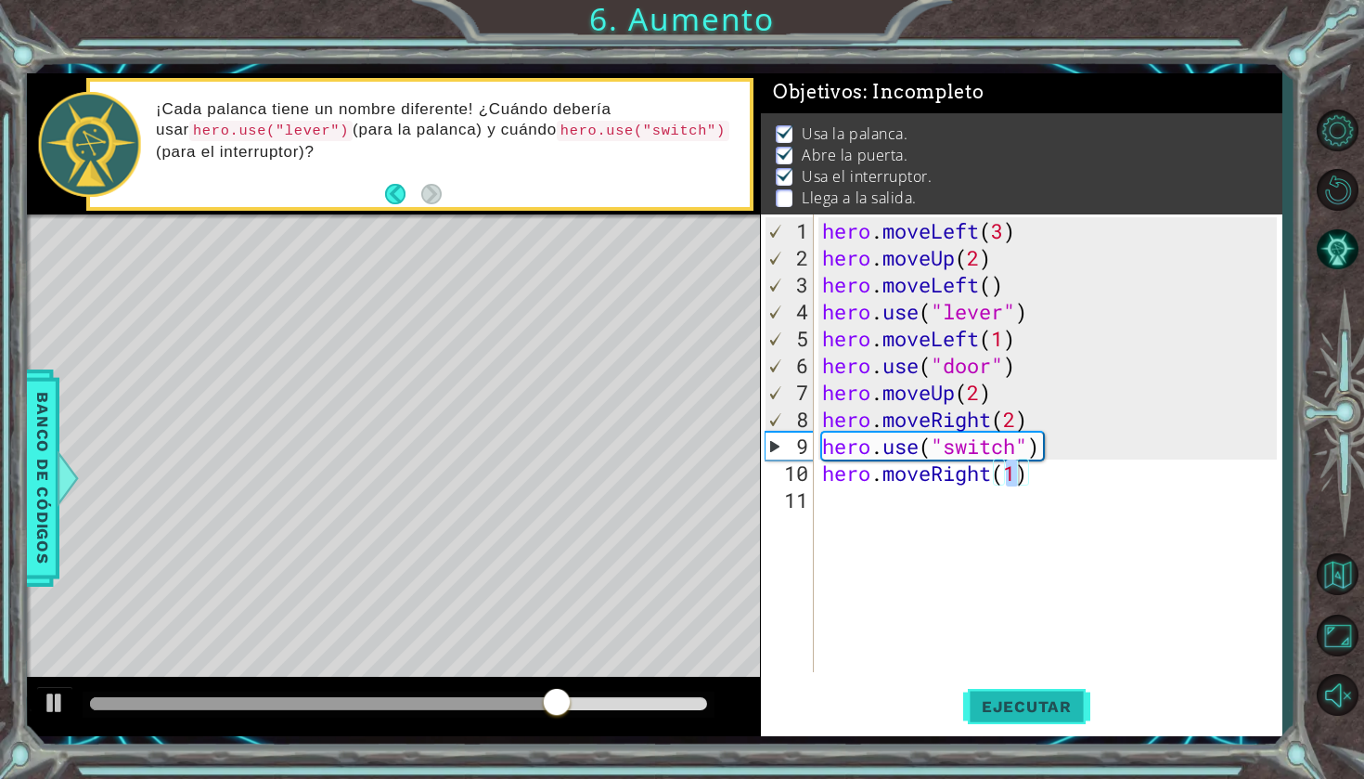
click at [989, 700] on span "Ejecutar" at bounding box center [1026, 706] width 127 height 19
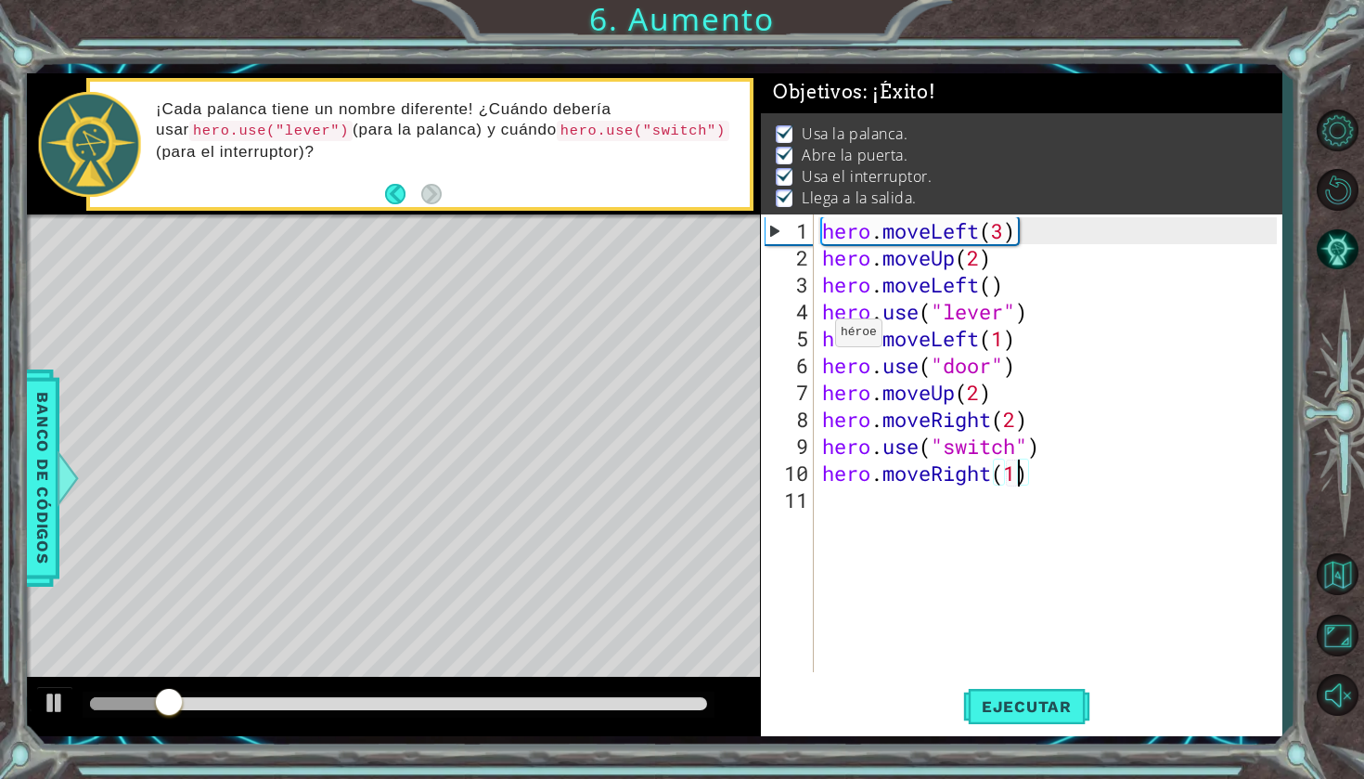
click at [792, 362] on div "6" at bounding box center [789, 365] width 49 height 27
type textarea "hero.use("door")"
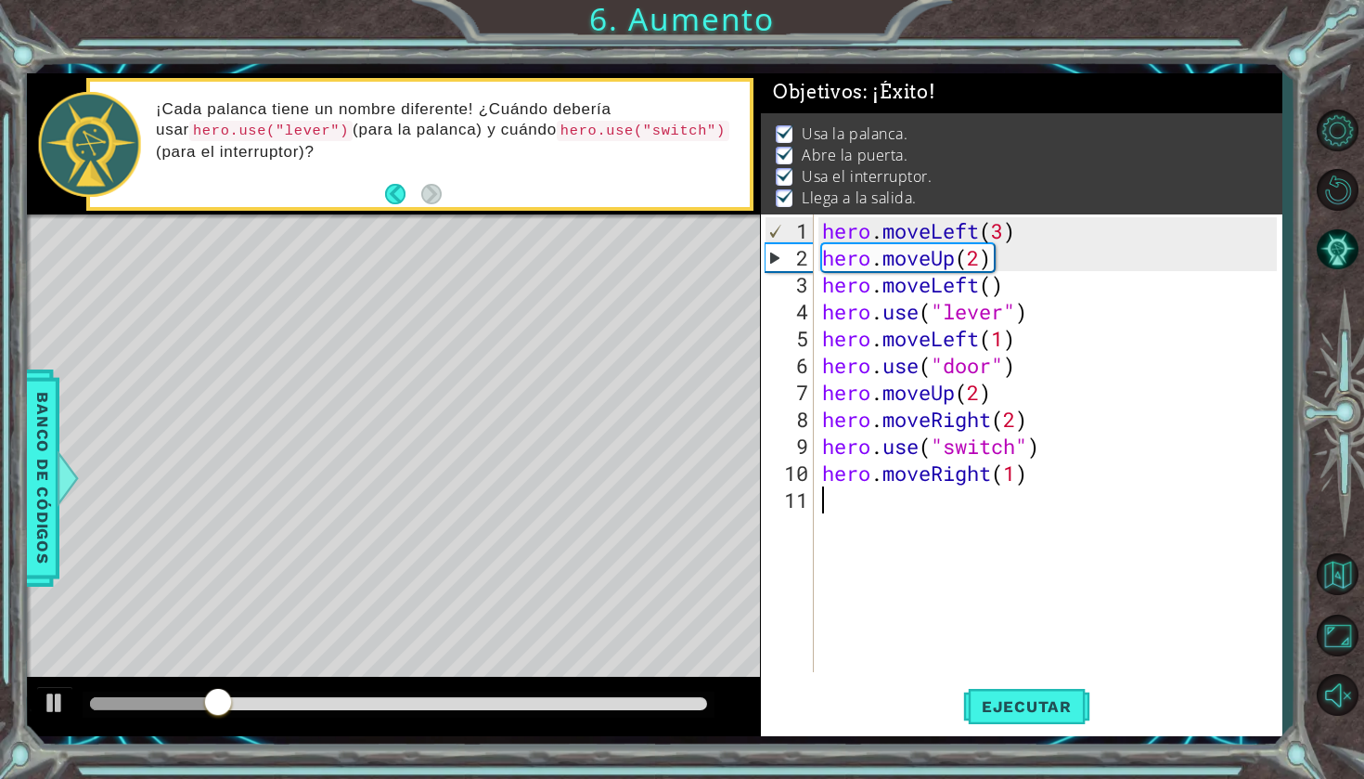
click at [1103, 515] on div "hero . moveLeft ( 3 ) hero . moveUp ( 2 ) hero . moveLeft ( ) hero . use ( "lev…" at bounding box center [1052, 472] width 468 height 511
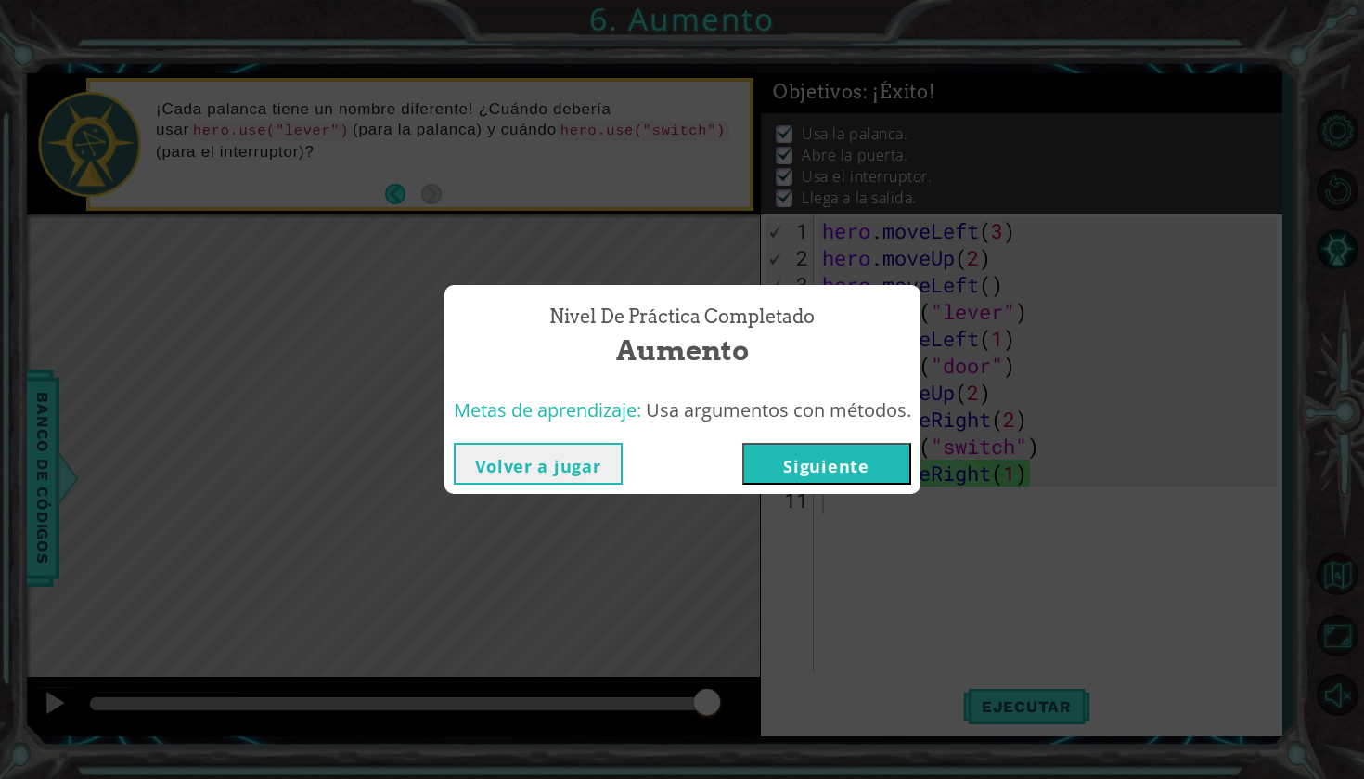
click at [887, 460] on button "Siguiente" at bounding box center [826, 464] width 169 height 42
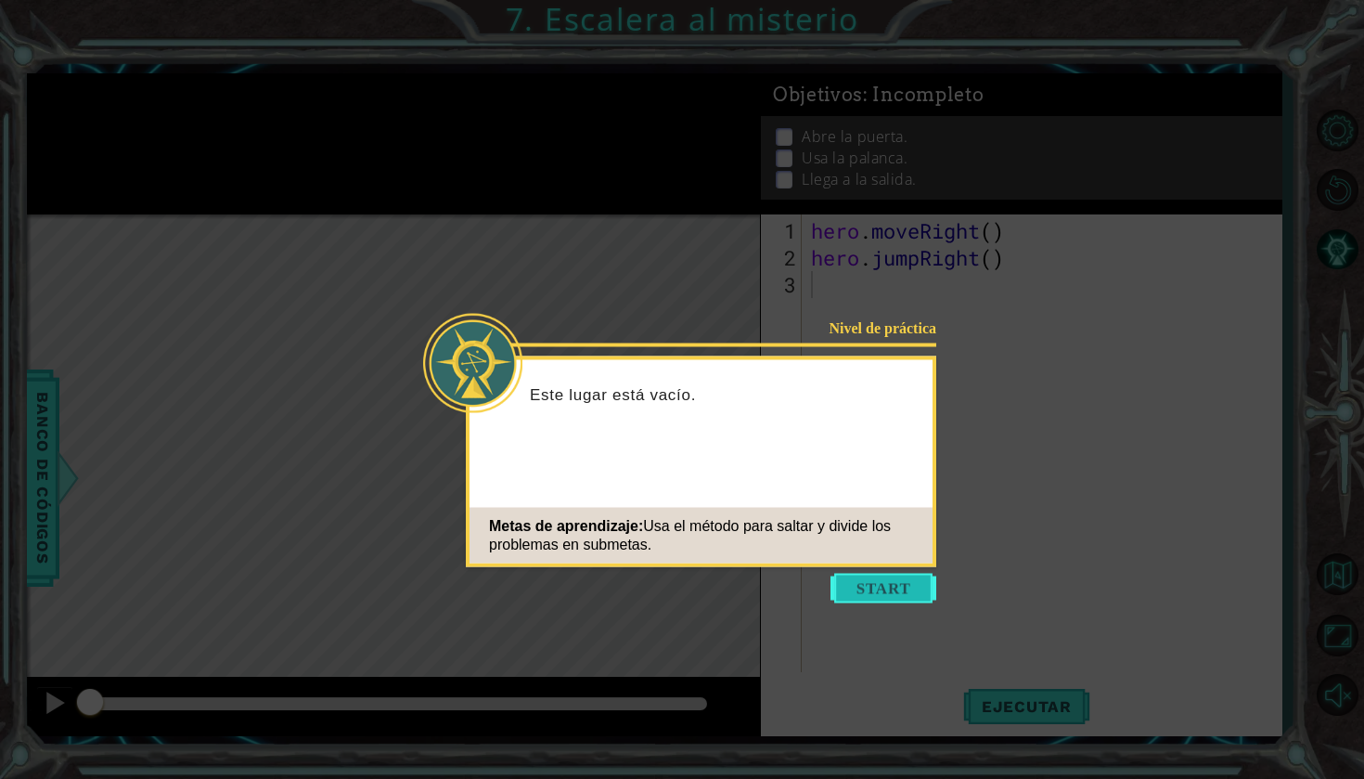
click at [906, 599] on button "Start" at bounding box center [884, 589] width 106 height 30
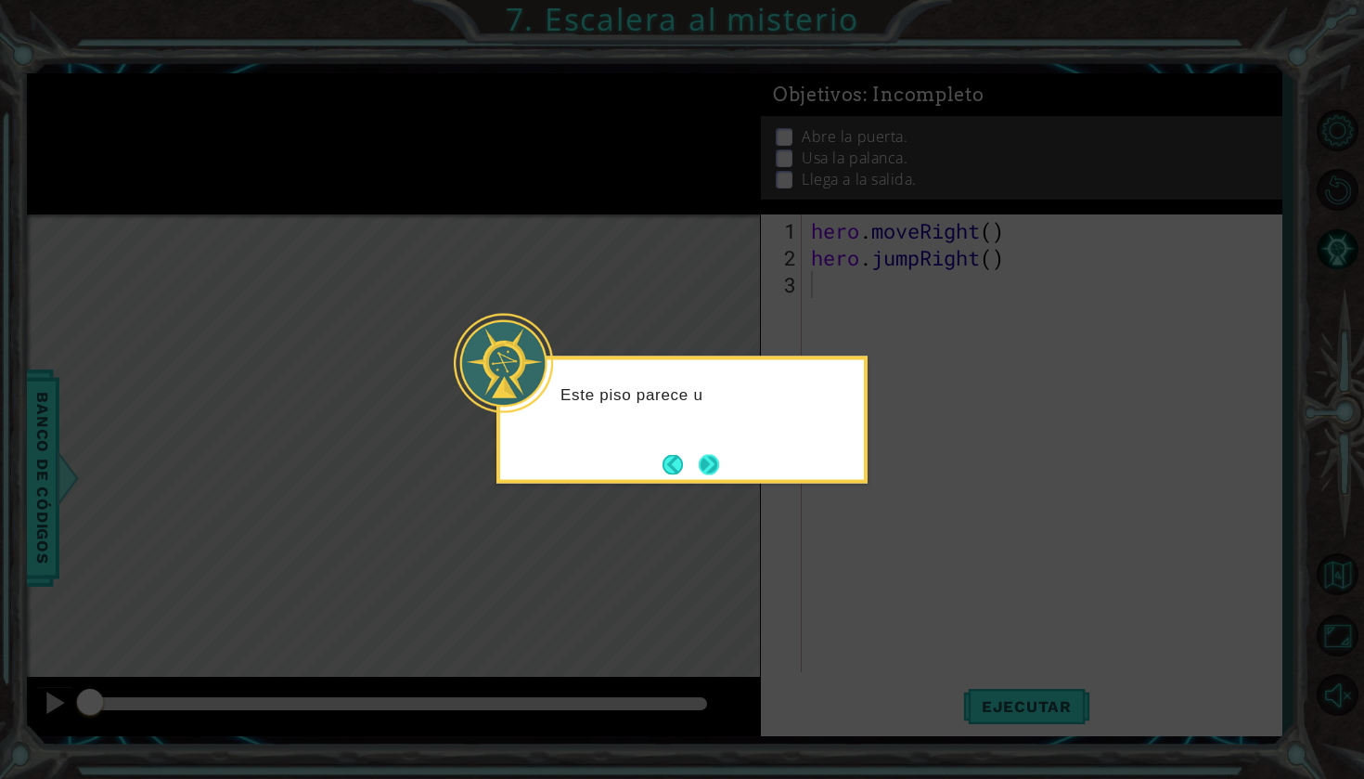
click at [715, 458] on button "Next" at bounding box center [709, 464] width 20 height 20
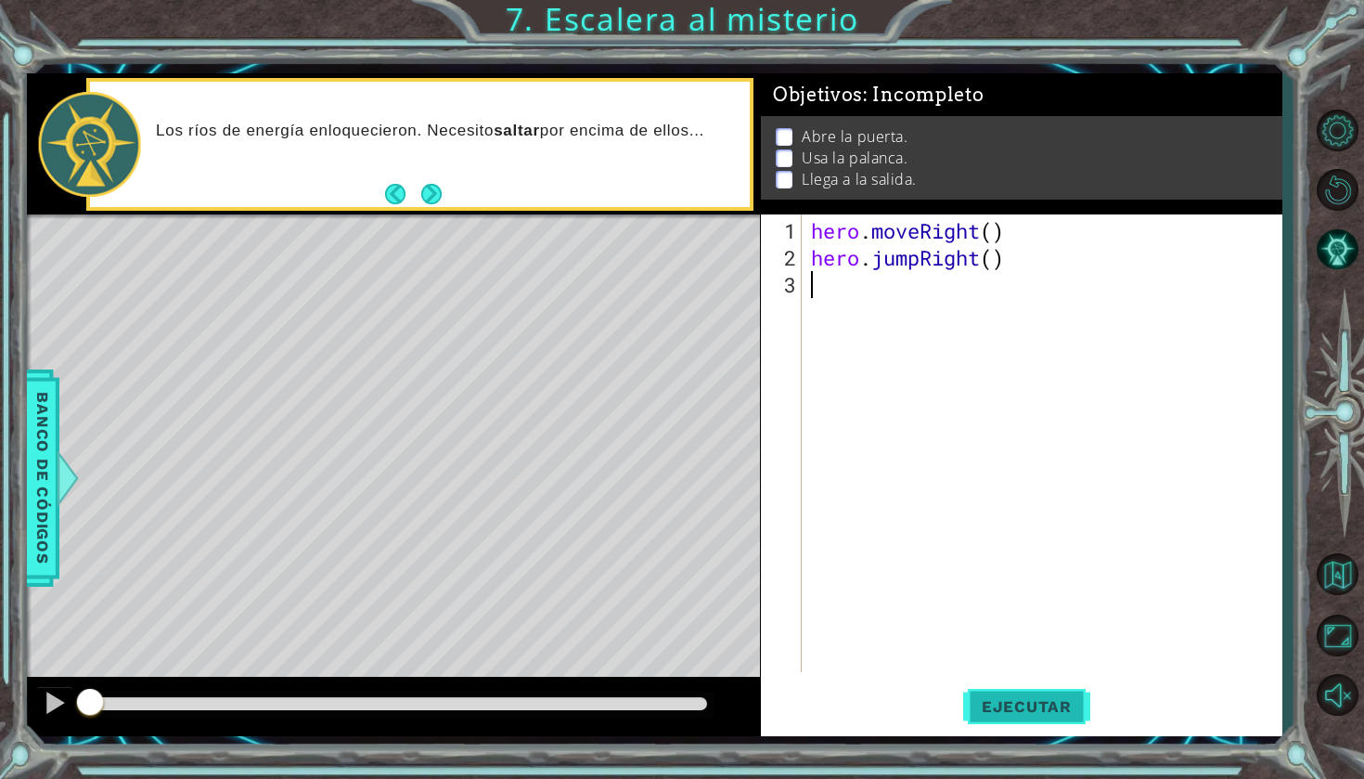
click at [1014, 703] on span "Ejecutar" at bounding box center [1026, 706] width 127 height 19
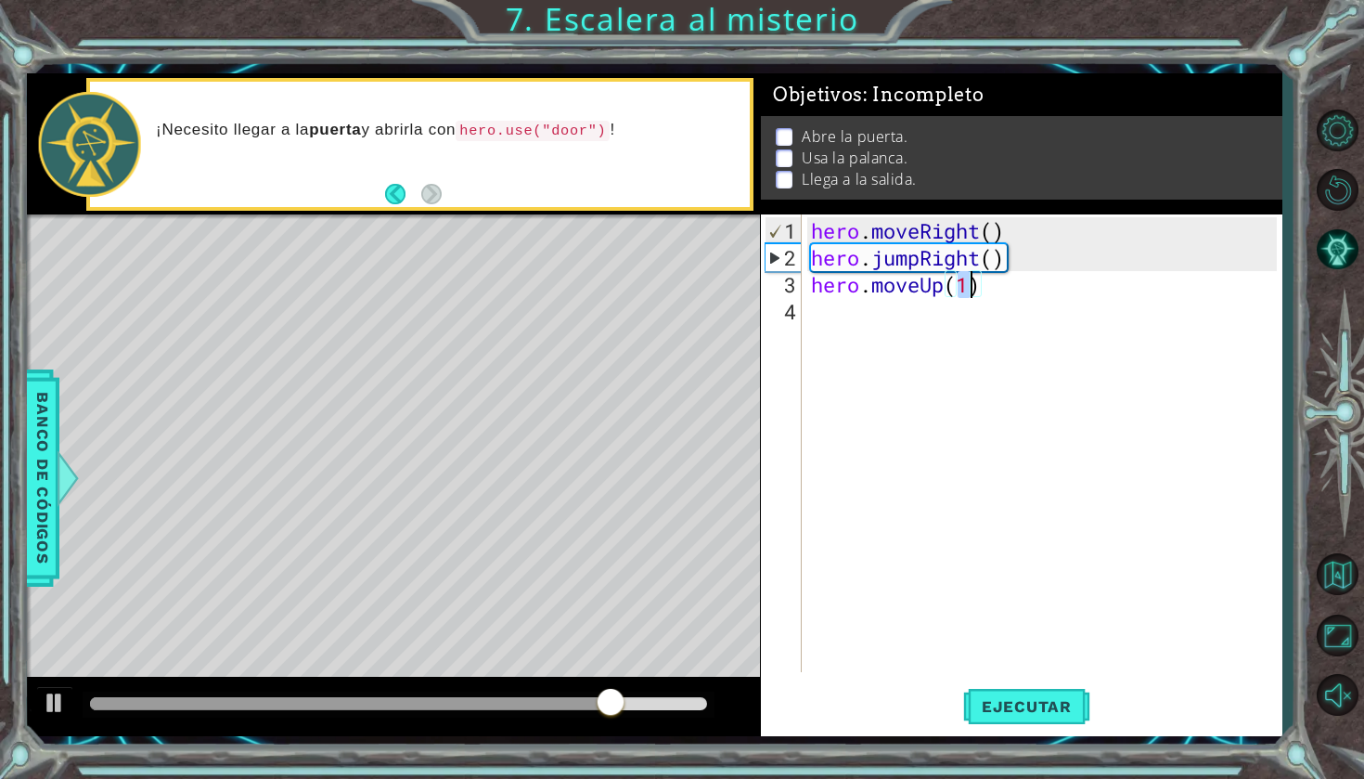
type textarea "hero.moveUp()"
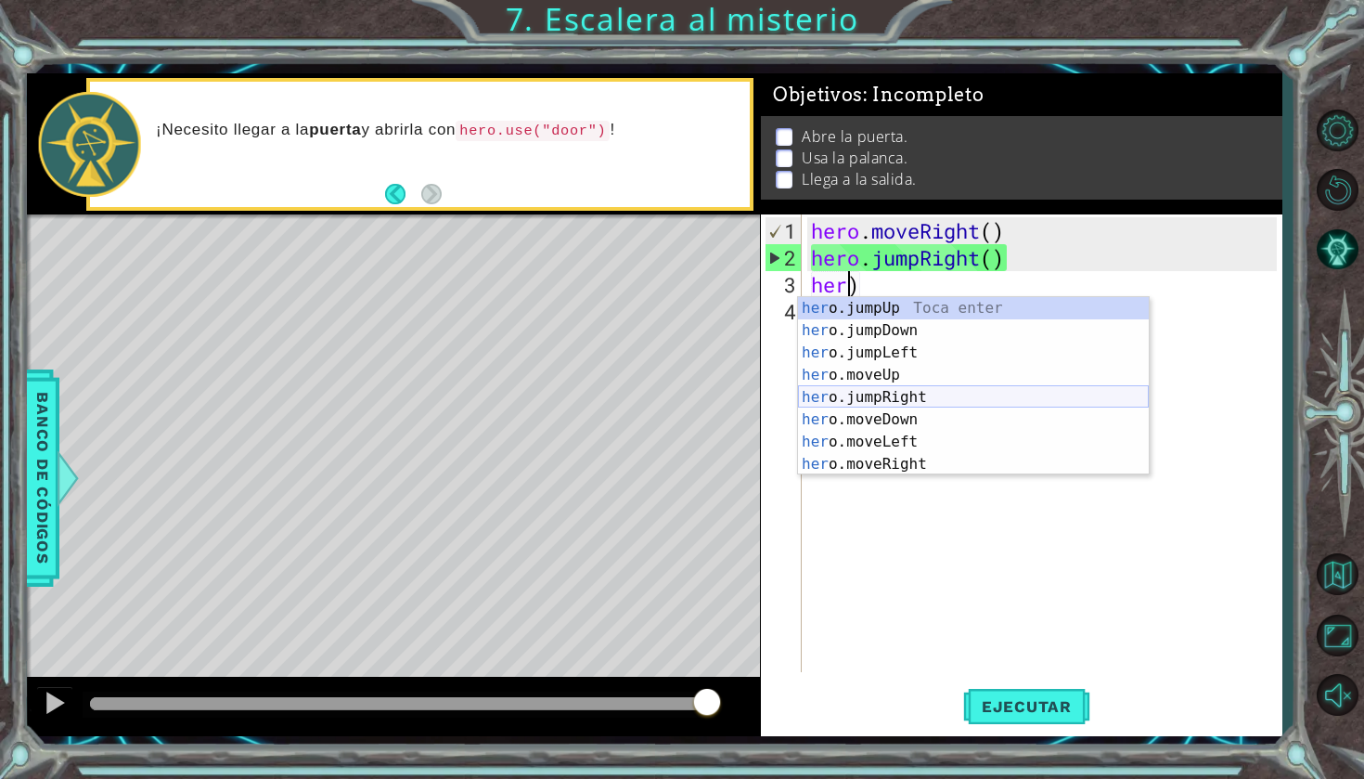
click at [932, 403] on div "her o.jumpUp Toca enter her o.jumpDown Toca enter her o.jumpLeft Toca enter her…" at bounding box center [973, 408] width 351 height 223
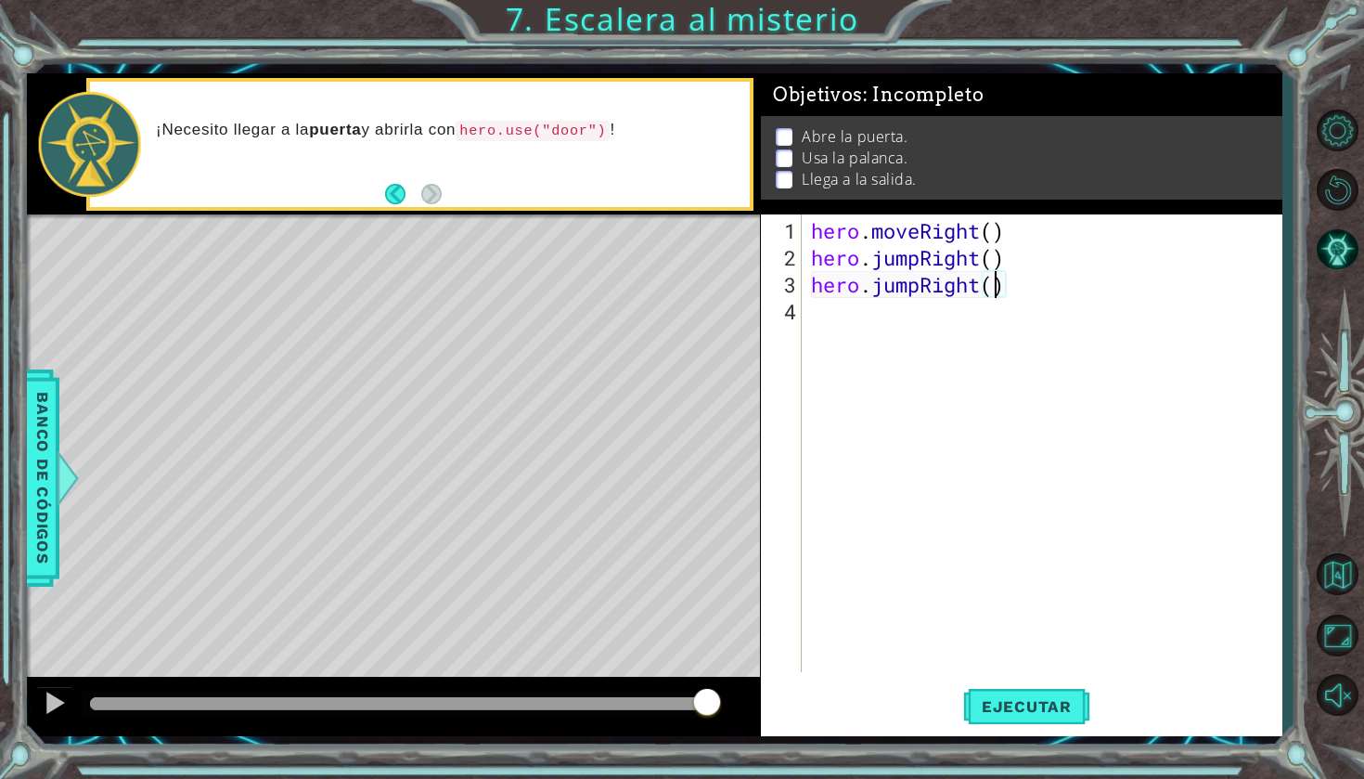
type textarea "hero.jumpRight(1)"
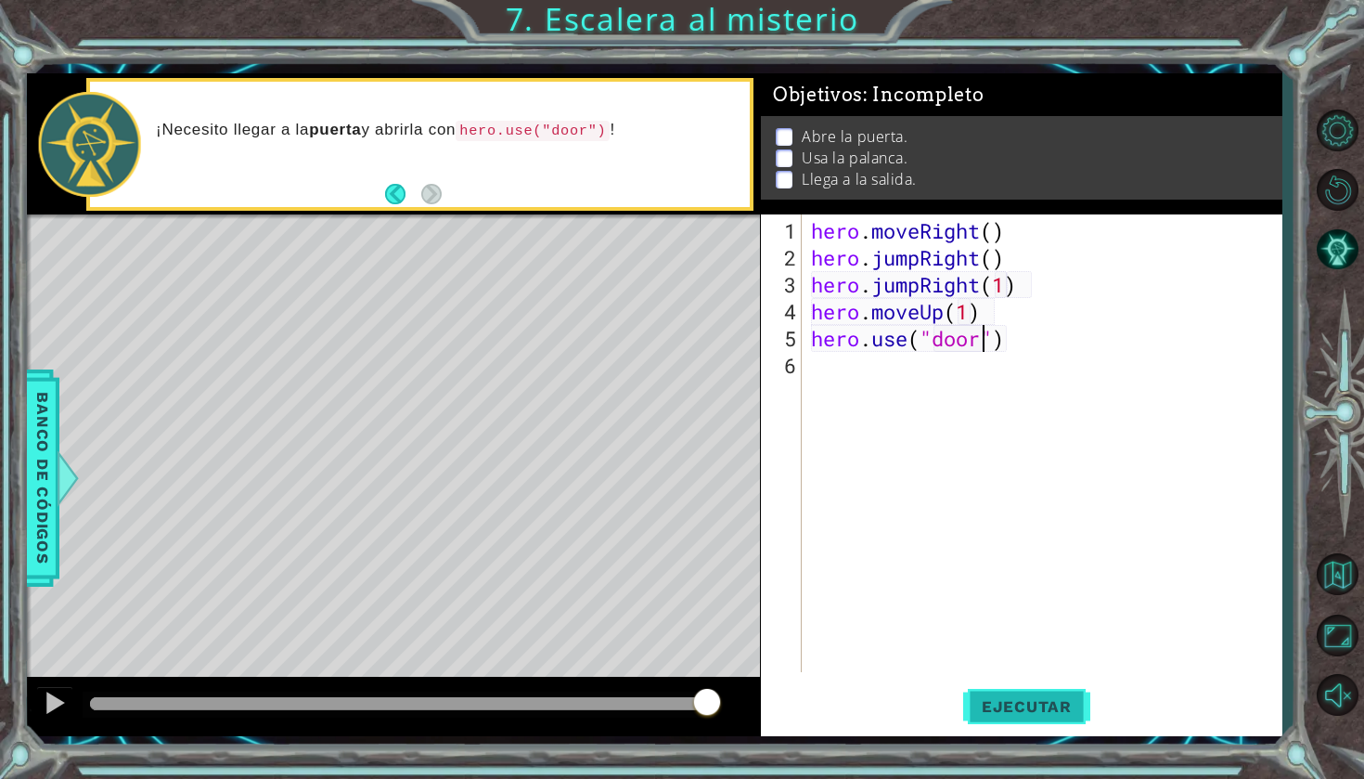
click at [1029, 703] on span "Ejecutar" at bounding box center [1026, 706] width 127 height 19
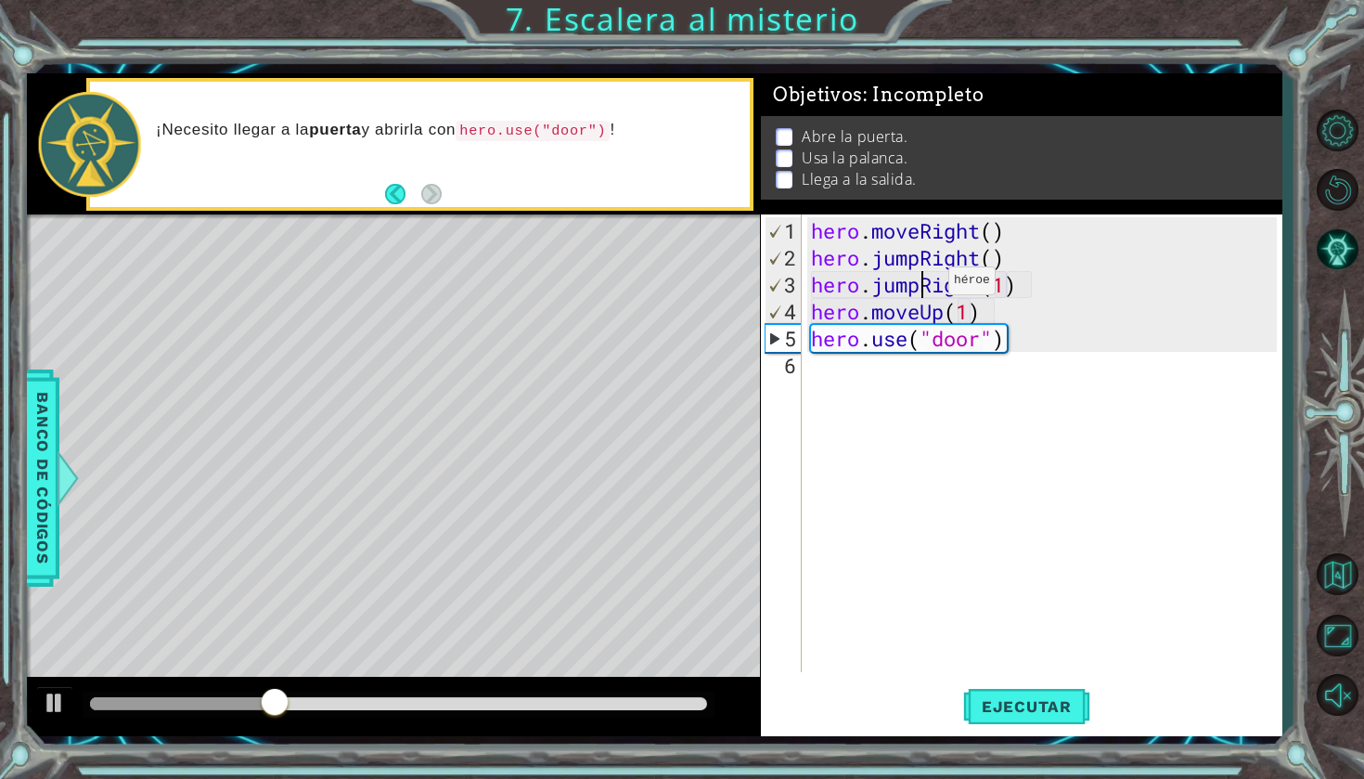
click at [921, 288] on div "hero . moveRight ( ) hero . jumpRight ( ) hero . jumpRight ( 1 ) hero . moveUp …" at bounding box center [1046, 472] width 479 height 511
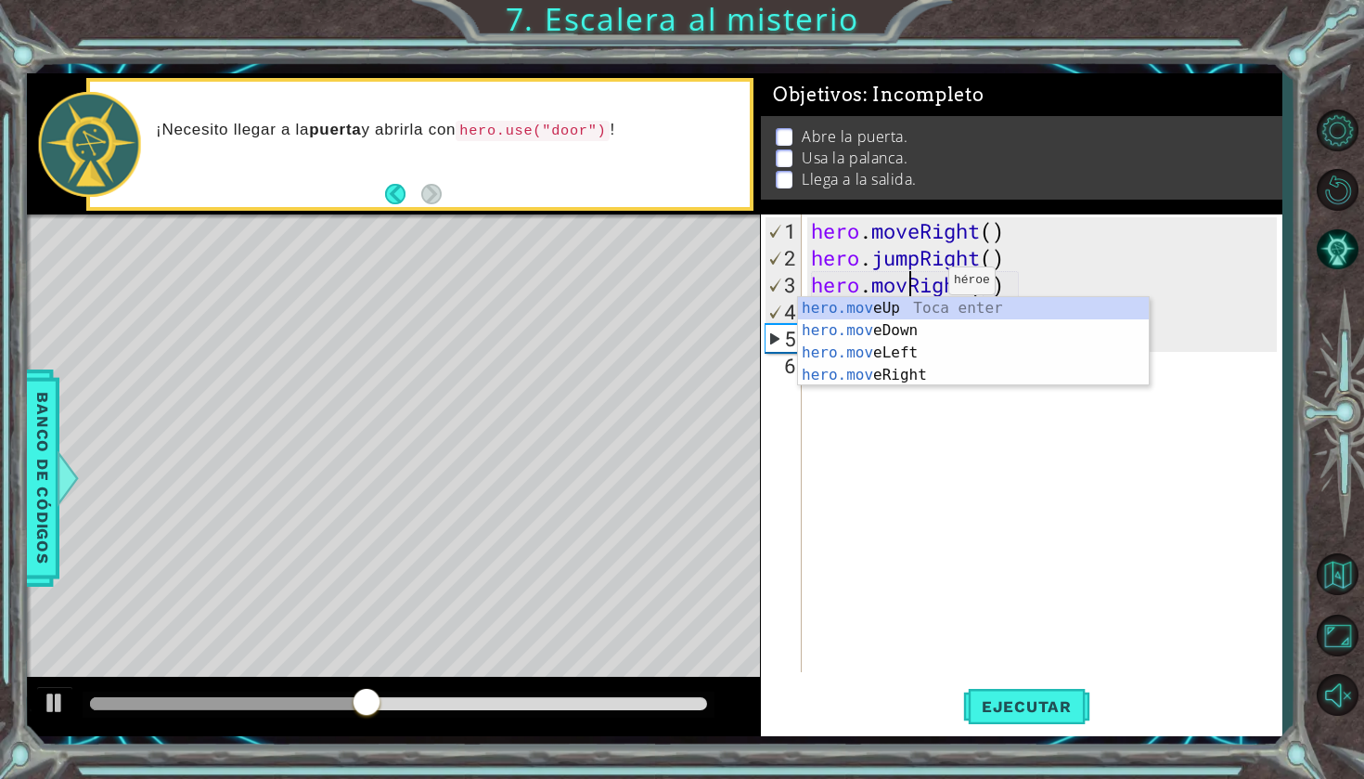
scroll to position [0, 5]
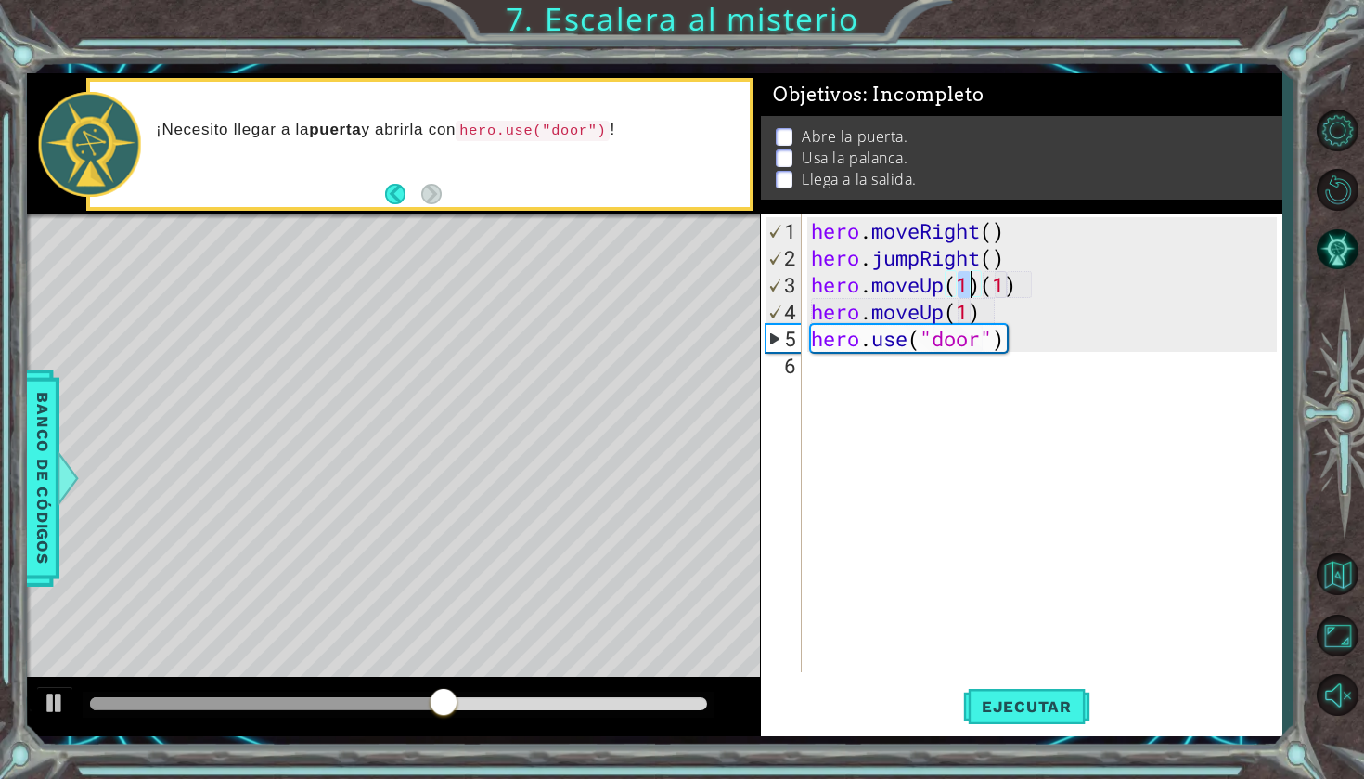
click at [1045, 283] on div "hero . moveRight ( ) hero . jumpRight ( ) hero . moveUp ( 1 ) ( 1 ) hero . move…" at bounding box center [1046, 472] width 479 height 511
click at [1041, 703] on button "Ejecutar" at bounding box center [1026, 706] width 127 height 52
click at [988, 703] on span "Ejecutar" at bounding box center [1026, 706] width 127 height 19
click at [921, 287] on div "hero . moveRight ( ) hero . jumpRight ( ) hero . moveUp ( 1 ) hero . moveUp ( 1…" at bounding box center [1046, 472] width 479 height 511
click at [939, 287] on div "hero . moveRight ( ) hero . jumpRight ( ) hero . moveUp ( 1 ) hero . moveUp ( 1…" at bounding box center [1046, 472] width 479 height 511
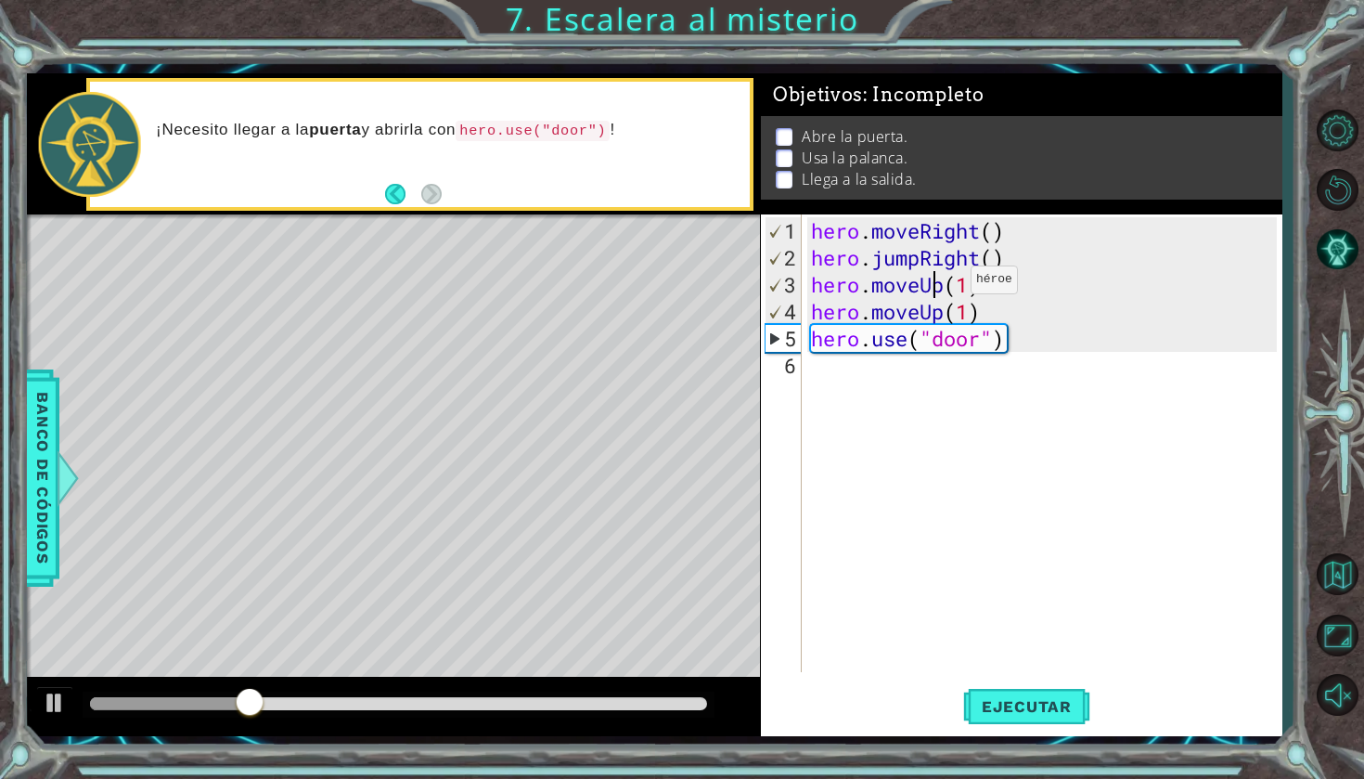
click at [943, 287] on div "hero . moveRight ( ) hero . jumpRight ( ) hero . moveUp ( 1 ) hero . moveUp ( 1…" at bounding box center [1046, 472] width 479 height 511
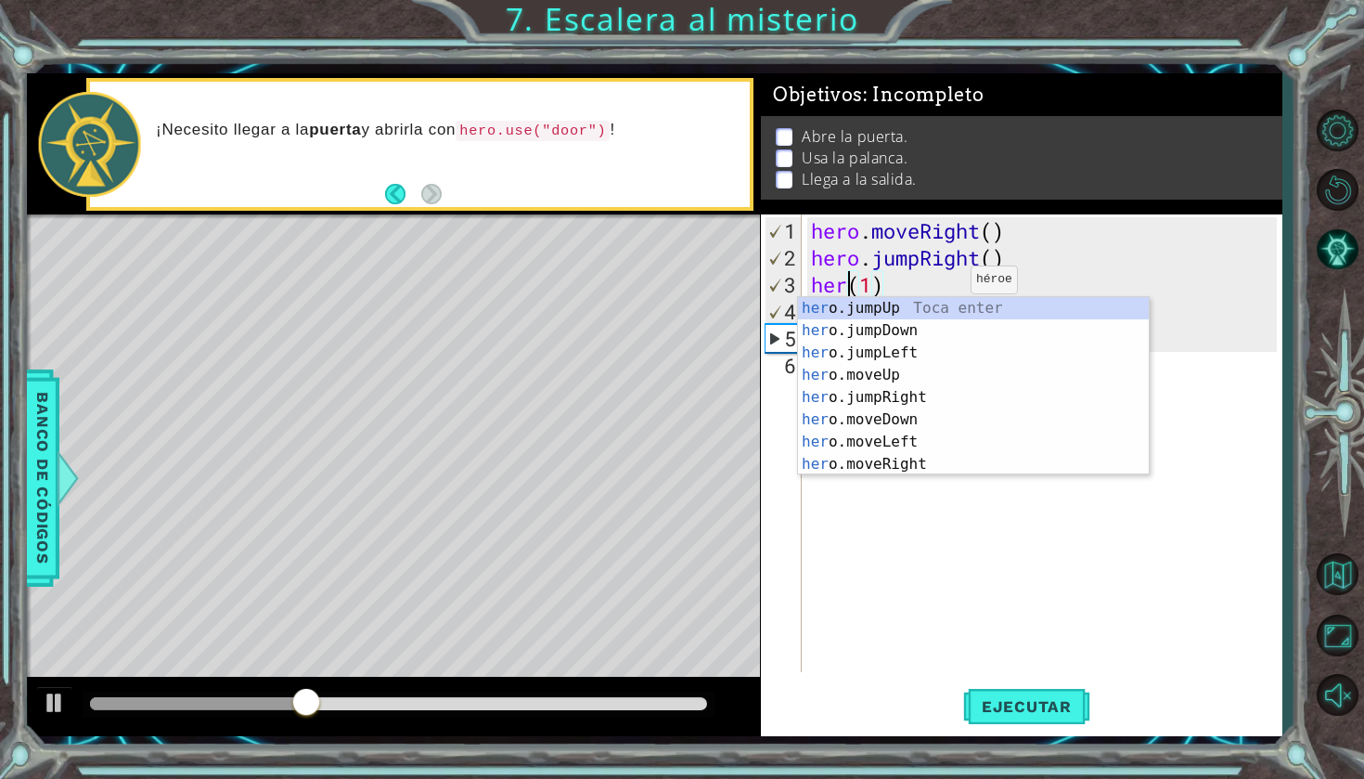
scroll to position [0, 1]
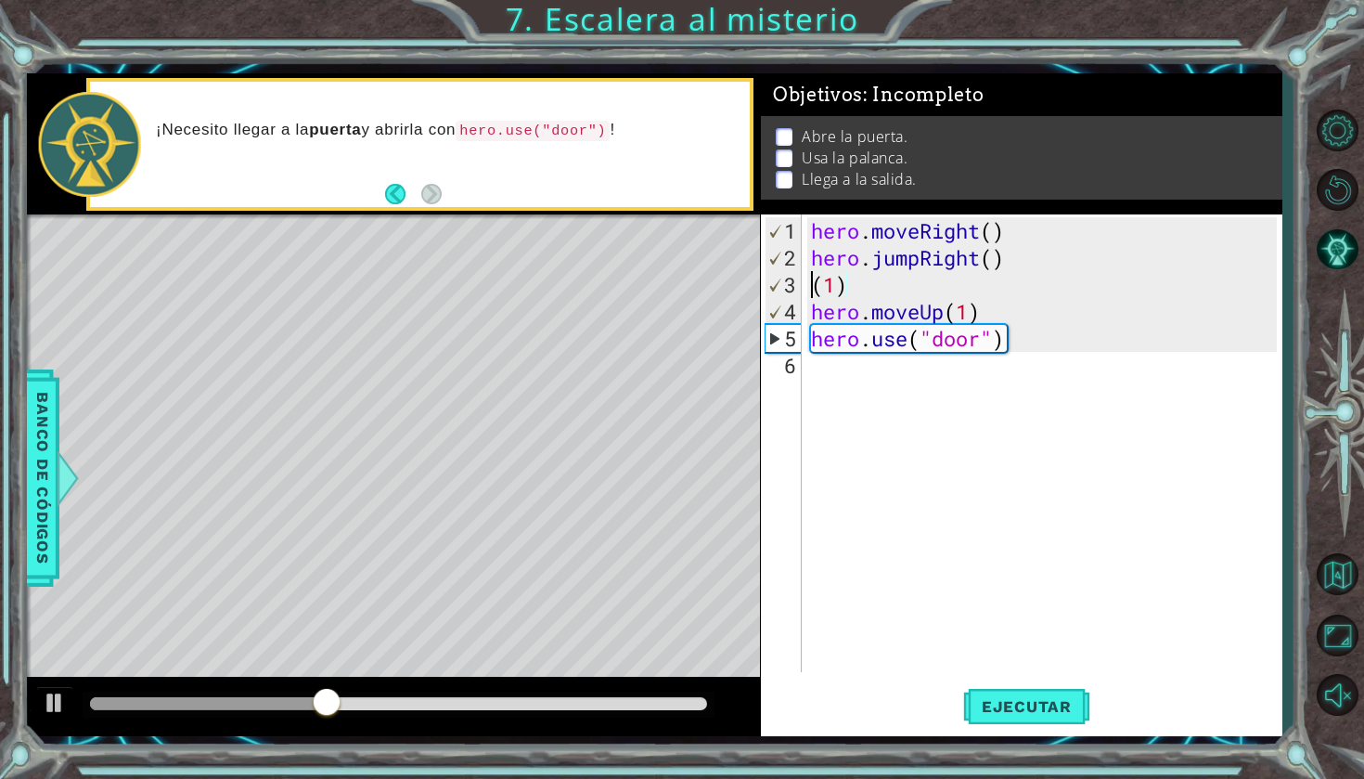
click at [908, 284] on div "hero . moveRight ( ) hero . jumpRight ( ) ( 1 ) hero . moveUp ( 1 ) hero . use …" at bounding box center [1046, 472] width 479 height 511
type textarea "("
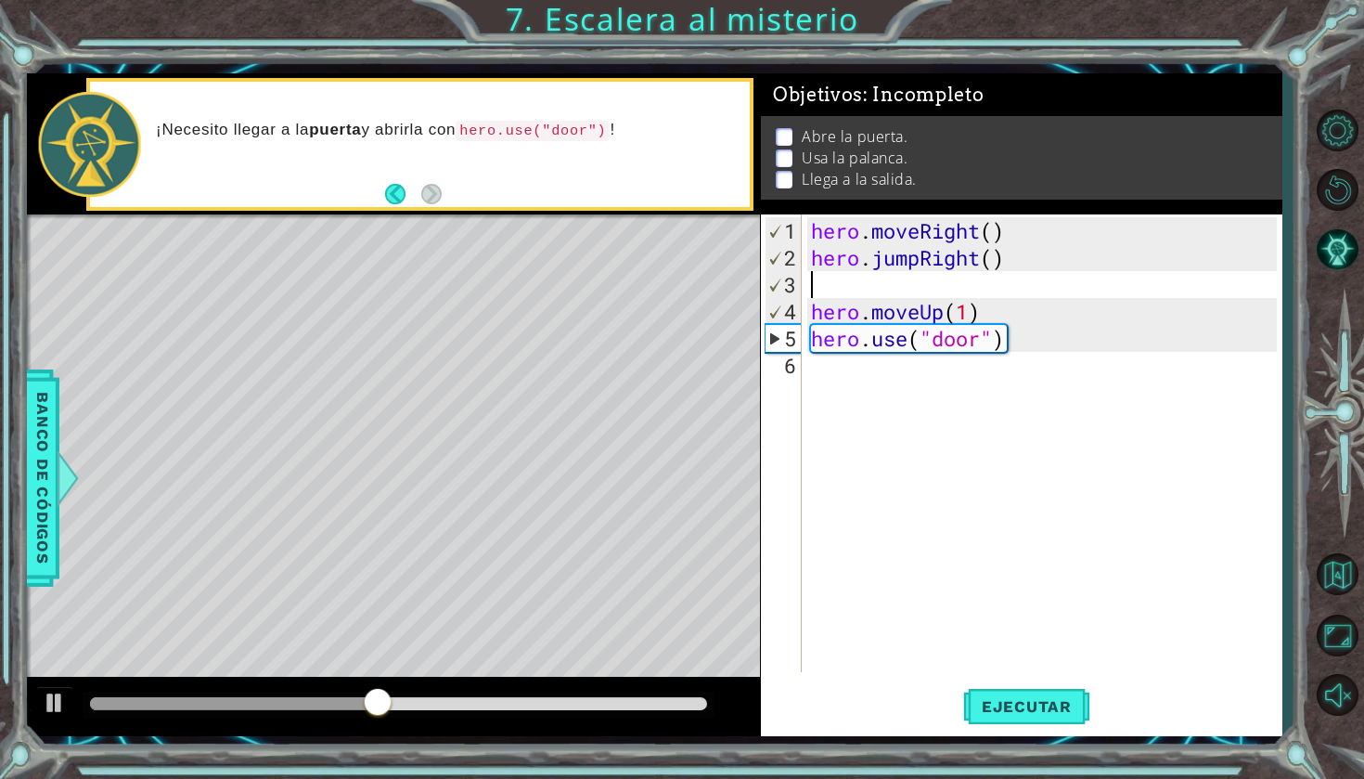
type textarea "h"
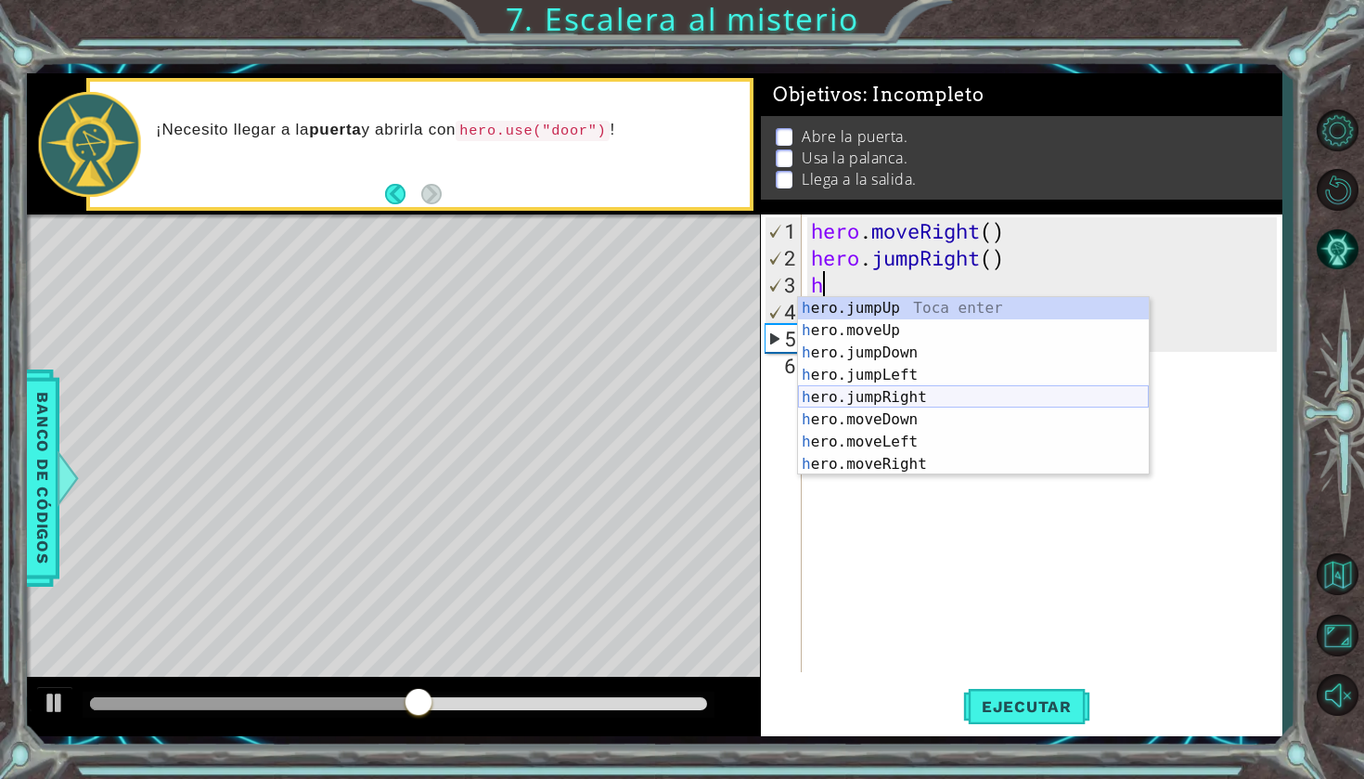
click at [922, 401] on div "h ero.jumpUp Toca enter h ero.moveUp Toca enter h ero.jumpDown Toca enter h ero…" at bounding box center [973, 408] width 351 height 223
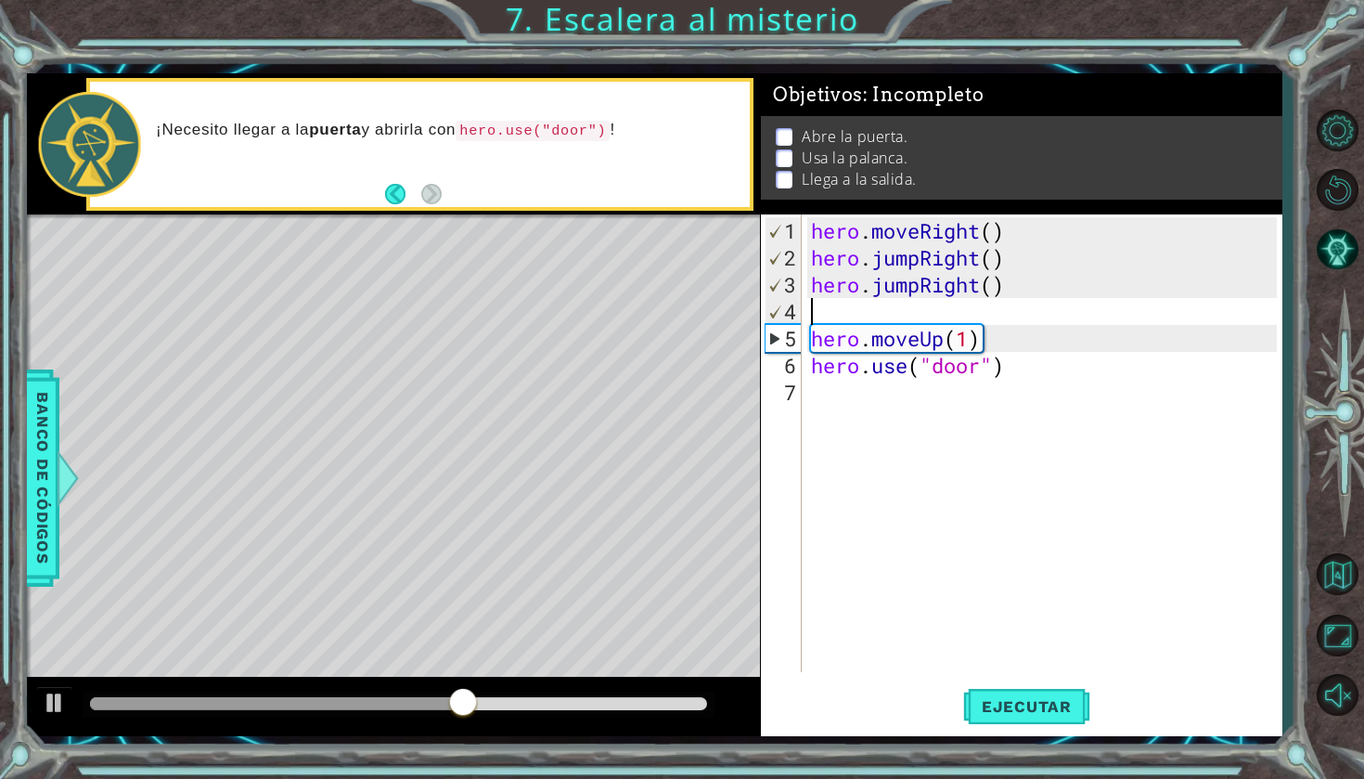
click at [940, 315] on div "hero . moveRight ( ) hero . jumpRight ( ) hero . jumpRight ( ) hero . moveUp ( …" at bounding box center [1046, 472] width 479 height 511
click at [963, 311] on div "hero . moveRight ( ) hero . jumpRight ( ) hero . jumpRight ( ) hero . moveUp ( …" at bounding box center [1046, 472] width 479 height 511
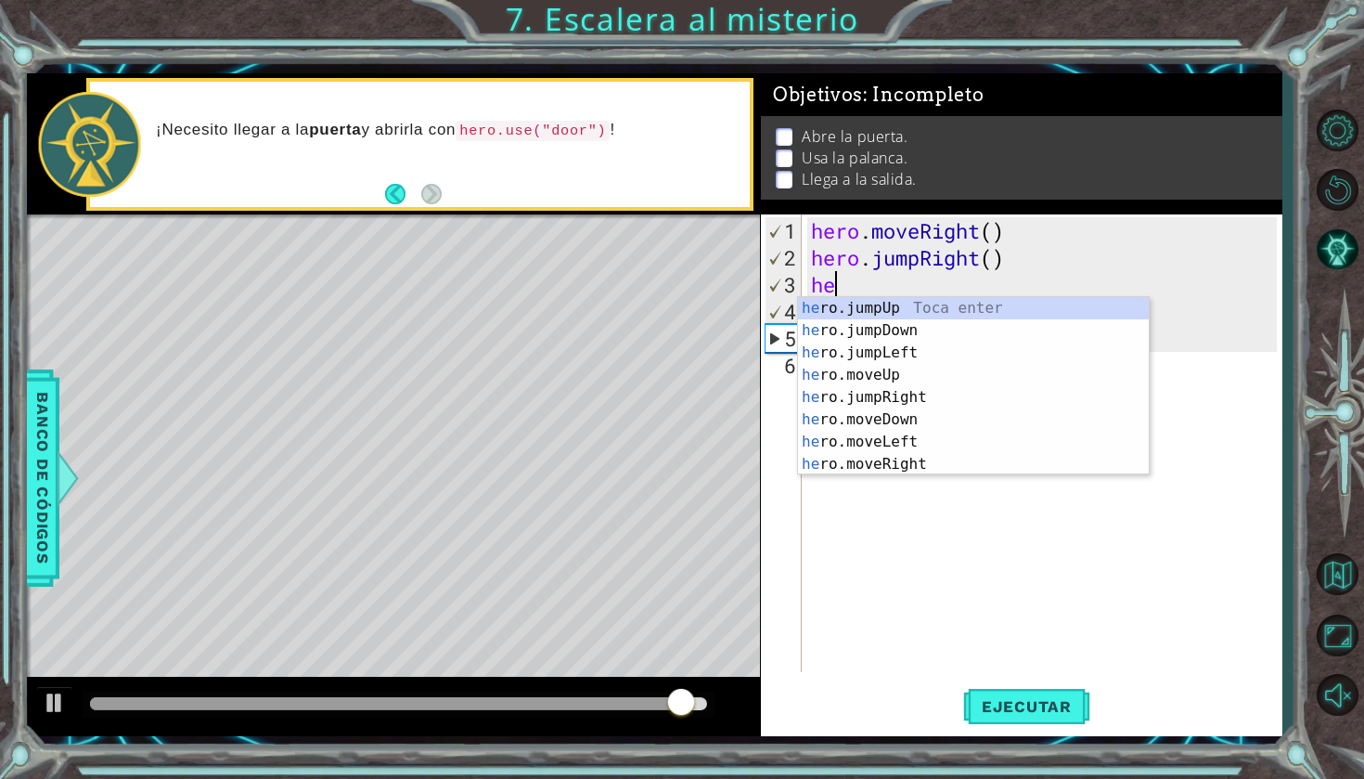
type textarea "h"
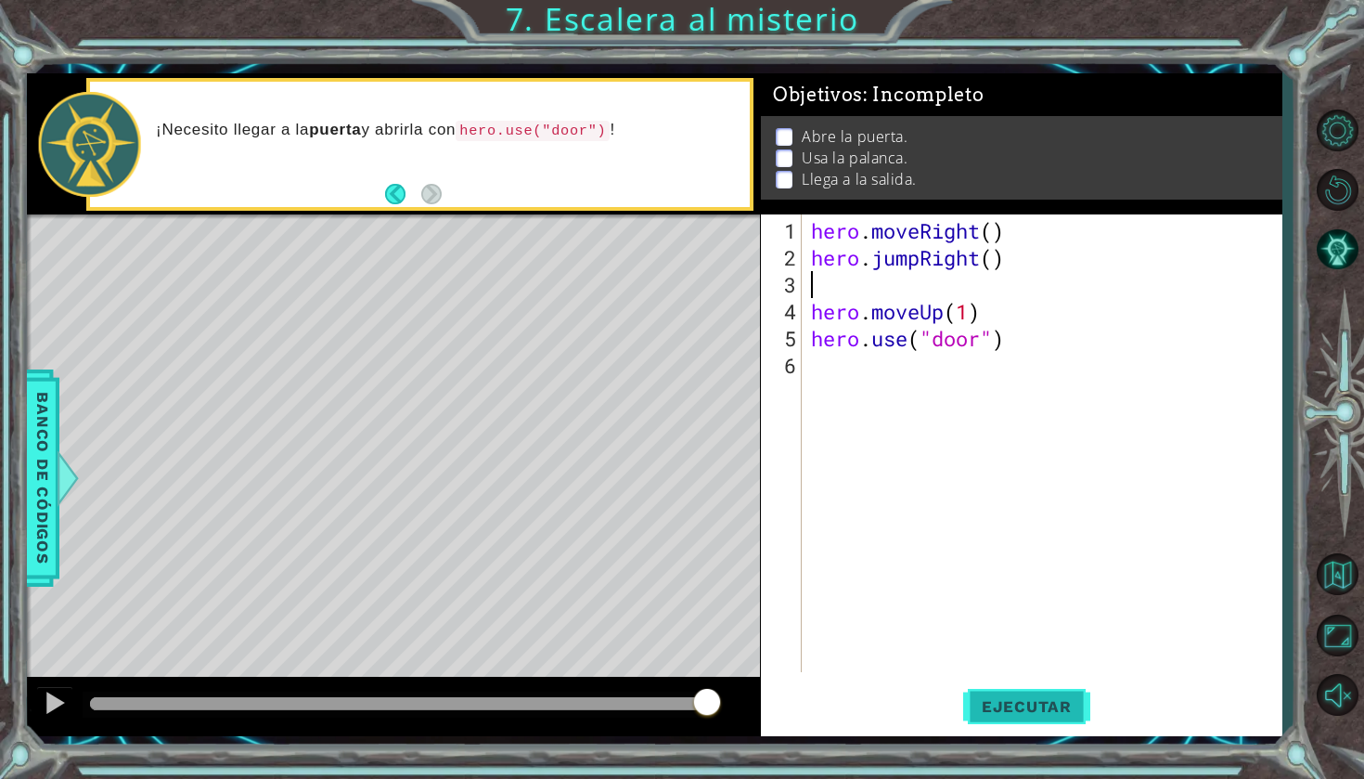
click at [1058, 689] on button "Ejecutar" at bounding box center [1026, 706] width 127 height 52
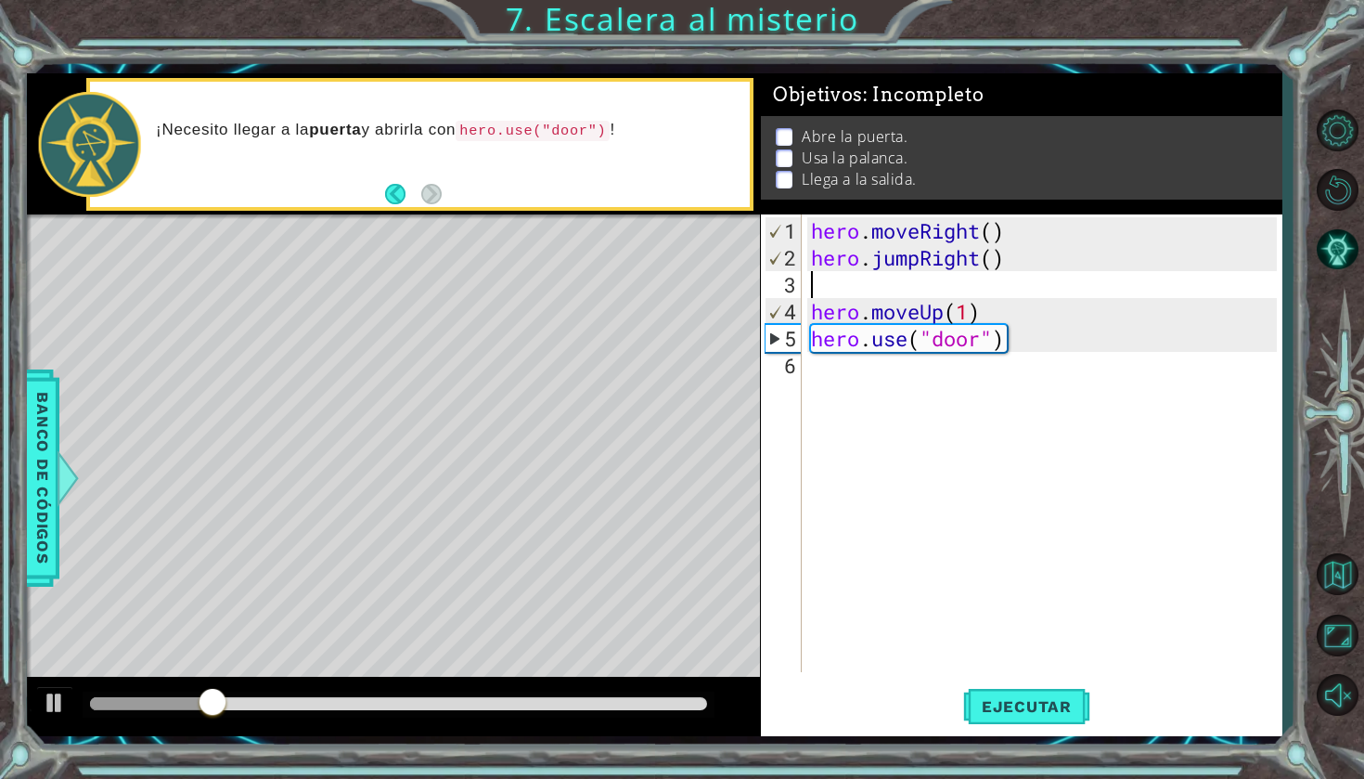
click at [1048, 315] on div "hero . moveRight ( ) hero . jumpRight ( ) hero . moveUp ( 1 ) hero . use ( "doo…" at bounding box center [1046, 472] width 479 height 511
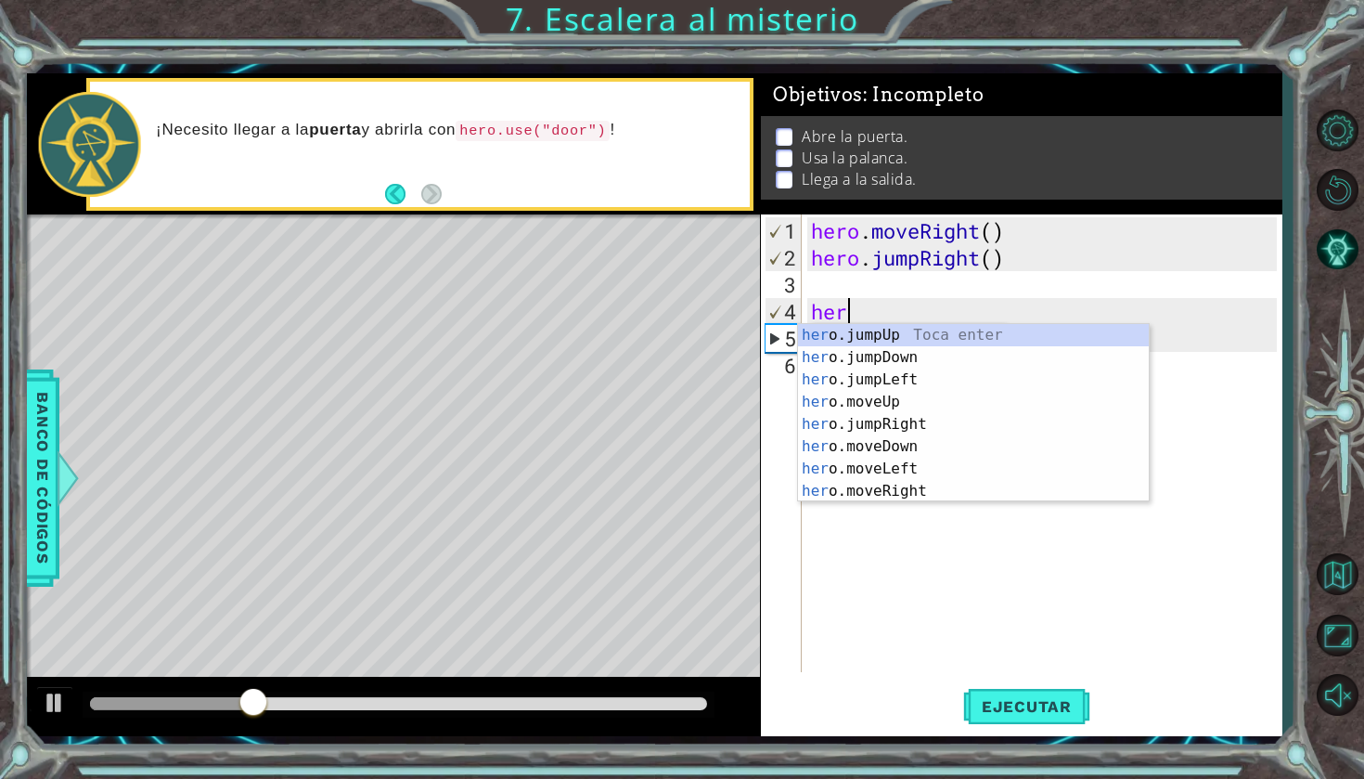
type textarea "h"
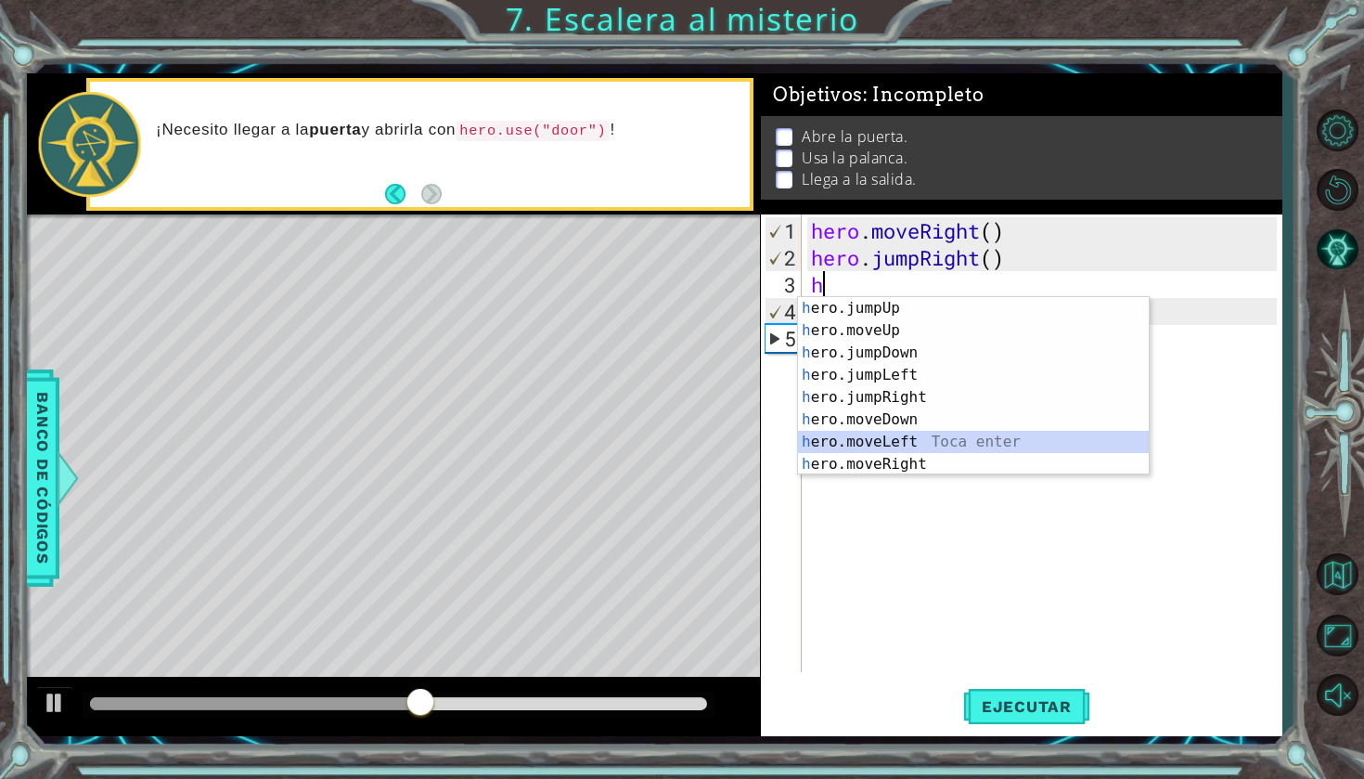
click at [962, 453] on div "h ero.jumpUp Toca enter h ero.moveUp Toca enter h ero.jumpDown Toca enter h ero…" at bounding box center [973, 408] width 351 height 223
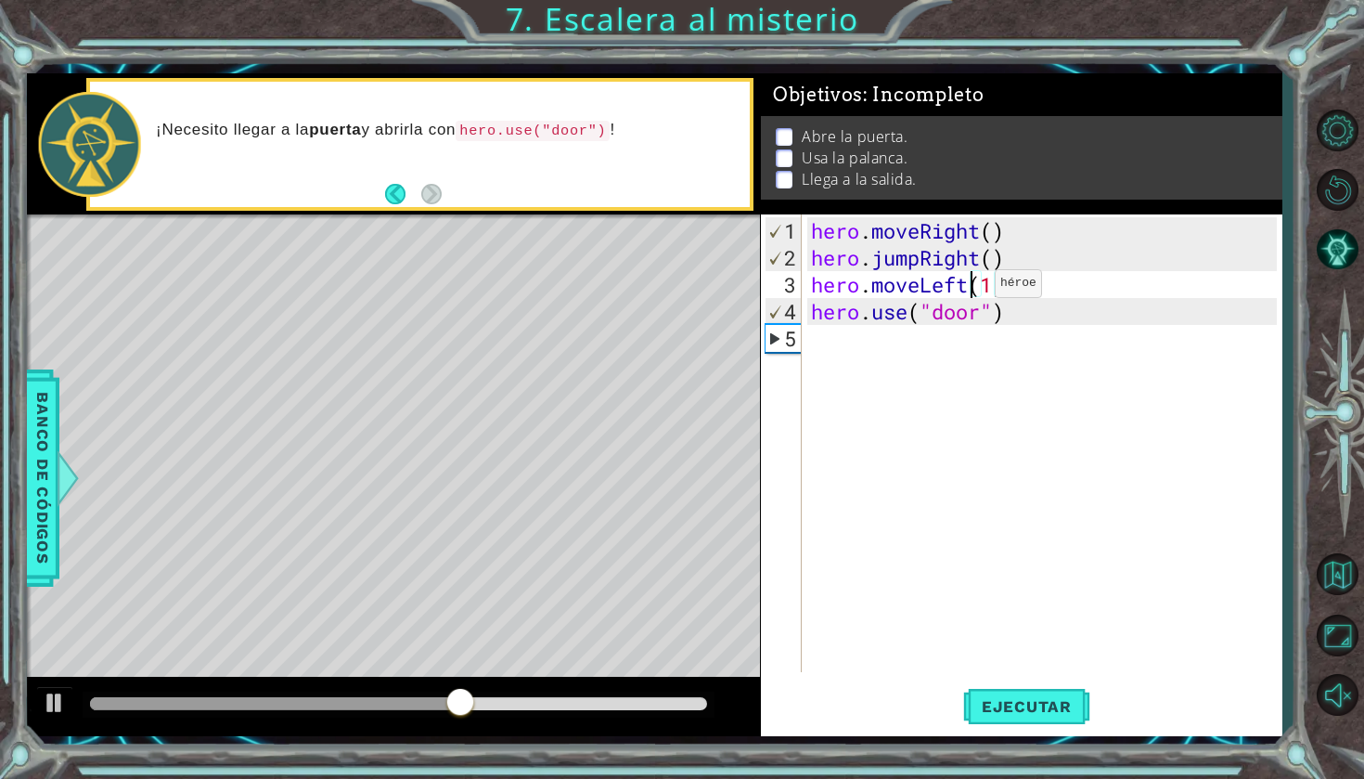
click at [967, 290] on div "hero . moveRight ( ) hero . jumpRight ( ) hero . moveLeft ( 1 ) hero . use ( "d…" at bounding box center [1046, 472] width 479 height 511
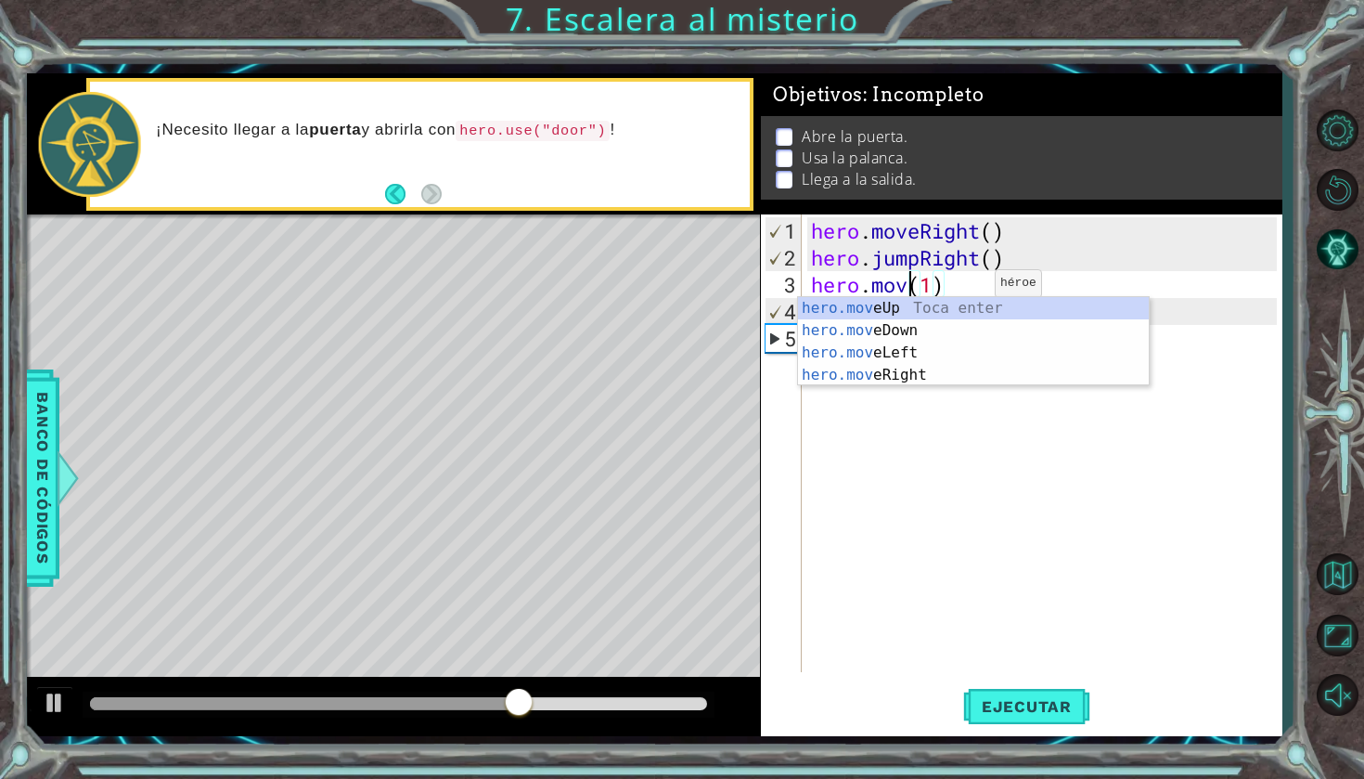
scroll to position [0, 6]
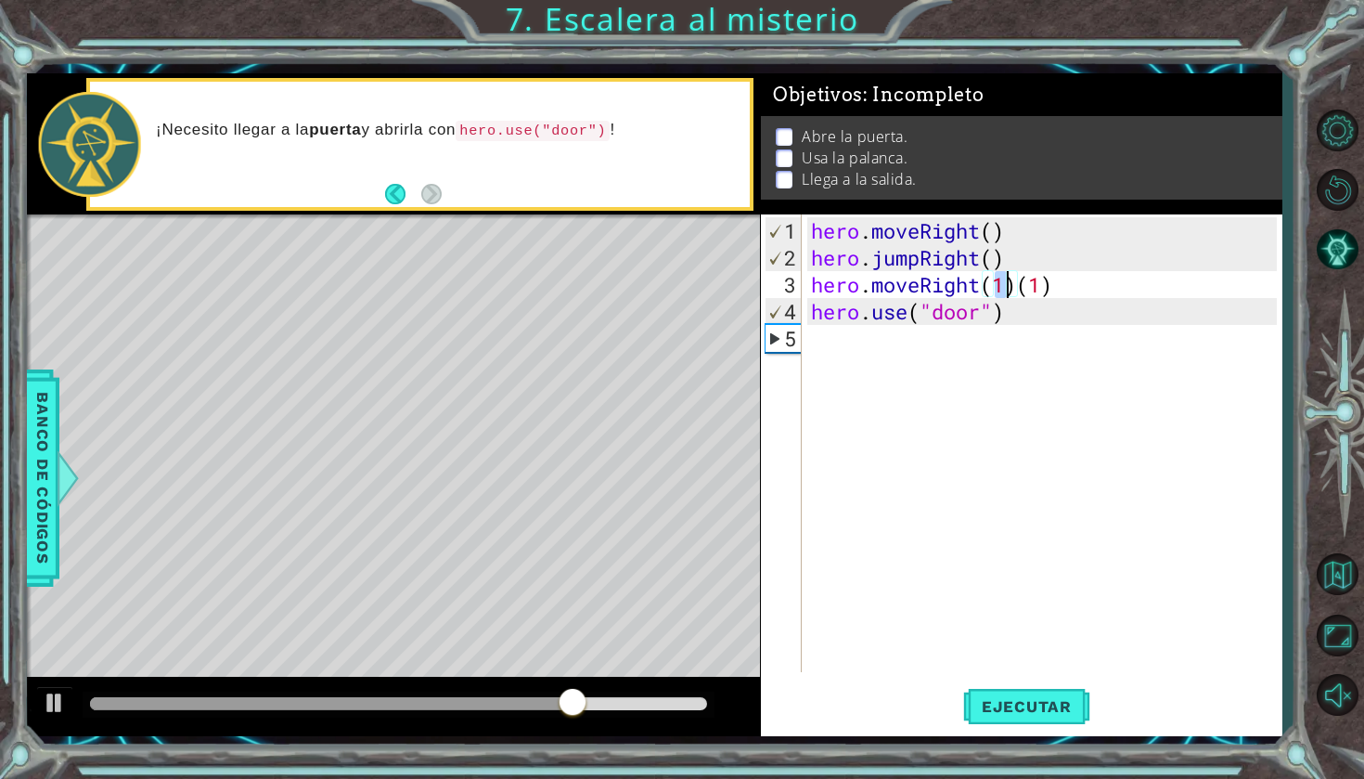
click at [1068, 281] on div "hero . moveRight ( ) hero . jumpRight ( ) hero . moveRight ( 1 ) ( 1 ) hero . u…" at bounding box center [1046, 472] width 479 height 511
click at [1029, 703] on span "Ejecutar" at bounding box center [1026, 706] width 127 height 19
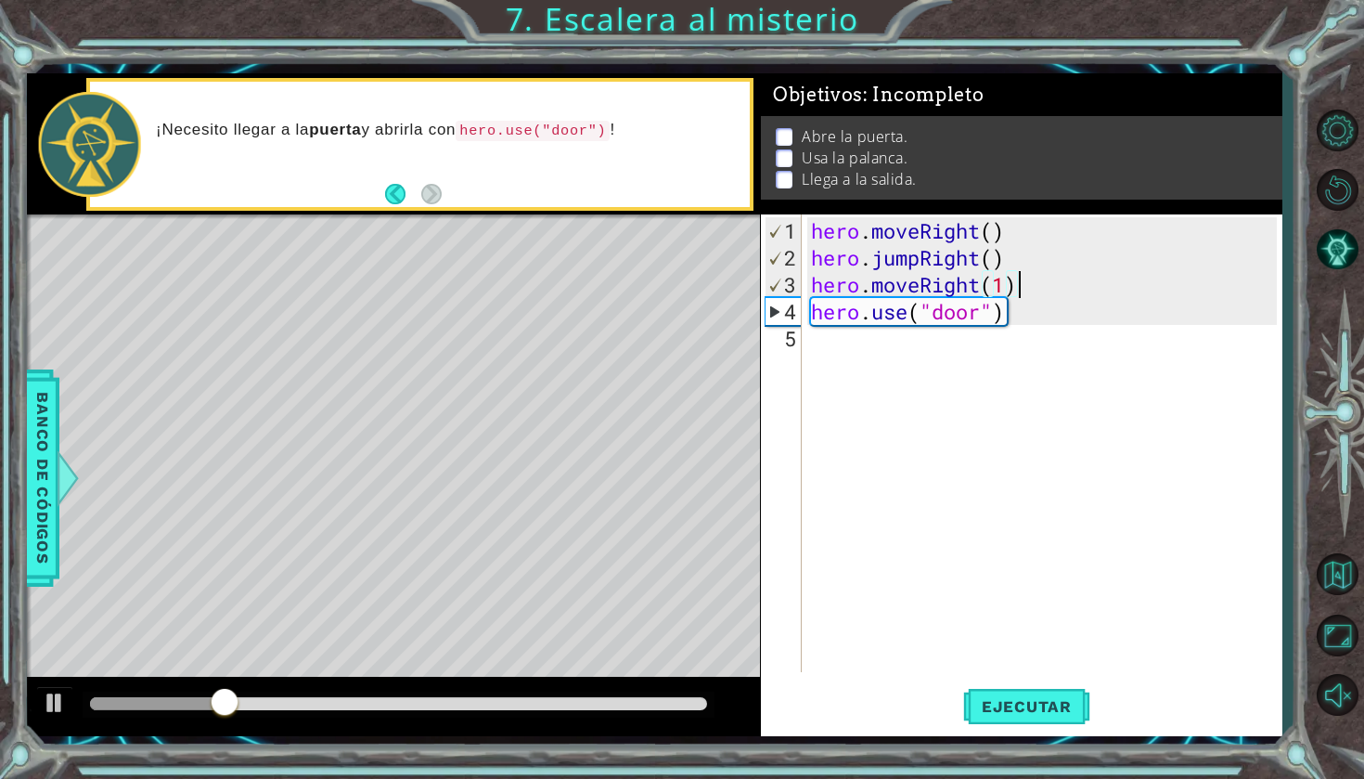
click at [1033, 298] on div "hero . moveRight ( ) hero . jumpRight ( ) hero . moveRight ( 1 ) hero . use ( "…" at bounding box center [1046, 472] width 479 height 511
type textarea "hero.use("door")"
click at [1023, 288] on div "hero . moveRight ( ) hero . jumpRight ( ) hero . moveRight ( 1 ) hero . use ( "…" at bounding box center [1046, 472] width 479 height 511
type textarea "hero.moveRight(1)"
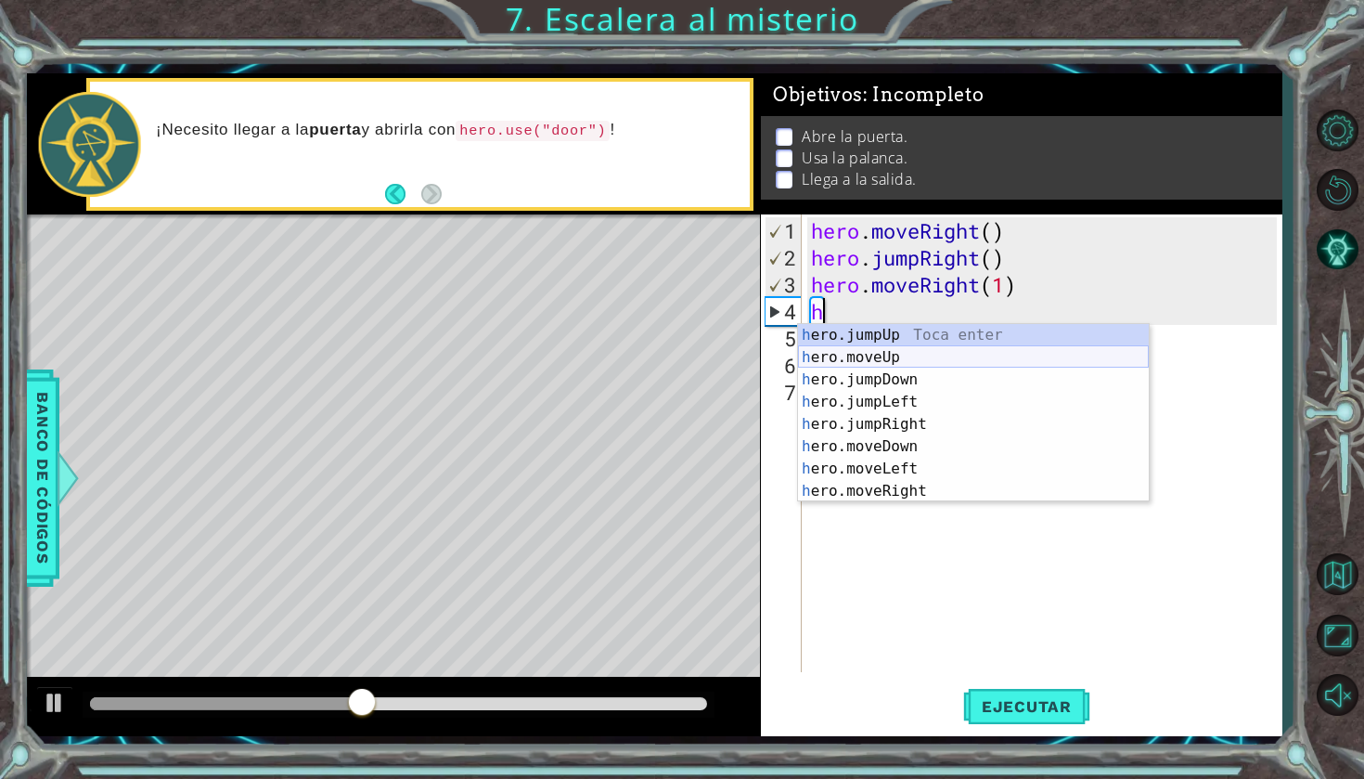
click at [962, 353] on div "h ero.jumpUp Toca enter h ero.moveUp Toca enter h ero.jumpDown Toca enter h ero…" at bounding box center [973, 435] width 351 height 223
type textarea "hero.moveUp(1)"
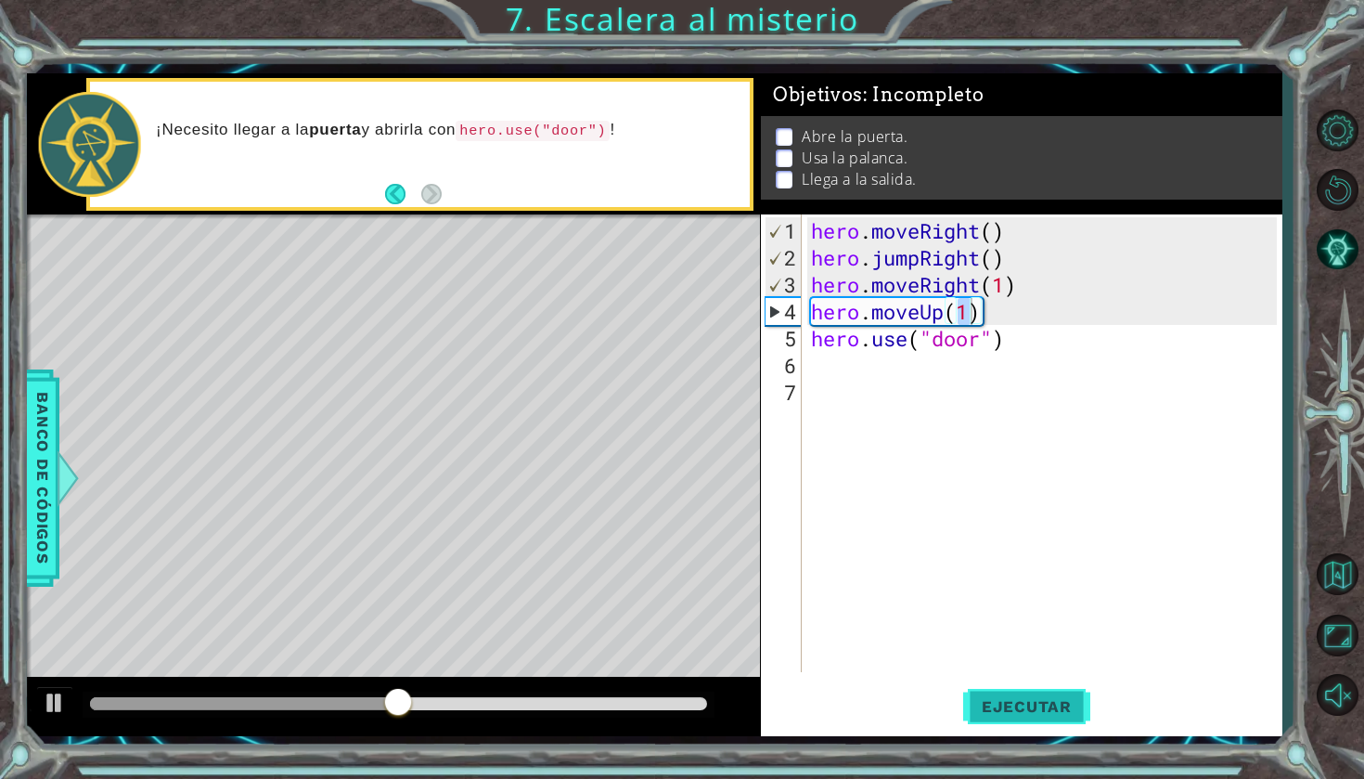
click at [1025, 703] on span "Ejecutar" at bounding box center [1026, 706] width 127 height 19
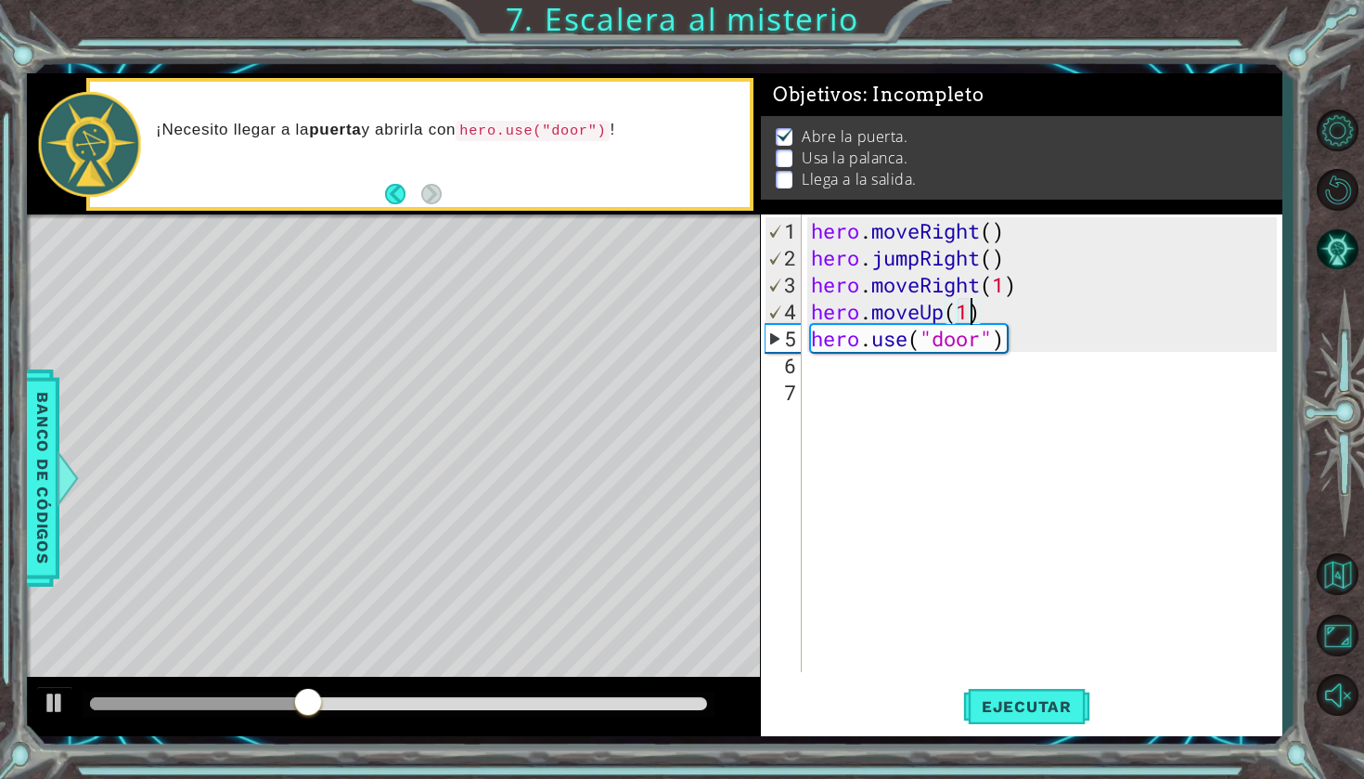
click at [1050, 351] on div "hero . moveRight ( ) hero . jumpRight ( ) hero . moveRight ( 1 ) hero . moveUp …" at bounding box center [1046, 472] width 479 height 511
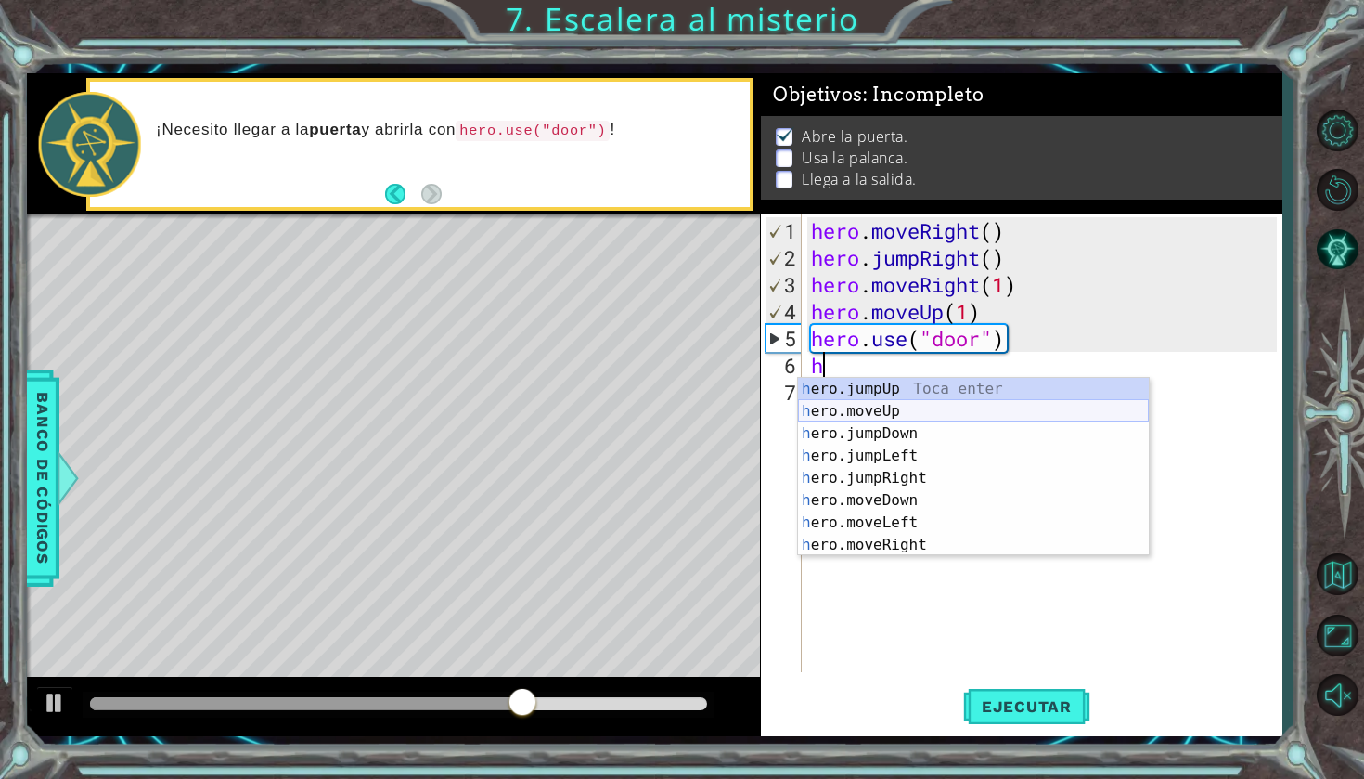
click at [959, 407] on div "h ero.jumpUp Toca enter h ero.moveUp Toca enter h ero.jumpDown Toca enter h ero…" at bounding box center [973, 489] width 351 height 223
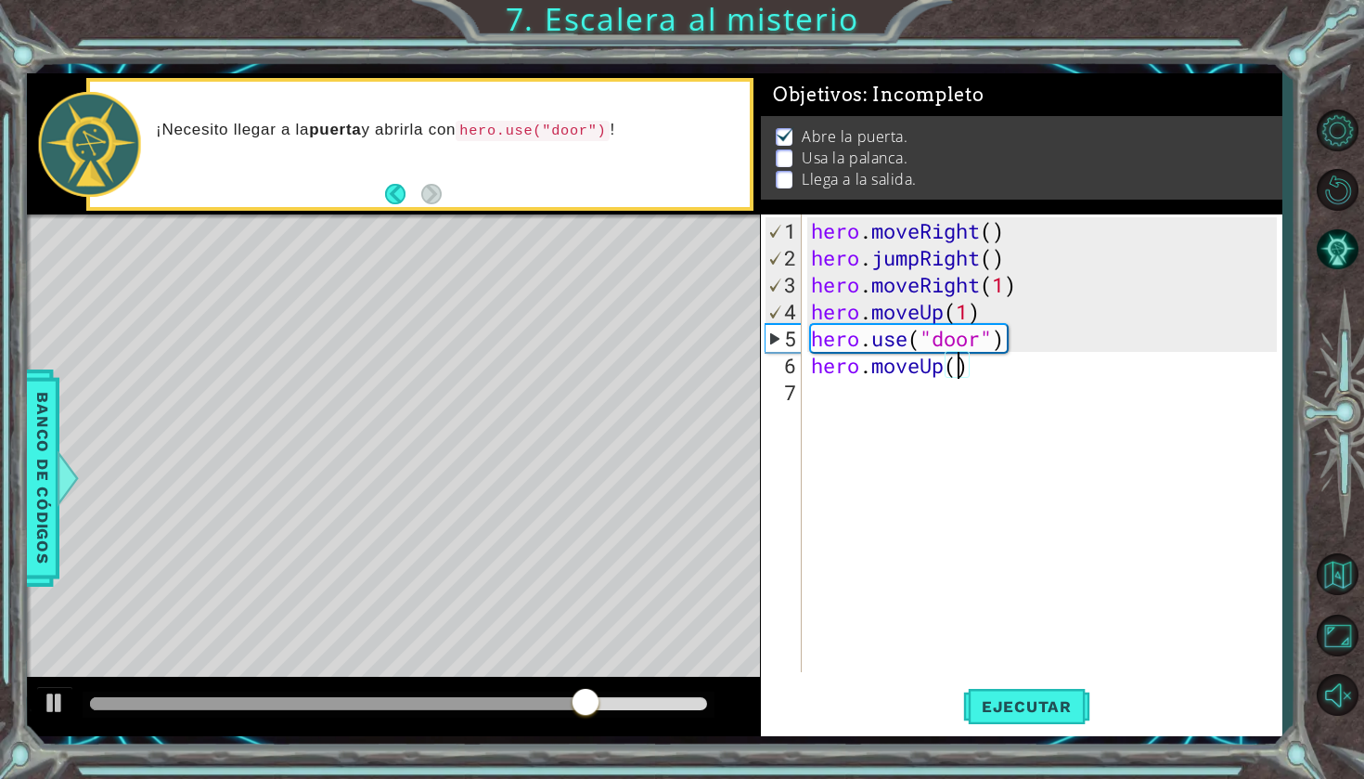
type textarea "hero.moveUp(2)"
click at [995, 378] on div "hero . moveRight ( ) hero . jumpRight ( ) hero . moveRight ( 1 ) hero . moveUp …" at bounding box center [1046, 472] width 479 height 511
type textarea "h"
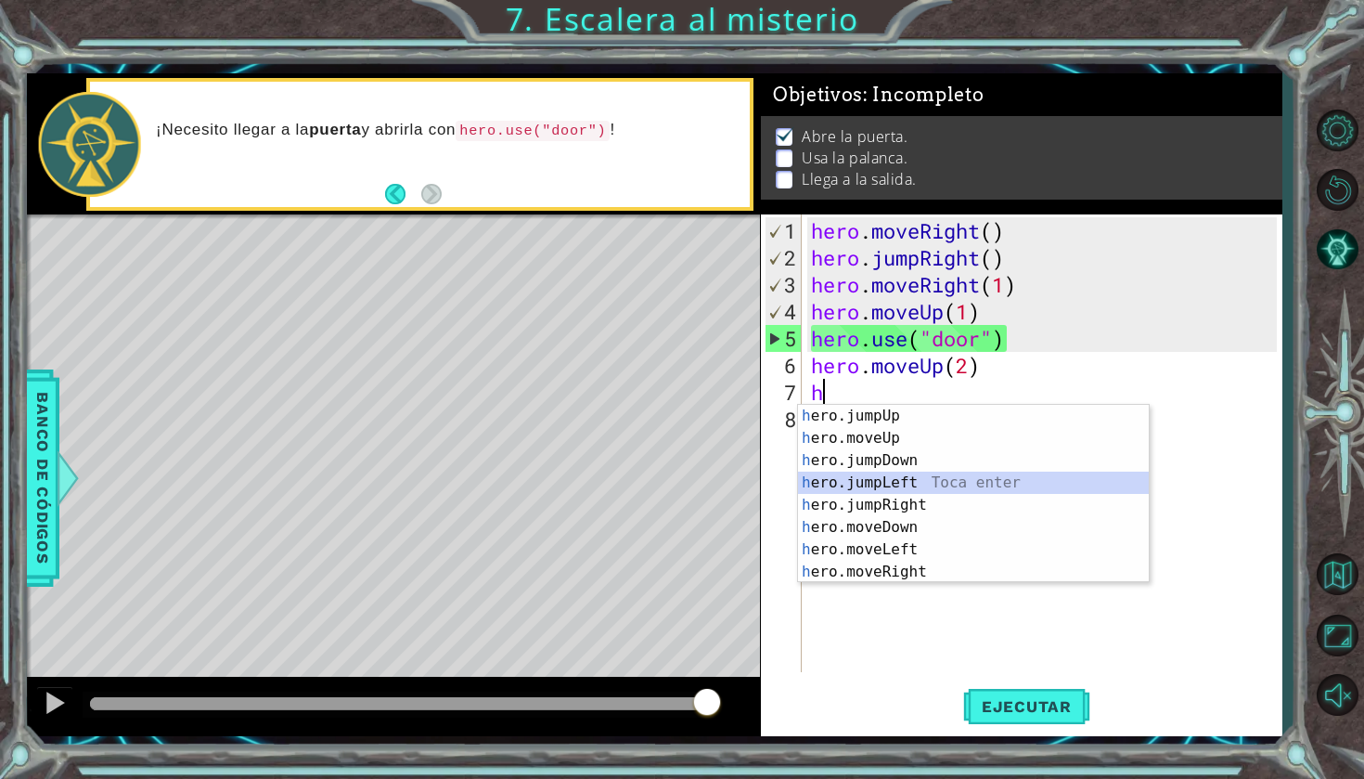
click at [934, 492] on div "h ero.jumpUp Toca enter h ero.moveUp Toca enter h ero.jumpDown Toca enter h ero…" at bounding box center [973, 516] width 351 height 223
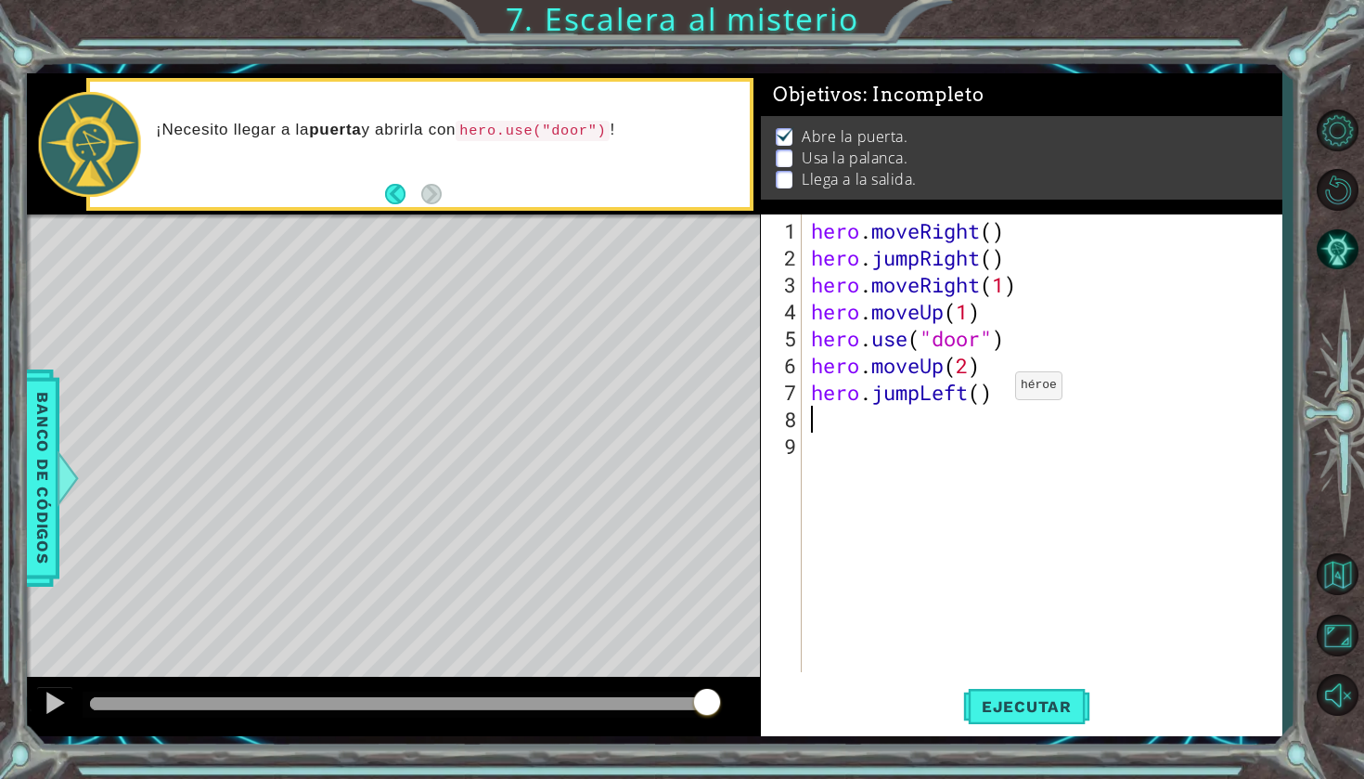
click at [987, 393] on div "hero . moveRight ( ) hero . jumpRight ( ) hero . moveRight ( 1 ) hero . moveUp …" at bounding box center [1046, 472] width 479 height 511
click at [1042, 696] on button "Ejecutar" at bounding box center [1026, 706] width 127 height 52
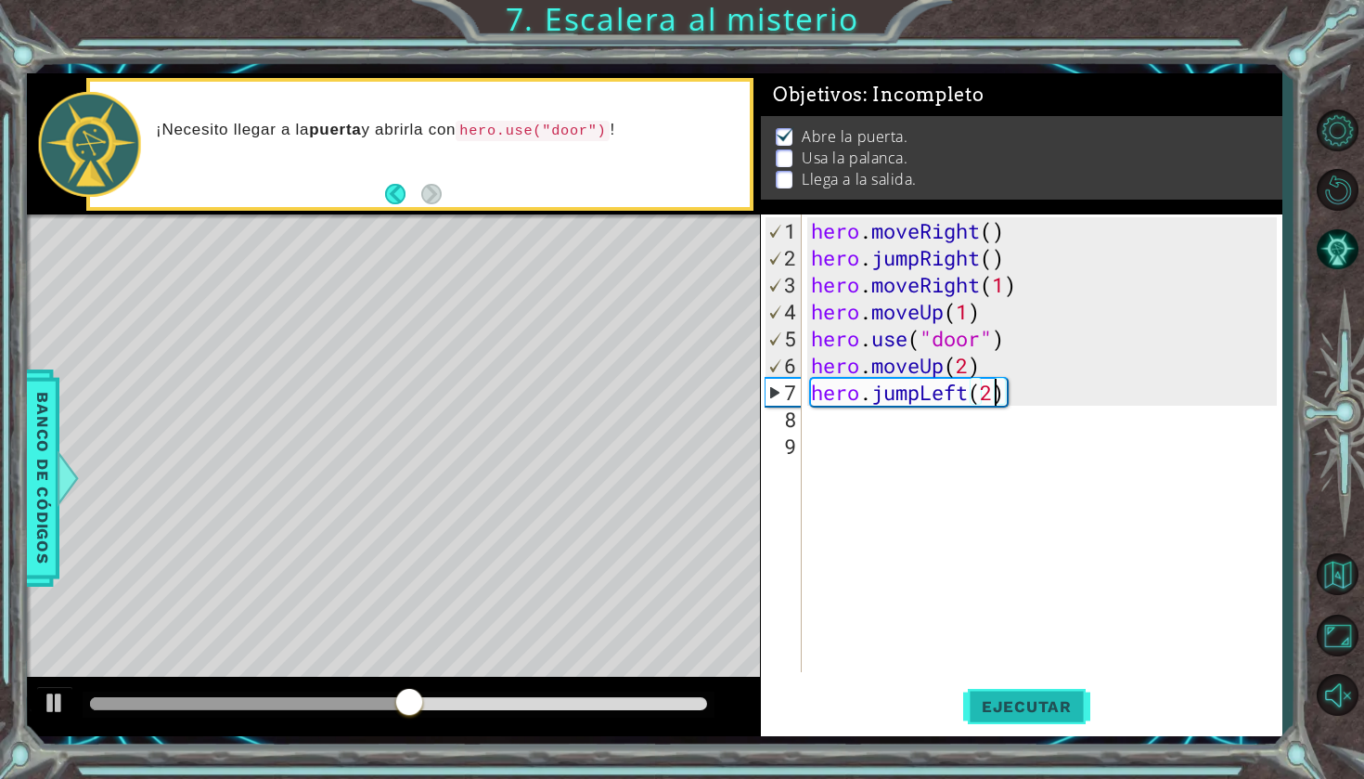
scroll to position [0, 7]
click at [923, 397] on div "hero . moveRight ( ) hero . jumpRight ( ) hero . moveRight ( 1 ) hero . moveUp …" at bounding box center [1046, 472] width 479 height 511
click at [984, 703] on button "Ejecutar" at bounding box center [1026, 706] width 127 height 52
click at [949, 399] on div "hero . moveRight ( ) hero . jumpRight ( ) hero . moveRight ( 1 ) hero . moveUp …" at bounding box center [1046, 472] width 479 height 511
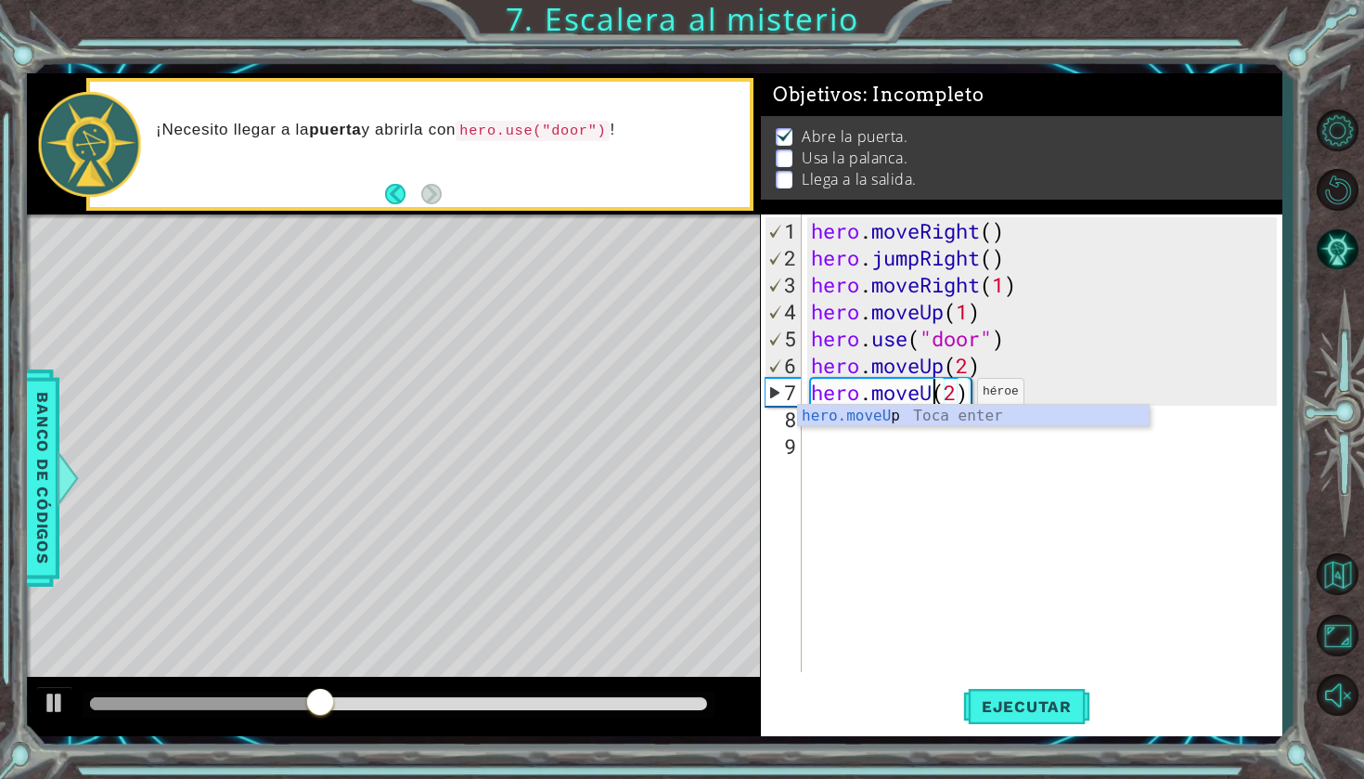
scroll to position [0, 6]
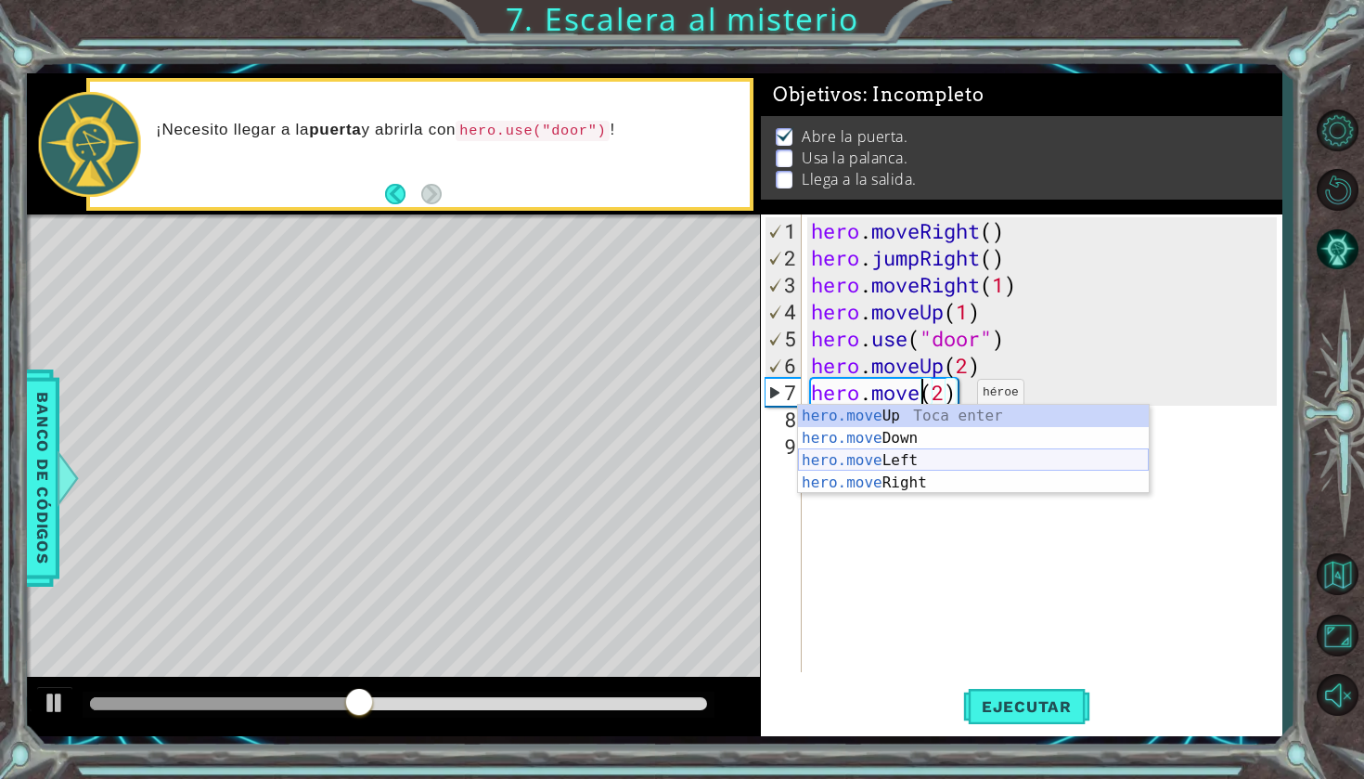
click at [917, 459] on div "hero.move Up Toca enter hero.move Down Toca enter hero.move Left Toca enter her…" at bounding box center [973, 472] width 351 height 134
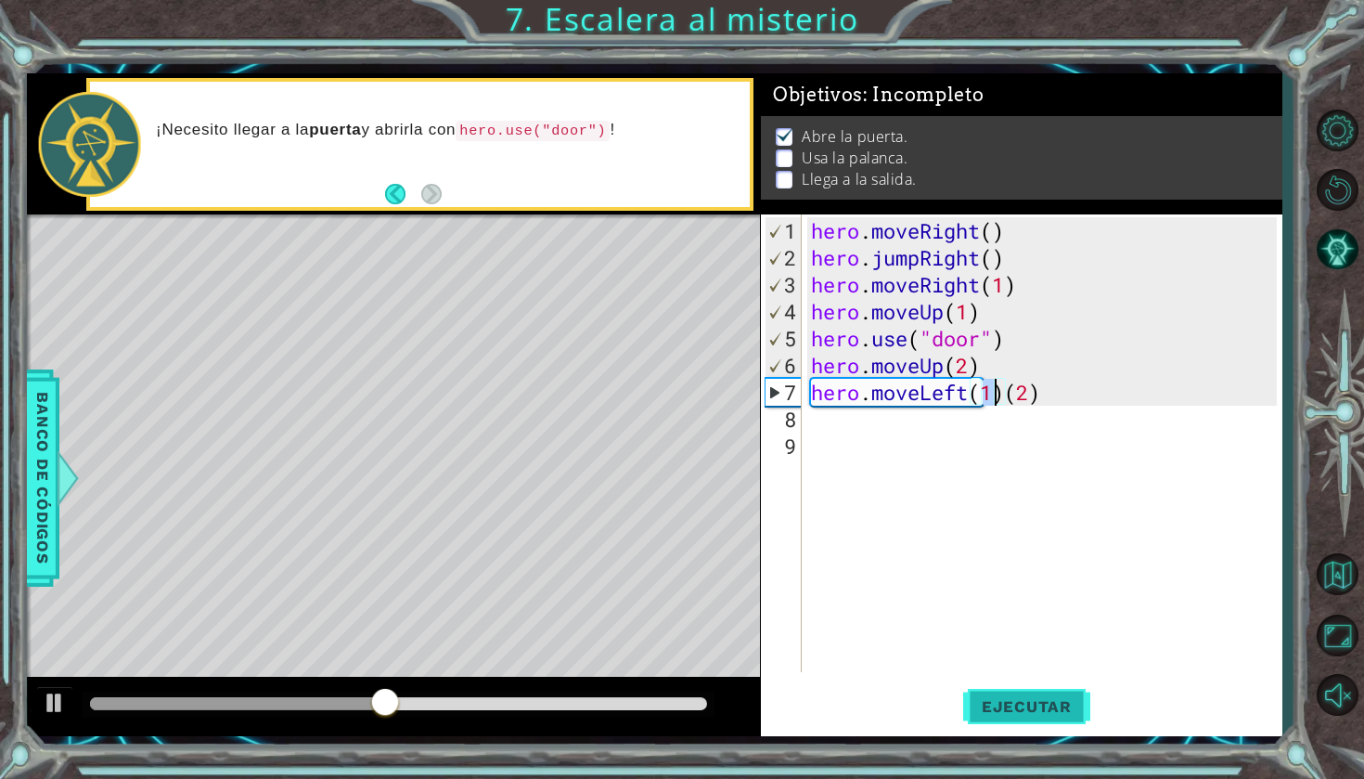
click at [1061, 695] on button "Ejecutar" at bounding box center [1026, 706] width 127 height 52
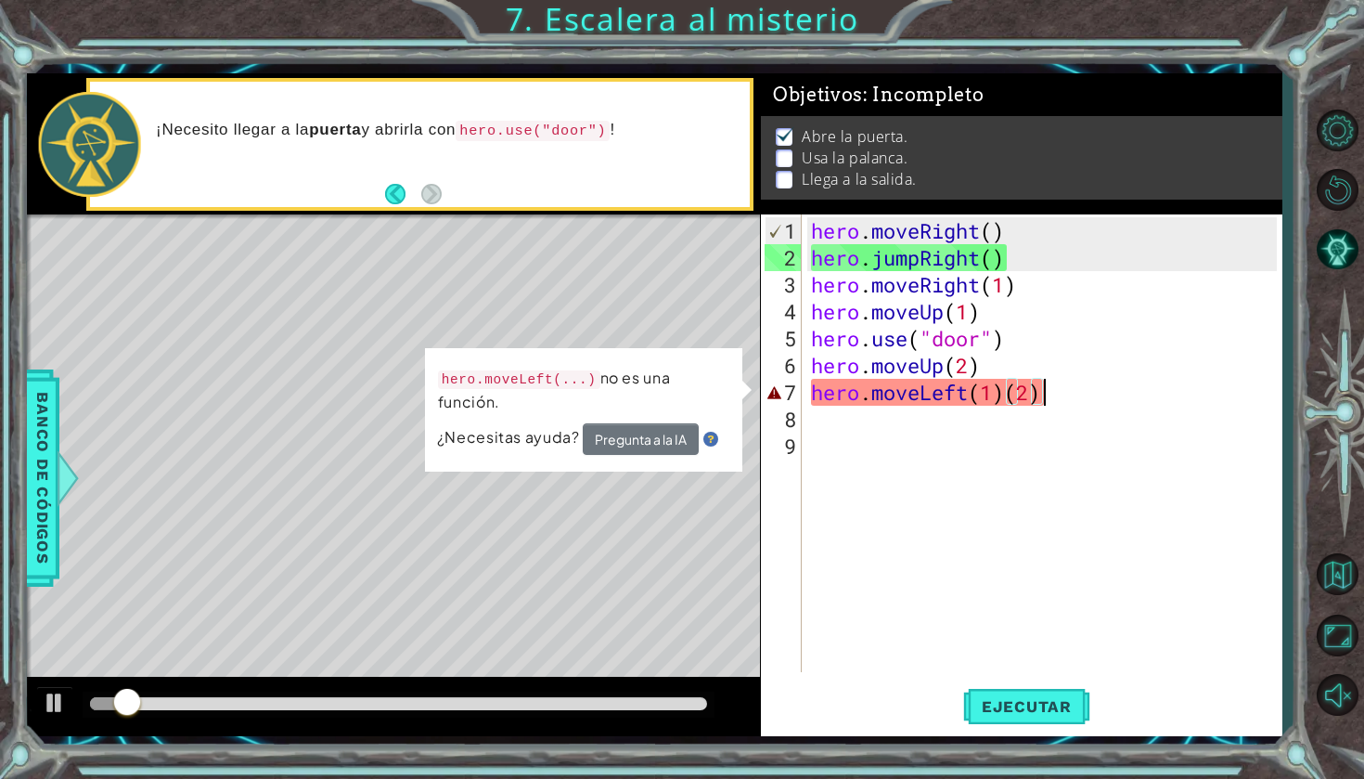
click at [1050, 390] on div "hero . moveRight ( ) hero . jumpRight ( ) hero . moveRight ( 1 ) hero . moveUp …" at bounding box center [1046, 472] width 479 height 511
click at [1004, 393] on div "hero . moveRight ( ) hero . jumpRight ( ) hero . moveRight ( 1 ) hero . moveUp …" at bounding box center [1046, 472] width 479 height 511
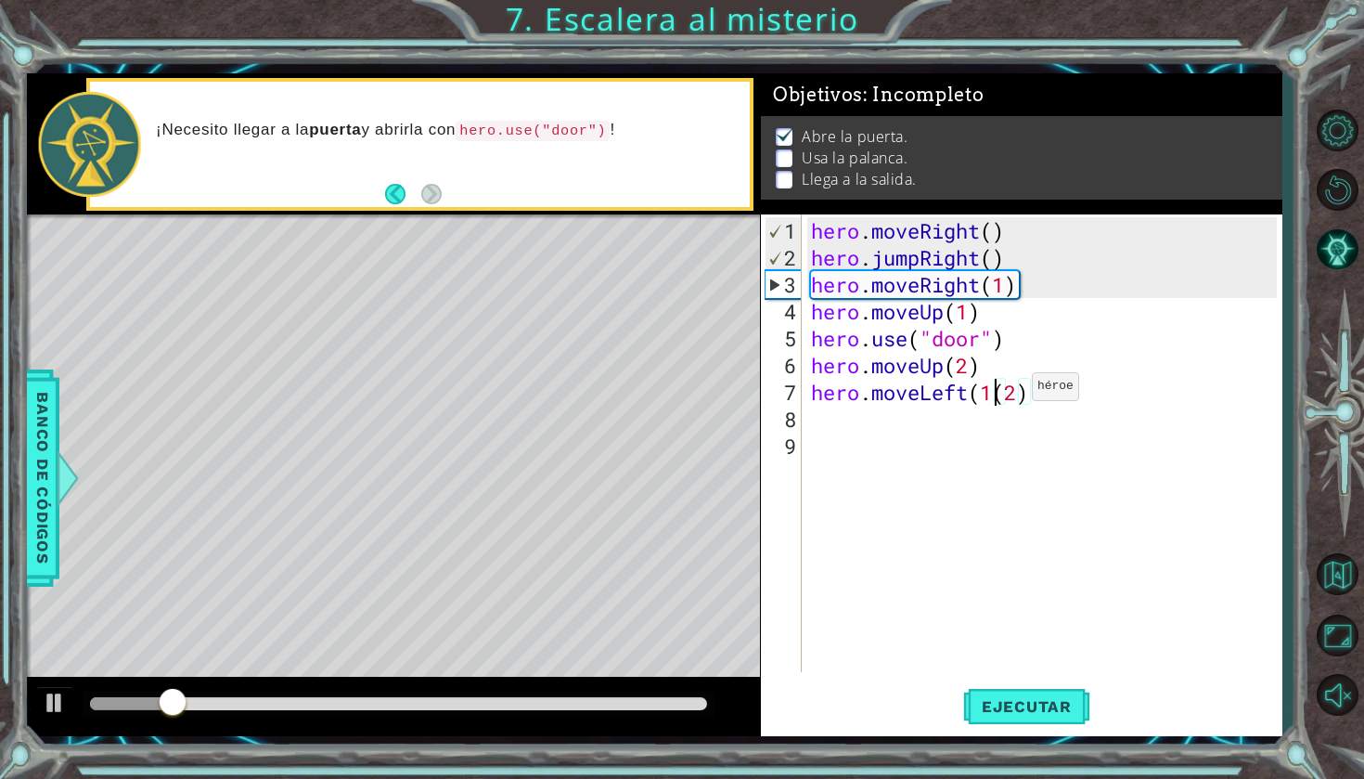
type textarea "hero.moveLeft(2)"
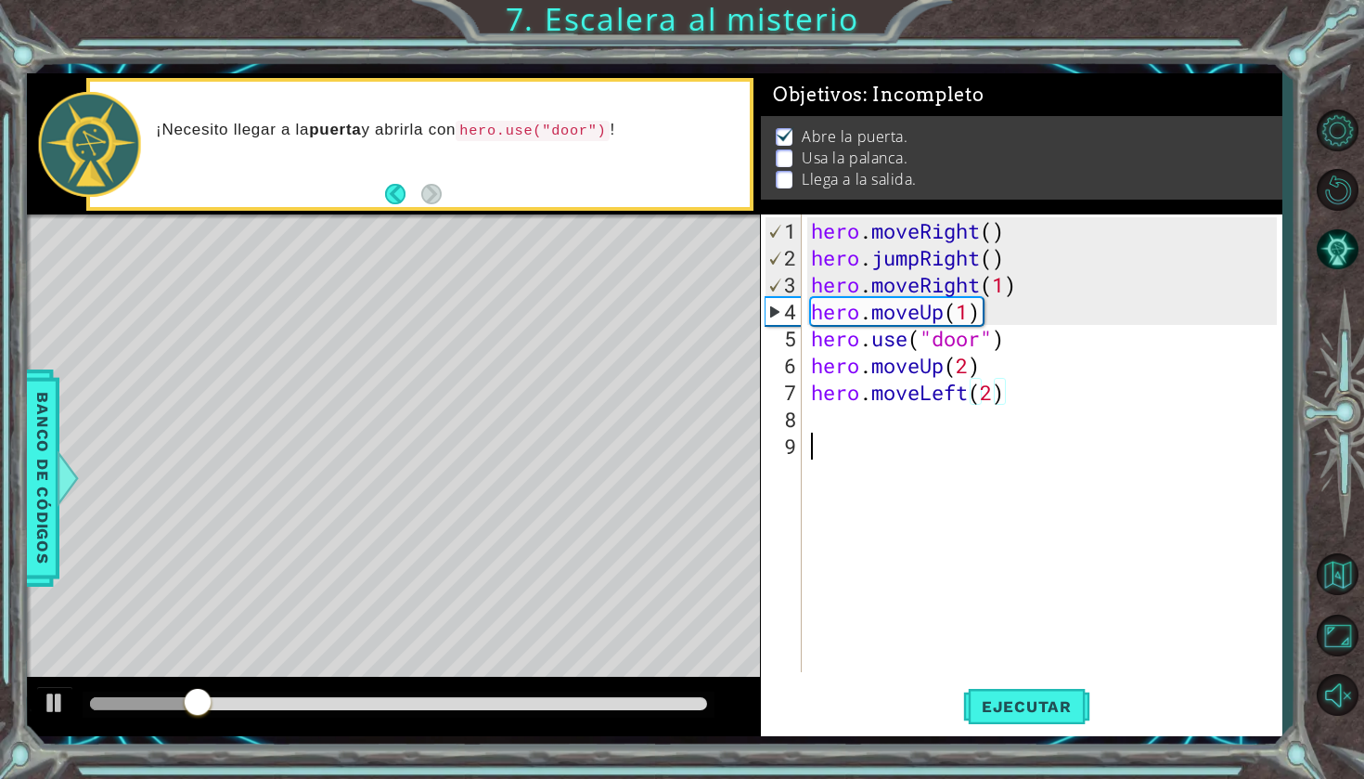
click at [970, 494] on div "hero . moveRight ( ) hero . jumpRight ( ) hero . moveRight ( 1 ) hero . moveUp …" at bounding box center [1046, 472] width 479 height 511
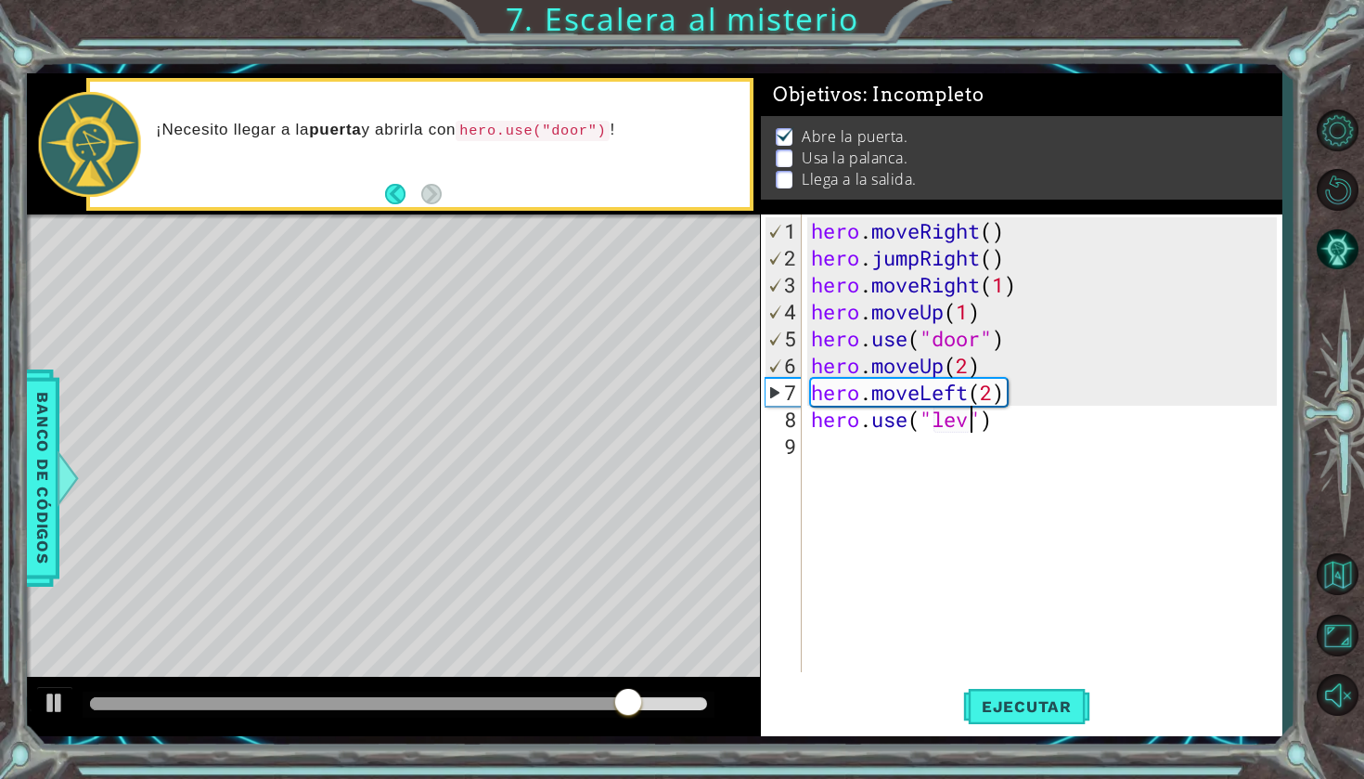
scroll to position [0, 7]
click at [1074, 695] on button "Ejecutar" at bounding box center [1026, 706] width 127 height 52
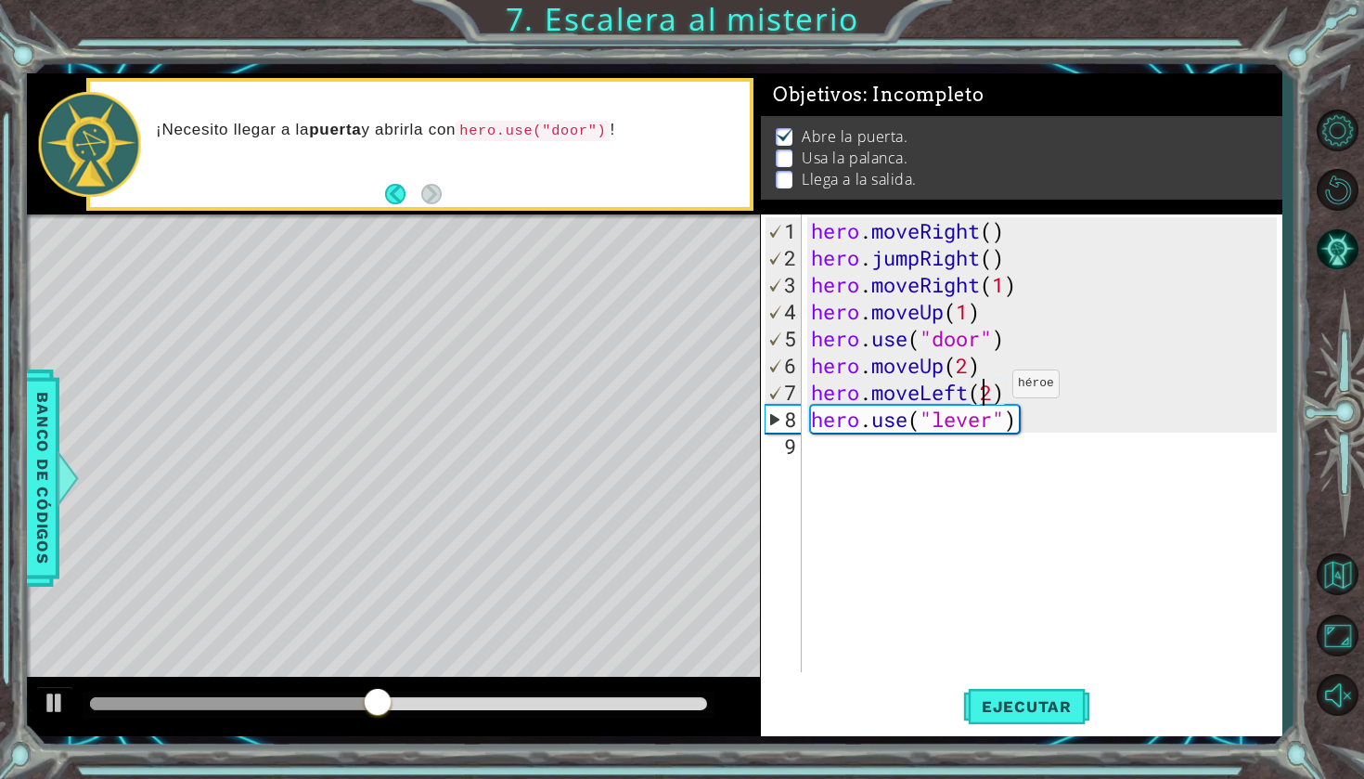
click at [985, 391] on div "hero . moveRight ( ) hero . jumpRight ( ) hero . moveRight ( 1 ) hero . moveUp …" at bounding box center [1046, 472] width 479 height 511
click at [992, 392] on div "hero . moveRight ( ) hero . jumpRight ( ) hero . moveRight ( 1 ) hero . moveUp …" at bounding box center [1046, 472] width 479 height 511
click at [1049, 702] on span "Ejecutar" at bounding box center [1026, 706] width 127 height 19
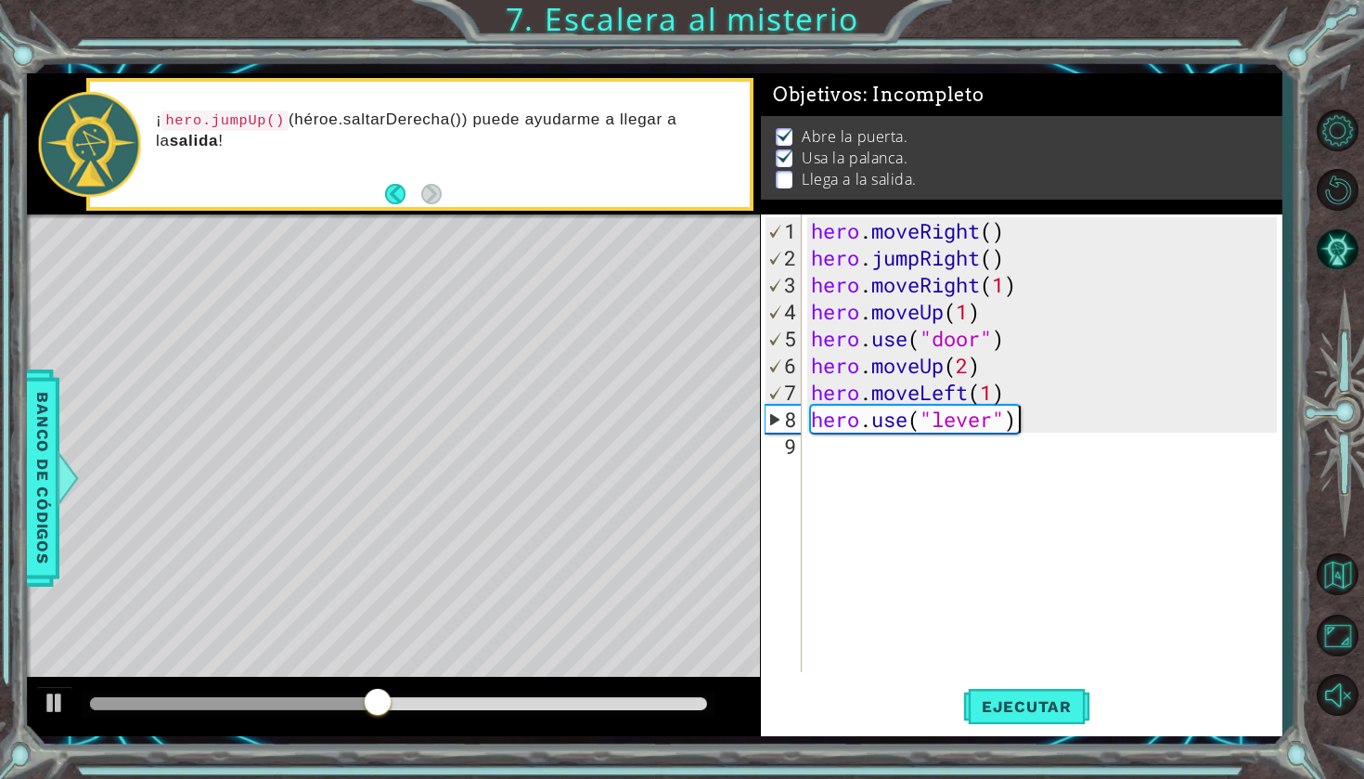
click at [1041, 425] on div "hero . moveRight ( ) hero . jumpRight ( ) hero . moveRight ( 1 ) hero . moveUp …" at bounding box center [1046, 472] width 479 height 511
type textarea "hero.use("lever")"
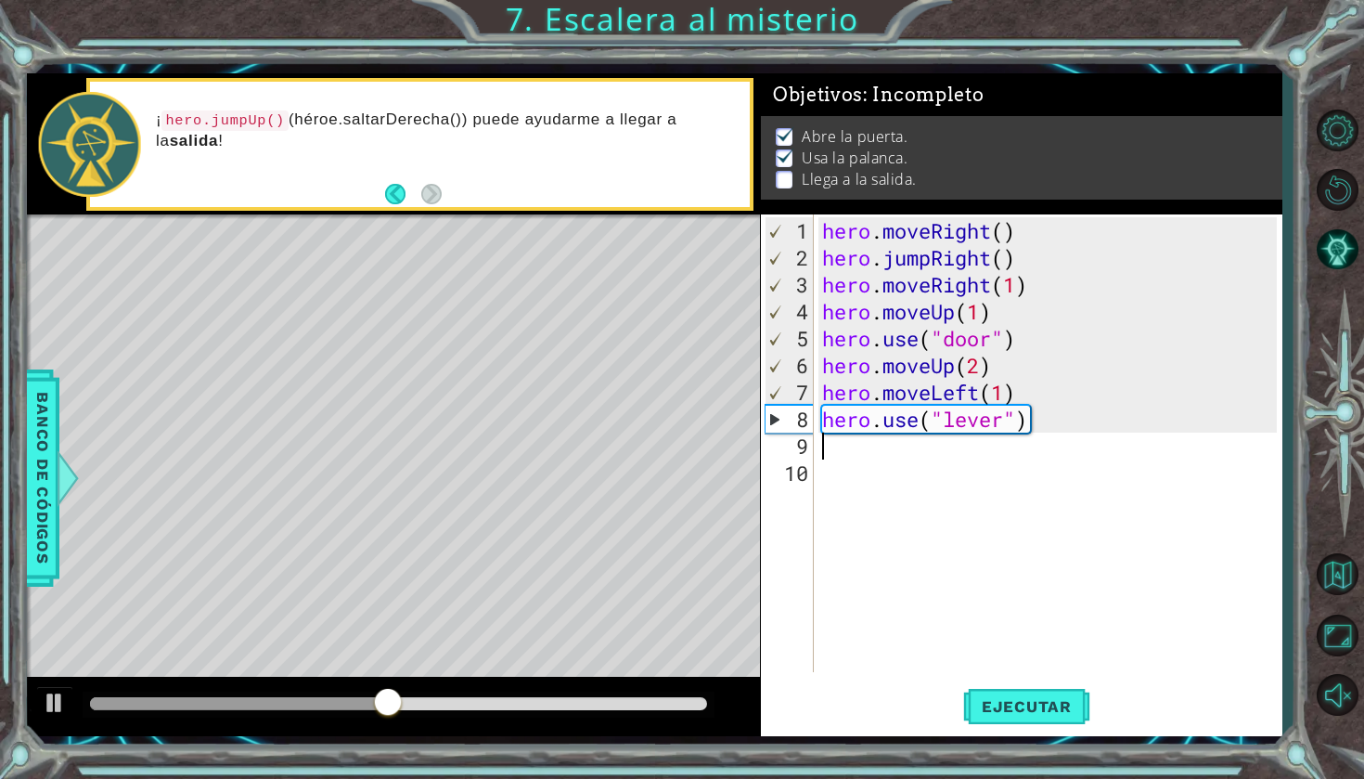
scroll to position [0, 0]
type textarea "h"
type textarea "2"
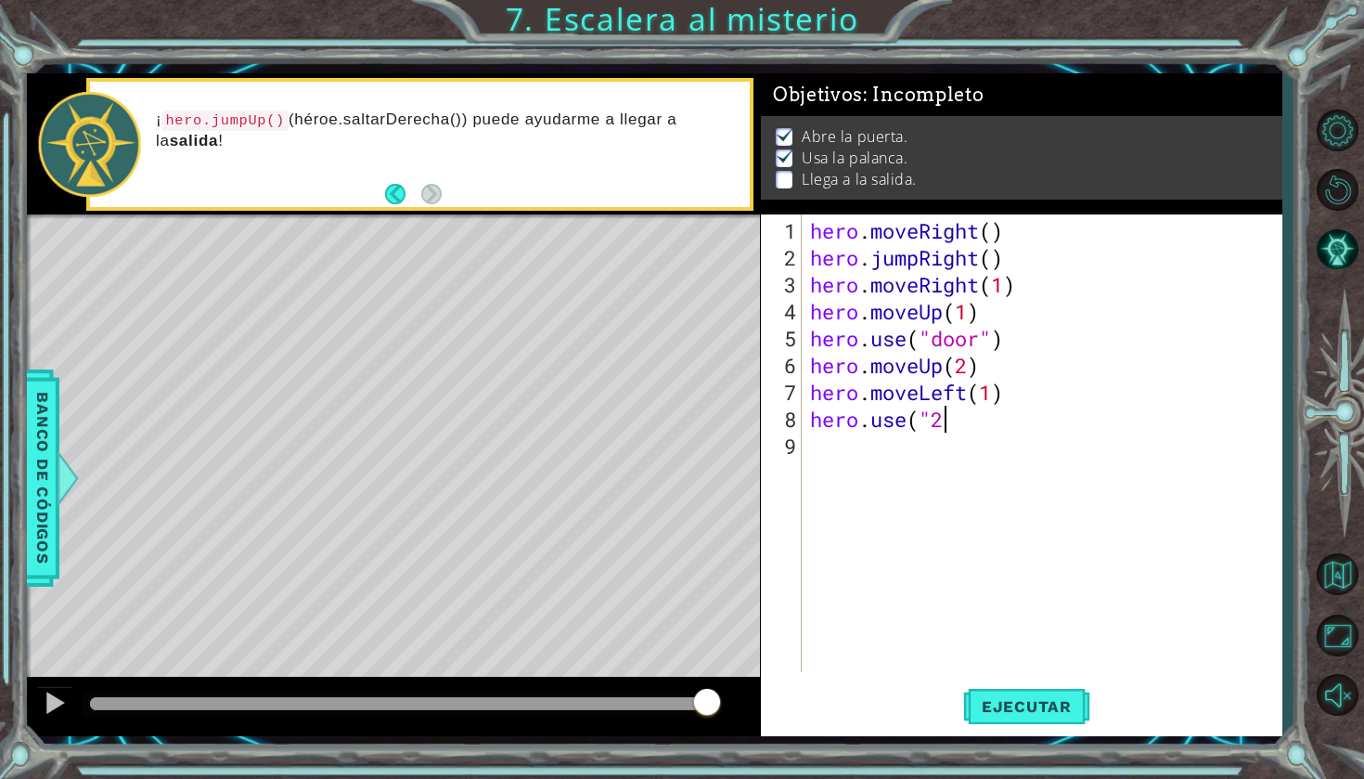
scroll to position [0, 6]
type textarea "hero.use("2")"
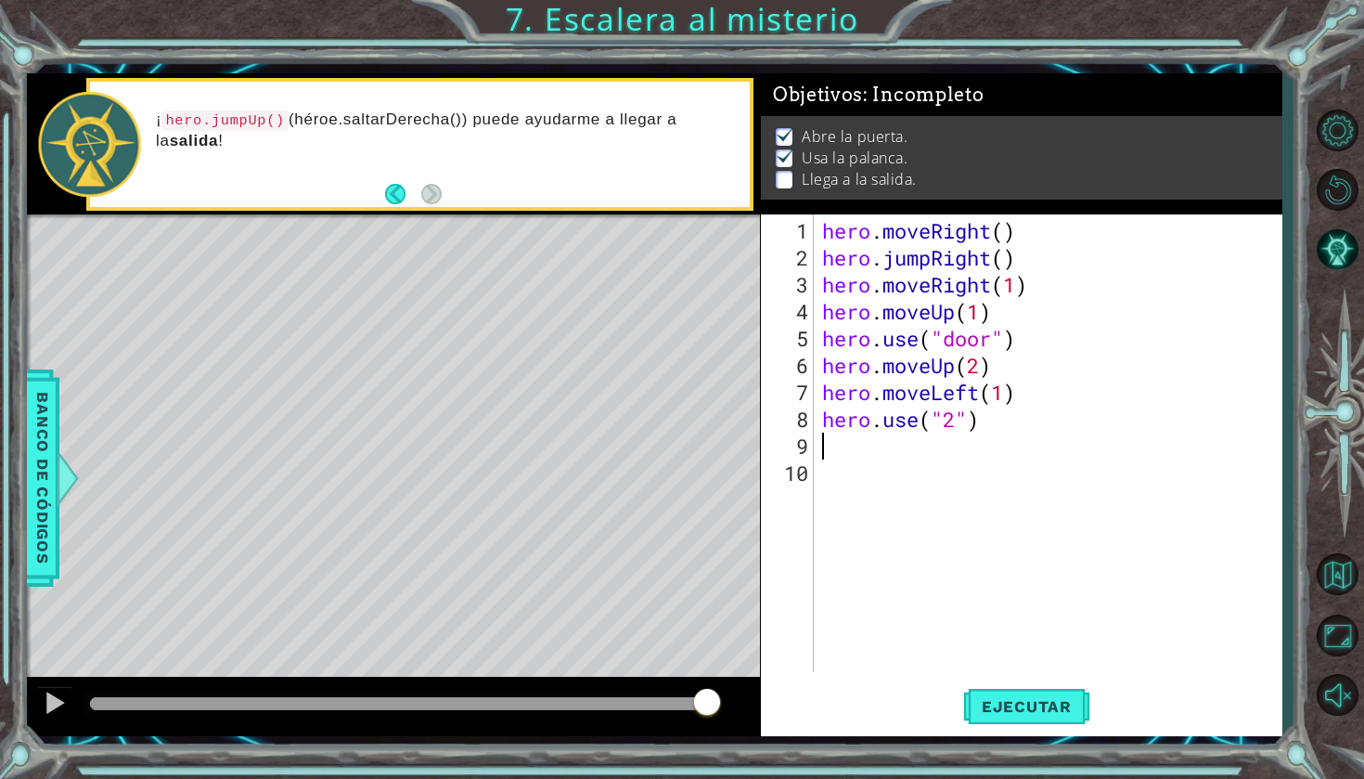
scroll to position [0, 0]
drag, startPoint x: 971, startPoint y: 419, endPoint x: 938, endPoint y: 426, distance: 33.1
click at [938, 426] on div "hero . moveRight ( ) hero . jumpRight ( ) hero . moveRight ( 1 ) hero . moveUp …" at bounding box center [1052, 472] width 468 height 511
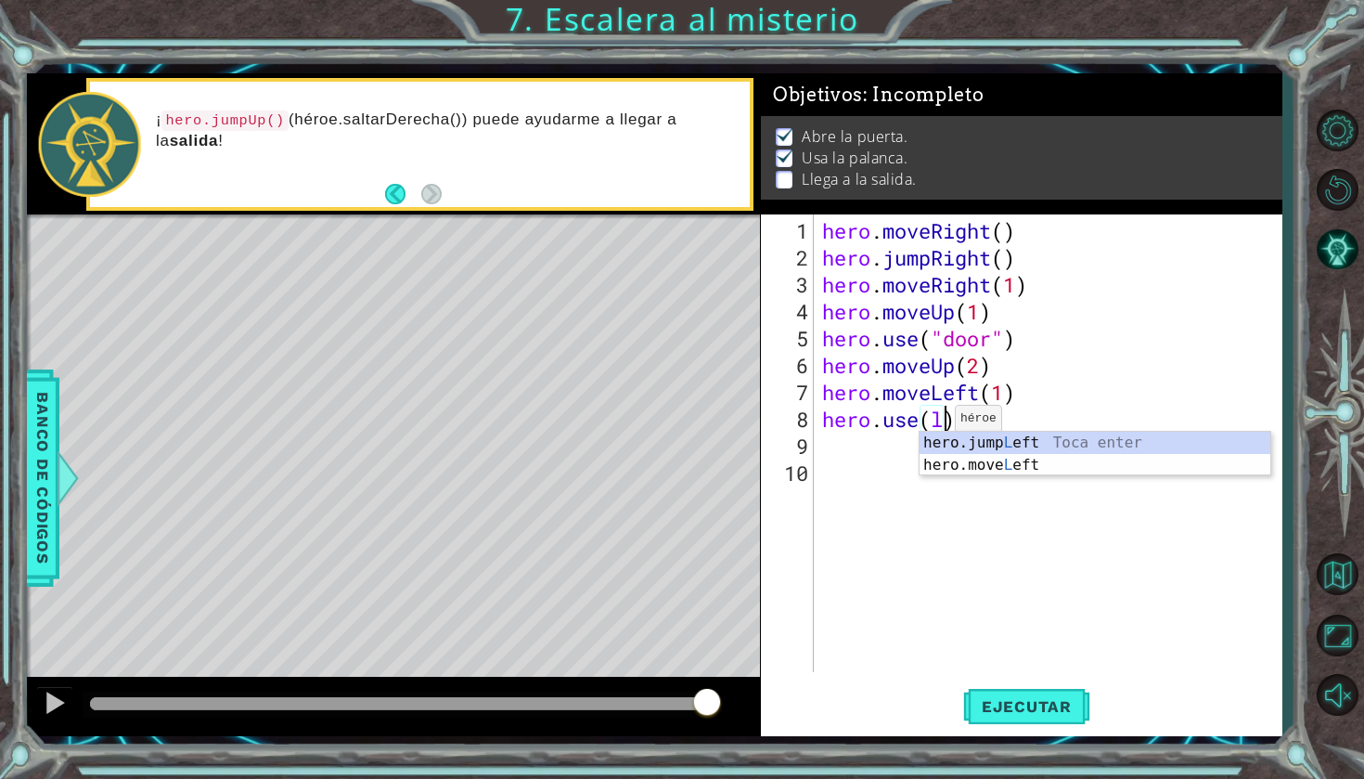
scroll to position [0, 6]
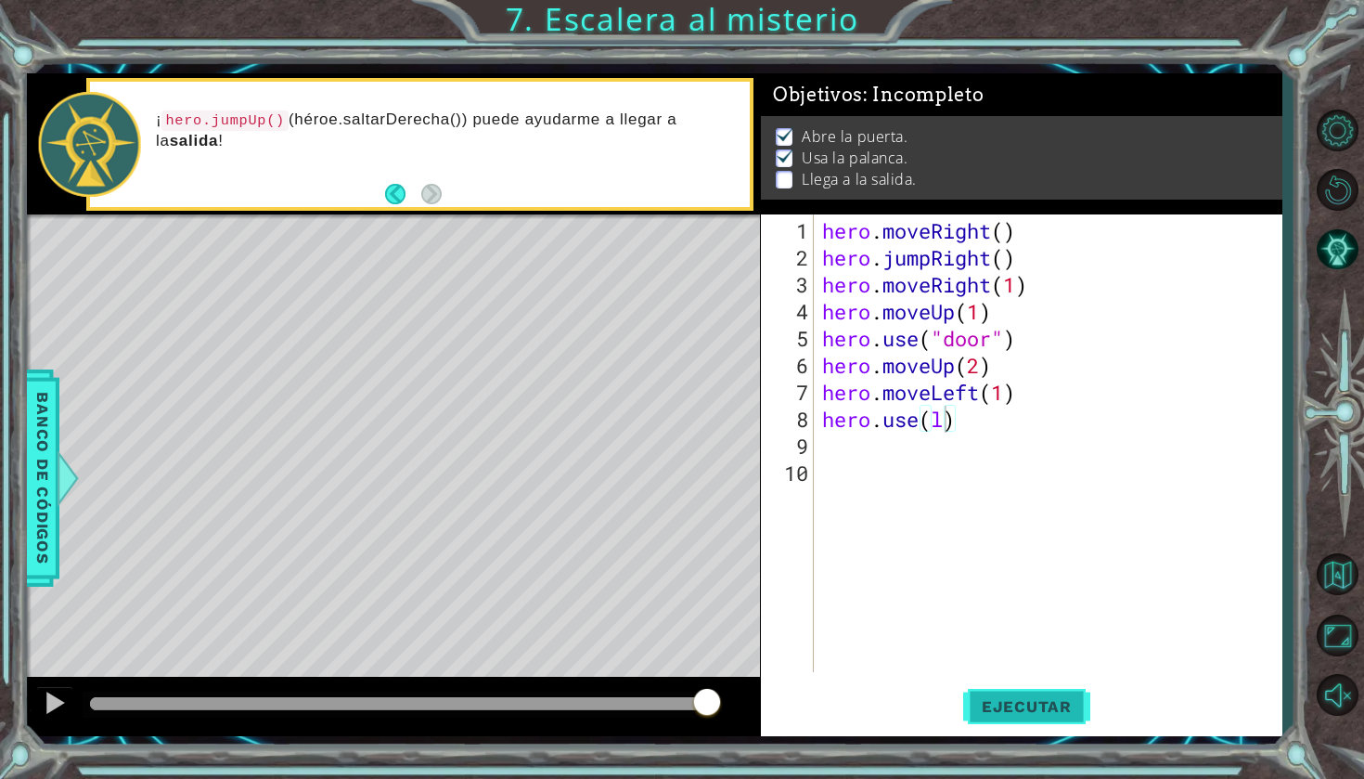
click at [1050, 703] on span "Ejecutar" at bounding box center [1026, 706] width 127 height 19
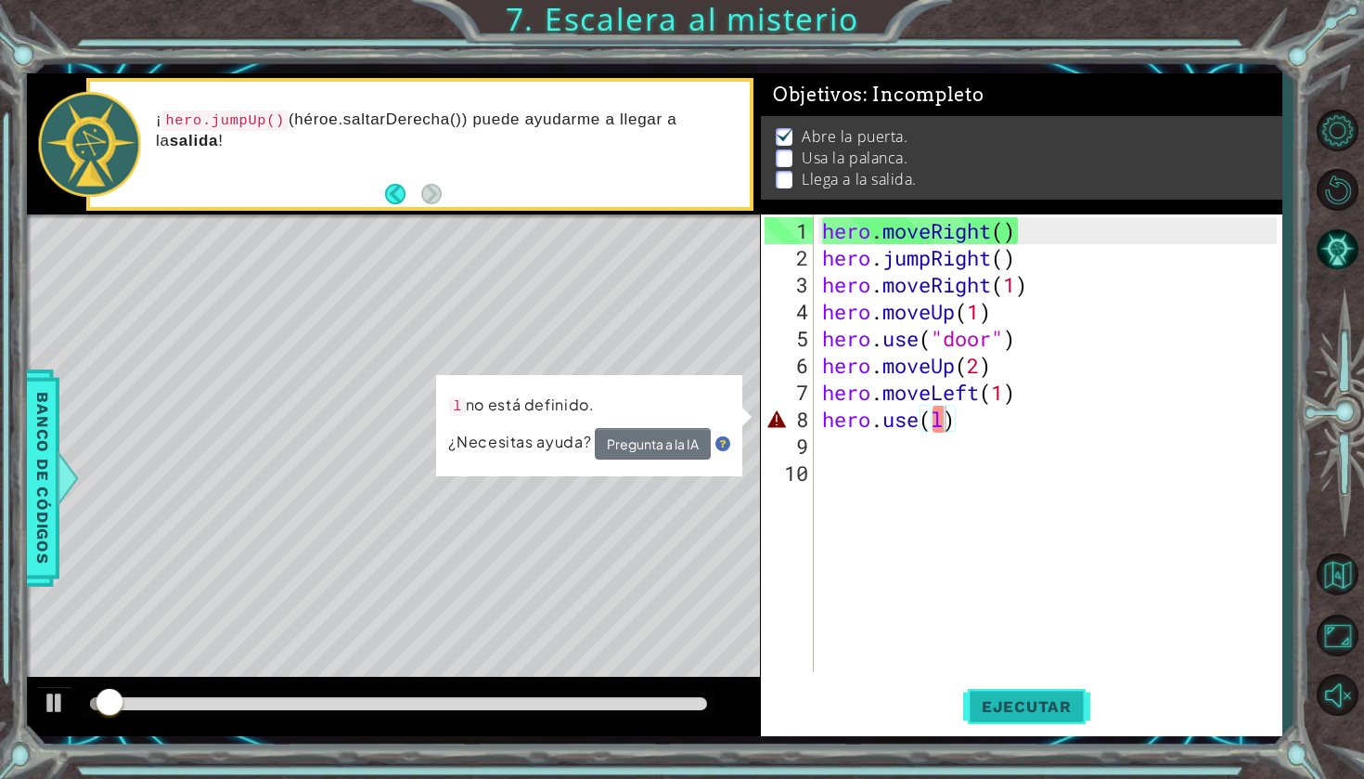
click at [1050, 703] on span "Ejecutar" at bounding box center [1026, 706] width 127 height 19
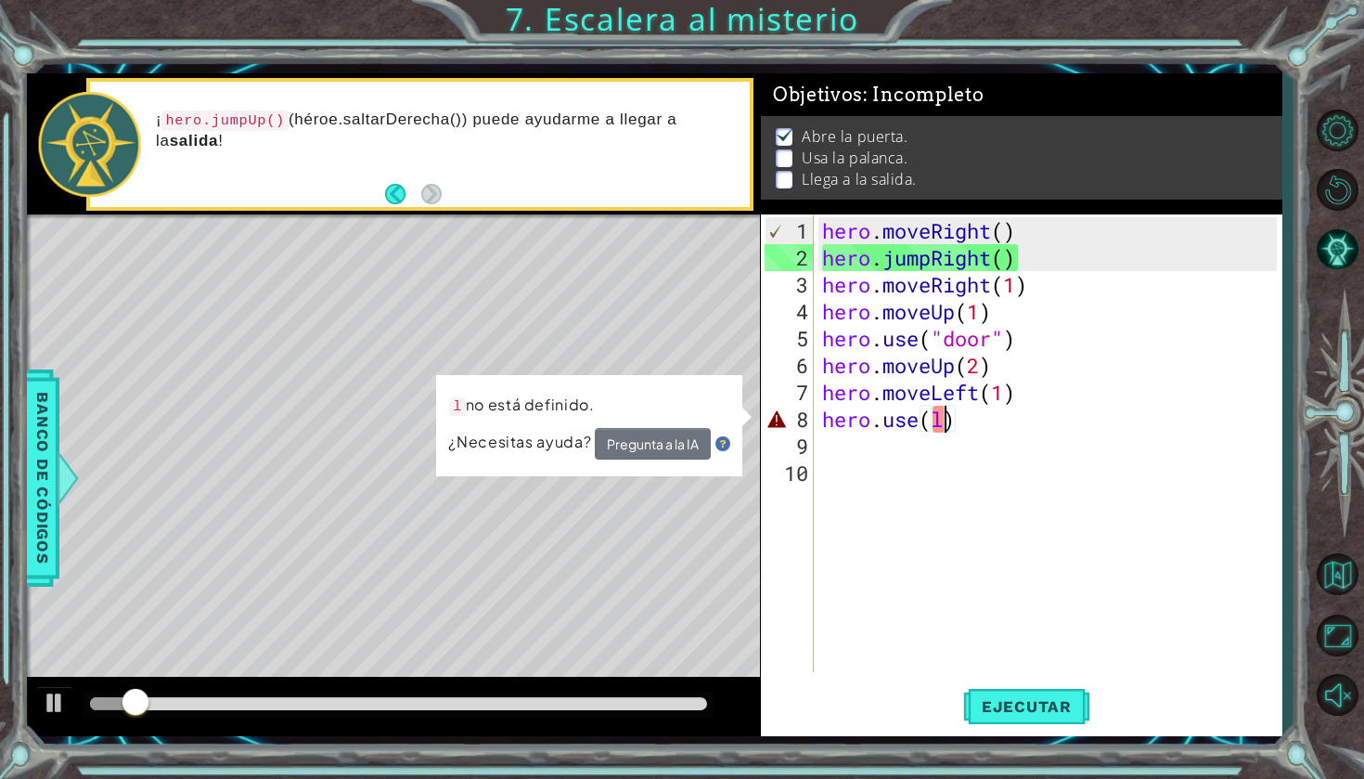
click at [481, 387] on div "l no está definido. ¿Necesitas ayuda? Pregunta a la IA" at bounding box center [589, 425] width 306 height 103
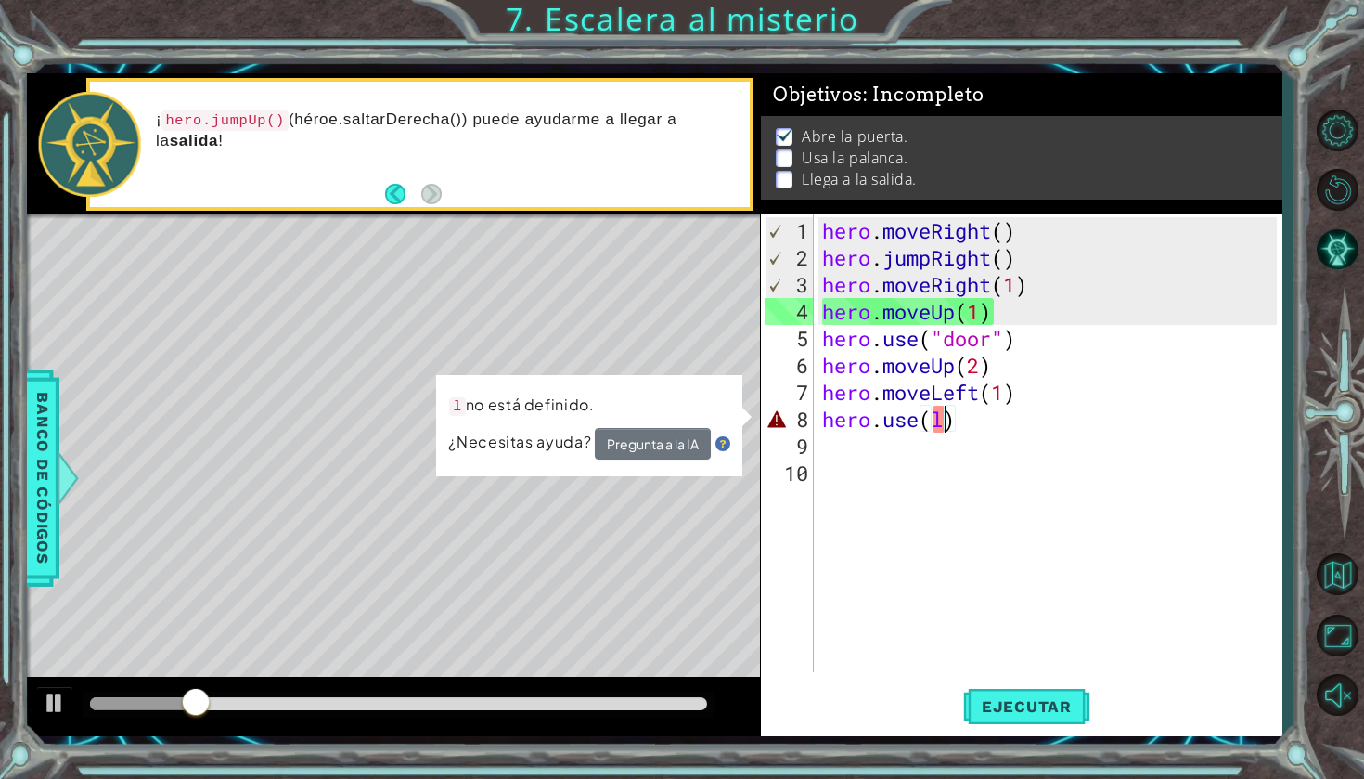
click at [723, 443] on img at bounding box center [722, 445] width 15 height 15
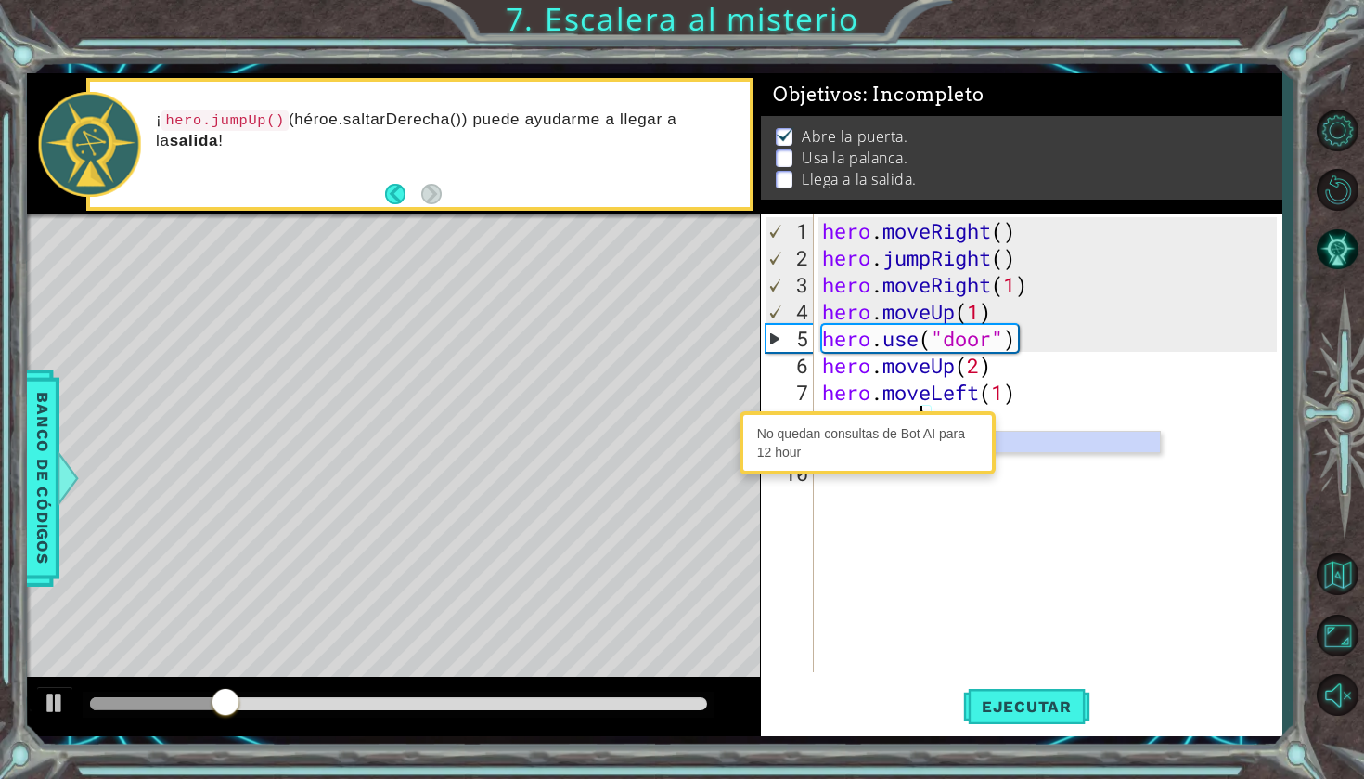
scroll to position [0, 4]
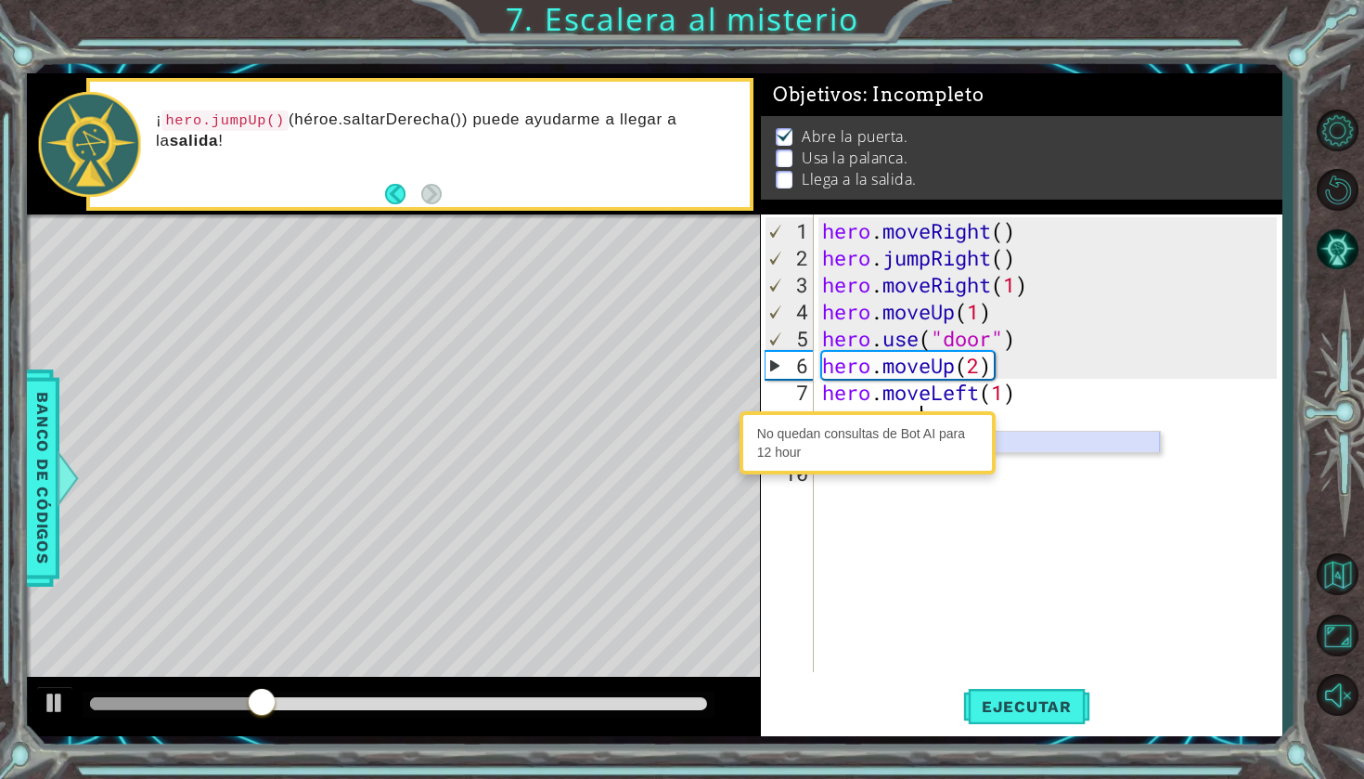
click at [1147, 437] on div "hero.use Toca enter" at bounding box center [984, 465] width 351 height 67
type textarea "hero.use("name")"
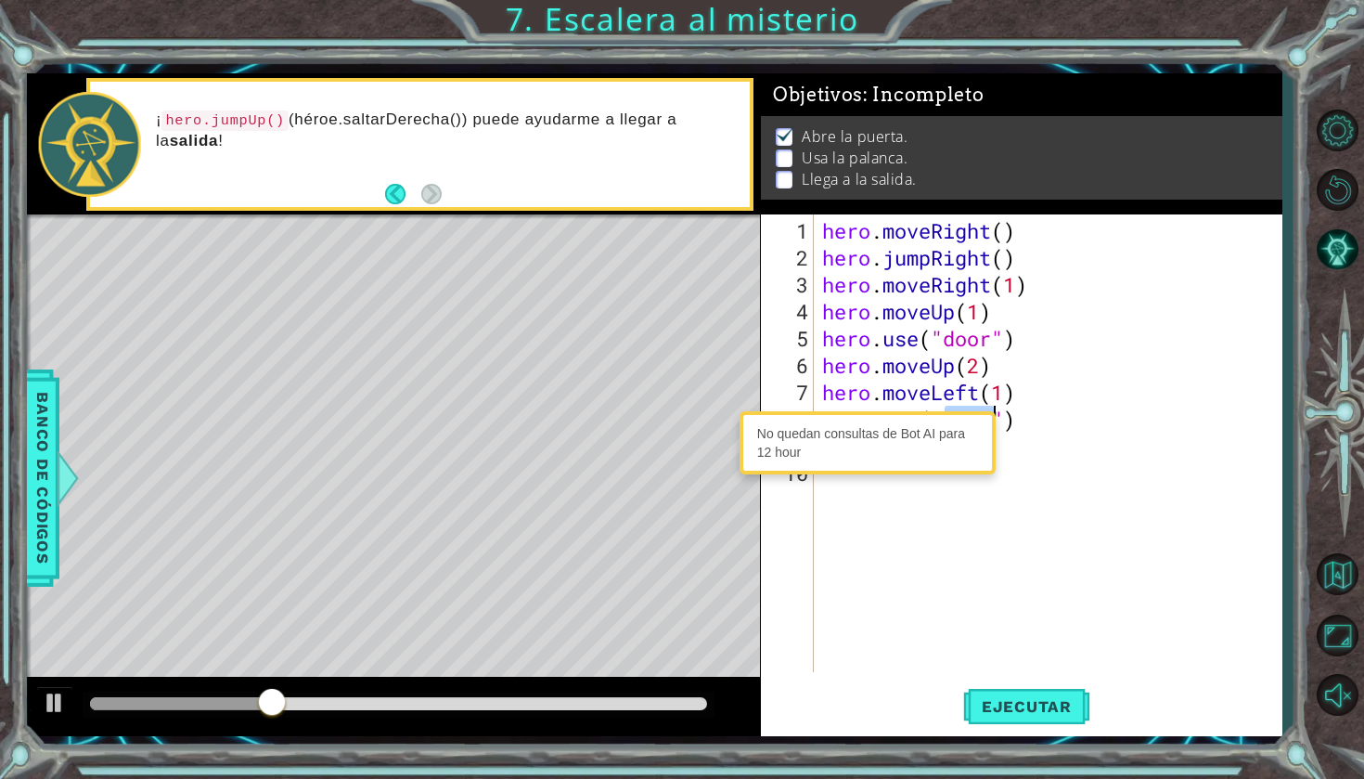
click at [1117, 470] on div "hero . moveRight ( ) hero . jumpRight ( ) hero . moveRight ( 1 ) hero . moveUp …" at bounding box center [1052, 472] width 468 height 511
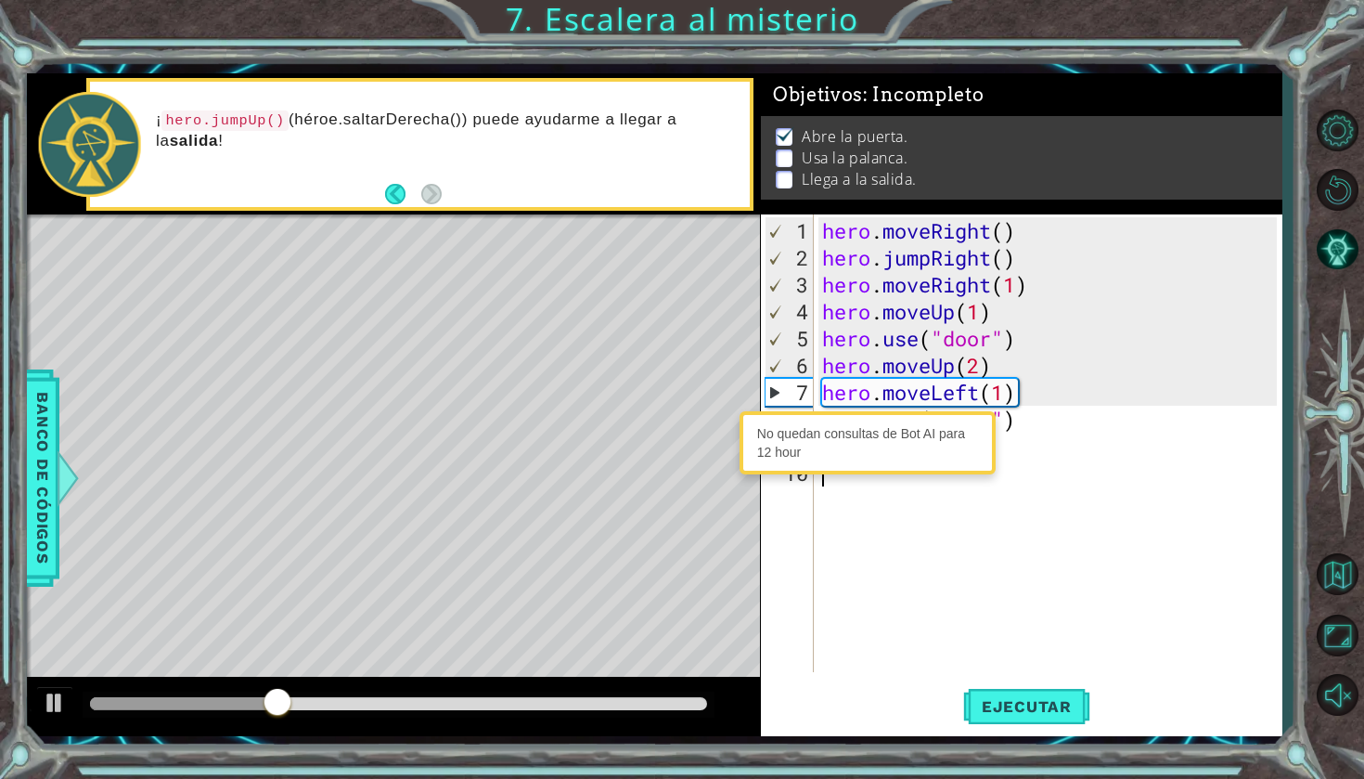
scroll to position [0, 0]
click at [995, 393] on div "hero . moveRight ( ) hero . jumpRight ( ) hero . moveRight ( 1 ) hero . moveUp …" at bounding box center [1052, 472] width 468 height 511
type textarea "hero.moveLeft(1)"
click at [965, 458] on div "No quedan consultas de Bot AI para 12 hour" at bounding box center [867, 443] width 247 height 54
click at [1013, 435] on div "hero . moveRight ( ) hero . jumpRight ( ) hero . moveRight ( 1 ) hero . moveUp …" at bounding box center [1052, 472] width 468 height 511
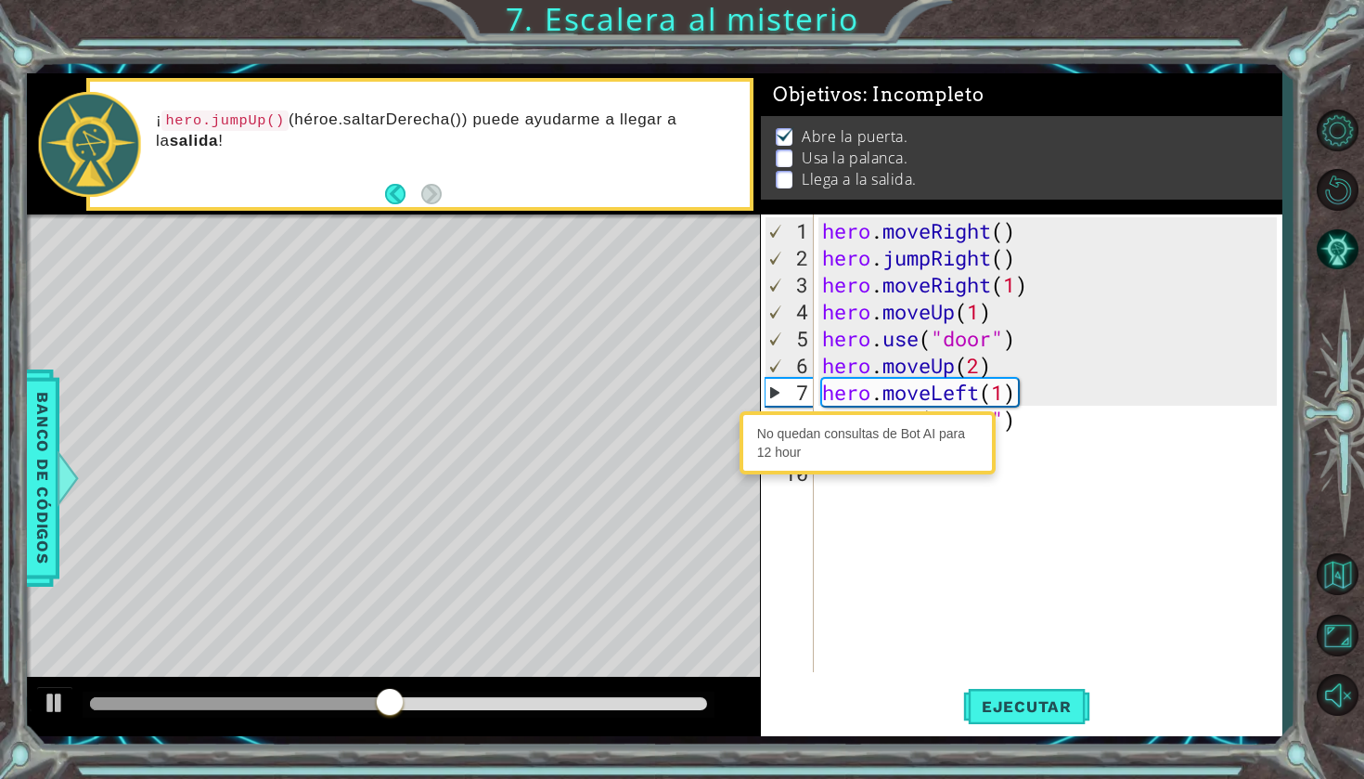
click at [1015, 431] on div "hero . moveRight ( ) hero . jumpRight ( ) hero . moveRight ( 1 ) hero . moveUp …" at bounding box center [1052, 472] width 468 height 511
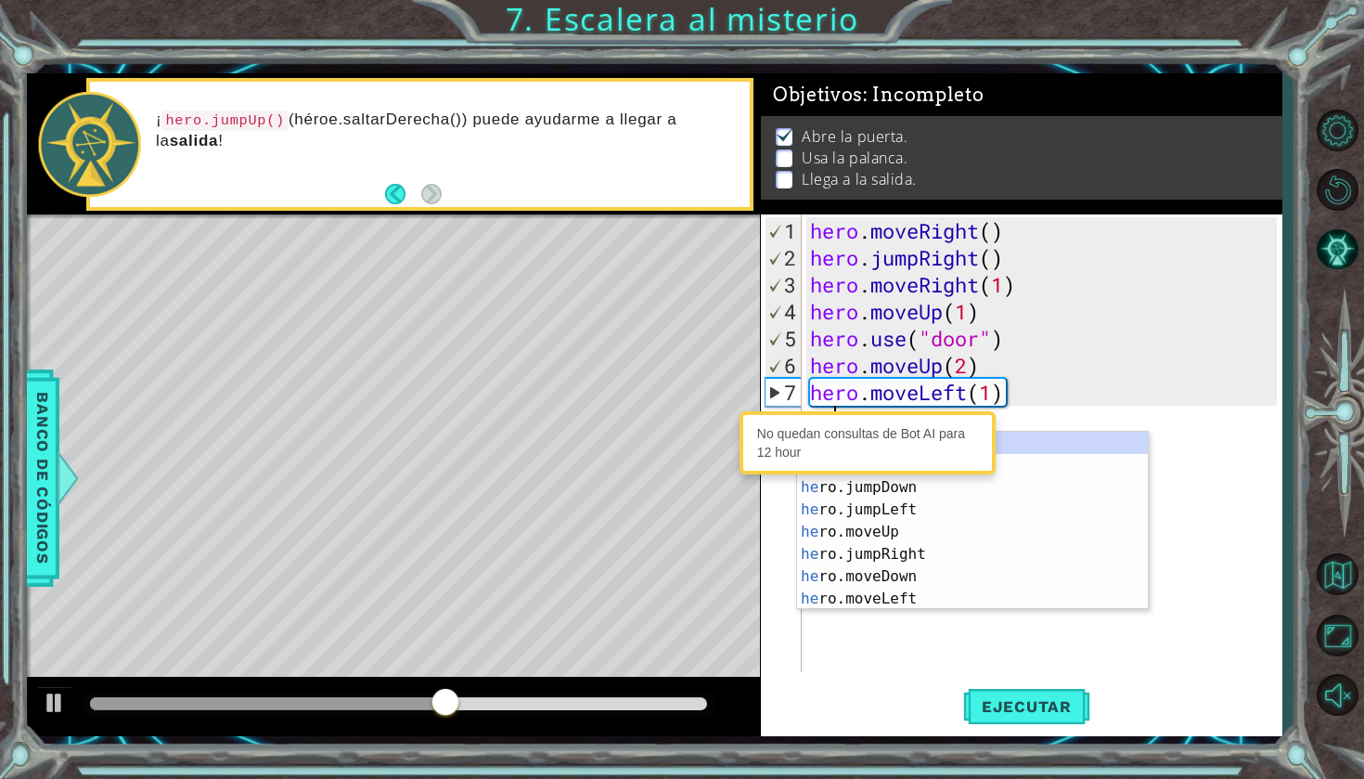
type textarea "h"
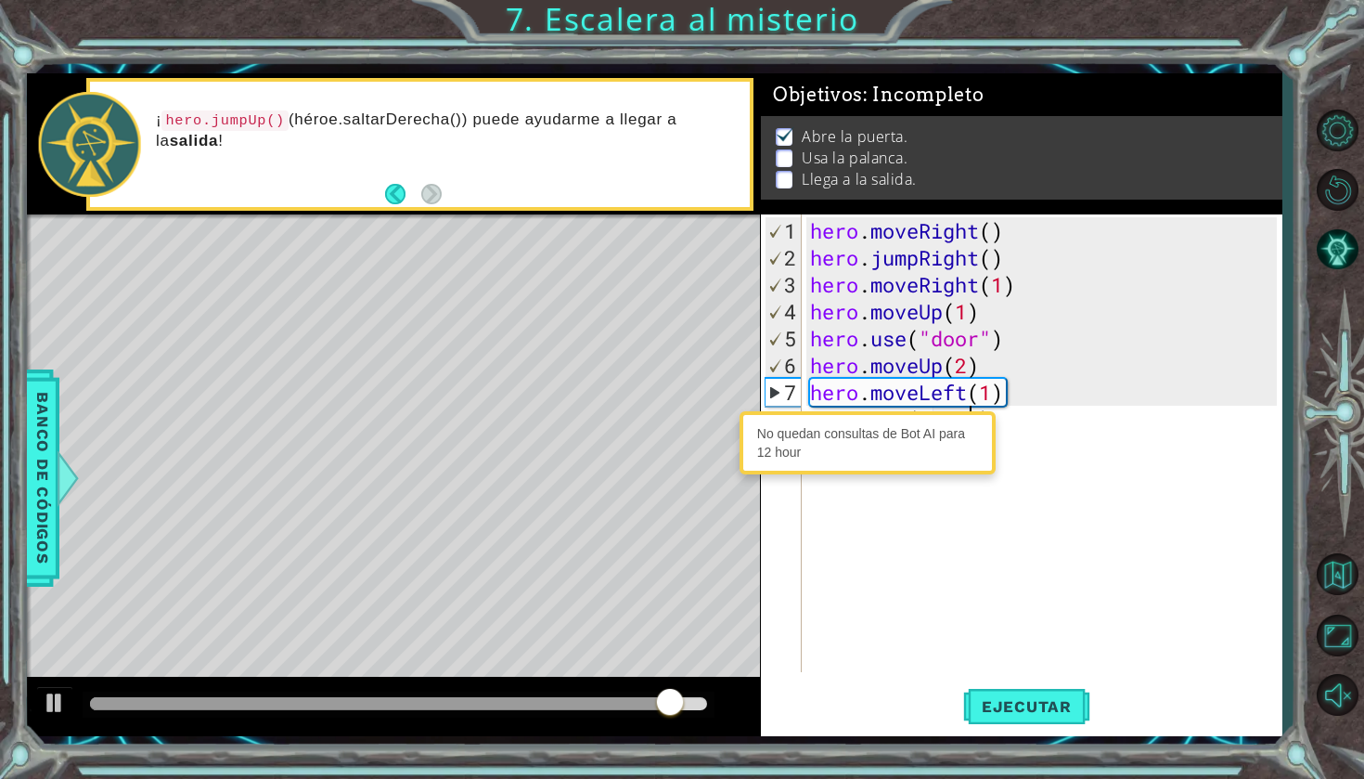
scroll to position [0, 7]
type textarea "hero.use("lever")"
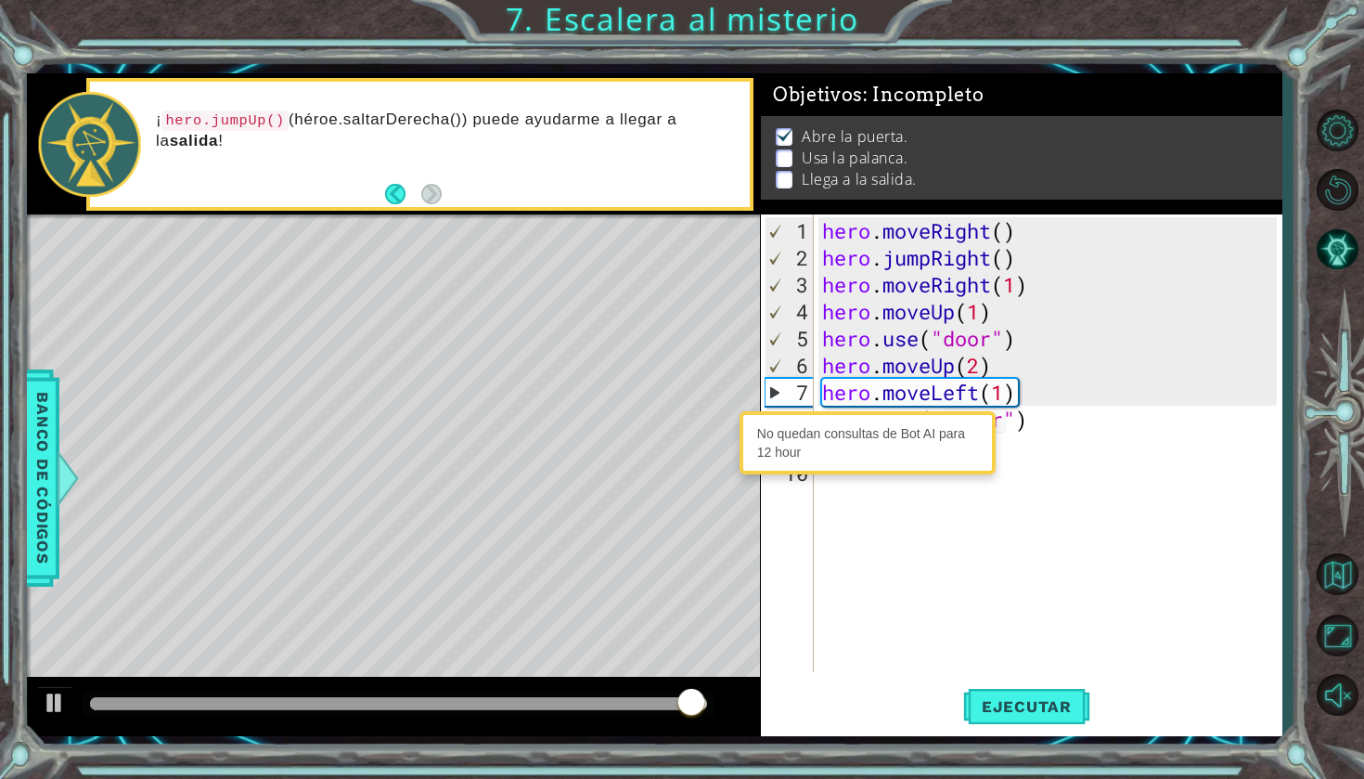
scroll to position [0, 0]
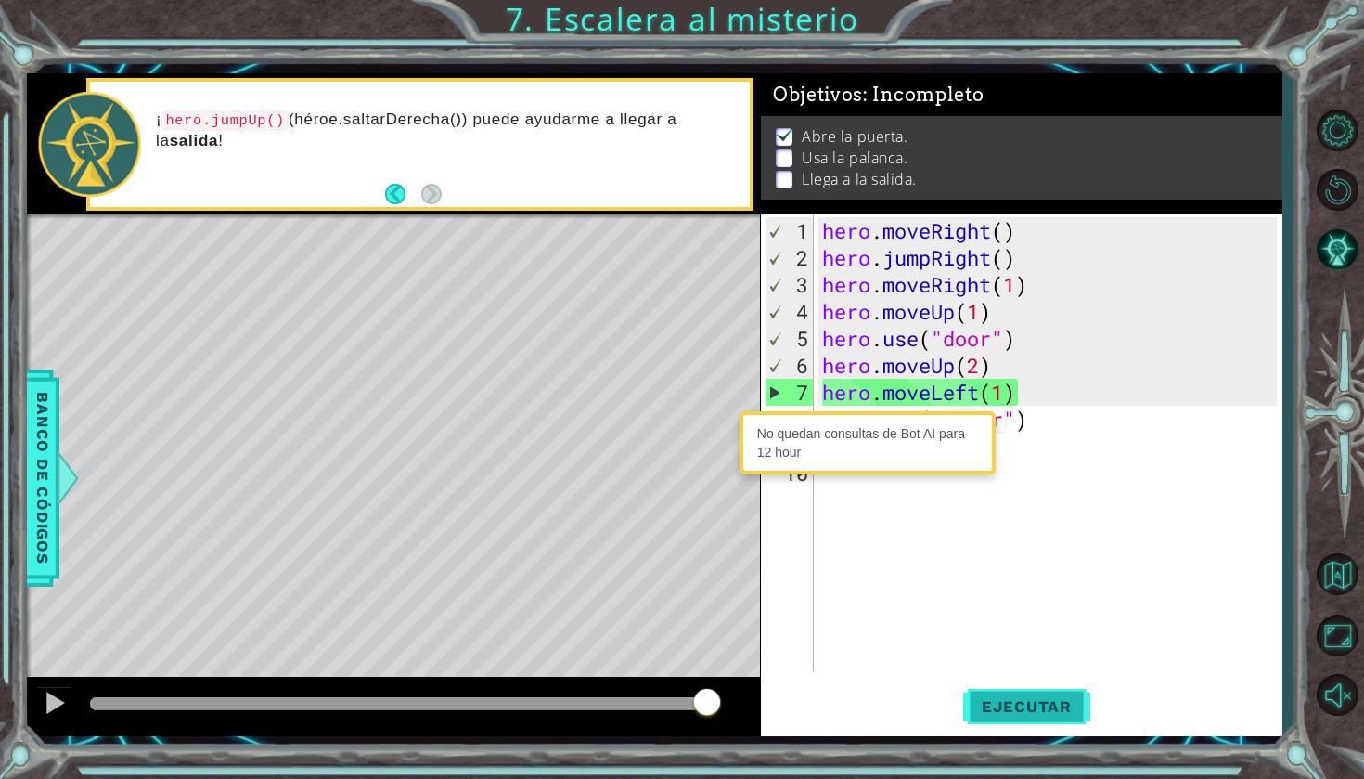
click at [1063, 703] on span "Ejecutar" at bounding box center [1026, 706] width 127 height 19
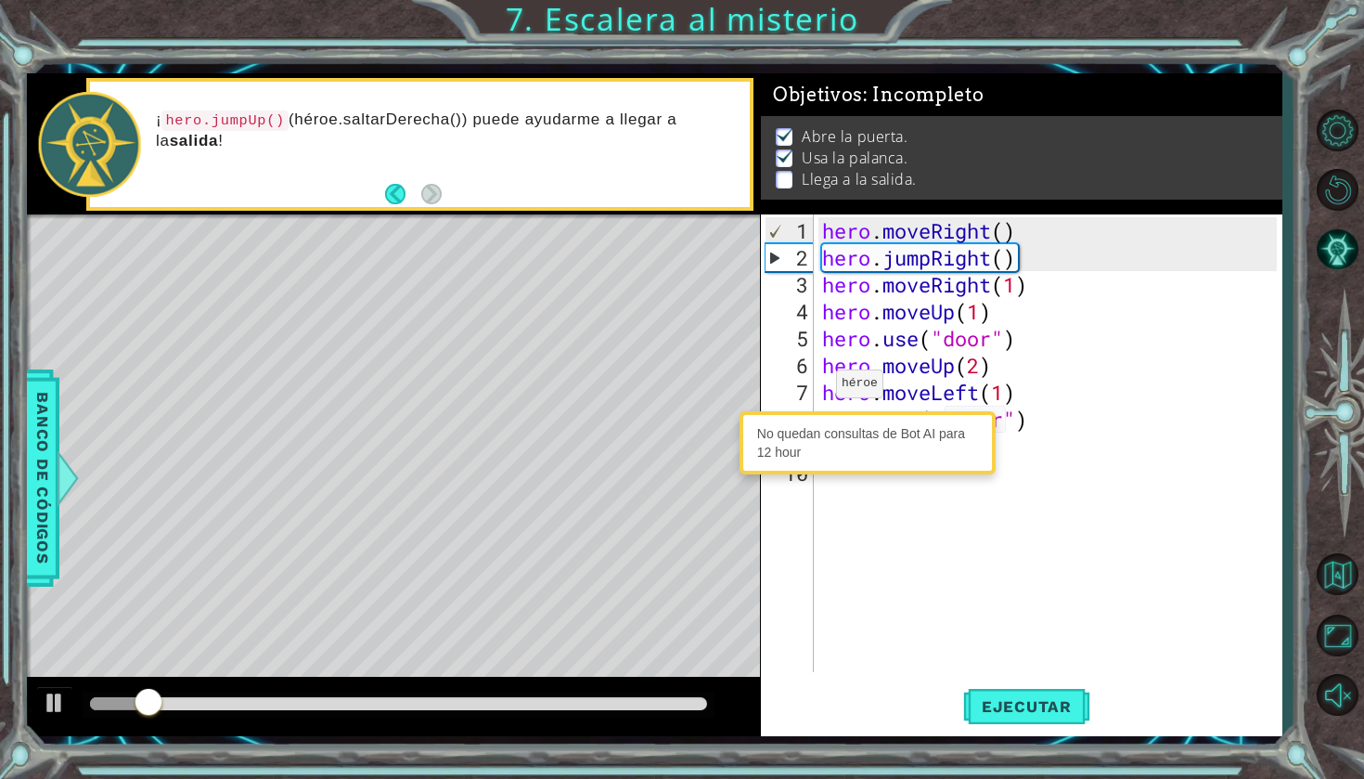
drag, startPoint x: 801, startPoint y: 444, endPoint x: 960, endPoint y: 465, distance: 160.1
click at [942, 465] on div "No quedan consultas de Bot AI para 12 hour" at bounding box center [867, 443] width 247 height 54
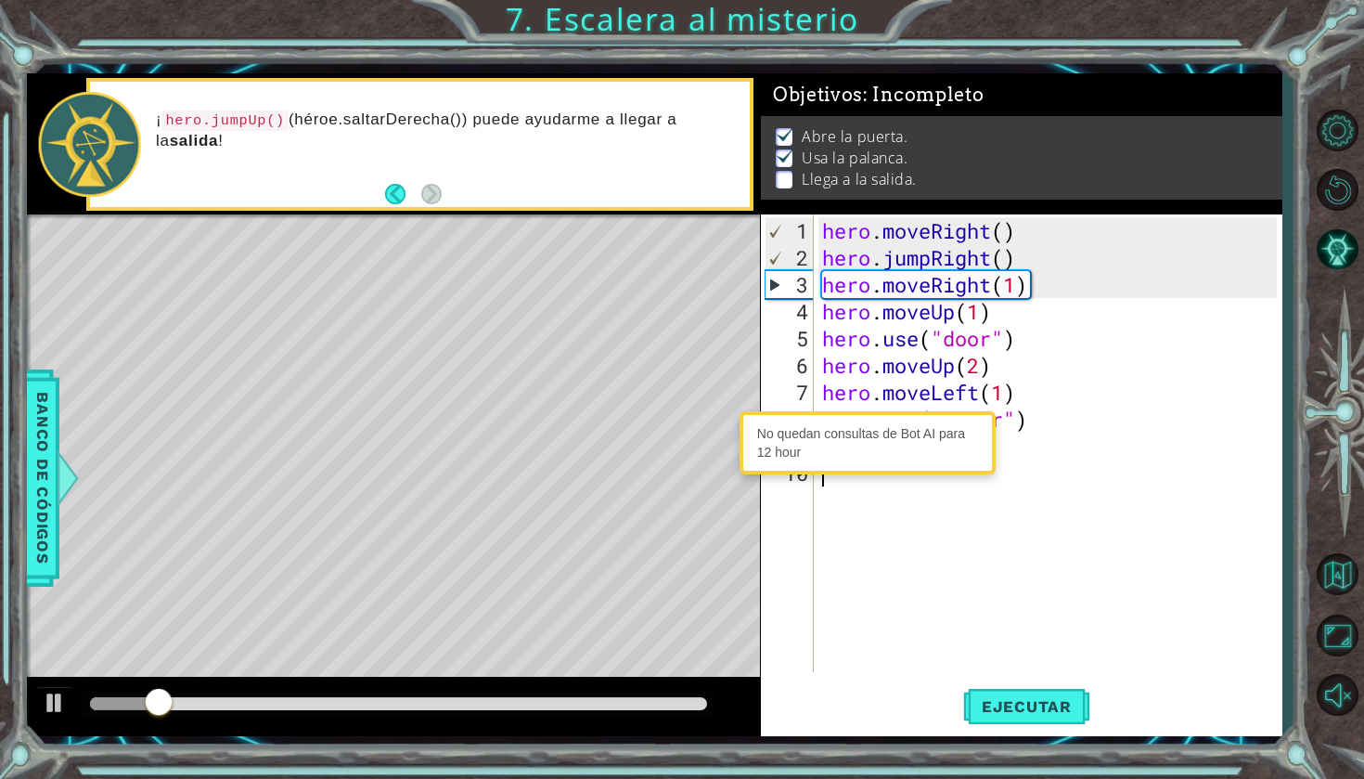
click at [1035, 478] on div "hero . moveRight ( ) hero . jumpRight ( ) hero . moveRight ( 1 ) hero . moveUp …" at bounding box center [1052, 472] width 468 height 511
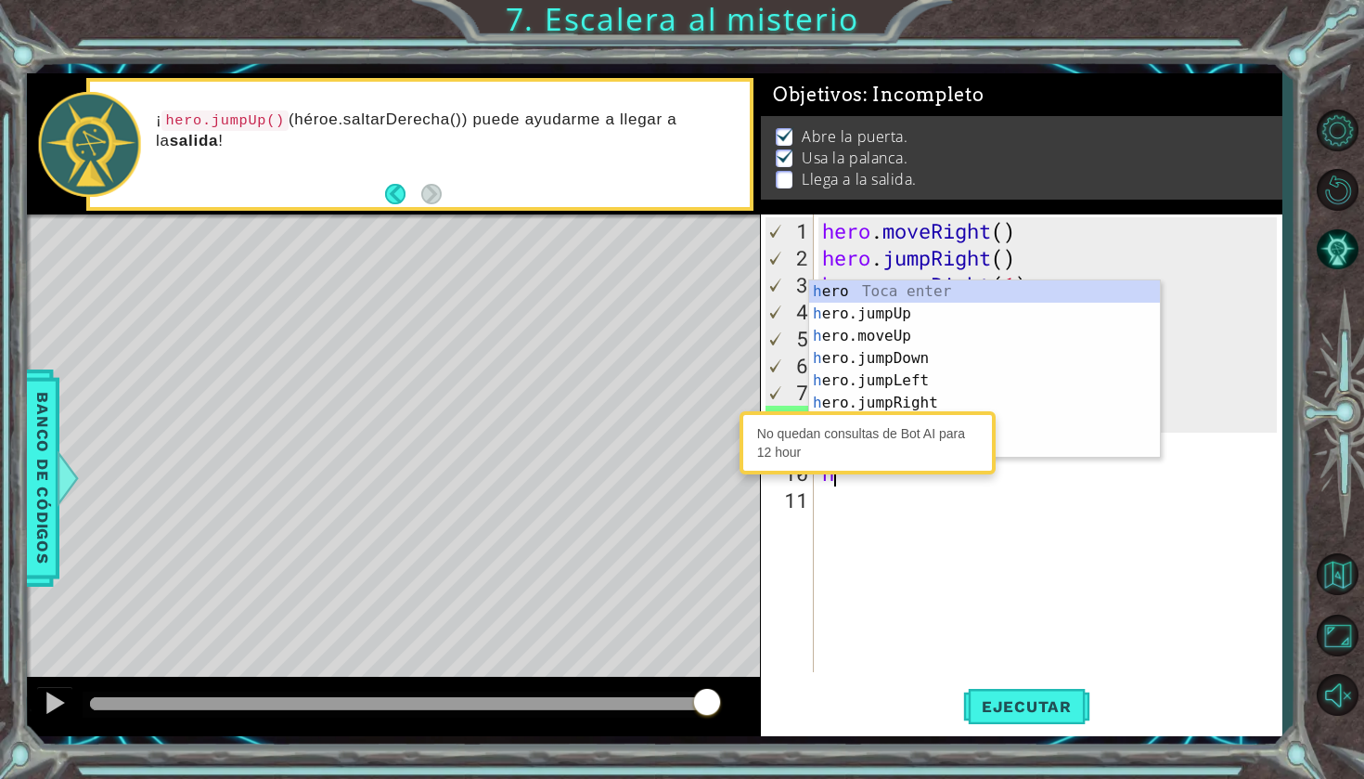
scroll to position [45, 0]
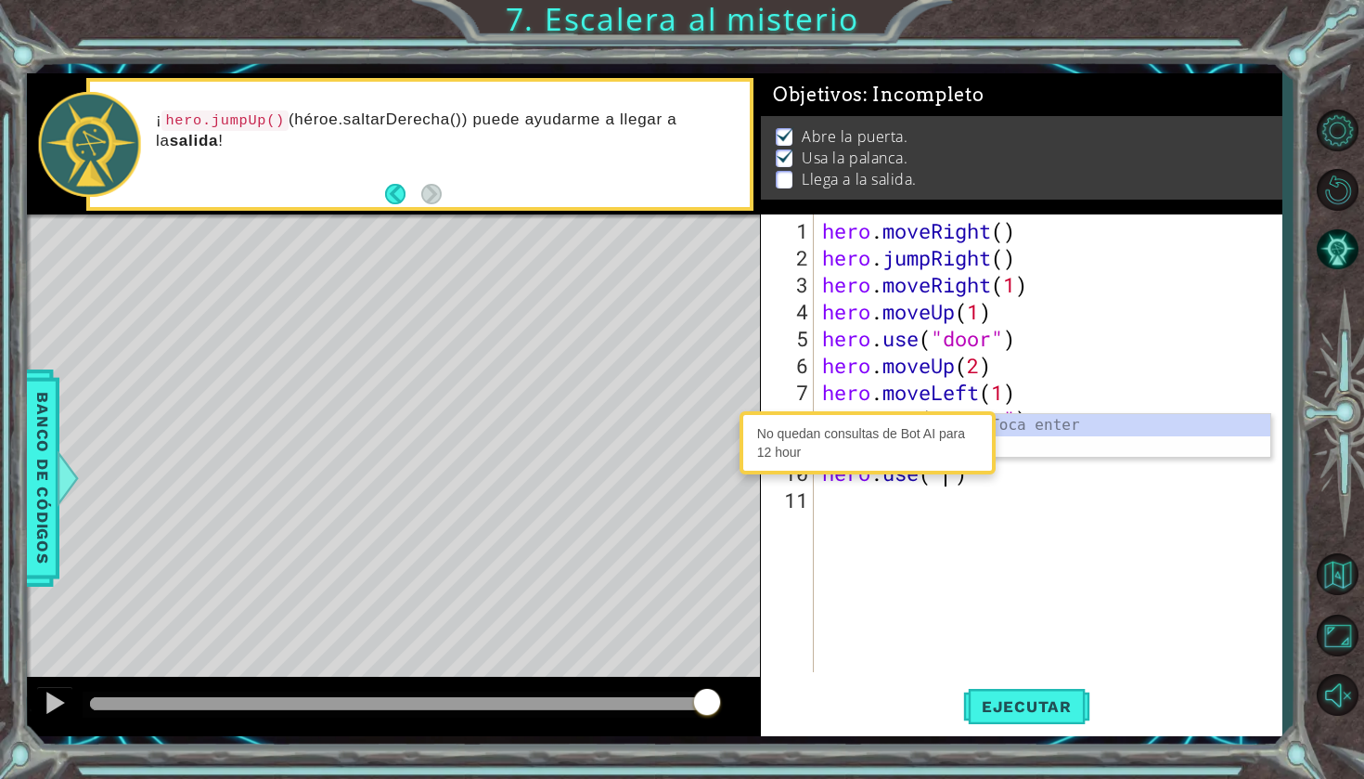
type textarea "hero.use(")"
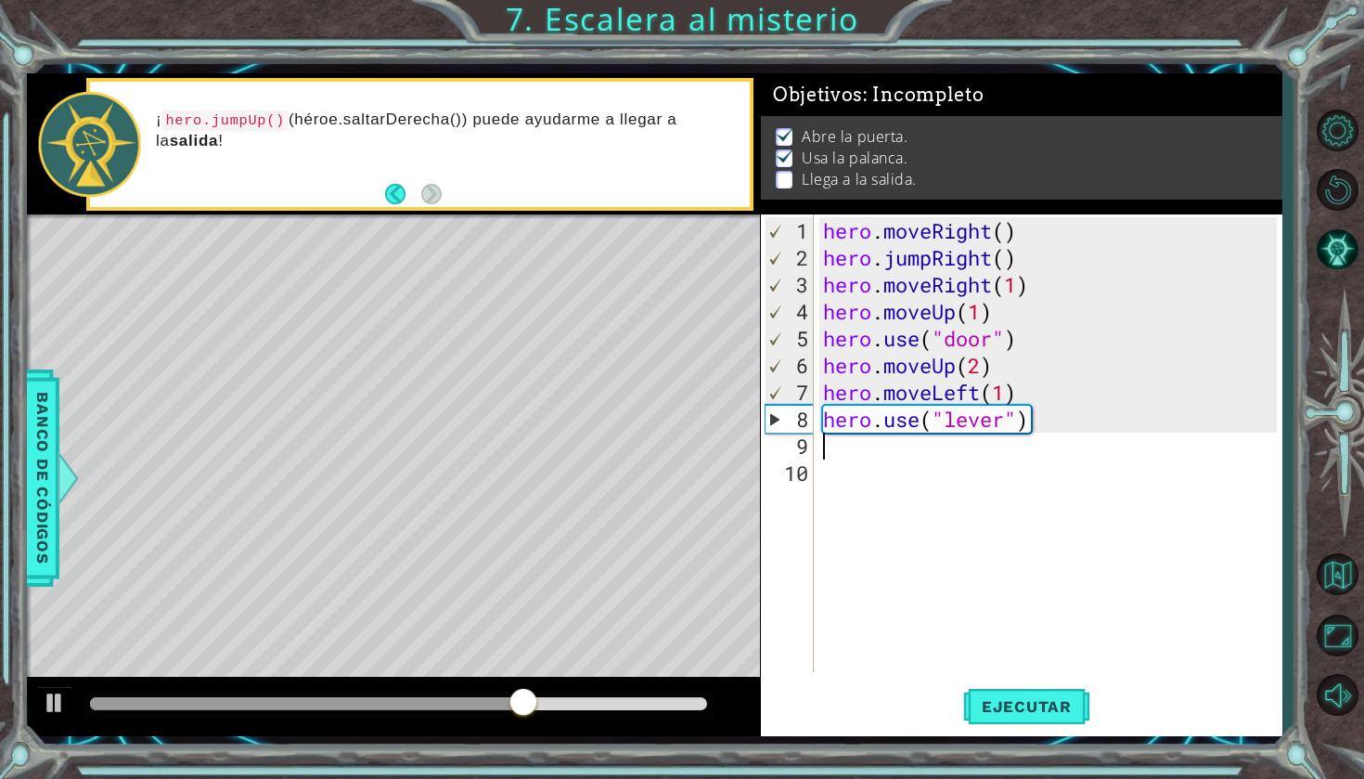
click at [1104, 445] on div "hero . moveRight ( ) hero . jumpRight ( ) hero . moveRight ( 1 ) hero . moveUp …" at bounding box center [1052, 472] width 467 height 511
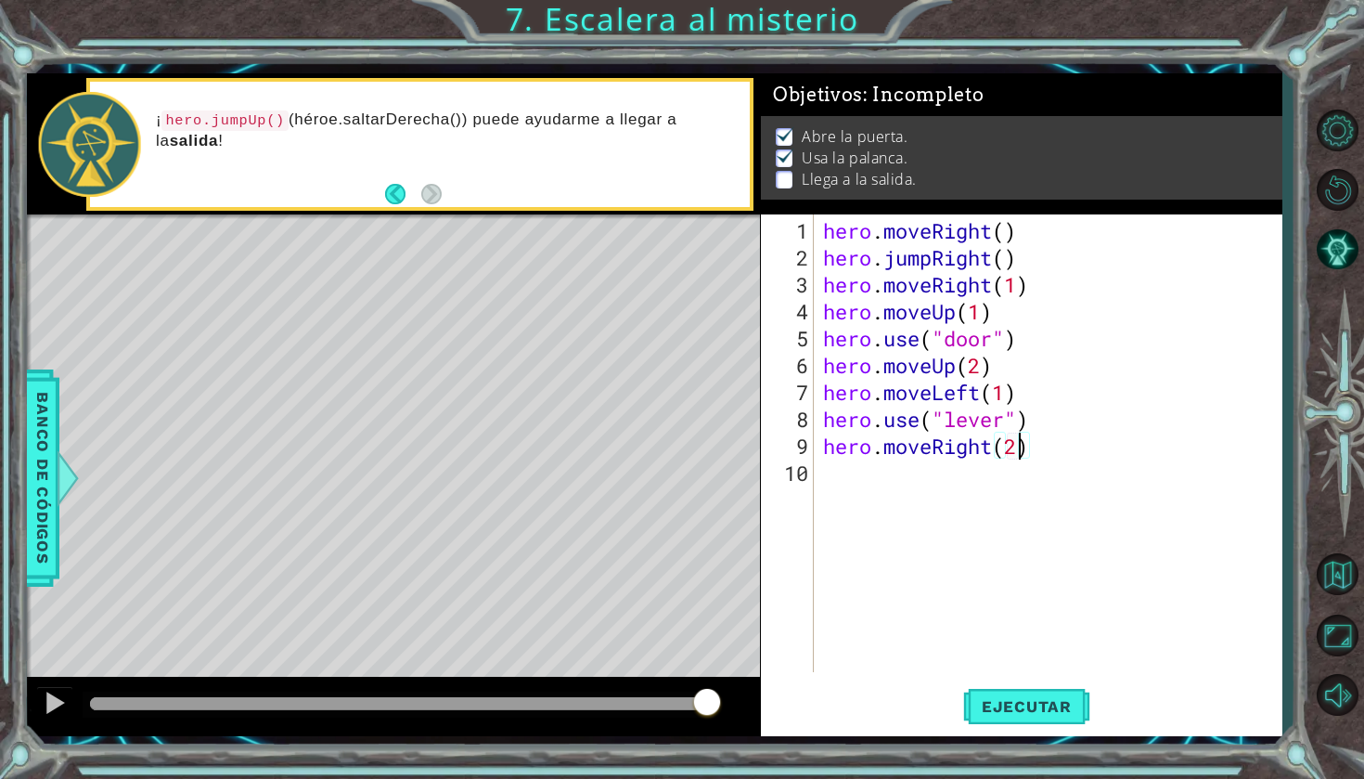
scroll to position [0, 8]
type textarea "hero.moveRight(2)"
click at [1072, 692] on button "Ejecutar" at bounding box center [1026, 706] width 127 height 52
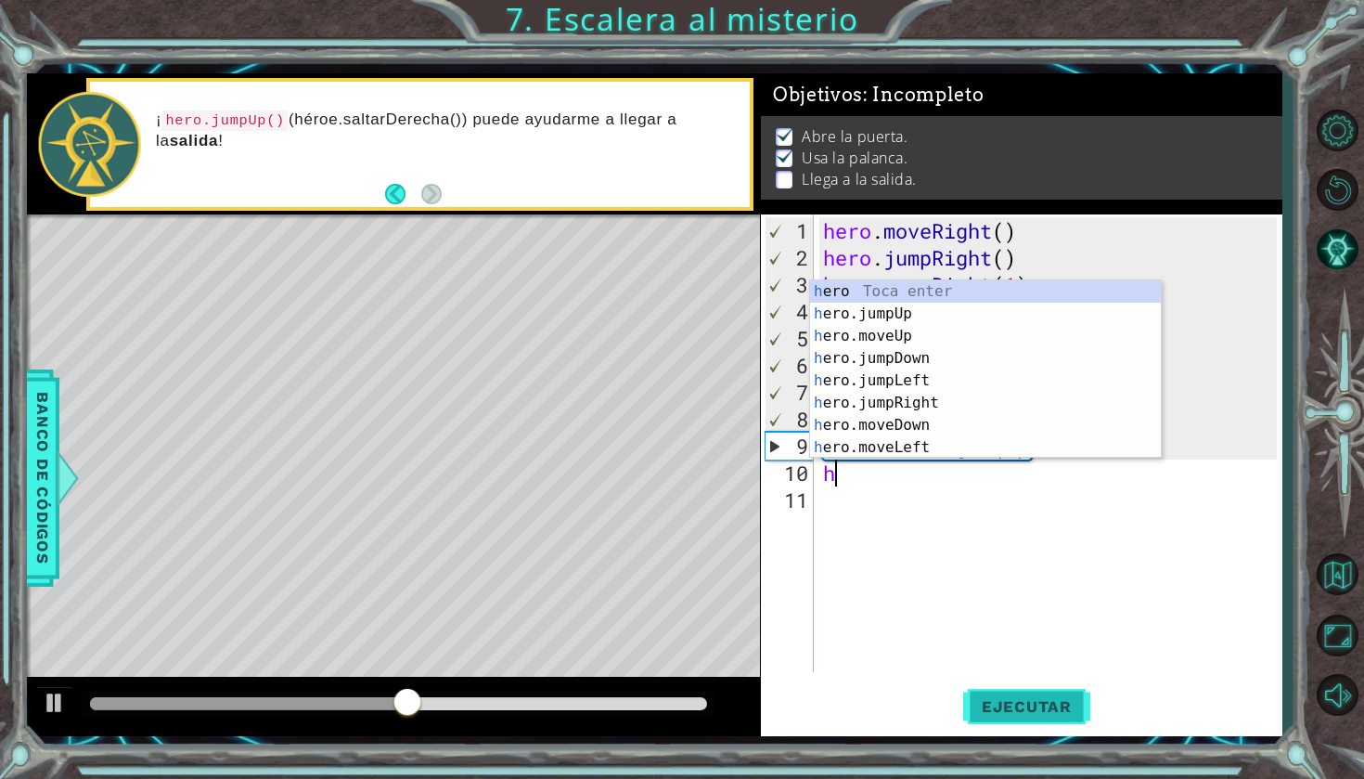
scroll to position [0, 0]
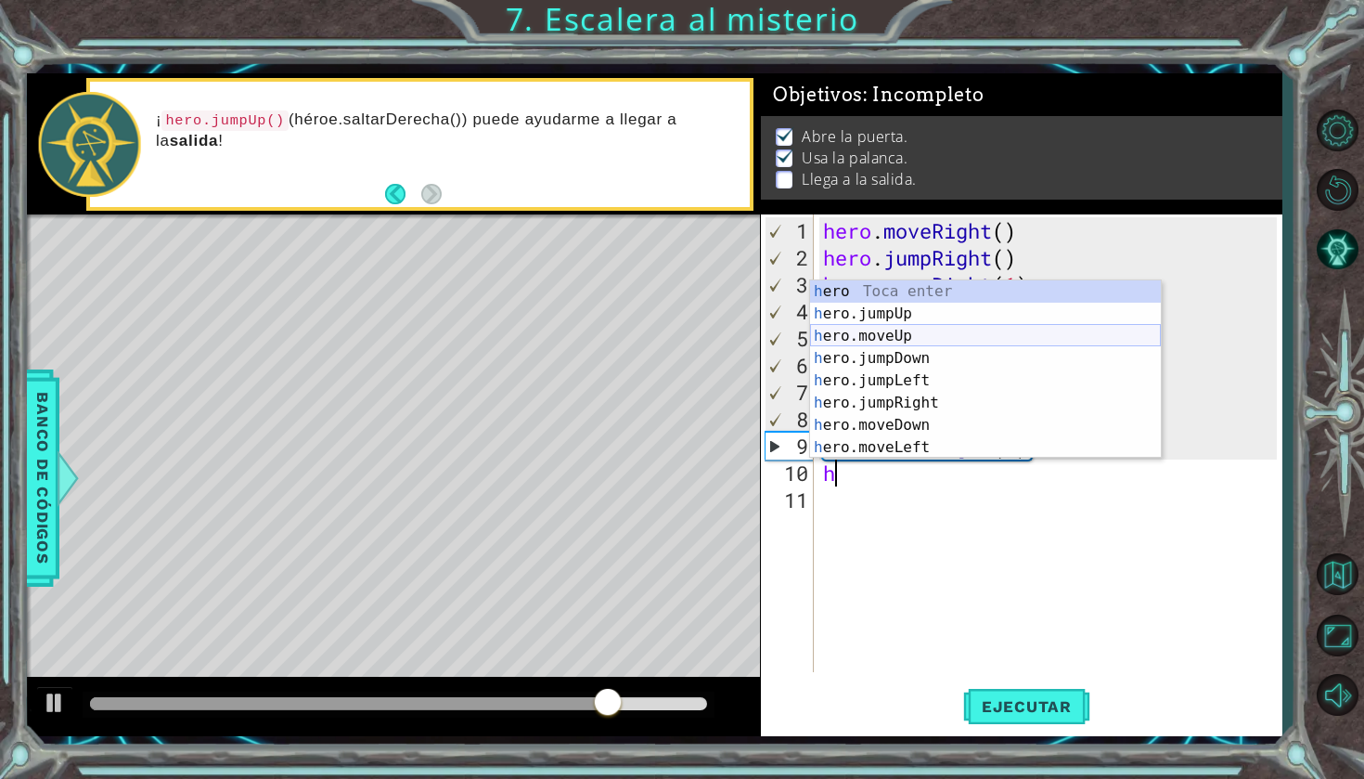
click at [923, 329] on div "h ero Toca enter h ero.jumpUp Toca enter h ero.moveUp Toca enter h ero.jumpDown…" at bounding box center [985, 391] width 351 height 223
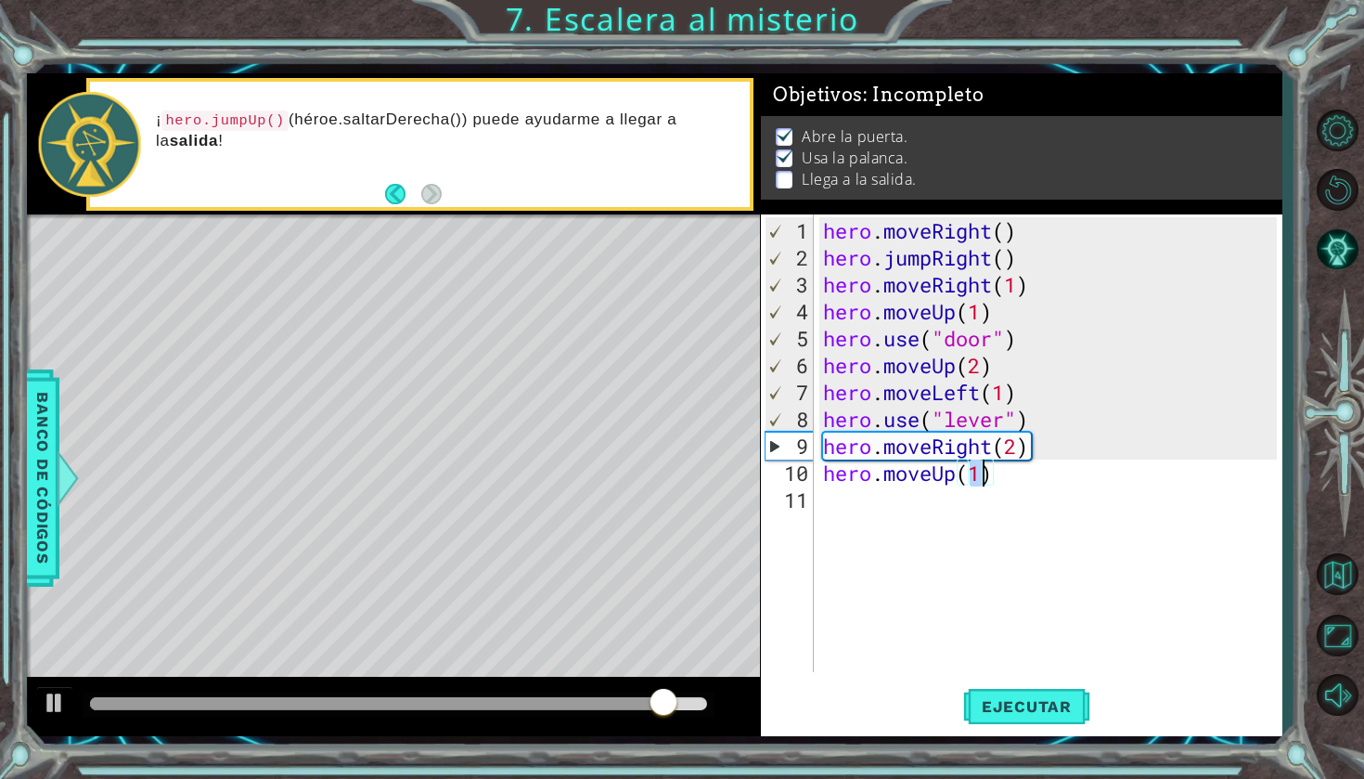
type textarea "hero.moveUp()"
click at [1005, 483] on div "hero . moveRight ( ) hero . jumpRight ( ) hero . moveRight ( 1 ) hero . moveUp …" at bounding box center [1052, 472] width 467 height 511
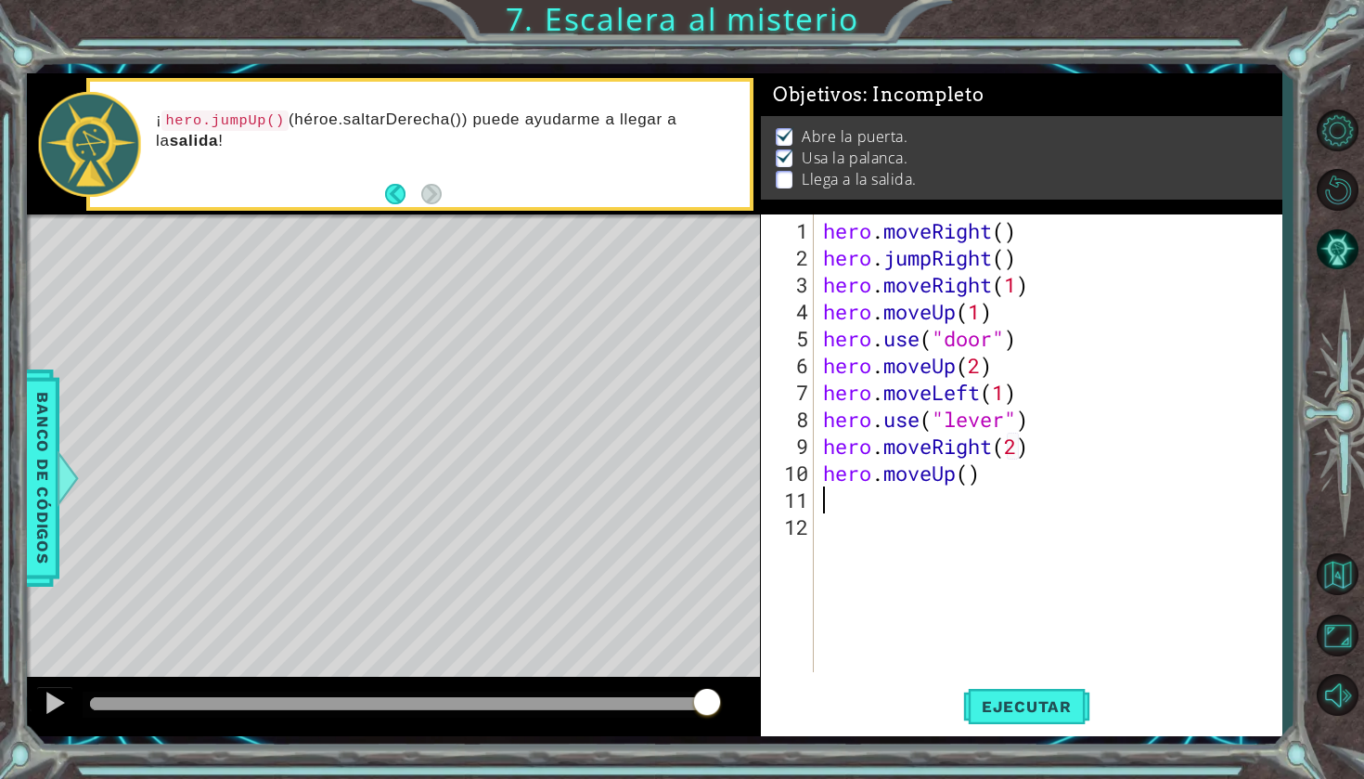
type textarea "h"
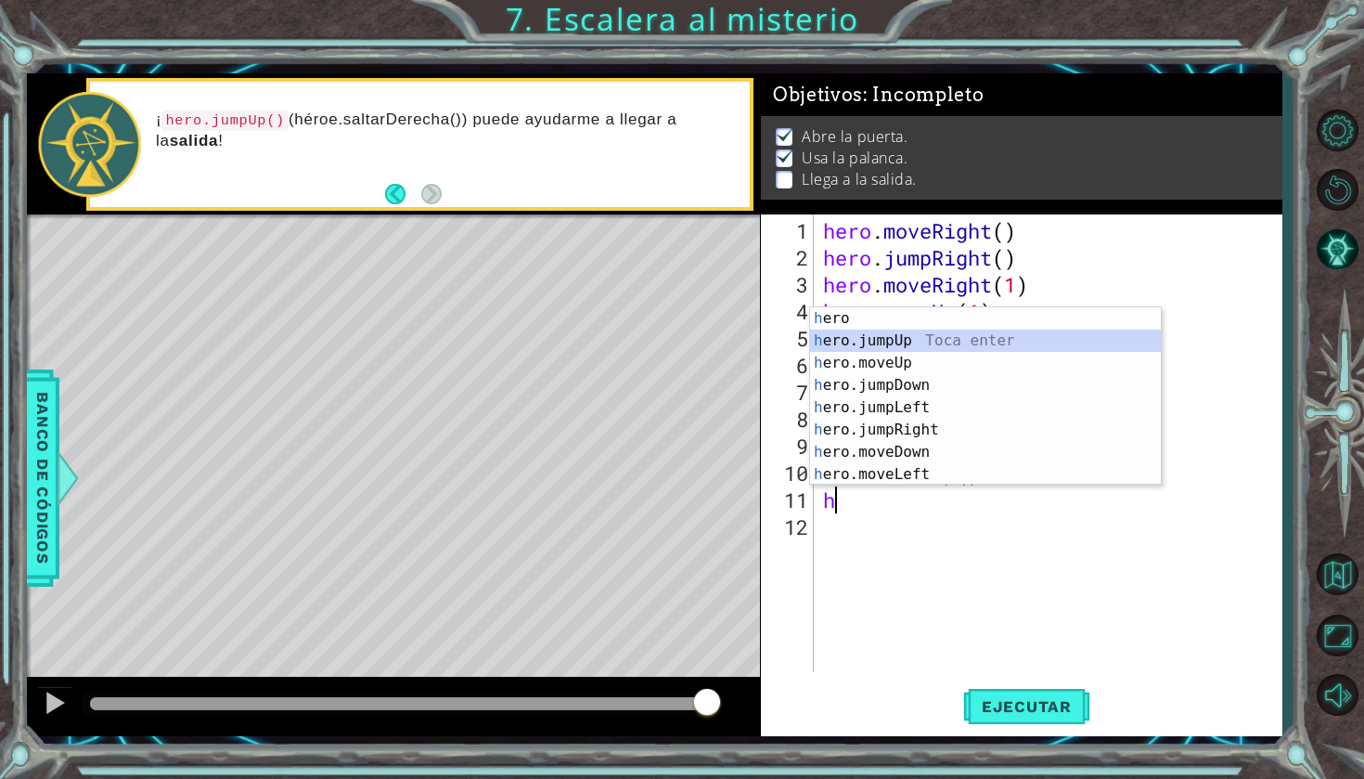
click at [1007, 352] on div "h ero Toca enter h ero.jumpUp Toca enter h ero.moveUp Toca enter h ero.jumpDown…" at bounding box center [985, 418] width 351 height 223
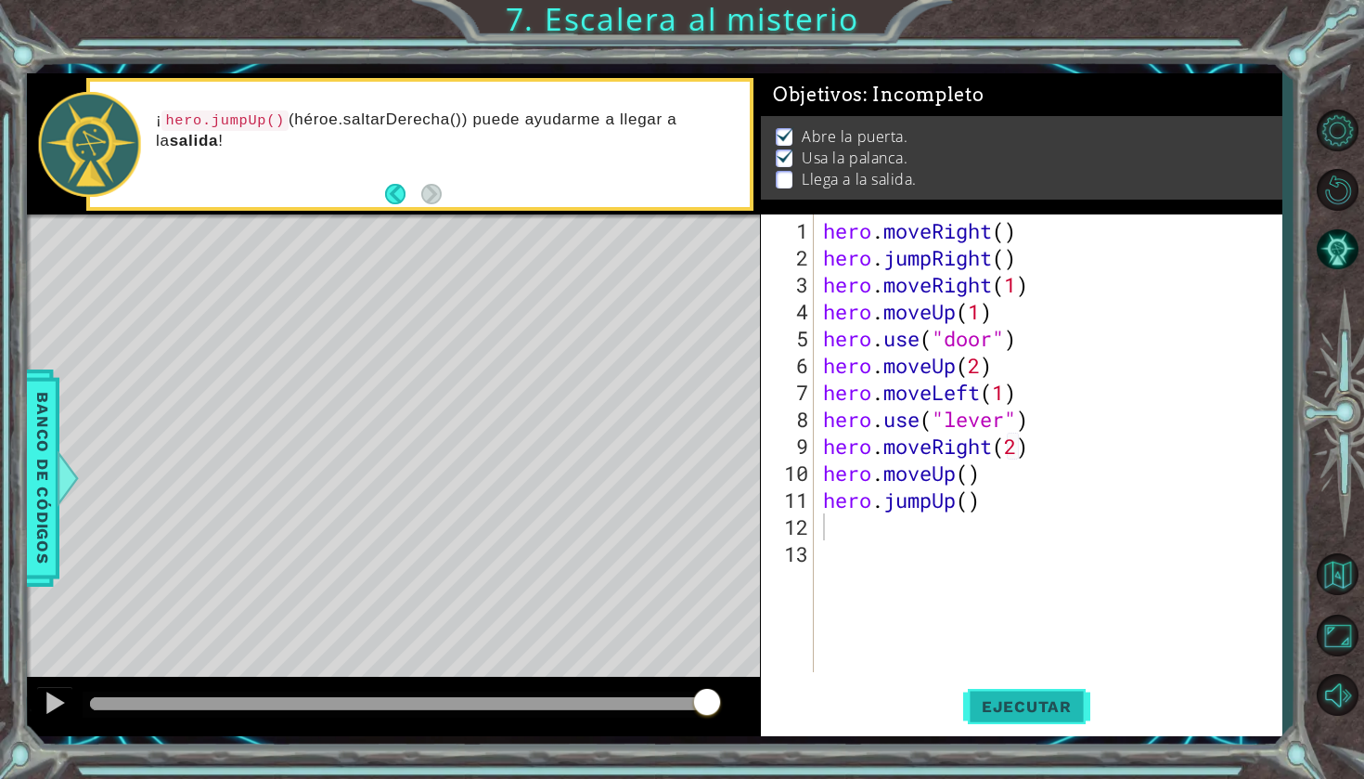
click at [985, 712] on span "Ejecutar" at bounding box center [1026, 706] width 127 height 19
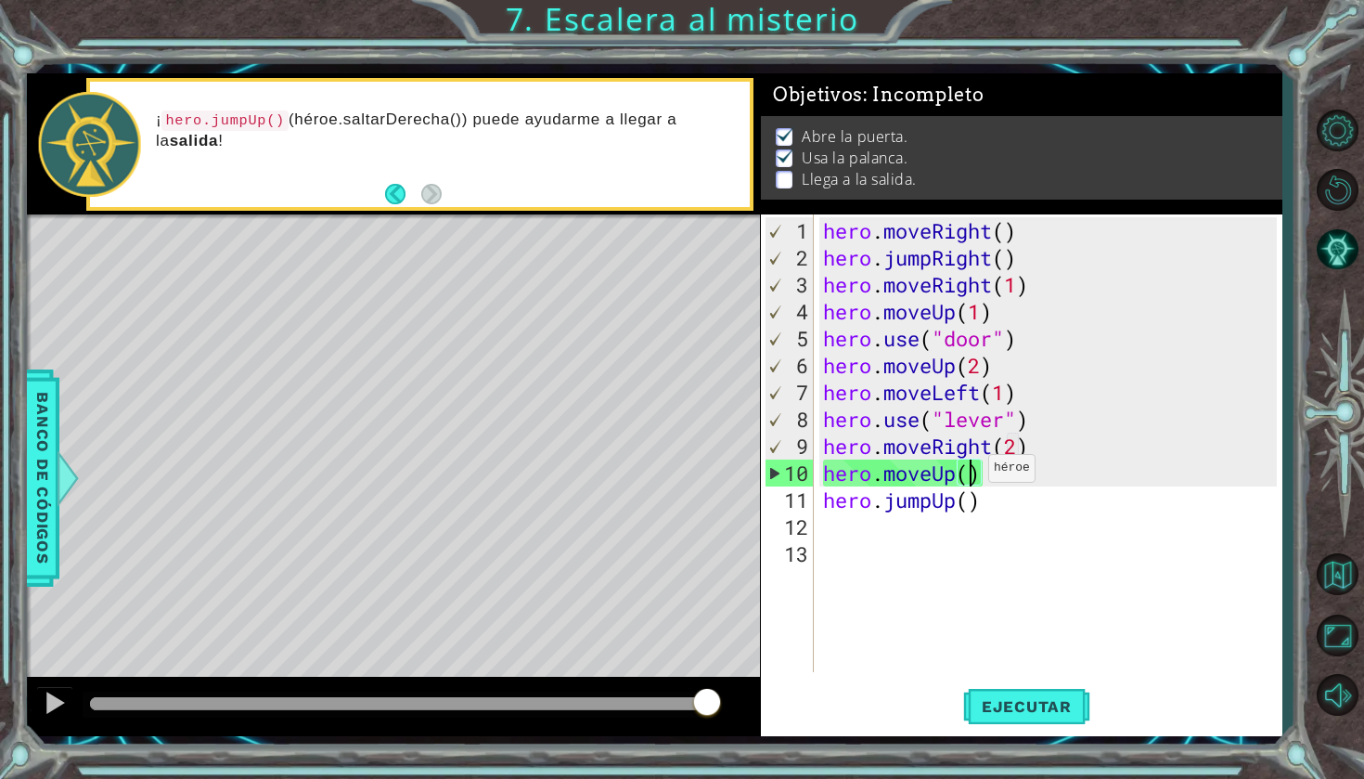
click at [973, 475] on div "hero . moveRight ( ) hero . jumpRight ( ) hero . moveRight ( 1 ) hero . moveUp …" at bounding box center [1052, 472] width 467 height 511
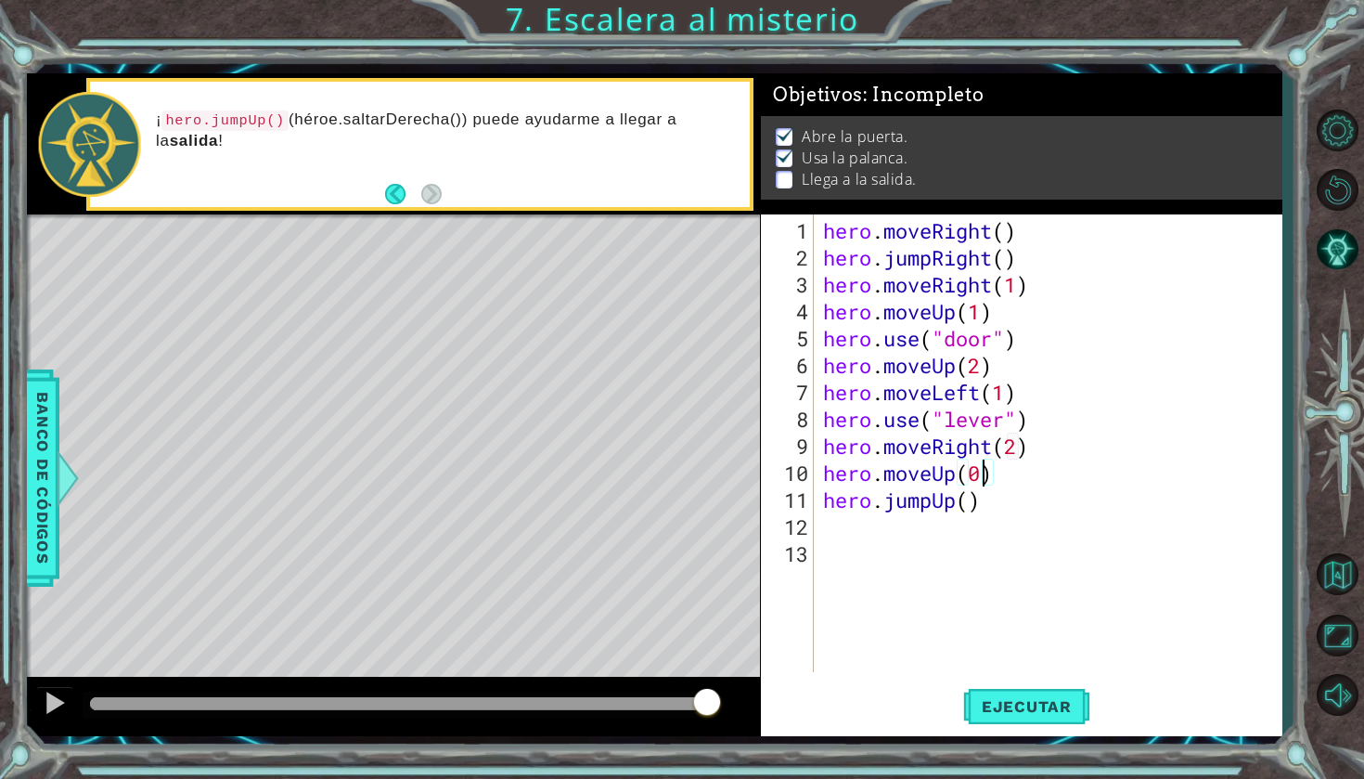
scroll to position [0, 6]
type textarea "hero.moveUp(0)"
click at [993, 693] on button "Ejecutar" at bounding box center [1026, 706] width 127 height 52
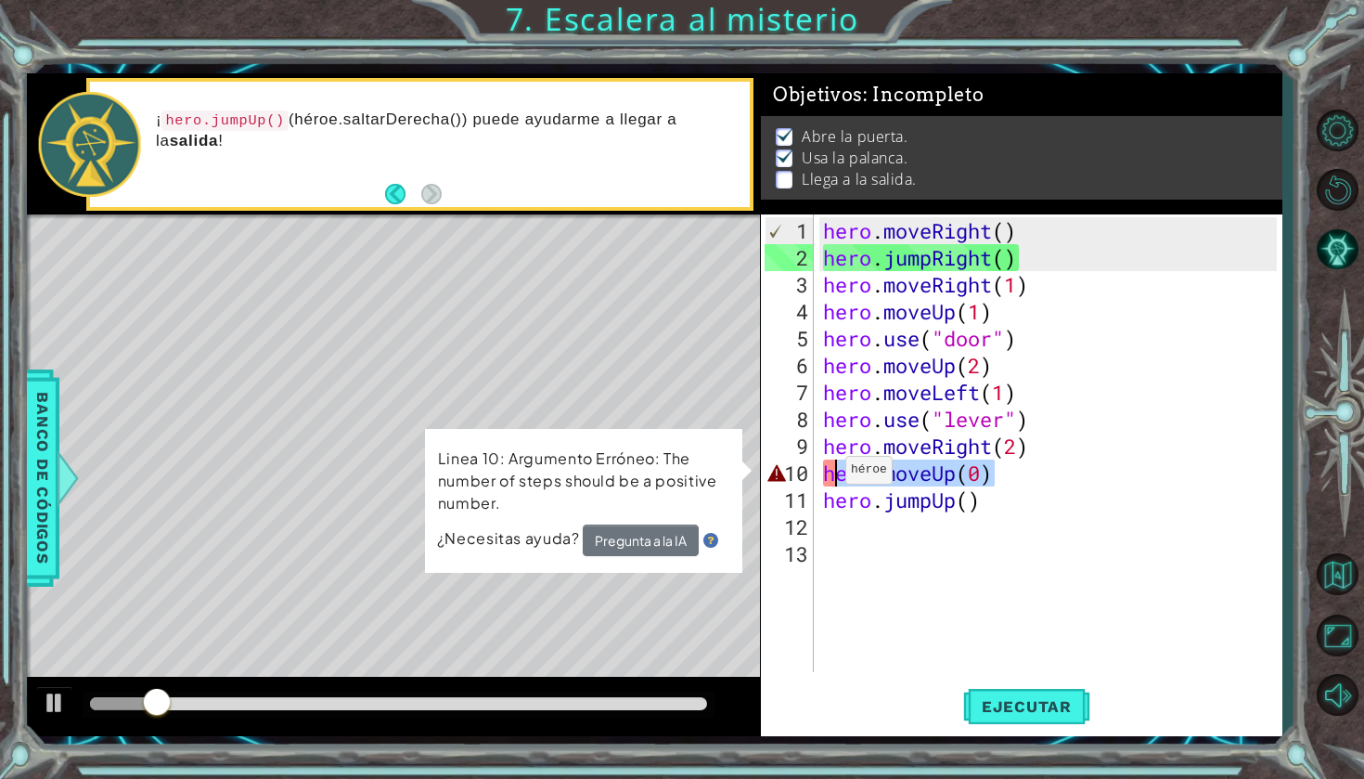
drag, startPoint x: 1008, startPoint y: 473, endPoint x: 828, endPoint y: 477, distance: 180.1
click at [828, 477] on div "hero . moveRight ( ) hero . jumpRight ( ) hero . moveRight ( 1 ) hero . moveUp …" at bounding box center [1052, 472] width 467 height 511
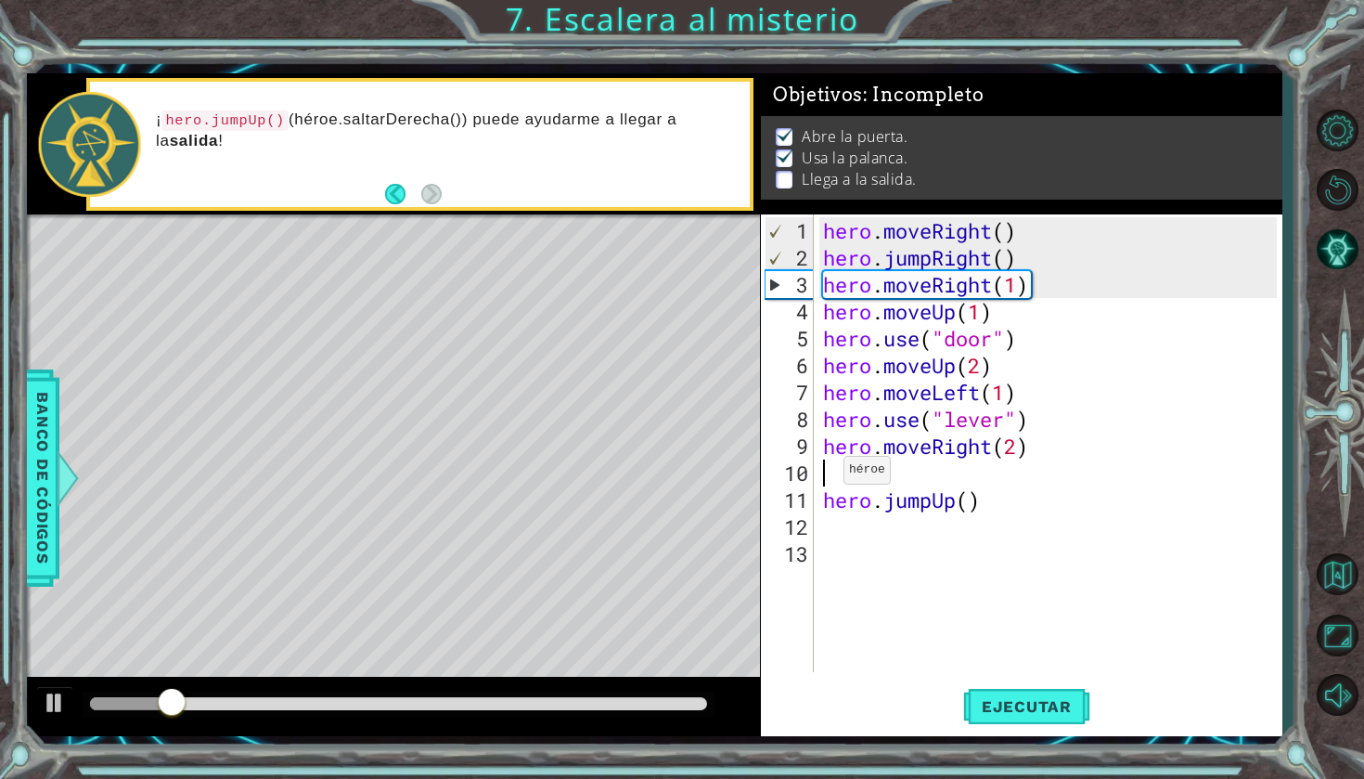
scroll to position [0, 0]
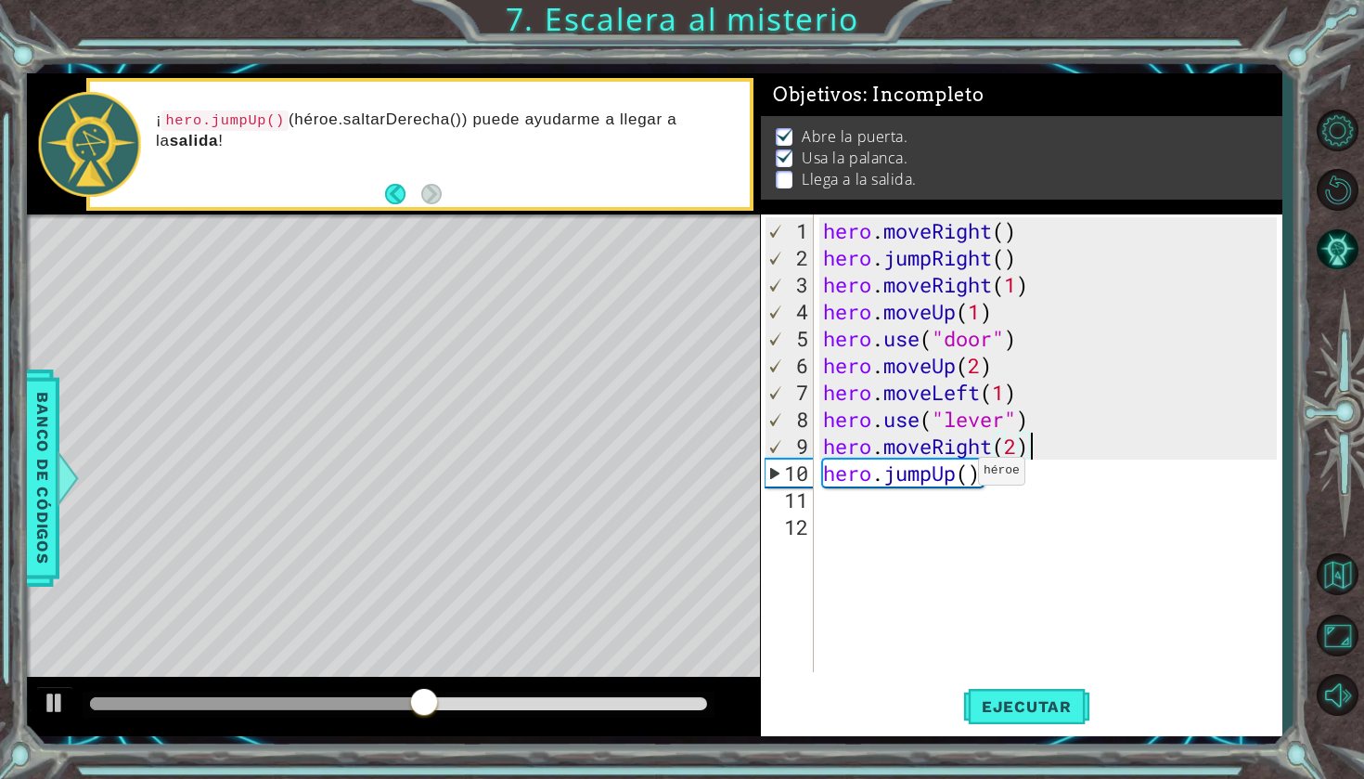
click at [962, 478] on div "hero . moveRight ( ) hero . jumpRight ( ) hero . moveRight ( 1 ) hero . moveUp …" at bounding box center [1052, 472] width 467 height 511
click at [970, 481] on div "hero . moveRight ( ) hero . jumpRight ( ) hero . moveRight ( 1 ) hero . moveUp …" at bounding box center [1052, 472] width 467 height 511
click at [1019, 482] on div "hero . moveRight ( ) hero . jumpRight ( ) hero . moveRight ( 1 ) hero . moveUp …" at bounding box center [1052, 472] width 467 height 511
click at [1023, 447] on div "hero . moveRight ( ) hero . jumpRight ( ) hero . moveRight ( 1 ) hero . moveUp …" at bounding box center [1052, 472] width 467 height 511
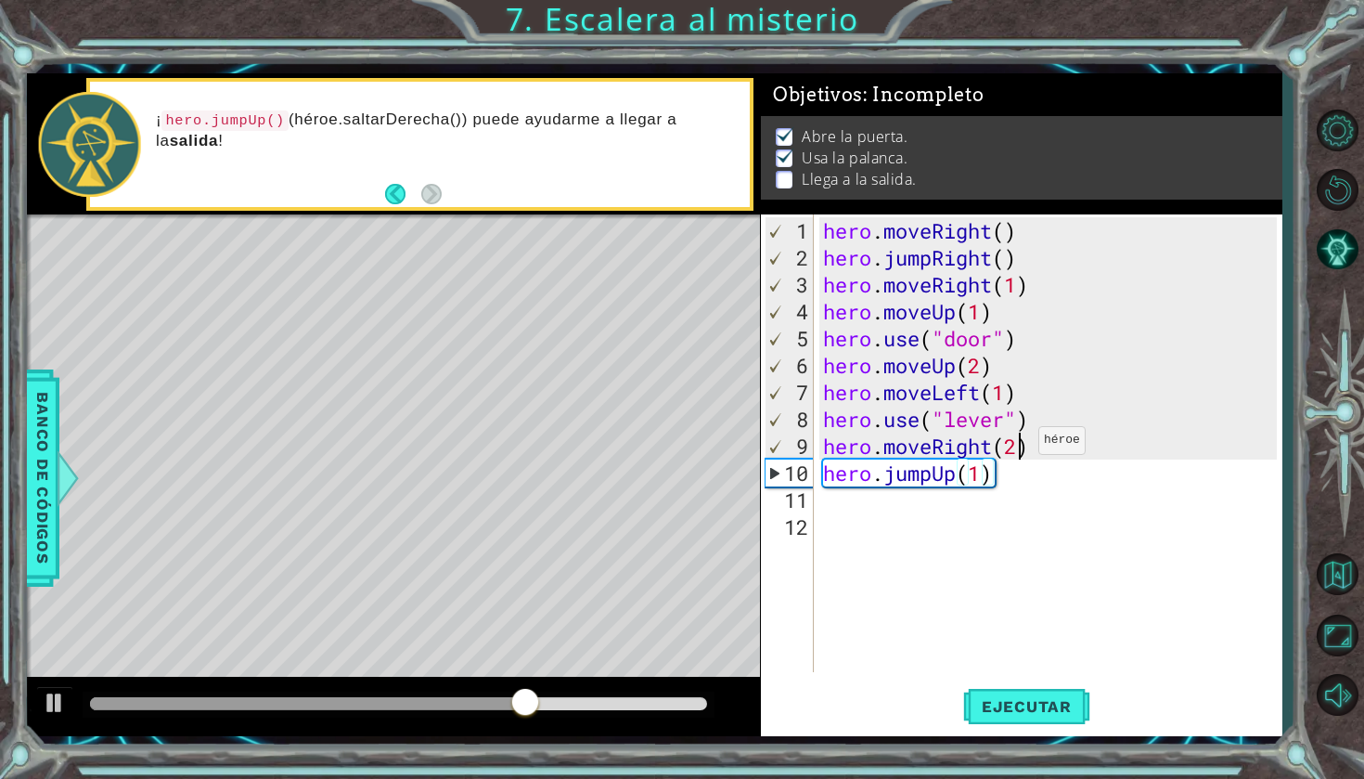
type textarea "hero.moveRight(2)"
click at [1025, 447] on div "hero . moveRight ( ) hero . jumpRight ( ) hero . moveRight ( 1 ) hero . moveUp …" at bounding box center [1052, 472] width 467 height 511
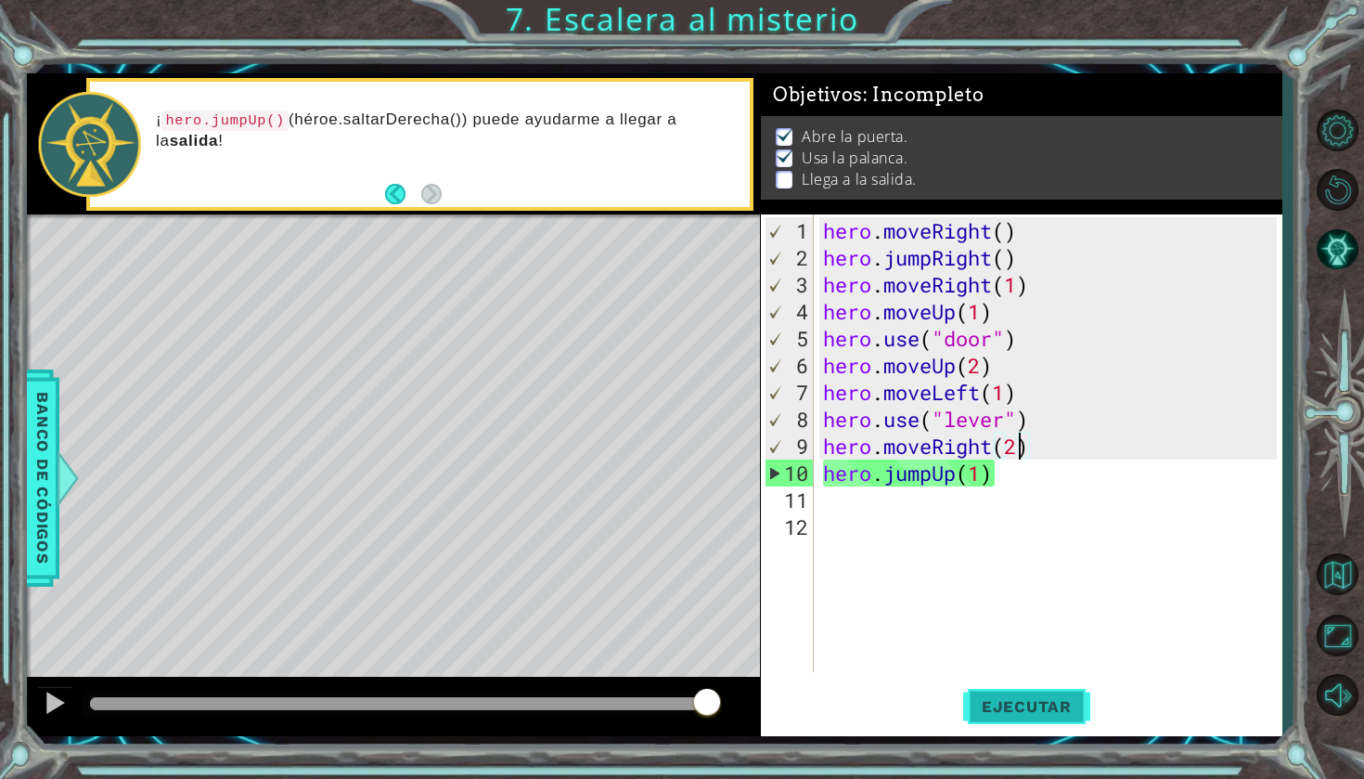
click at [1027, 692] on button "Ejecutar" at bounding box center [1026, 706] width 127 height 52
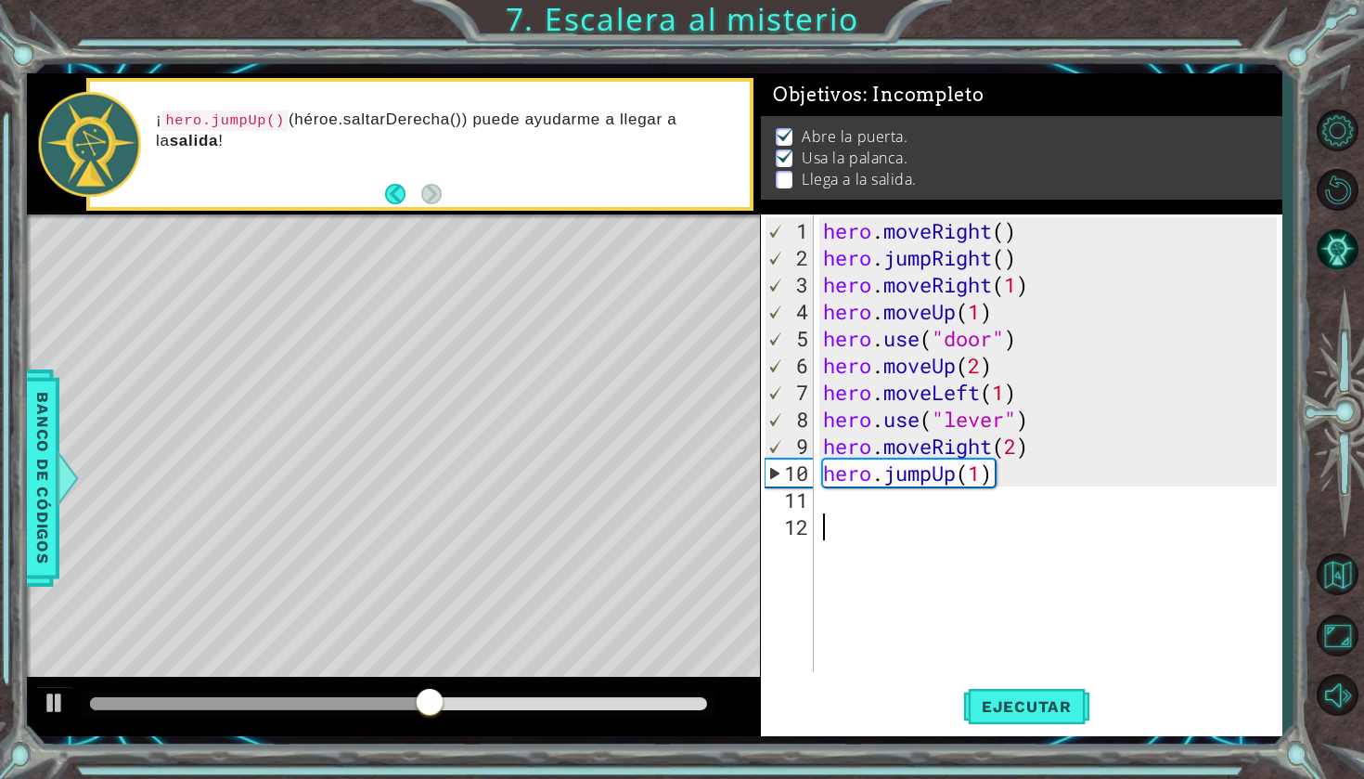
click at [968, 511] on div "hero . moveRight ( ) hero . jumpRight ( ) hero . moveRight ( 1 ) hero . moveUp …" at bounding box center [1052, 472] width 467 height 511
click at [949, 488] on div "hero . moveRight ( ) hero . jumpRight ( ) hero . moveRight ( 1 ) hero . moveUp …" at bounding box center [1052, 472] width 467 height 511
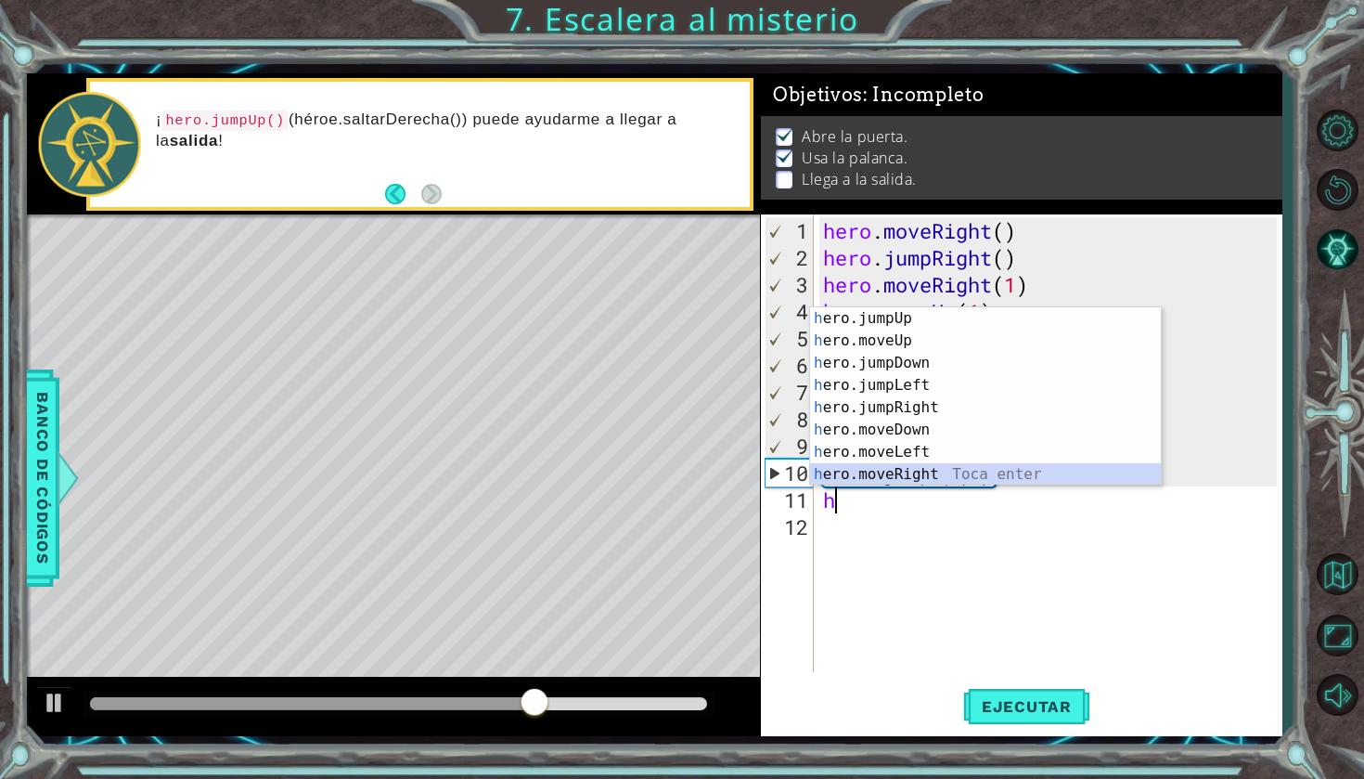
scroll to position [22, 0]
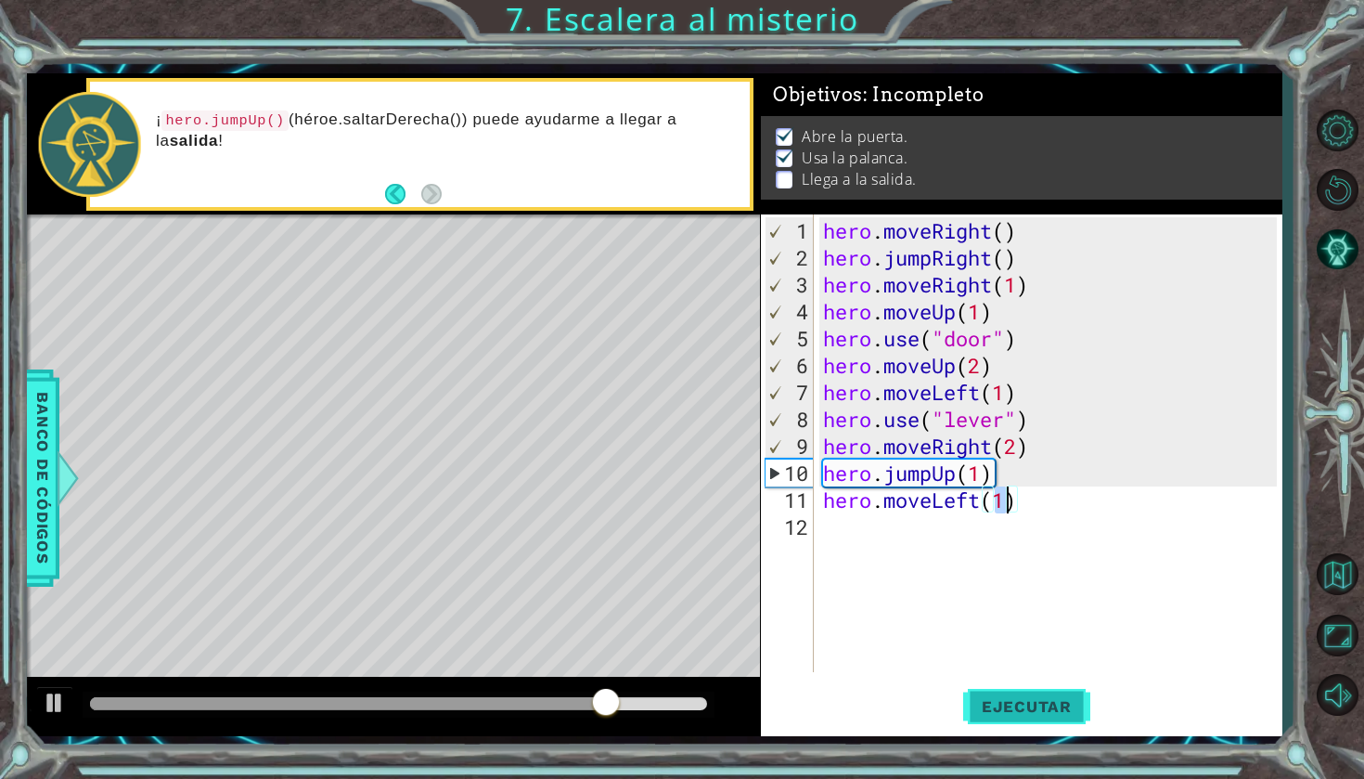
click at [1001, 706] on span "Ejecutar" at bounding box center [1026, 706] width 127 height 19
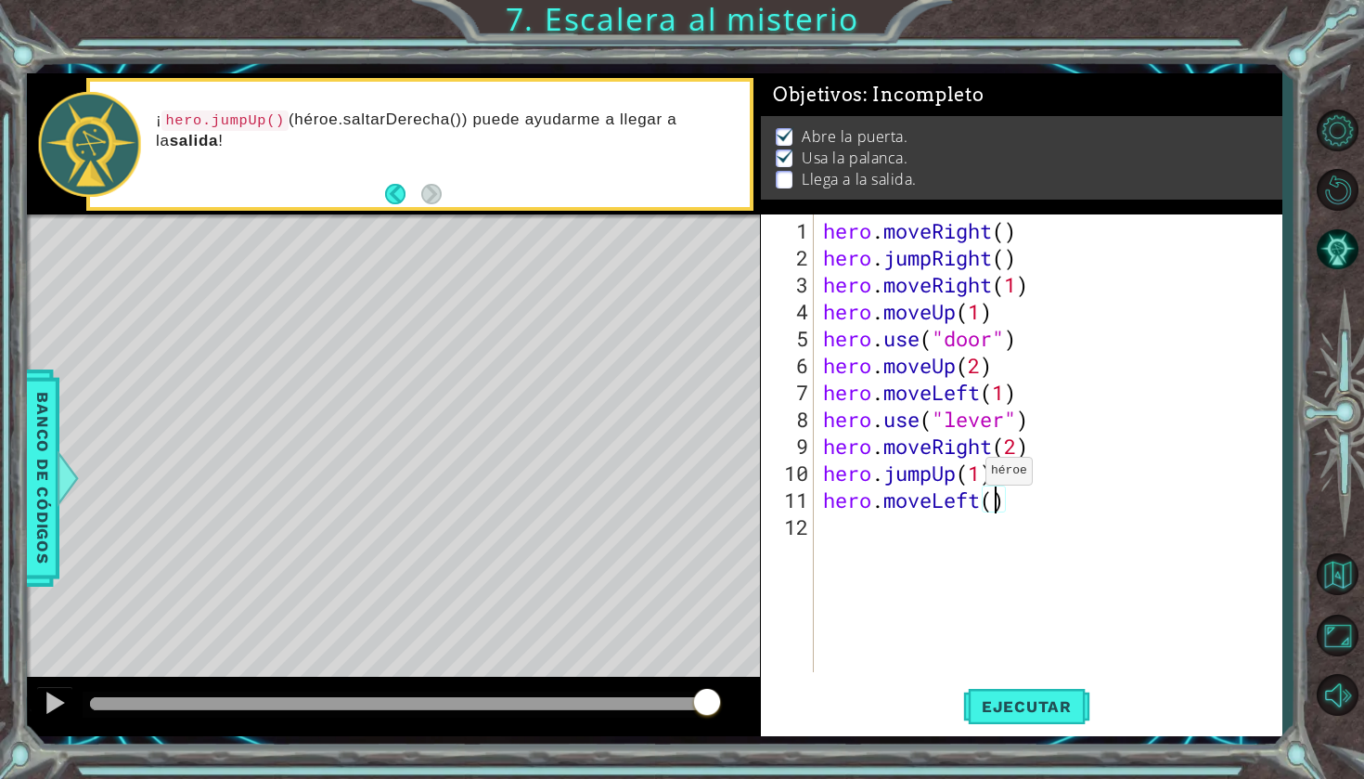
scroll to position [0, 8]
type textarea "hero.moveLeft(2)"
click at [1072, 702] on span "Ejecutar" at bounding box center [1026, 706] width 127 height 19
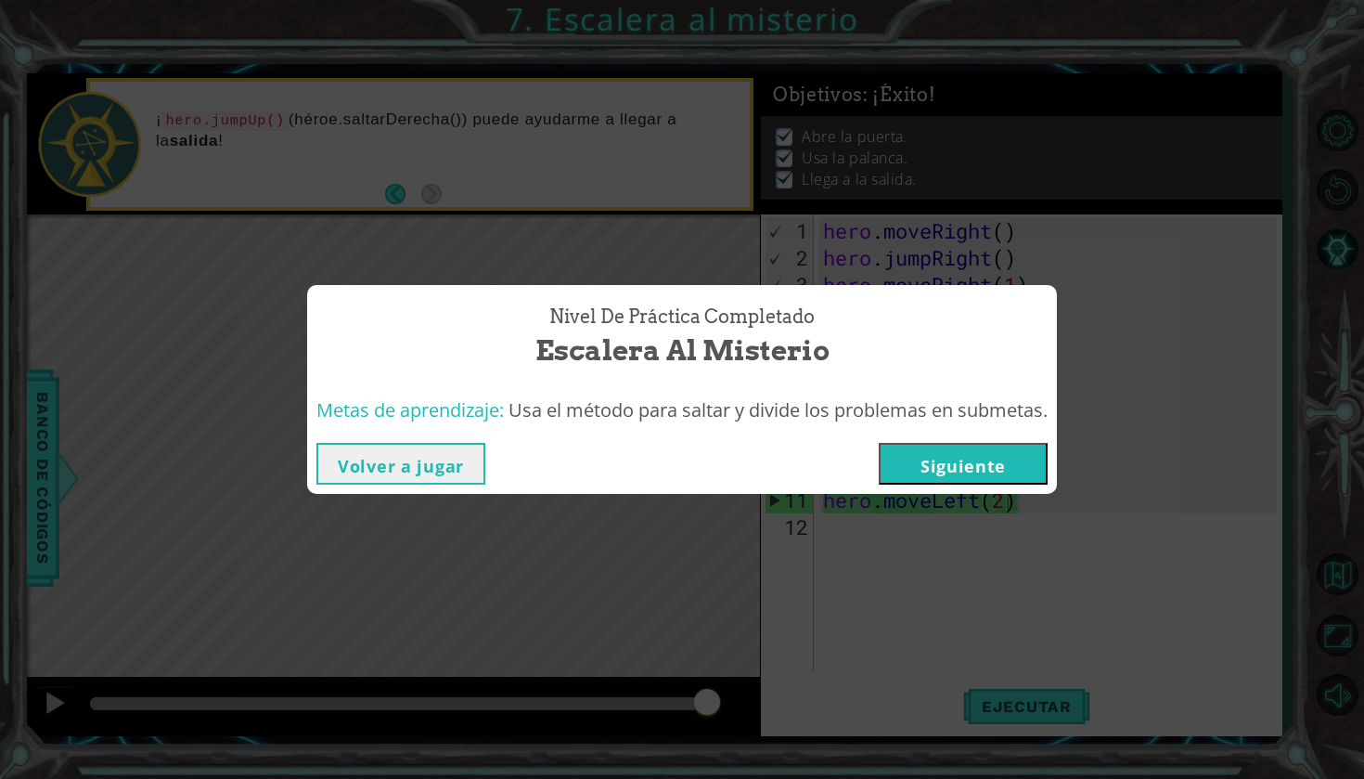
drag, startPoint x: 1168, startPoint y: 551, endPoint x: 1292, endPoint y: 455, distance: 156.7
click at [1292, 447] on div "Nivel de práctica Completado Escalera al misterio Metas de aprendizaje: Usa el …" at bounding box center [682, 389] width 1364 height 779
click at [960, 464] on button "Siguiente" at bounding box center [963, 464] width 169 height 42
